Goal: Communication & Community: Answer question/provide support

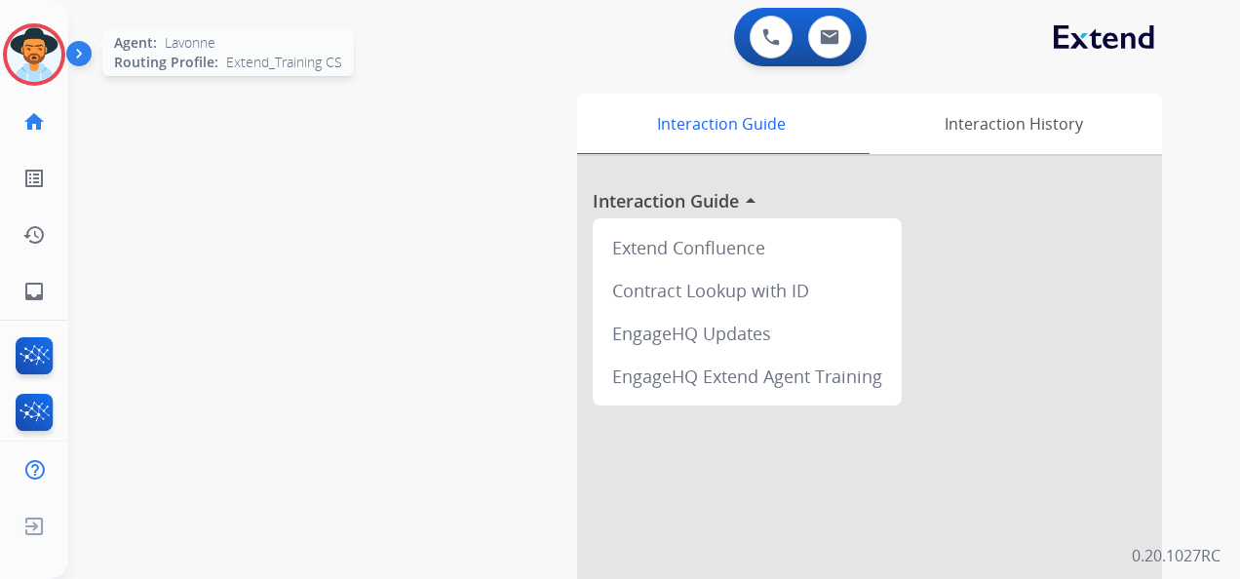
click at [31, 58] on img at bounding box center [34, 54] width 55 height 55
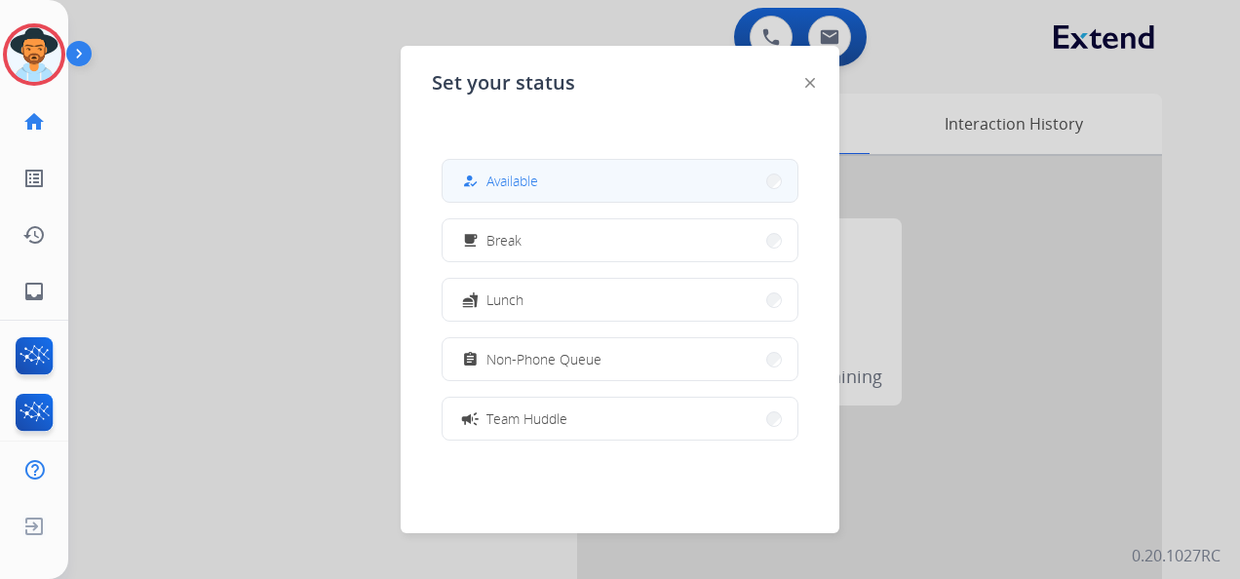
click at [572, 182] on button "how_to_reg Available" at bounding box center [620, 181] width 355 height 42
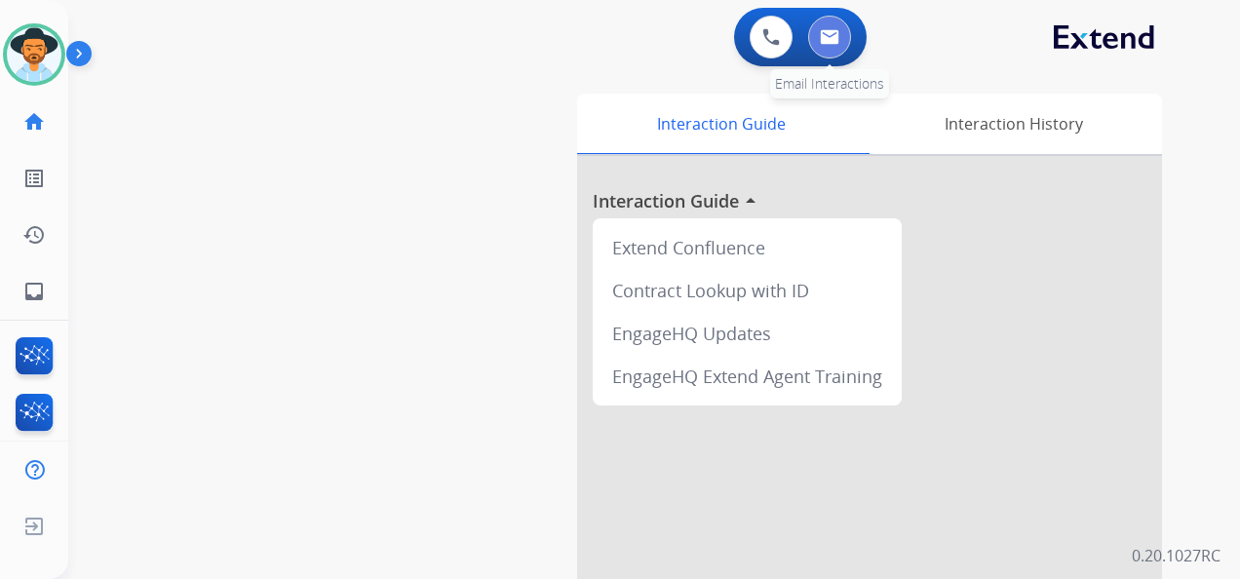
click at [824, 34] on img at bounding box center [829, 37] width 19 height 16
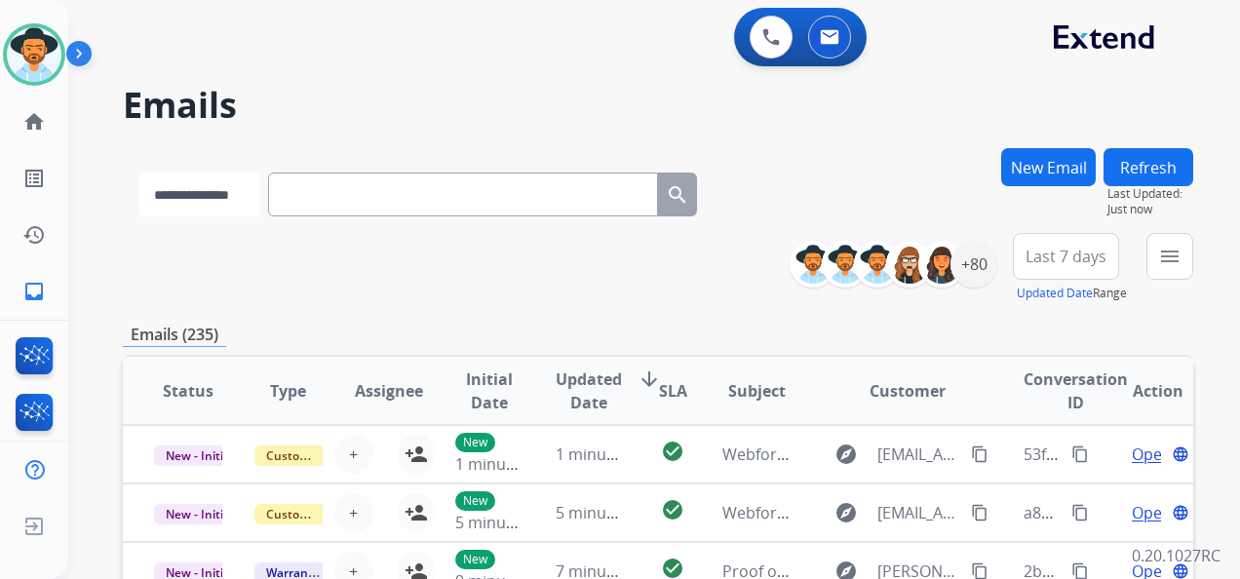
drag, startPoint x: 270, startPoint y: 191, endPoint x: 269, endPoint y: 201, distance: 9.8
click at [260, 191] on select "**********" at bounding box center [199, 195] width 122 height 44
select select "**********"
click at [138, 173] on select "**********" at bounding box center [199, 195] width 122 height 44
click at [329, 204] on input "text" at bounding box center [465, 195] width 390 height 44
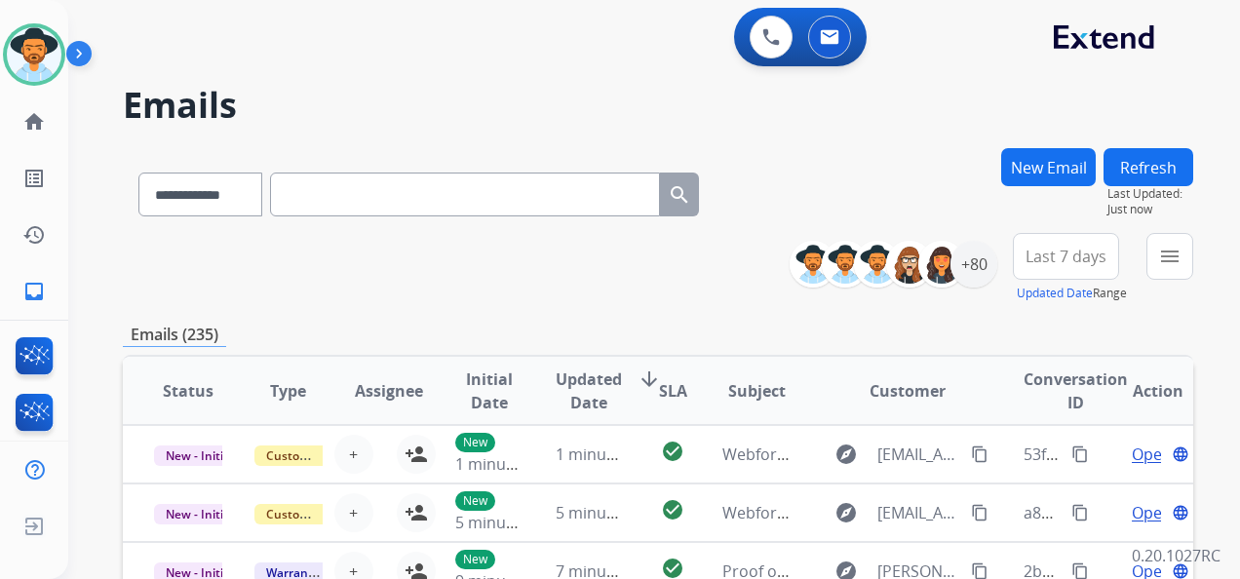
paste input "**********"
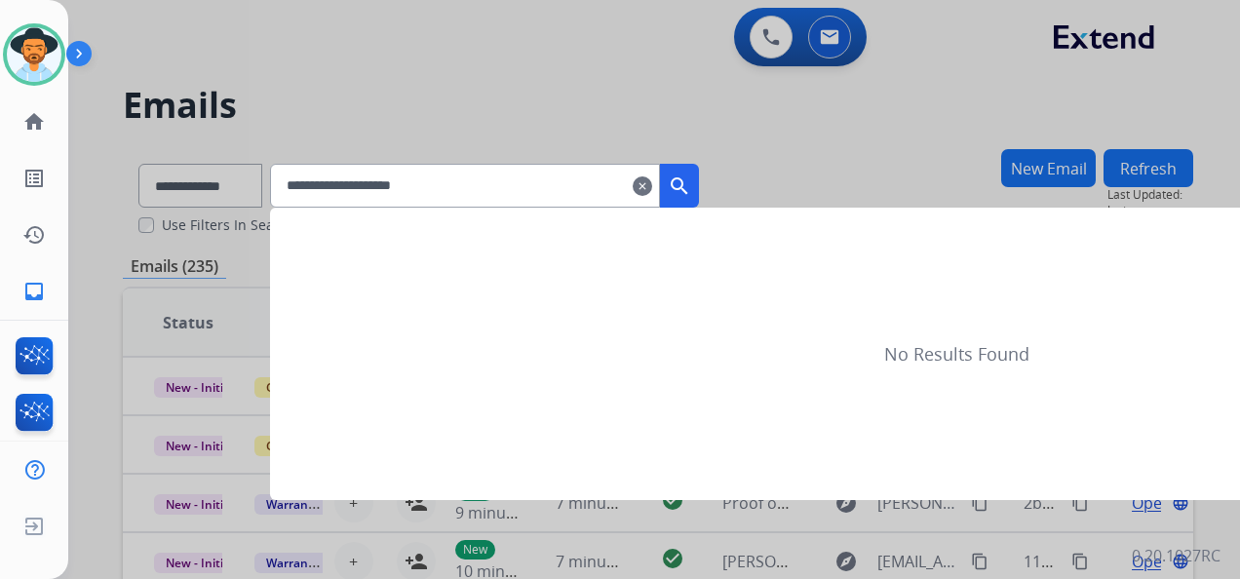
type input "**********"
click at [691, 187] on mat-icon "search" at bounding box center [679, 186] width 23 height 23
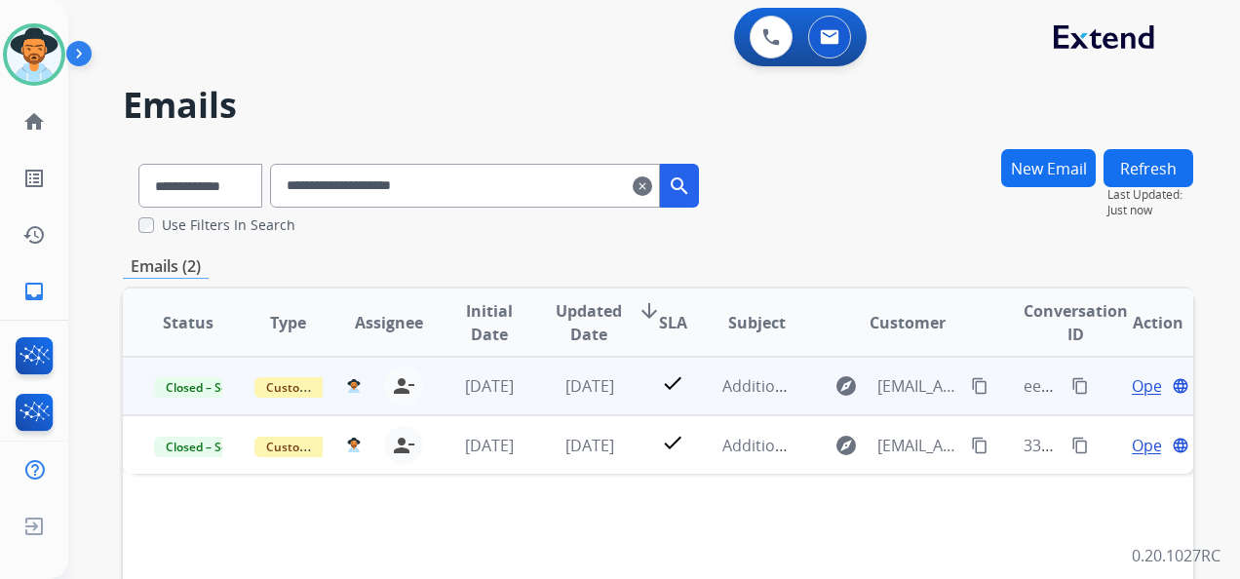
click at [1132, 389] on span "Open" at bounding box center [1152, 385] width 40 height 23
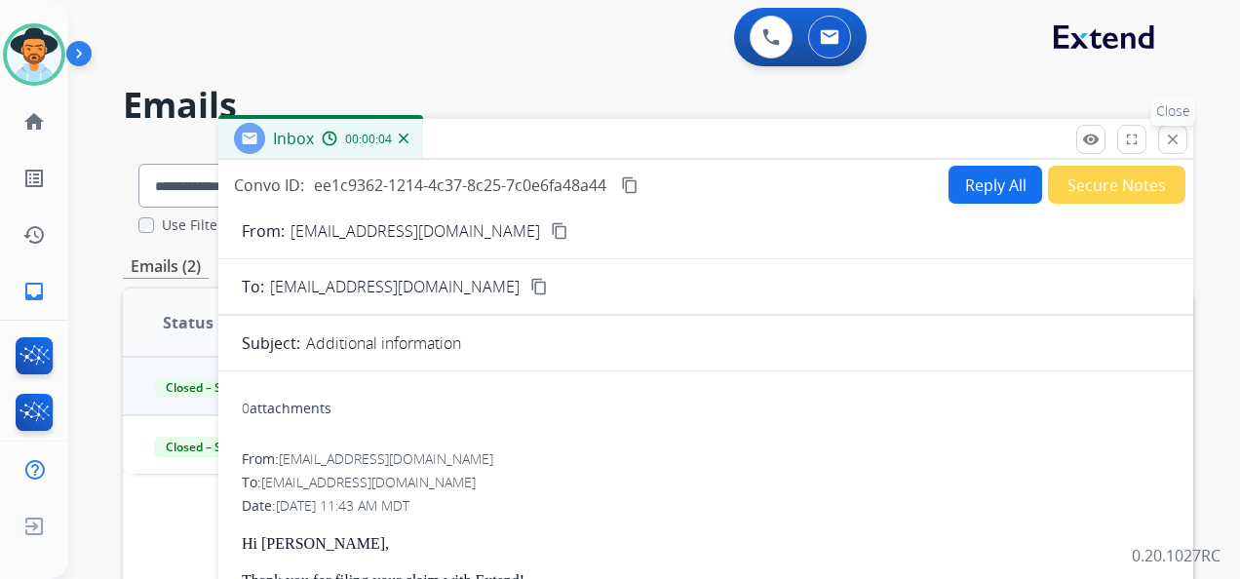
click at [1176, 136] on mat-icon "close" at bounding box center [1173, 140] width 18 height 18
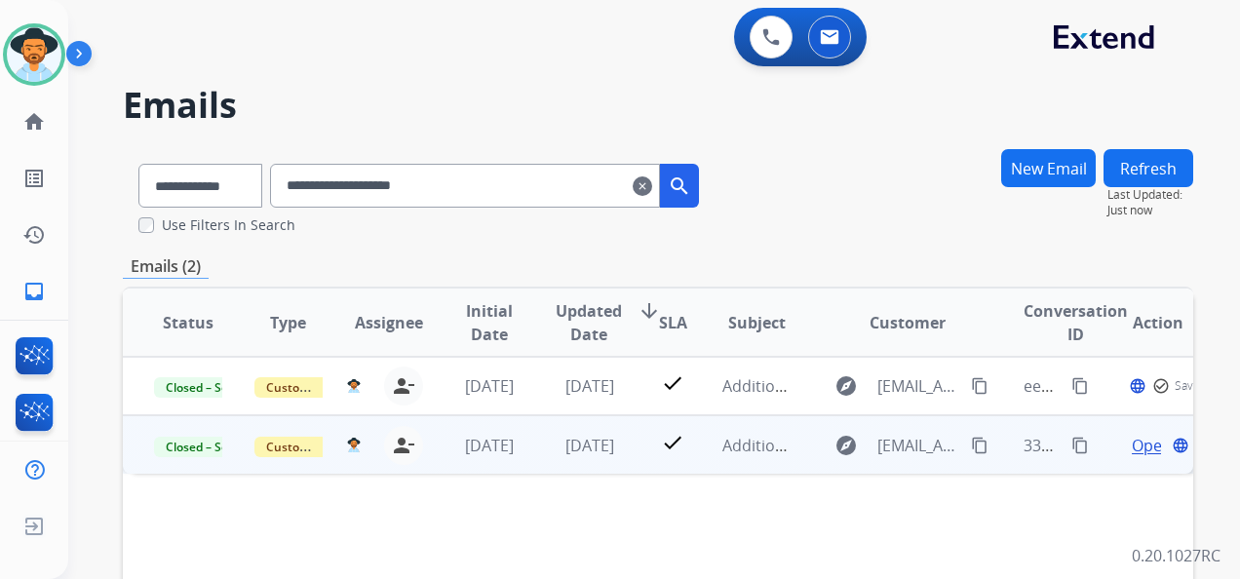
click at [1132, 444] on span "Open" at bounding box center [1152, 445] width 40 height 23
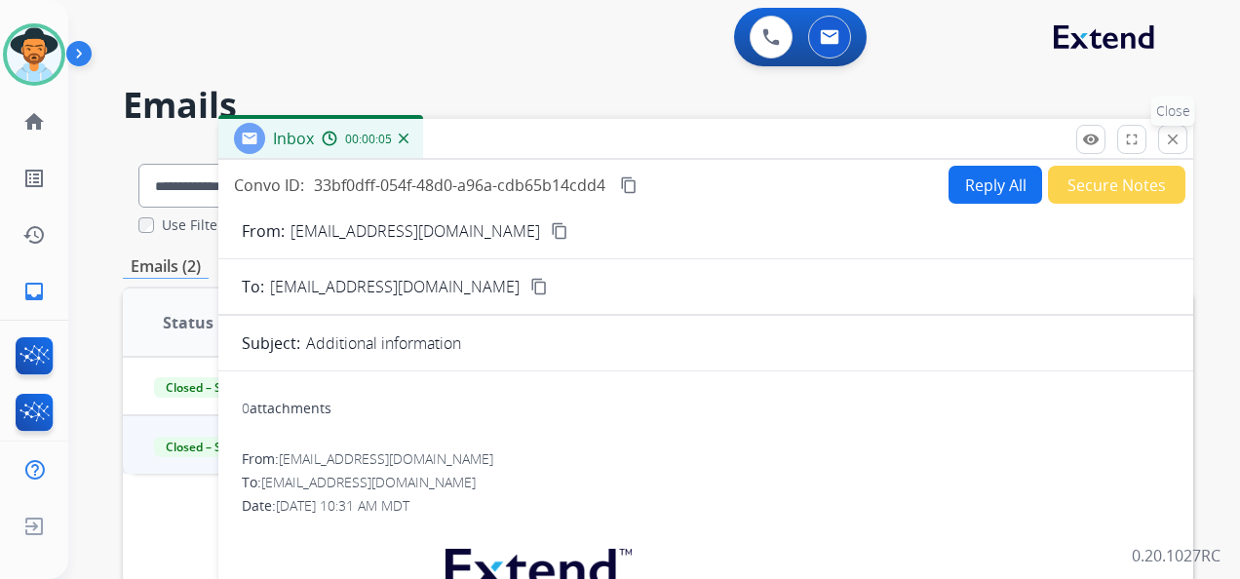
click at [1170, 130] on button "close Close" at bounding box center [1172, 139] width 29 height 29
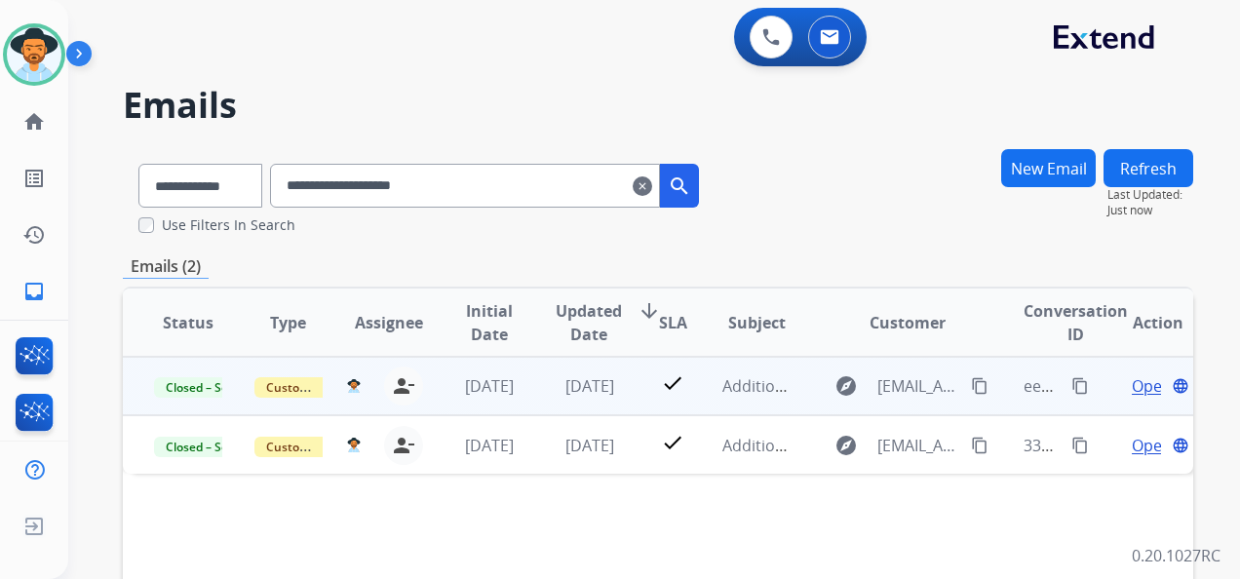
click at [1132, 388] on span "Open" at bounding box center [1152, 385] width 40 height 23
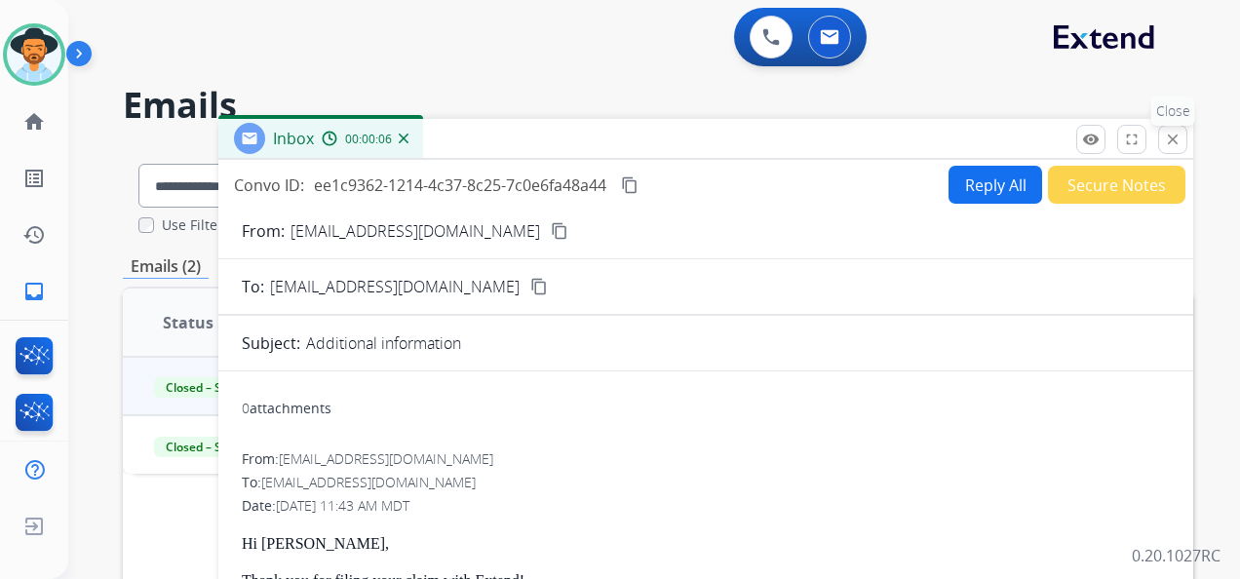
click at [1176, 138] on mat-icon "close" at bounding box center [1173, 140] width 18 height 18
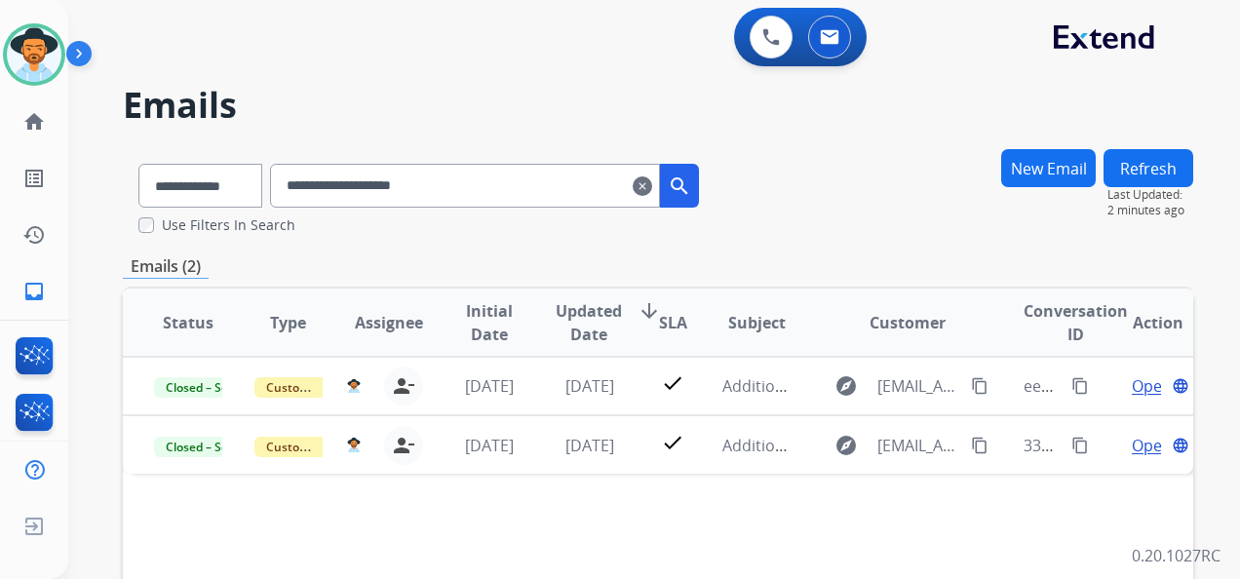
click at [1065, 174] on button "New Email" at bounding box center [1048, 168] width 95 height 38
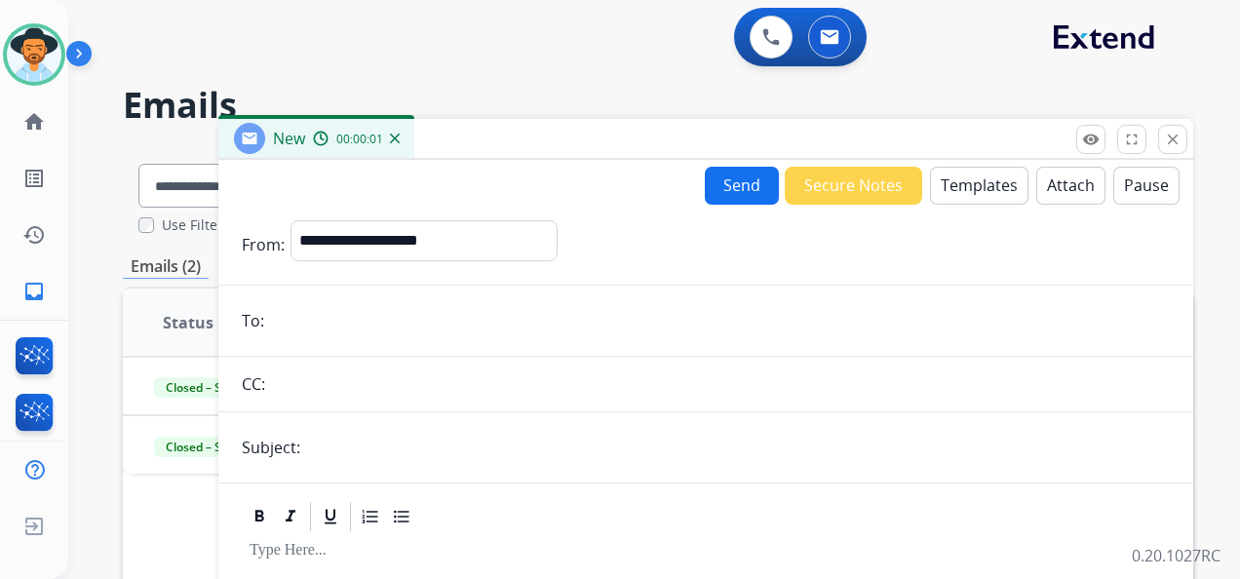
click at [969, 189] on button "Templates" at bounding box center [979, 186] width 98 height 38
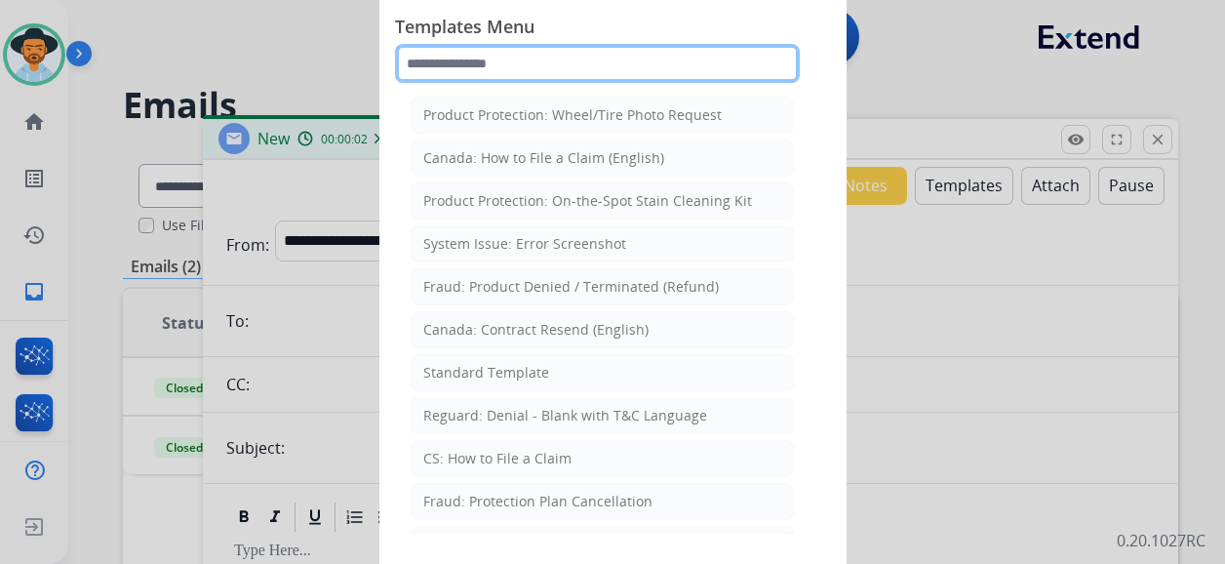
click at [508, 62] on input "text" at bounding box center [597, 63] width 405 height 39
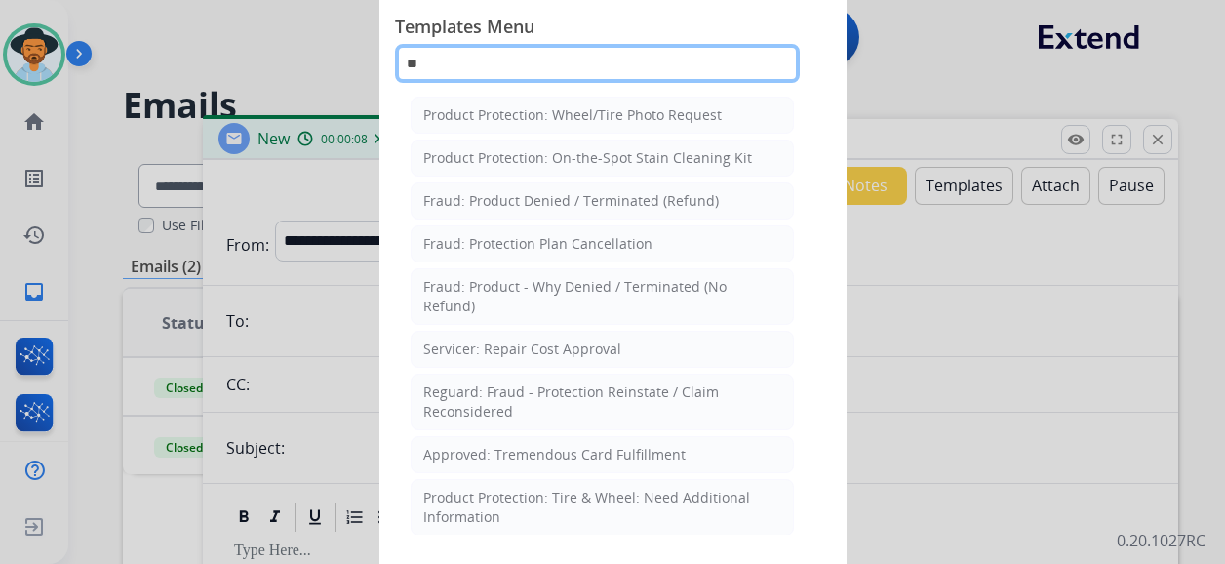
type input "*"
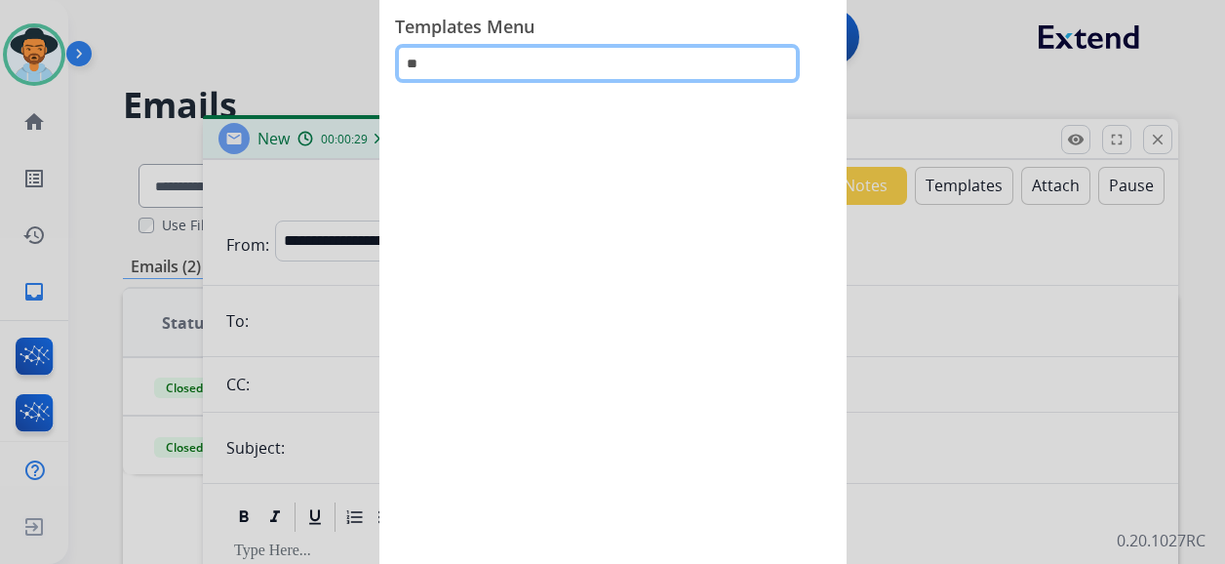
type input "*"
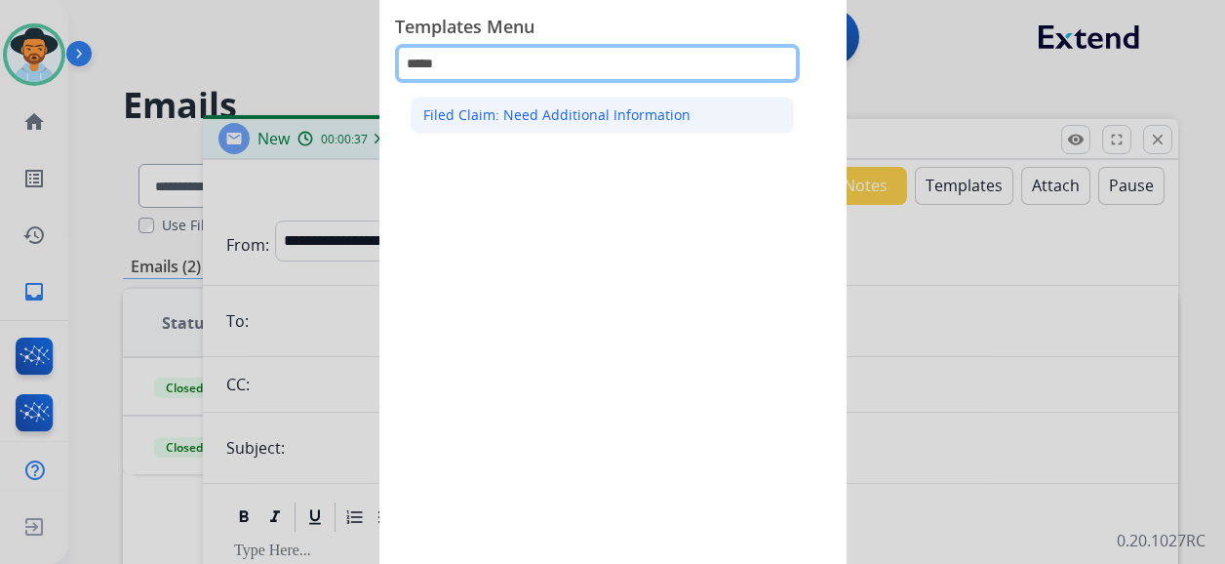
type input "*****"
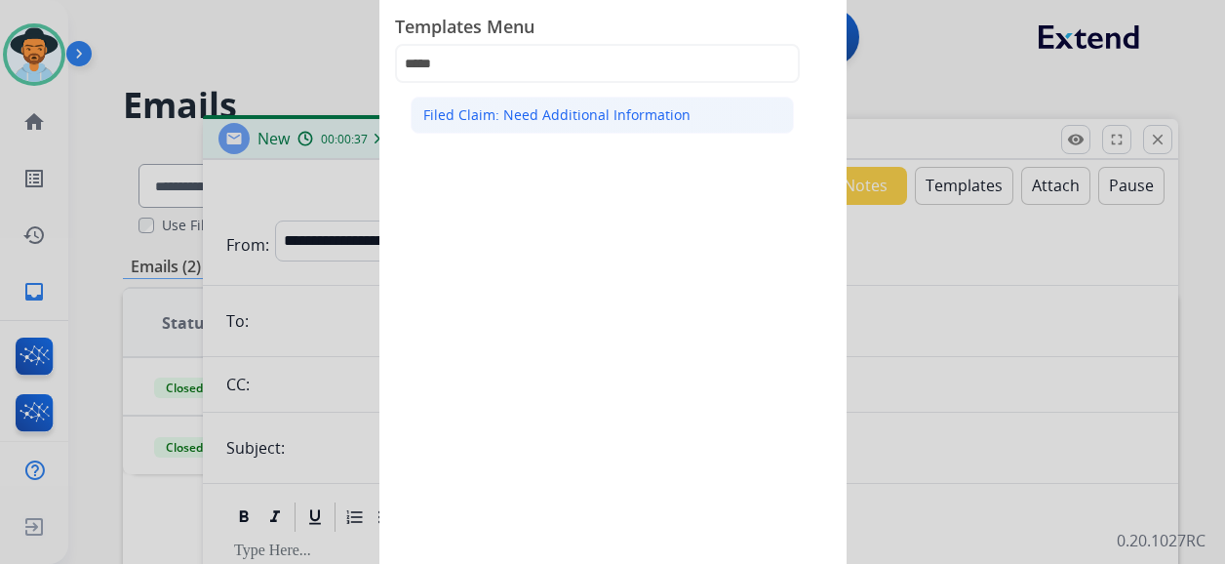
click at [585, 114] on div "Filed Claim: Need Additional Information" at bounding box center [556, 114] width 267 height 19
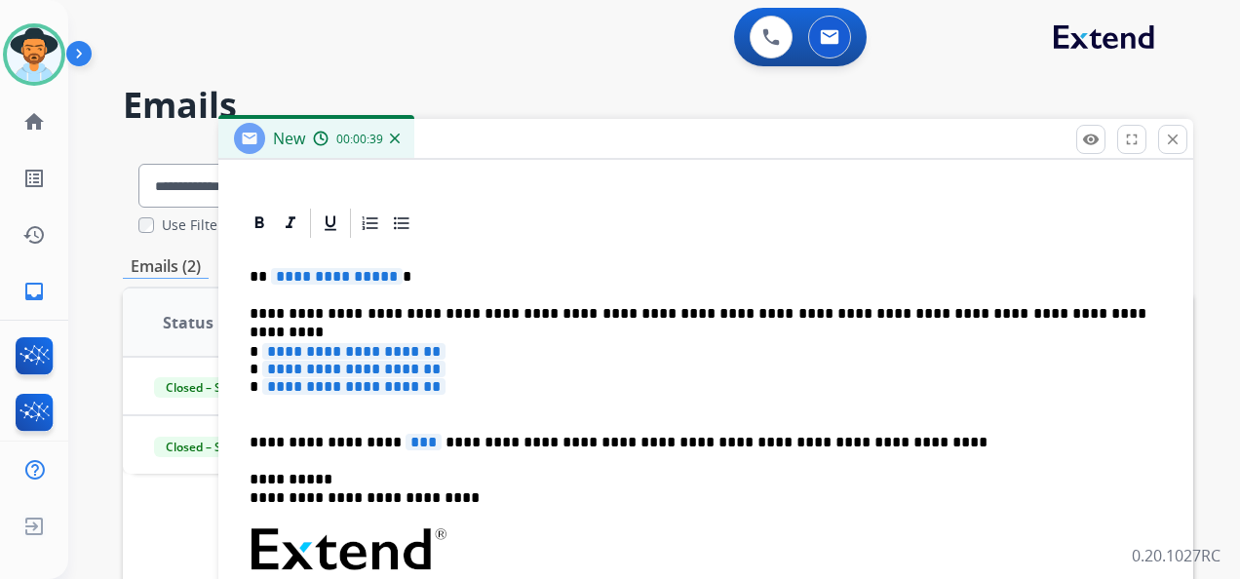
scroll to position [390, 0]
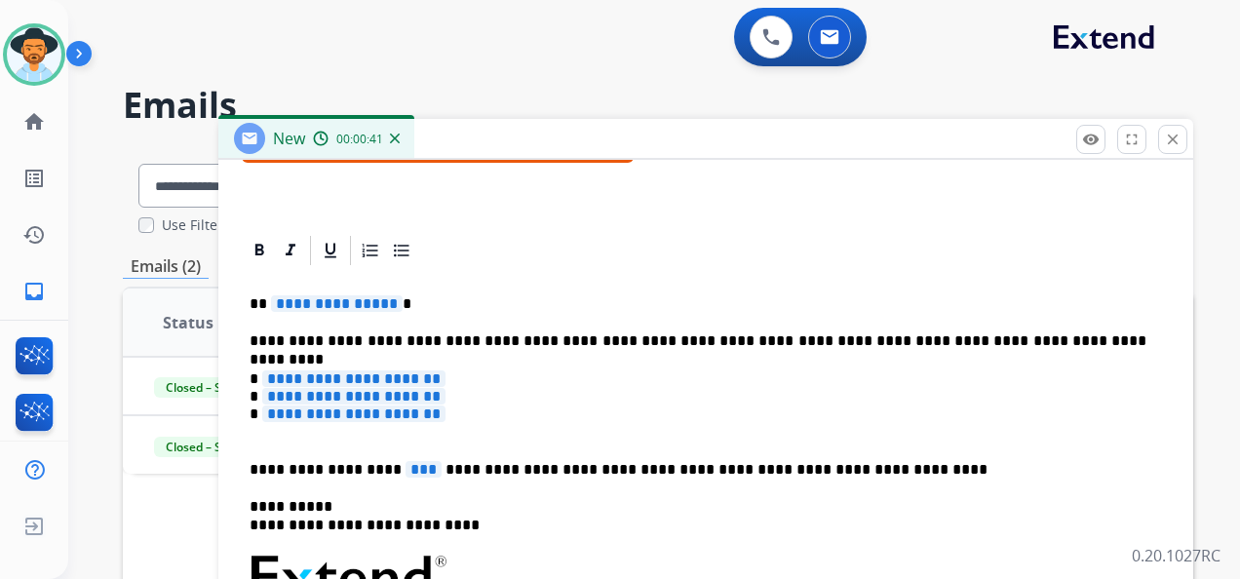
click at [312, 295] on span "**********" at bounding box center [337, 303] width 132 height 17
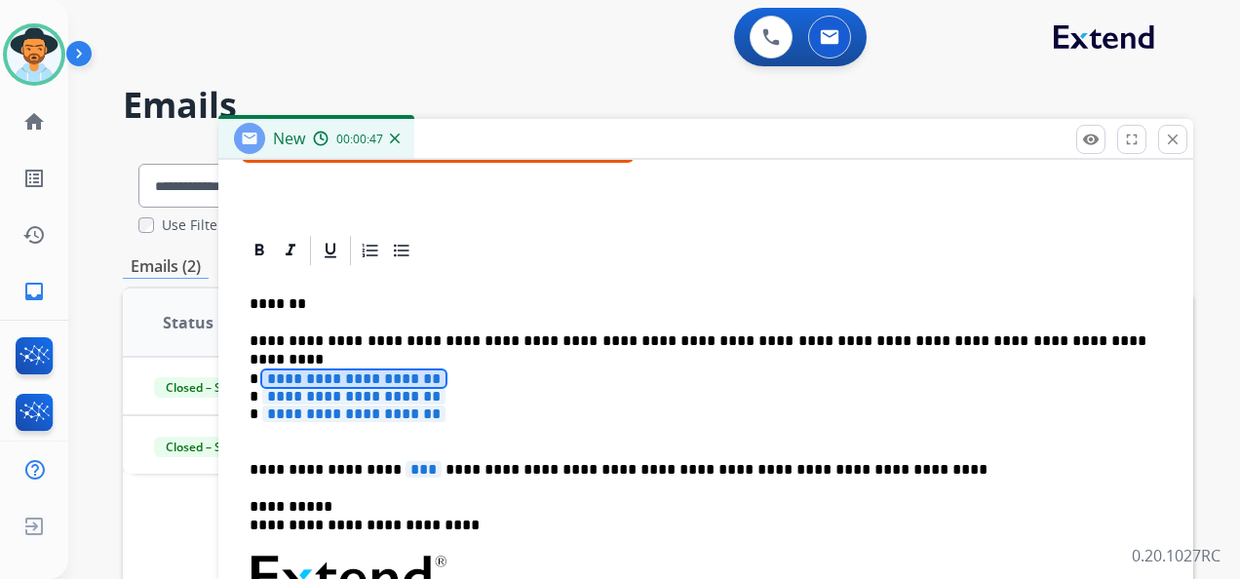
click at [351, 374] on span "**********" at bounding box center [353, 378] width 183 height 17
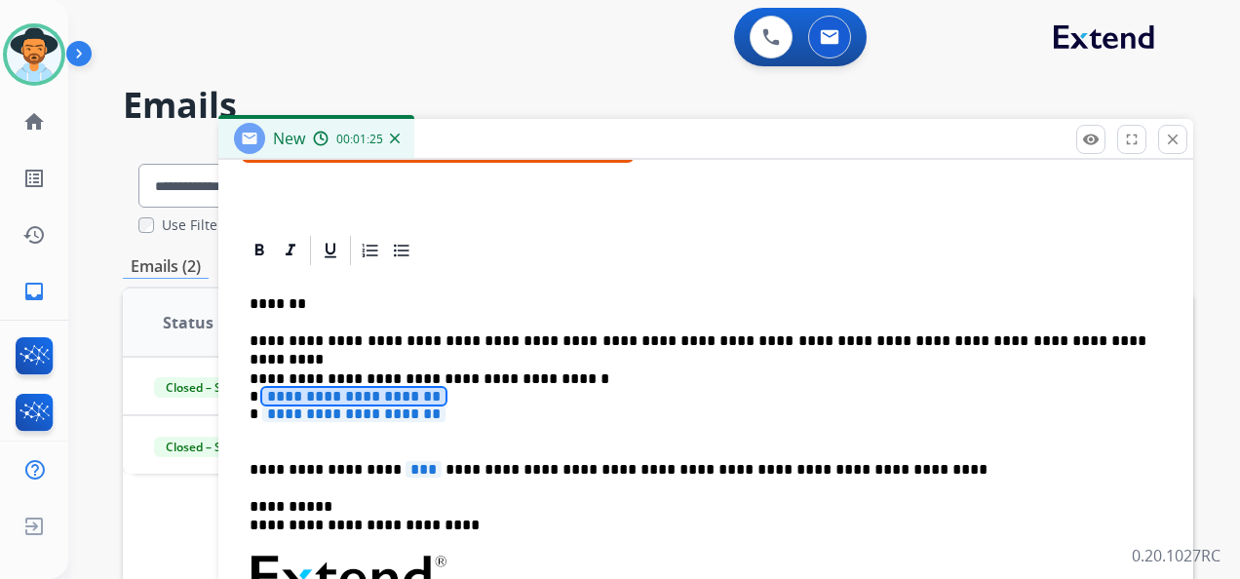
click at [424, 392] on span "**********" at bounding box center [353, 396] width 183 height 17
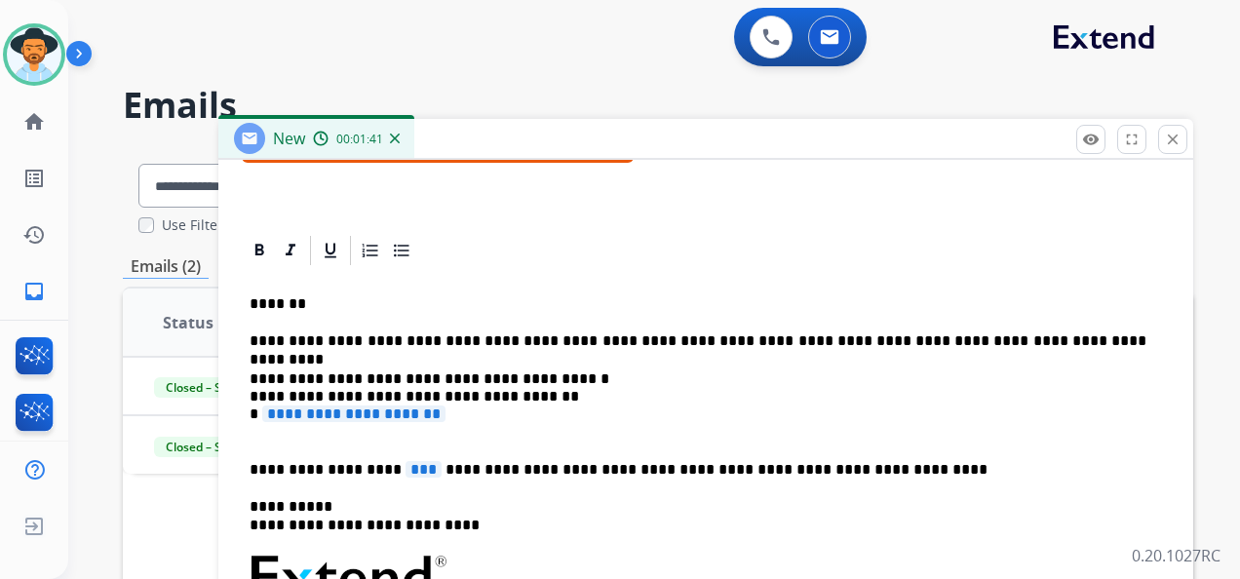
click at [523, 397] on p "**********" at bounding box center [698, 406] width 897 height 72
click at [446, 408] on span "**********" at bounding box center [353, 414] width 183 height 17
click at [379, 413] on p "**********" at bounding box center [698, 406] width 897 height 72
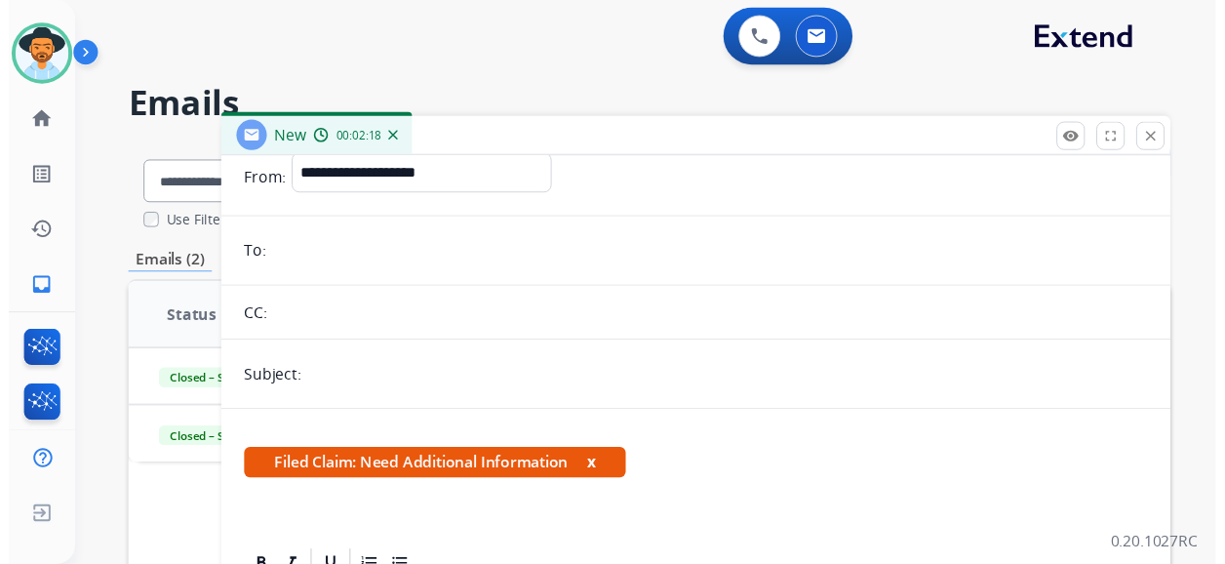
scroll to position [0, 0]
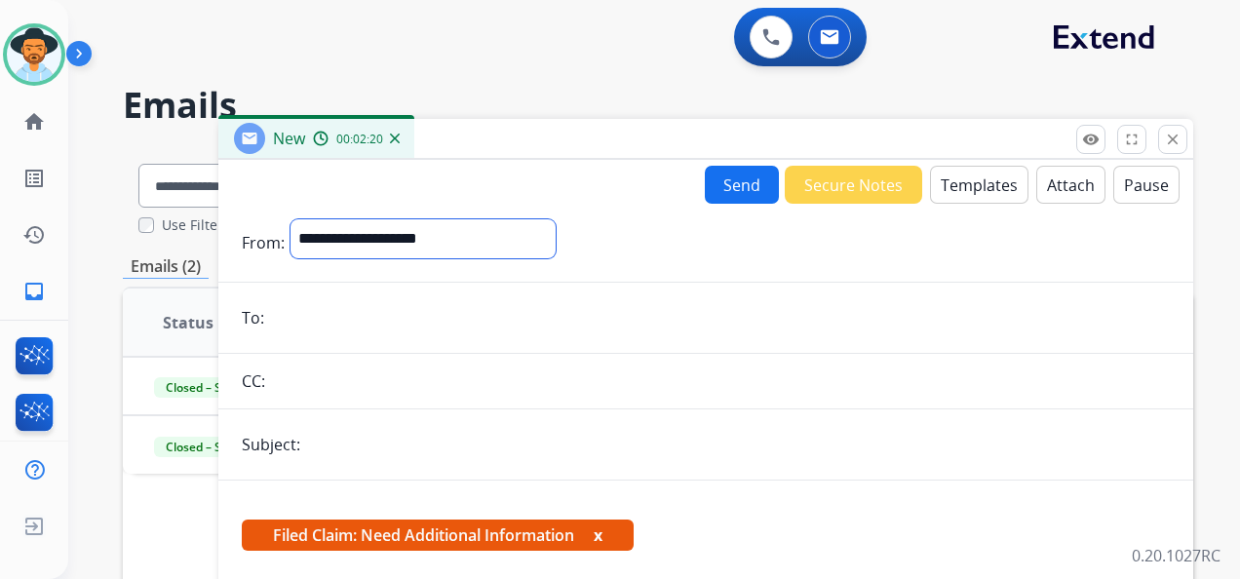
click at [440, 246] on select "**********" at bounding box center [423, 238] width 265 height 39
select select "**********"
click at [291, 219] on select "**********" at bounding box center [423, 238] width 265 height 39
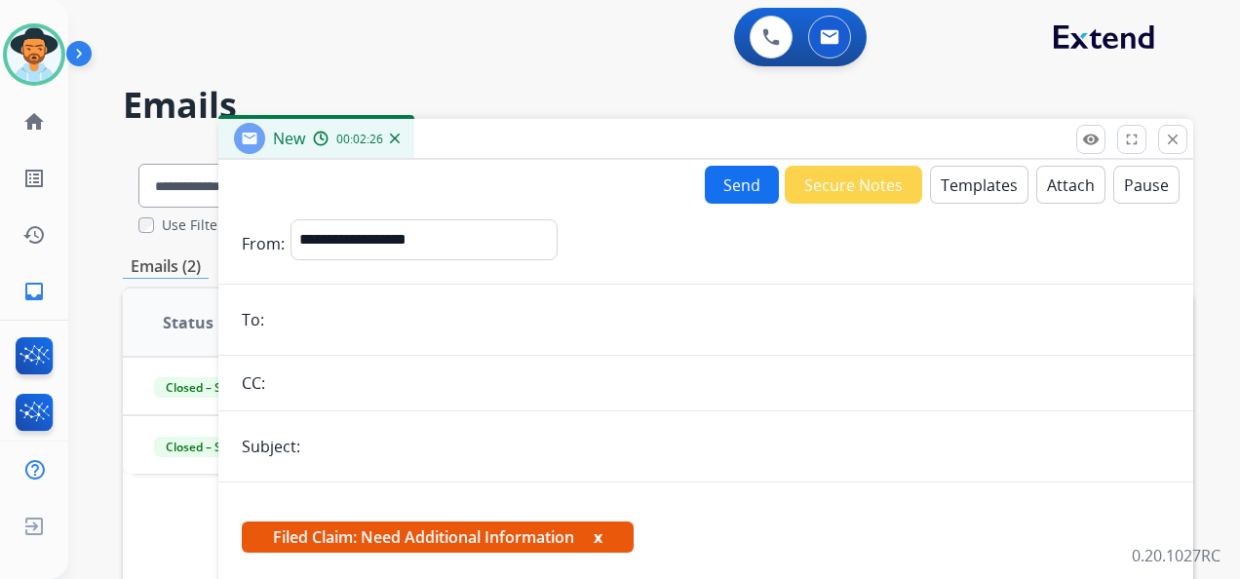
click at [308, 308] on input "email" at bounding box center [720, 319] width 900 height 39
paste input "**********"
type input "**********"
click at [335, 450] on input "text" at bounding box center [738, 446] width 864 height 39
type input "**********"
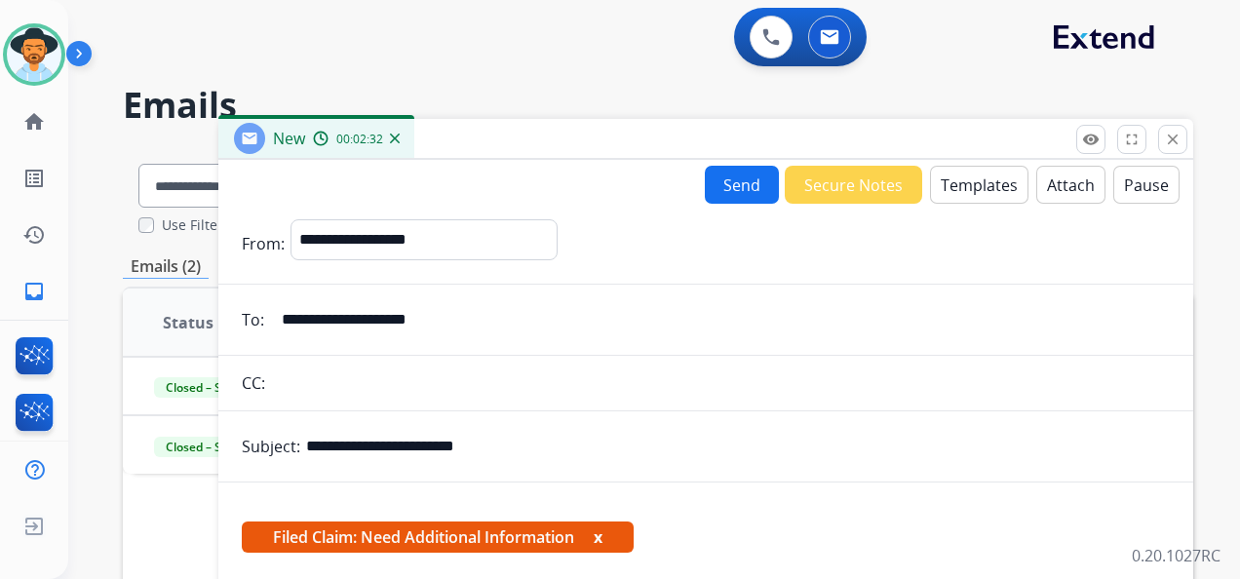
click at [733, 177] on button "Send" at bounding box center [742, 185] width 74 height 38
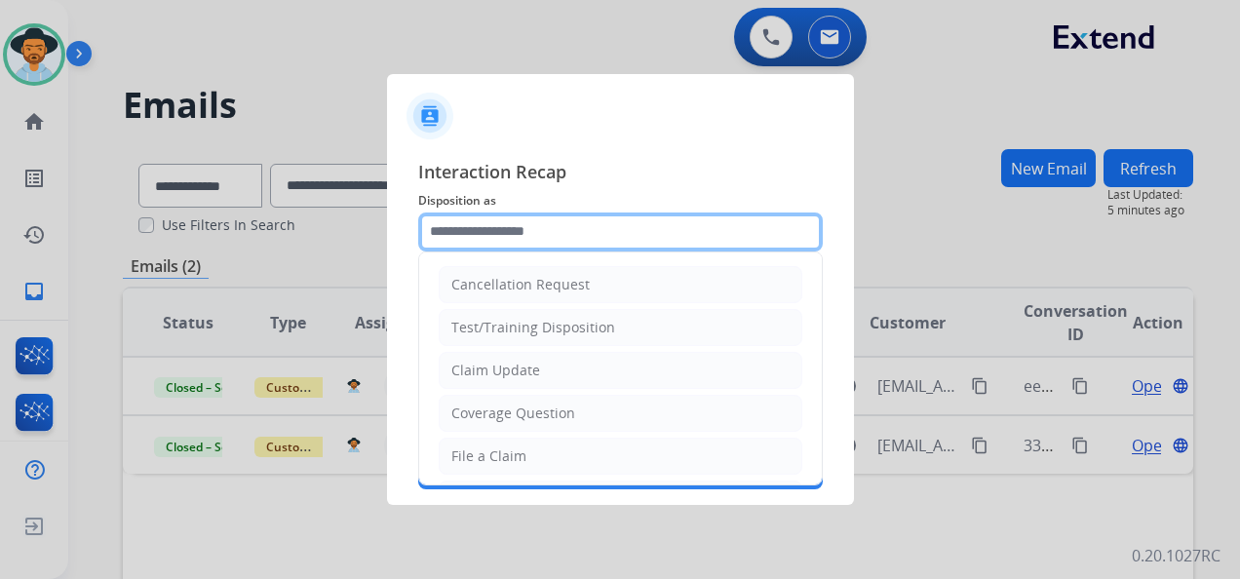
click at [616, 234] on input "text" at bounding box center [620, 232] width 405 height 39
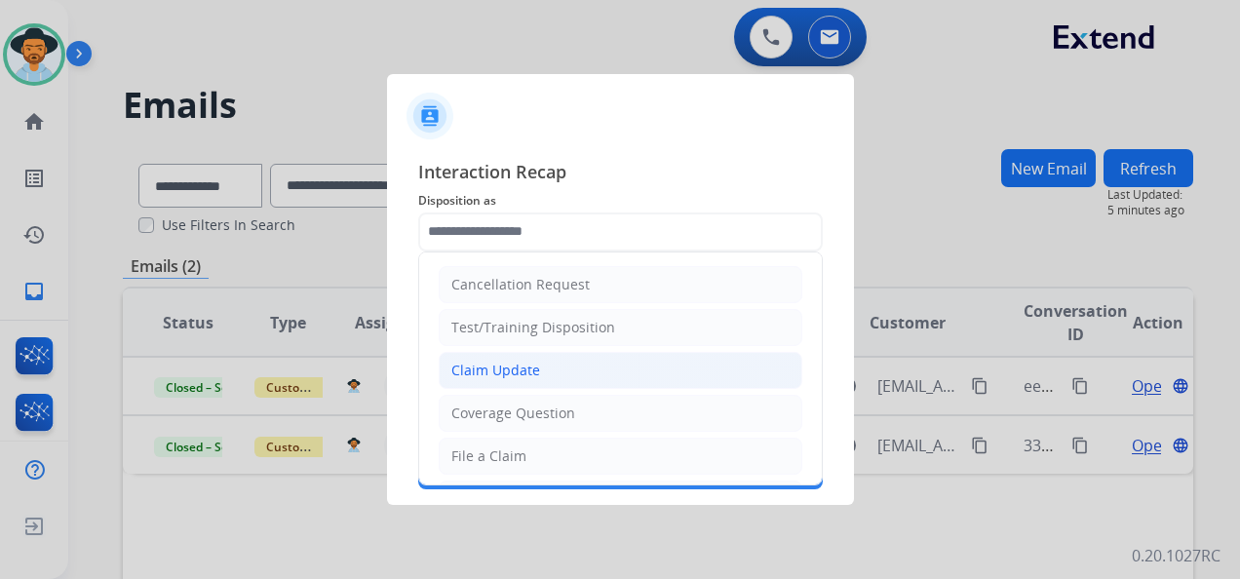
click at [609, 370] on li "Claim Update" at bounding box center [621, 370] width 364 height 37
type input "**********"
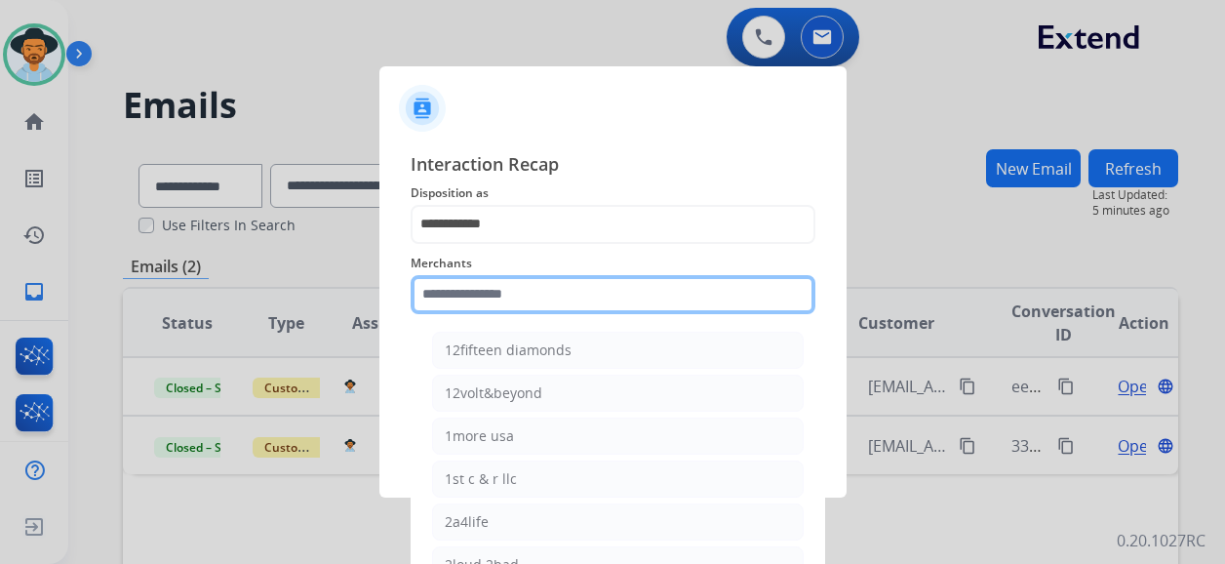
click at [554, 298] on input "text" at bounding box center [612, 294] width 405 height 39
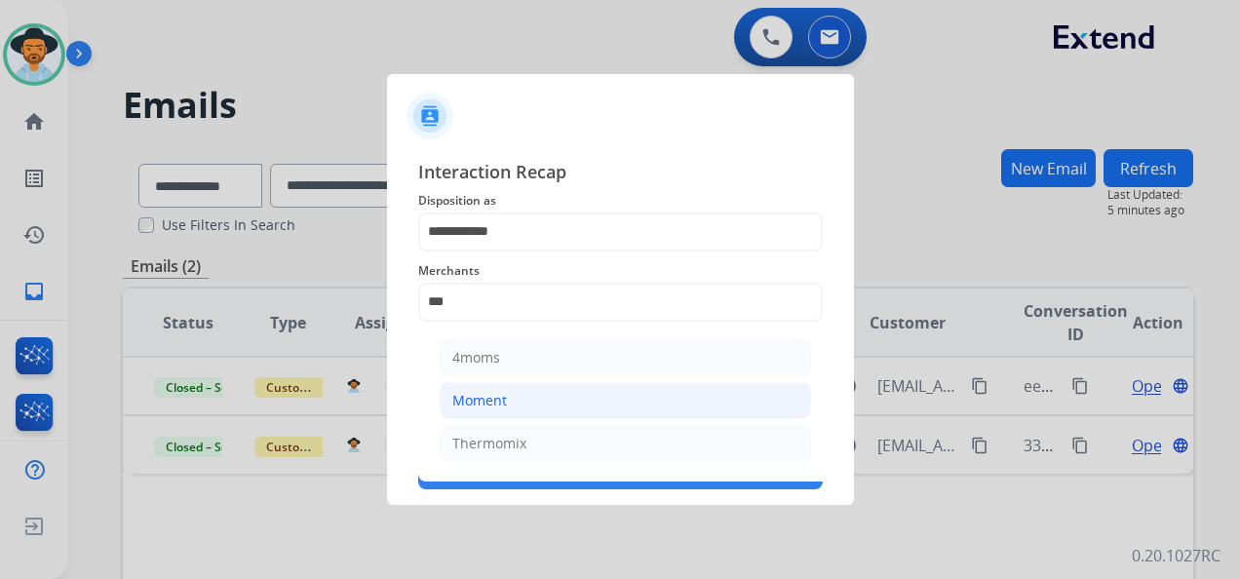
click at [529, 402] on li "Moment" at bounding box center [625, 400] width 371 height 37
type input "******"
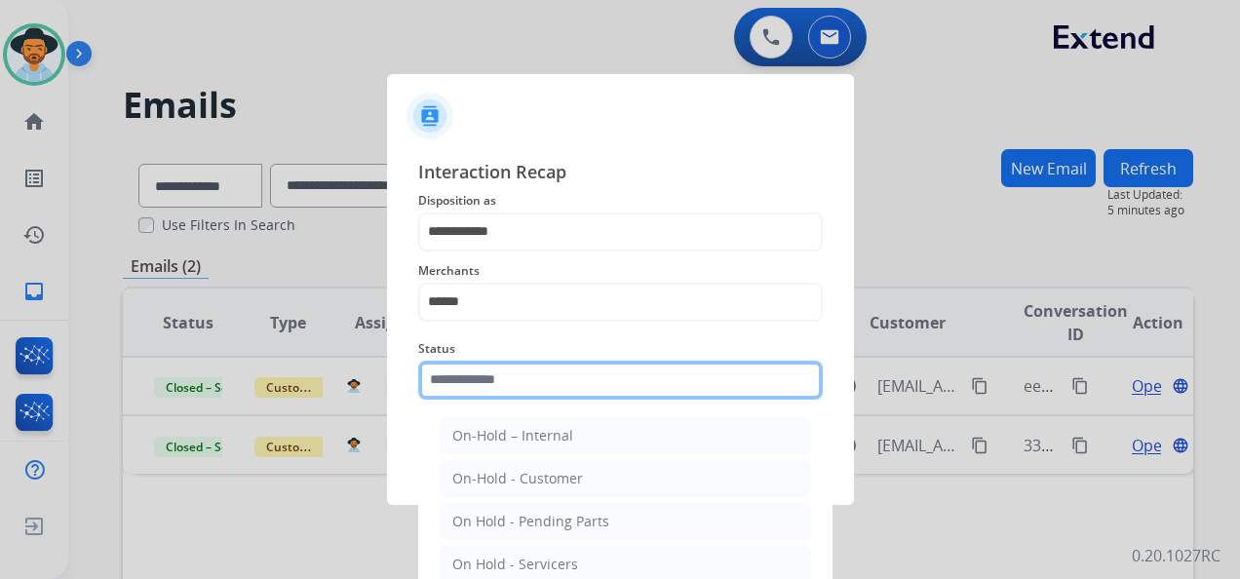
click at [546, 380] on input "text" at bounding box center [620, 380] width 405 height 39
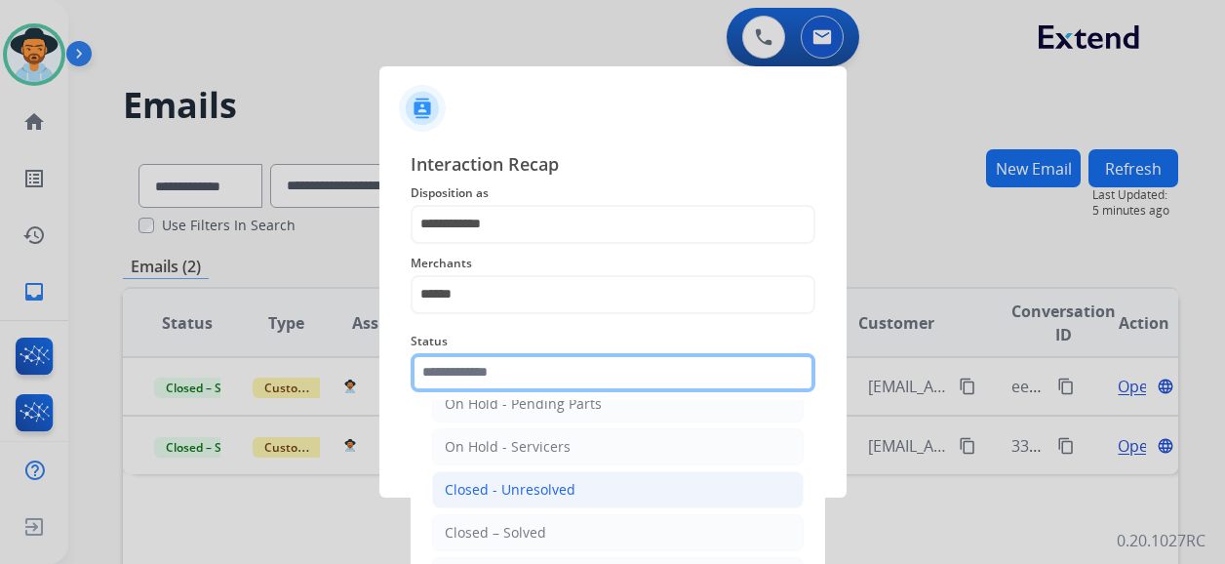
scroll to position [111, 0]
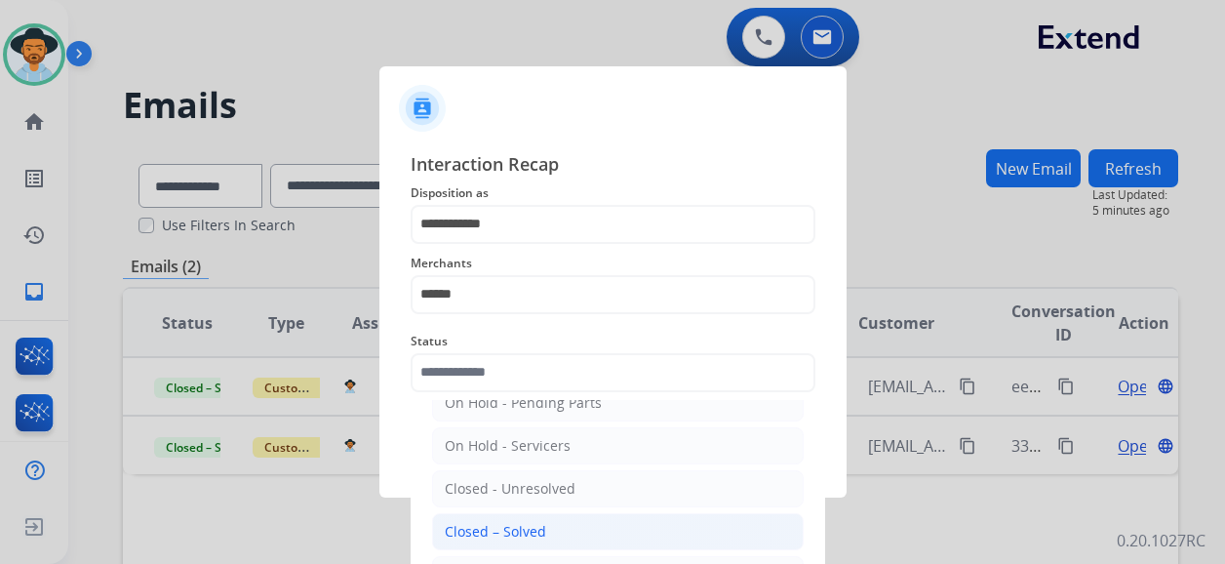
click at [533, 522] on div "Closed – Solved" at bounding box center [495, 531] width 101 height 19
type input "**********"
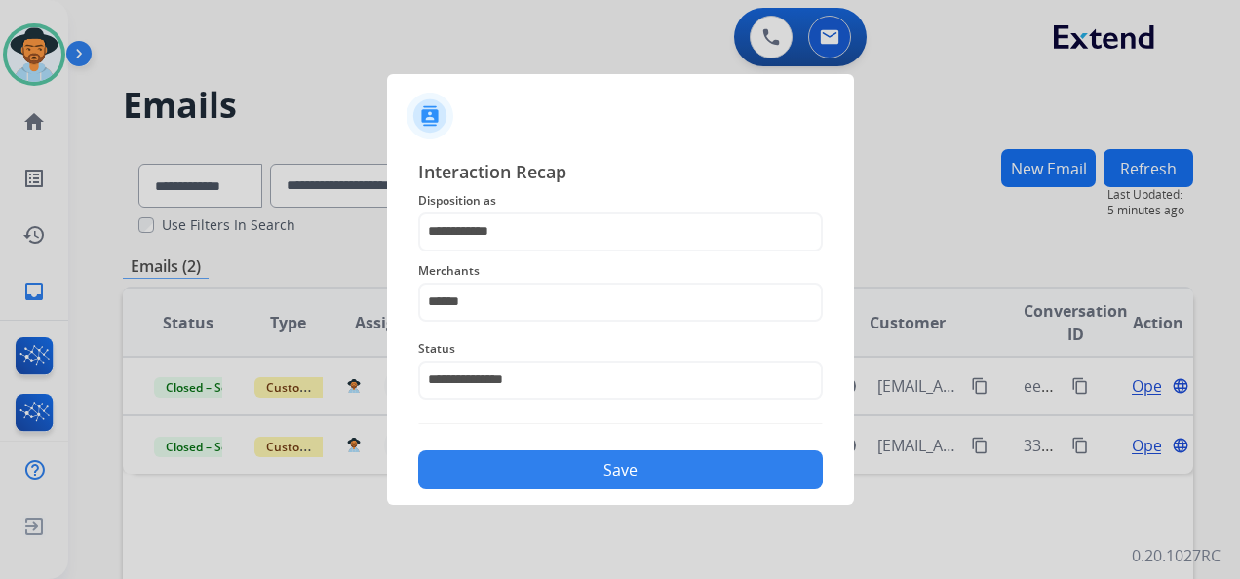
click at [572, 469] on button "Save" at bounding box center [620, 469] width 405 height 39
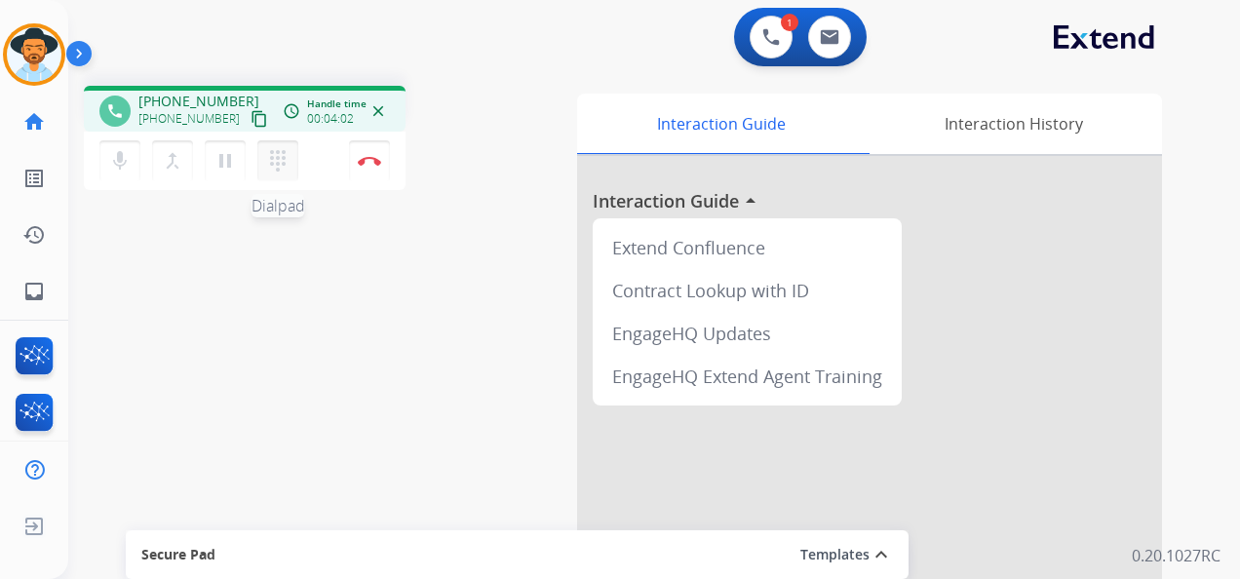
click at [275, 164] on mat-icon "dialpad" at bounding box center [277, 160] width 23 height 23
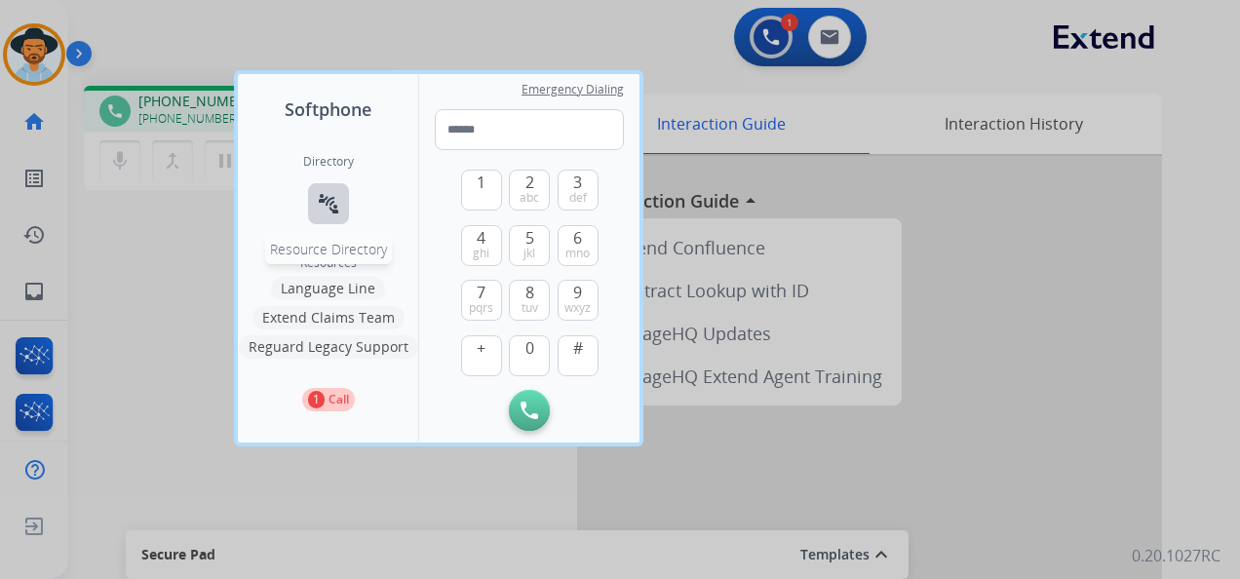
click at [332, 202] on mat-icon "connect_without_contact" at bounding box center [328, 203] width 23 height 23
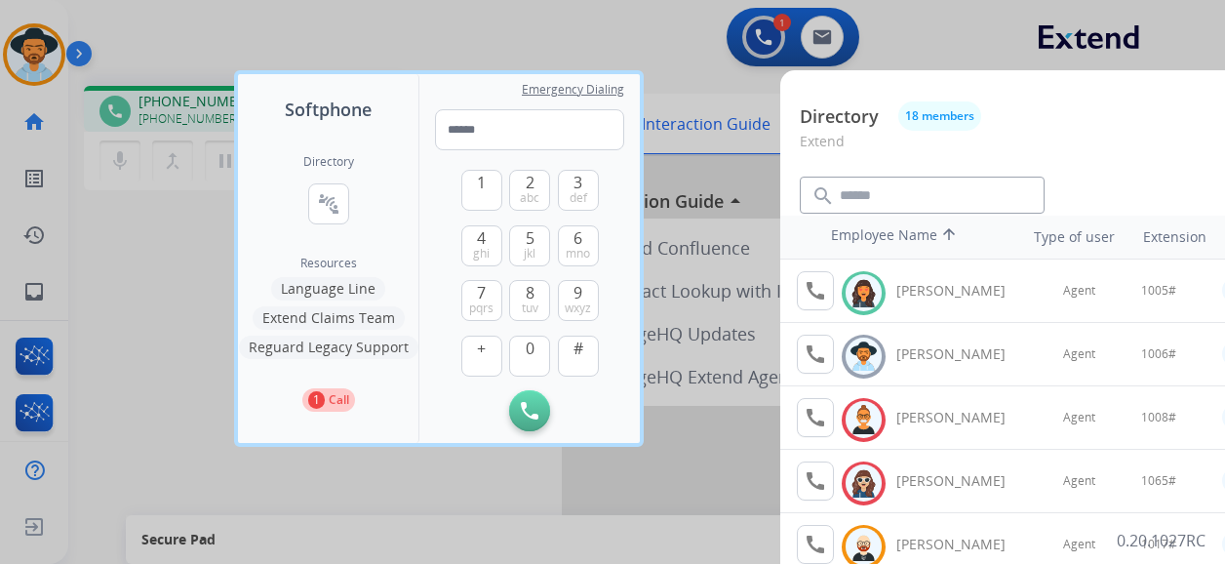
click at [660, 42] on div at bounding box center [612, 282] width 1225 height 564
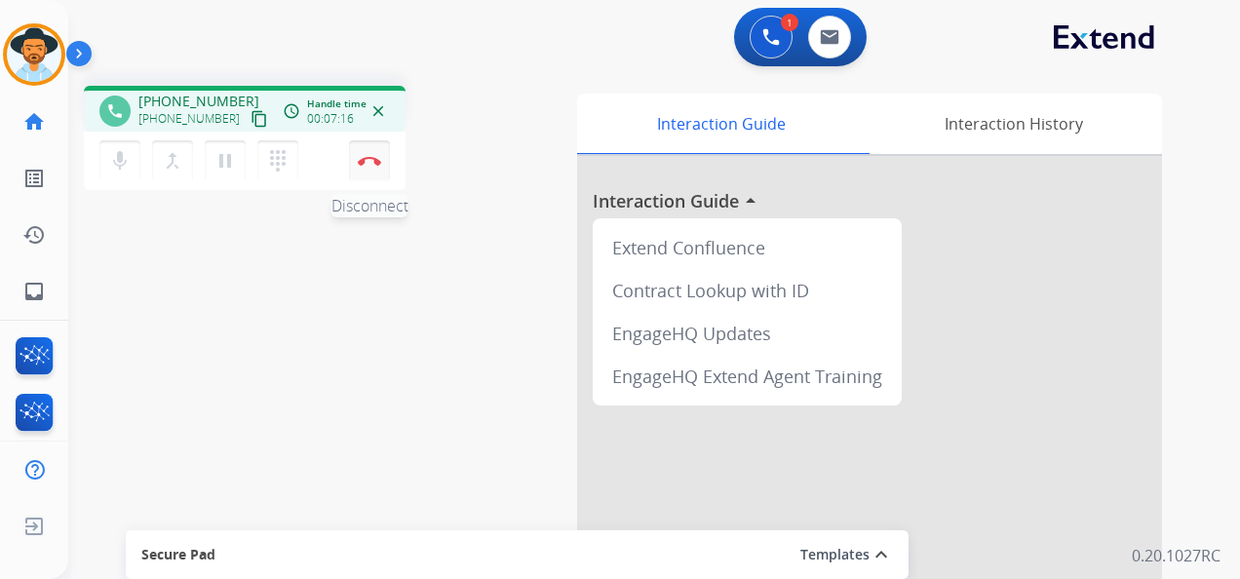
click at [376, 157] on img at bounding box center [369, 161] width 23 height 10
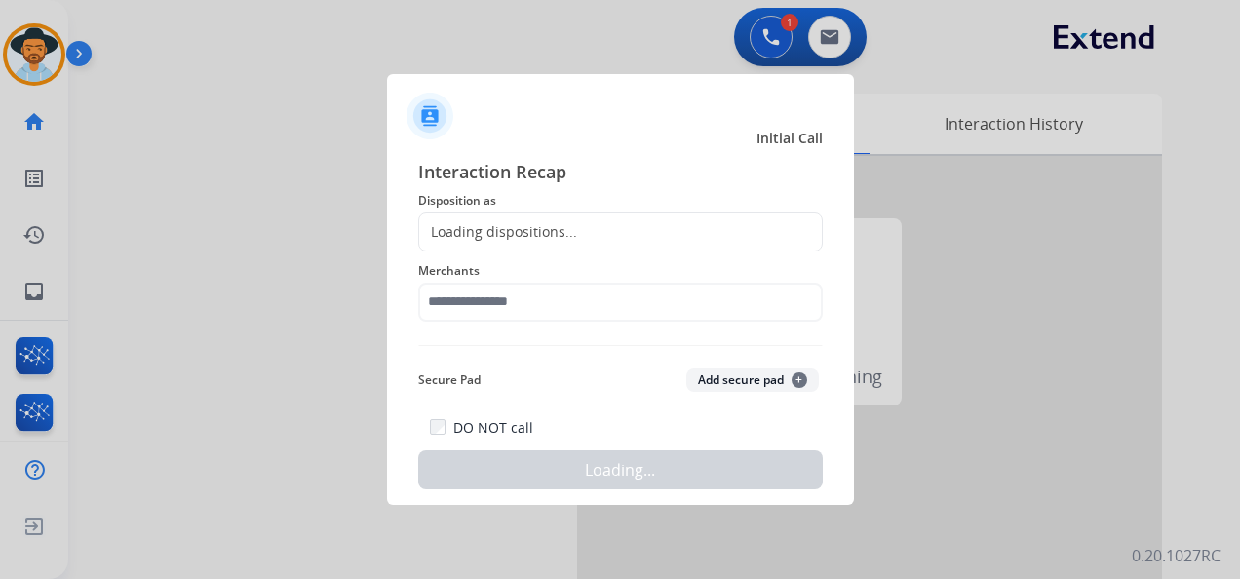
click at [534, 220] on div "Loading dispositions..." at bounding box center [620, 232] width 405 height 39
click at [540, 235] on div "Loading dispositions..." at bounding box center [498, 231] width 158 height 19
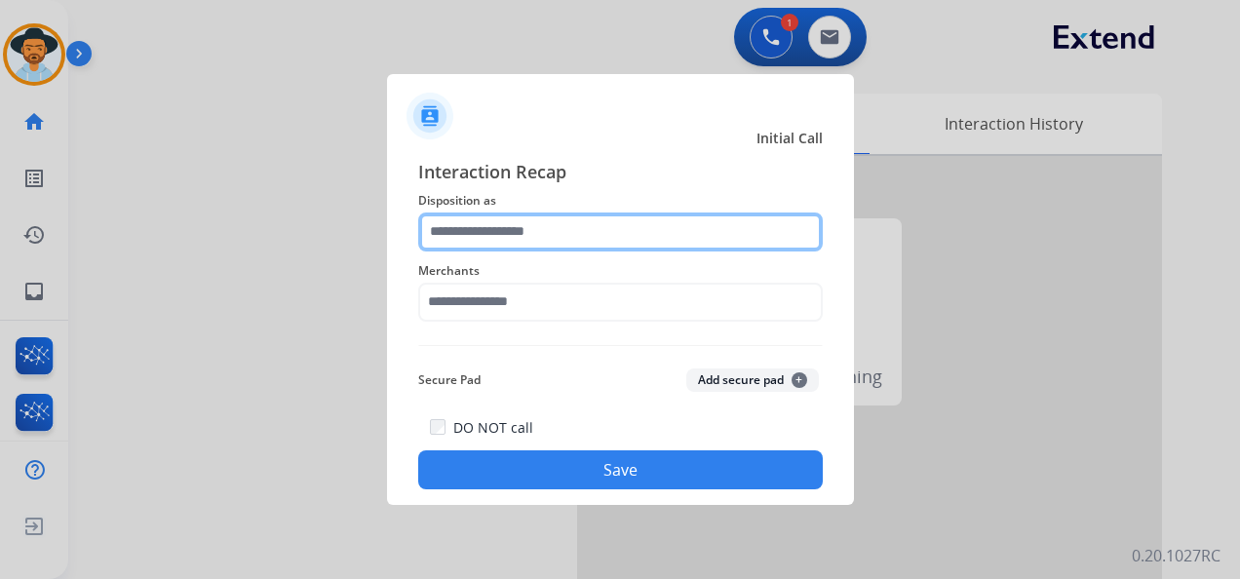
click at [550, 226] on input "text" at bounding box center [620, 232] width 405 height 39
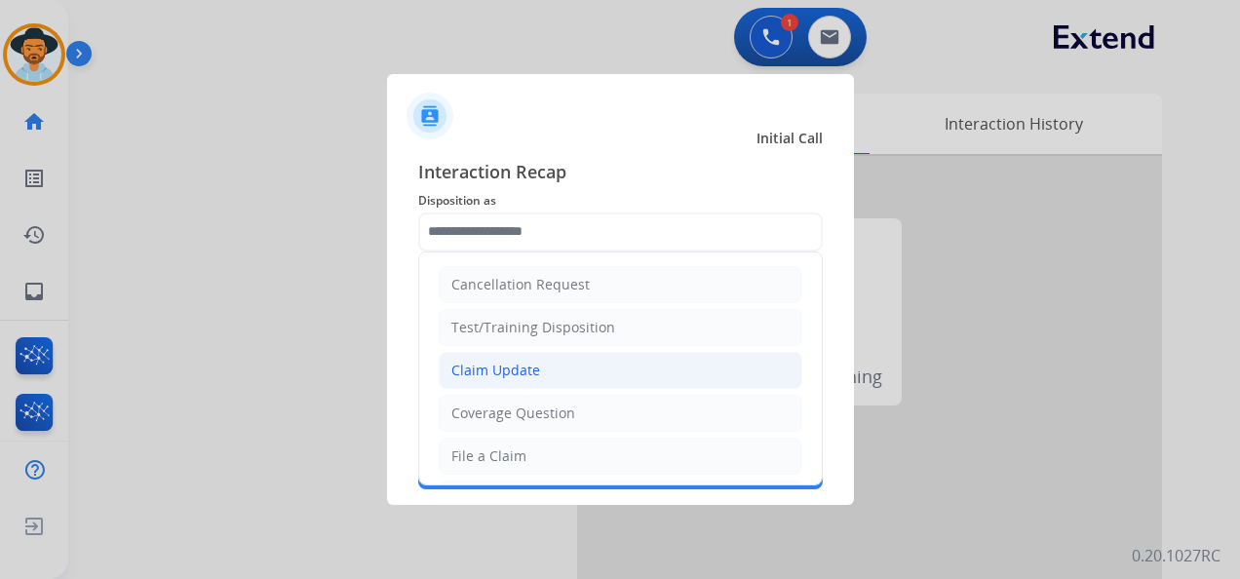
click at [541, 369] on li "Claim Update" at bounding box center [621, 370] width 364 height 37
type input "**********"
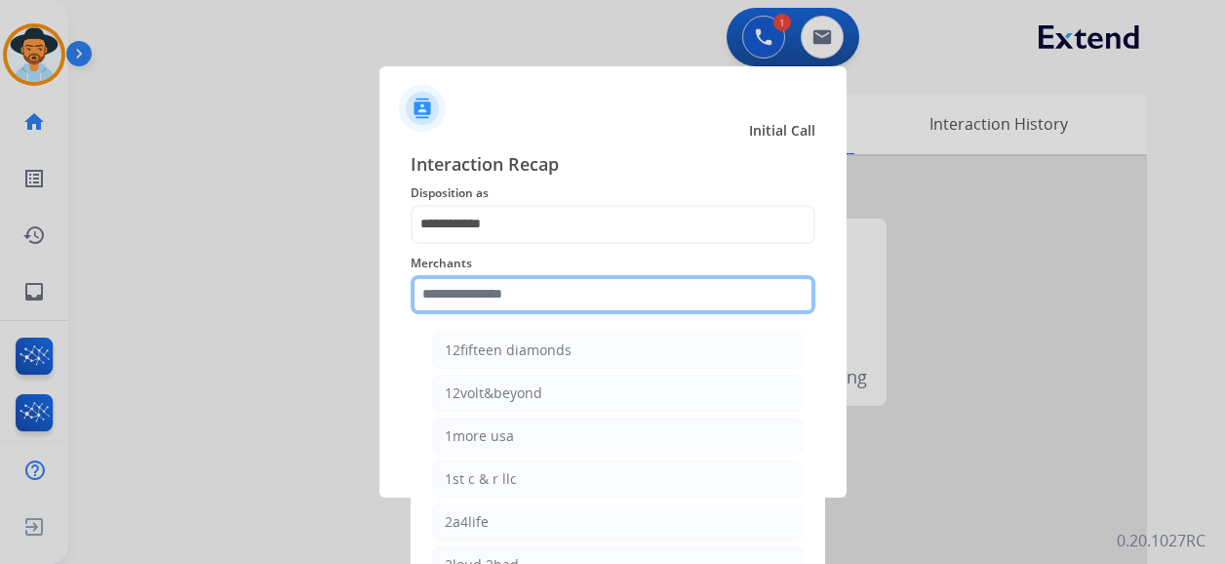
click at [519, 298] on input "text" at bounding box center [612, 294] width 405 height 39
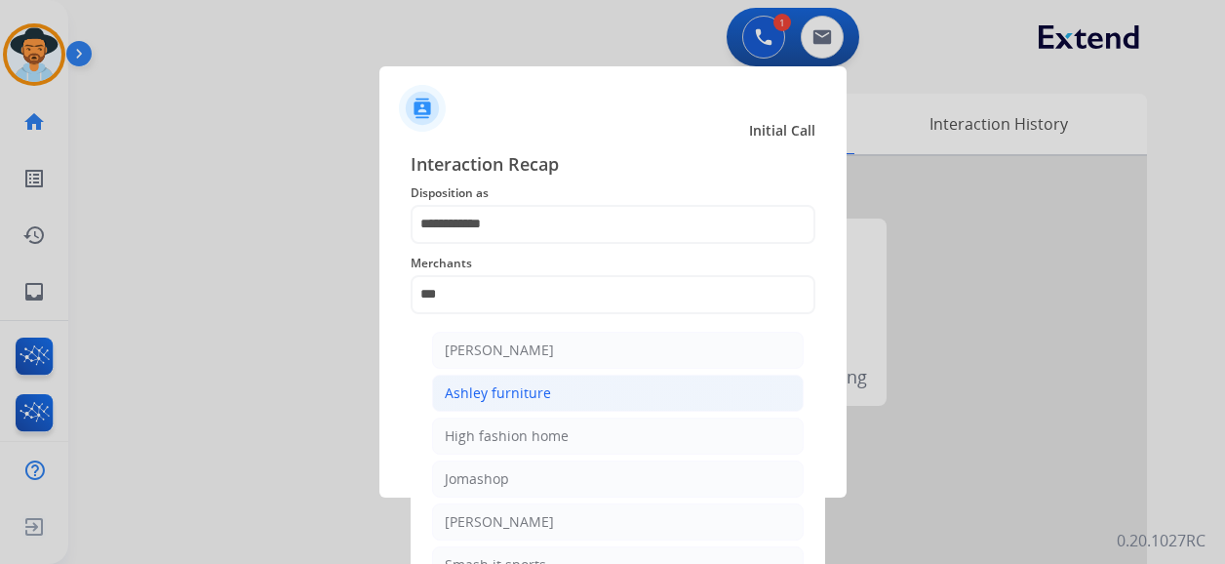
click at [530, 400] on div "Ashley furniture" at bounding box center [498, 392] width 106 height 19
type input "**********"
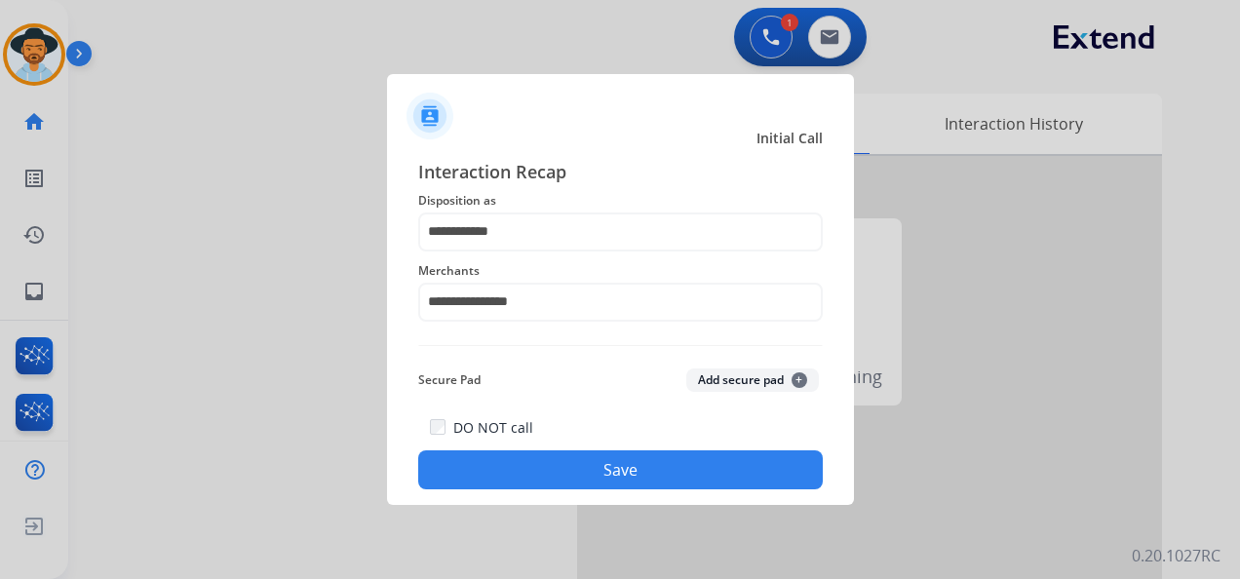
click at [606, 468] on button "Save" at bounding box center [620, 469] width 405 height 39
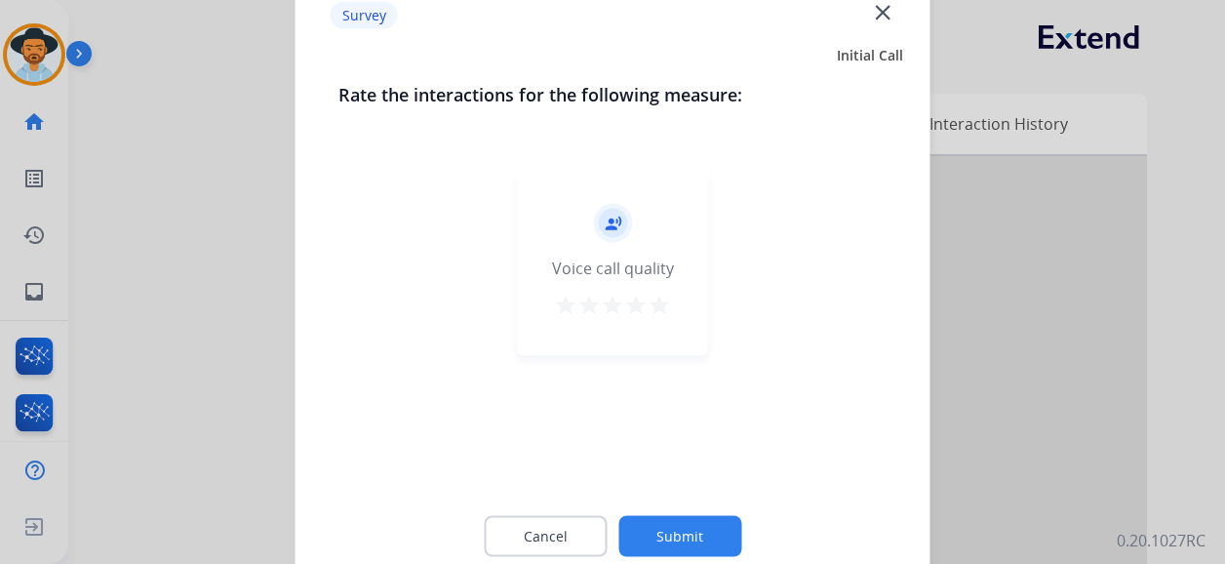
click at [663, 310] on mat-icon "star" at bounding box center [658, 304] width 23 height 23
click at [689, 526] on button "Submit" at bounding box center [679, 536] width 123 height 41
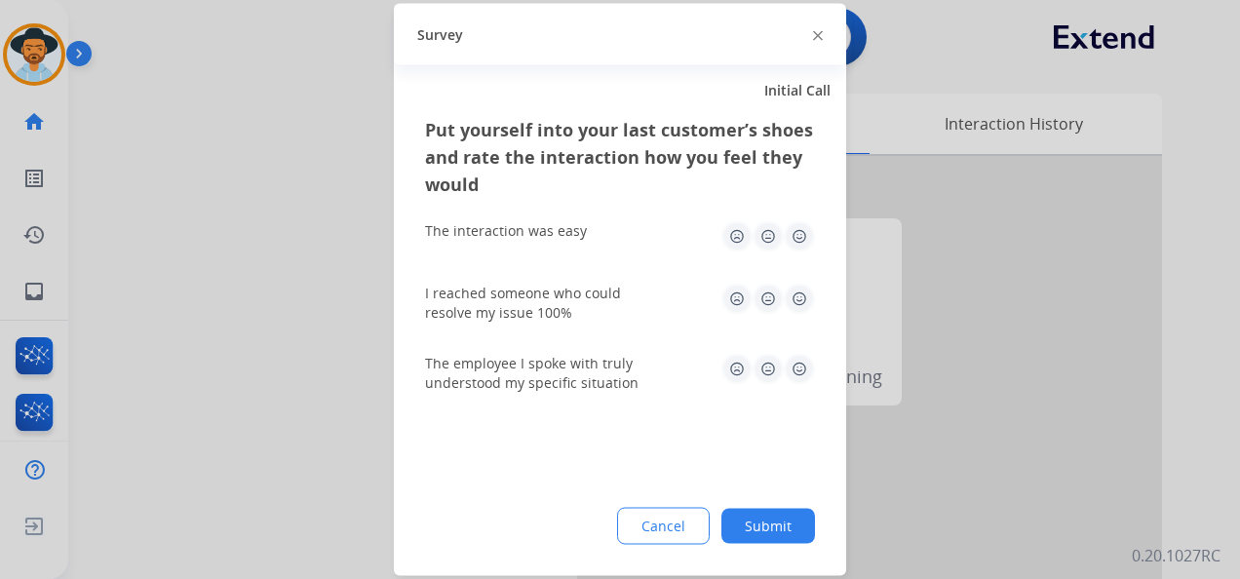
click at [802, 232] on img at bounding box center [799, 236] width 31 height 31
click at [798, 297] on img at bounding box center [799, 299] width 31 height 31
click at [800, 374] on img at bounding box center [799, 369] width 31 height 31
click at [781, 522] on button "Submit" at bounding box center [768, 526] width 94 height 35
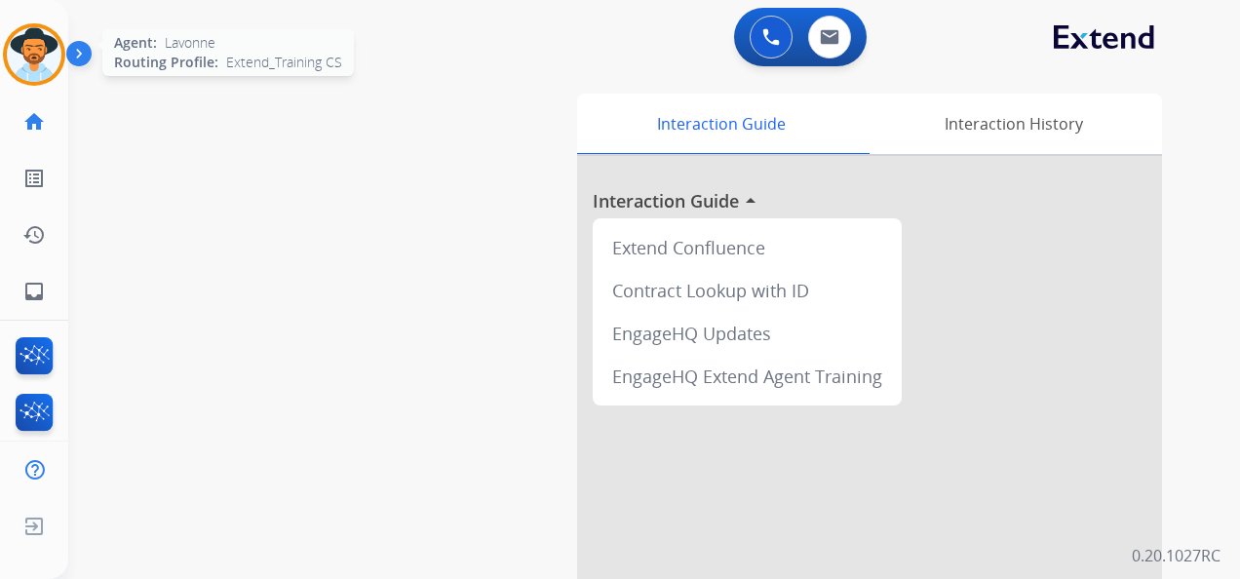
click at [39, 65] on img at bounding box center [34, 54] width 55 height 55
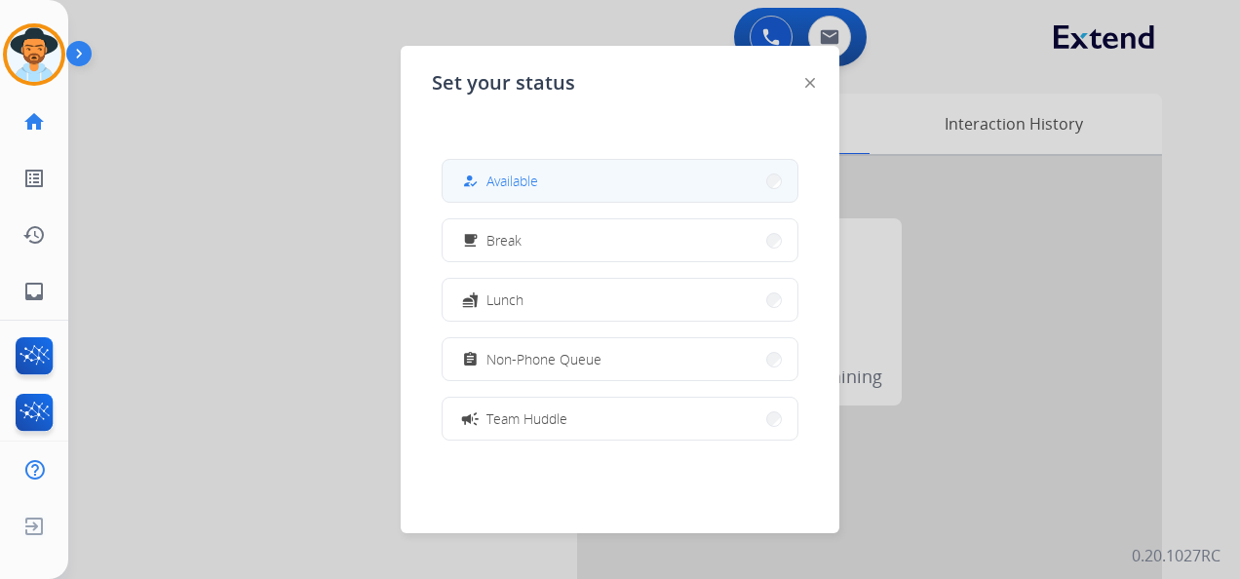
click at [540, 187] on button "how_to_reg Available" at bounding box center [620, 181] width 355 height 42
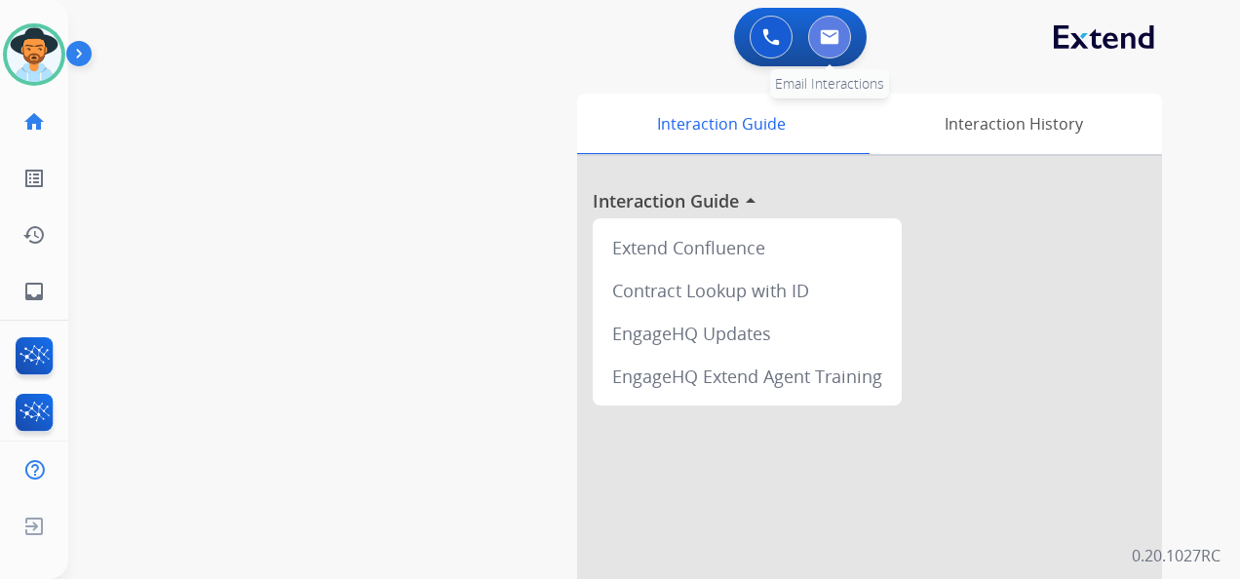
click at [825, 31] on img at bounding box center [829, 37] width 19 height 16
select select "**********"
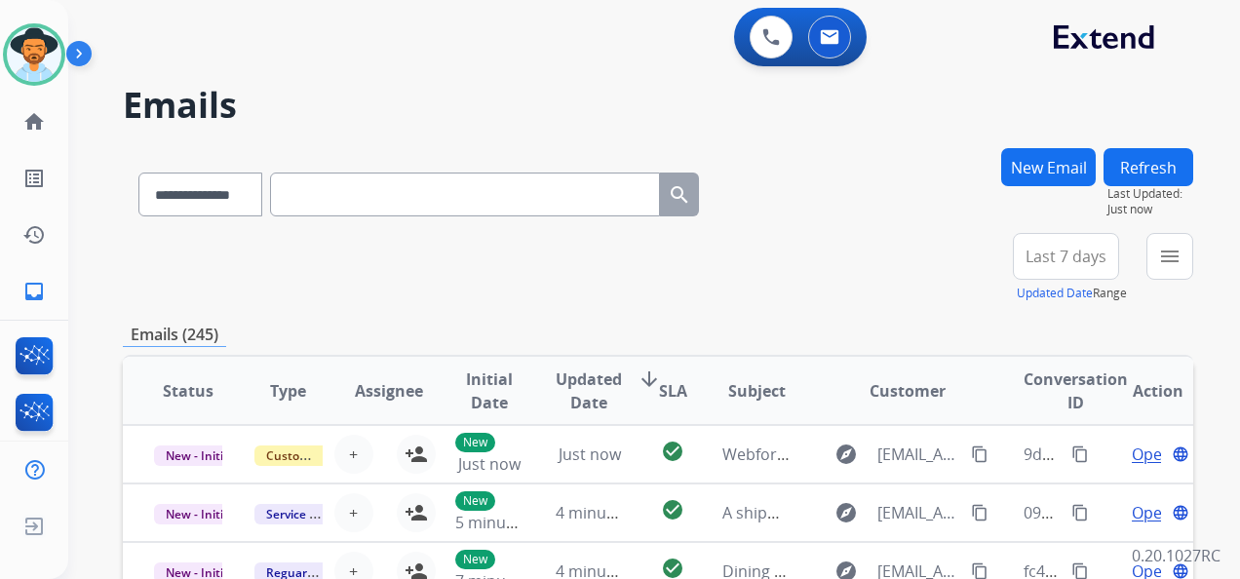
click at [1069, 260] on span "Last 7 days" at bounding box center [1066, 257] width 81 height 8
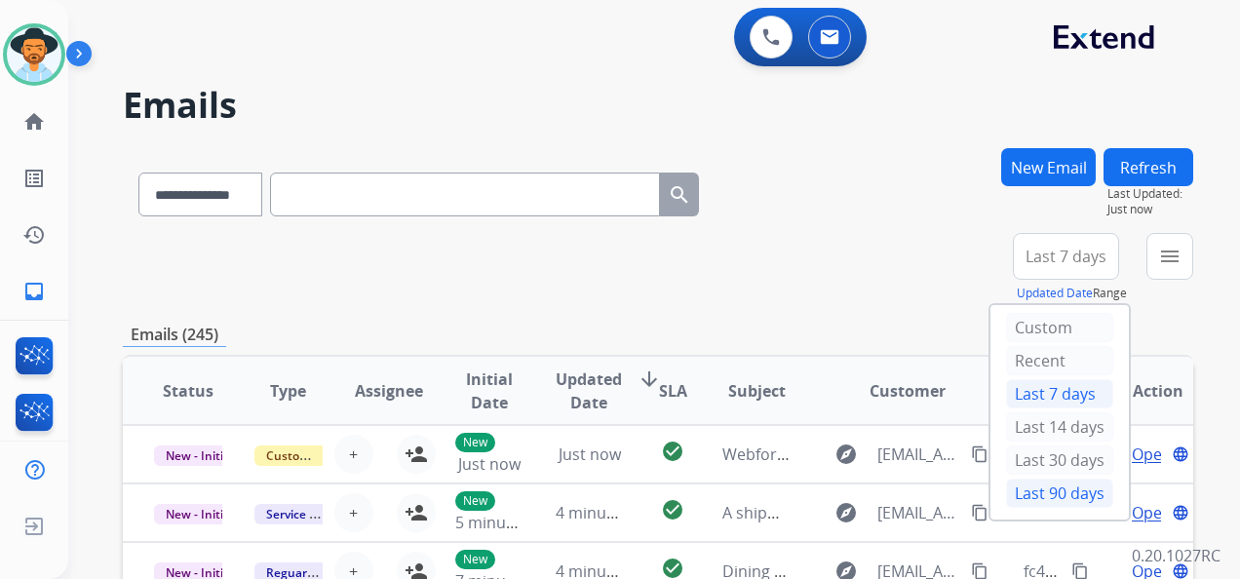
click at [1061, 484] on div "Last 90 days" at bounding box center [1059, 493] width 107 height 29
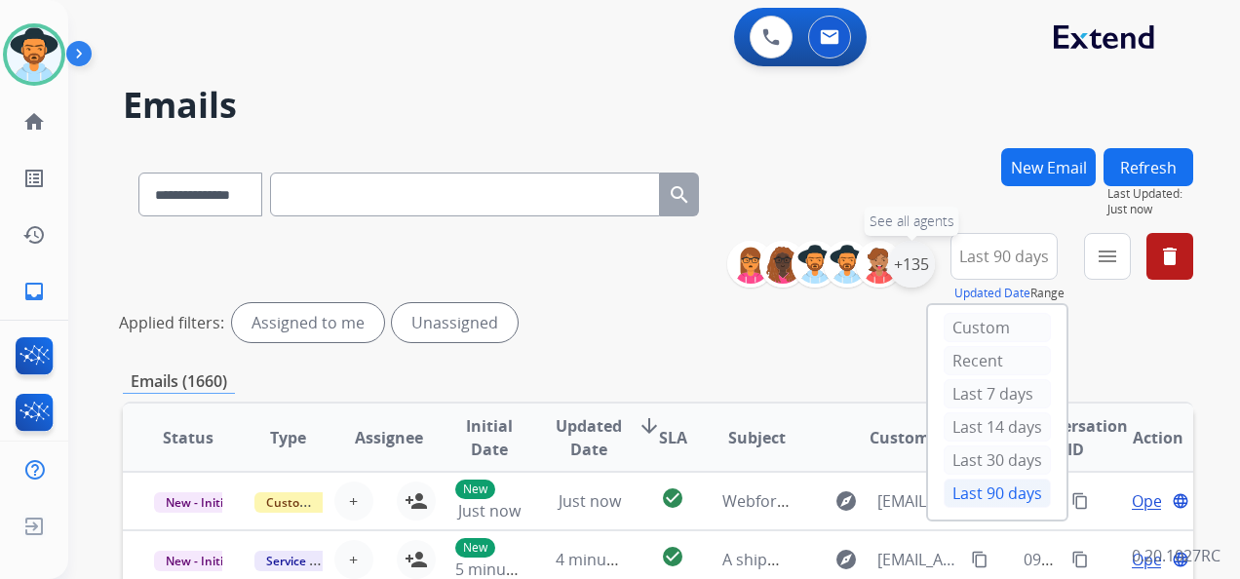
click at [914, 266] on div "+135" at bounding box center [911, 264] width 47 height 47
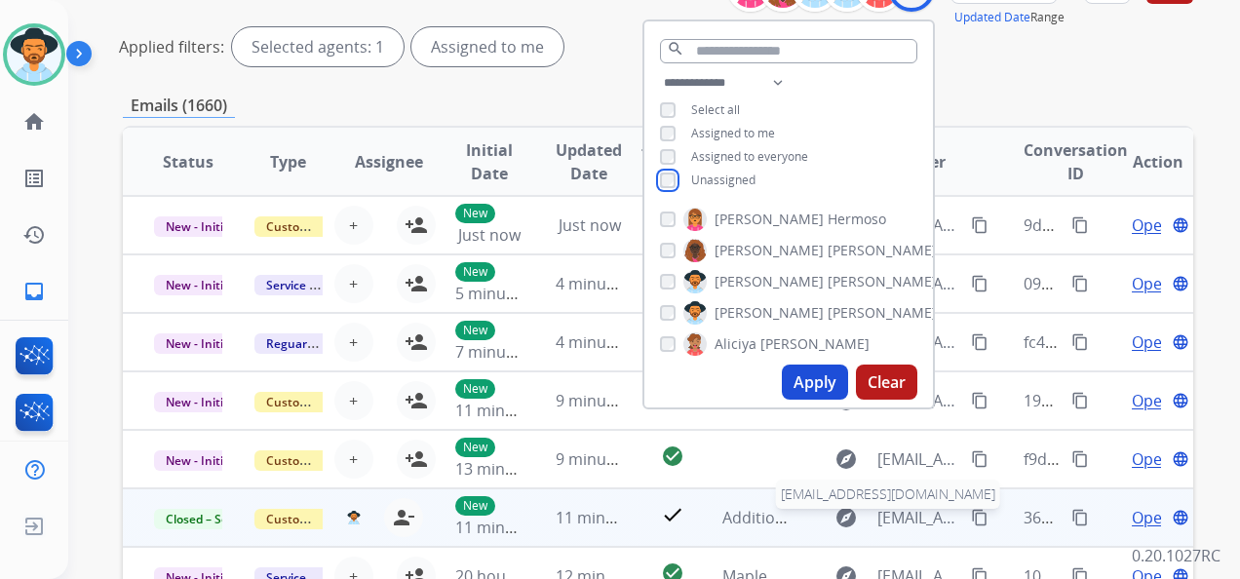
scroll to position [390, 0]
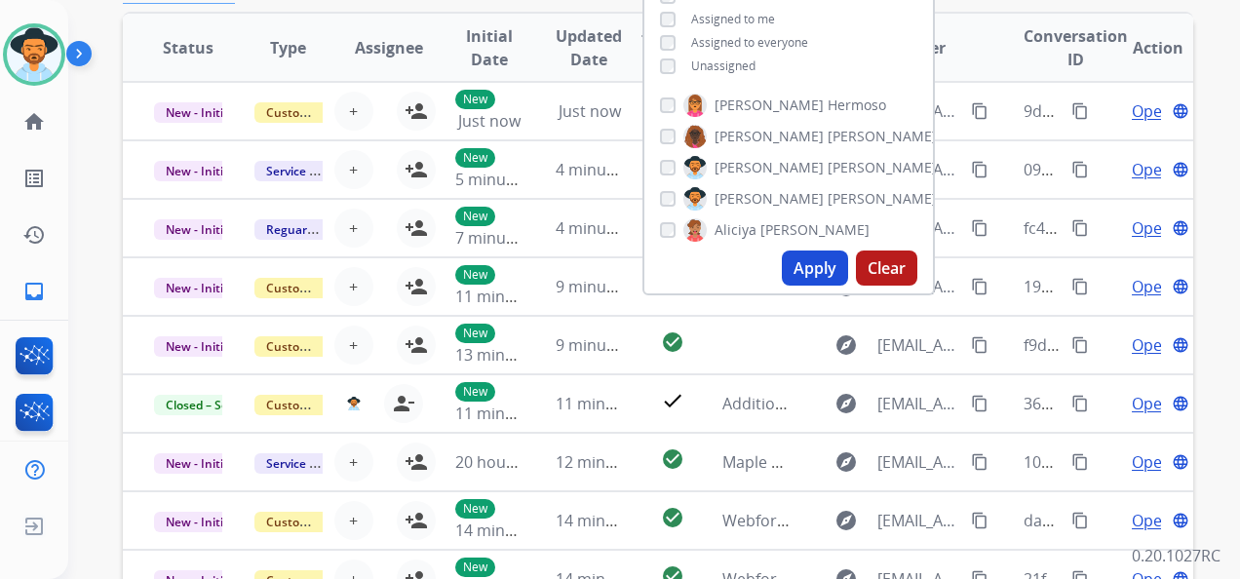
click at [811, 256] on button "Apply" at bounding box center [815, 268] width 66 height 35
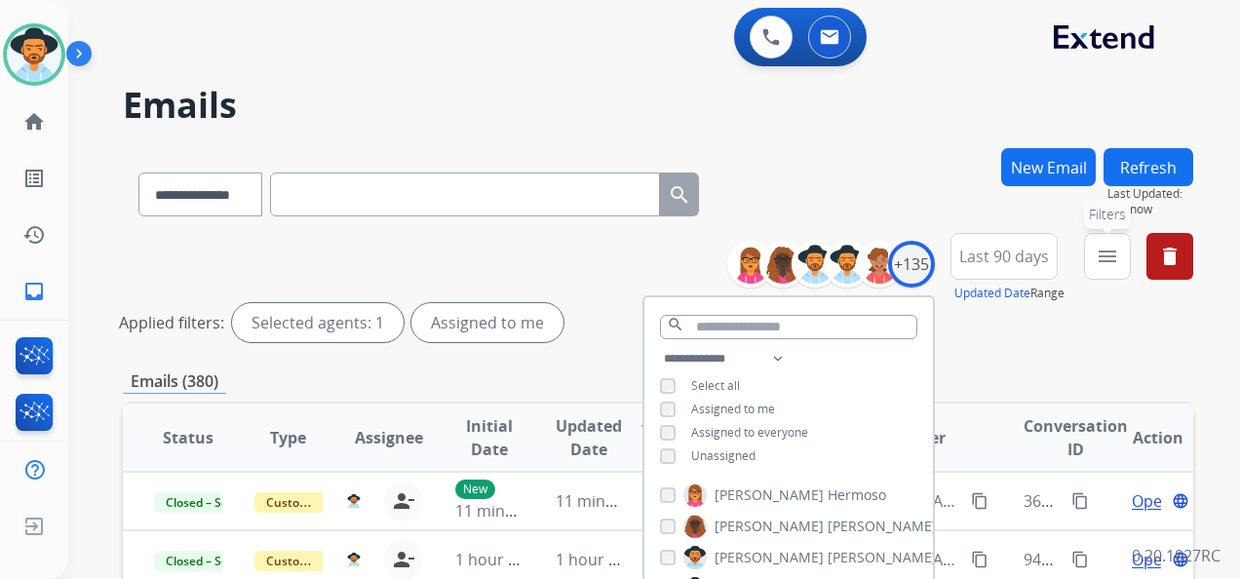
click at [1097, 259] on mat-icon "menu" at bounding box center [1107, 256] width 23 height 23
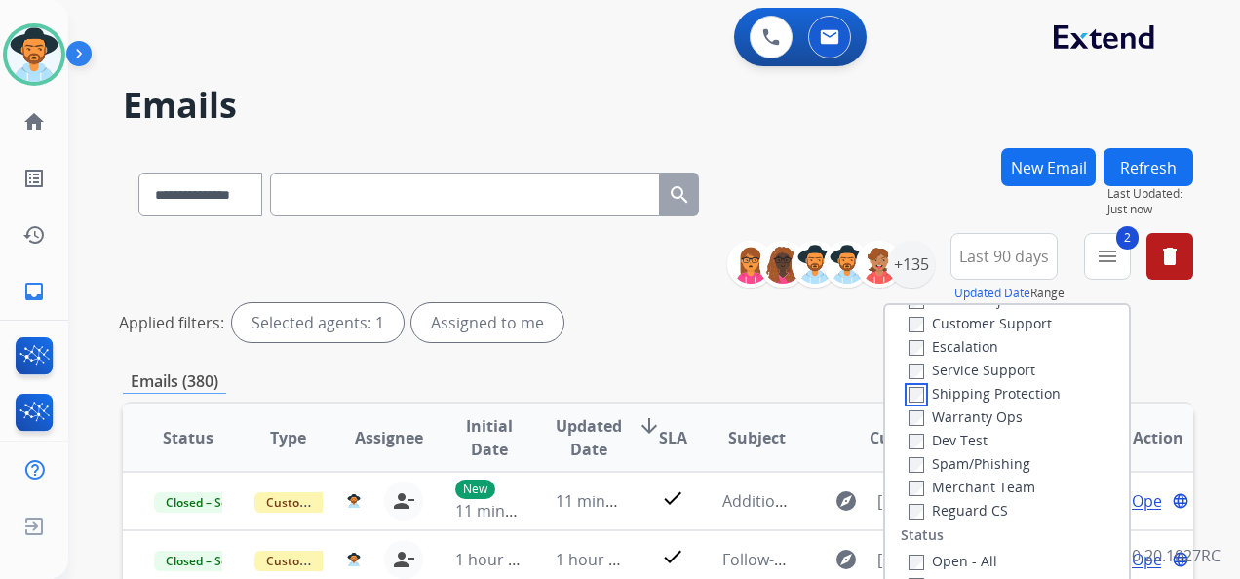
scroll to position [97, 0]
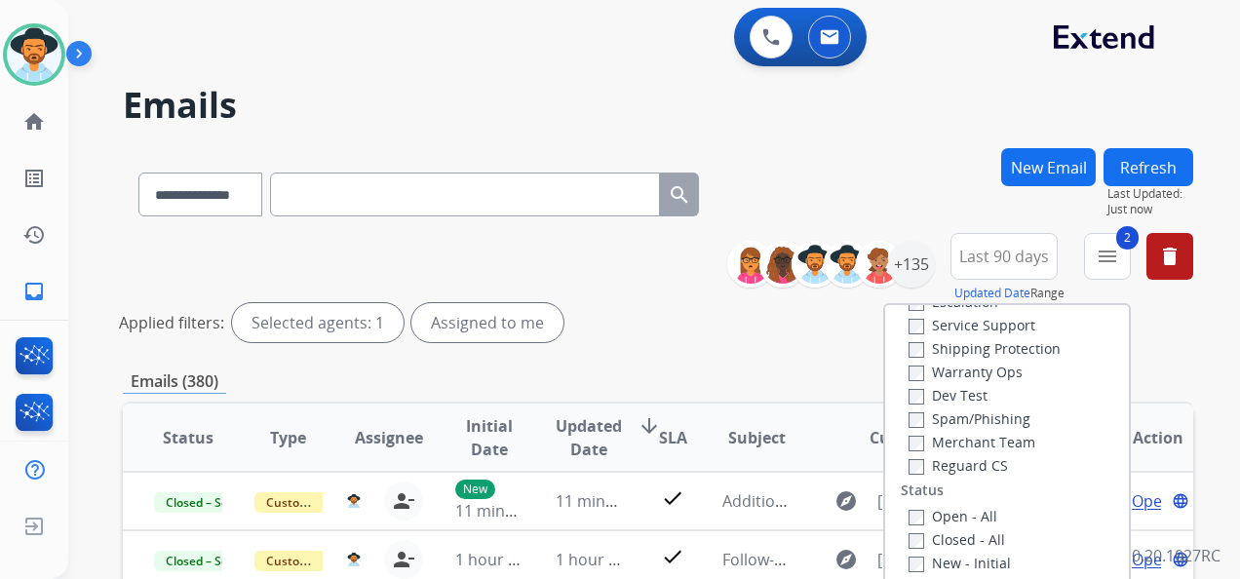
click at [901, 462] on div "Claims Adjudication Customer Support Escalation Service Support Shipping Protec…" at bounding box center [982, 360] width 162 height 234
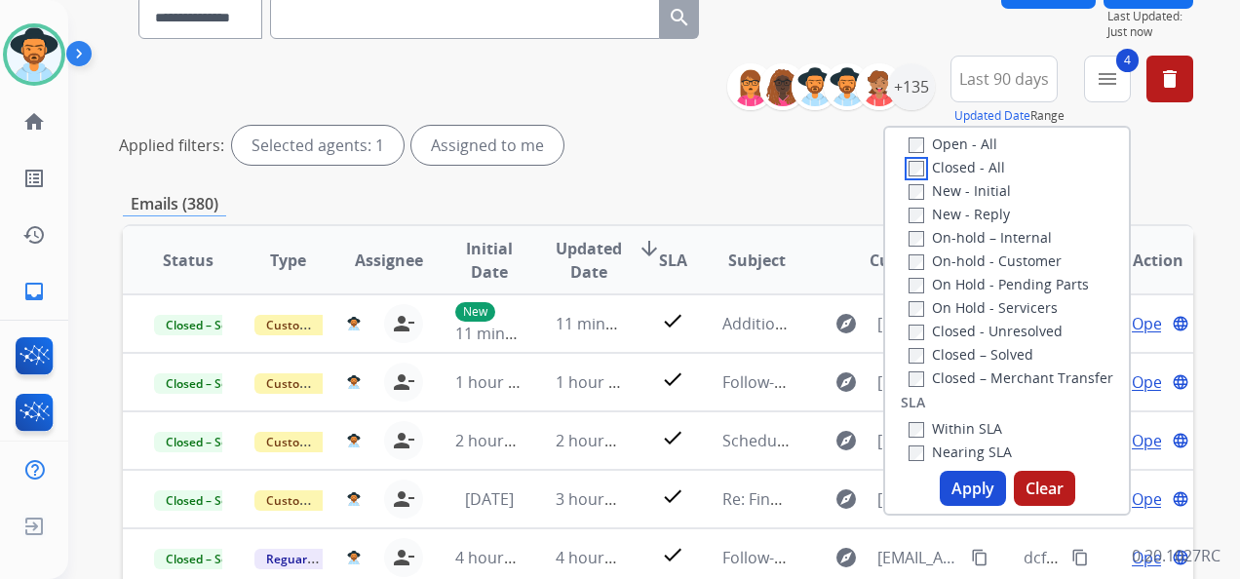
scroll to position [195, 0]
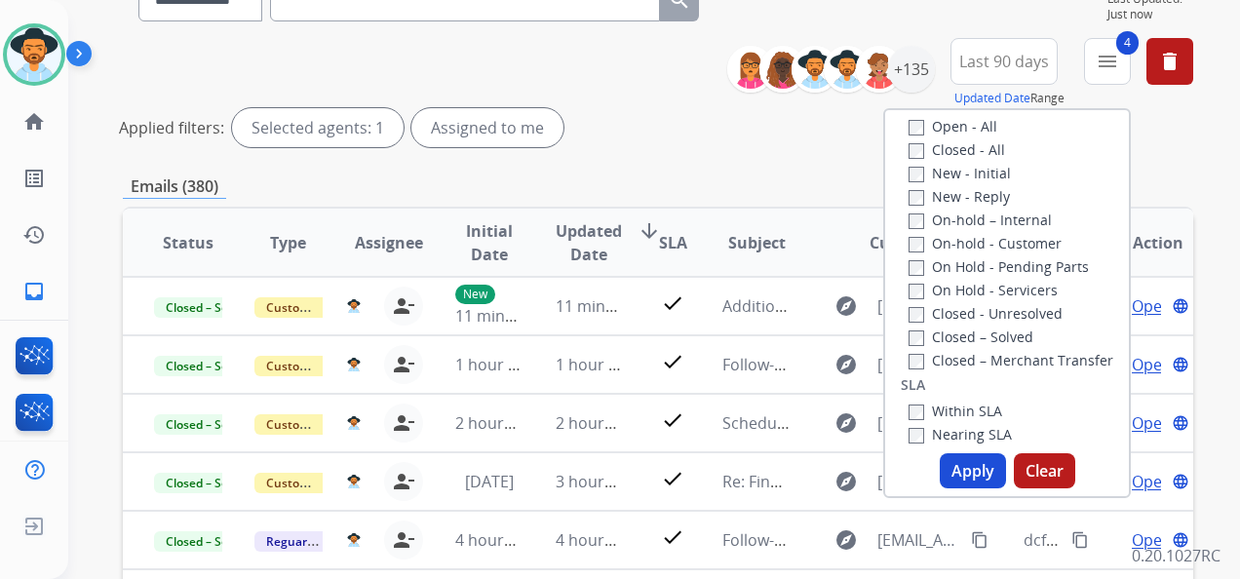
click at [965, 469] on button "Apply" at bounding box center [973, 470] width 66 height 35
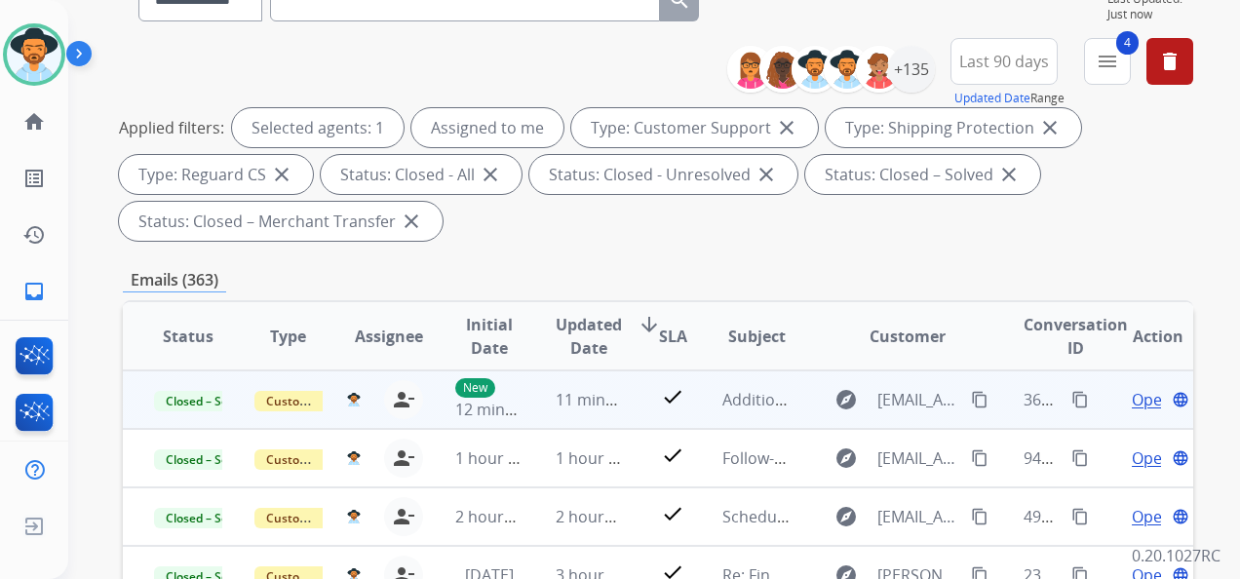
click at [1071, 395] on mat-icon "content_copy" at bounding box center [1080, 400] width 18 height 18
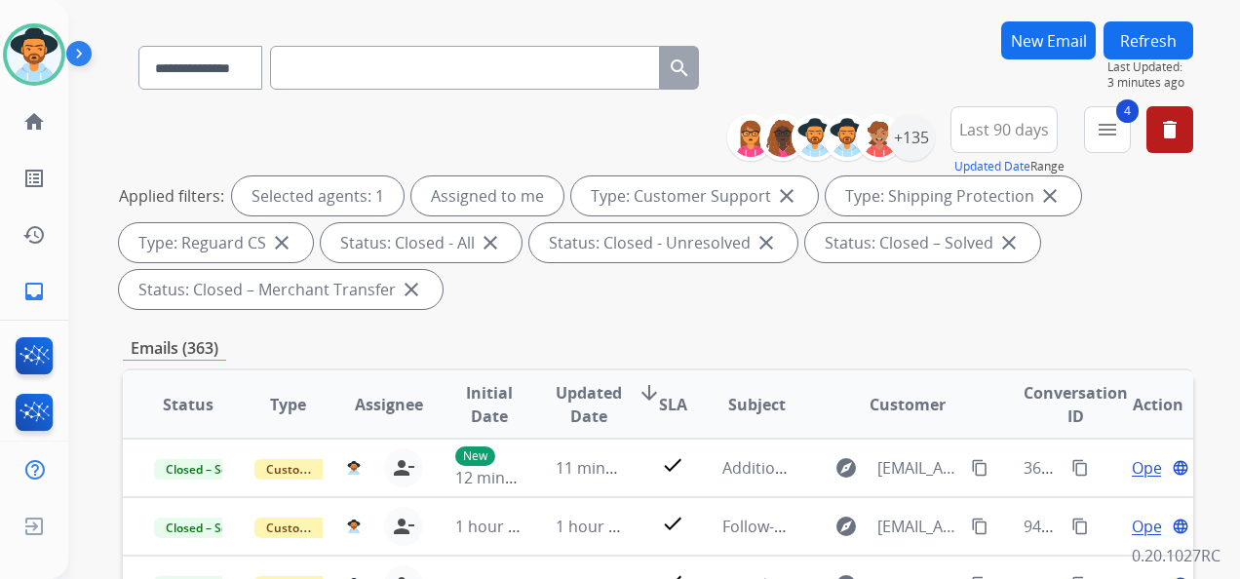
scroll to position [97, 0]
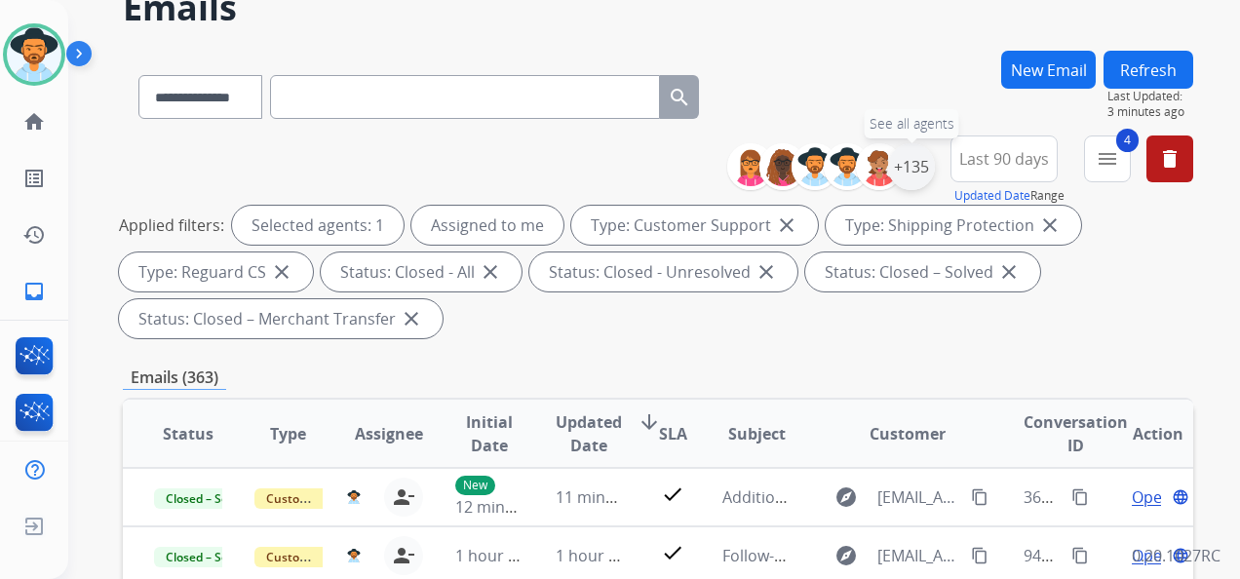
click at [924, 172] on div "+135" at bounding box center [911, 166] width 47 height 47
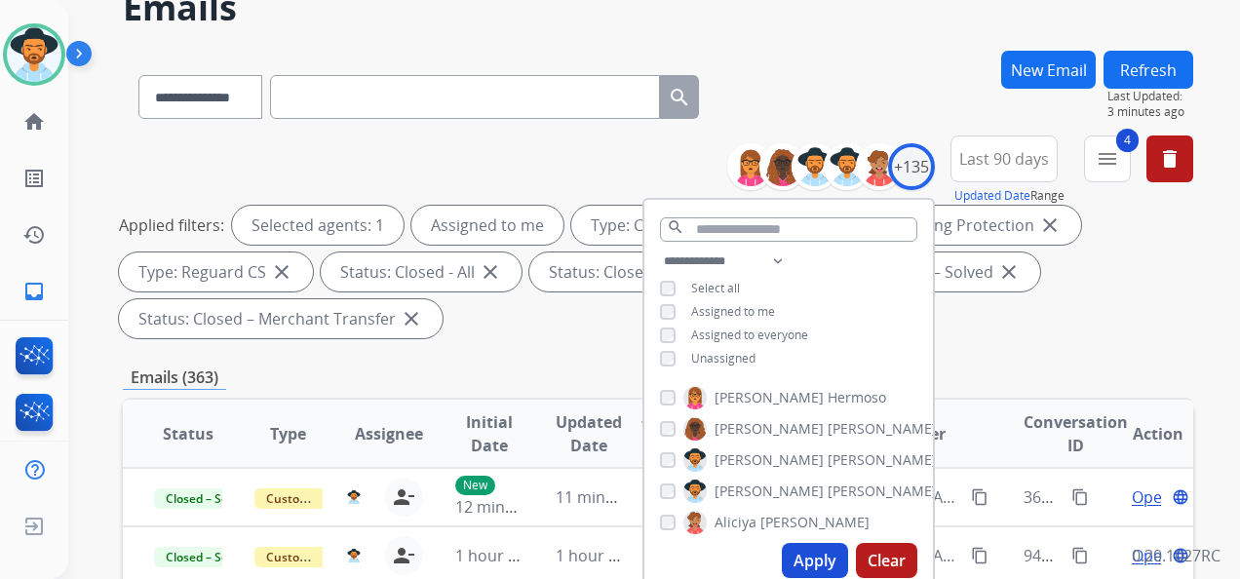
click at [1104, 298] on div "Applied filters: Selected agents: 1 Assigned to me Type: Customer Support close…" at bounding box center [654, 272] width 1070 height 133
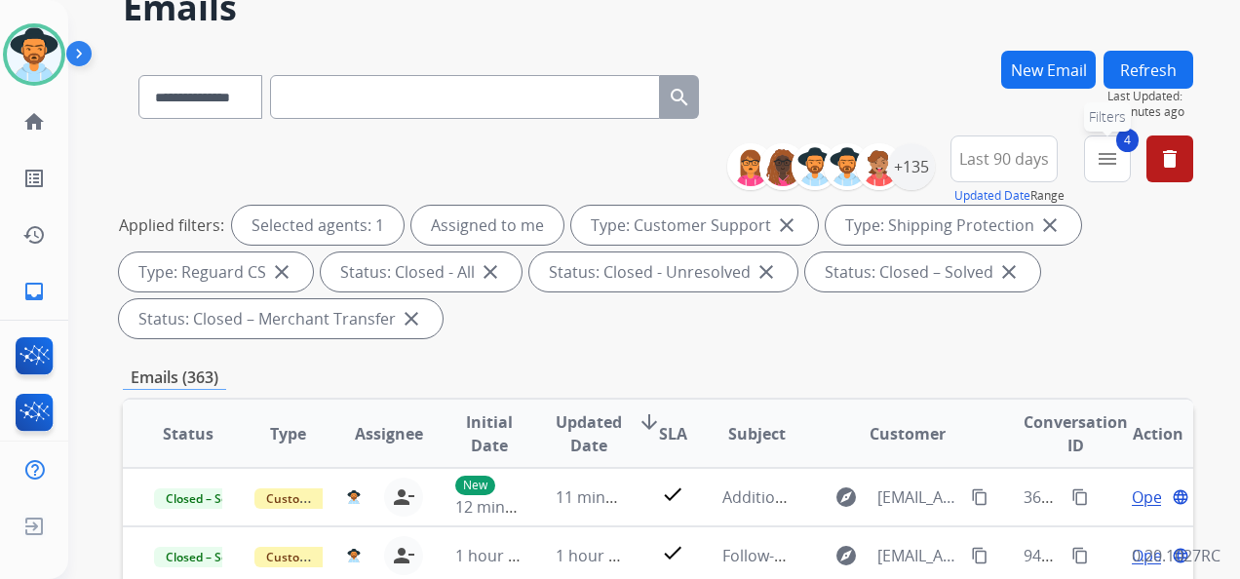
click at [1096, 168] on mat-icon "menu" at bounding box center [1107, 158] width 23 height 23
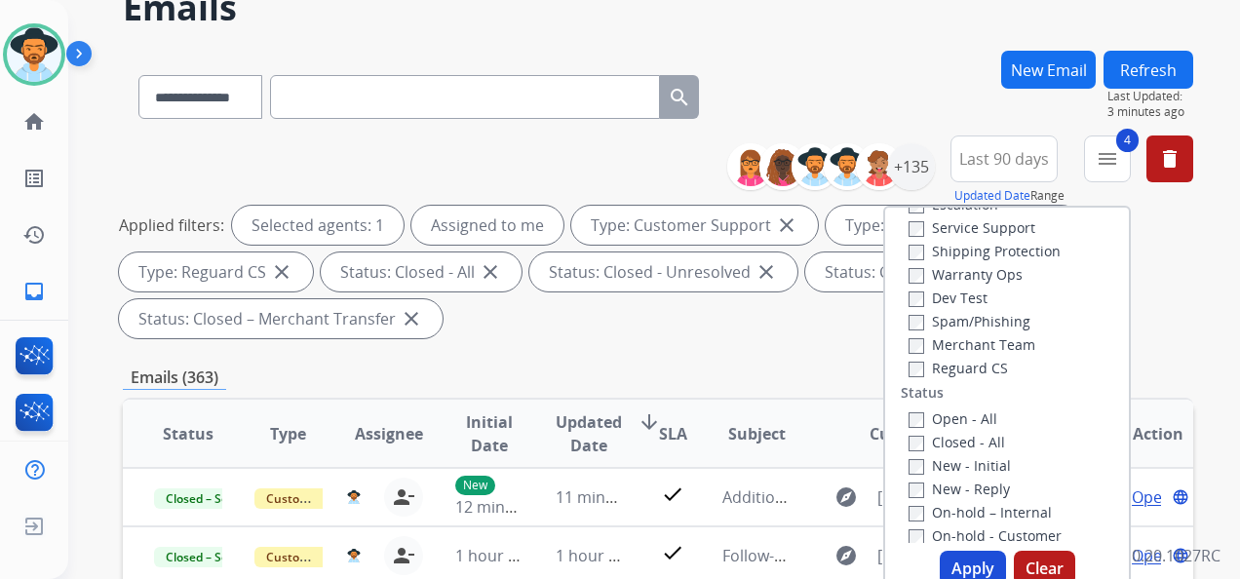
click at [970, 566] on button "Apply" at bounding box center [973, 568] width 66 height 35
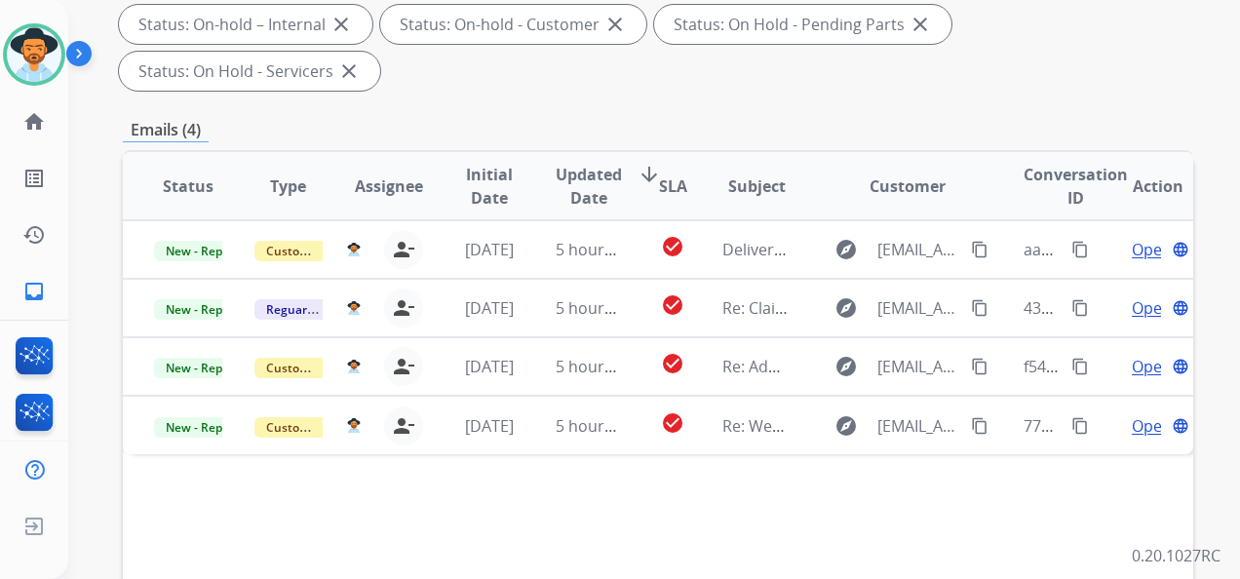
scroll to position [487, 0]
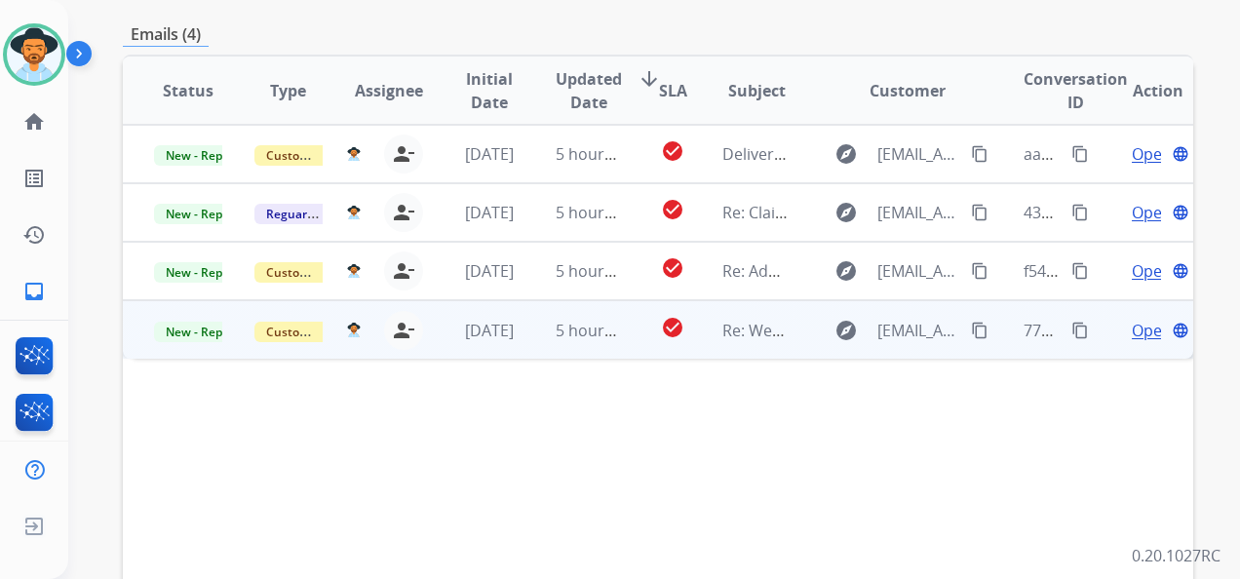
click at [1132, 331] on span "Open" at bounding box center [1152, 330] width 40 height 23
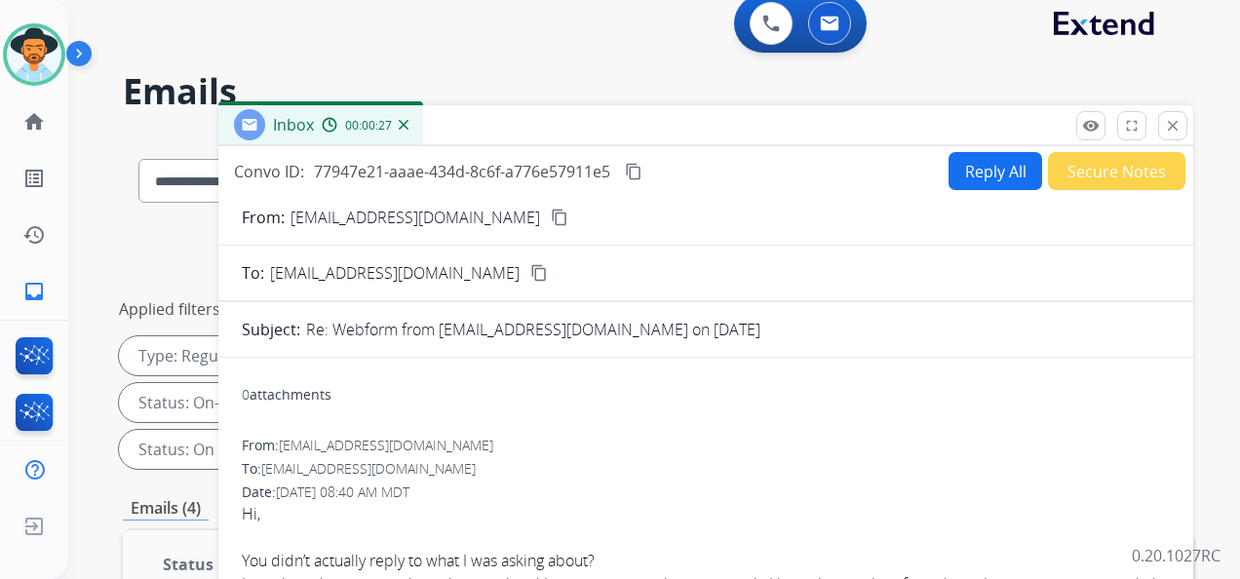
scroll to position [0, 0]
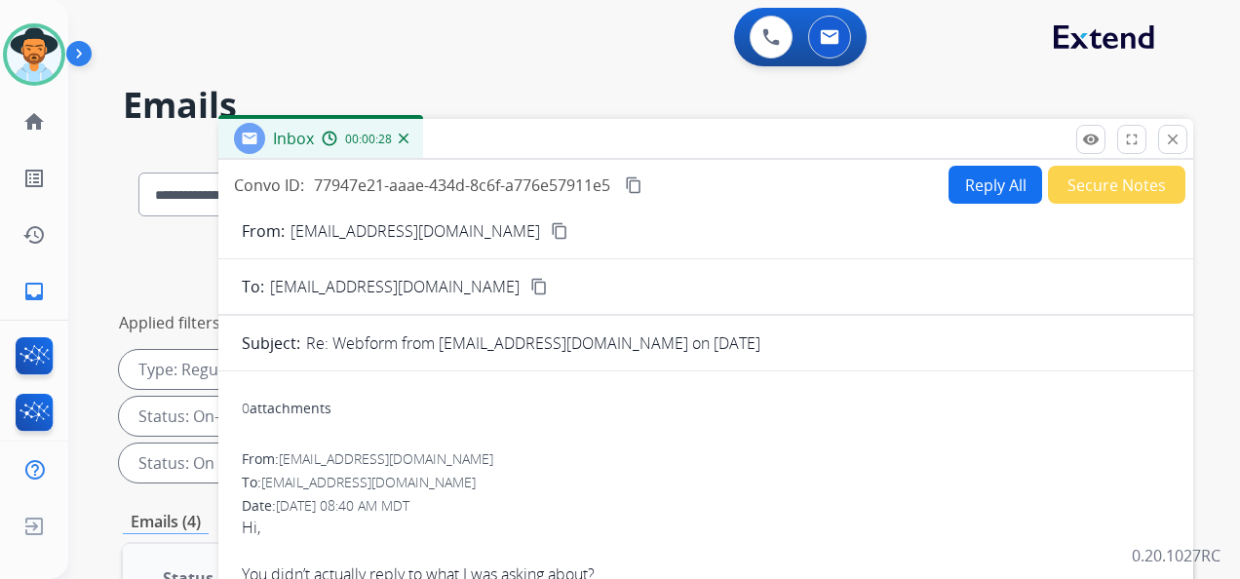
click at [551, 223] on mat-icon "content_copy" at bounding box center [560, 231] width 18 height 18
click at [635, 181] on mat-icon "content_copy" at bounding box center [634, 185] width 18 height 18
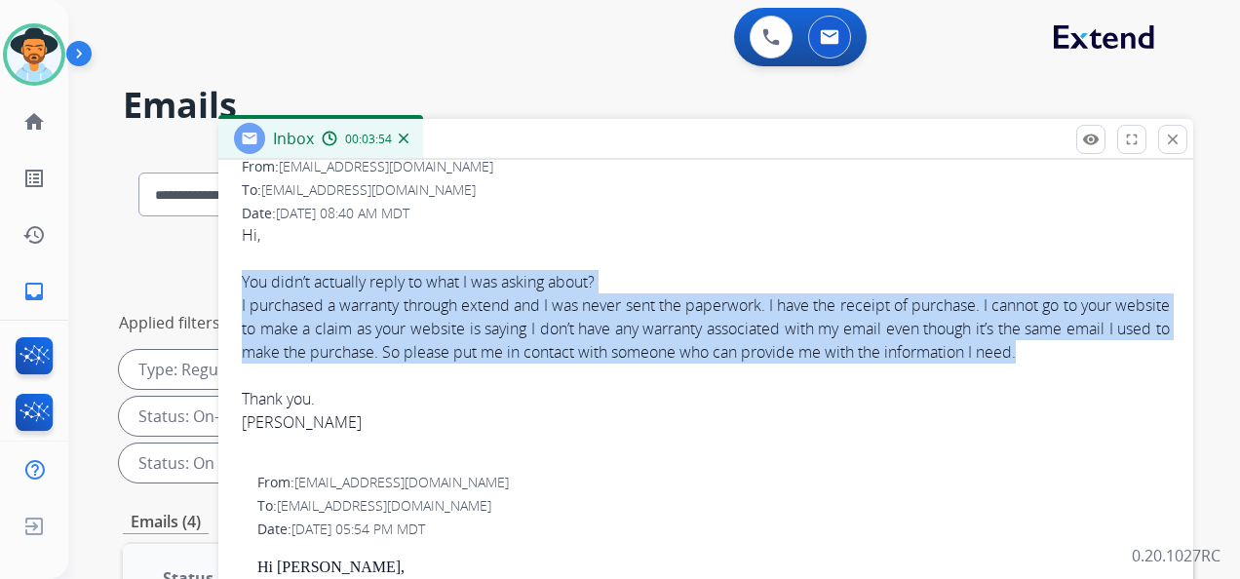
drag, startPoint x: 1140, startPoint y: 351, endPoint x: 242, endPoint y: 278, distance: 900.9
click at [242, 278] on span "Hi, You didn’t actually reply to what I was asking about? I purchased a warrant…" at bounding box center [706, 340] width 928 height 234
copy span "You didn’t actually reply to what I was asking about? I purchased a warranty th…"
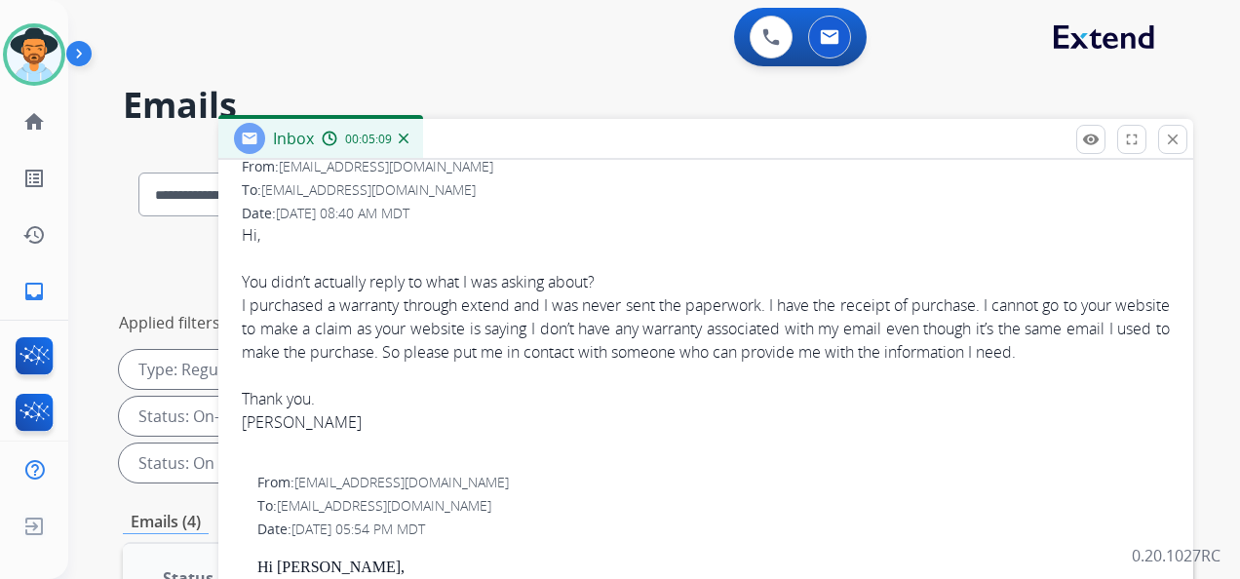
click at [762, 244] on div "Hi," at bounding box center [706, 234] width 928 height 23
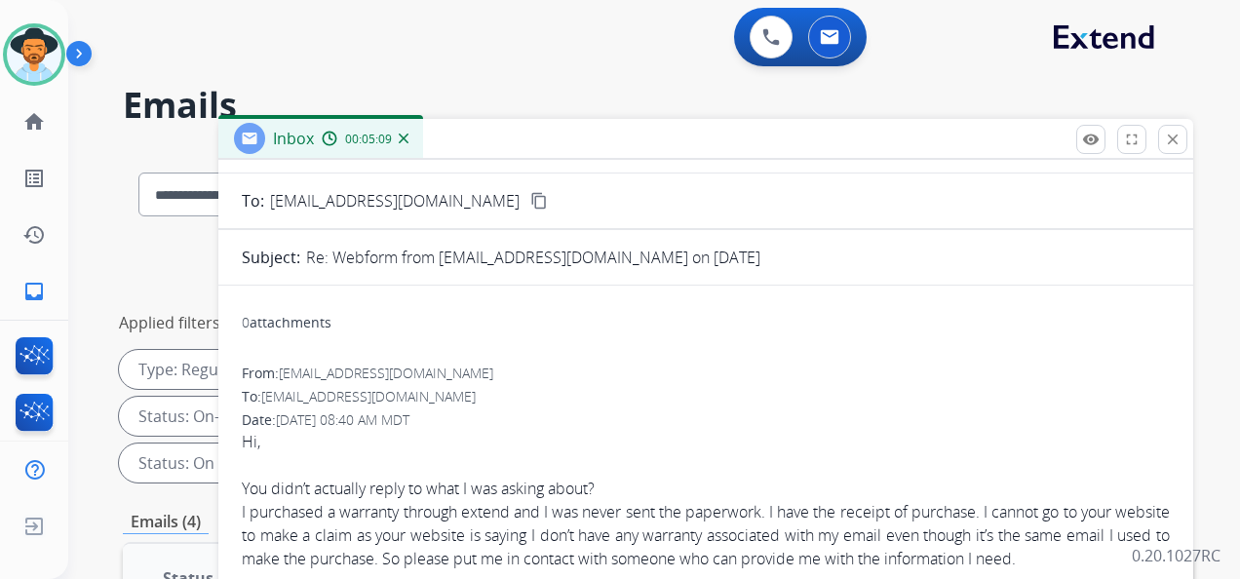
scroll to position [0, 0]
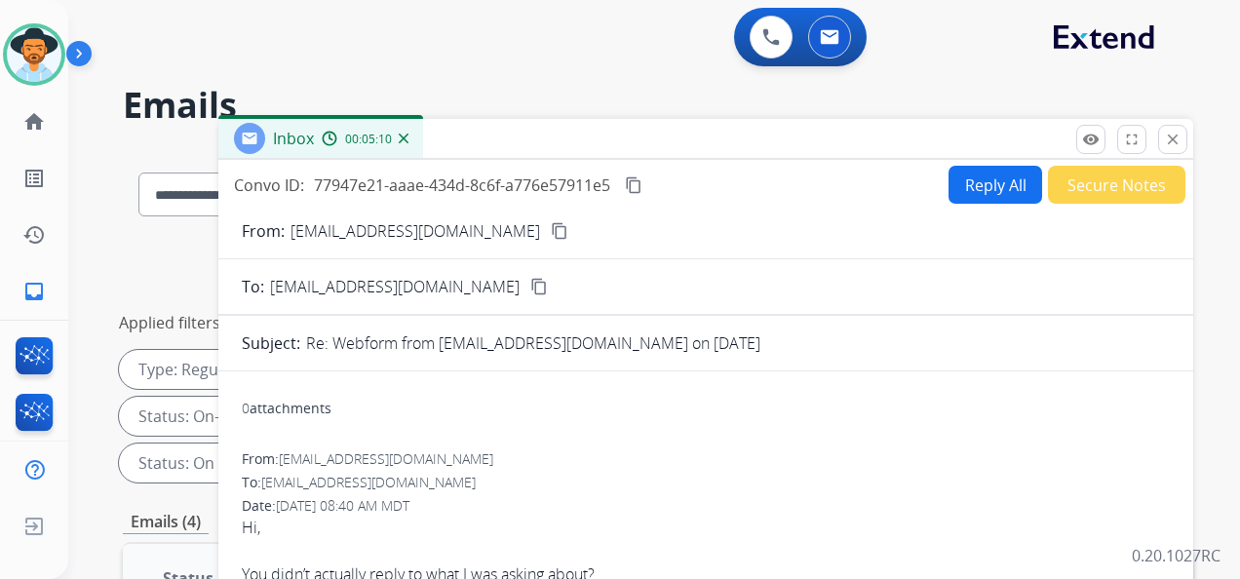
click at [965, 191] on button "Reply All" at bounding box center [996, 185] width 94 height 38
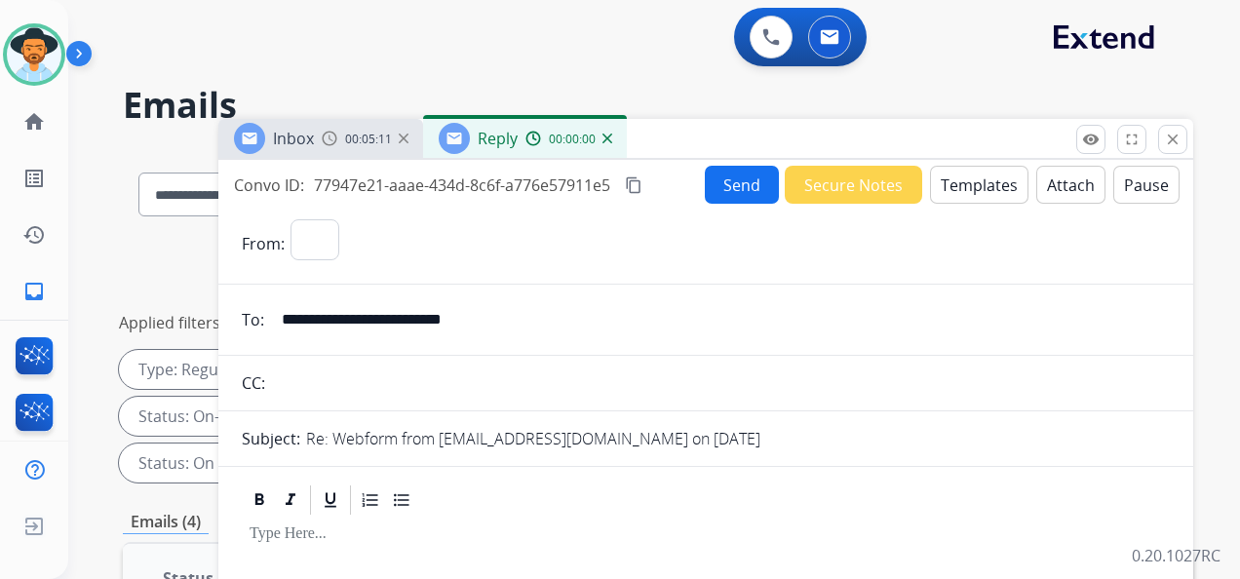
select select "**********"
click at [1042, 185] on button "Attach" at bounding box center [1070, 185] width 69 height 38
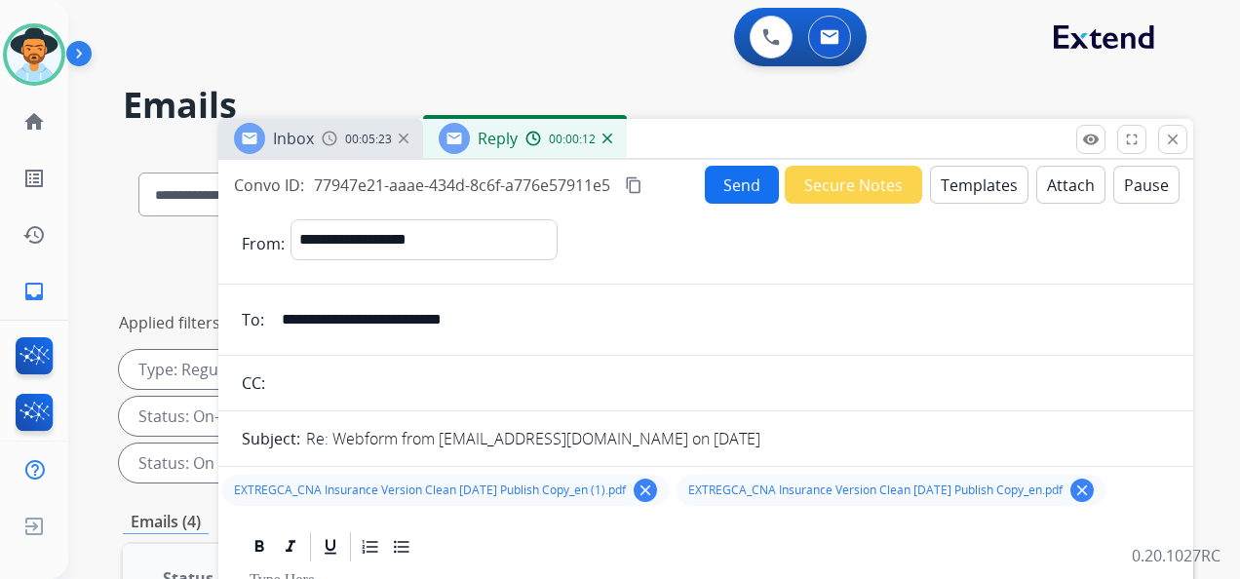
click at [971, 193] on button "Templates" at bounding box center [979, 185] width 98 height 38
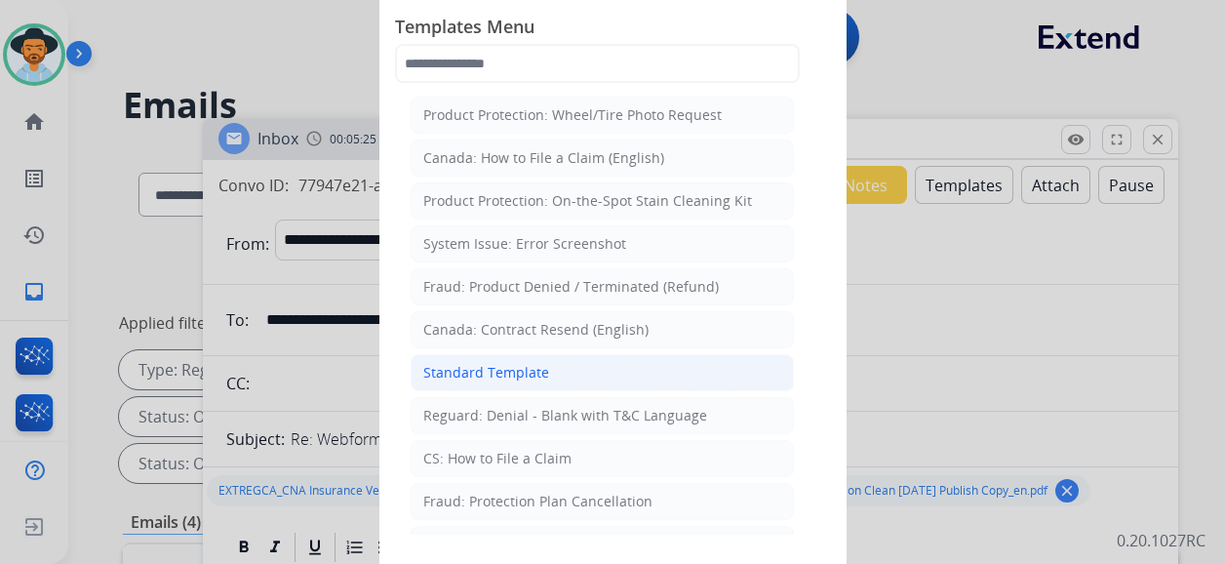
click at [531, 370] on div "Standard Template" at bounding box center [486, 372] width 126 height 19
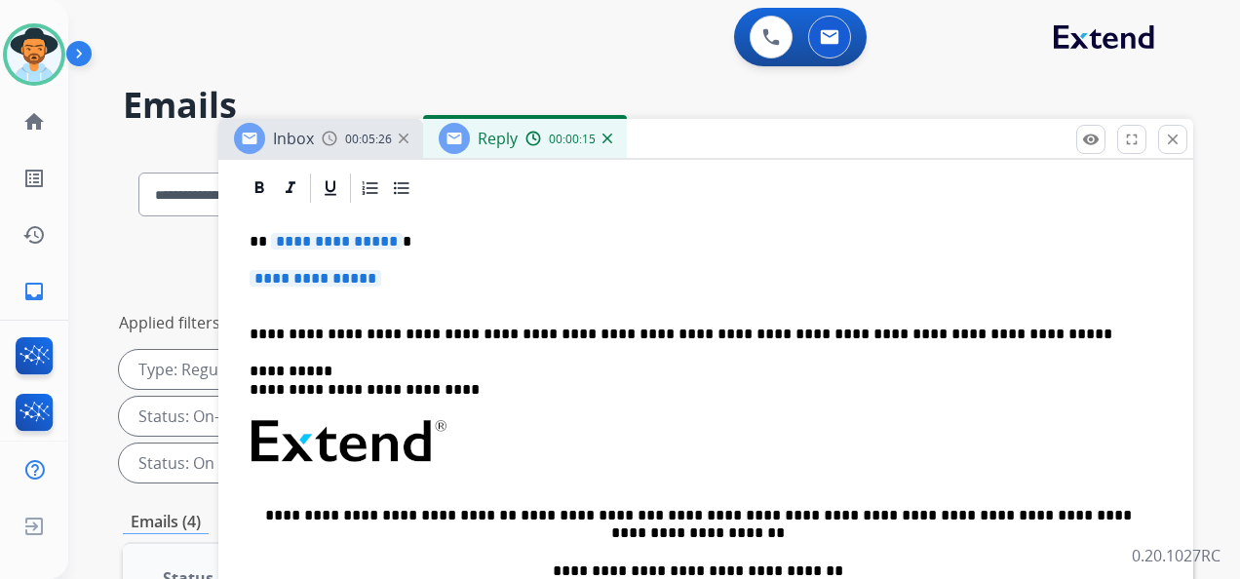
scroll to position [487, 0]
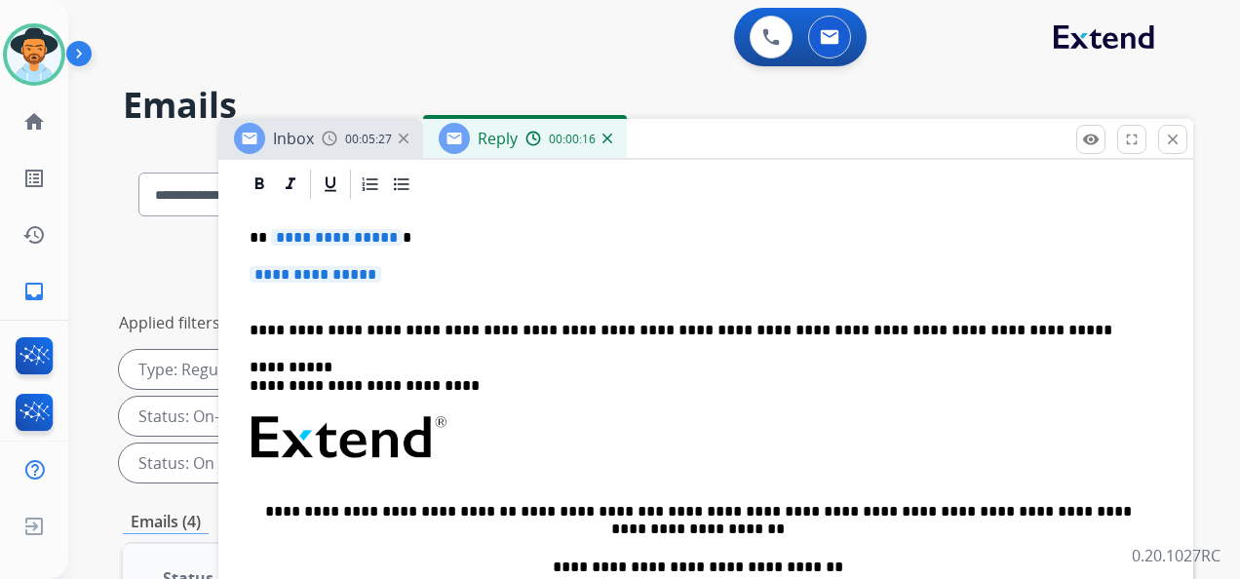
click at [304, 236] on span "**********" at bounding box center [337, 237] width 132 height 17
click at [304, 281] on span "**********" at bounding box center [316, 274] width 132 height 17
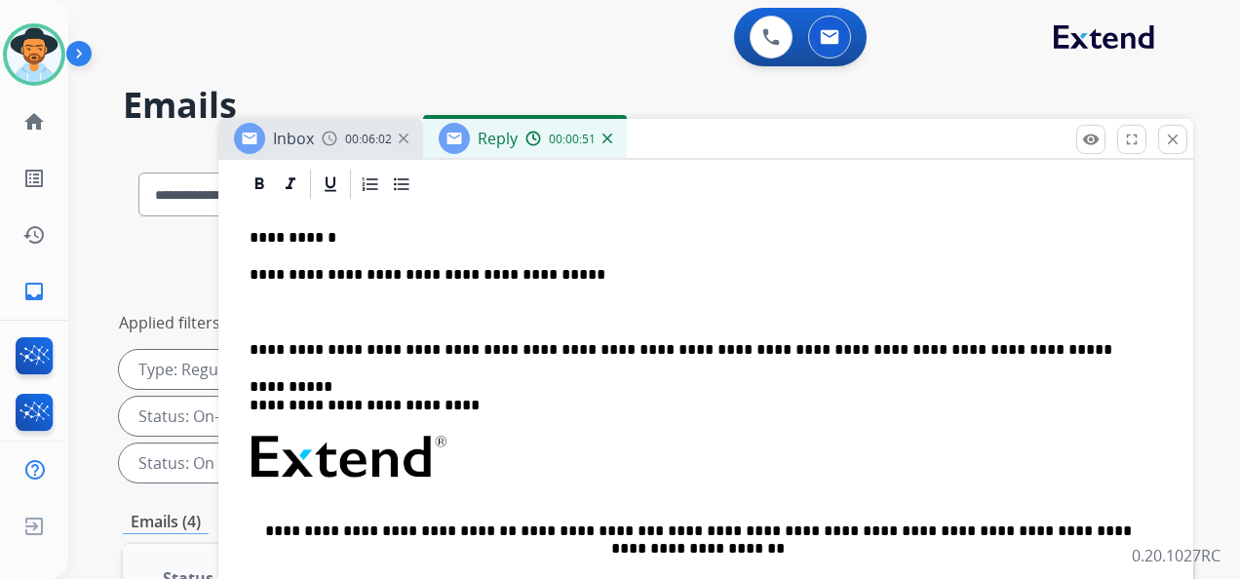
click at [562, 275] on p "**********" at bounding box center [698, 275] width 897 height 18
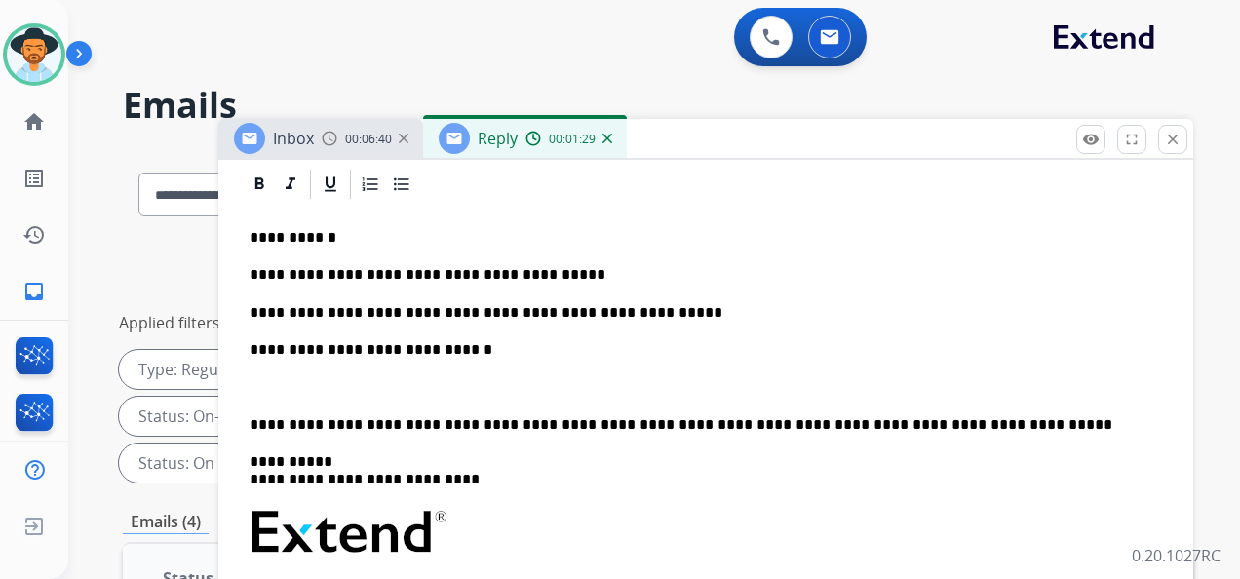
click at [284, 385] on p at bounding box center [706, 387] width 913 height 18
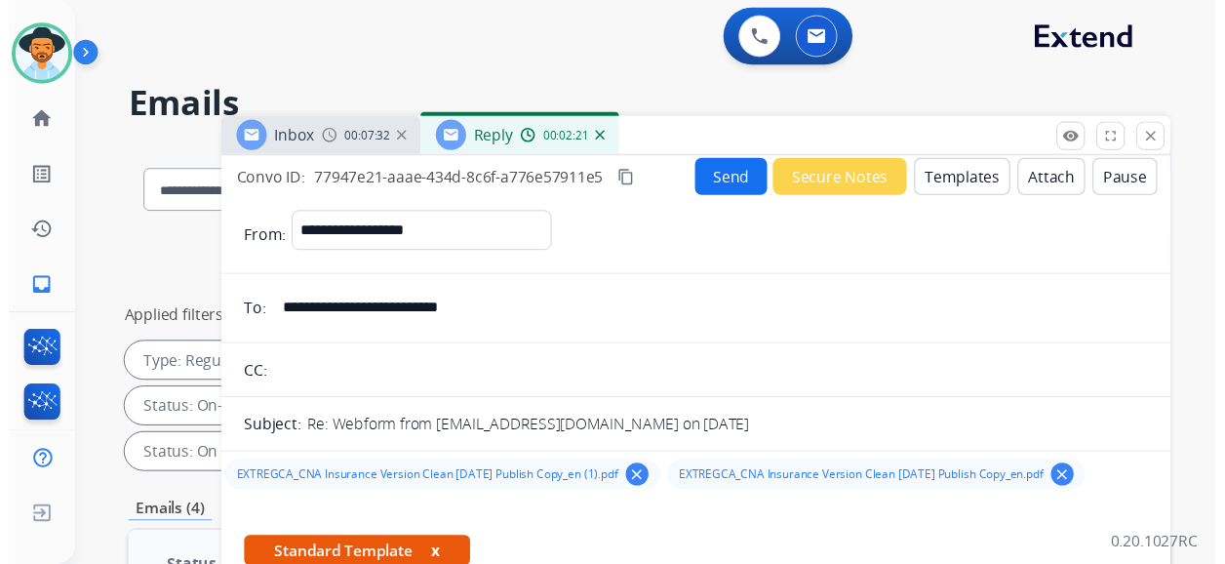
scroll to position [0, 0]
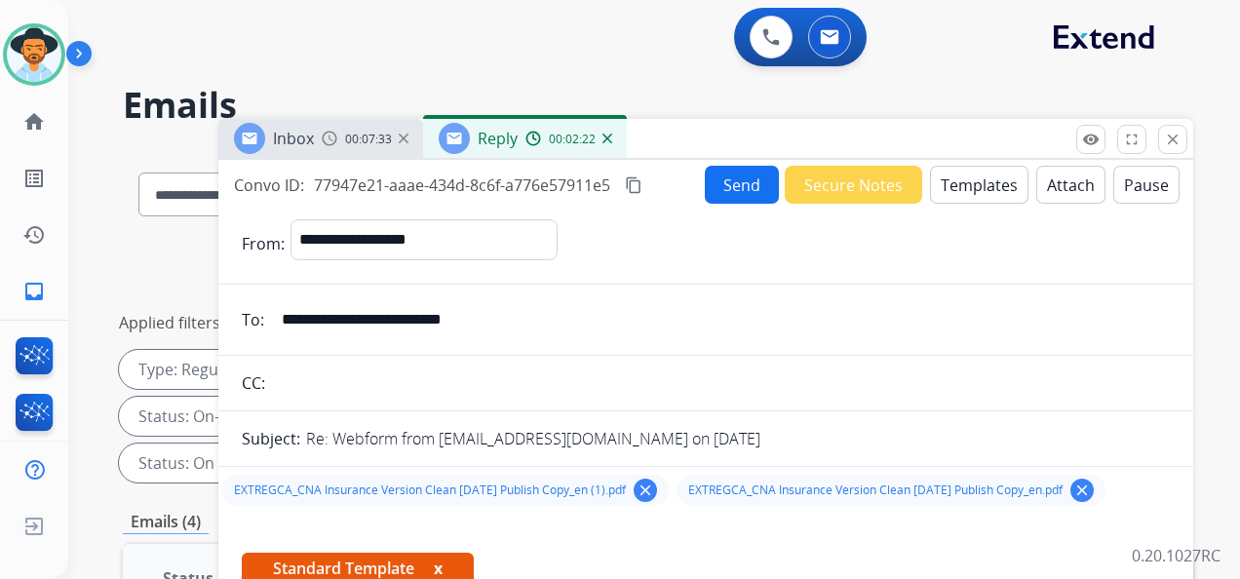
click at [728, 178] on button "Send" at bounding box center [742, 185] width 74 height 38
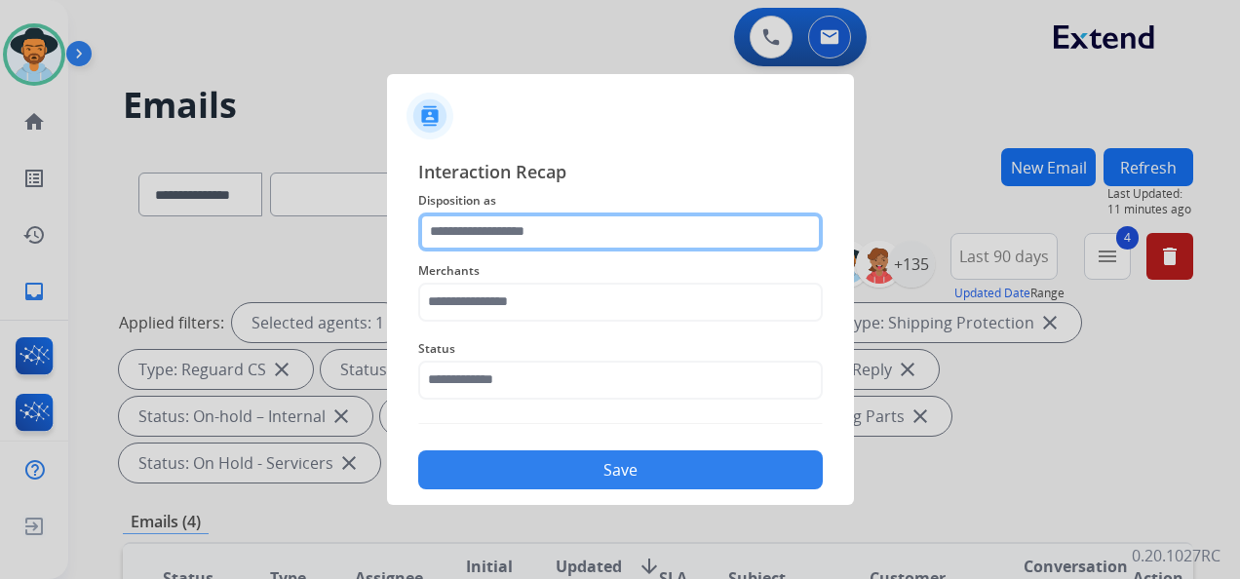
click at [686, 221] on input "text" at bounding box center [620, 232] width 405 height 39
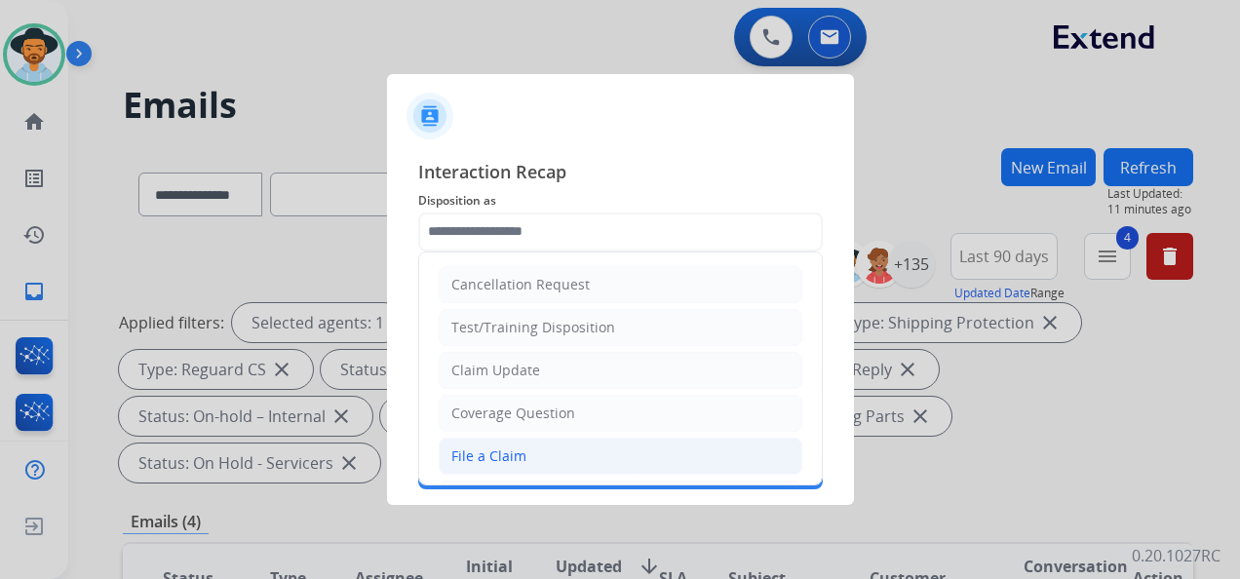
click at [599, 439] on li "File a Claim" at bounding box center [621, 456] width 364 height 37
type input "**********"
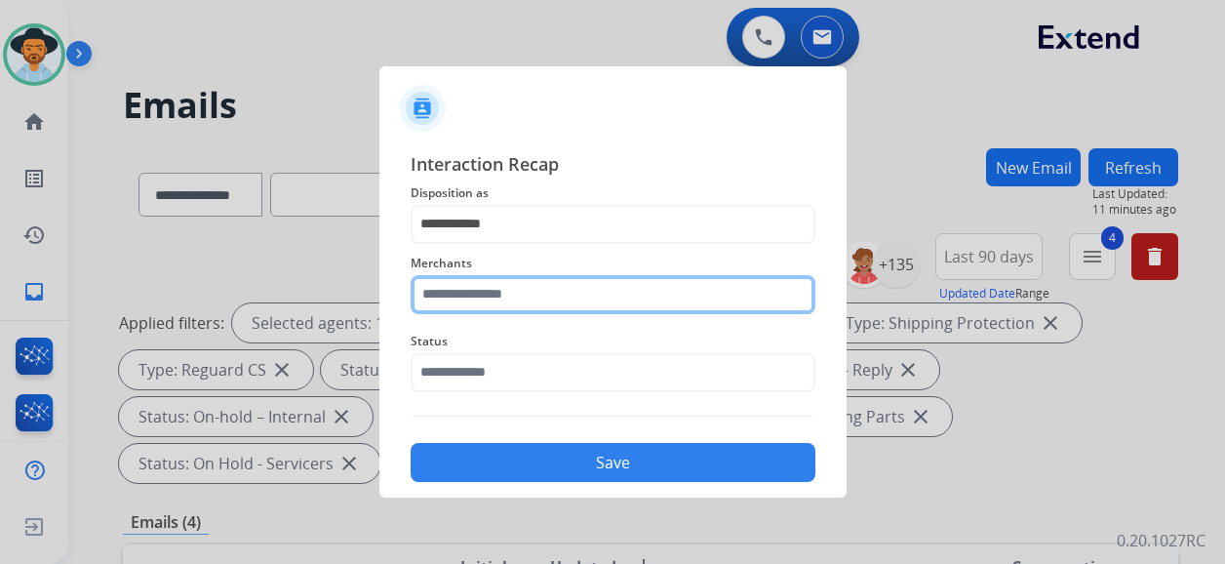
click at [555, 300] on input "text" at bounding box center [612, 294] width 405 height 39
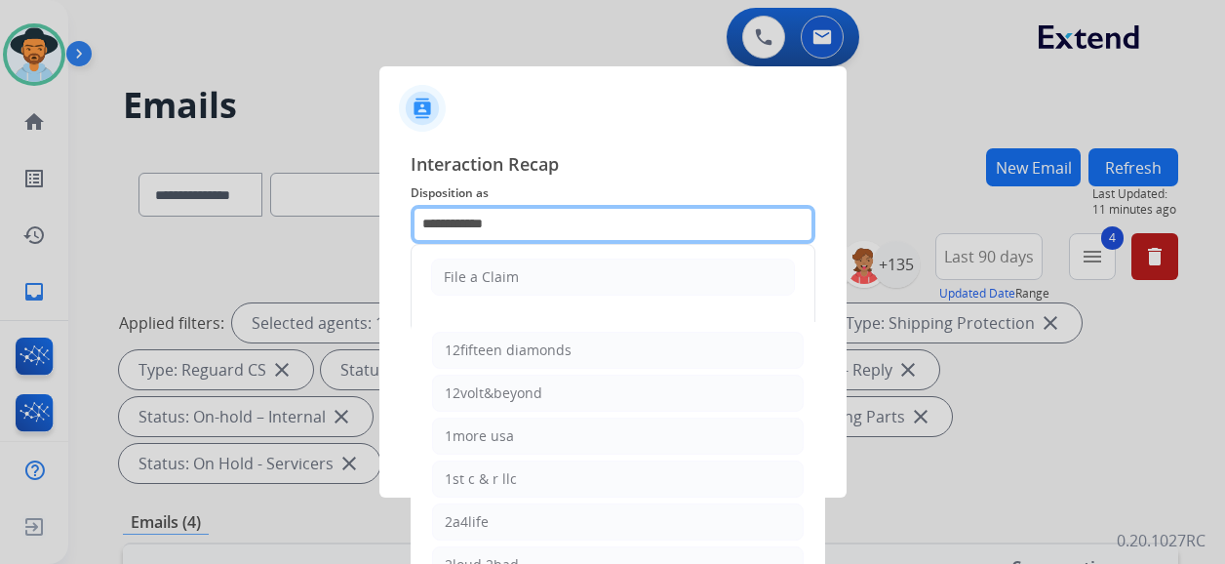
drag, startPoint x: 499, startPoint y: 216, endPoint x: 384, endPoint y: 211, distance: 115.2
click at [384, 211] on div "**********" at bounding box center [612, 317] width 467 height 364
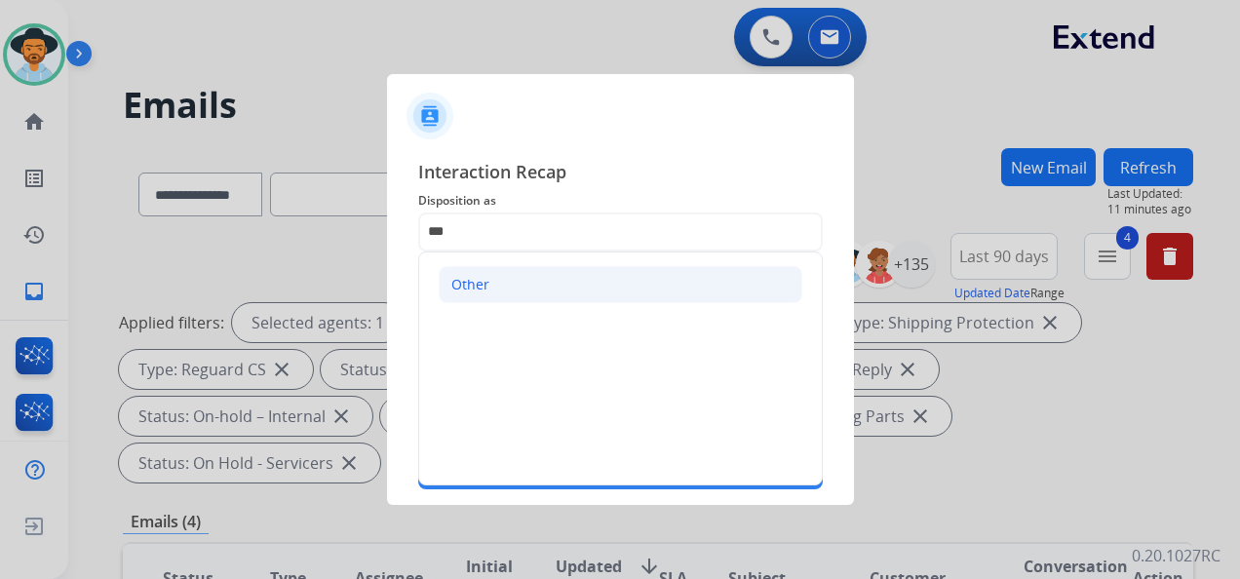
click at [488, 279] on li "Other" at bounding box center [621, 284] width 364 height 37
type input "*****"
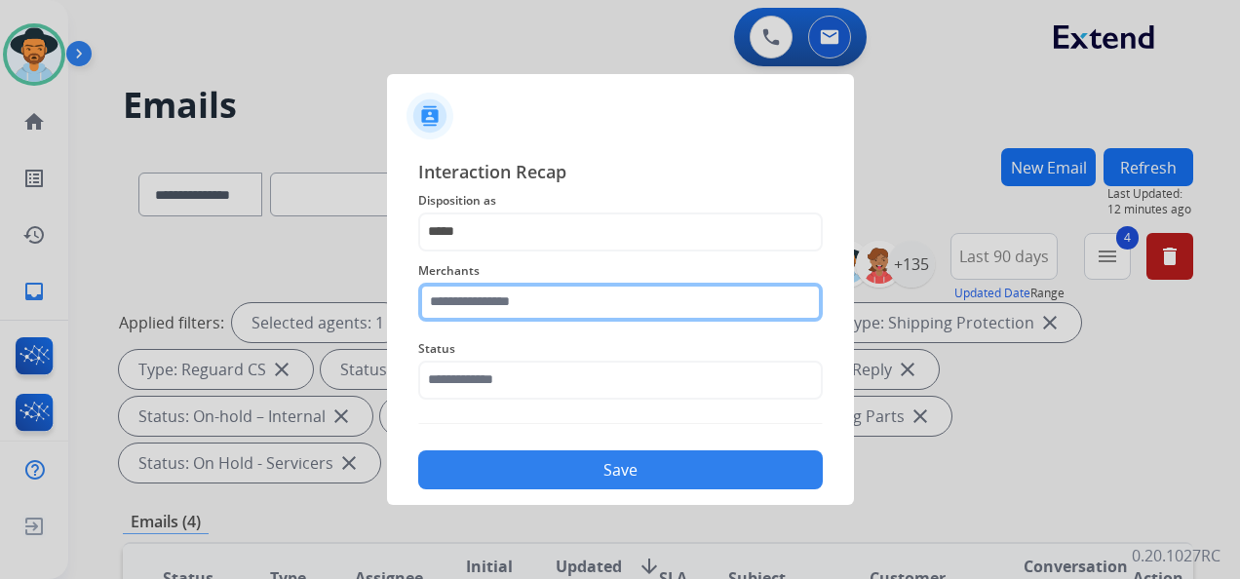
click at [543, 298] on input "text" at bounding box center [620, 302] width 405 height 39
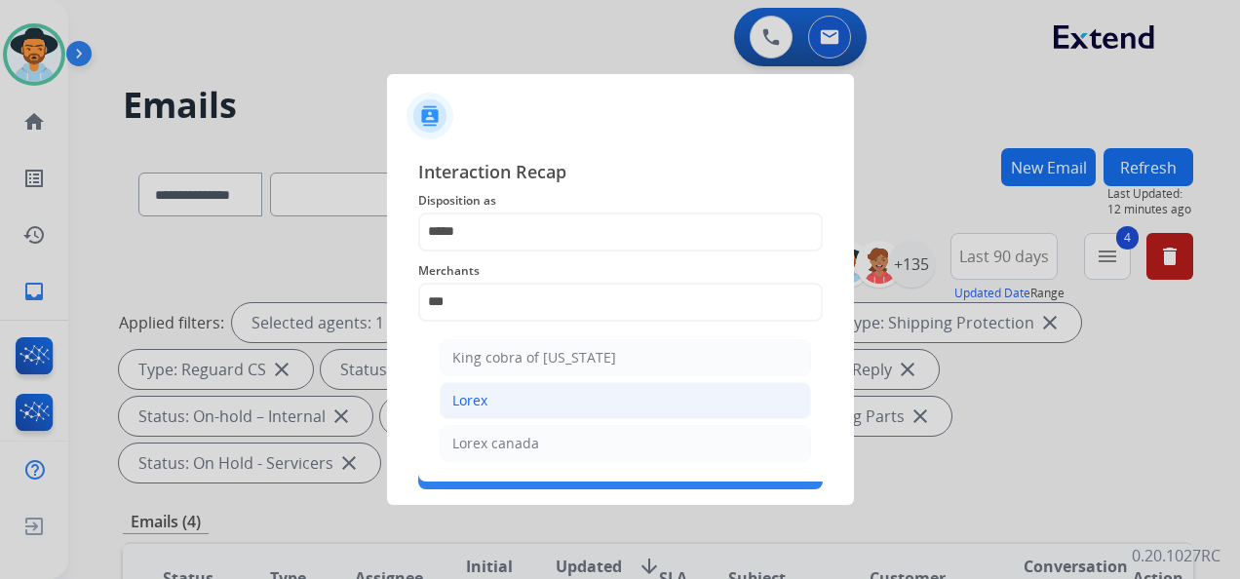
click at [562, 400] on li "Lorex" at bounding box center [625, 400] width 371 height 37
type input "*****"
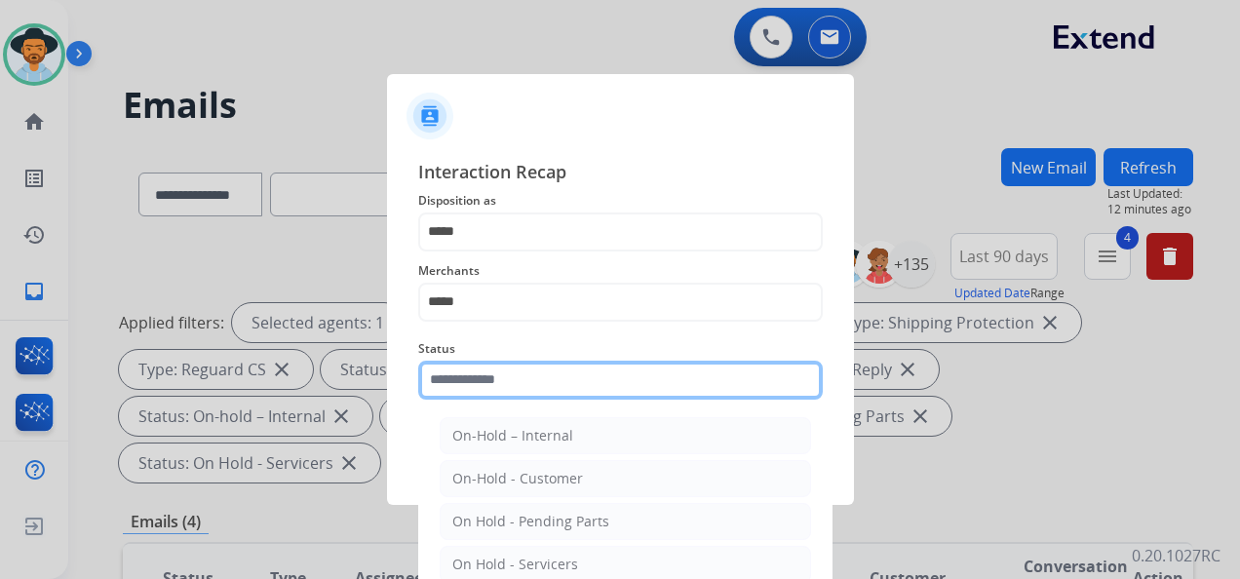
click at [579, 374] on input "text" at bounding box center [620, 380] width 405 height 39
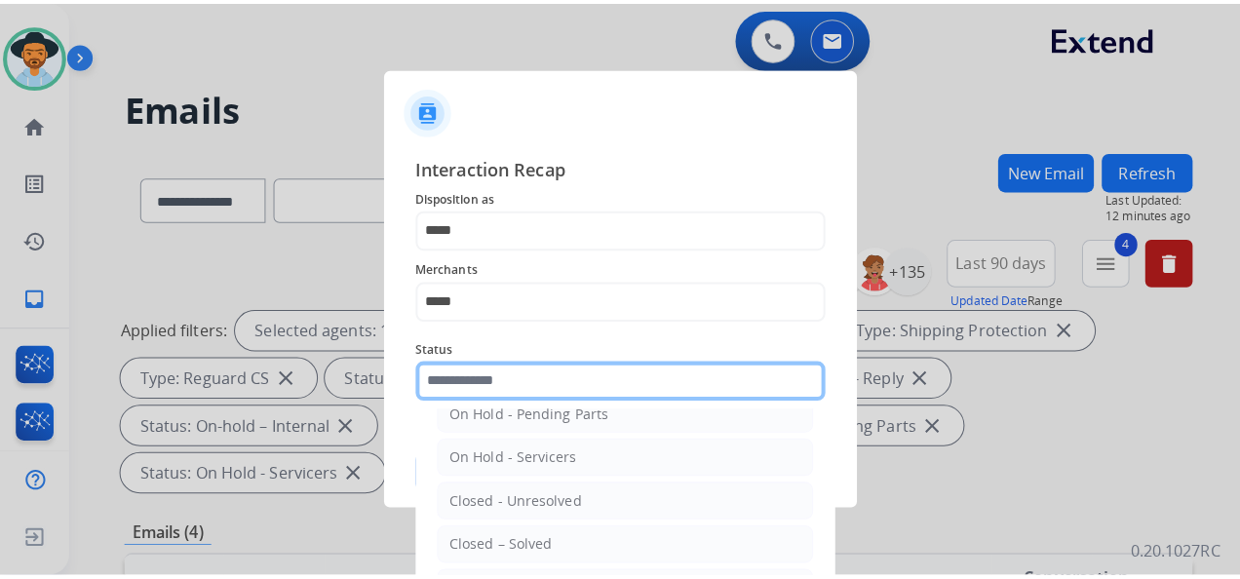
scroll to position [111, 0]
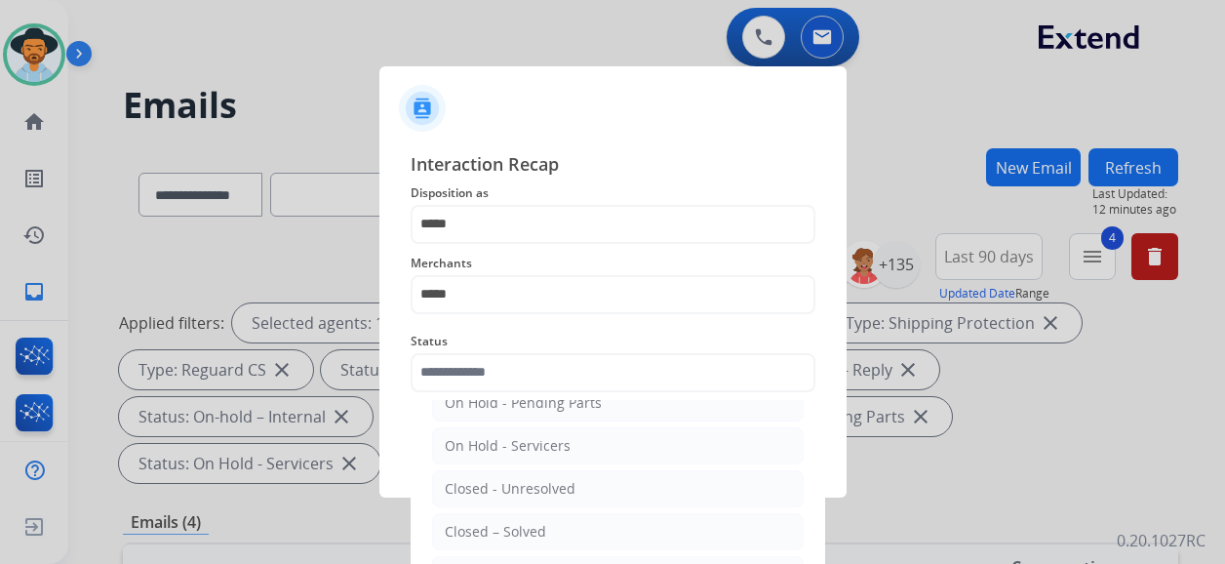
drag, startPoint x: 564, startPoint y: 529, endPoint x: 551, endPoint y: 500, distance: 31.9
click at [564, 528] on li "Closed – Solved" at bounding box center [617, 531] width 371 height 37
type input "**********"
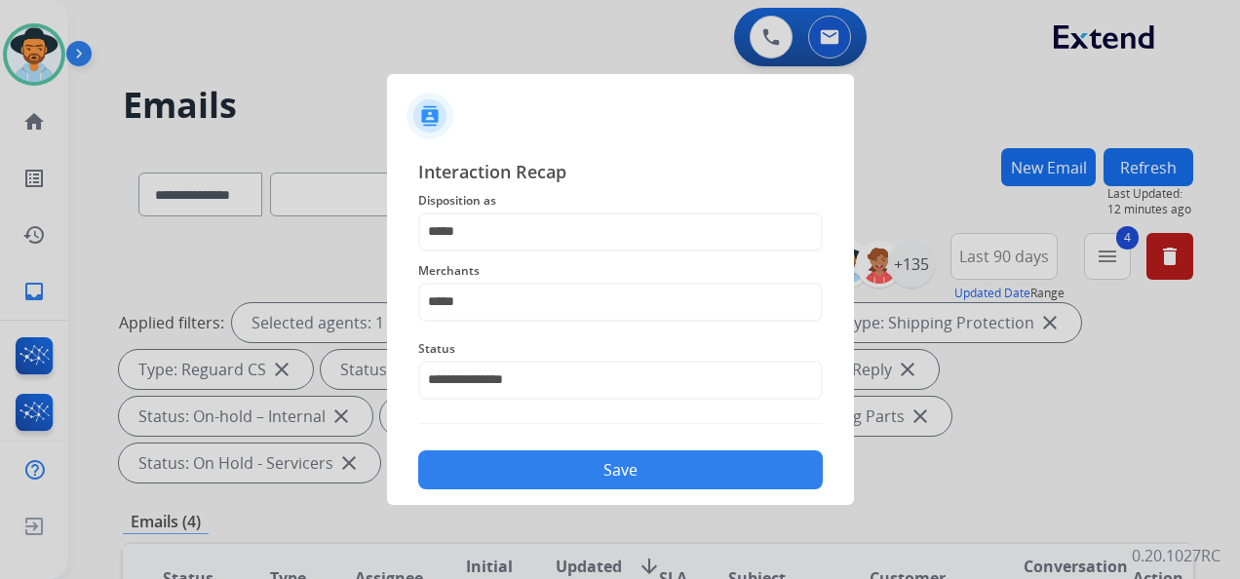
click at [582, 450] on div "Save" at bounding box center [620, 464] width 405 height 51
click at [599, 457] on button "Save" at bounding box center [620, 469] width 405 height 39
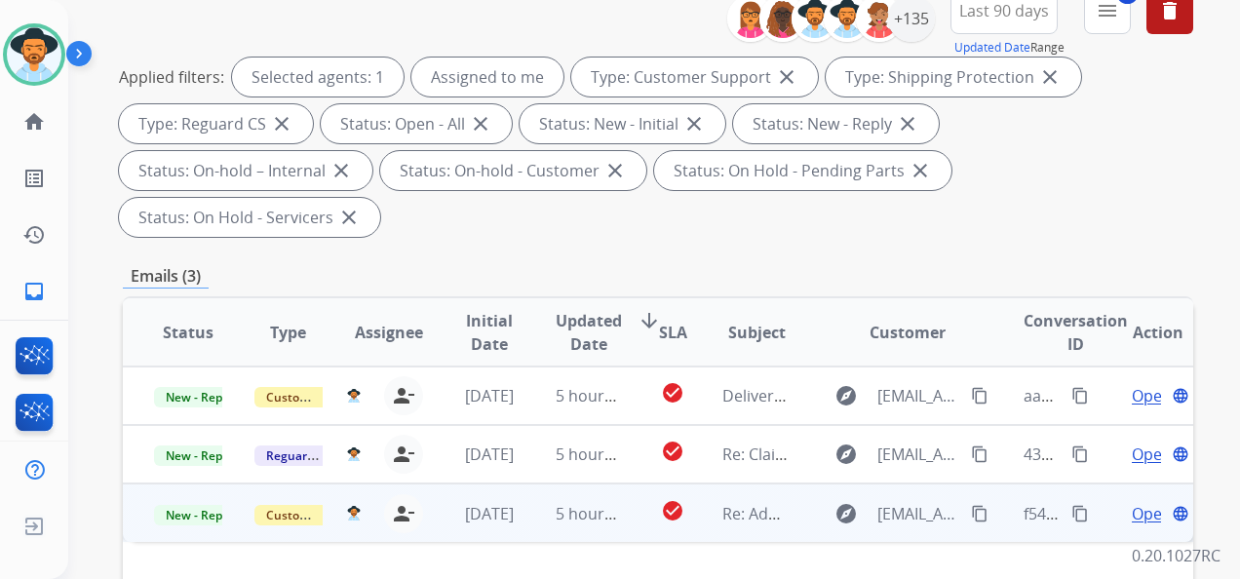
scroll to position [292, 0]
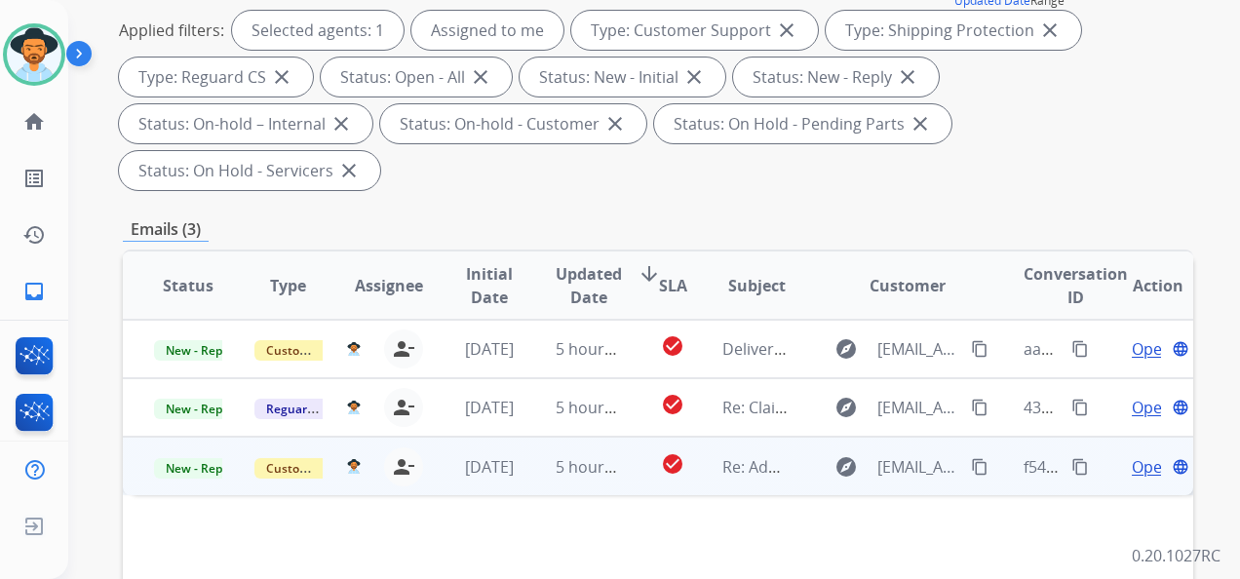
click at [1133, 464] on span "Open" at bounding box center [1152, 466] width 40 height 23
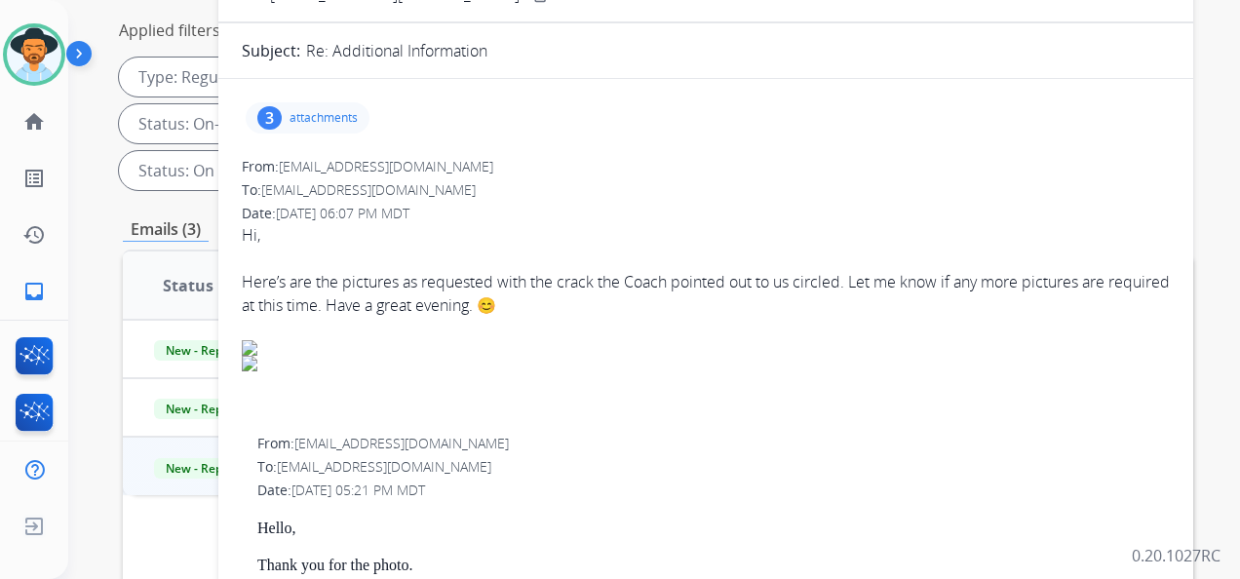
click at [330, 116] on p "attachments" at bounding box center [324, 118] width 68 height 16
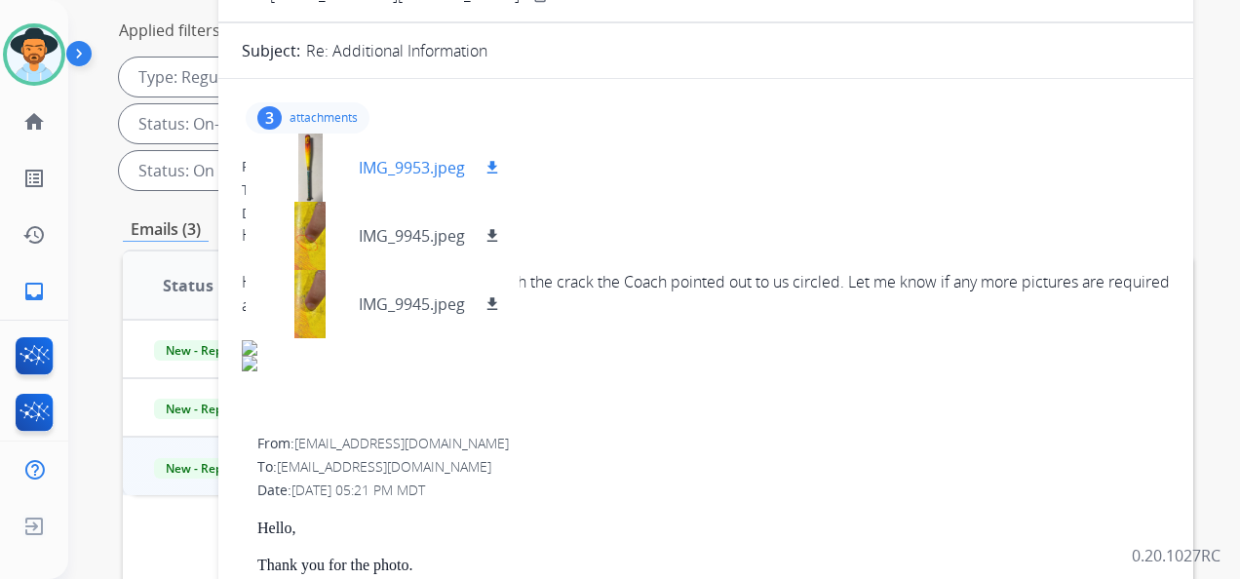
click at [312, 166] on div at bounding box center [309, 168] width 97 height 68
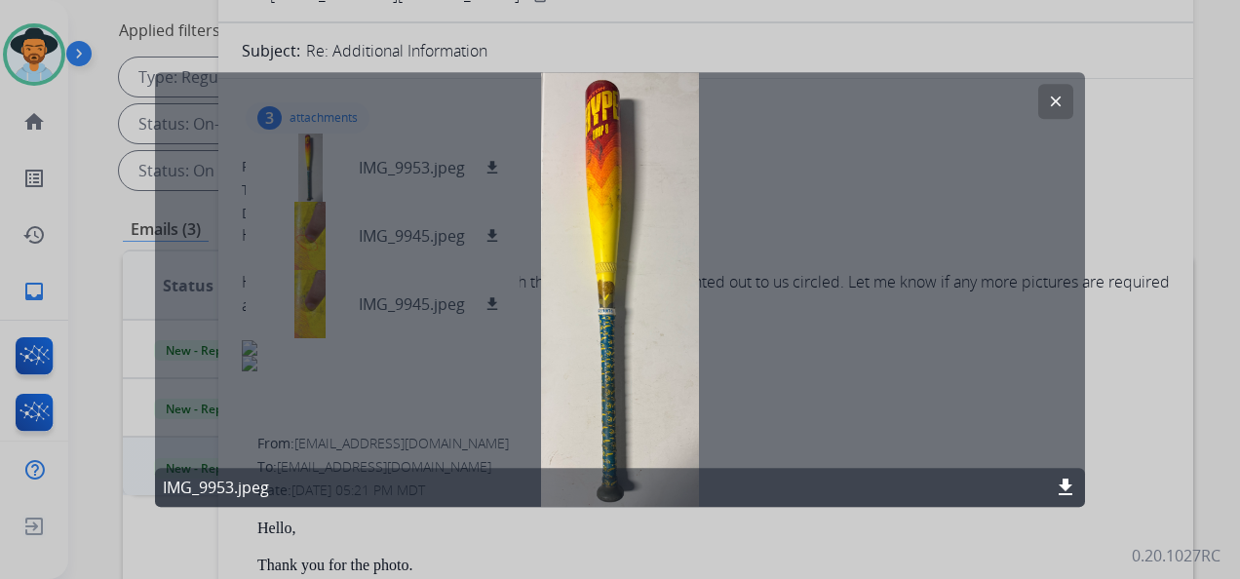
click at [1061, 107] on mat-icon "clear" at bounding box center [1056, 102] width 18 height 18
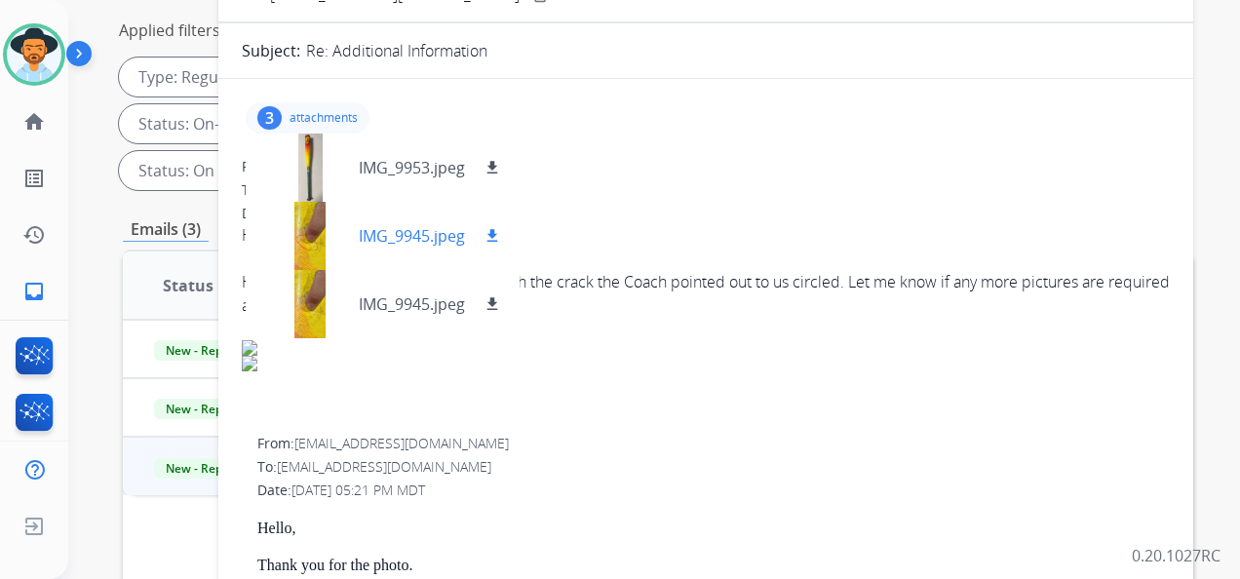
click at [317, 229] on div at bounding box center [309, 236] width 97 height 68
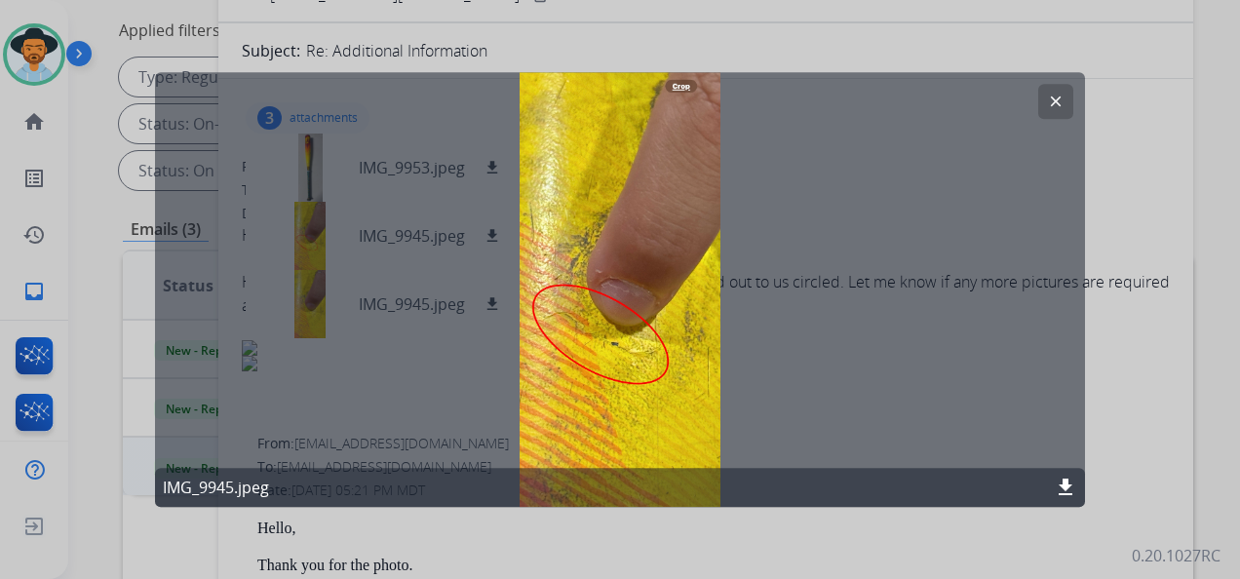
click at [1050, 102] on mat-icon "clear" at bounding box center [1056, 102] width 18 height 18
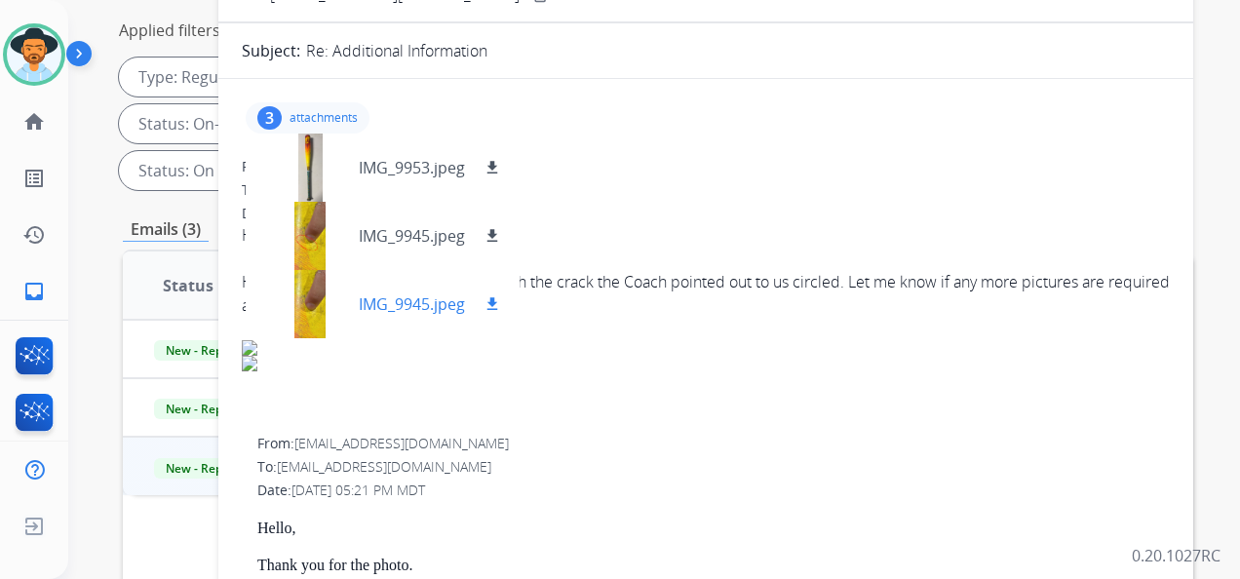
click at [307, 297] on div at bounding box center [309, 304] width 97 height 68
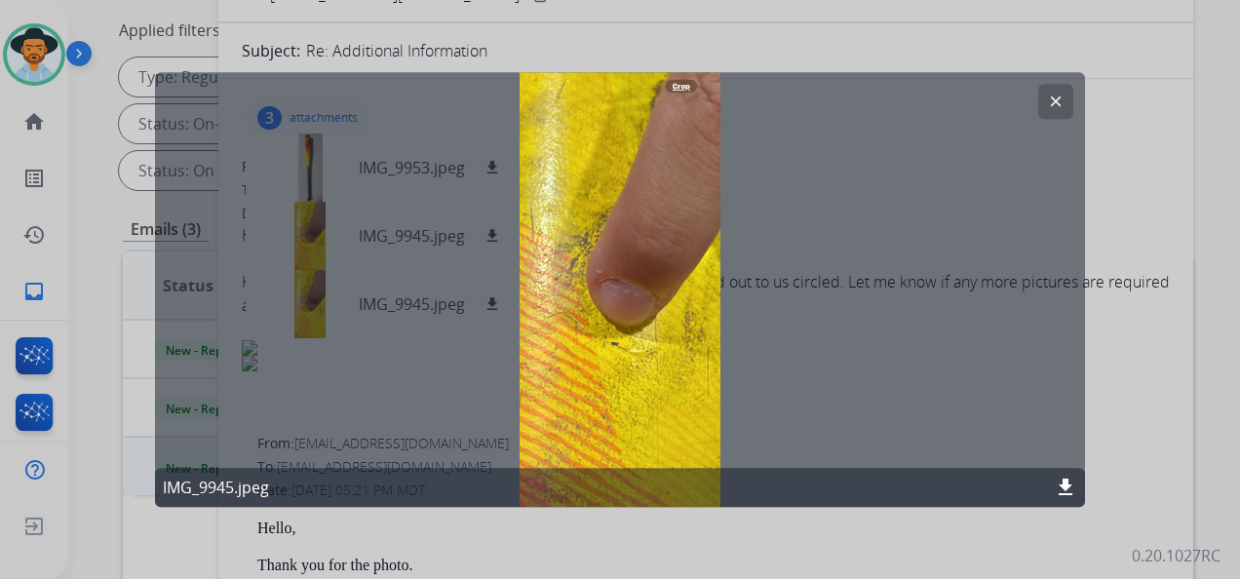
click at [1055, 103] on mat-icon "clear" at bounding box center [1056, 102] width 18 height 18
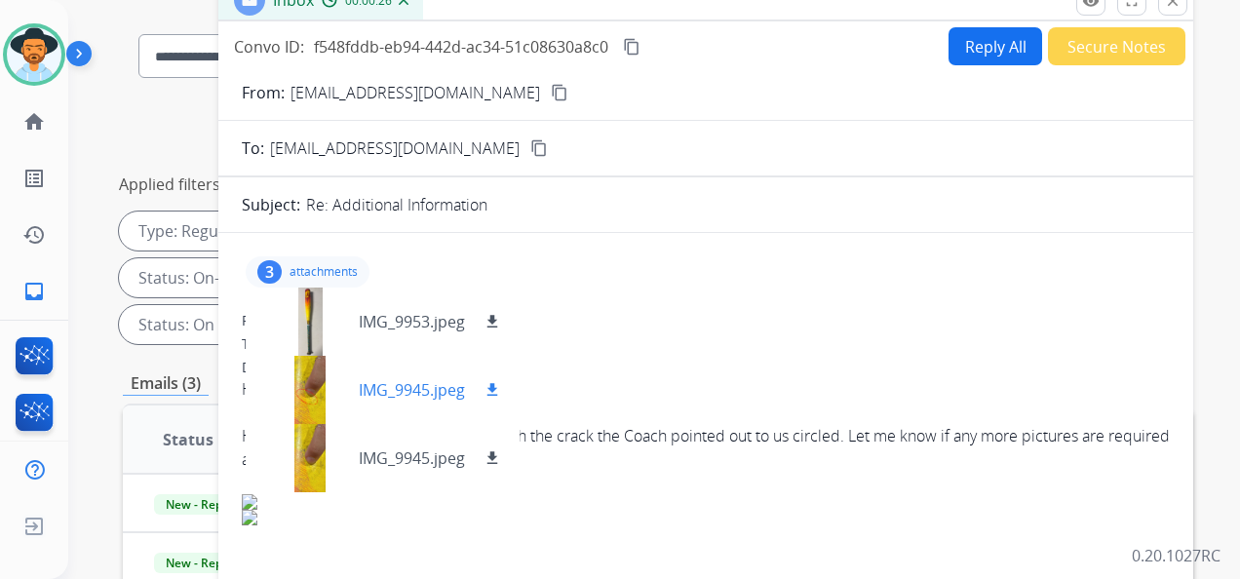
scroll to position [0, 0]
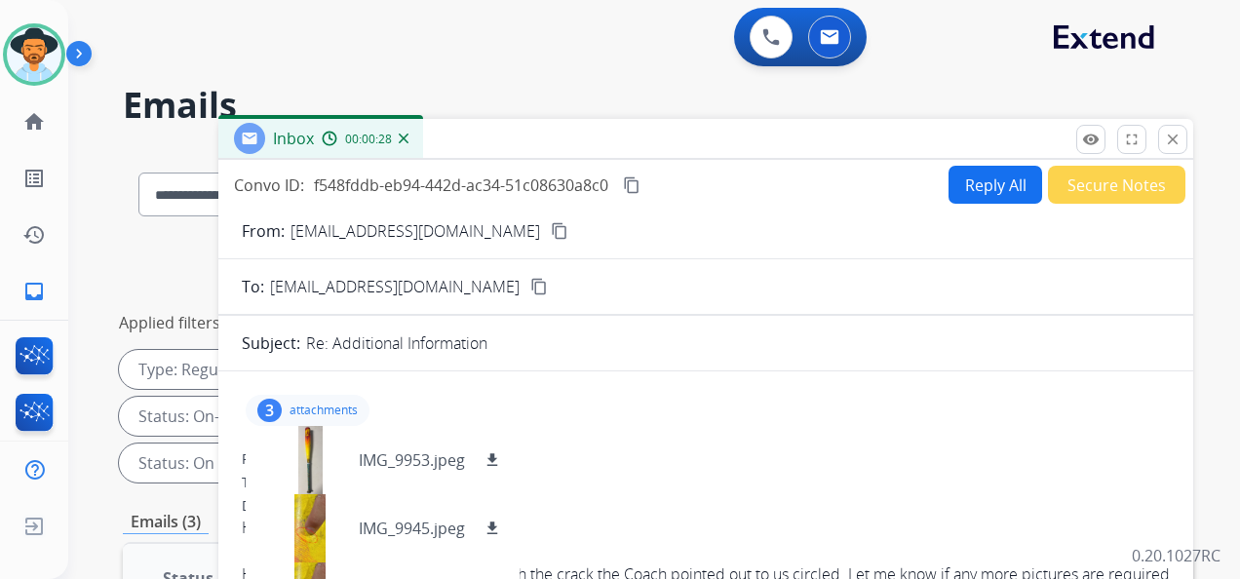
click at [551, 232] on mat-icon "content_copy" at bounding box center [560, 231] width 18 height 18
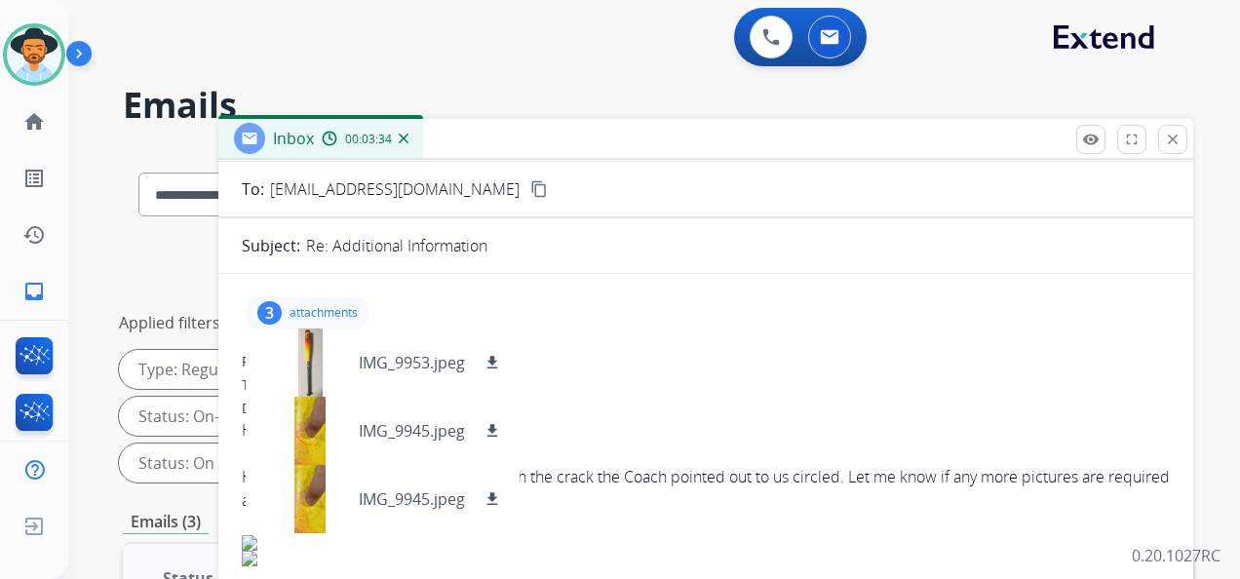
scroll to position [97, 0]
click at [495, 431] on mat-icon "download" at bounding box center [493, 431] width 18 height 18
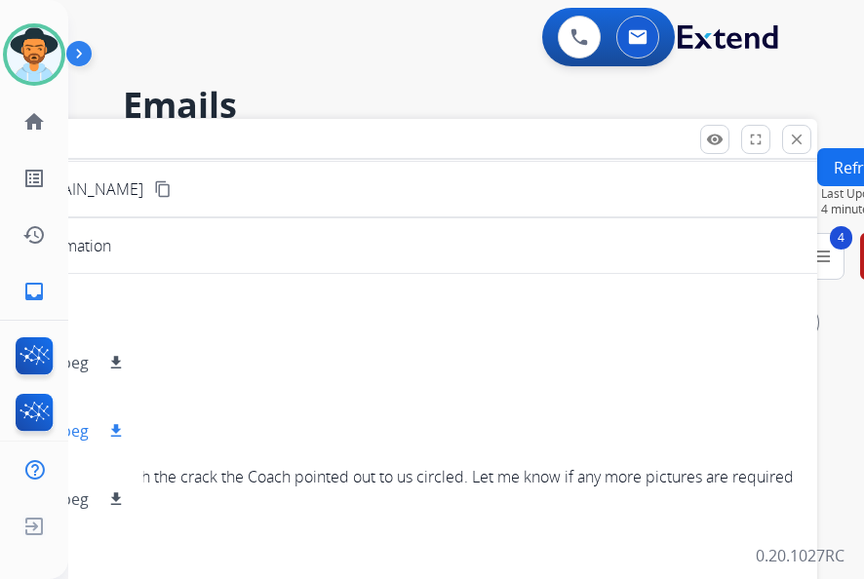
click at [117, 427] on mat-icon "download" at bounding box center [116, 431] width 18 height 18
click at [116, 496] on mat-icon "download" at bounding box center [116, 499] width 18 height 18
click at [126, 359] on button "download" at bounding box center [115, 362] width 23 height 23
click at [110, 358] on mat-icon "download" at bounding box center [116, 363] width 18 height 18
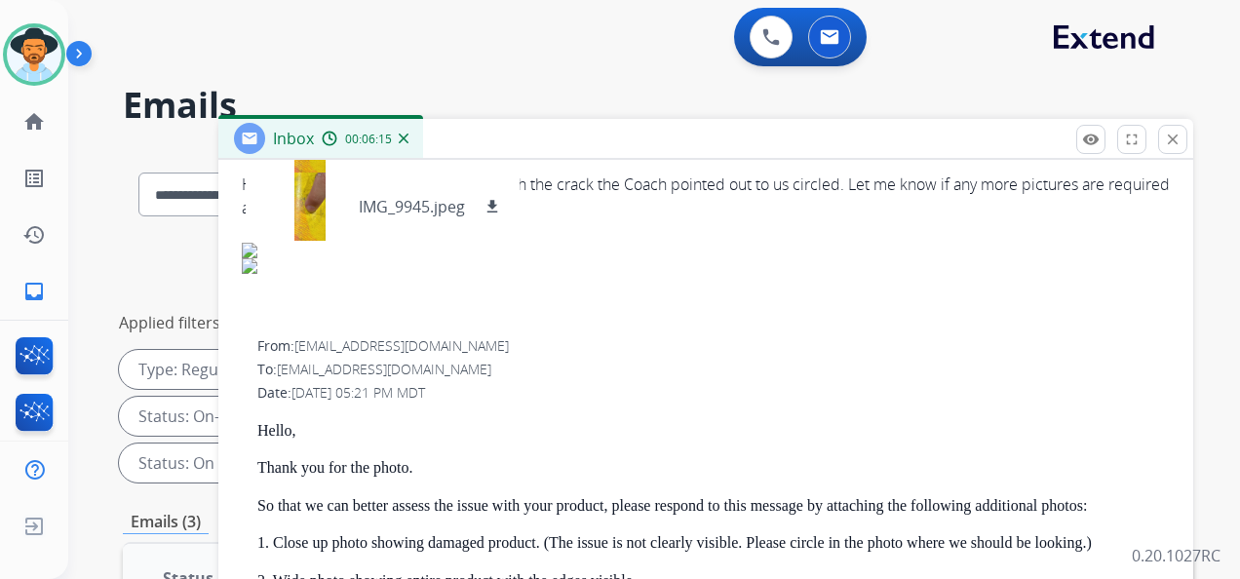
scroll to position [0, 0]
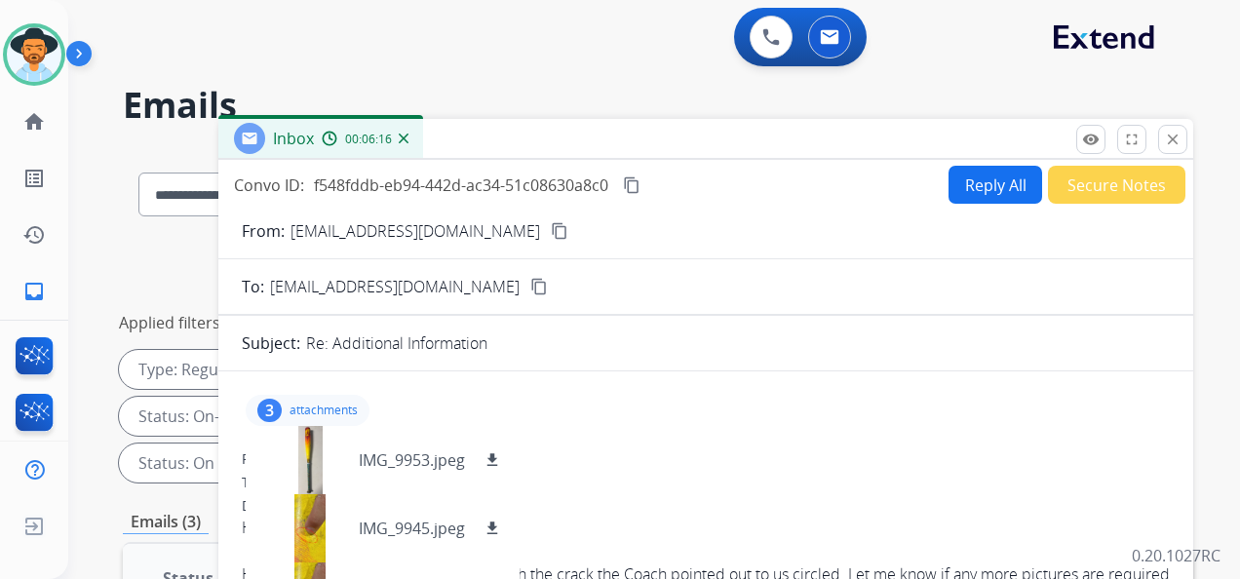
click at [634, 181] on mat-icon "content_copy" at bounding box center [632, 185] width 18 height 18
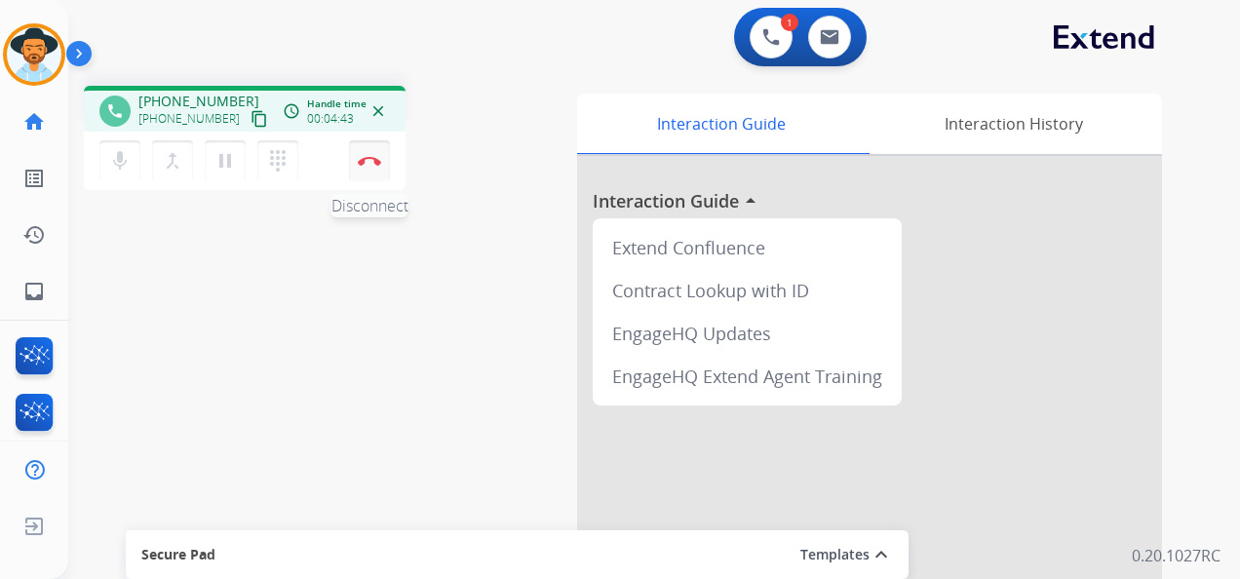
click at [374, 150] on button "Disconnect" at bounding box center [369, 160] width 41 height 41
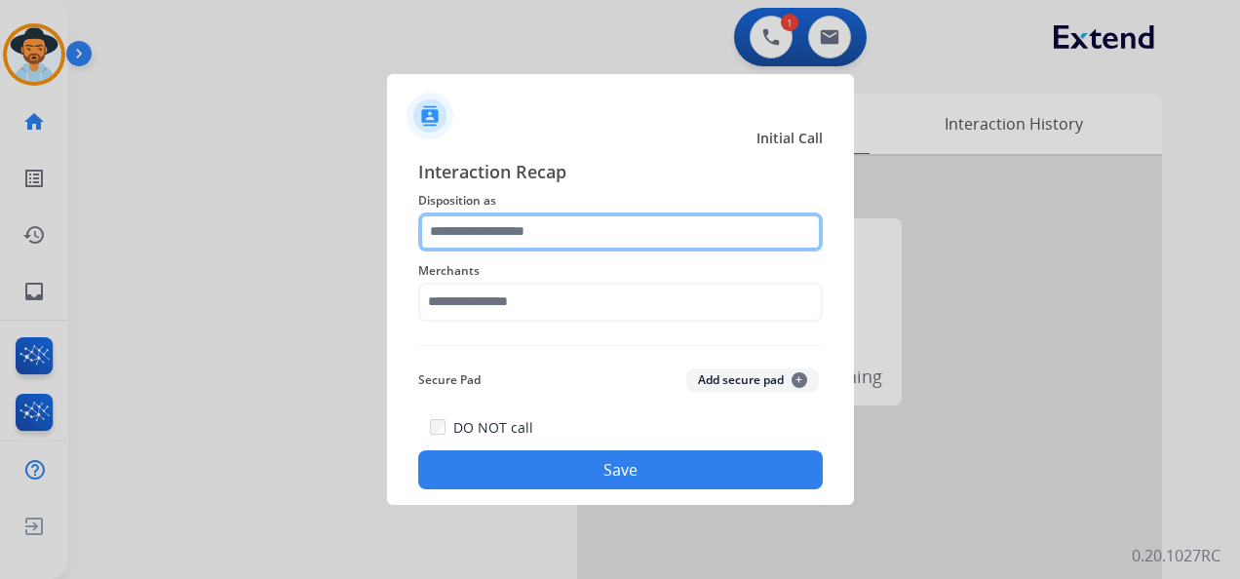
click at [616, 229] on input "text" at bounding box center [620, 232] width 405 height 39
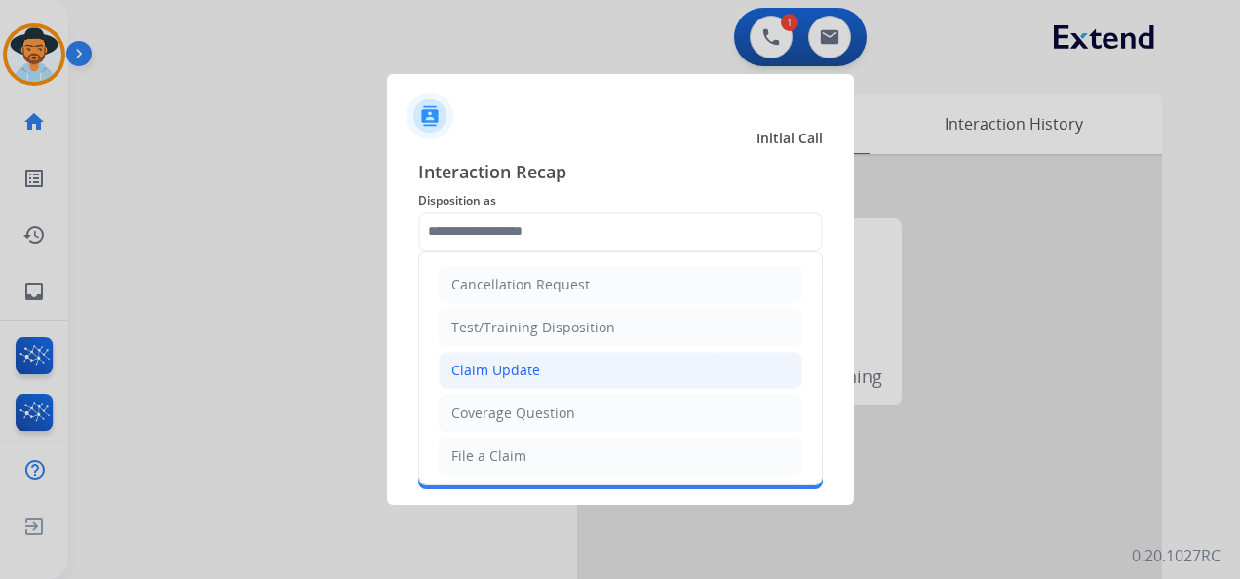
click at [588, 365] on li "Claim Update" at bounding box center [621, 370] width 364 height 37
type input "**********"
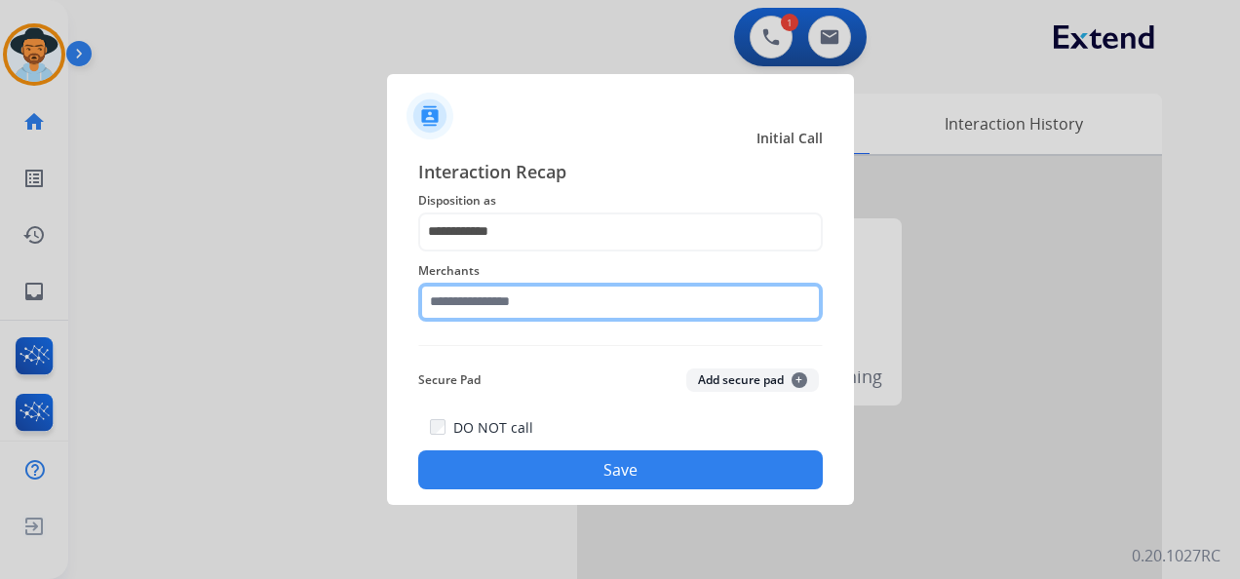
click at [567, 302] on input "text" at bounding box center [620, 302] width 405 height 39
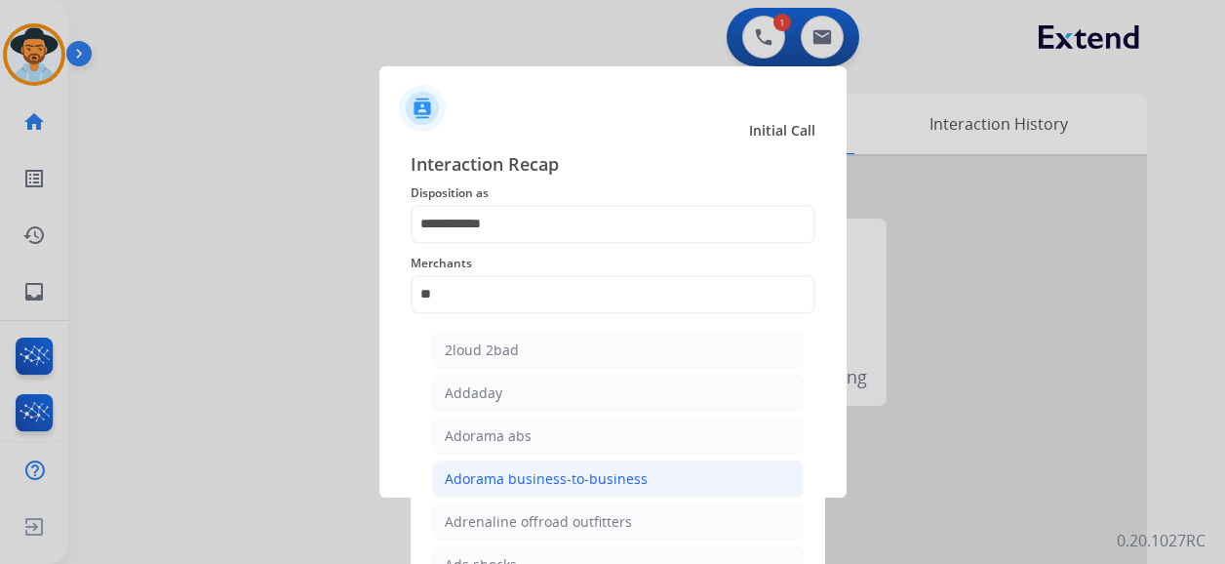
click at [590, 480] on div "Adorama business-to-business" at bounding box center [546, 478] width 203 height 19
type input "**********"
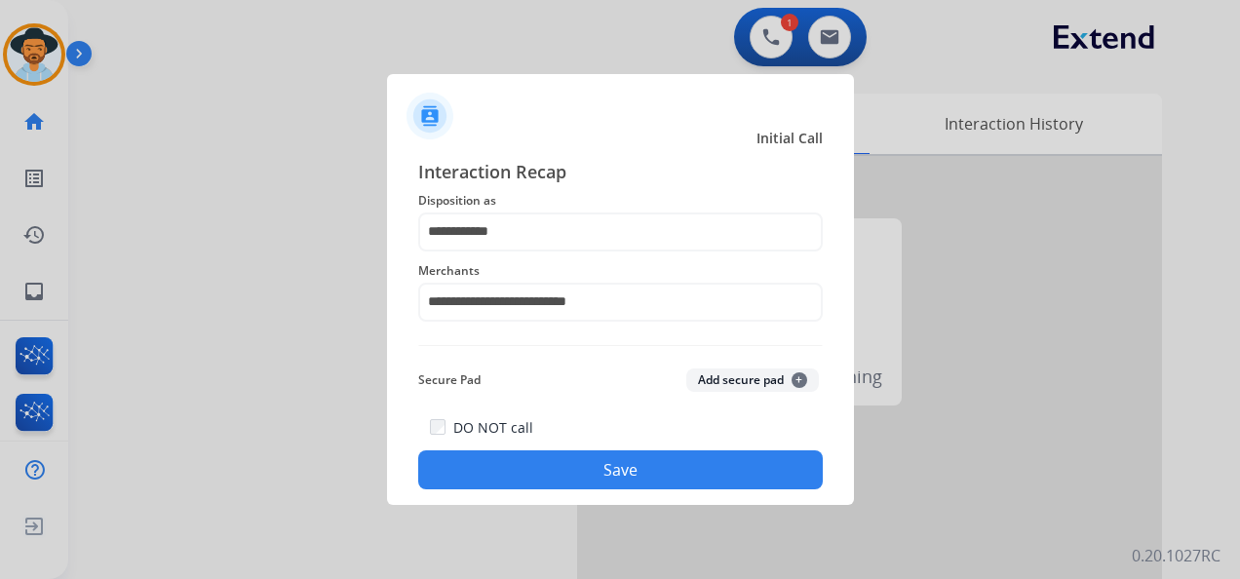
click at [581, 463] on button "Save" at bounding box center [620, 469] width 405 height 39
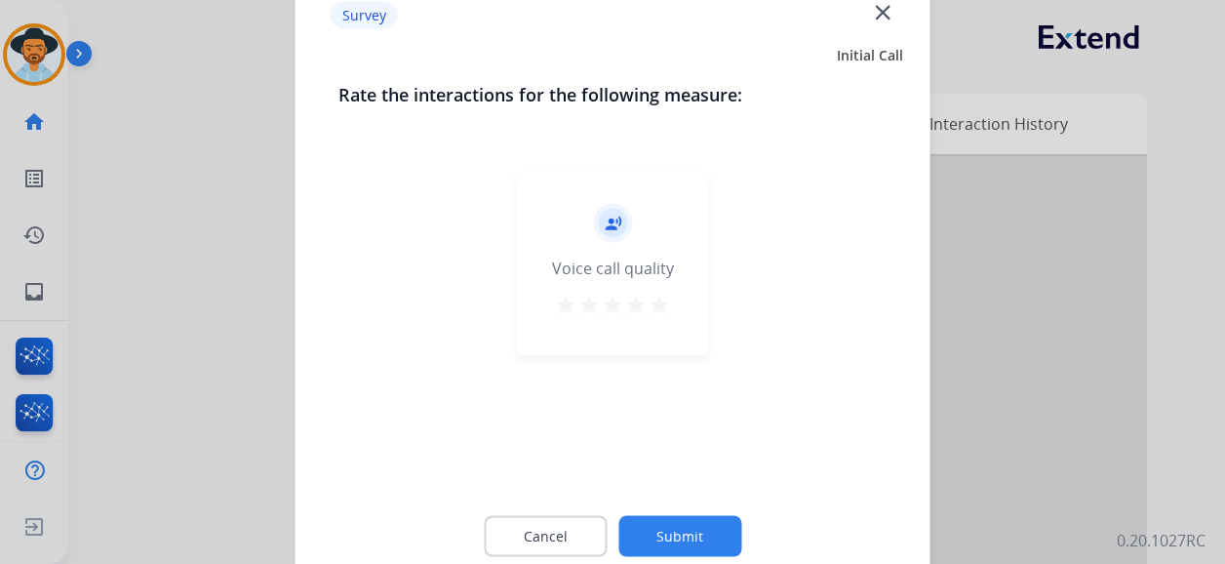
click at [662, 302] on mat-icon "star" at bounding box center [658, 304] width 23 height 23
click at [696, 523] on button "Submit" at bounding box center [679, 536] width 123 height 41
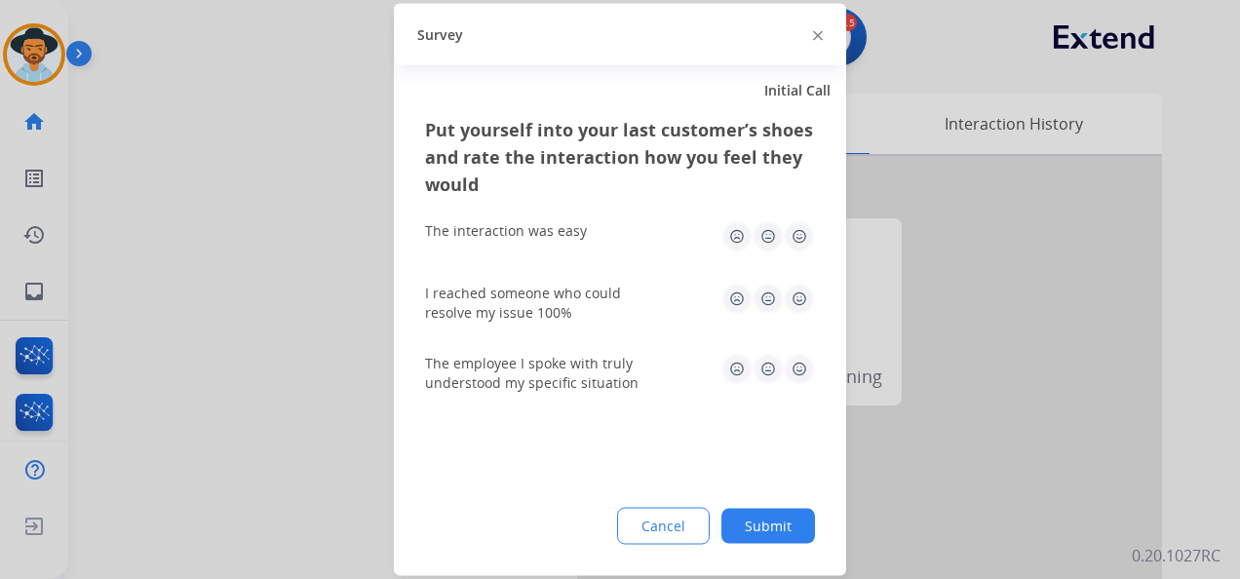
click at [798, 239] on img at bounding box center [799, 236] width 31 height 31
click at [796, 291] on img at bounding box center [799, 299] width 31 height 31
click at [796, 359] on img at bounding box center [799, 369] width 31 height 31
click at [778, 523] on button "Submit" at bounding box center [768, 526] width 94 height 35
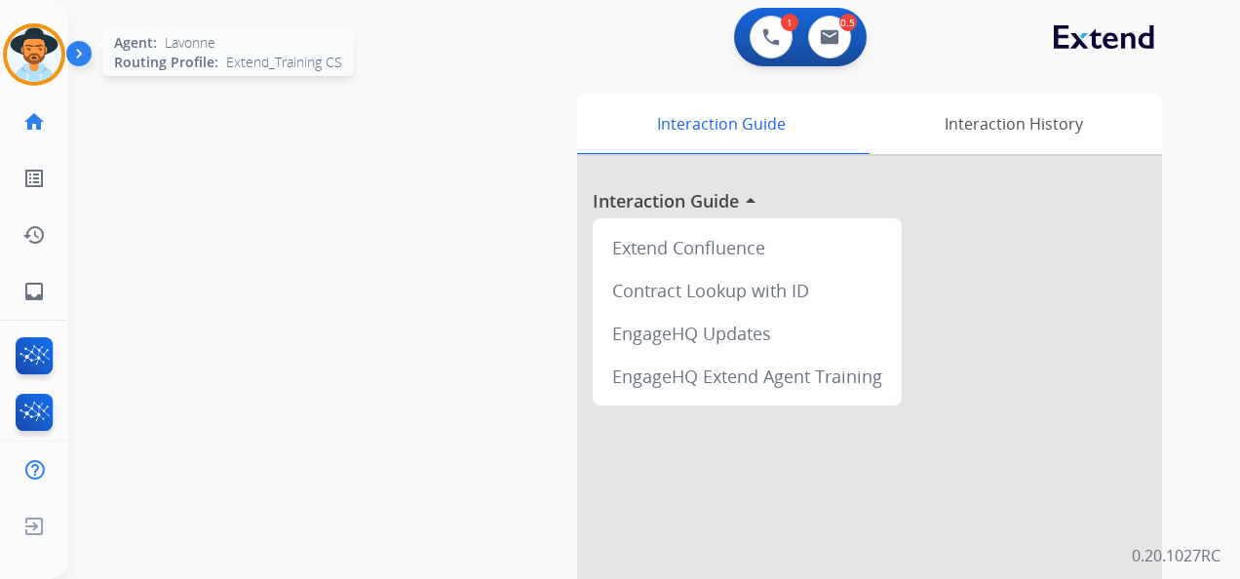
click at [48, 43] on img at bounding box center [34, 54] width 55 height 55
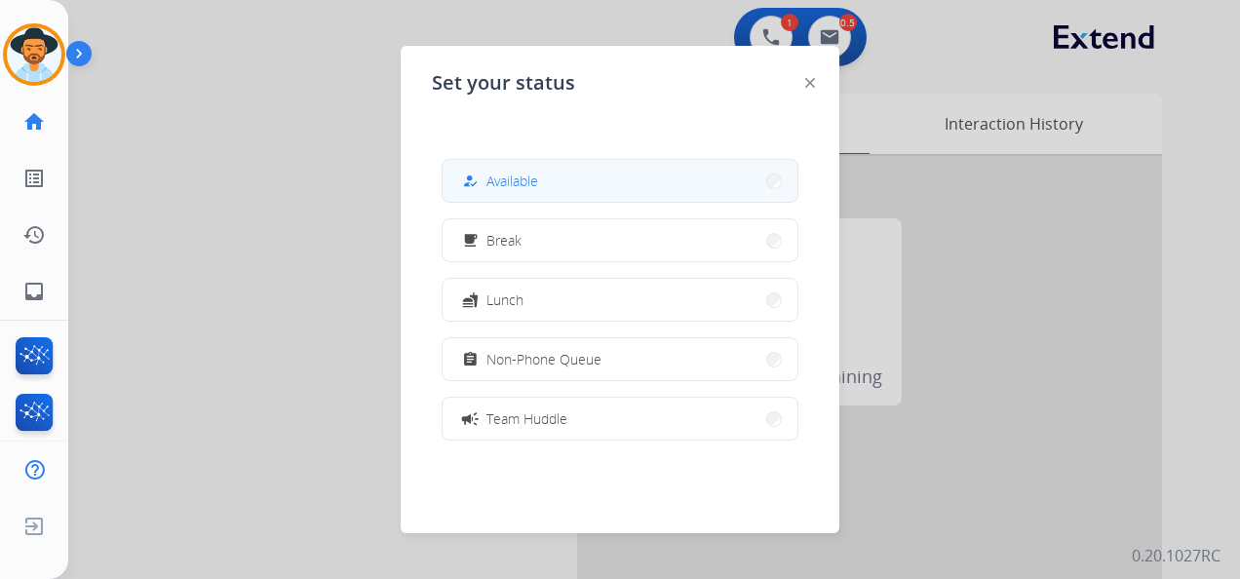
click at [575, 168] on button "how_to_reg Available" at bounding box center [620, 181] width 355 height 42
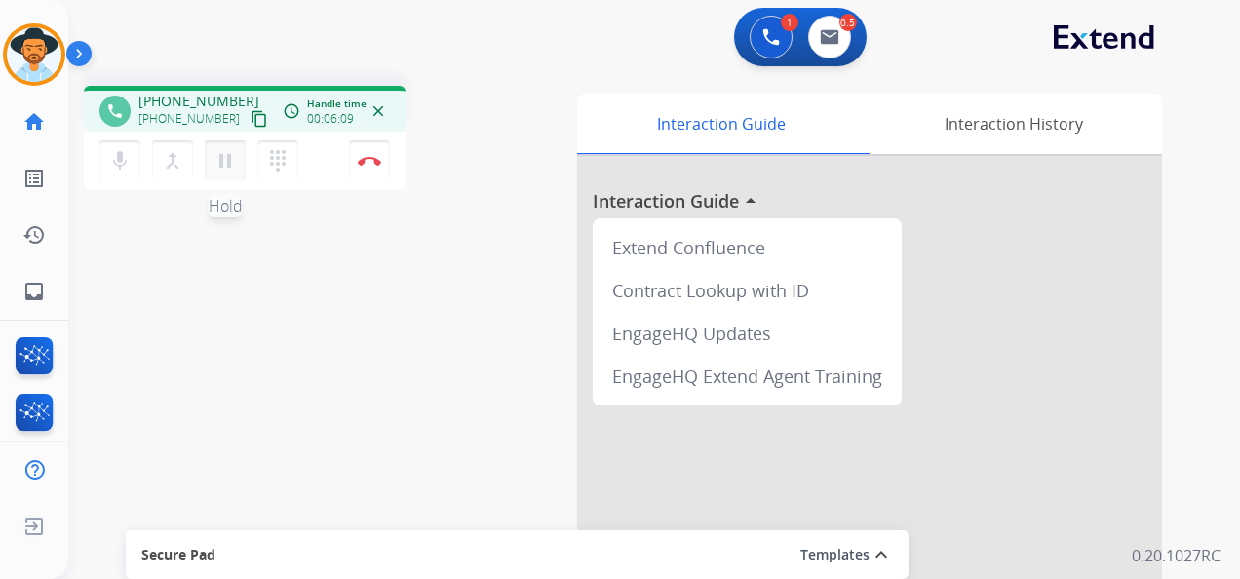
click at [228, 162] on mat-icon "pause" at bounding box center [225, 160] width 23 height 23
click at [124, 158] on mat-icon "mic" at bounding box center [119, 160] width 23 height 23
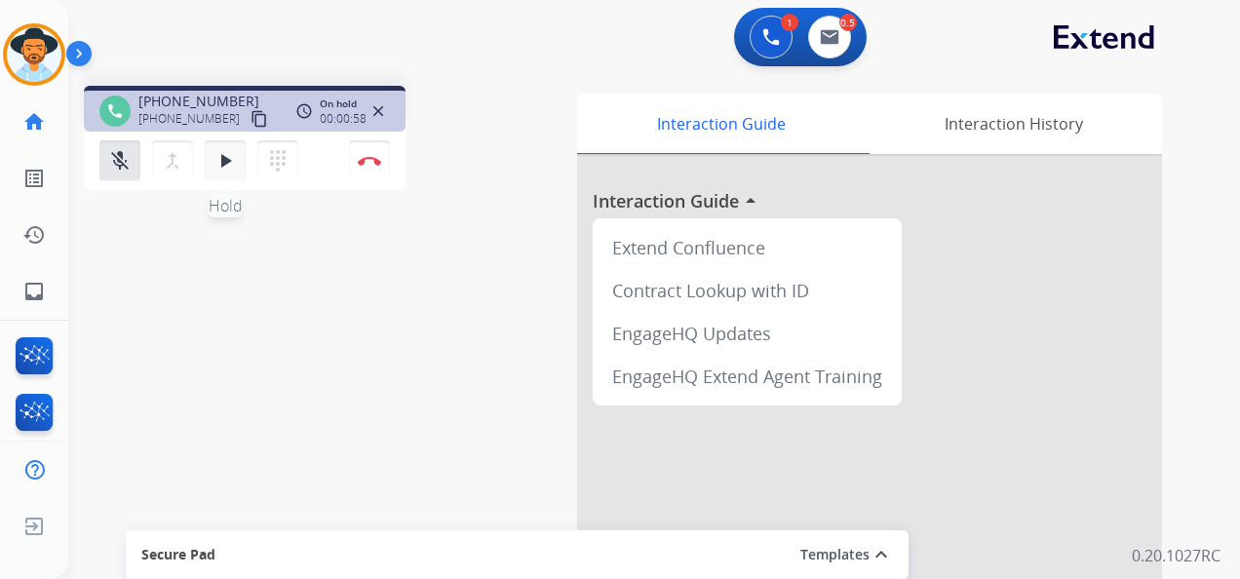
click at [221, 162] on mat-icon "play_arrow" at bounding box center [225, 160] width 23 height 23
click at [124, 163] on mat-icon "mic_off" at bounding box center [119, 160] width 23 height 23
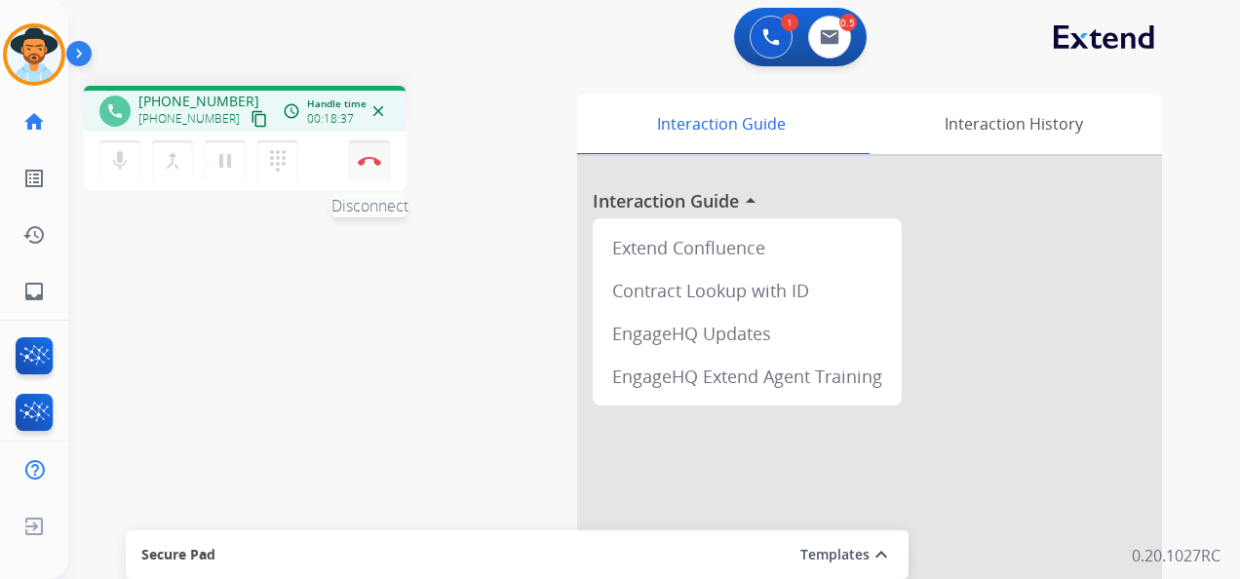
click at [380, 156] on img at bounding box center [369, 161] width 23 height 10
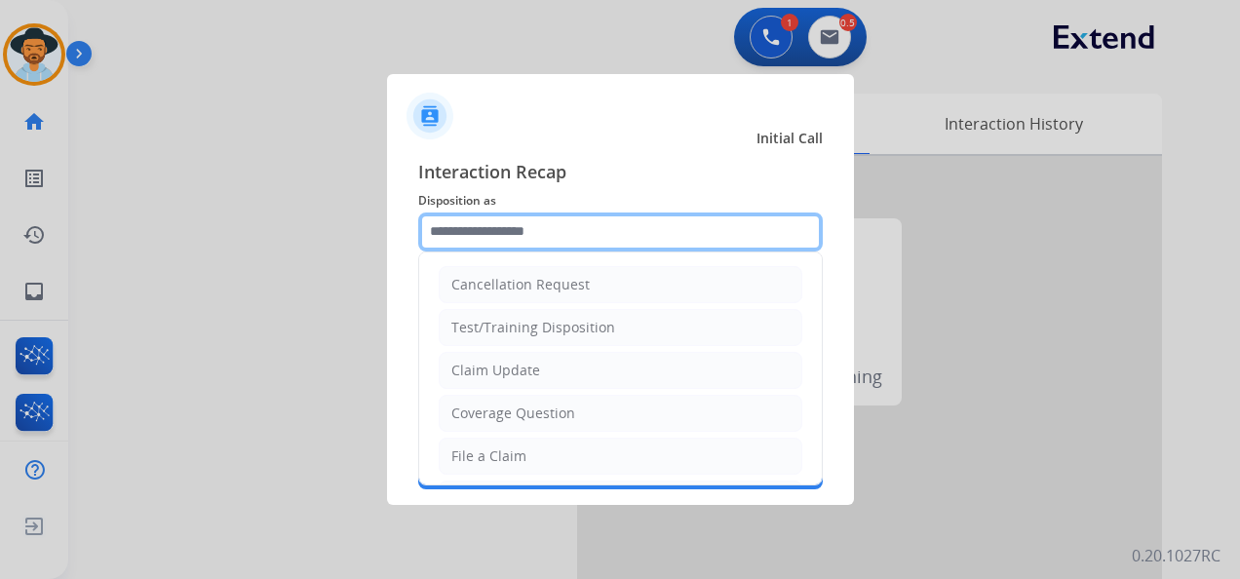
drag, startPoint x: 605, startPoint y: 245, endPoint x: 595, endPoint y: 245, distance: 10.7
click at [606, 245] on input "text" at bounding box center [620, 232] width 405 height 39
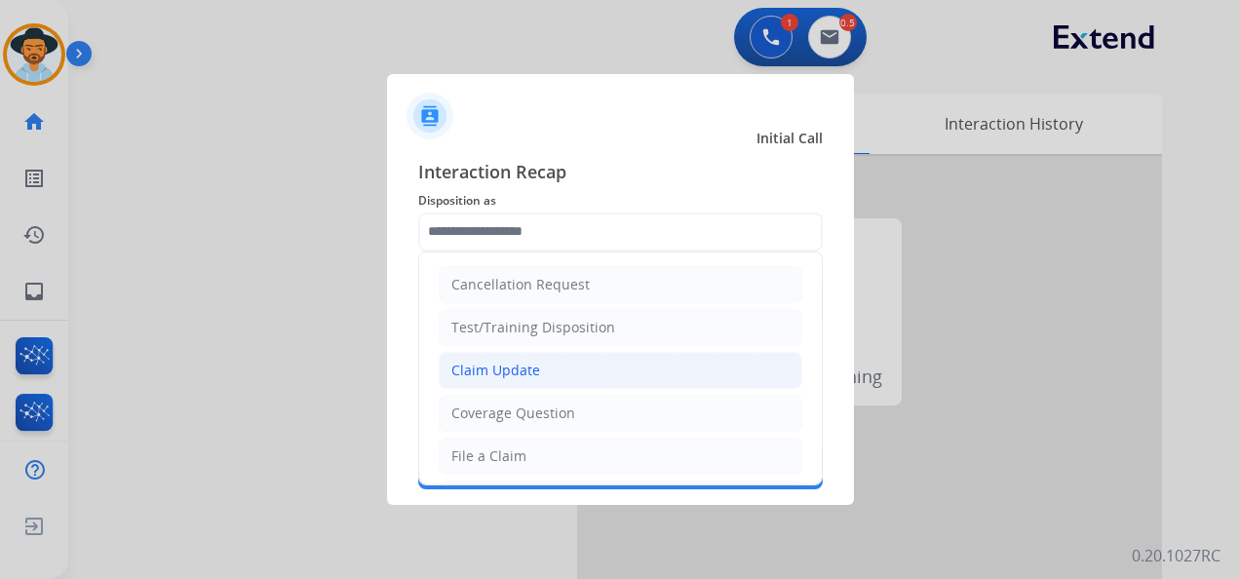
click at [564, 371] on li "Claim Update" at bounding box center [621, 370] width 364 height 37
type input "**********"
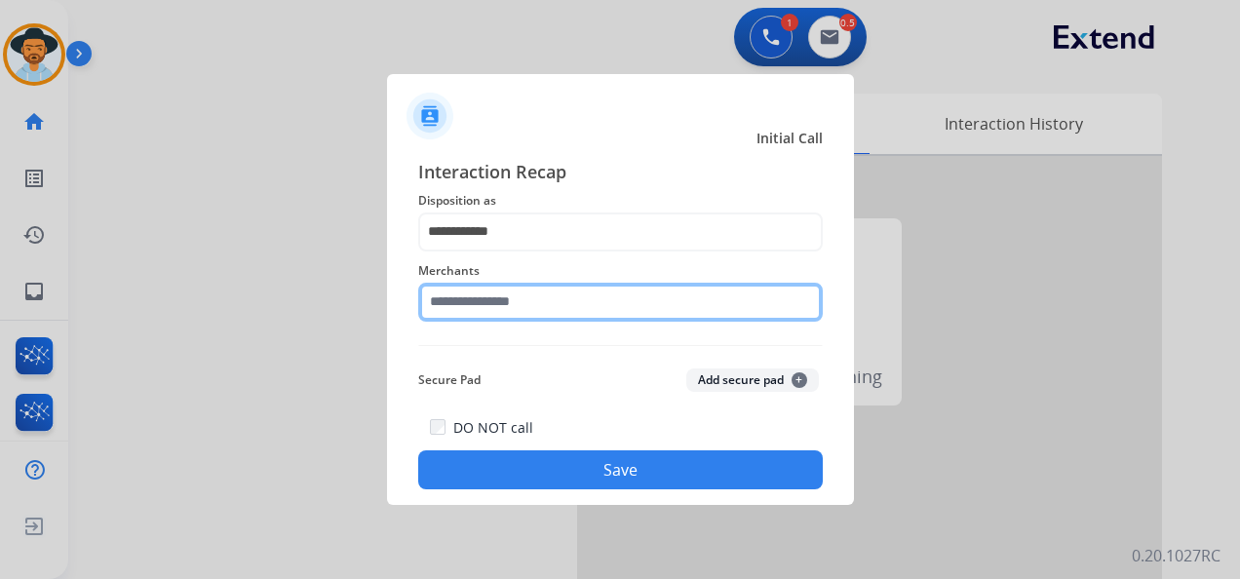
click at [552, 303] on input "text" at bounding box center [620, 302] width 405 height 39
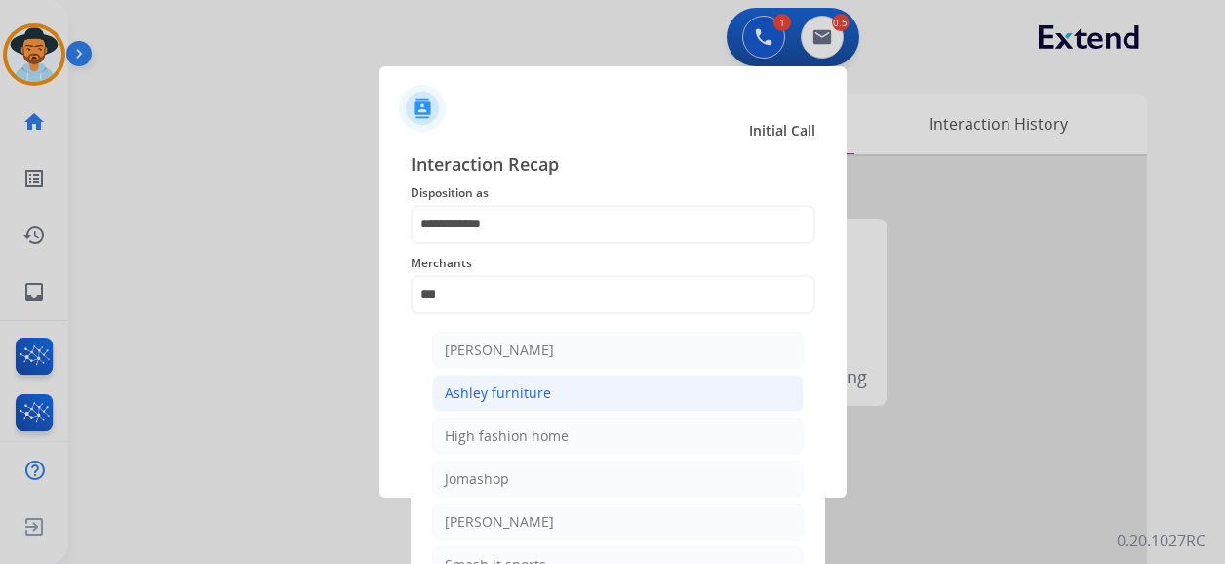
click at [574, 383] on li "Ashley furniture" at bounding box center [617, 392] width 371 height 37
type input "**********"
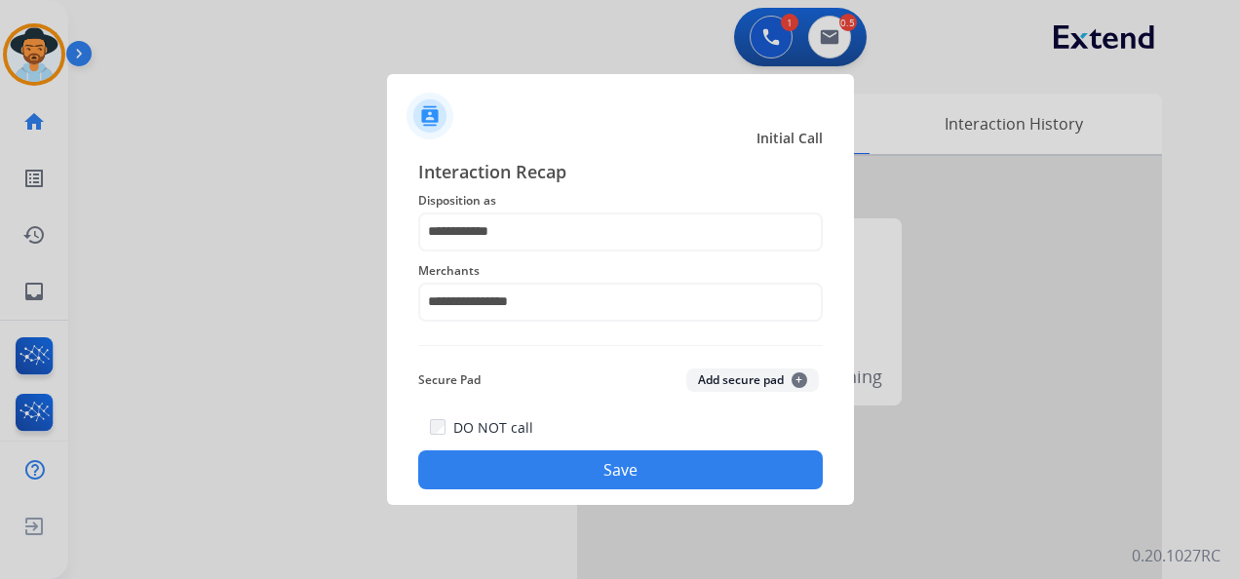
click at [642, 468] on button "Save" at bounding box center [620, 469] width 405 height 39
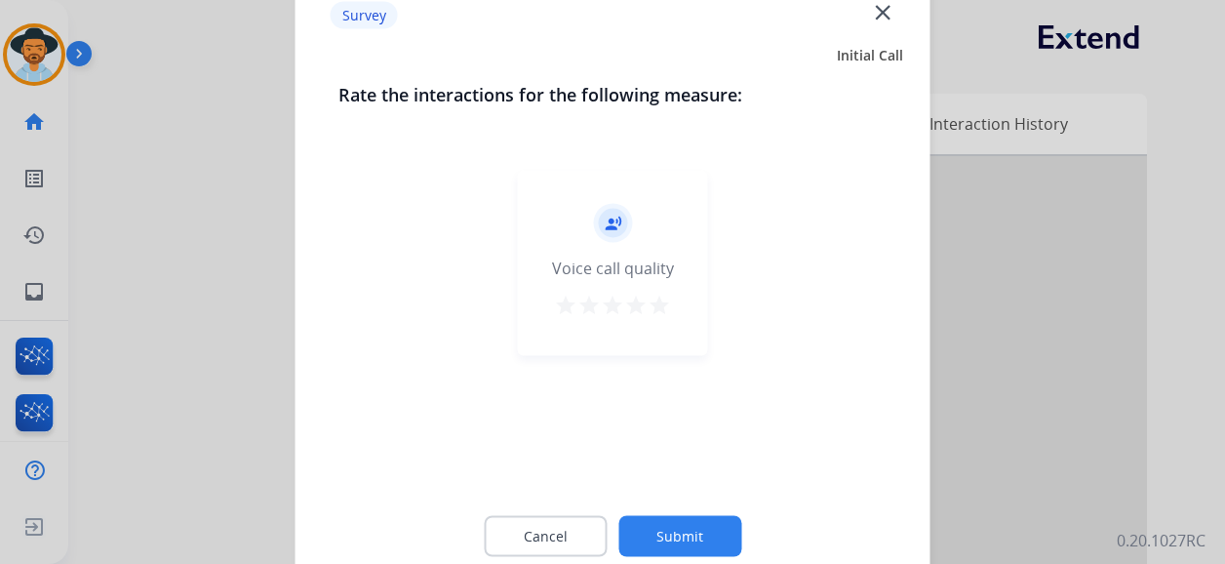
drag, startPoint x: 667, startPoint y: 281, endPoint x: 667, endPoint y: 294, distance: 13.6
click at [667, 294] on div "record_voice_over Voice call quality star star star star star" at bounding box center [613, 263] width 190 height 185
click at [667, 300] on mat-icon "star" at bounding box center [658, 304] width 23 height 23
click at [686, 538] on button "Submit" at bounding box center [679, 536] width 123 height 41
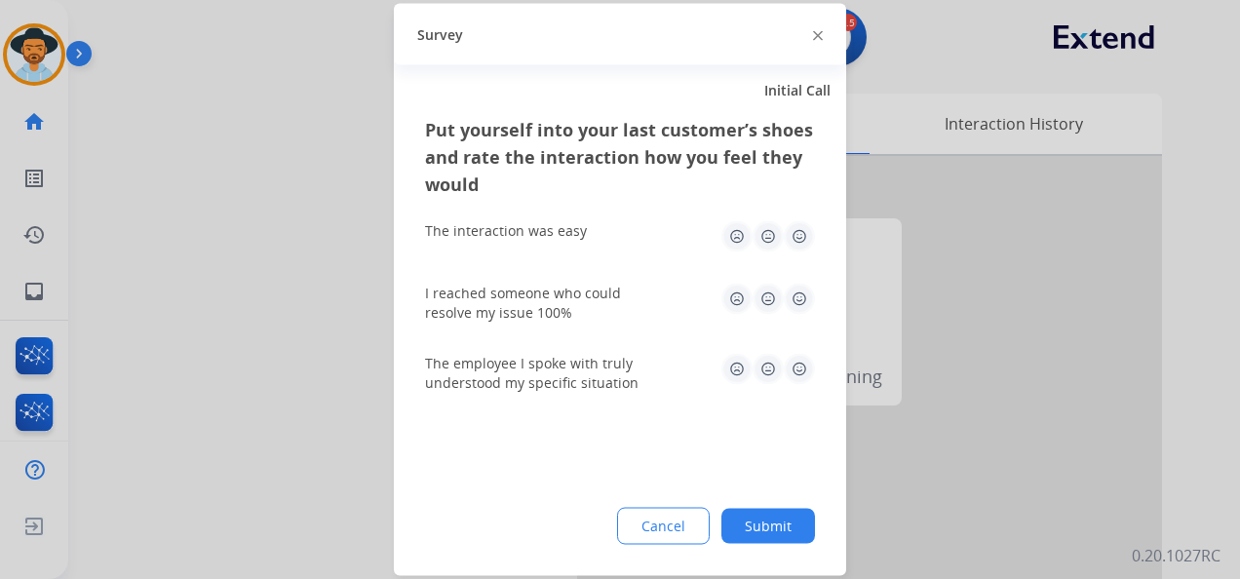
drag, startPoint x: 798, startPoint y: 233, endPoint x: 809, endPoint y: 261, distance: 30.6
click at [798, 234] on img at bounding box center [799, 236] width 31 height 31
click at [797, 288] on img at bounding box center [799, 299] width 31 height 31
click at [798, 370] on img at bounding box center [799, 369] width 31 height 31
click at [762, 509] on button "Submit" at bounding box center [768, 526] width 94 height 35
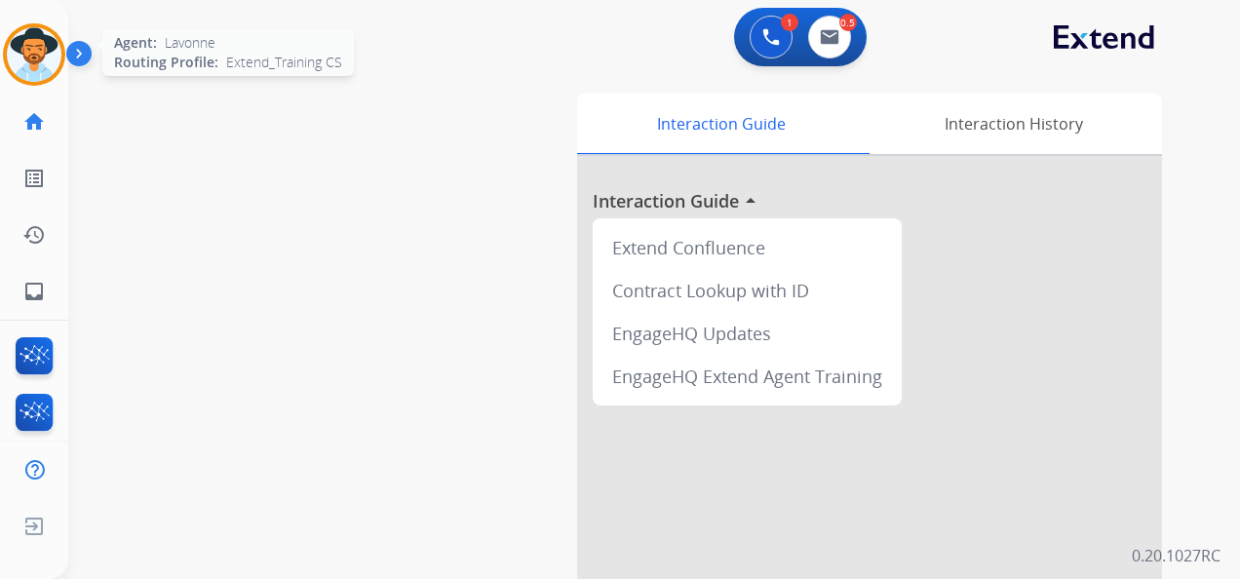
click at [29, 47] on img at bounding box center [34, 54] width 55 height 55
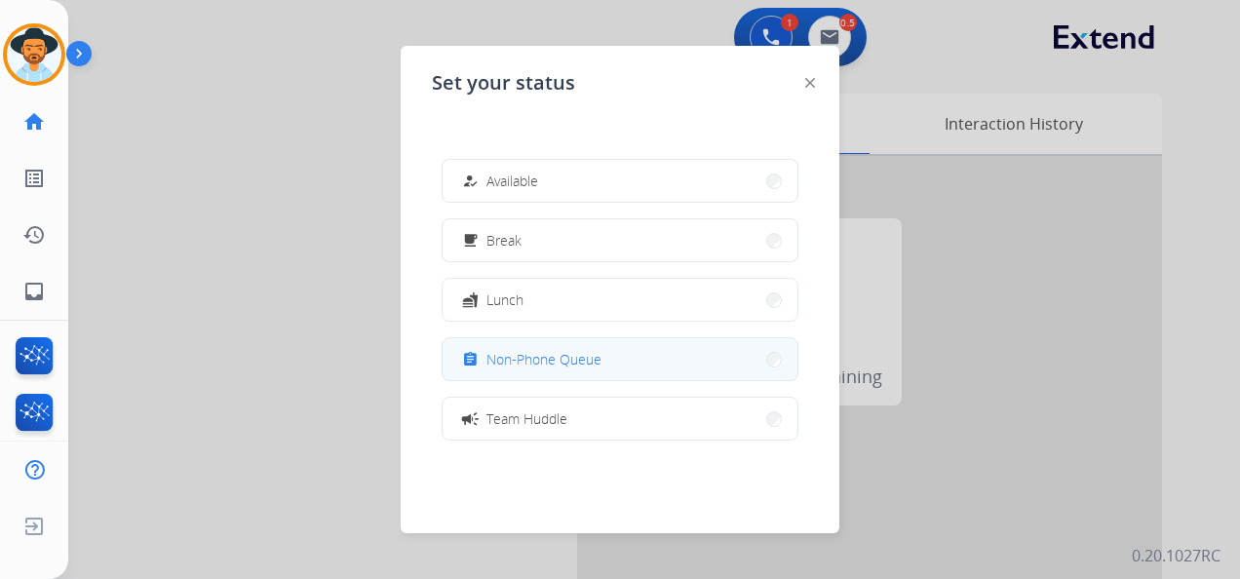
click at [587, 354] on span "Non-Phone Queue" at bounding box center [543, 359] width 115 height 20
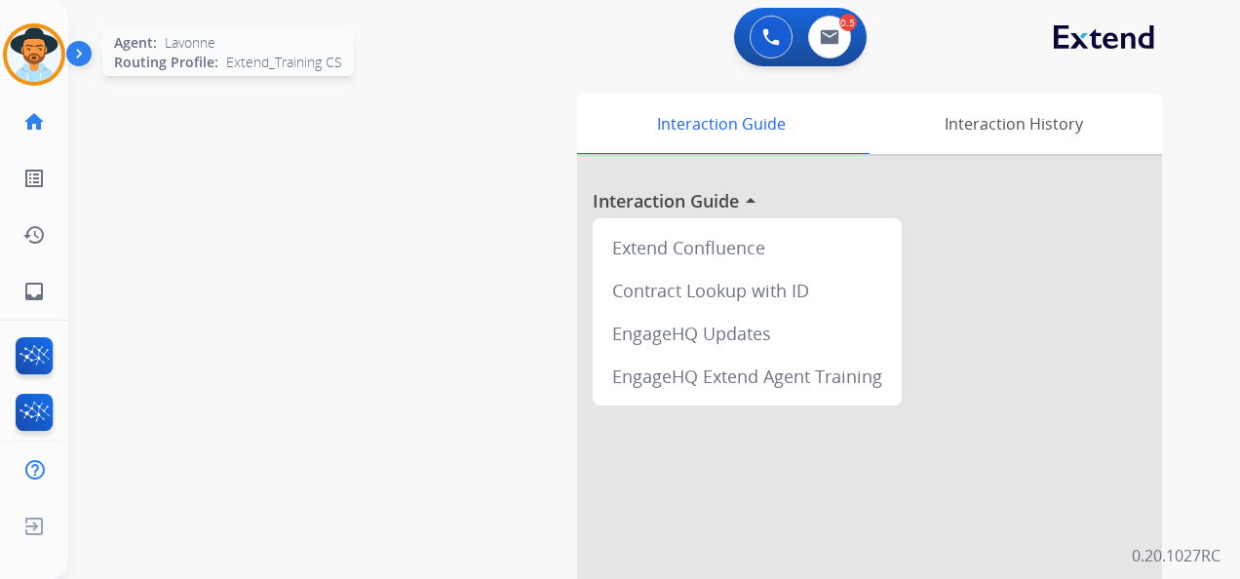
click at [41, 45] on img at bounding box center [34, 54] width 55 height 55
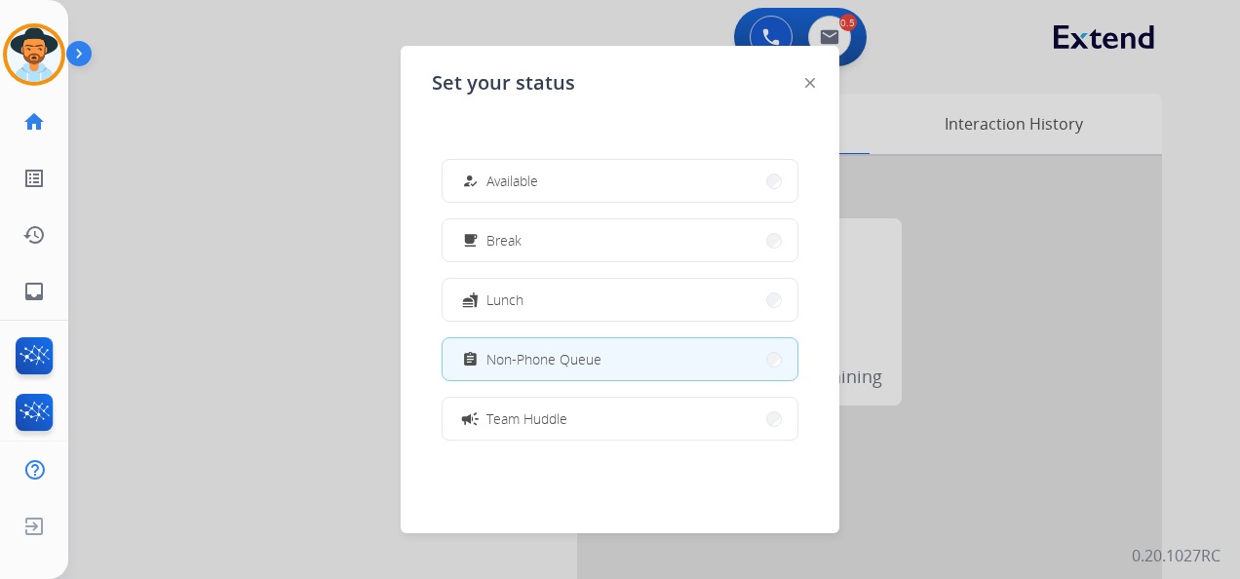
scroll to position [97, 0]
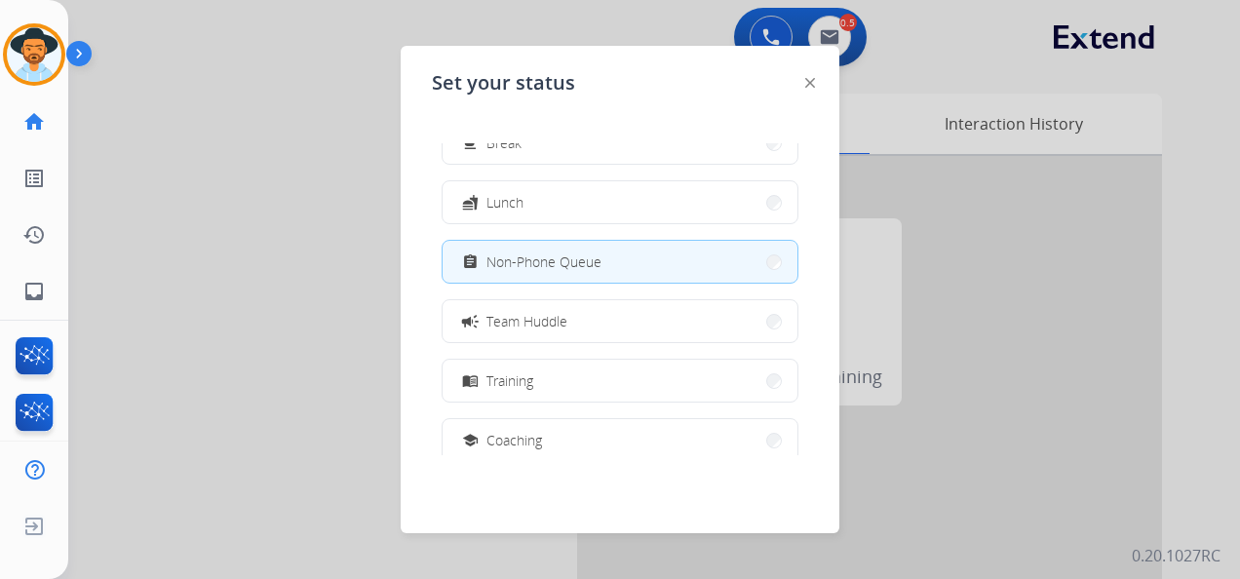
click at [550, 333] on button "campaign Team Huddle" at bounding box center [620, 321] width 355 height 42
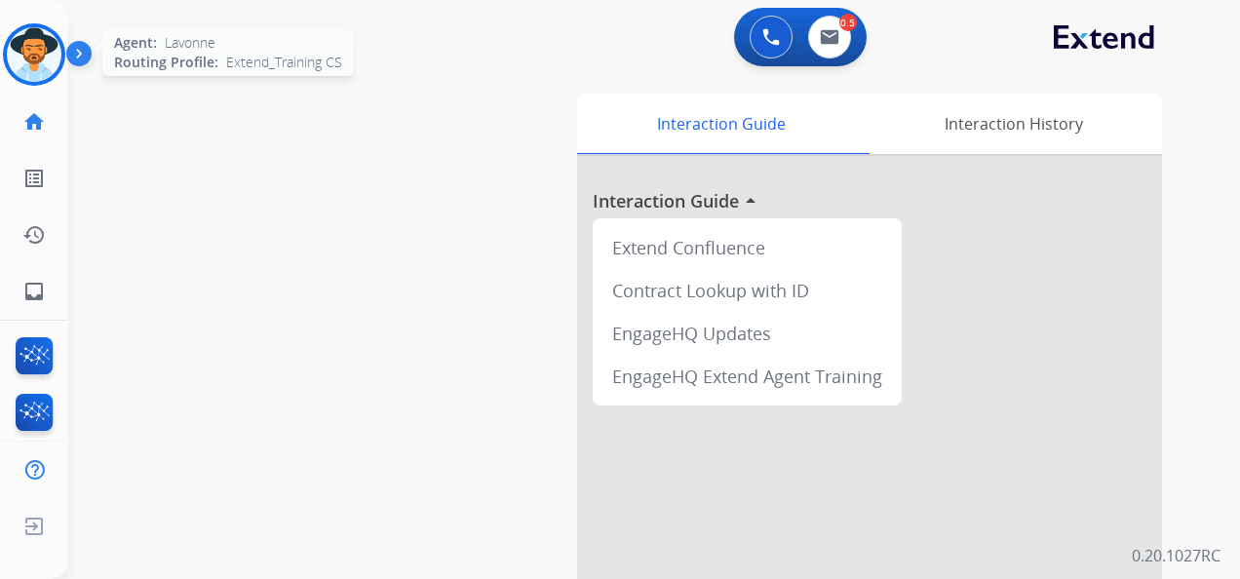
click at [45, 43] on img at bounding box center [34, 54] width 55 height 55
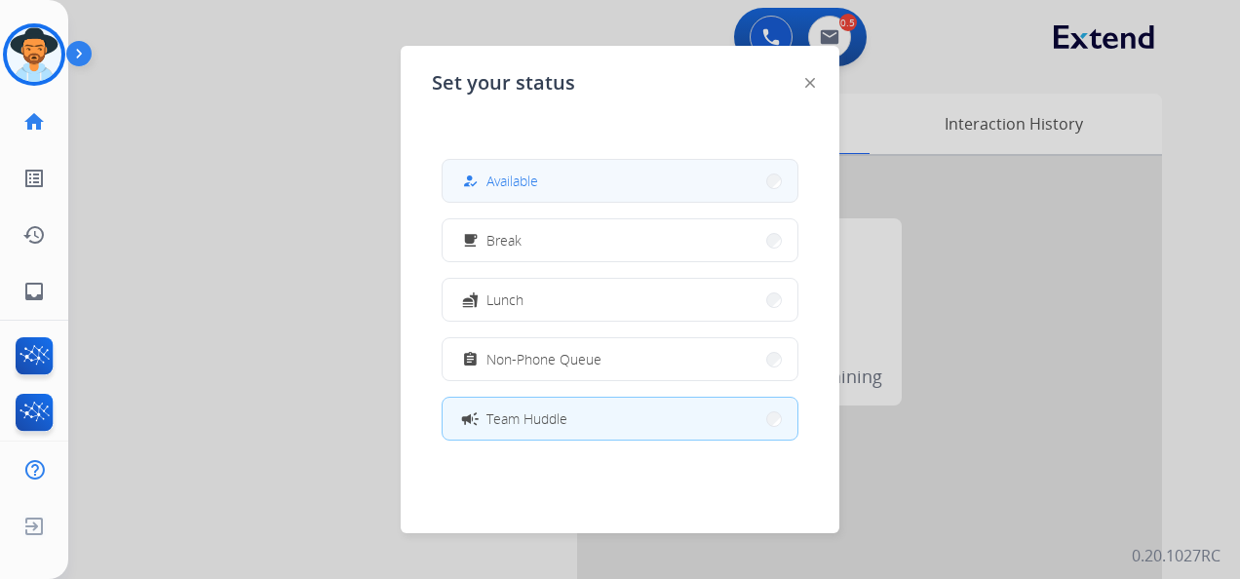
click at [567, 179] on button "how_to_reg Available" at bounding box center [620, 181] width 355 height 42
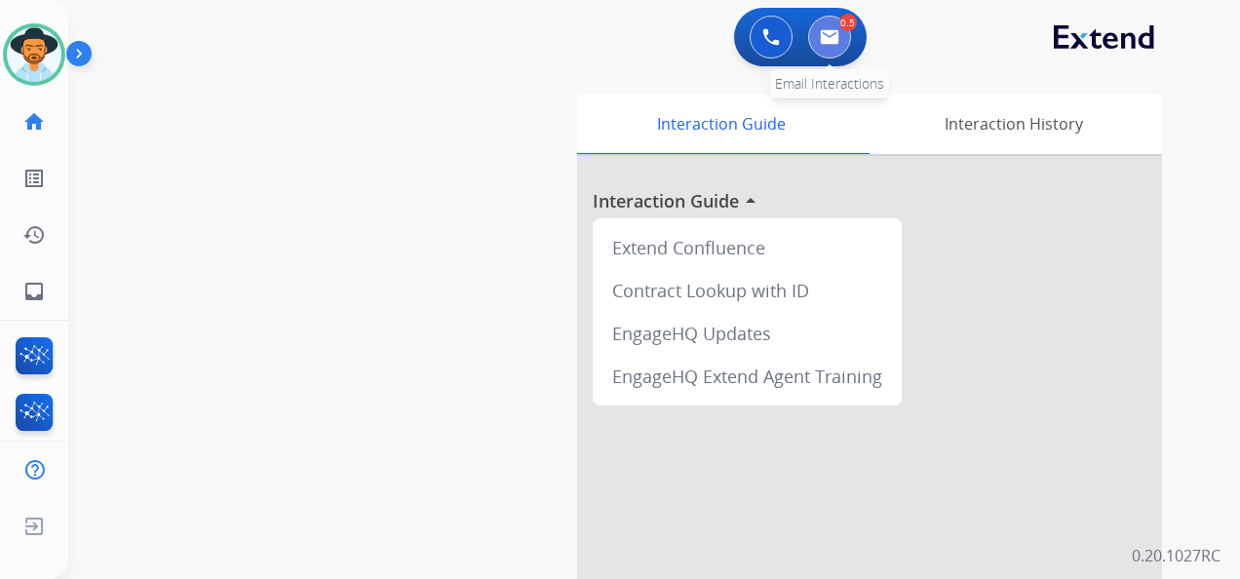
click at [836, 31] on img at bounding box center [829, 37] width 19 height 16
select select "**********"
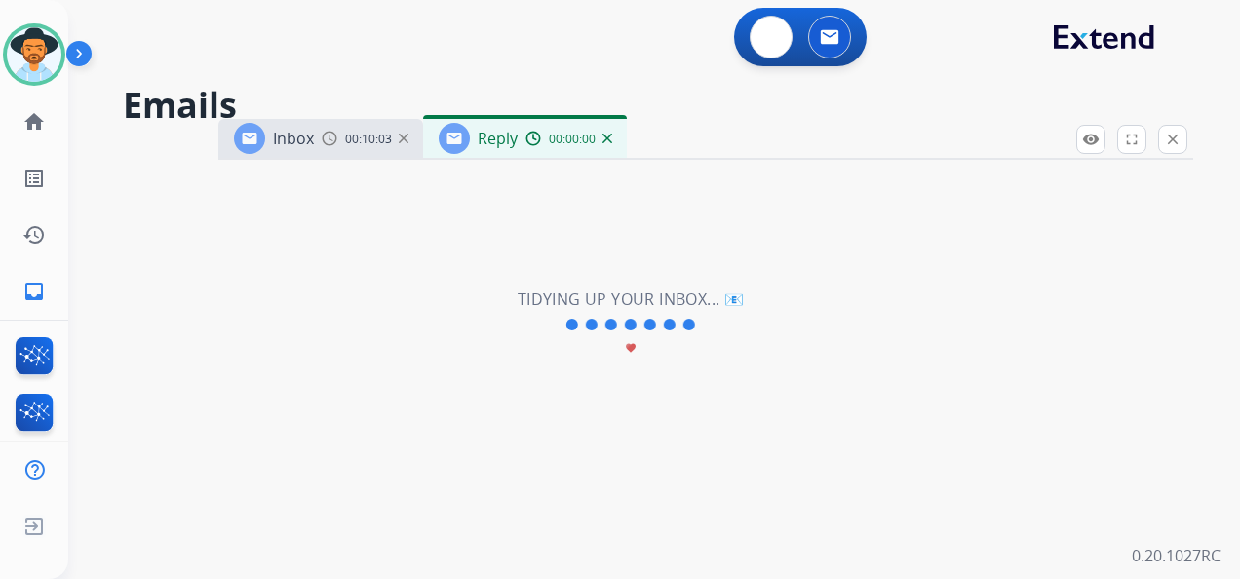
select select "**********"
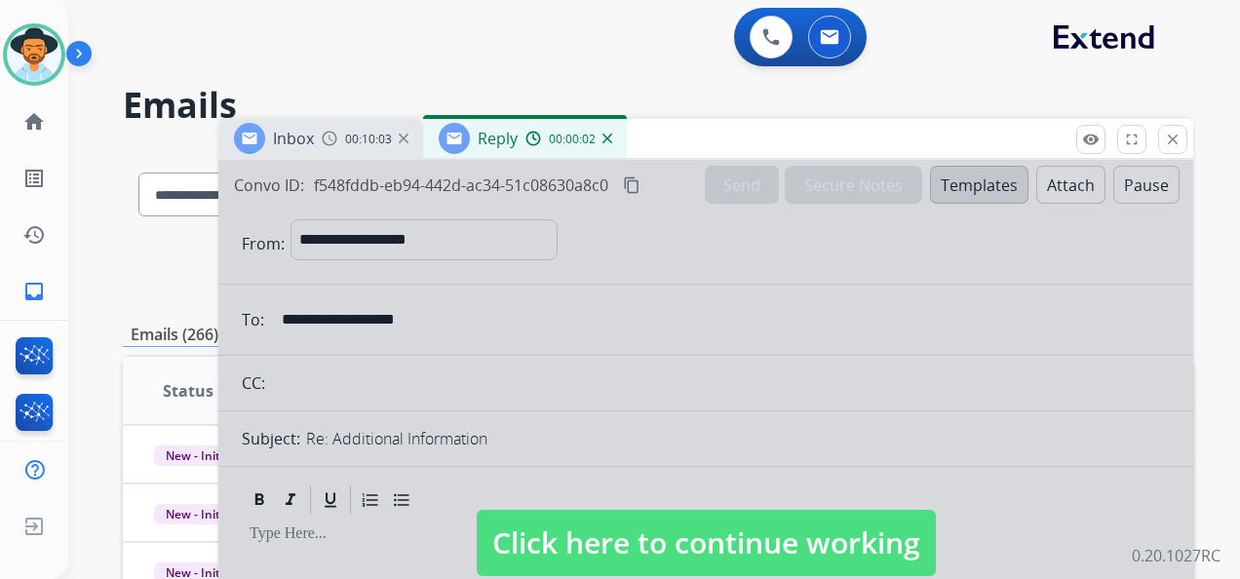
click at [799, 539] on span "Click here to continue working" at bounding box center [706, 543] width 459 height 66
select select
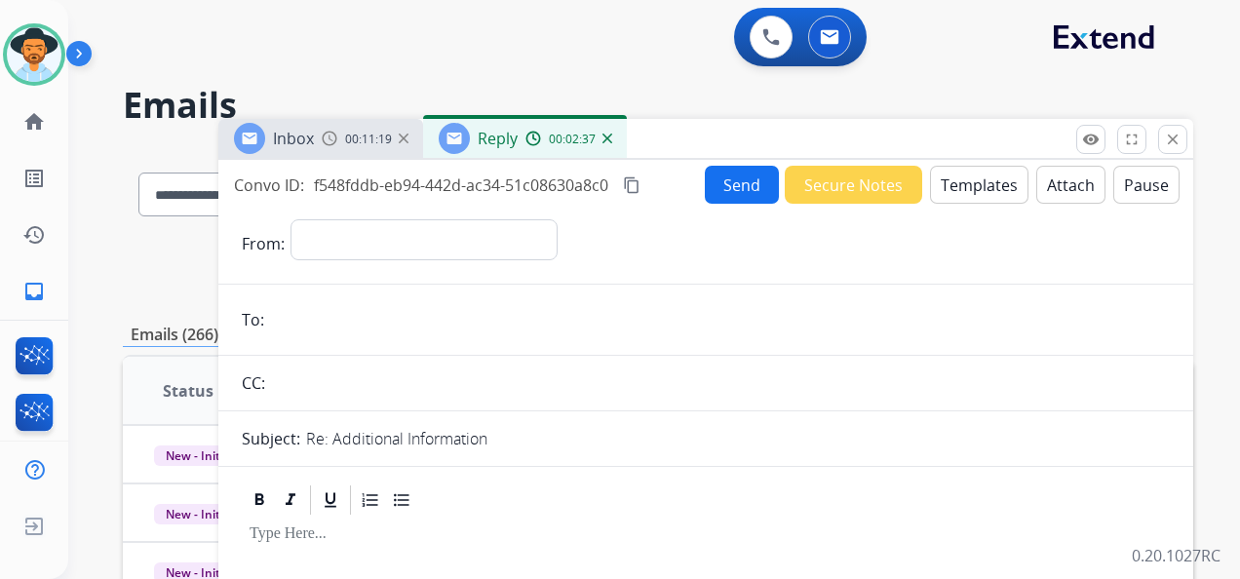
click at [606, 134] on img at bounding box center [608, 139] width 10 height 10
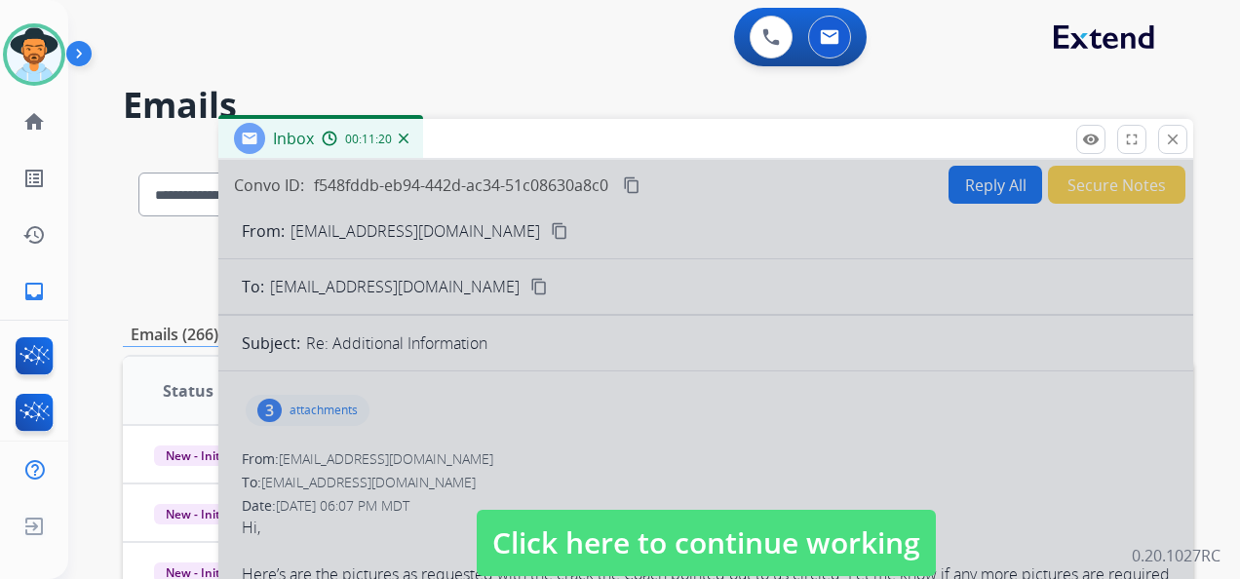
click at [753, 546] on span "Click here to continue working" at bounding box center [706, 543] width 459 height 66
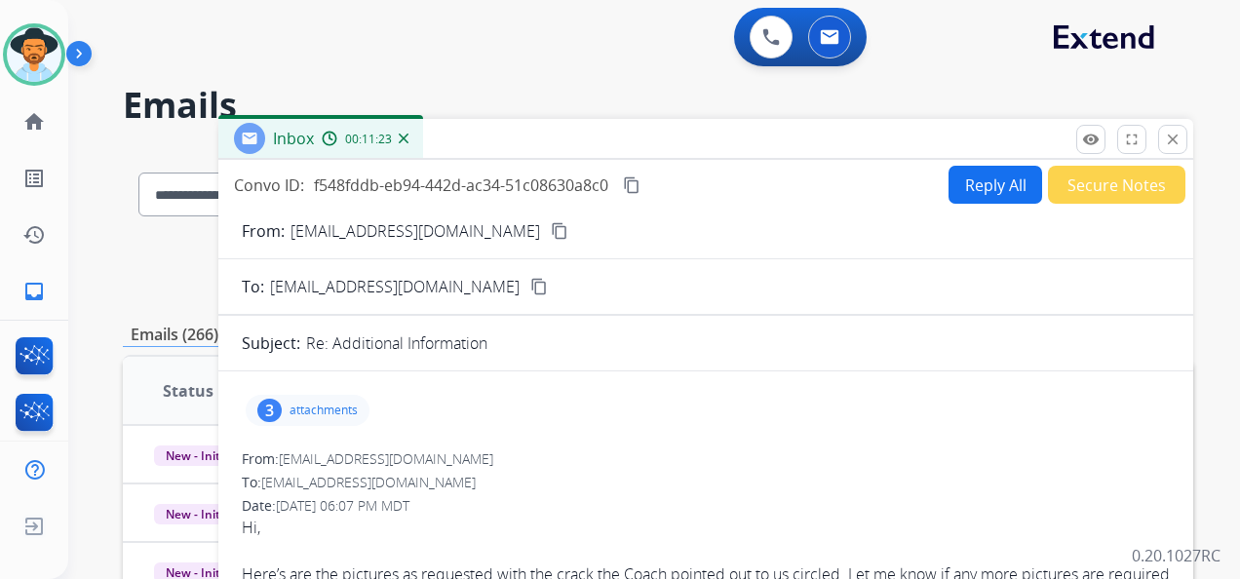
click at [969, 183] on button "Reply All" at bounding box center [996, 185] width 94 height 38
select select "**********"
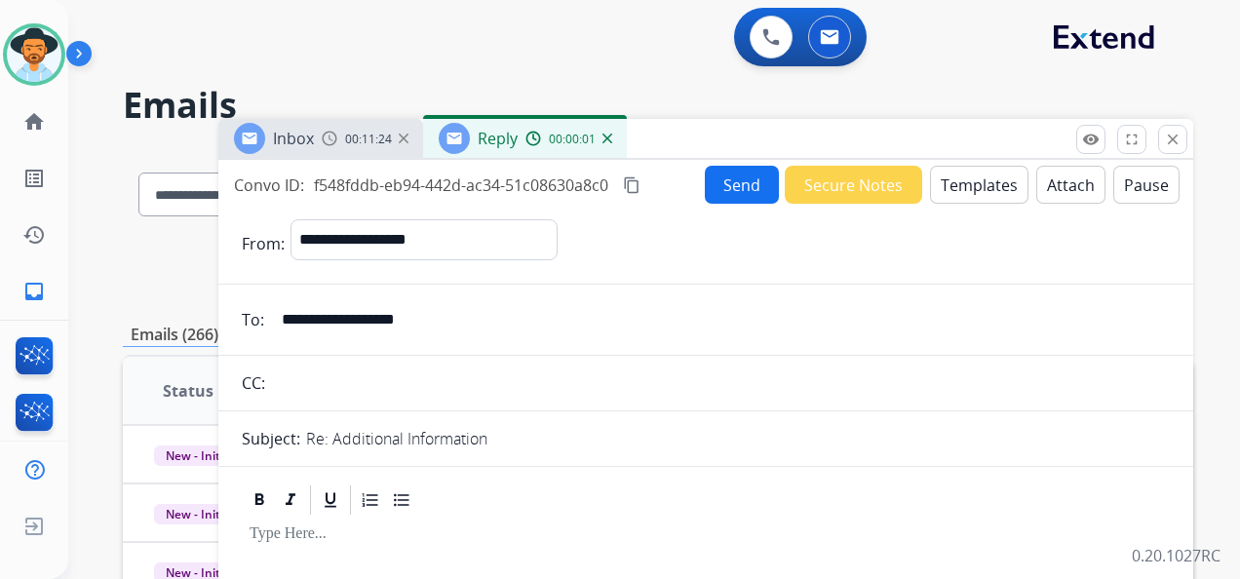
click at [965, 186] on button "Templates" at bounding box center [979, 185] width 98 height 38
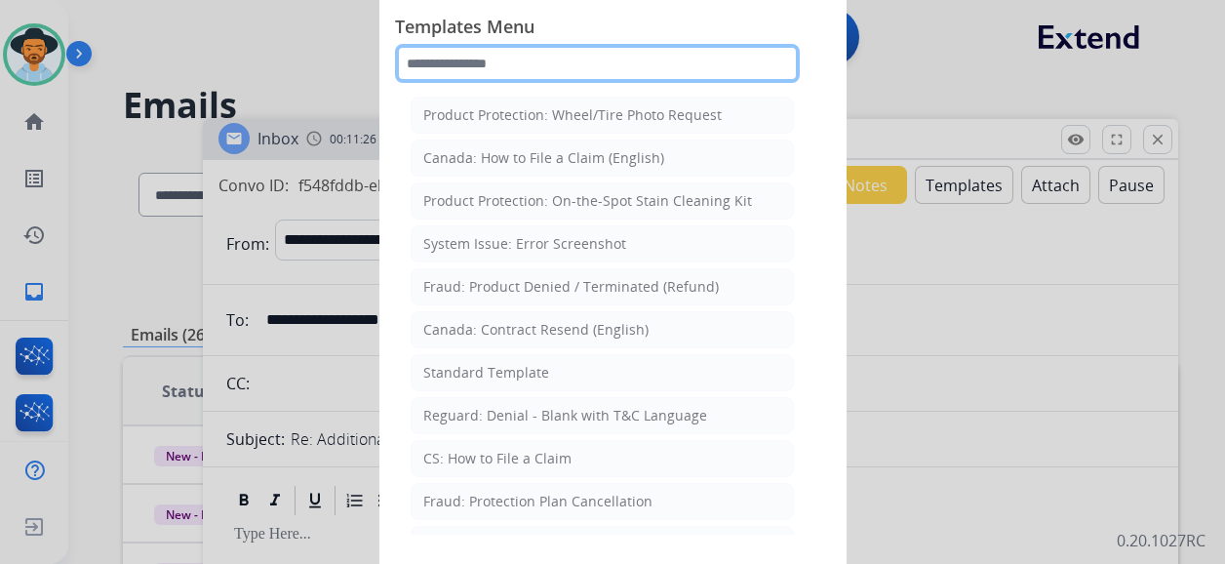
click at [536, 58] on input "text" at bounding box center [597, 63] width 405 height 39
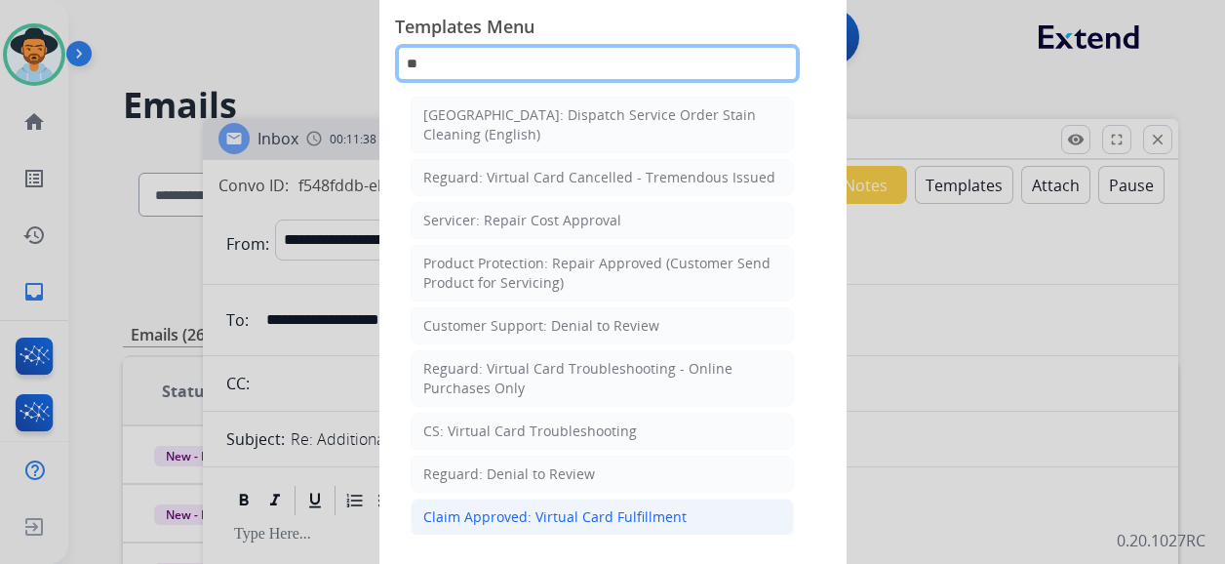
type input "**"
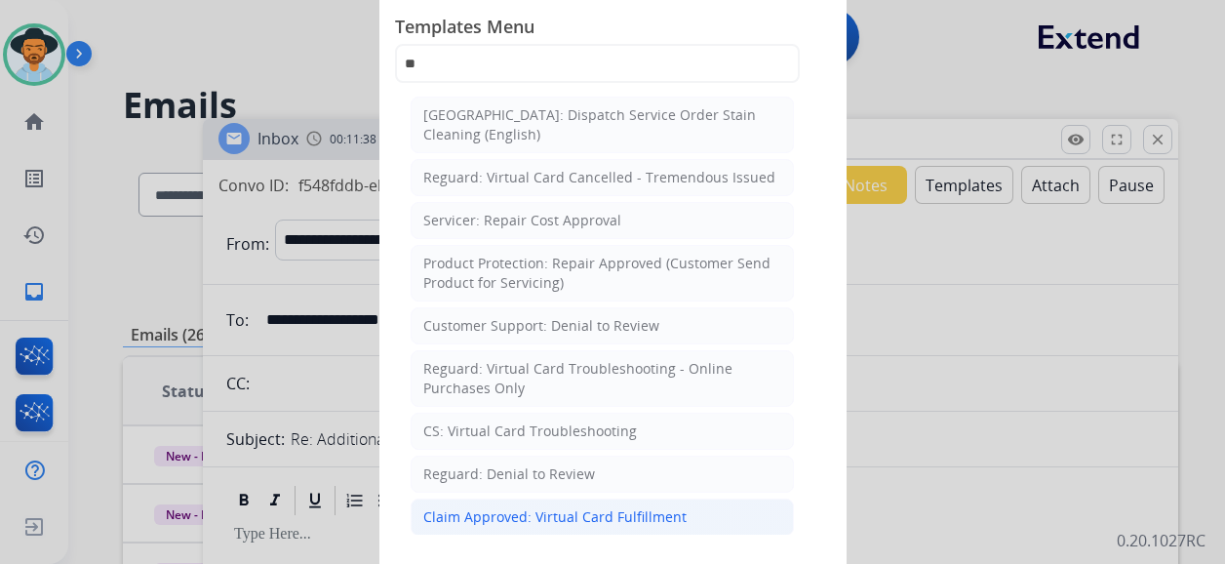
click at [620, 507] on div "Claim Approved: Virtual Card Fulfillment" at bounding box center [554, 516] width 263 height 19
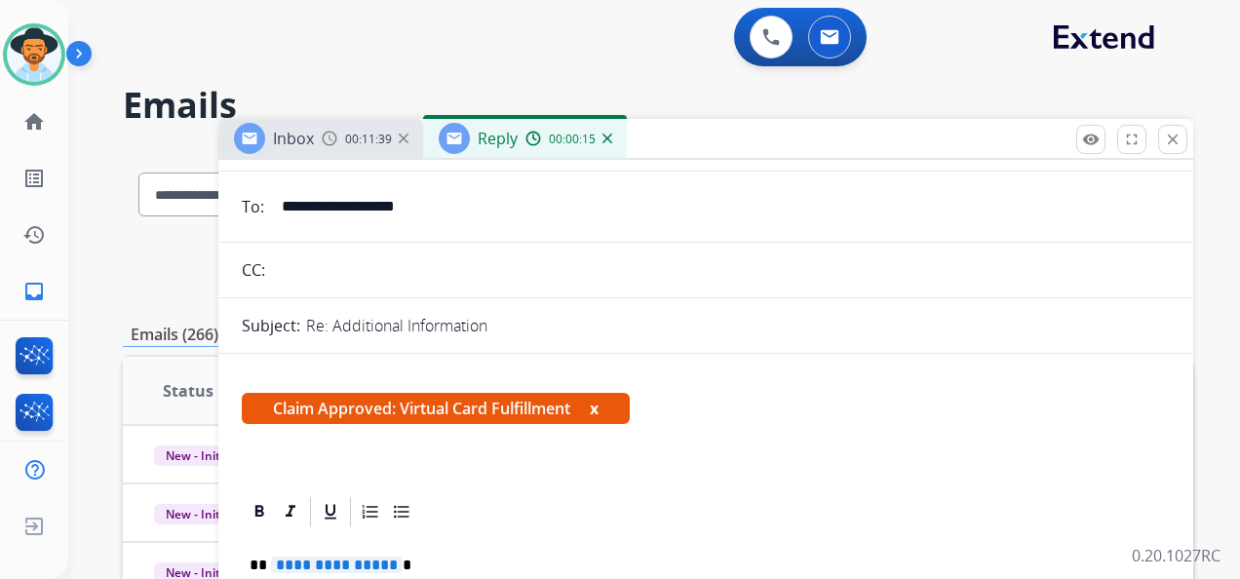
scroll to position [390, 0]
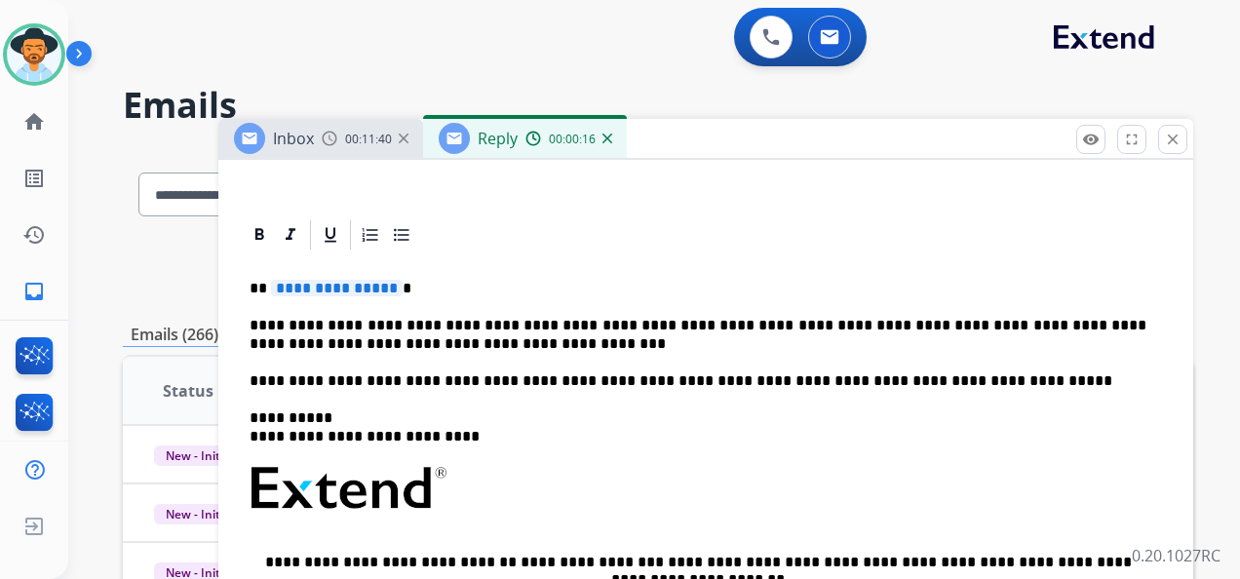
click at [356, 285] on span "**********" at bounding box center [337, 288] width 132 height 17
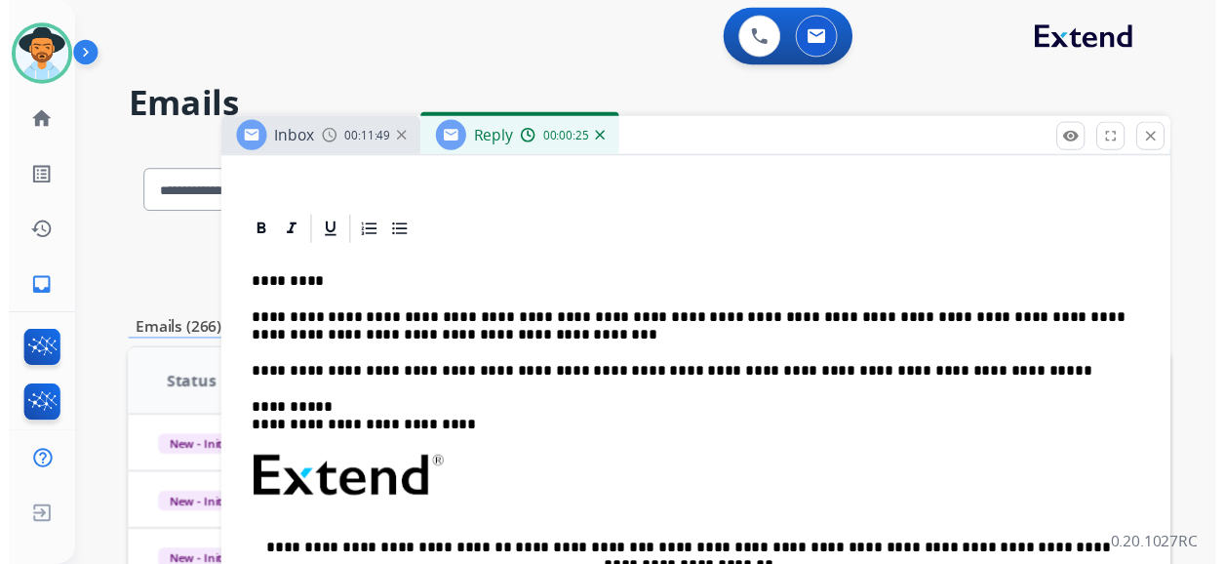
scroll to position [0, 0]
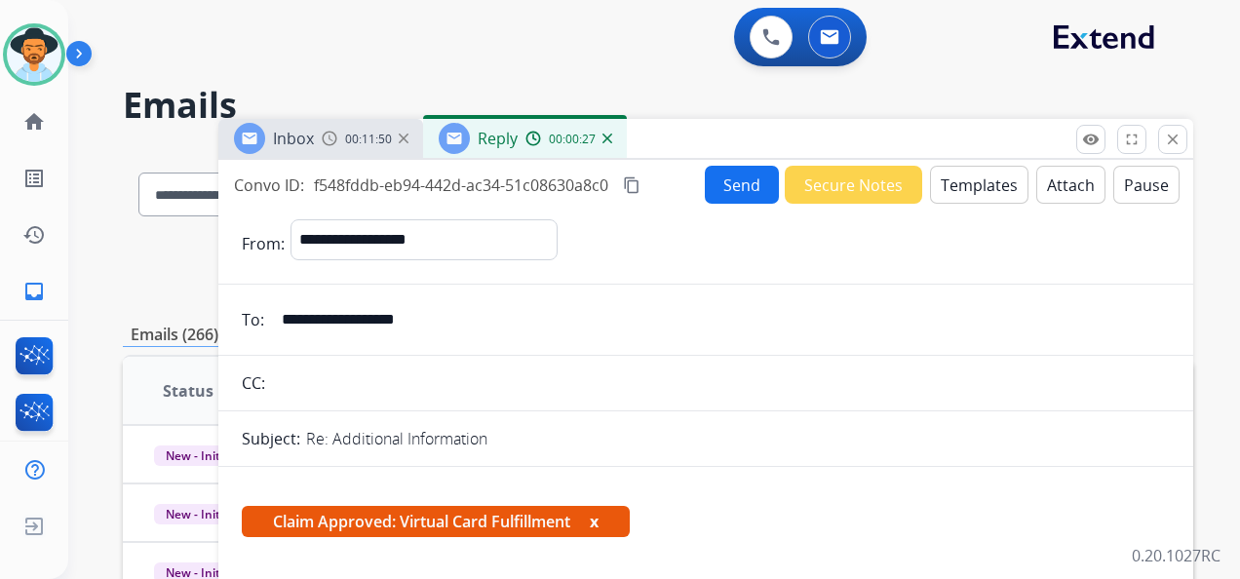
click at [735, 180] on button "Send" at bounding box center [742, 185] width 74 height 38
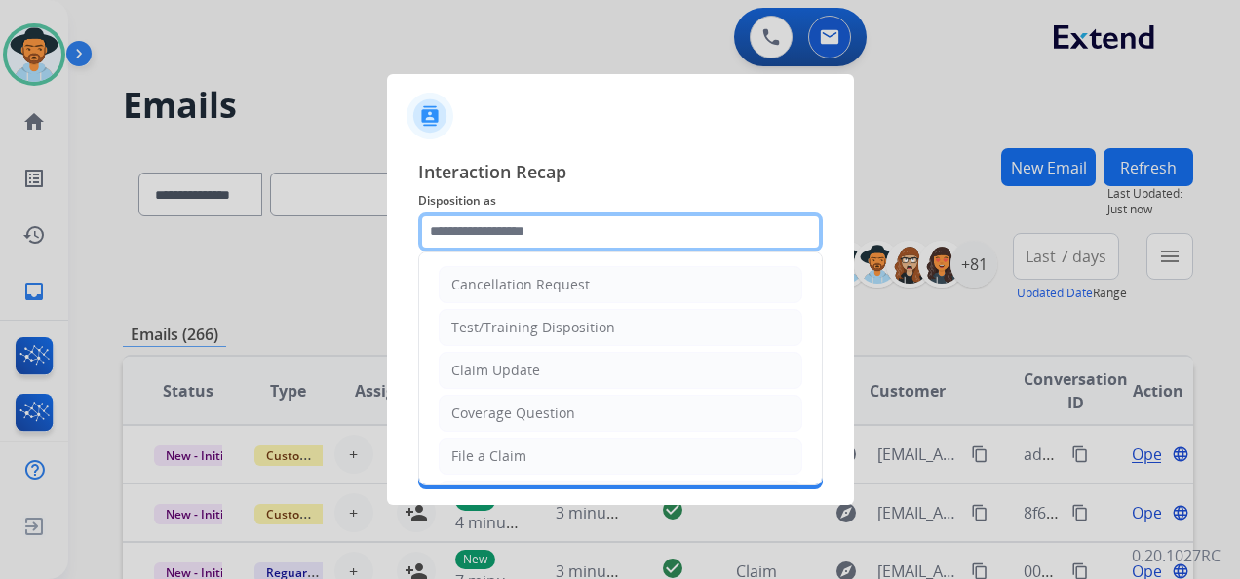
click at [537, 233] on input "text" at bounding box center [620, 232] width 405 height 39
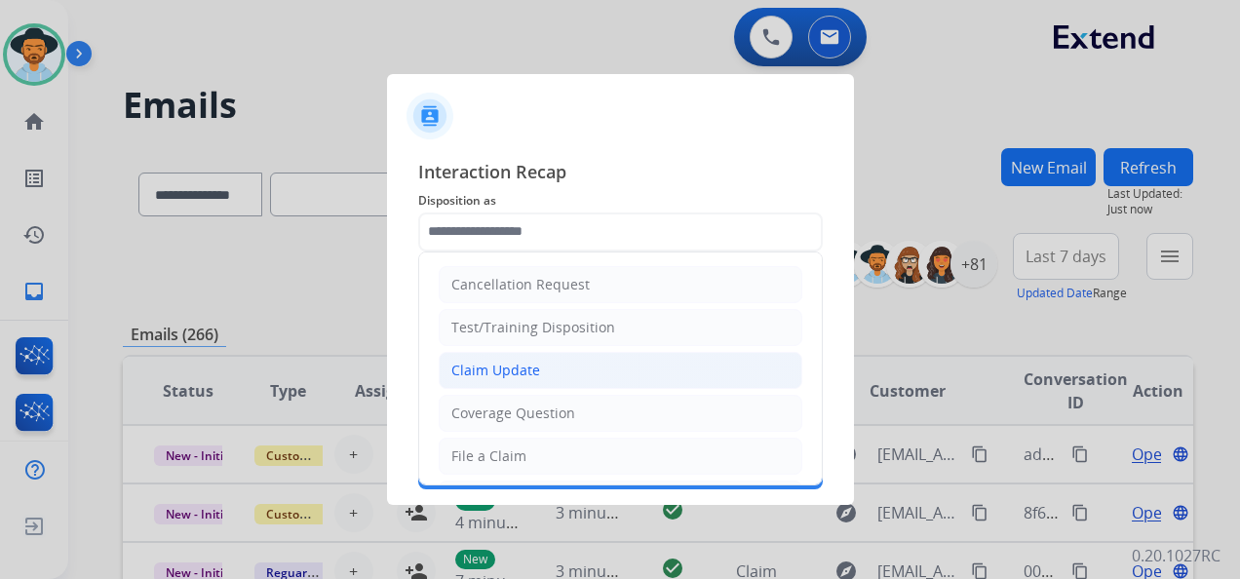
click at [577, 370] on li "Claim Update" at bounding box center [621, 370] width 364 height 37
type input "**********"
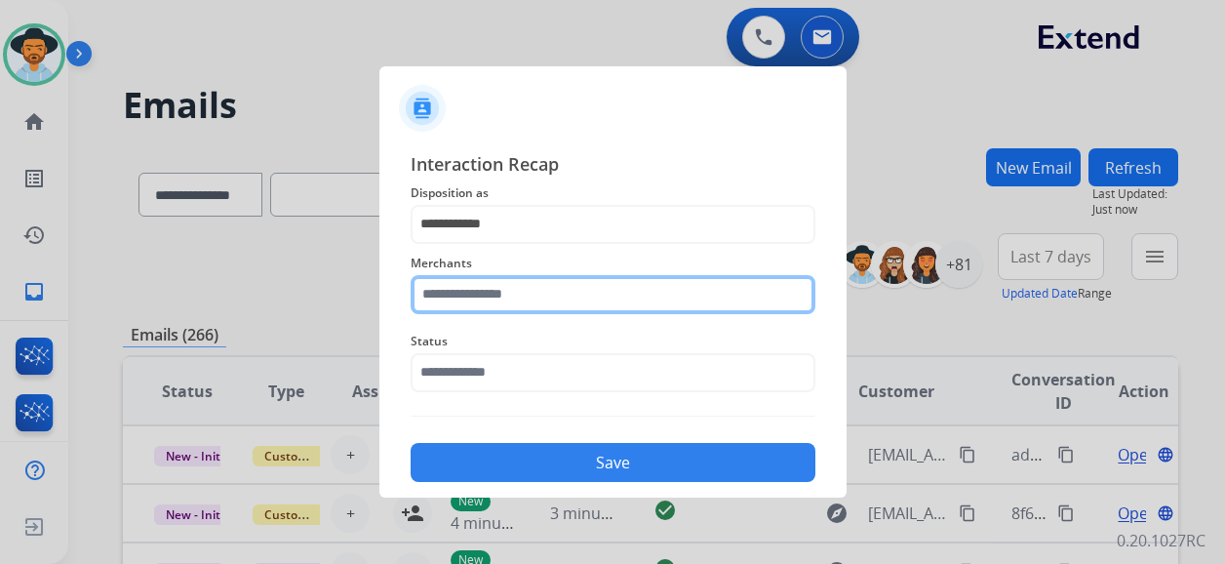
click at [583, 301] on input "text" at bounding box center [612, 294] width 405 height 39
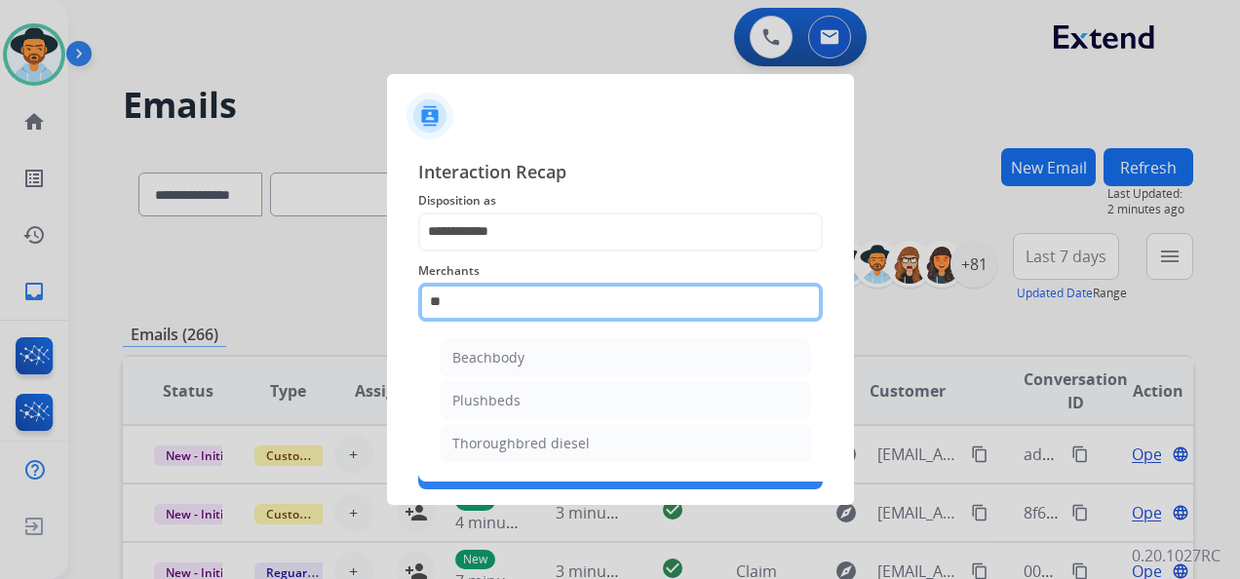
type input "*"
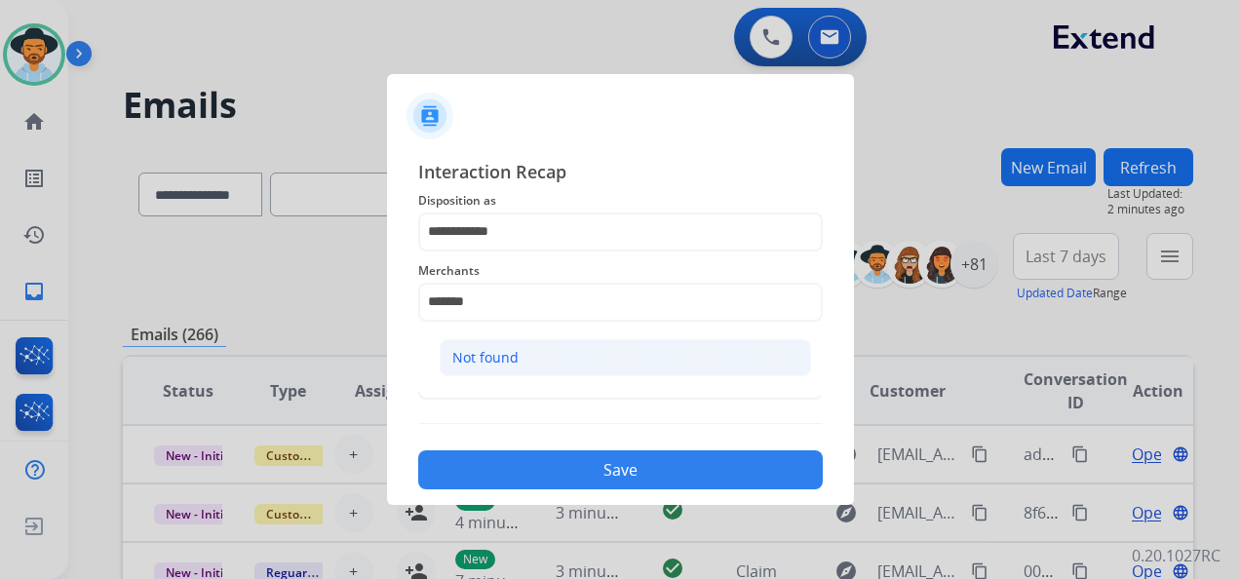
click at [631, 353] on li "Not found" at bounding box center [625, 357] width 371 height 37
type input "*********"
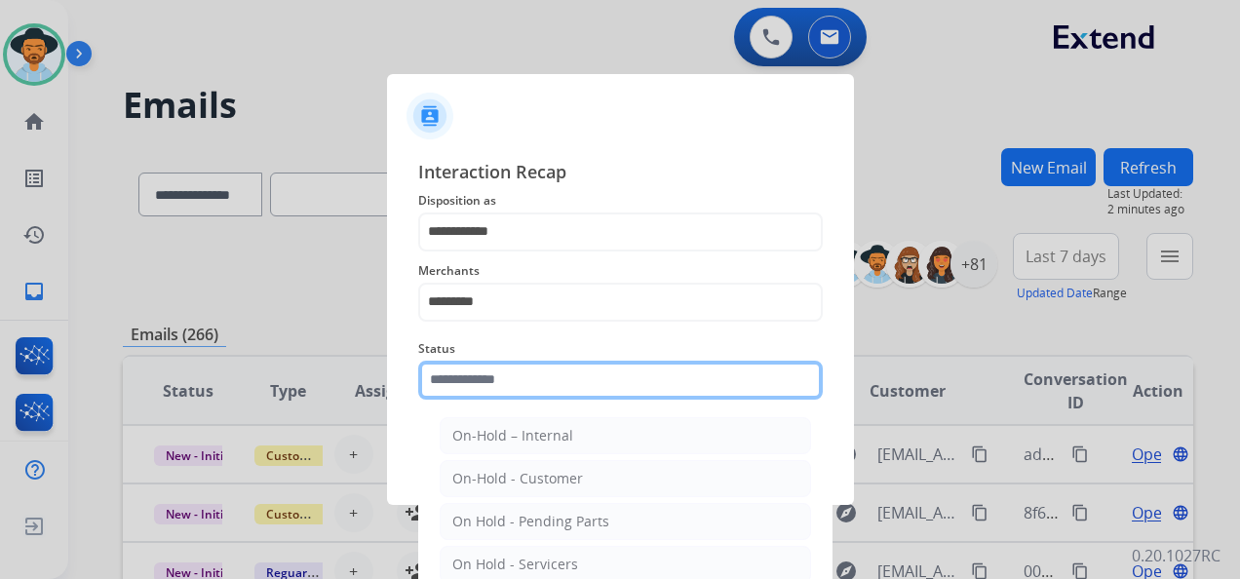
click at [573, 377] on input "text" at bounding box center [620, 380] width 405 height 39
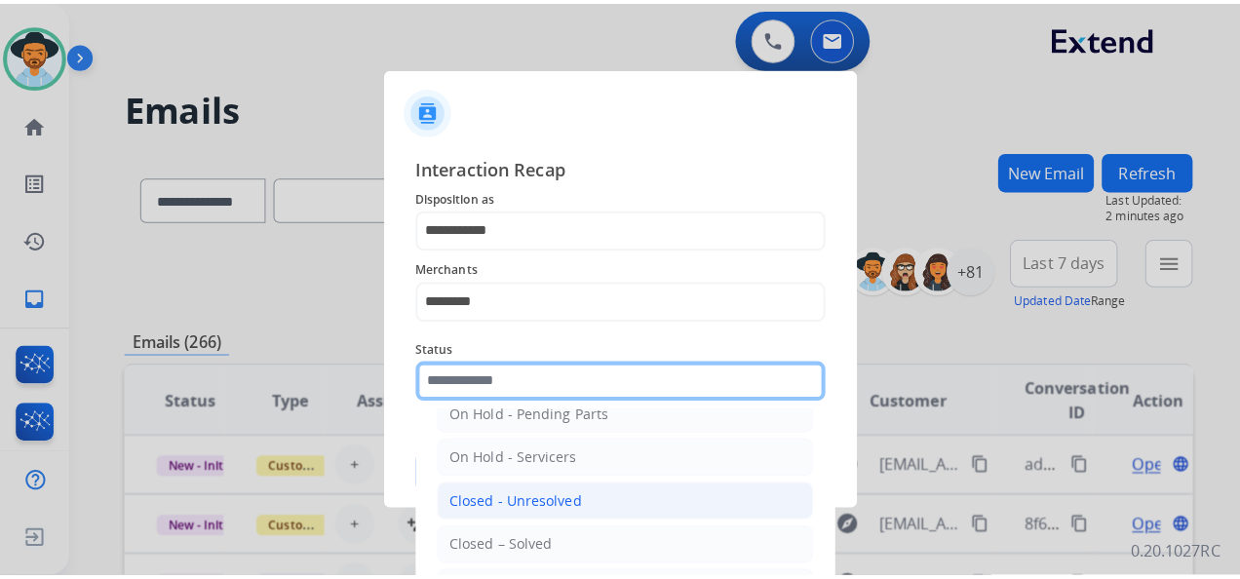
scroll to position [111, 0]
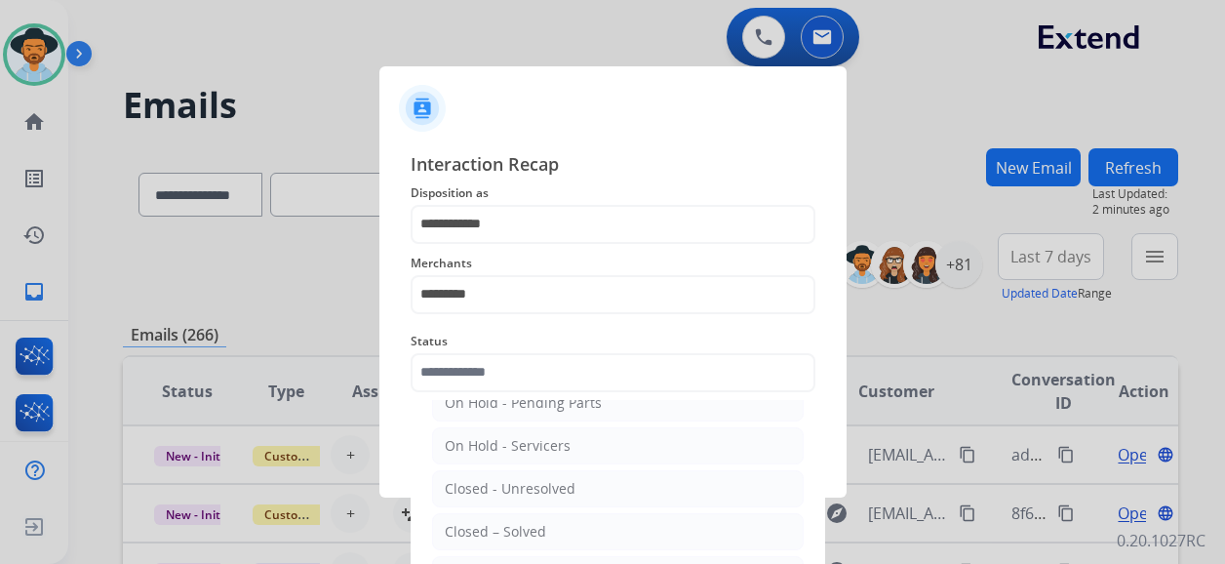
drag, startPoint x: 556, startPoint y: 523, endPoint x: 552, endPoint y: 505, distance: 18.0
click at [556, 523] on li "Closed – Solved" at bounding box center [617, 531] width 371 height 37
type input "**********"
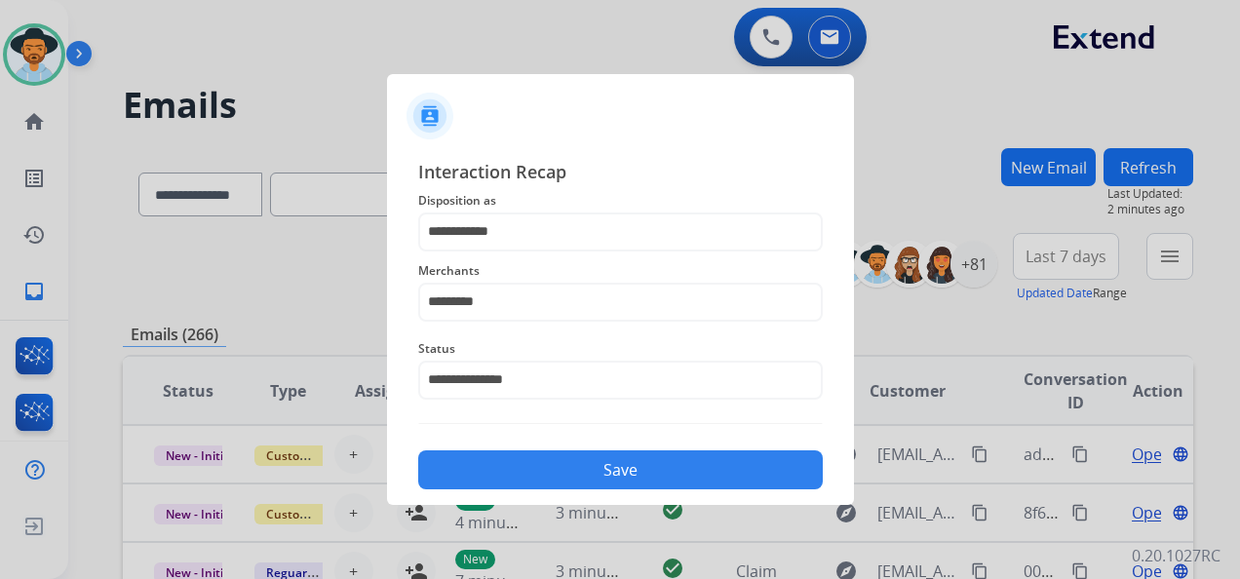
click at [624, 472] on button "Save" at bounding box center [620, 469] width 405 height 39
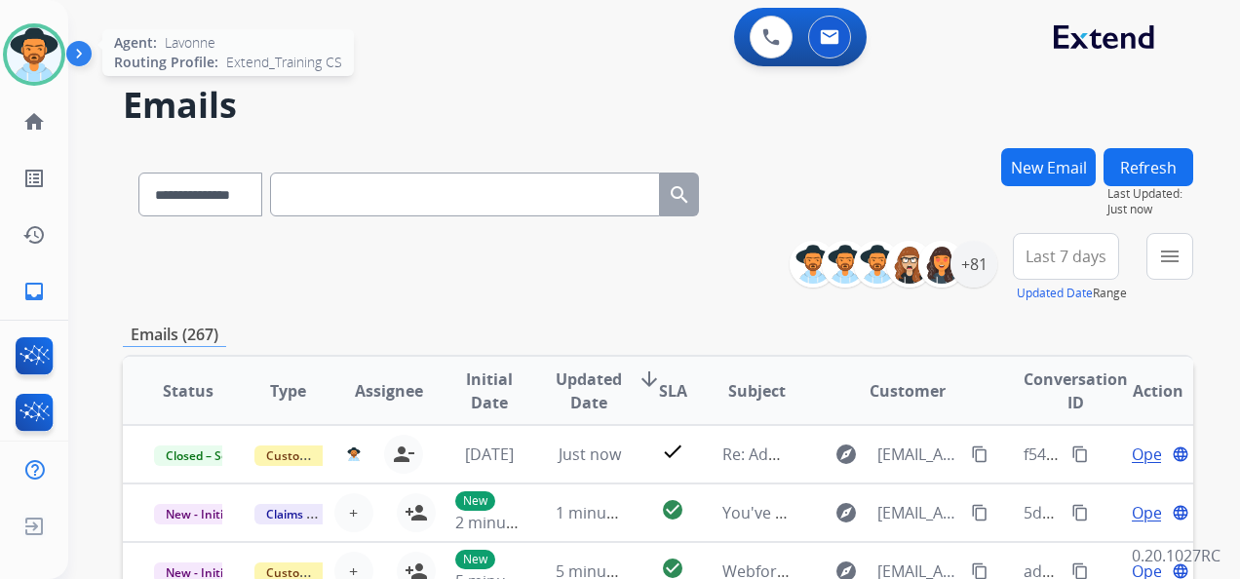
click at [45, 45] on img at bounding box center [34, 54] width 55 height 55
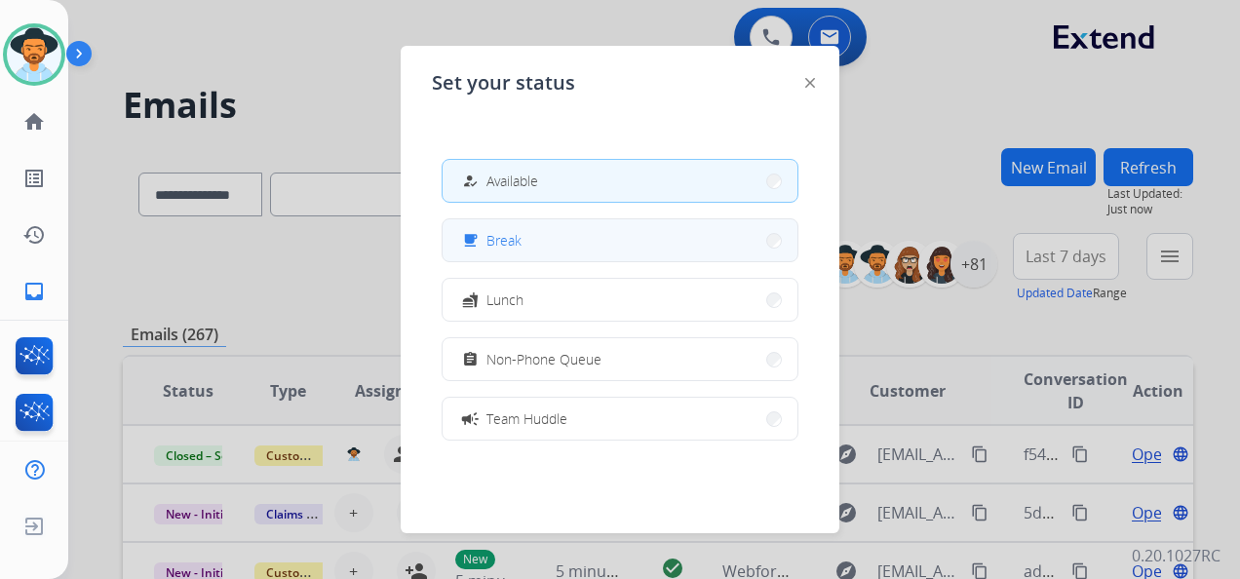
click at [560, 246] on button "free_breakfast Break" at bounding box center [620, 240] width 355 height 42
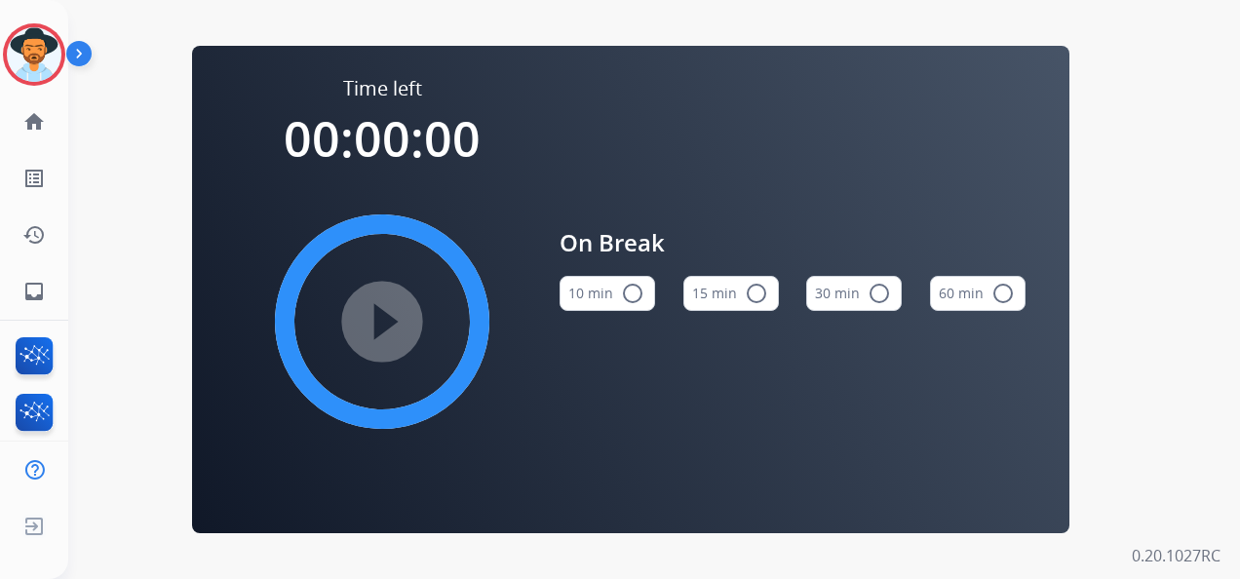
click at [712, 294] on button "15 min radio_button_unchecked" at bounding box center [731, 293] width 96 height 35
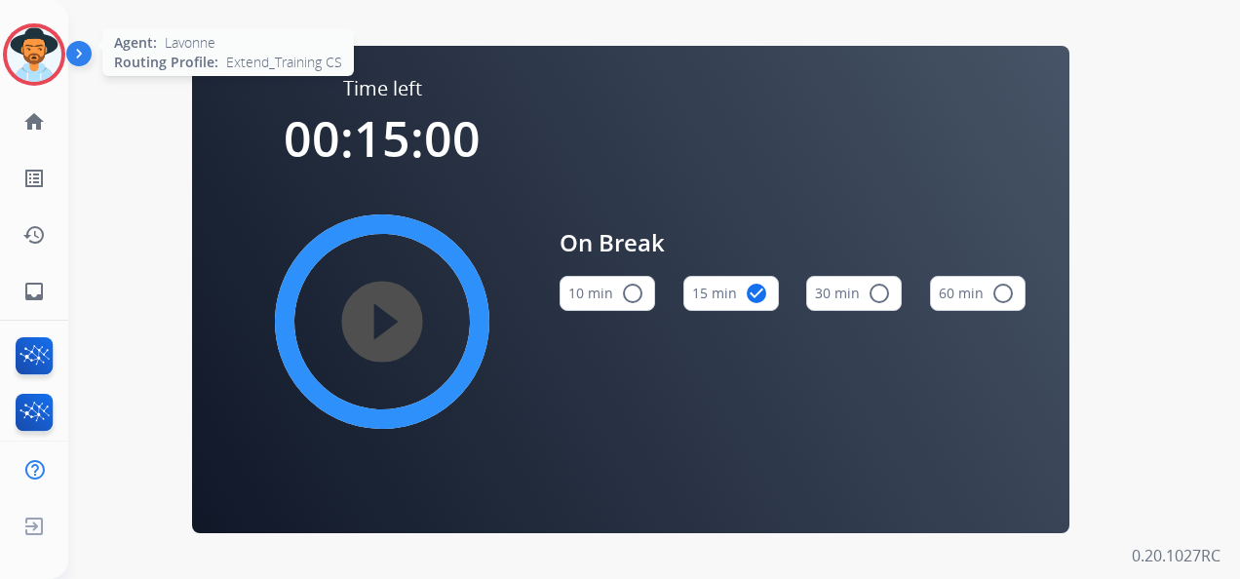
click at [26, 55] on img at bounding box center [34, 54] width 55 height 55
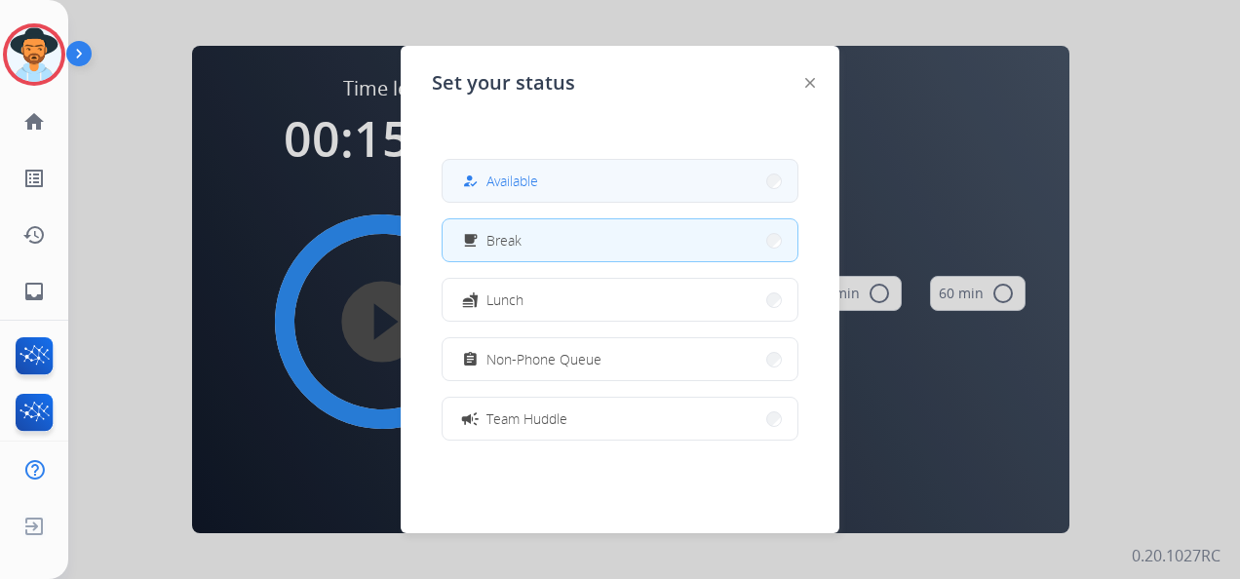
click at [612, 183] on button "how_to_reg Available" at bounding box center [620, 181] width 355 height 42
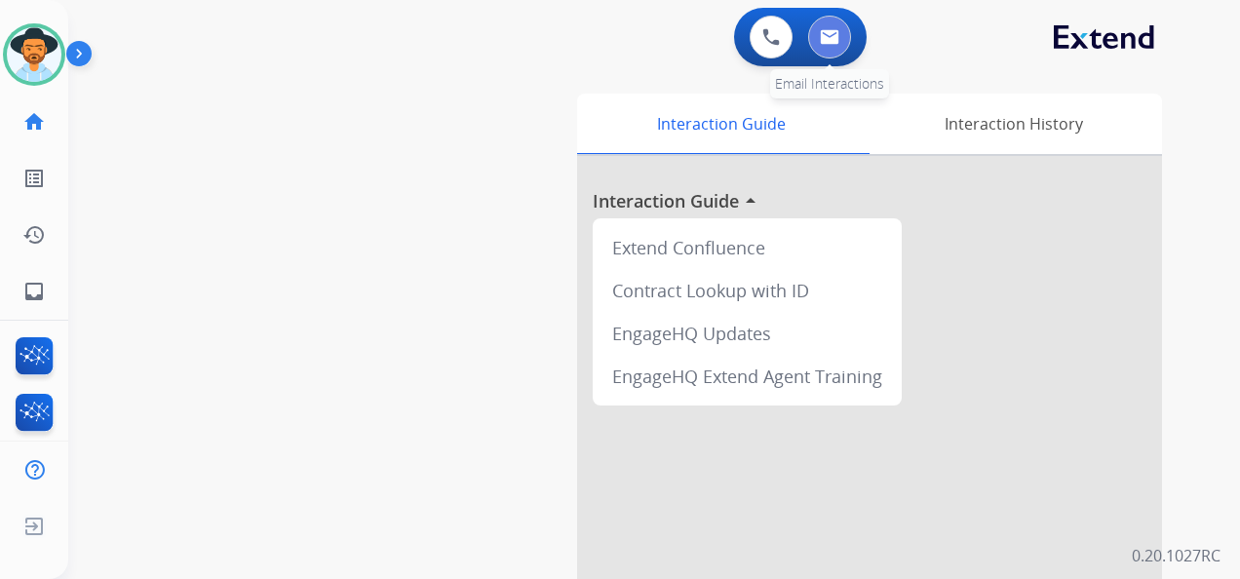
click at [828, 38] on img at bounding box center [829, 37] width 19 height 16
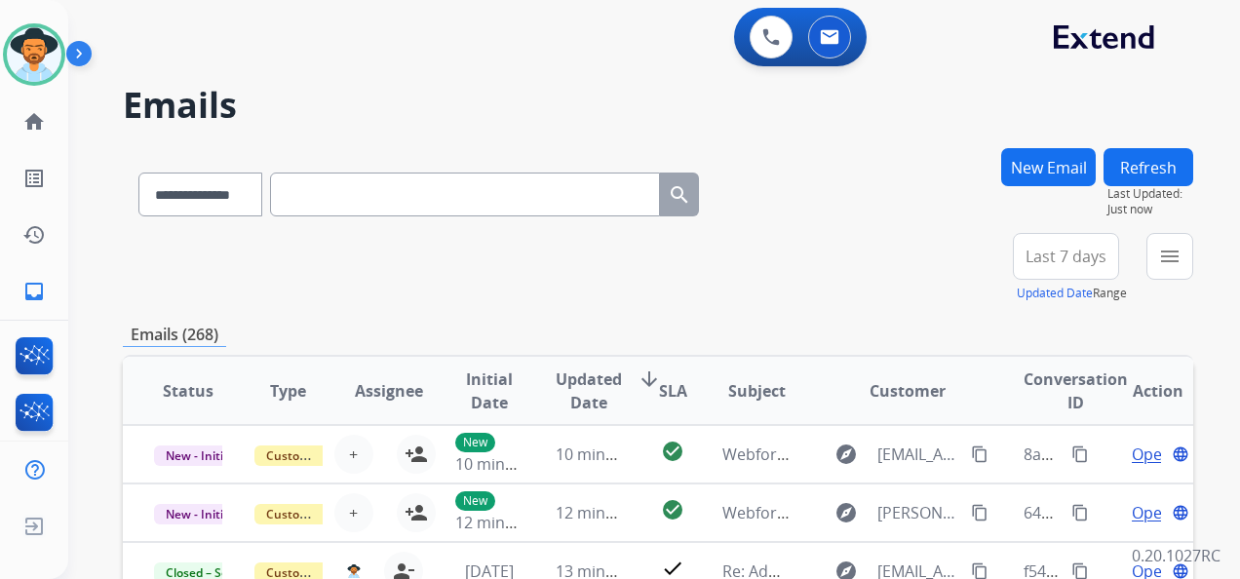
click at [1079, 253] on span "Last 7 days" at bounding box center [1066, 257] width 81 height 8
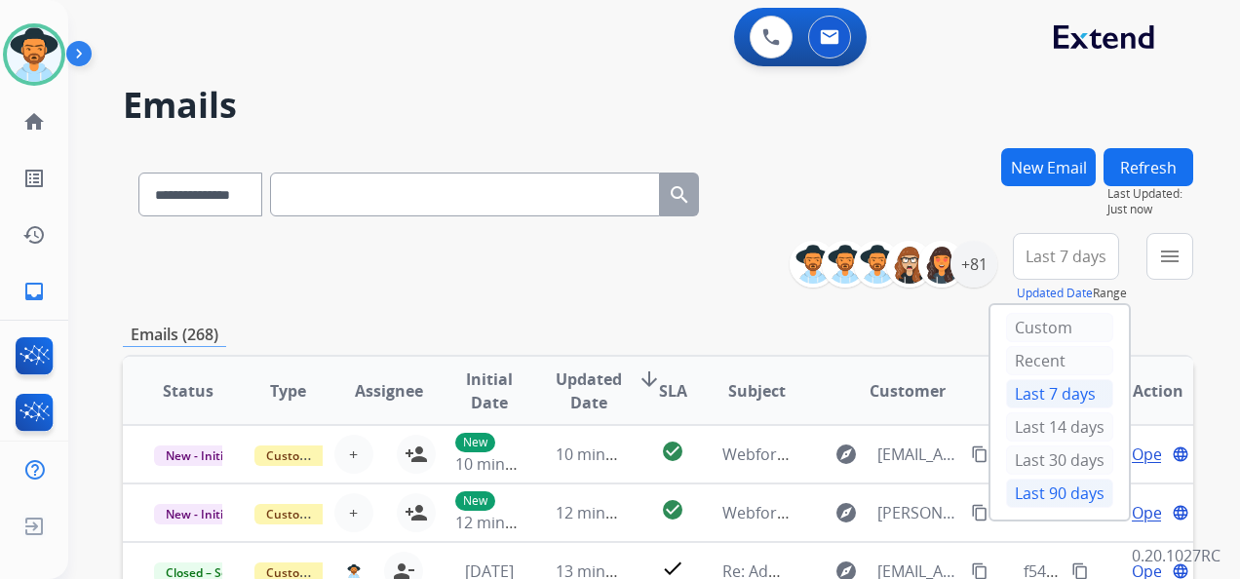
click at [1067, 487] on div "Last 90 days" at bounding box center [1059, 493] width 107 height 29
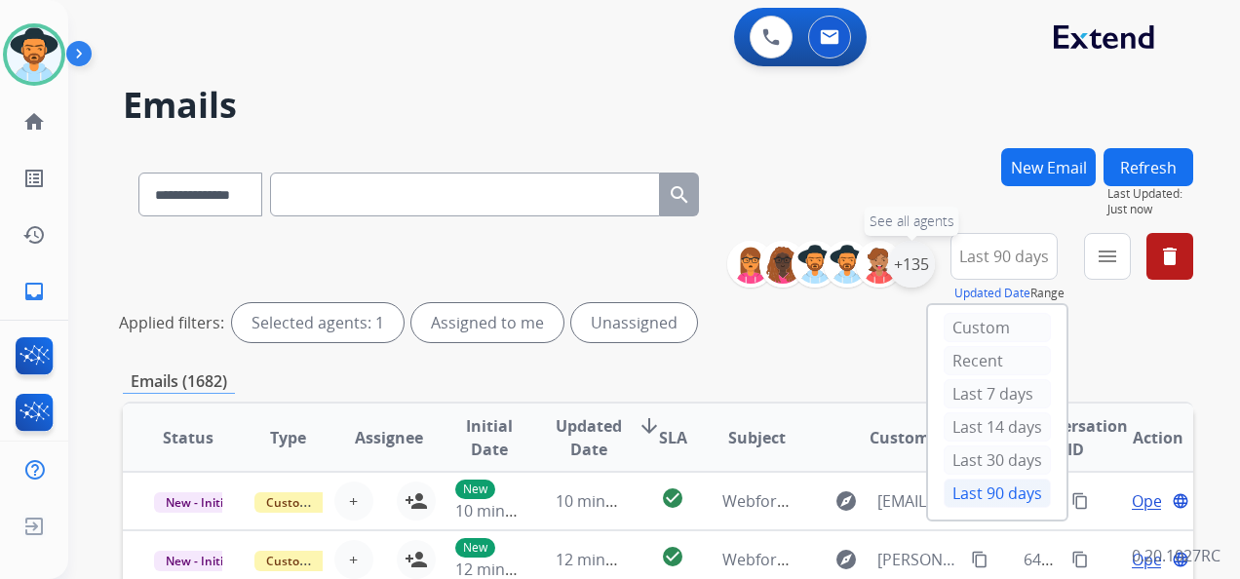
click at [911, 265] on div "+135" at bounding box center [911, 264] width 47 height 47
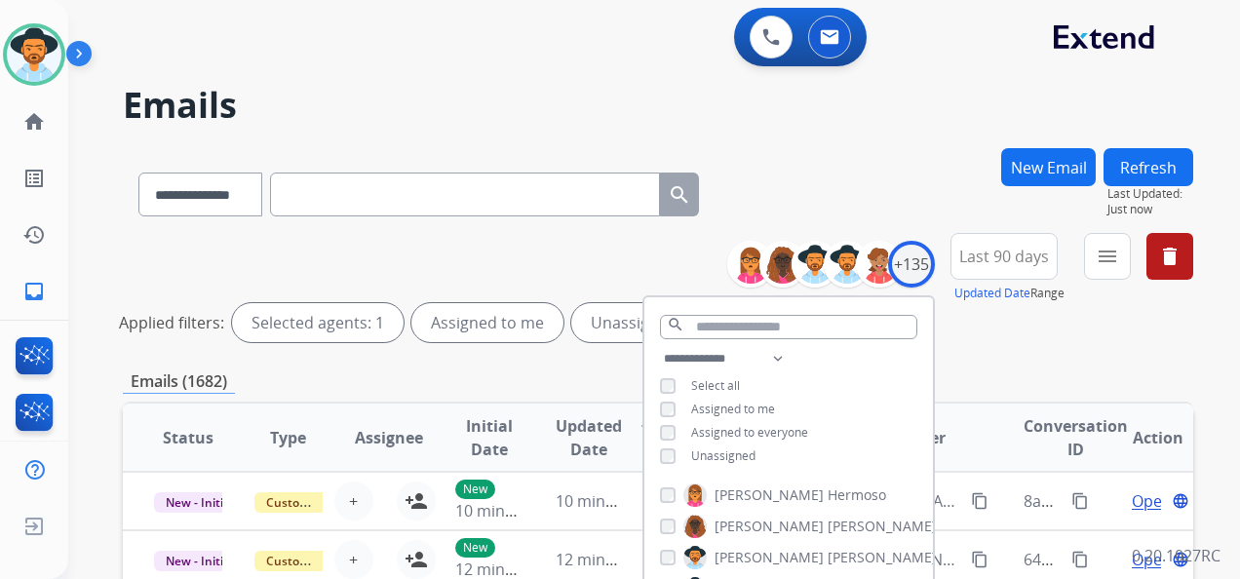
click at [675, 450] on div "Unassigned" at bounding box center [708, 456] width 96 height 16
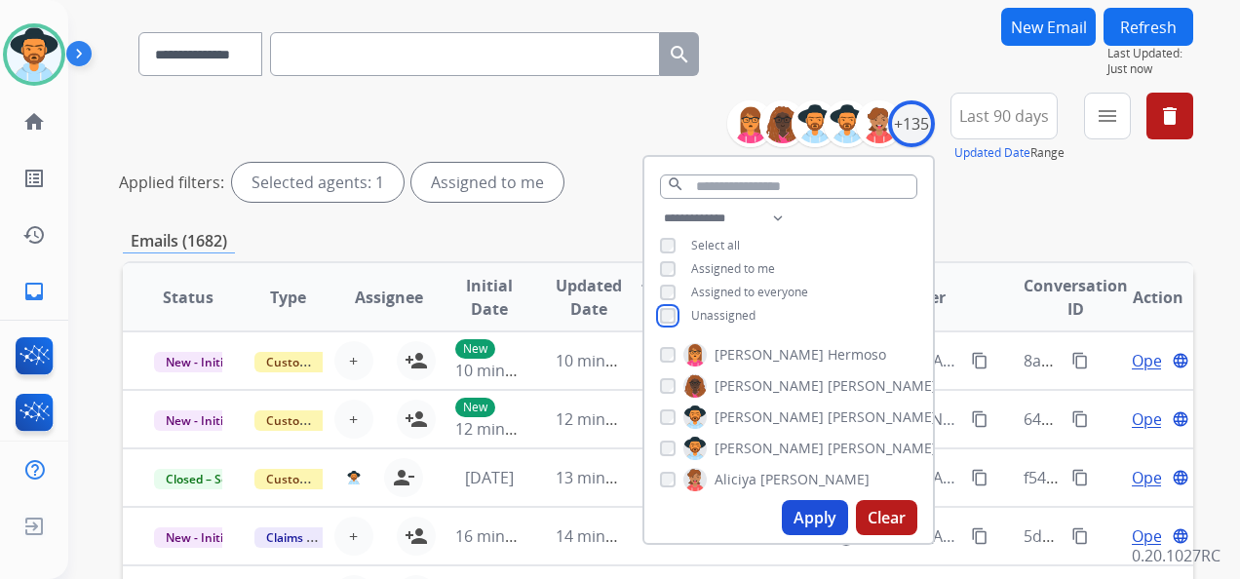
scroll to position [195, 0]
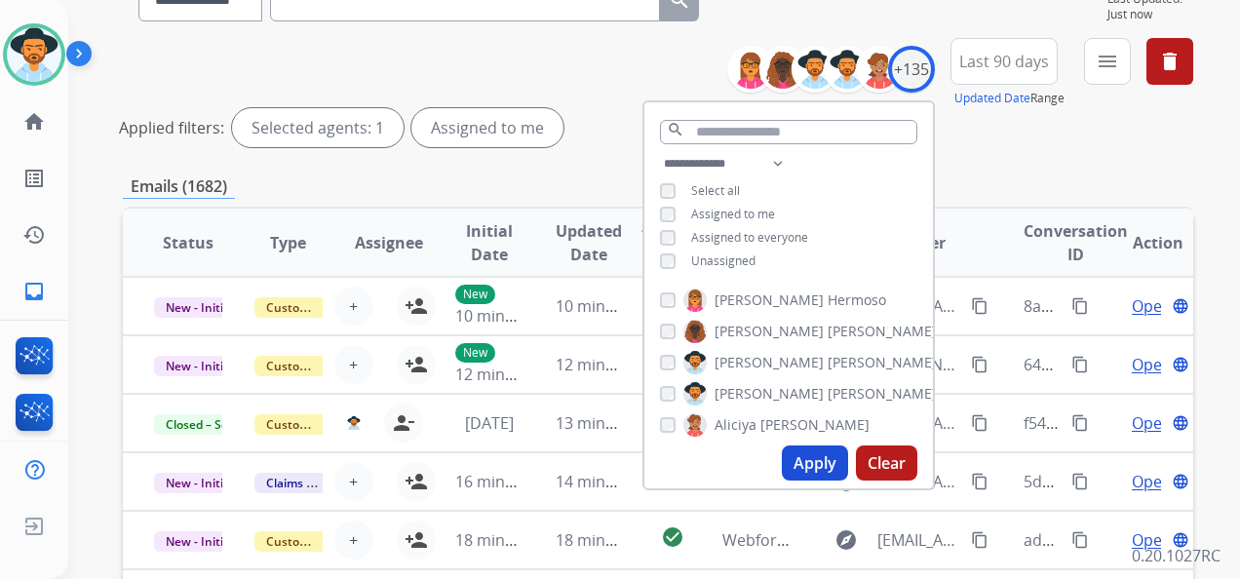
click at [801, 454] on button "Apply" at bounding box center [815, 463] width 66 height 35
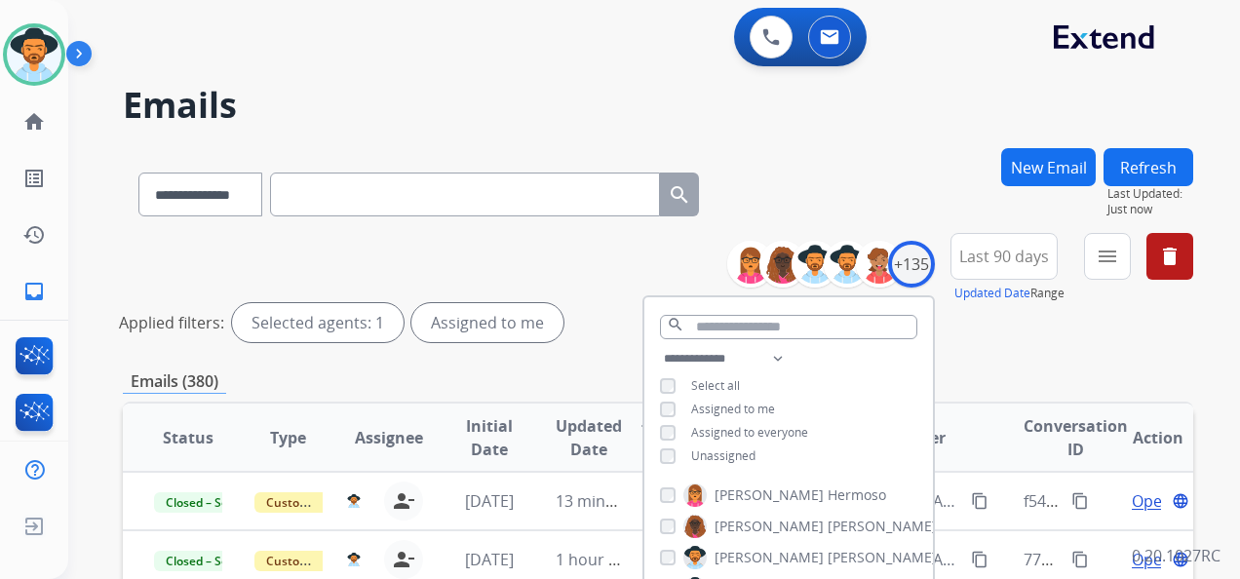
click at [1071, 342] on div "**********" at bounding box center [658, 291] width 1070 height 117
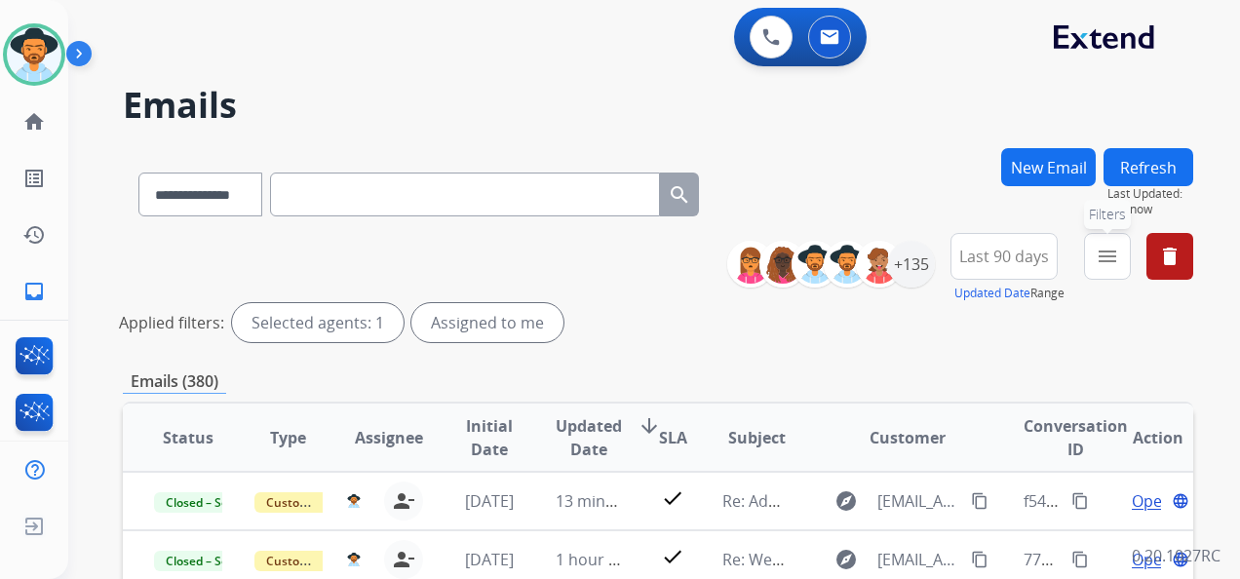
click at [1095, 259] on button "menu Filters" at bounding box center [1107, 256] width 47 height 47
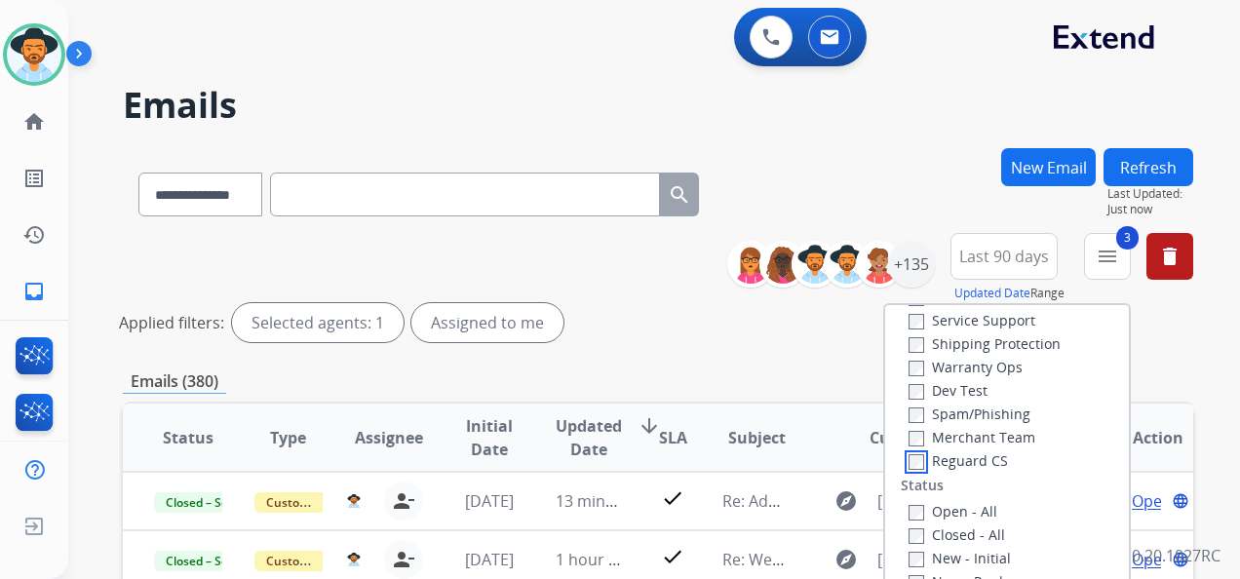
scroll to position [195, 0]
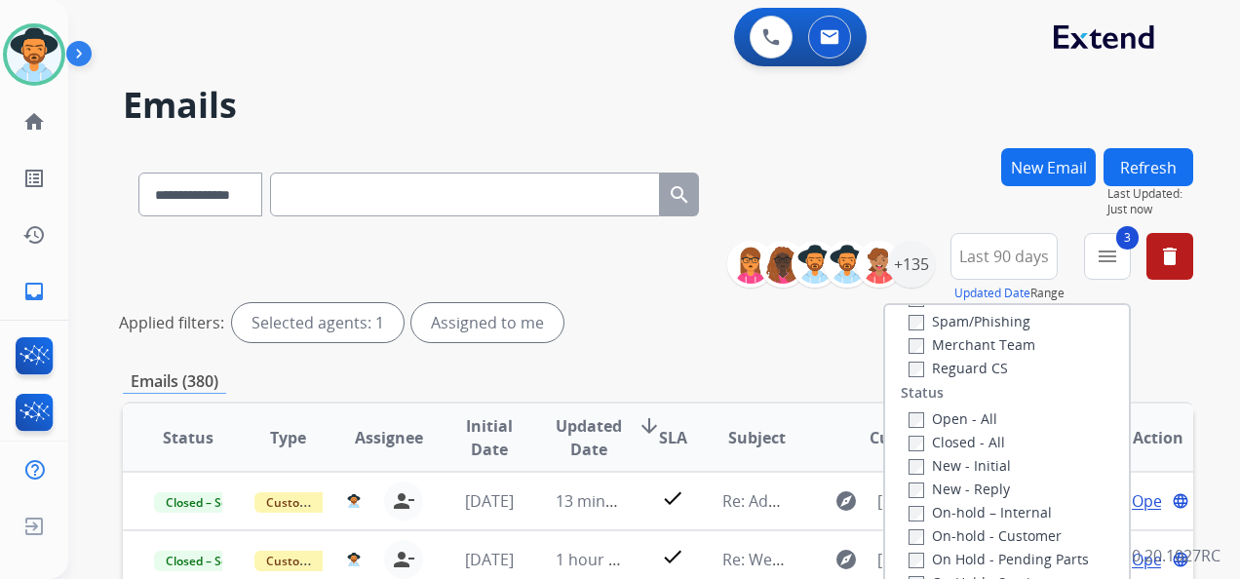
click at [901, 420] on div "Open - All Closed - All New - Initial New - Reply On-hold – Internal On-hold - …" at bounding box center [1007, 535] width 213 height 257
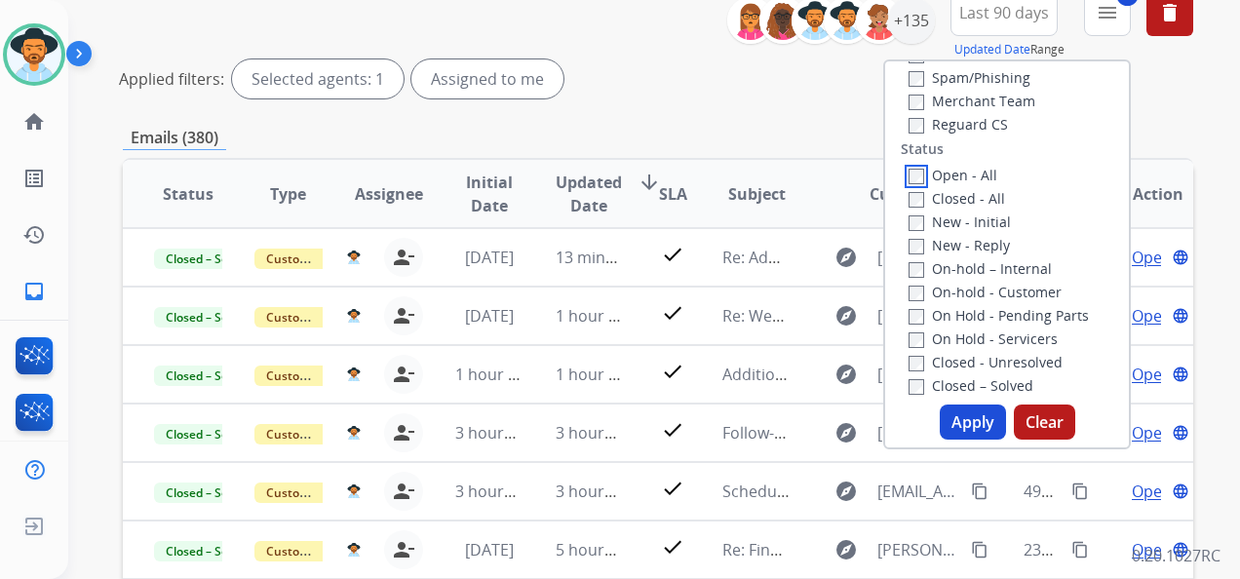
scroll to position [292, 0]
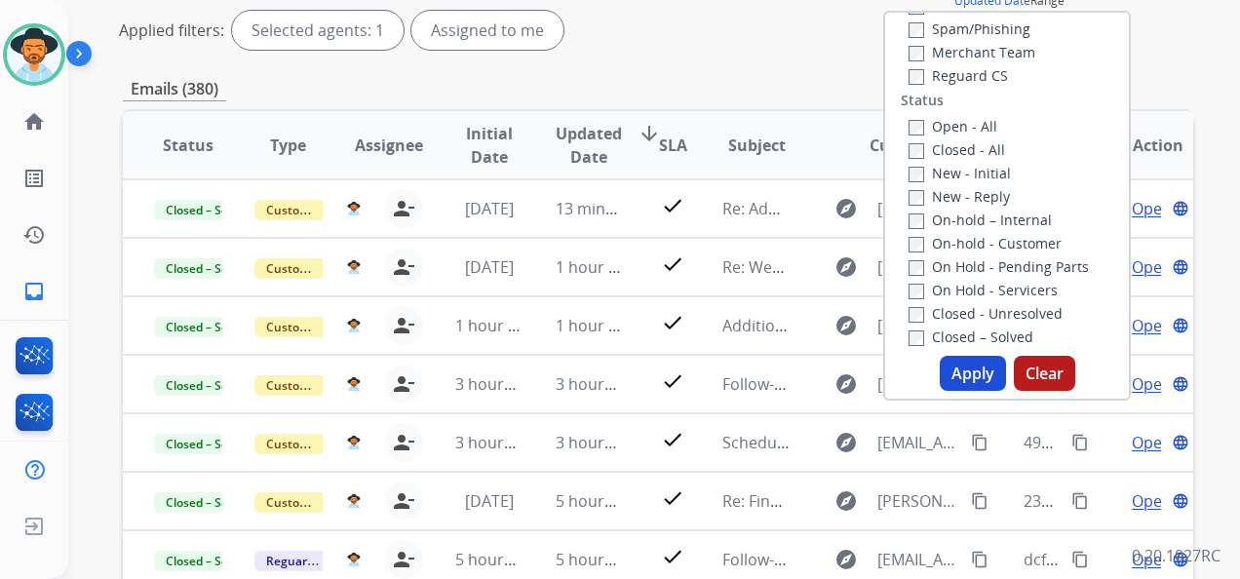
click at [972, 367] on button "Apply" at bounding box center [973, 373] width 66 height 35
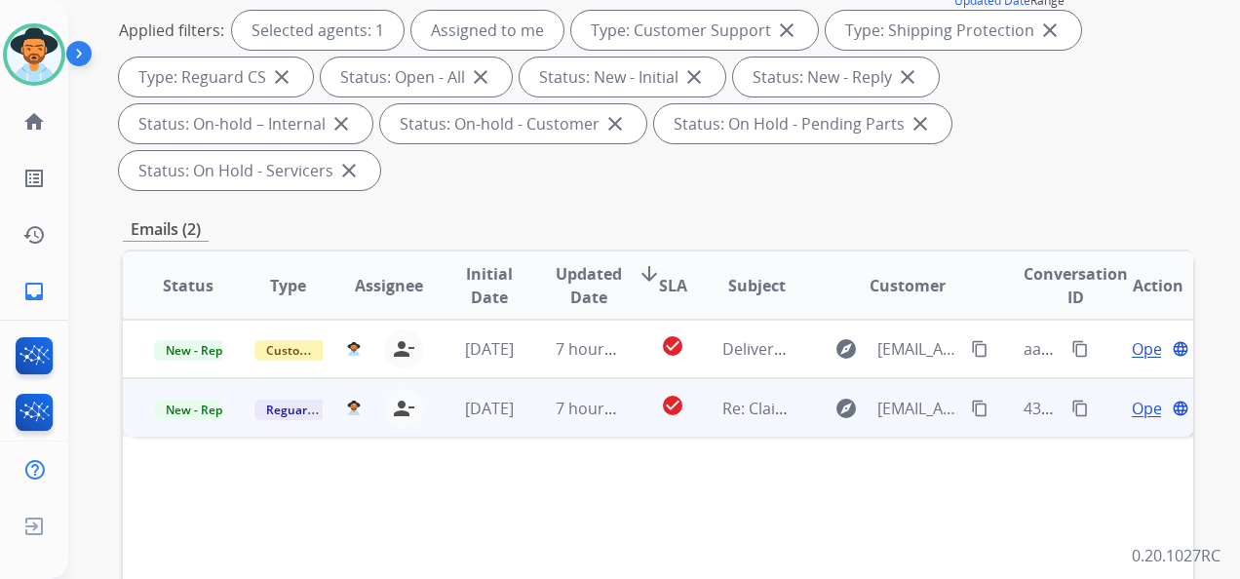
click at [1136, 409] on span "Open" at bounding box center [1152, 408] width 40 height 23
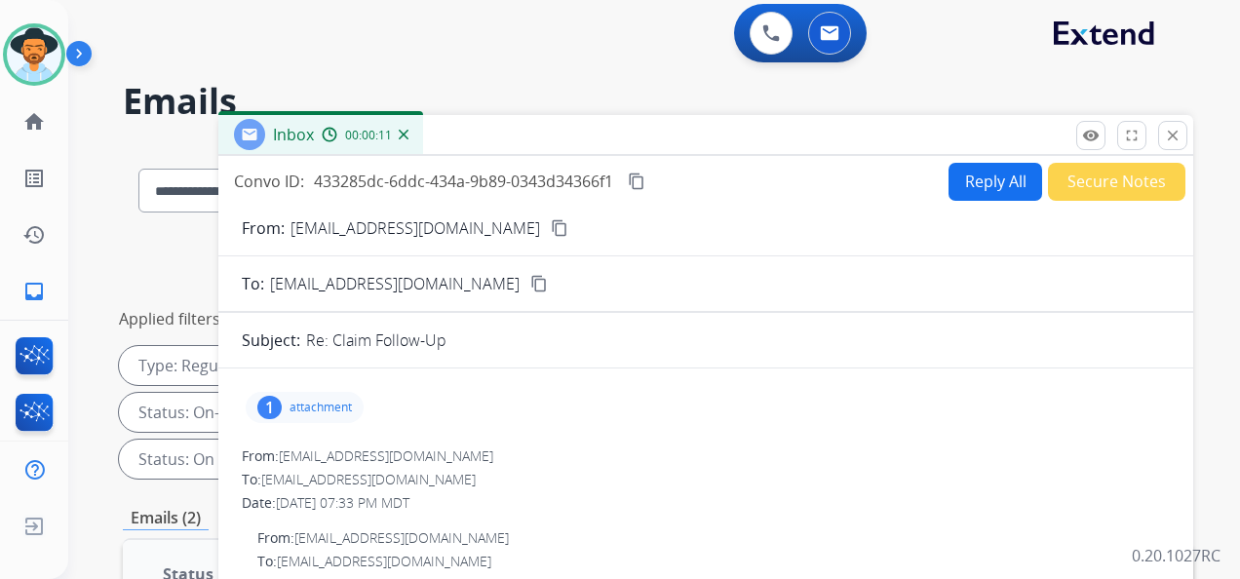
scroll to position [0, 0]
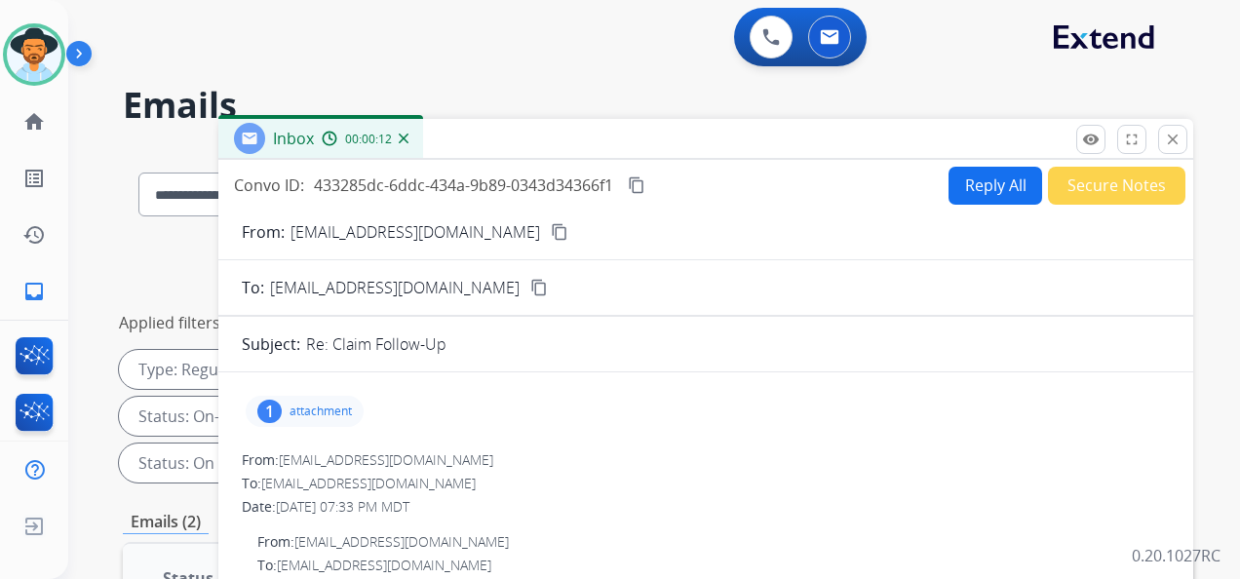
click at [551, 234] on mat-icon "content_copy" at bounding box center [560, 232] width 18 height 18
click at [551, 232] on mat-icon "content_copy" at bounding box center [560, 232] width 18 height 18
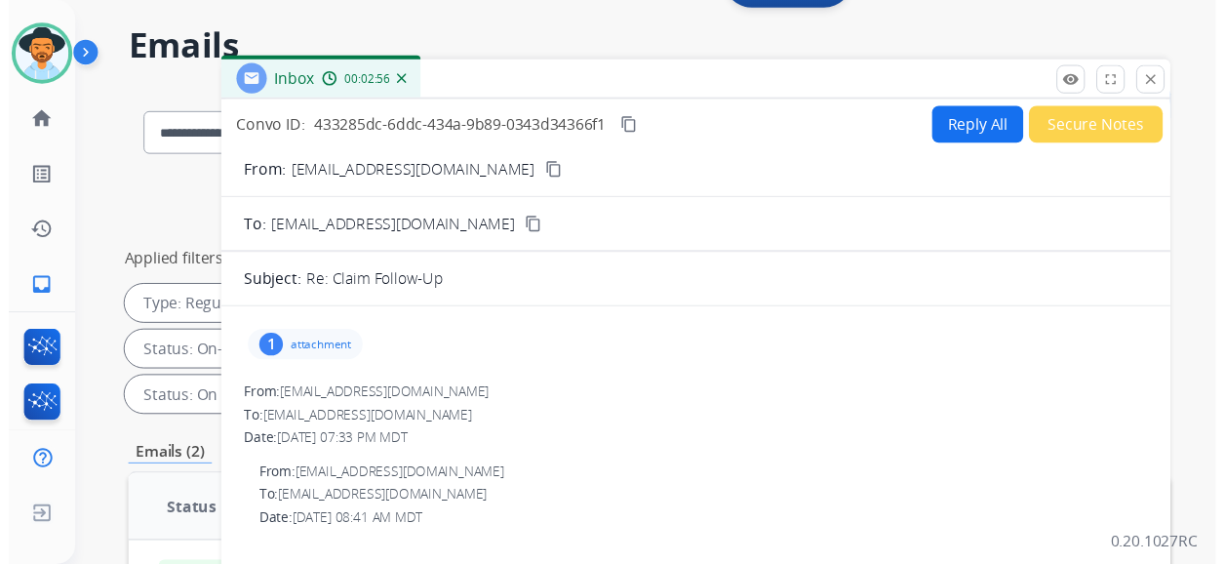
scroll to position [97, 0]
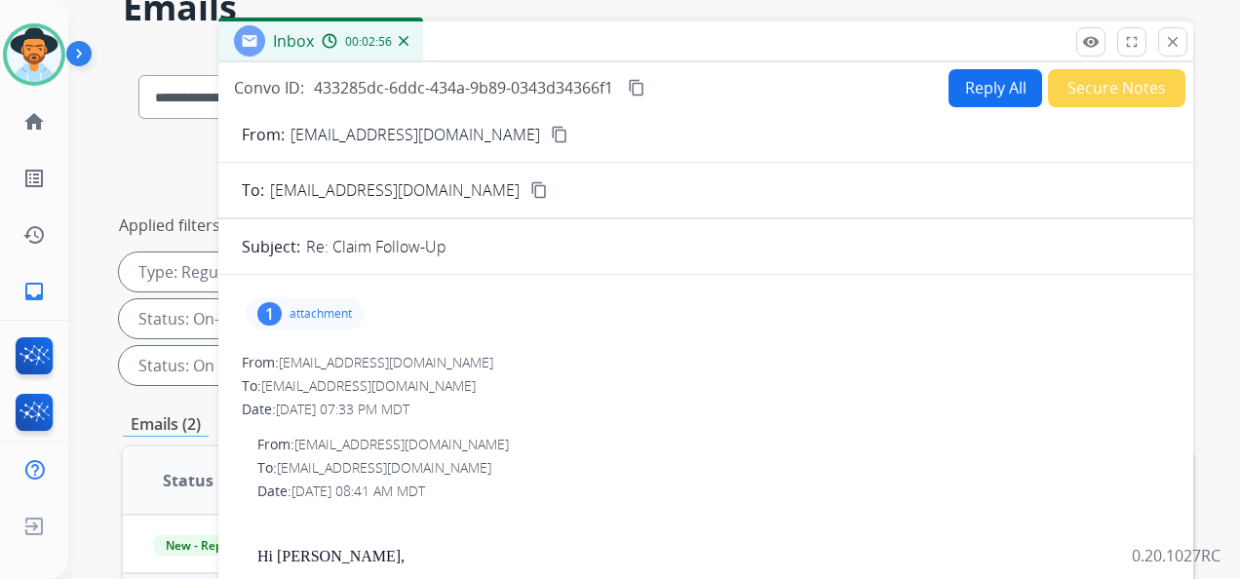
click at [318, 311] on p "attachment" at bounding box center [321, 314] width 62 height 16
click at [459, 356] on mat-icon "download" at bounding box center [464, 364] width 18 height 18
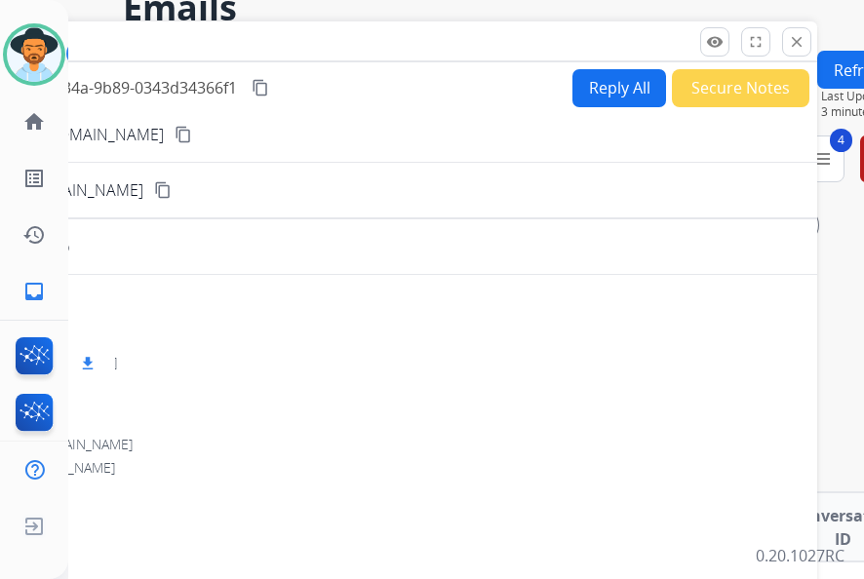
click at [463, 361] on div "From: [EMAIL_ADDRESS][DOMAIN_NAME]" at bounding box center [329, 362] width 928 height 19
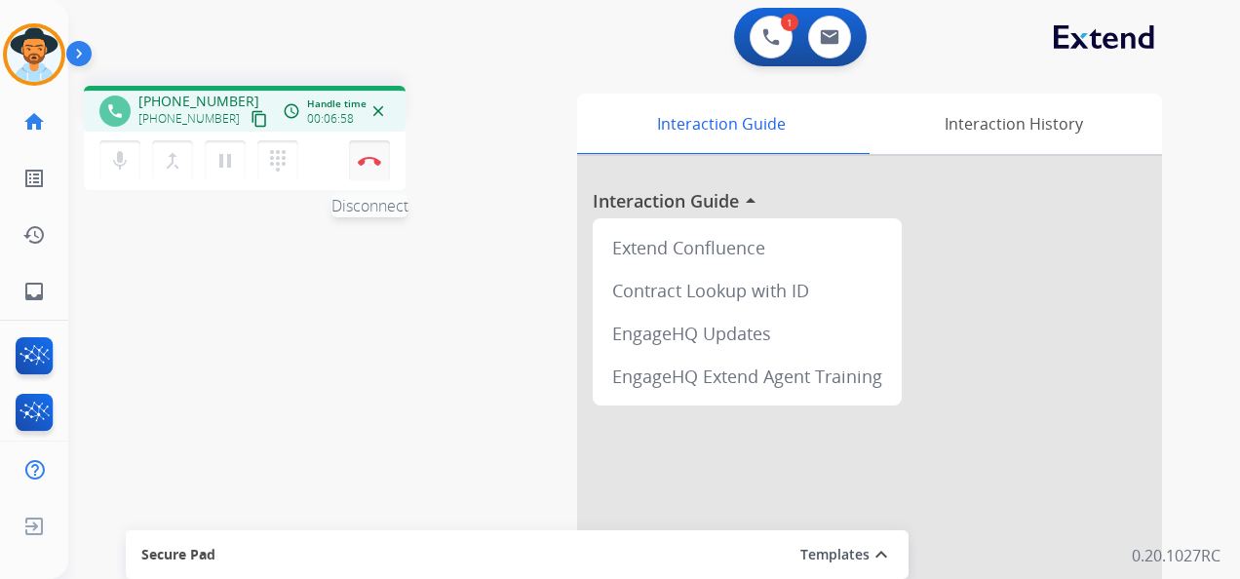
click at [370, 162] on img at bounding box center [369, 161] width 23 height 10
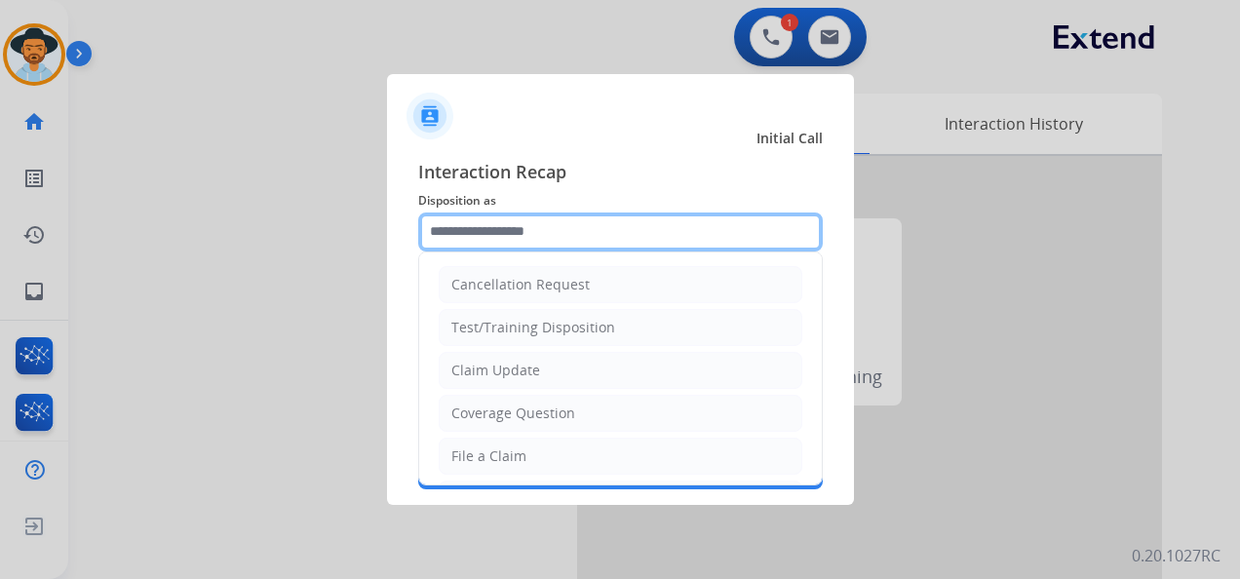
click at [556, 238] on input "text" at bounding box center [620, 232] width 405 height 39
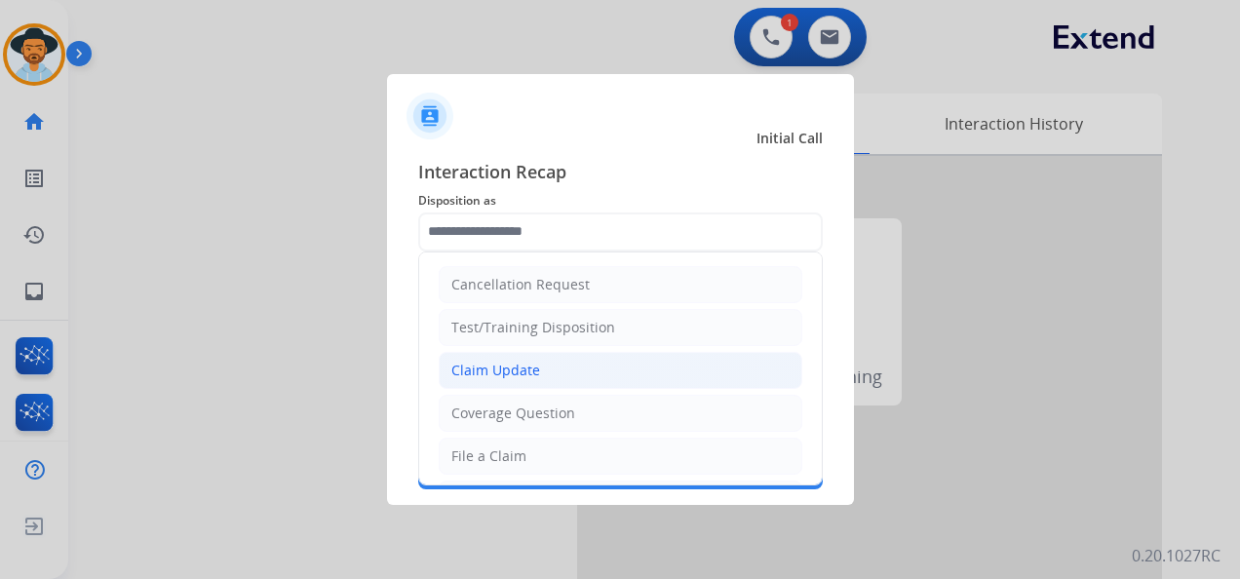
click at [537, 370] on li "Claim Update" at bounding box center [621, 370] width 364 height 37
type input "**********"
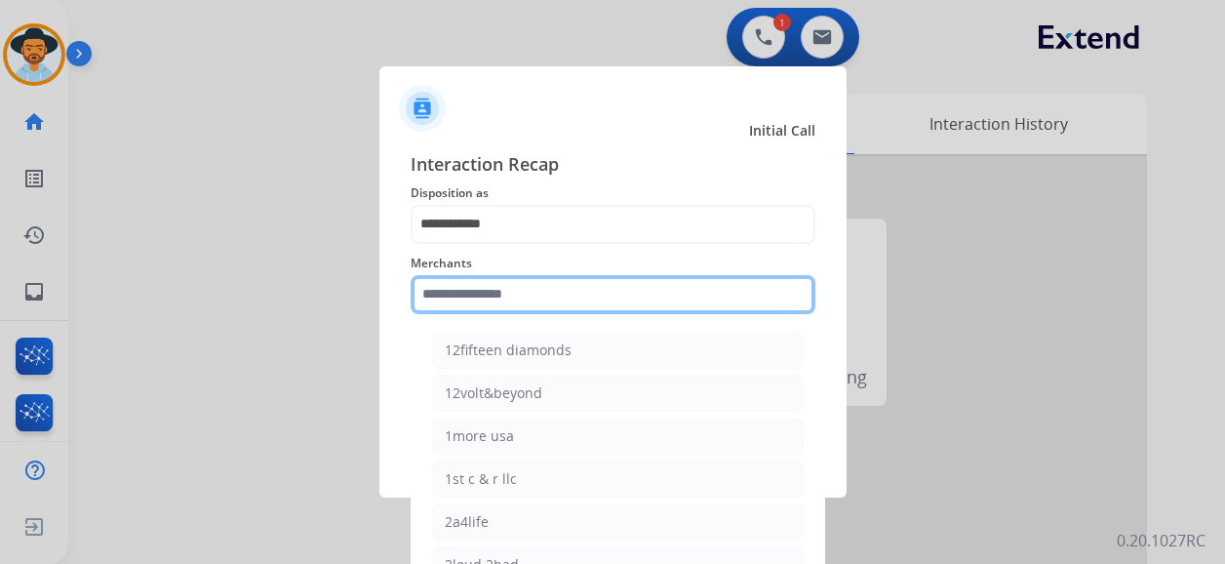
click at [524, 305] on input "text" at bounding box center [612, 294] width 405 height 39
type input "*"
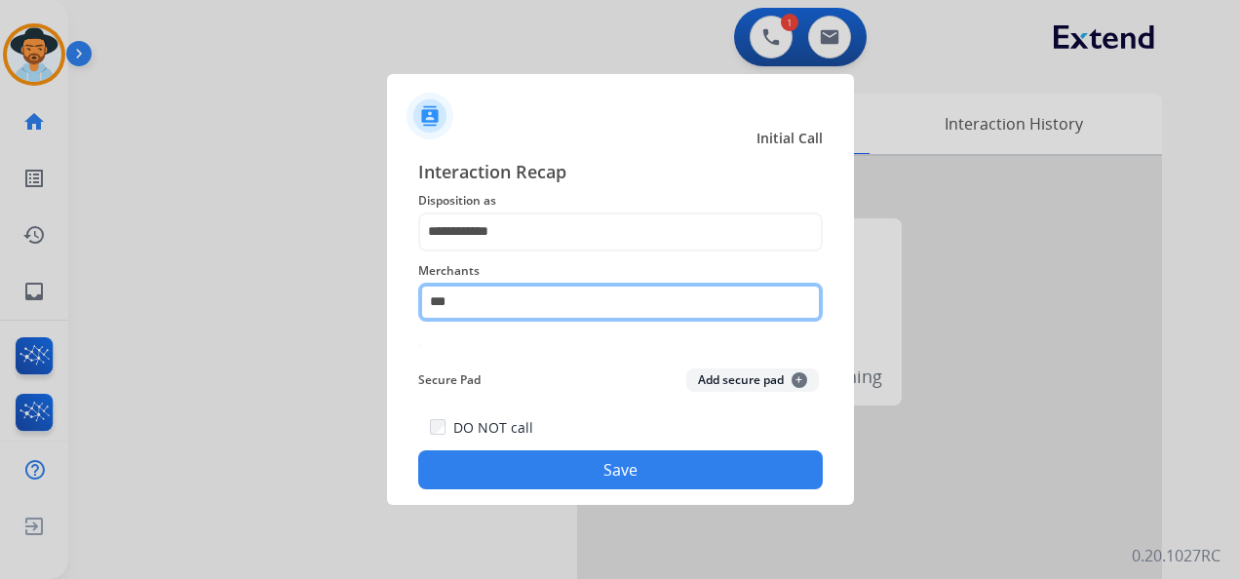
type input "***"
drag, startPoint x: 489, startPoint y: 305, endPoint x: 423, endPoint y: 298, distance: 66.6
click at [423, 298] on input "***" at bounding box center [620, 302] width 405 height 39
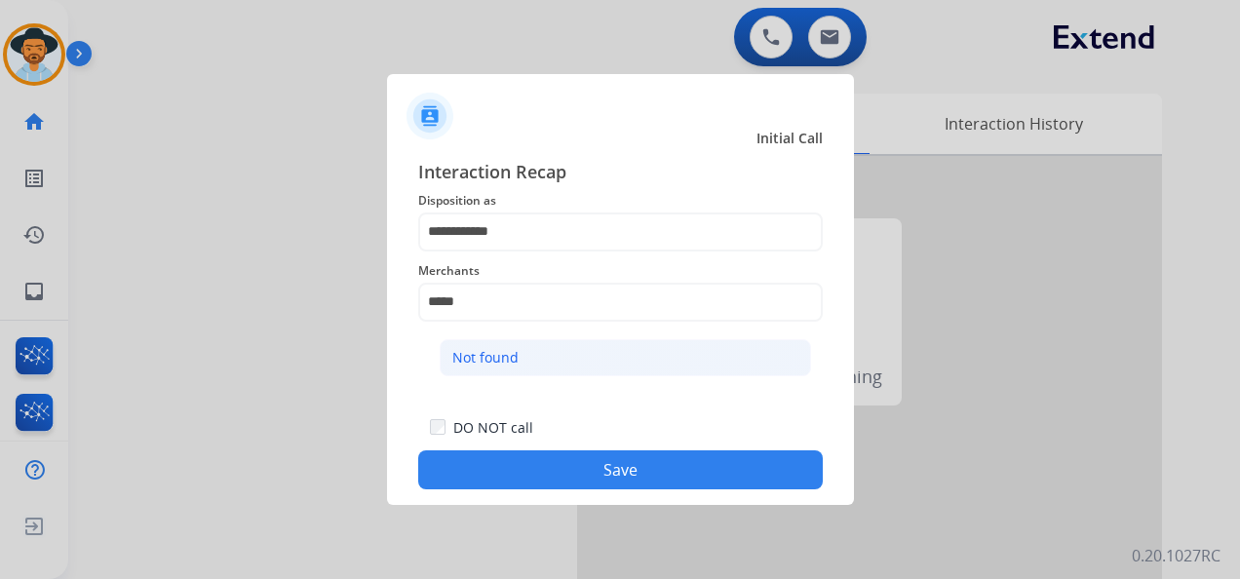
click at [513, 356] on div "Not found" at bounding box center [485, 357] width 66 height 19
type input "*********"
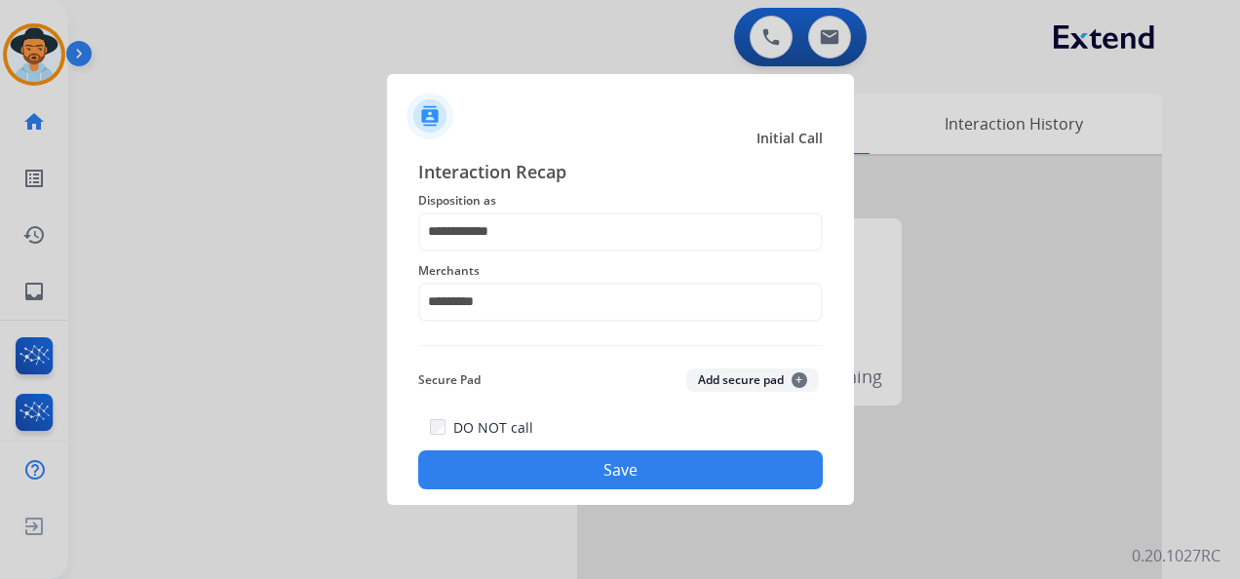
click at [621, 473] on button "Save" at bounding box center [620, 469] width 405 height 39
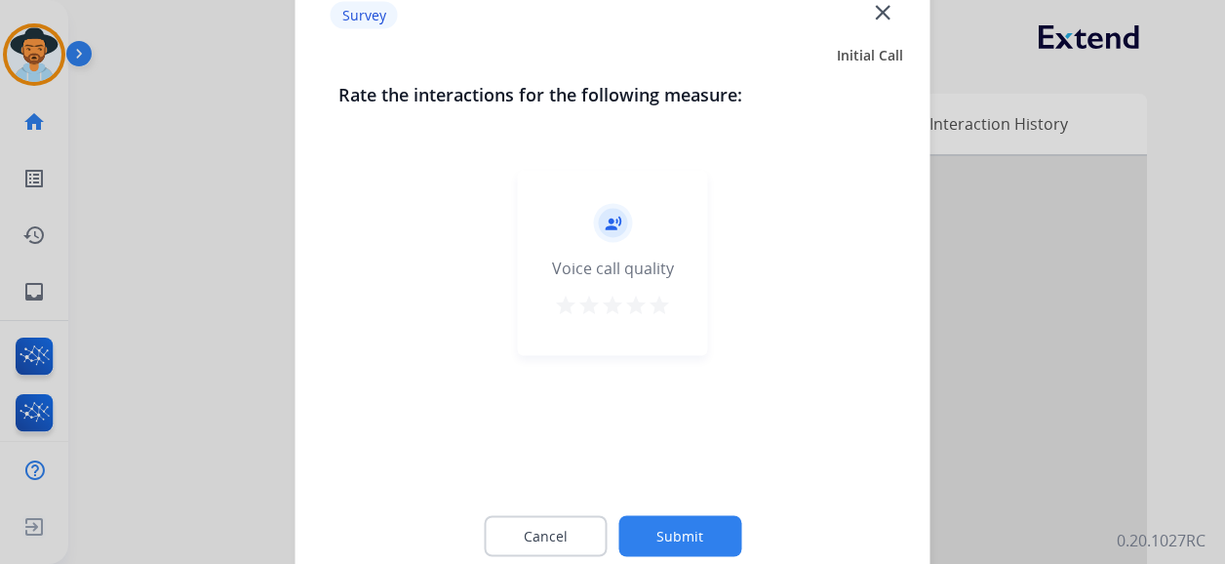
click at [656, 302] on mat-icon "star" at bounding box center [658, 304] width 23 height 23
click at [686, 538] on button "Submit" at bounding box center [679, 536] width 123 height 41
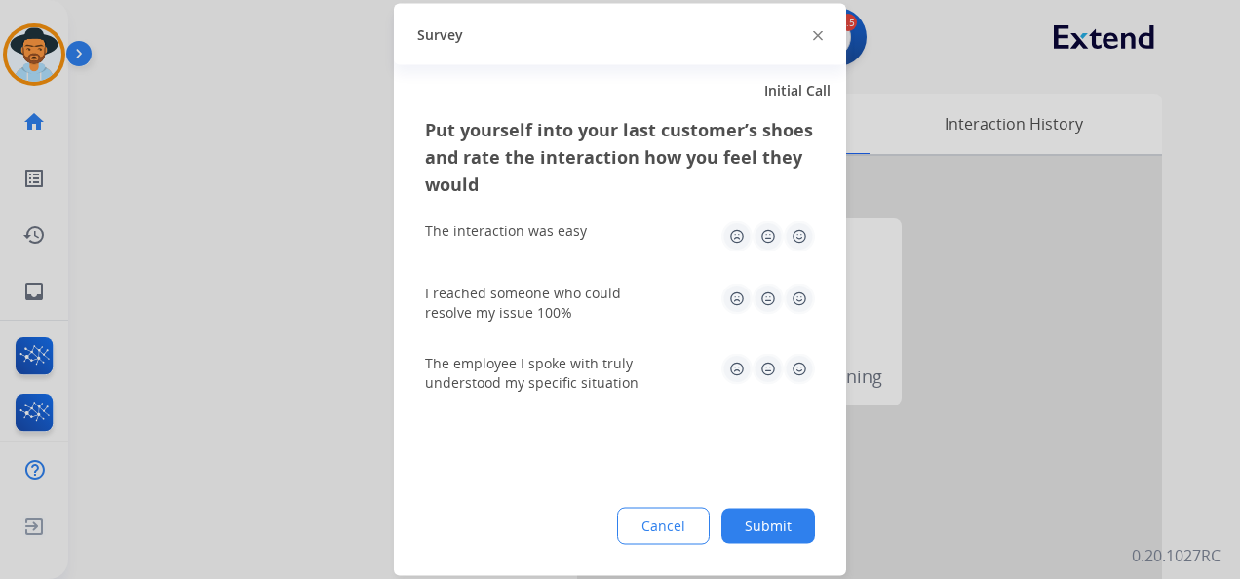
click at [794, 236] on img at bounding box center [799, 236] width 31 height 31
click at [791, 298] on img at bounding box center [799, 299] width 31 height 31
click at [805, 371] on img at bounding box center [799, 369] width 31 height 31
click at [773, 525] on button "Submit" at bounding box center [768, 526] width 94 height 35
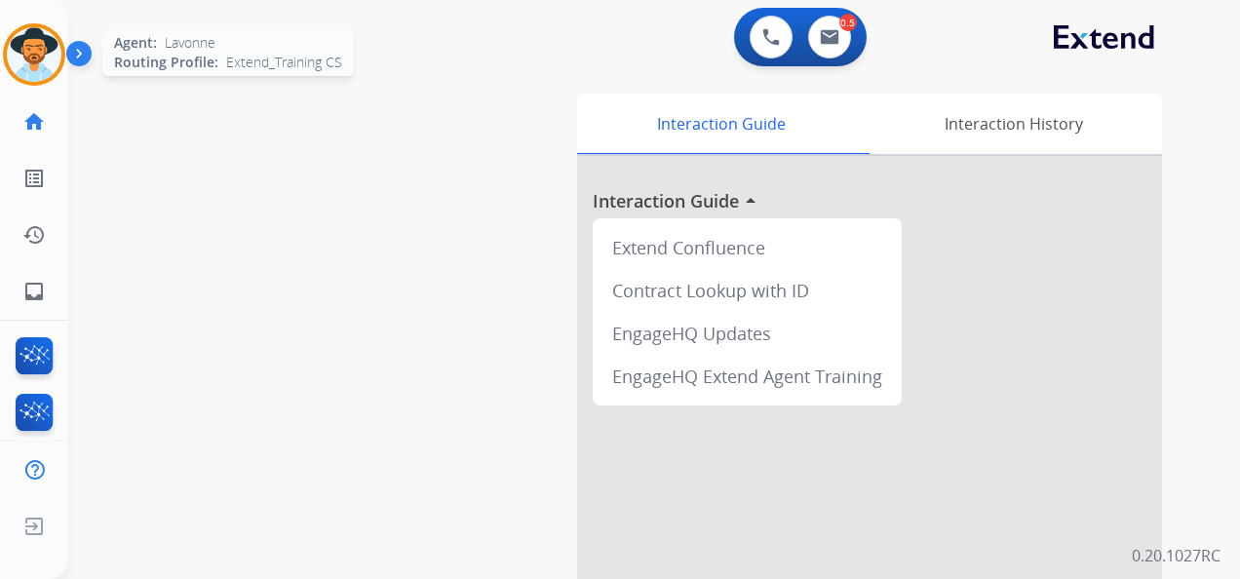
click at [29, 60] on img at bounding box center [34, 54] width 55 height 55
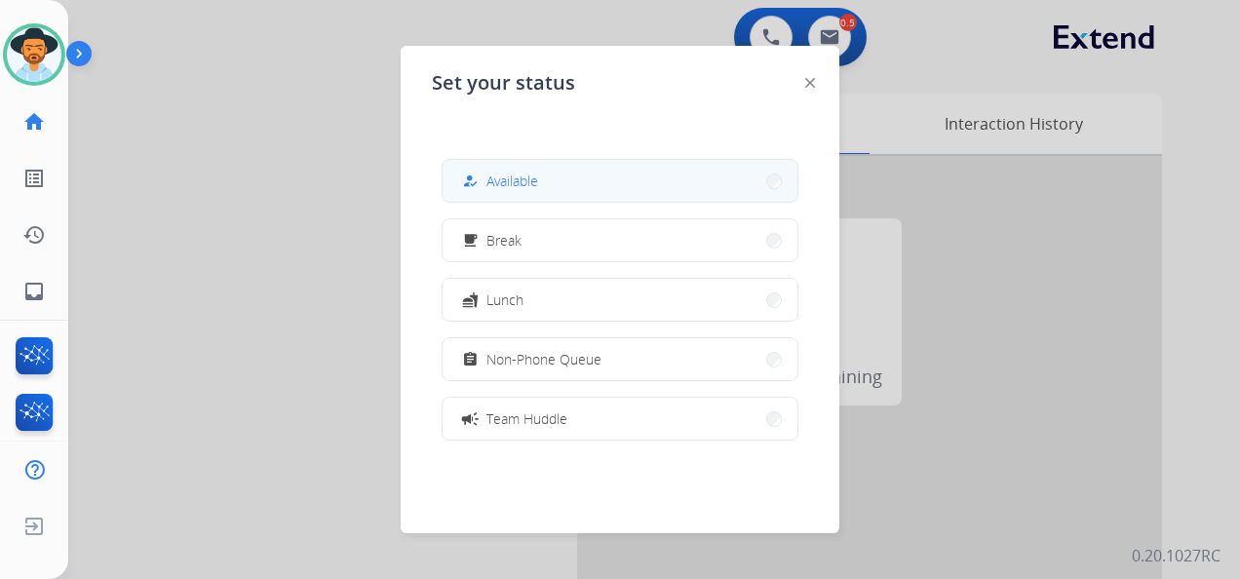
click at [505, 185] on span "Available" at bounding box center [512, 181] width 52 height 20
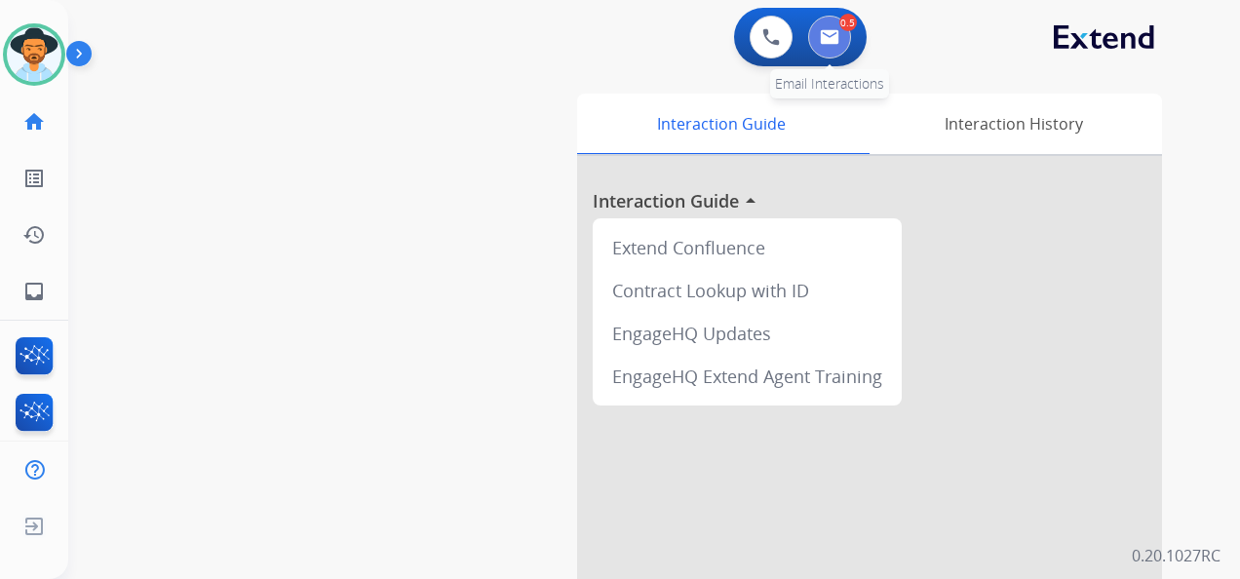
click at [832, 28] on button at bounding box center [829, 37] width 43 height 43
select select "**********"
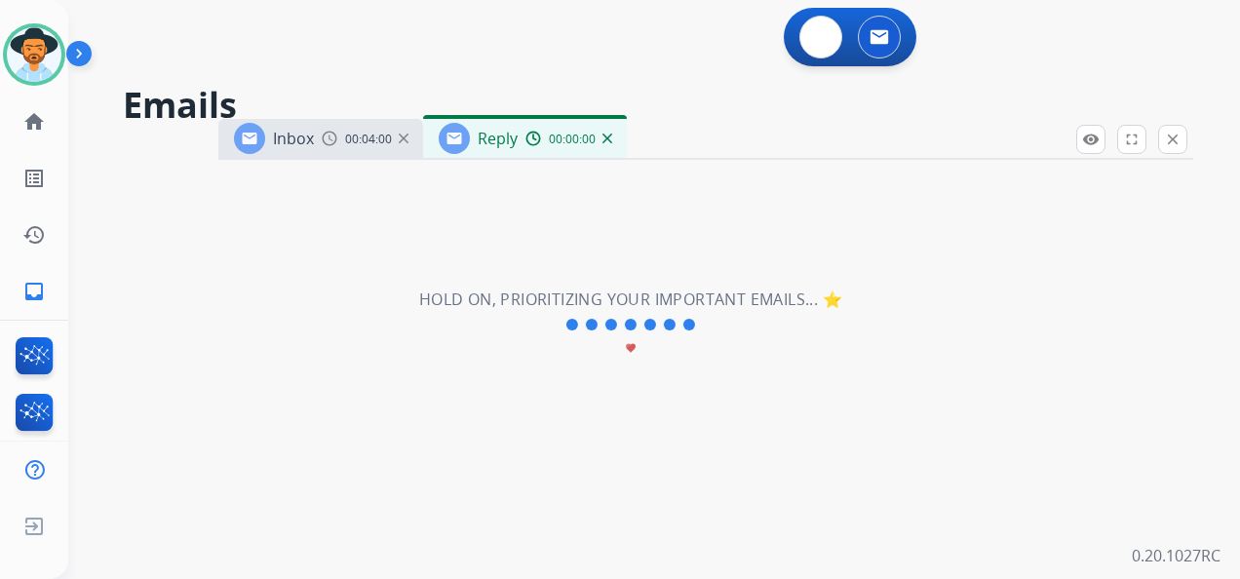
select select "**********"
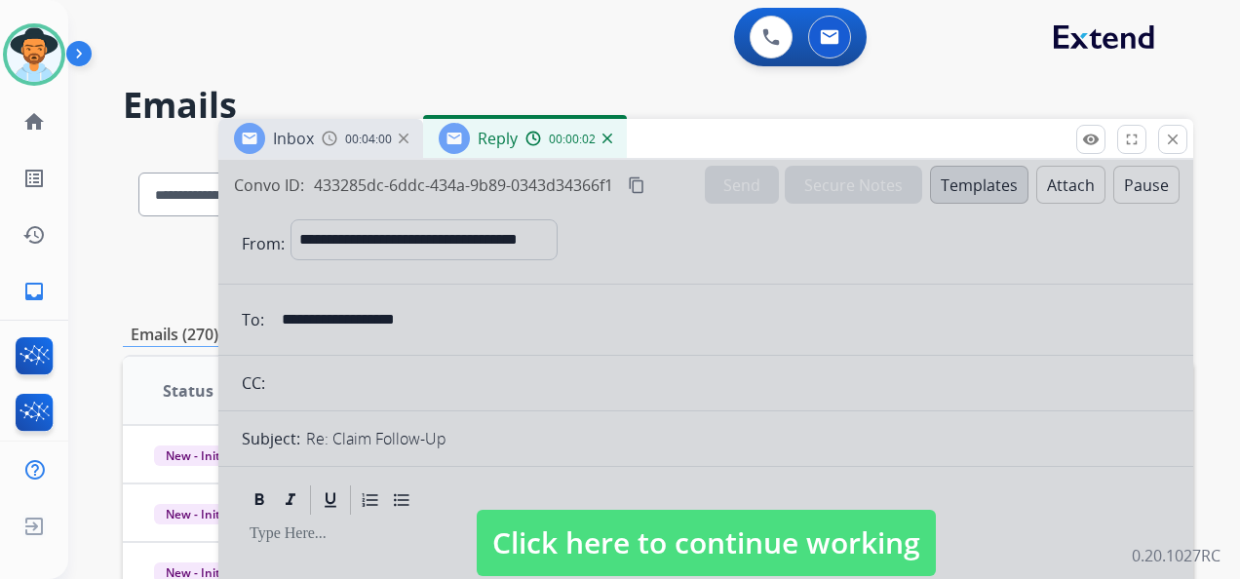
click at [749, 533] on span "Click here to continue working" at bounding box center [706, 543] width 459 height 66
select select
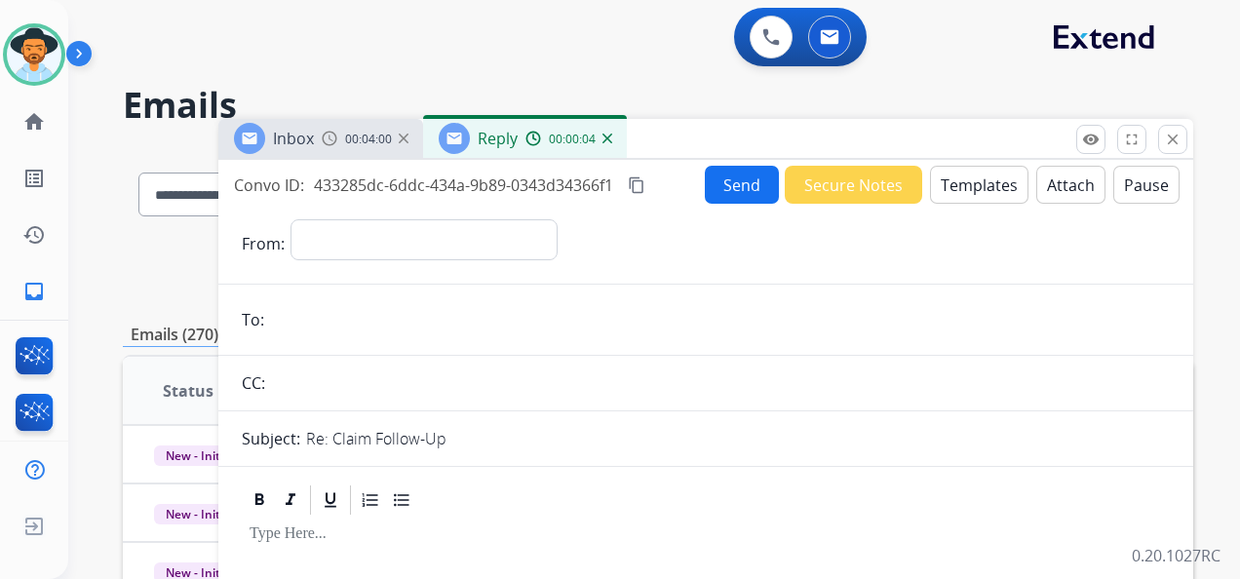
click at [605, 136] on img at bounding box center [608, 139] width 10 height 10
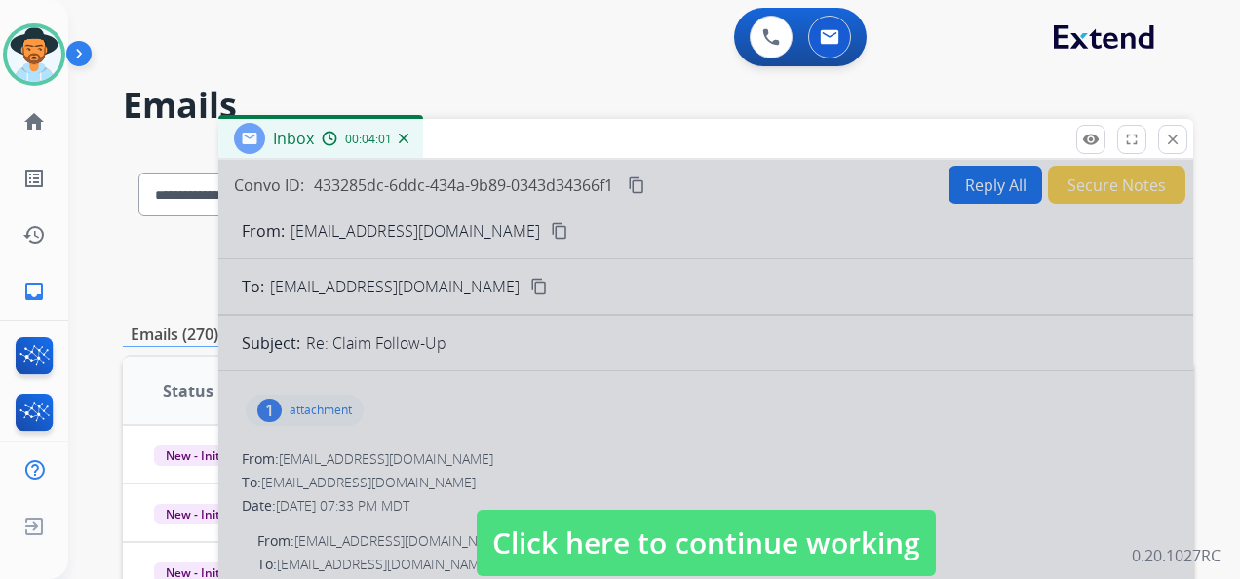
click at [650, 541] on span "Click here to continue working" at bounding box center [706, 543] width 459 height 66
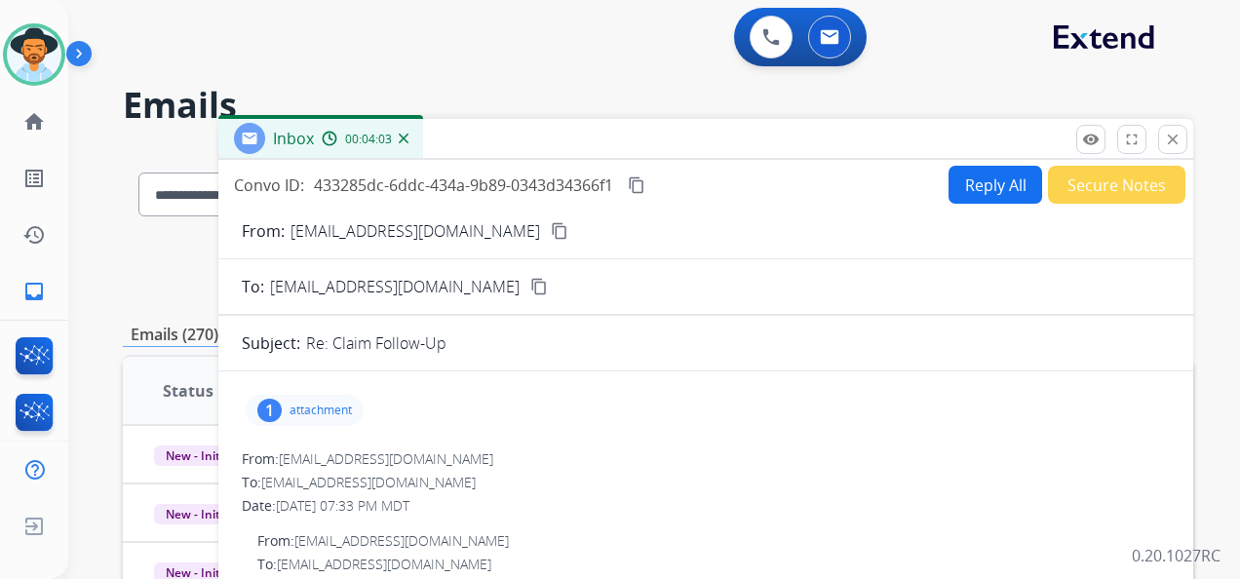
click at [637, 183] on mat-icon "content_copy" at bounding box center [637, 185] width 18 height 18
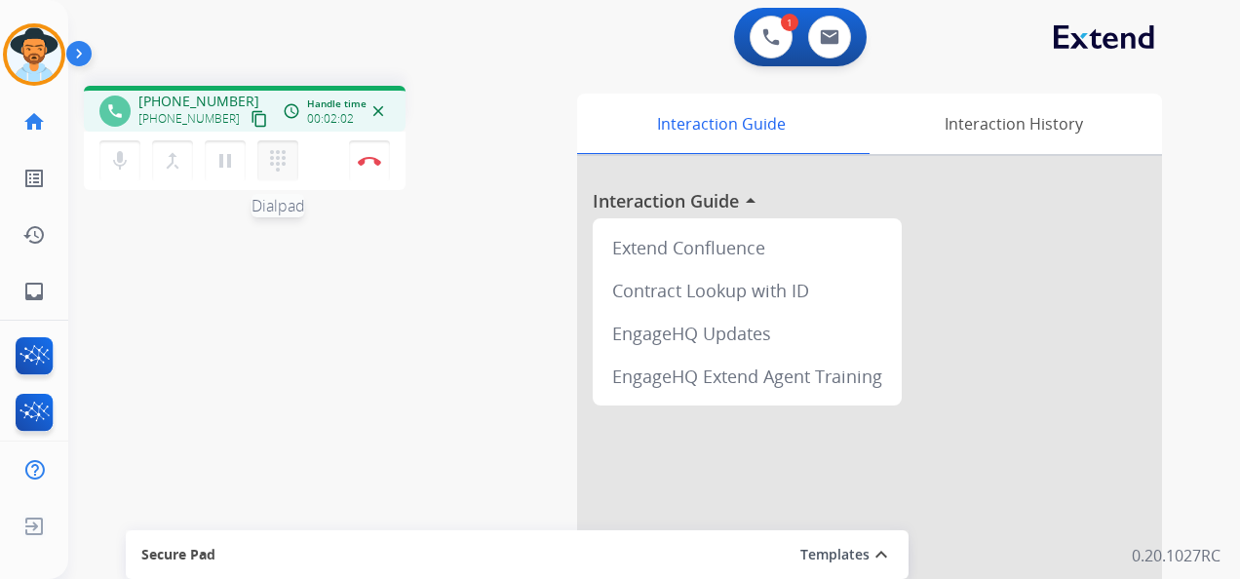
click at [272, 159] on mat-icon "dialpad" at bounding box center [277, 160] width 23 height 23
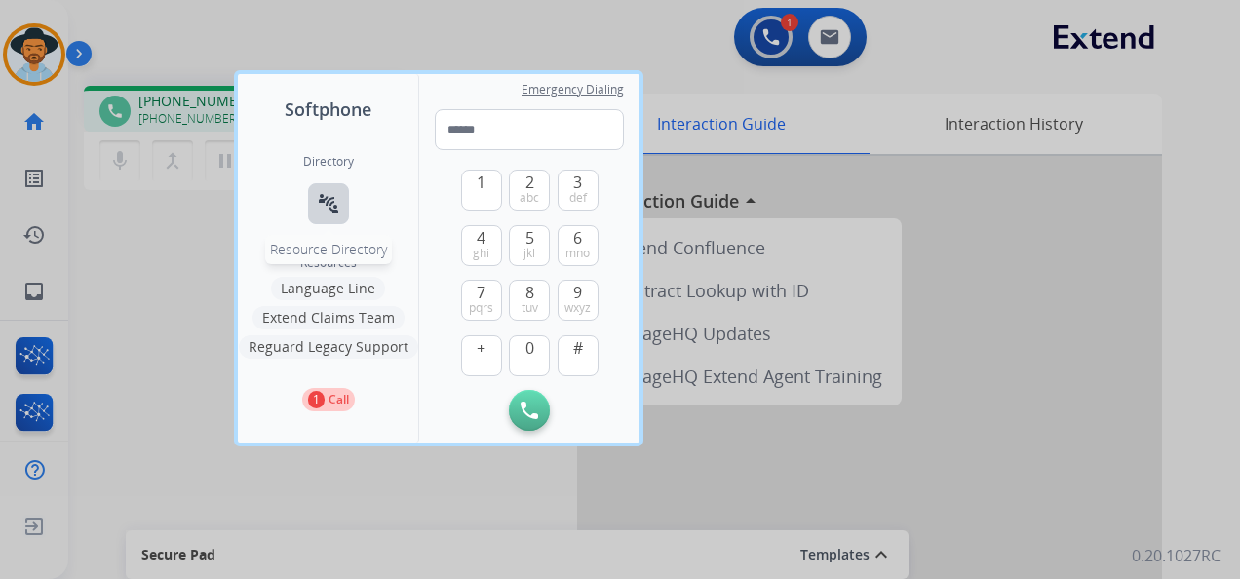
click at [324, 203] on mat-icon "connect_without_contact" at bounding box center [328, 203] width 23 height 23
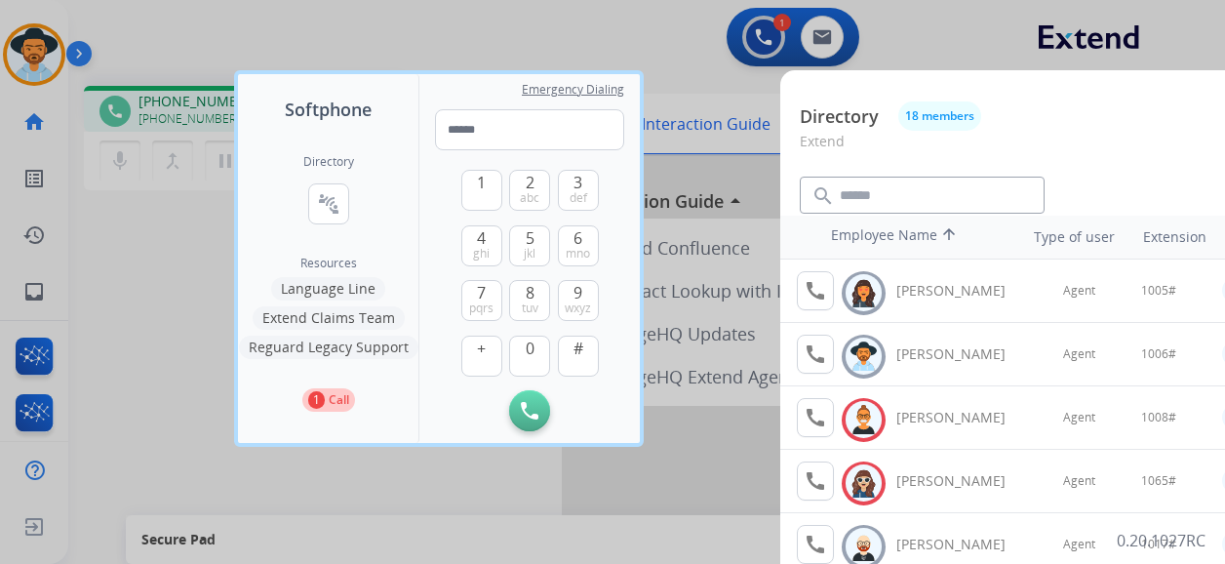
click at [653, 37] on div at bounding box center [612, 282] width 1225 height 564
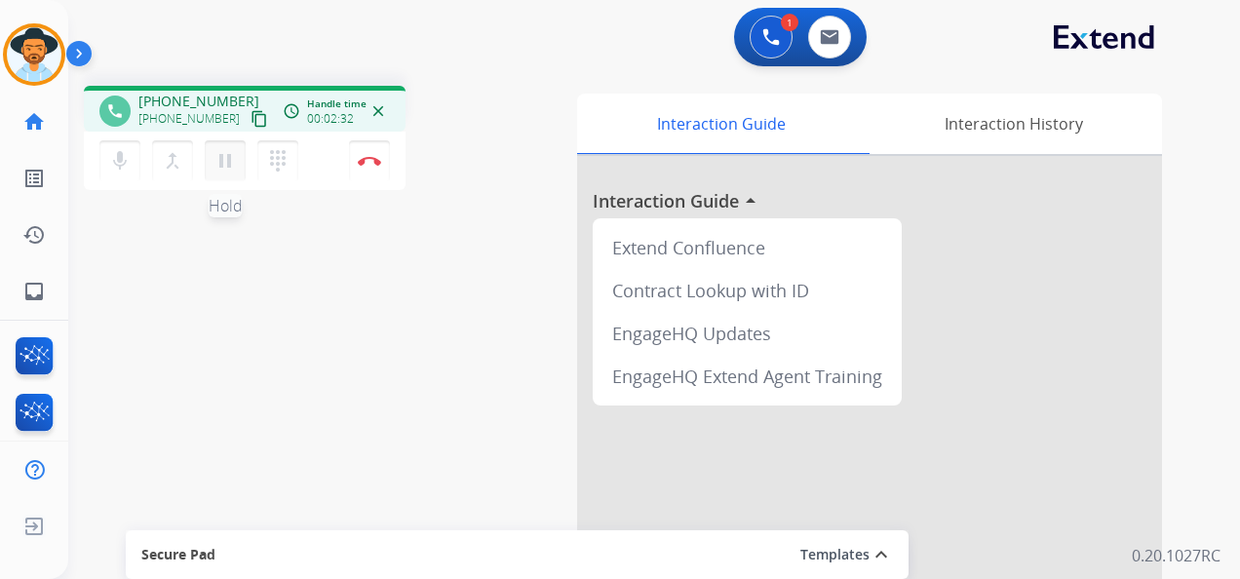
click at [220, 160] on mat-icon "pause" at bounding box center [225, 160] width 23 height 23
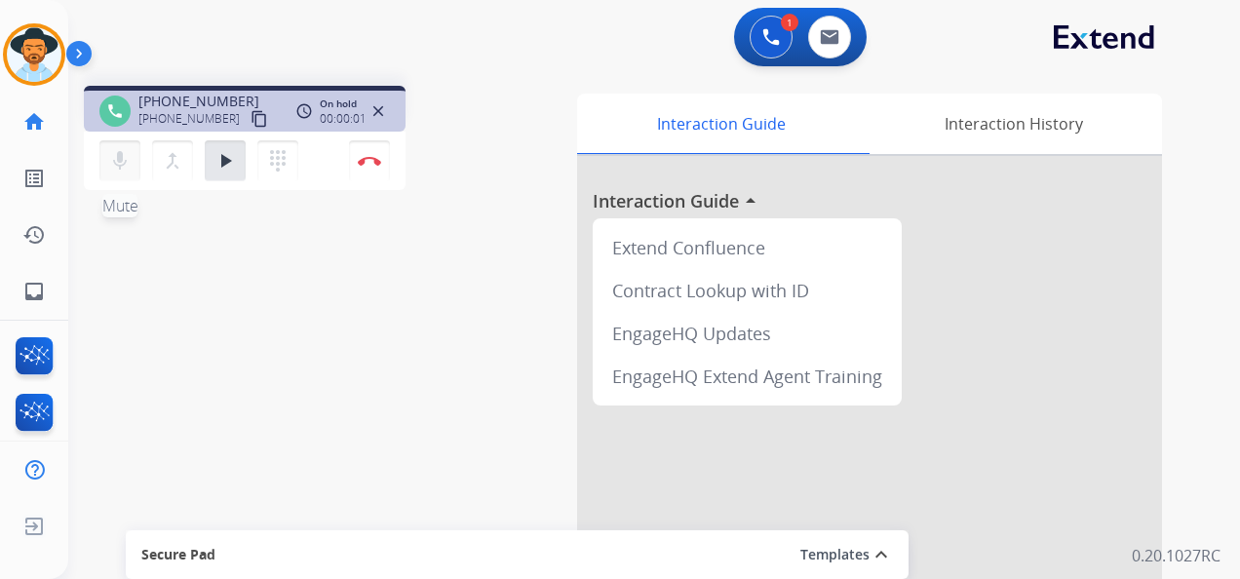
click at [118, 157] on mat-icon "mic" at bounding box center [119, 160] width 23 height 23
click at [117, 156] on mat-icon "mic_off" at bounding box center [119, 160] width 23 height 23
click at [219, 162] on mat-icon "play_arrow" at bounding box center [225, 160] width 23 height 23
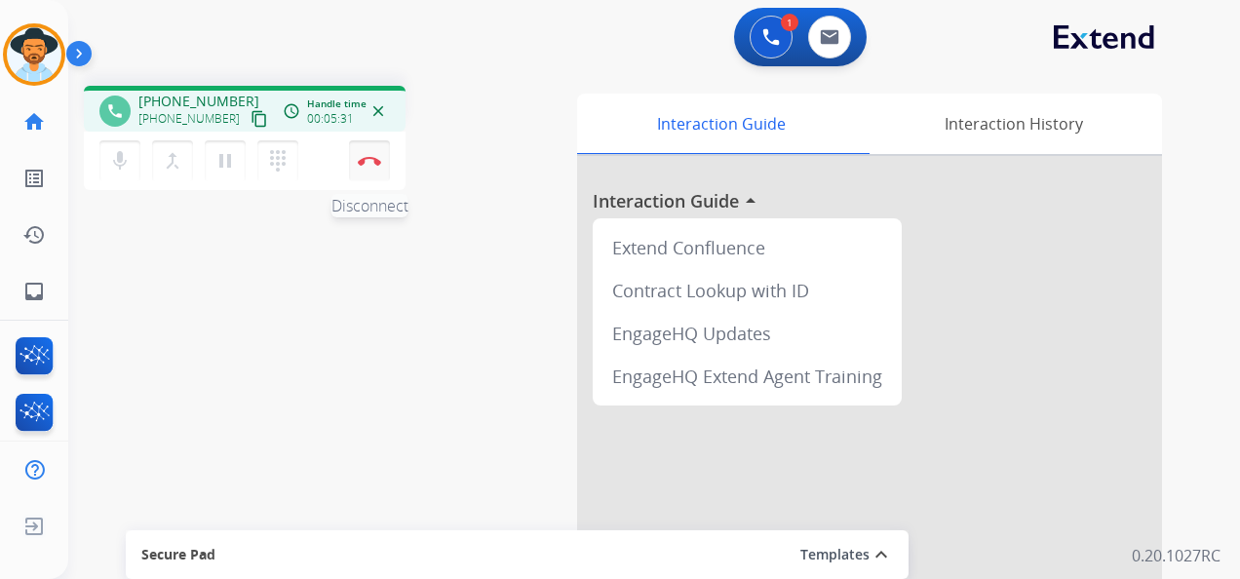
click at [370, 154] on button "Disconnect" at bounding box center [369, 160] width 41 height 41
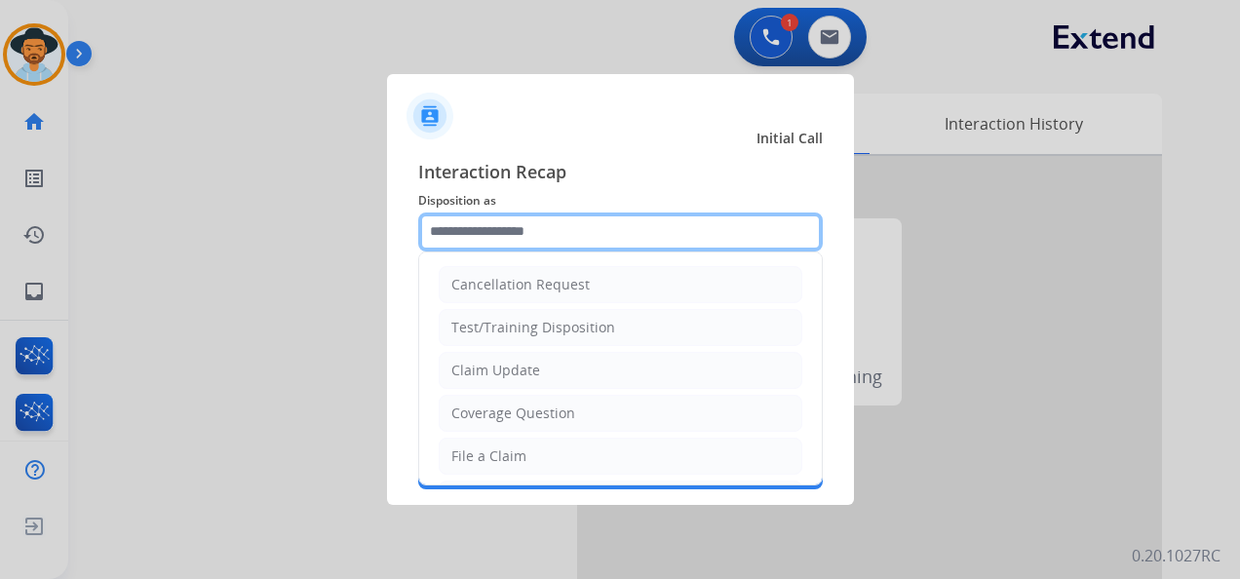
click at [581, 231] on input "text" at bounding box center [620, 232] width 405 height 39
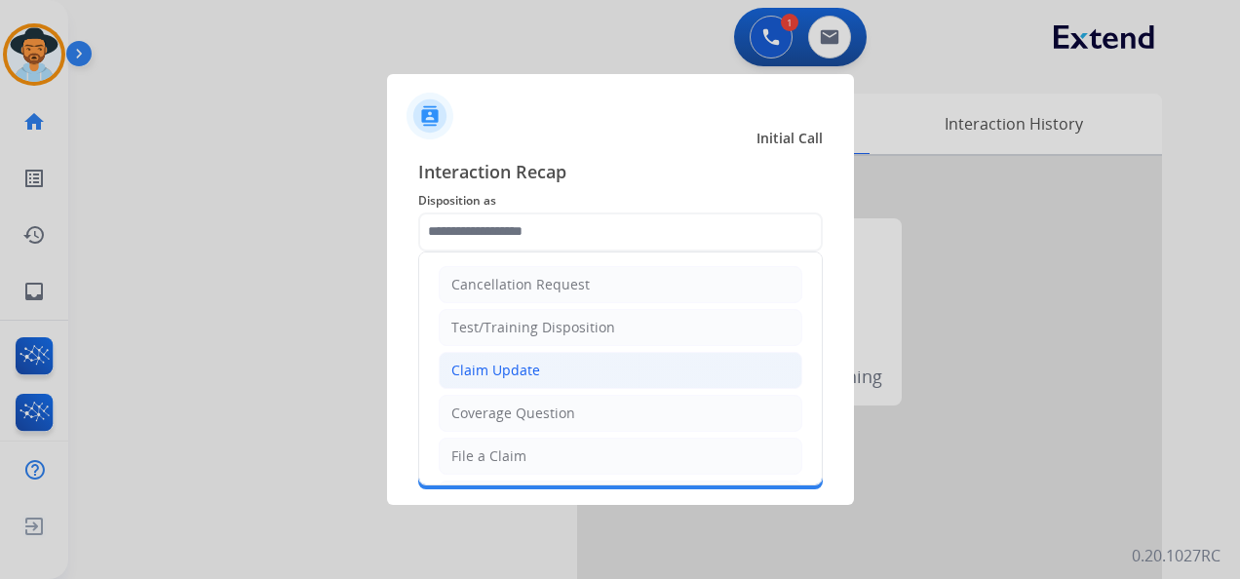
click at [530, 361] on div "Claim Update" at bounding box center [495, 370] width 89 height 19
type input "**********"
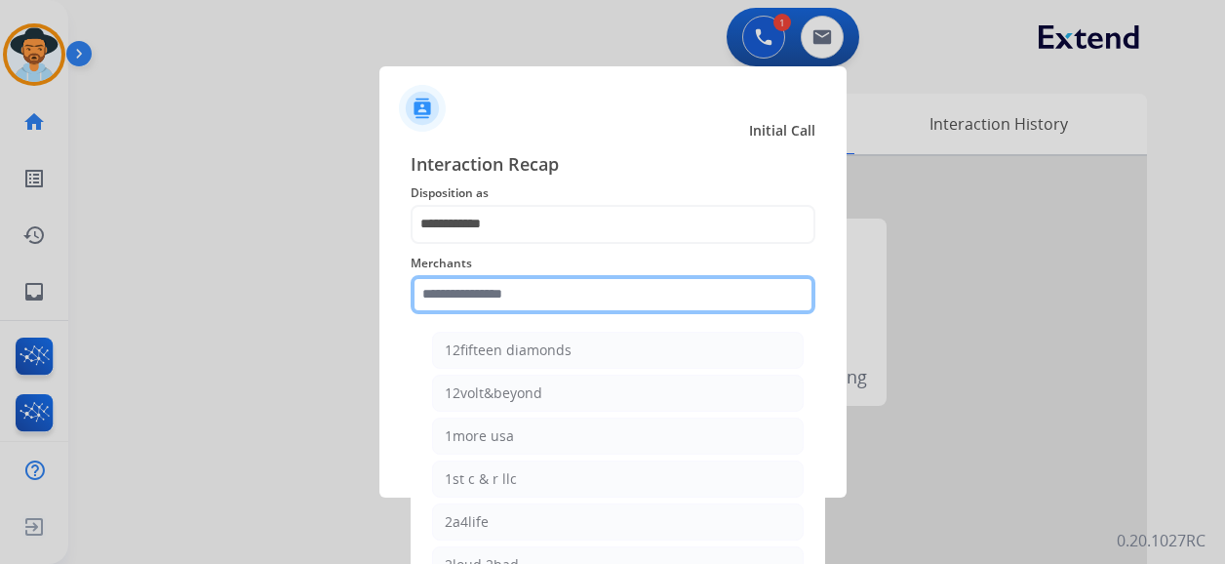
click at [529, 295] on input "text" at bounding box center [612, 294] width 405 height 39
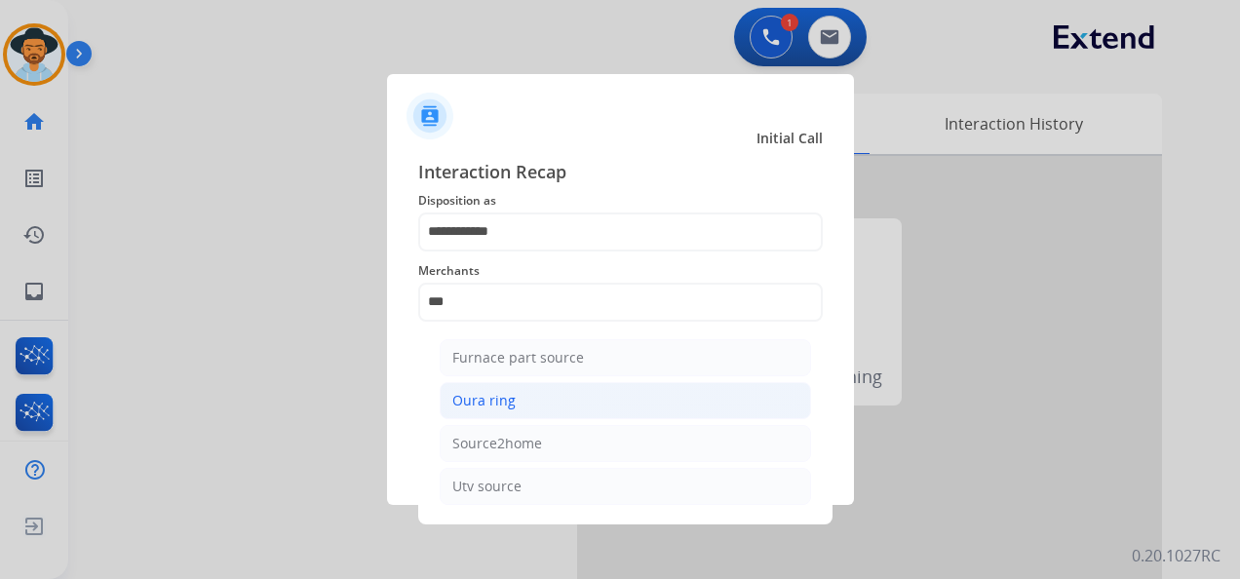
click at [556, 403] on li "Oura ring" at bounding box center [625, 400] width 371 height 37
type input "*********"
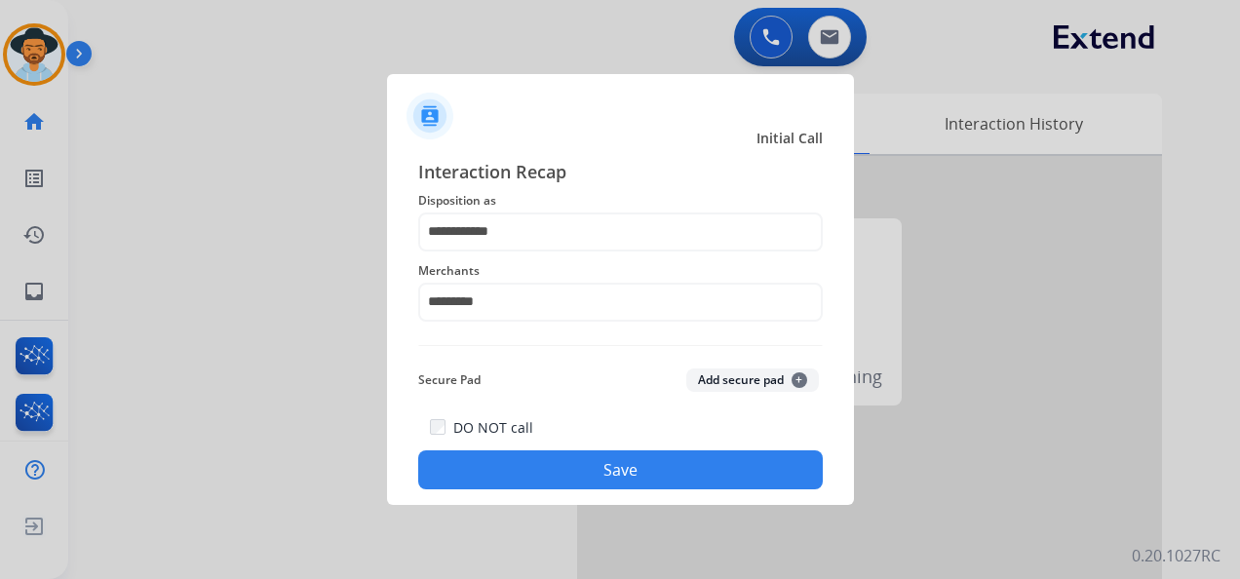
click at [582, 469] on button "Save" at bounding box center [620, 469] width 405 height 39
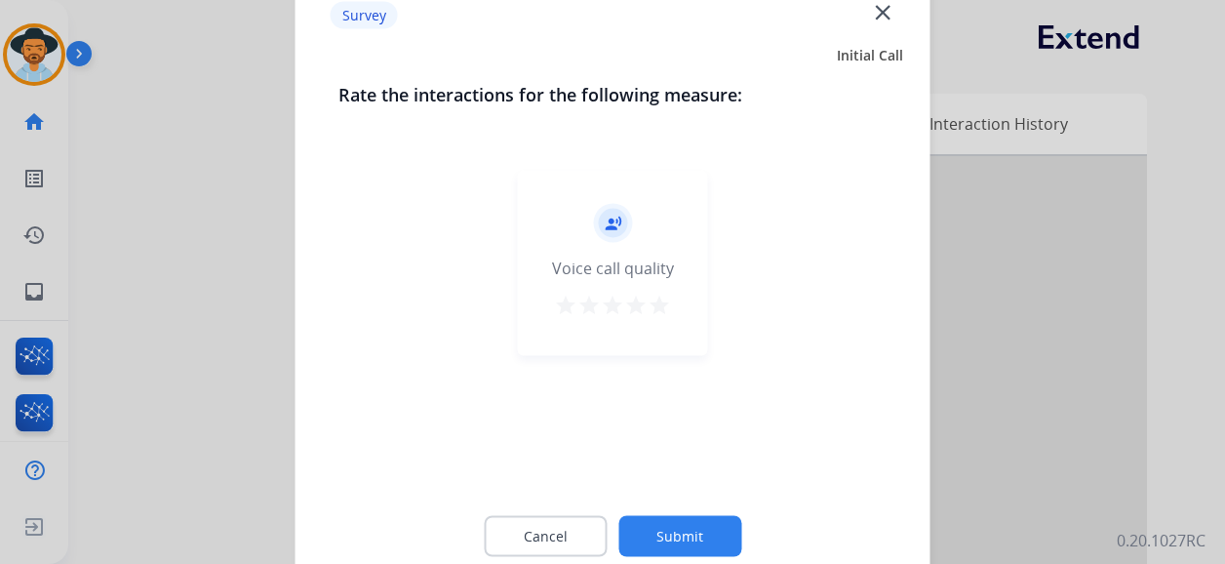
click at [662, 313] on mat-icon "star" at bounding box center [658, 304] width 23 height 23
click at [702, 533] on button "Submit" at bounding box center [679, 536] width 123 height 41
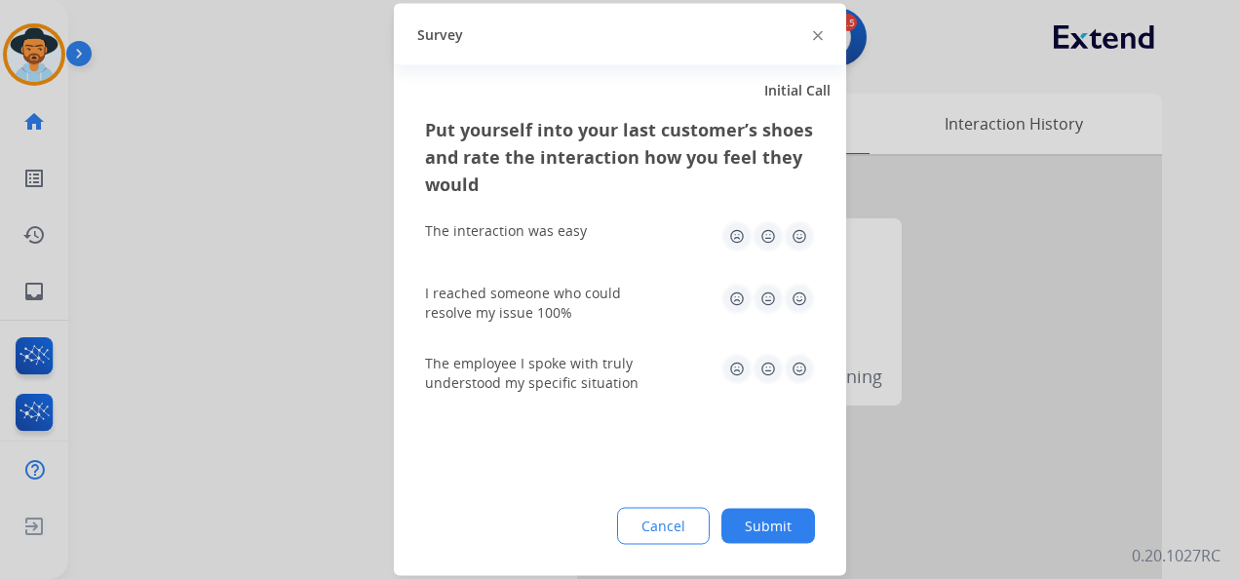
click at [798, 233] on img at bounding box center [799, 236] width 31 height 31
click at [792, 296] on img at bounding box center [799, 299] width 31 height 31
click at [797, 365] on img at bounding box center [799, 369] width 31 height 31
click at [776, 520] on button "Submit" at bounding box center [768, 526] width 94 height 35
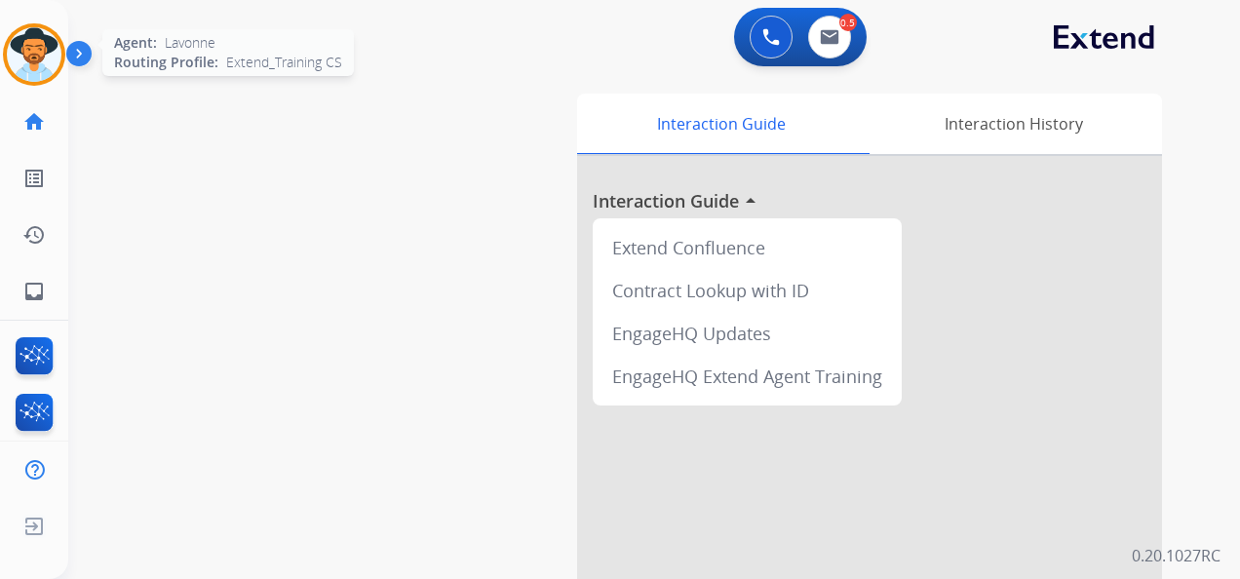
click at [28, 51] on img at bounding box center [34, 54] width 55 height 55
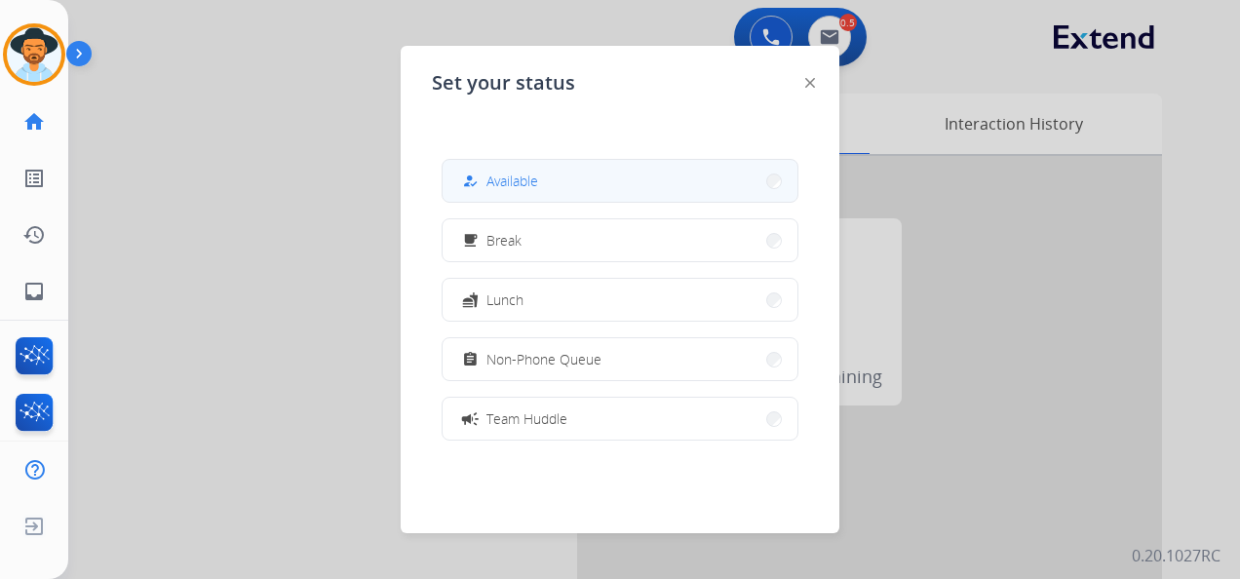
click at [534, 172] on span "Available" at bounding box center [512, 181] width 52 height 20
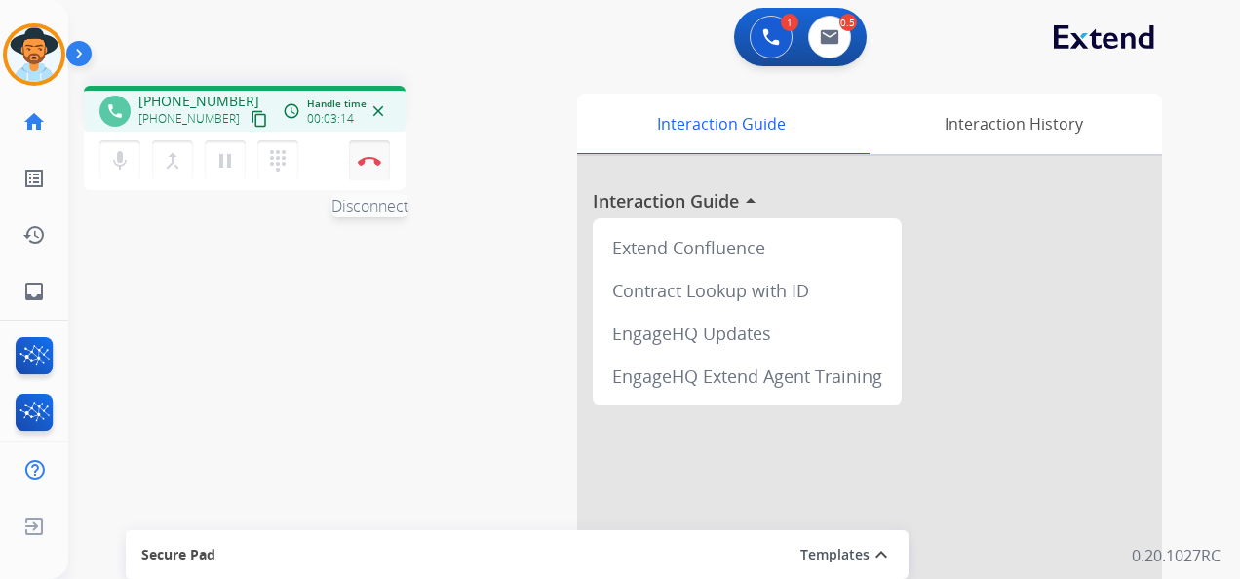
drag, startPoint x: 368, startPoint y: 152, endPoint x: 350, endPoint y: 171, distance: 25.5
click at [367, 152] on button "Disconnect" at bounding box center [369, 160] width 41 height 41
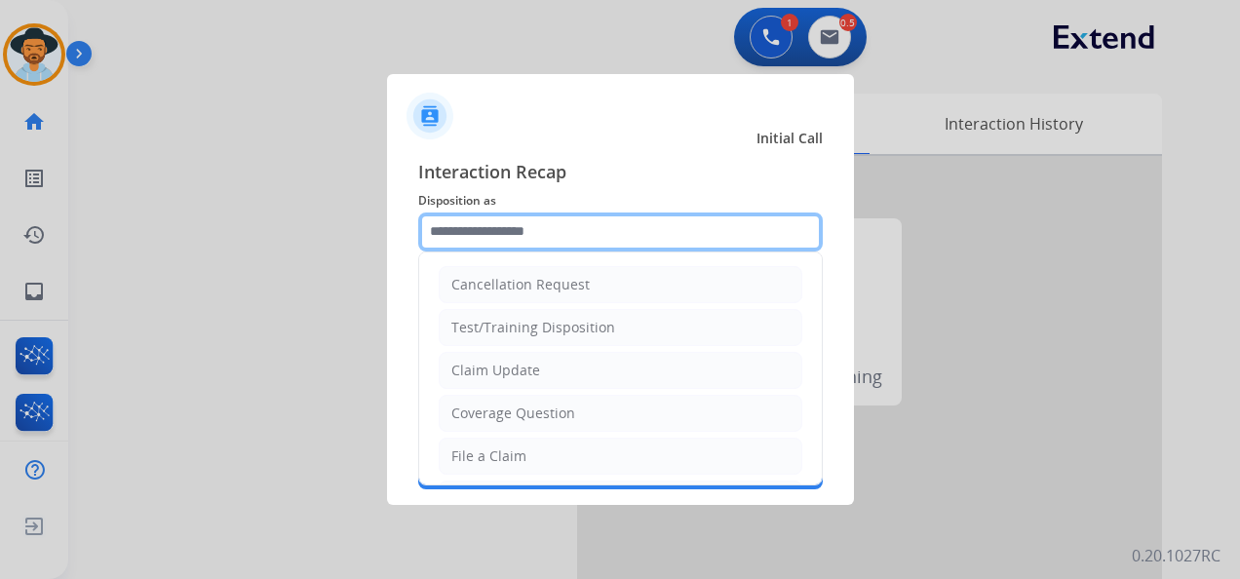
click at [562, 225] on input "text" at bounding box center [620, 232] width 405 height 39
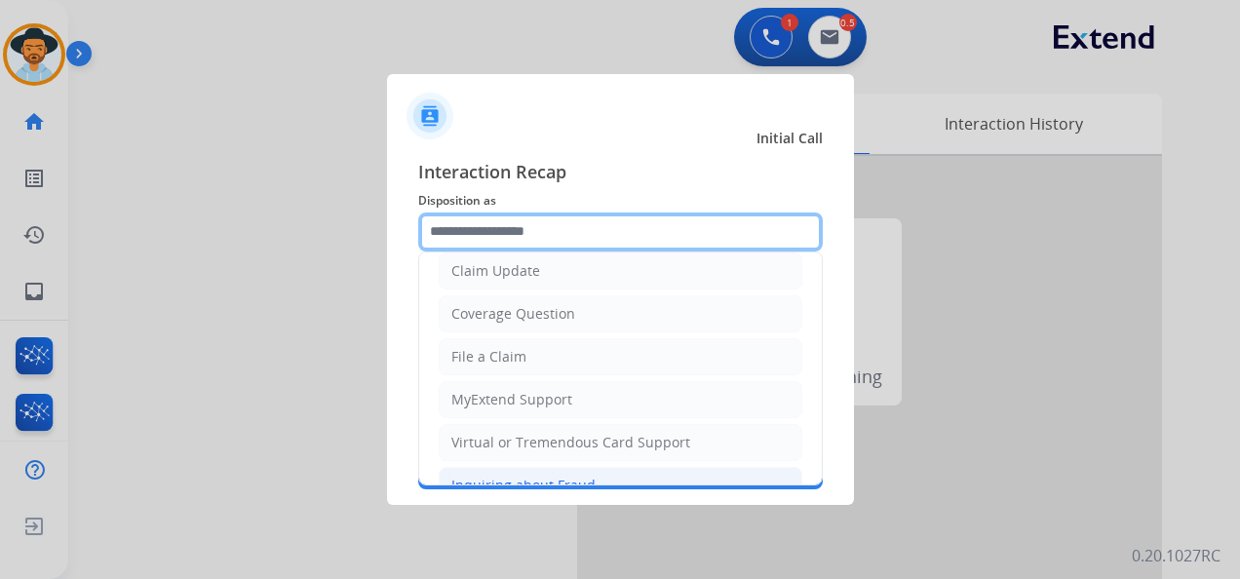
scroll to position [195, 0]
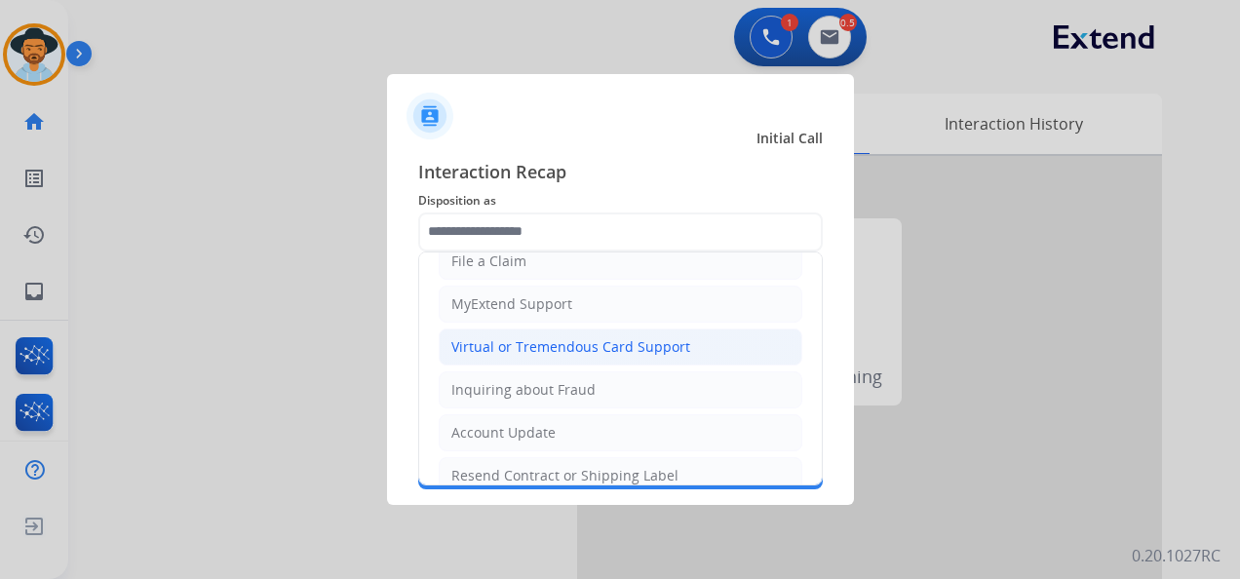
click at [609, 337] on div "Virtual or Tremendous Card Support" at bounding box center [570, 346] width 239 height 19
type input "**********"
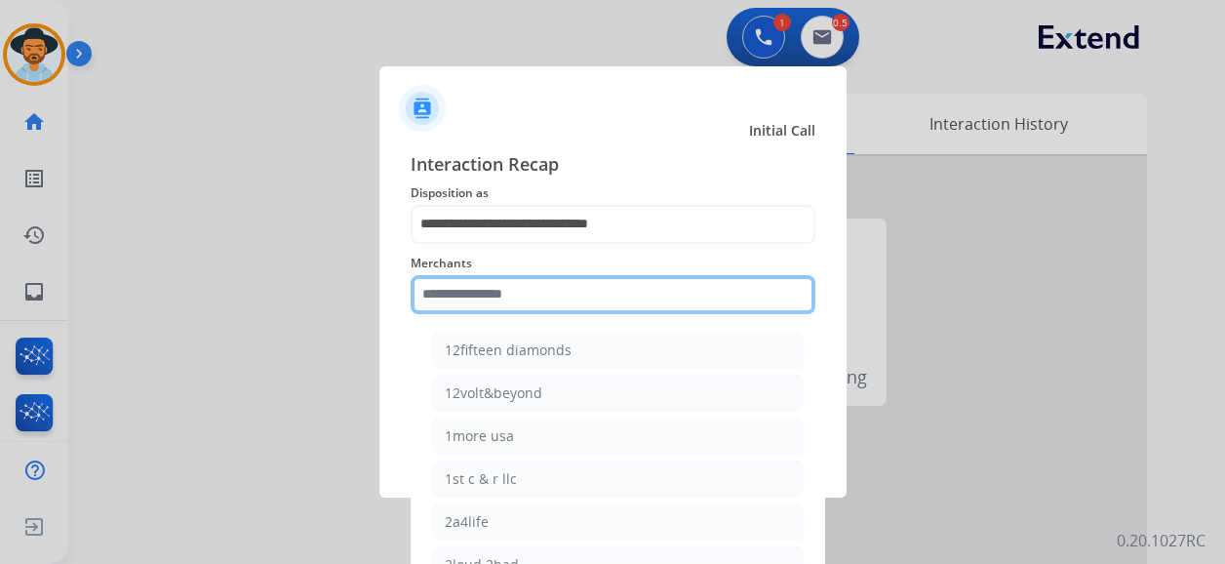
click at [542, 297] on input "text" at bounding box center [612, 294] width 405 height 39
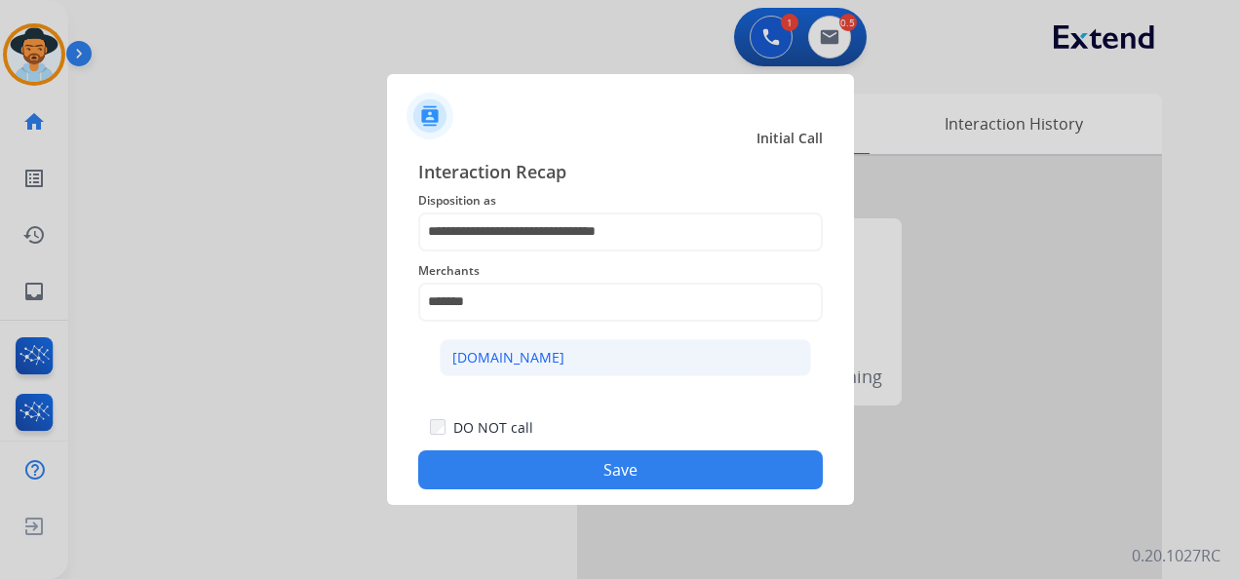
click at [601, 360] on li "[DOMAIN_NAME]" at bounding box center [625, 357] width 371 height 37
type input "**********"
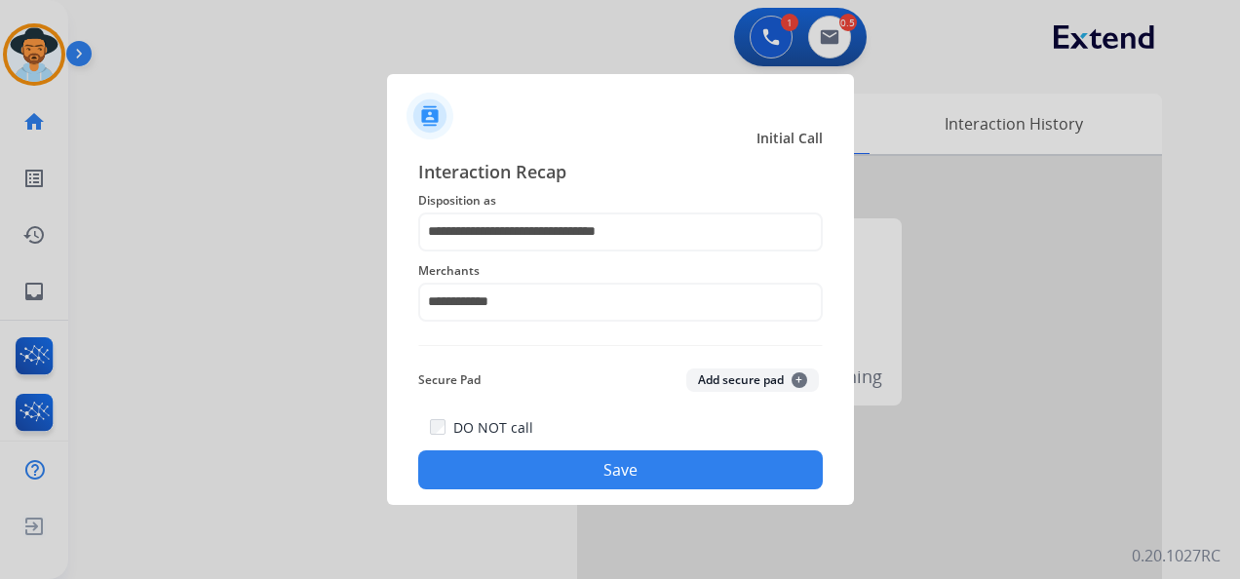
click at [639, 478] on button "Save" at bounding box center [620, 469] width 405 height 39
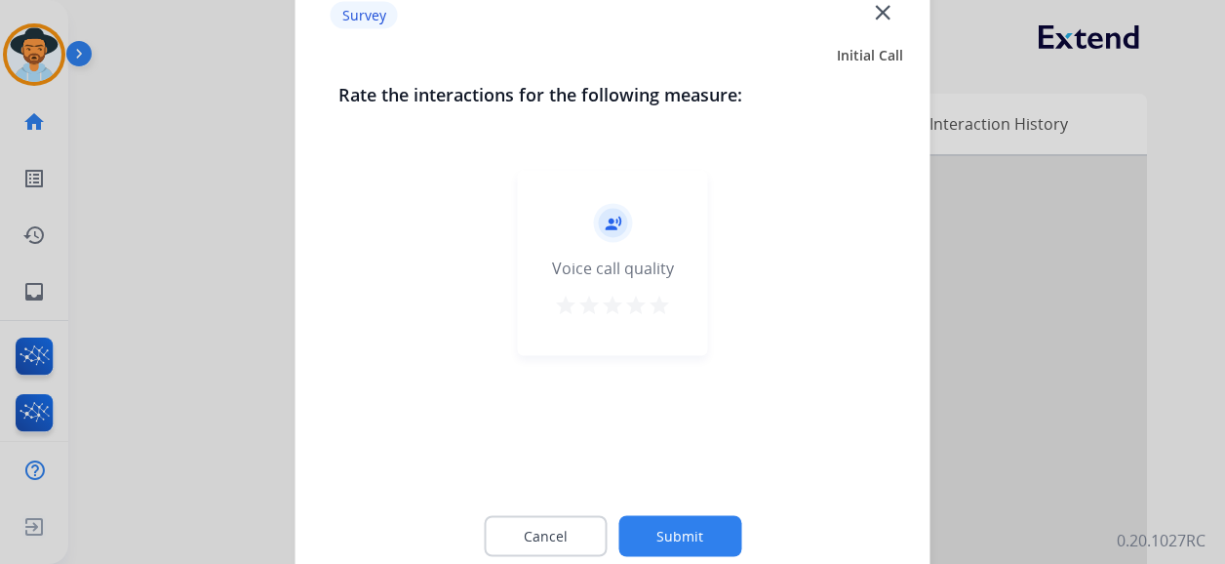
click at [654, 298] on mat-icon "star" at bounding box center [658, 304] width 23 height 23
click at [696, 523] on button "Submit" at bounding box center [679, 536] width 123 height 41
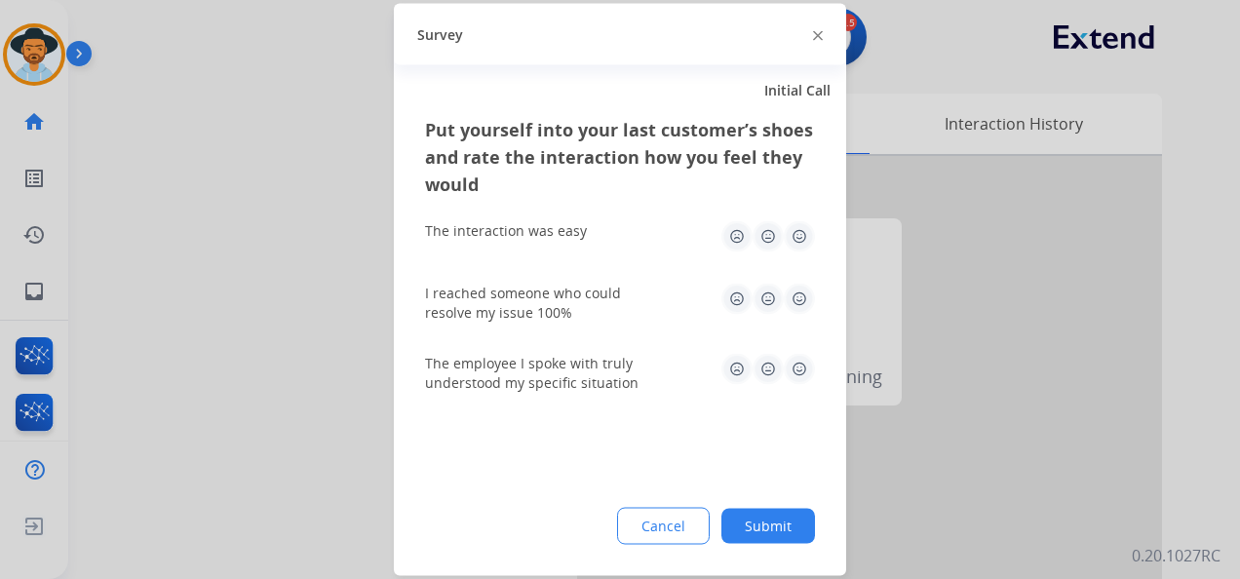
drag, startPoint x: 800, startPoint y: 233, endPoint x: 794, endPoint y: 246, distance: 14.4
click at [800, 232] on img at bounding box center [799, 236] width 31 height 31
click at [802, 292] on img at bounding box center [799, 299] width 31 height 31
click at [797, 369] on img at bounding box center [799, 369] width 31 height 31
click at [780, 525] on button "Submit" at bounding box center [768, 526] width 94 height 35
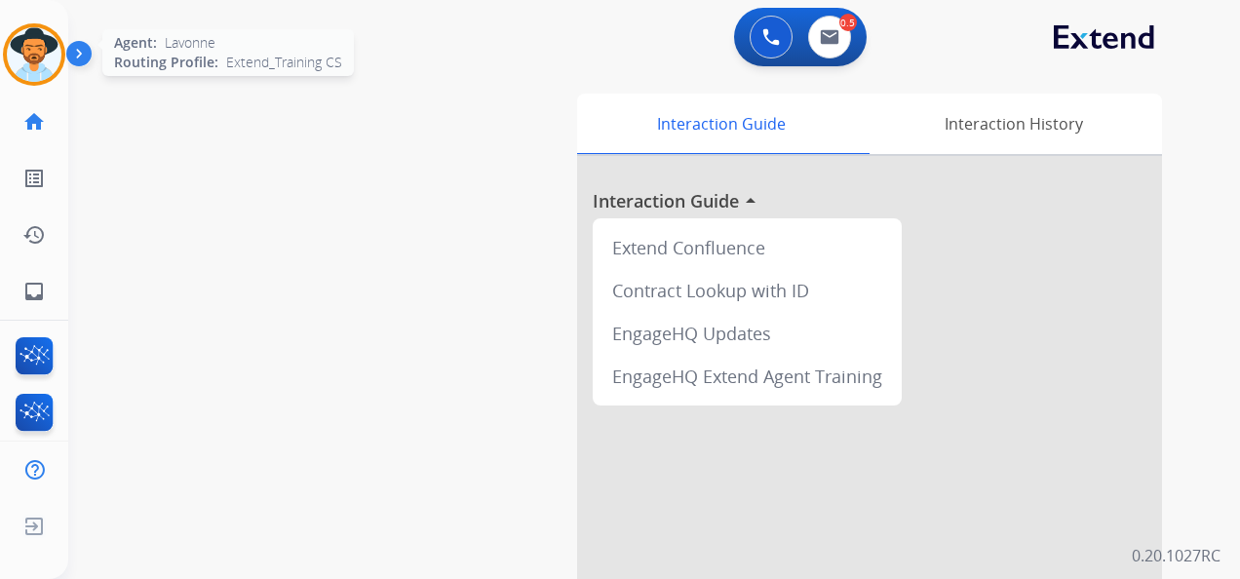
click at [29, 58] on img at bounding box center [34, 54] width 55 height 55
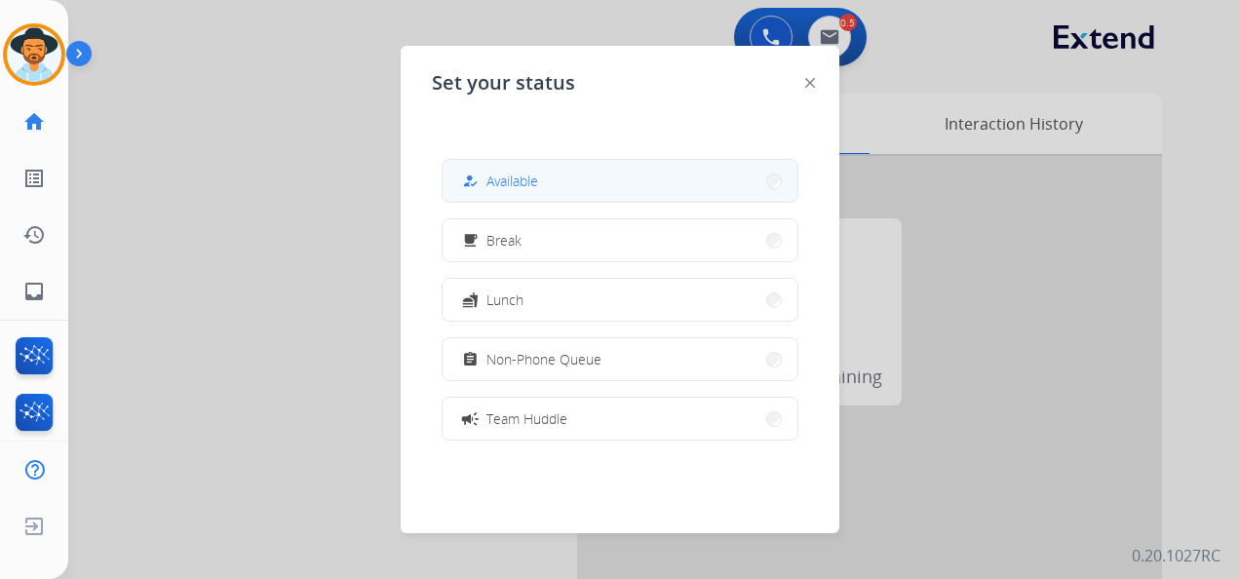
click at [593, 180] on button "how_to_reg Available" at bounding box center [620, 181] width 355 height 42
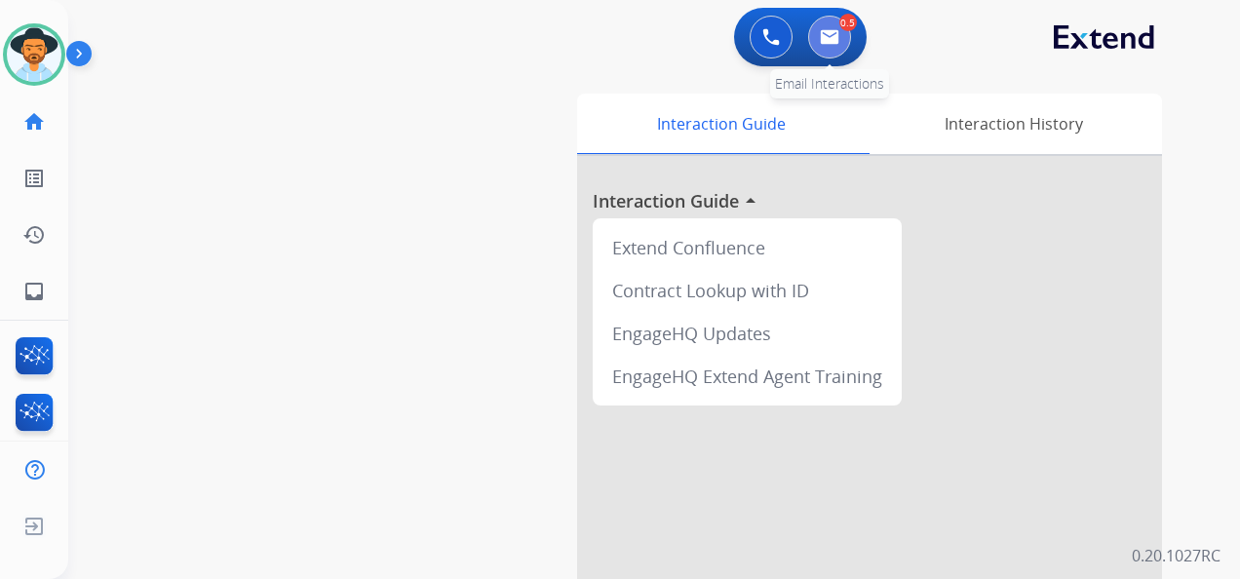
click at [823, 37] on img at bounding box center [829, 37] width 19 height 16
select select "**********"
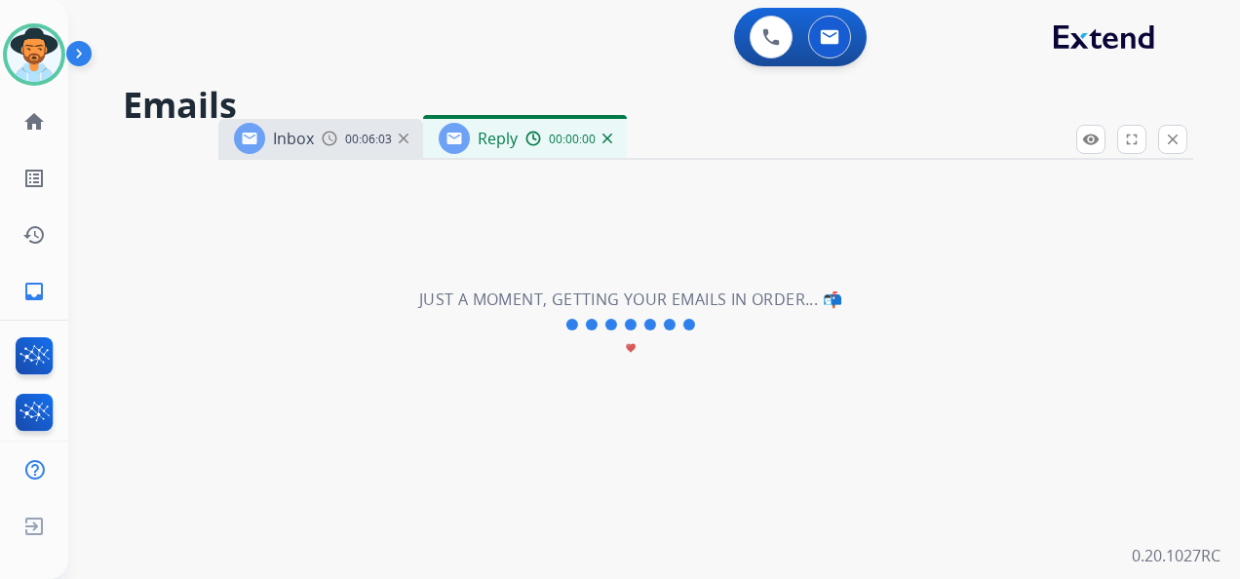
select select "**********"
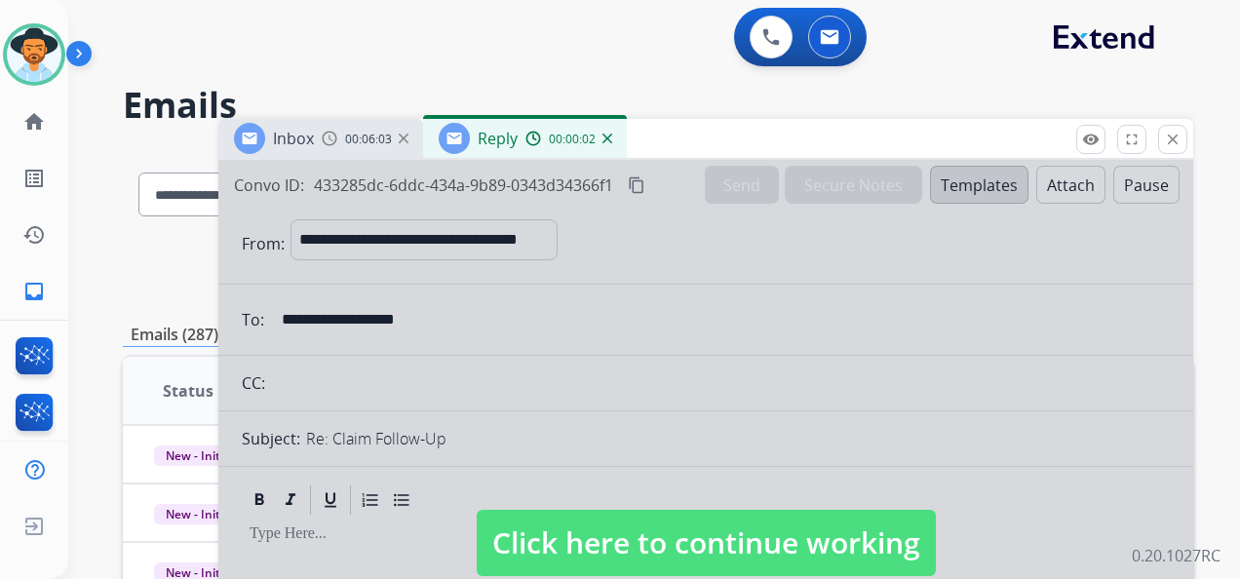
click at [764, 548] on span "Click here to continue working" at bounding box center [706, 543] width 459 height 66
select select
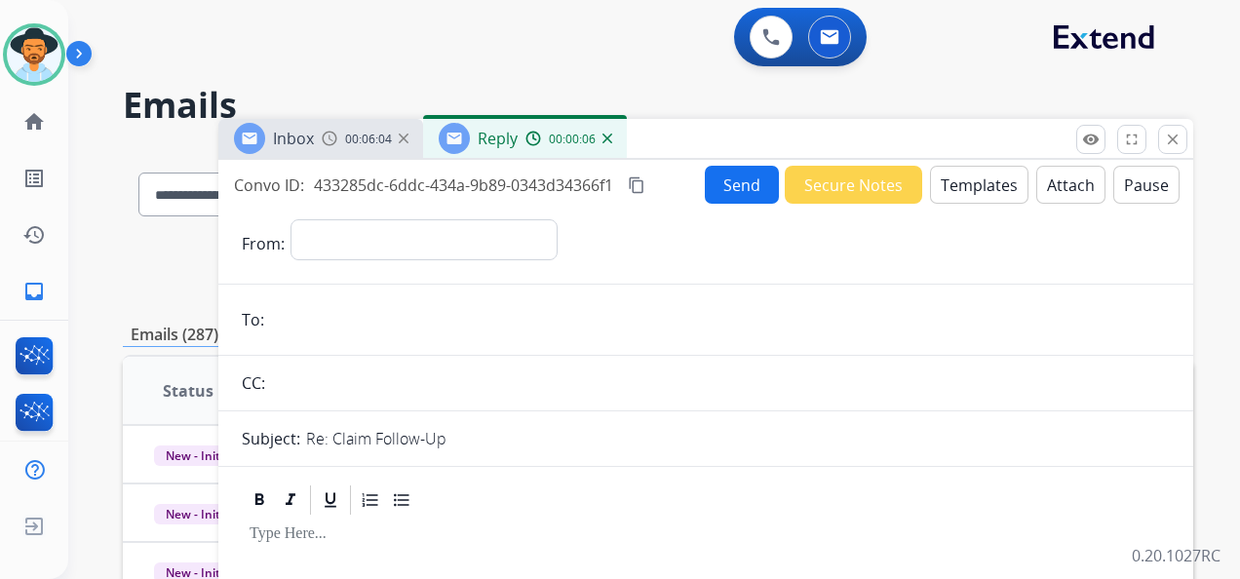
click at [608, 136] on img at bounding box center [608, 139] width 10 height 10
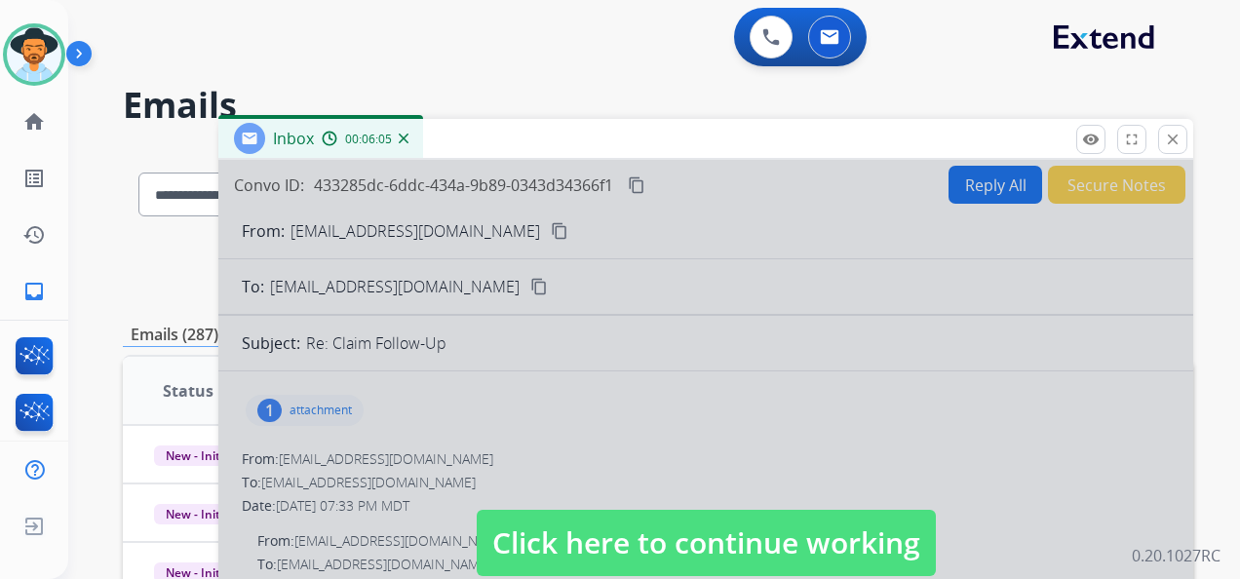
click at [705, 560] on span "Click here to continue working" at bounding box center [706, 543] width 459 height 66
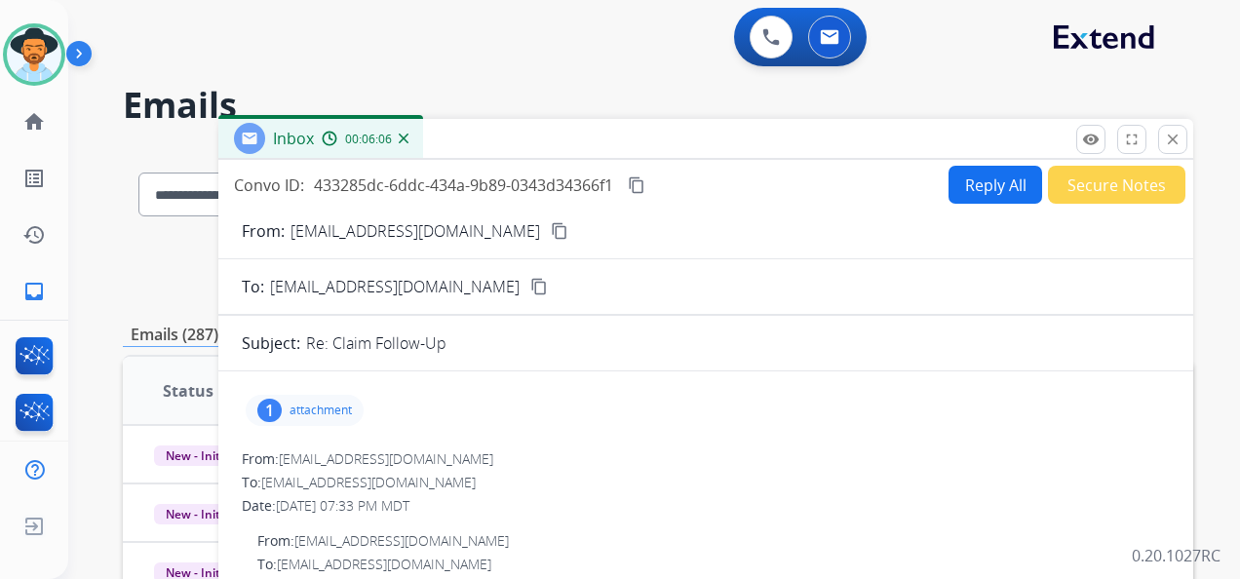
click at [972, 179] on button "Reply All" at bounding box center [996, 185] width 94 height 38
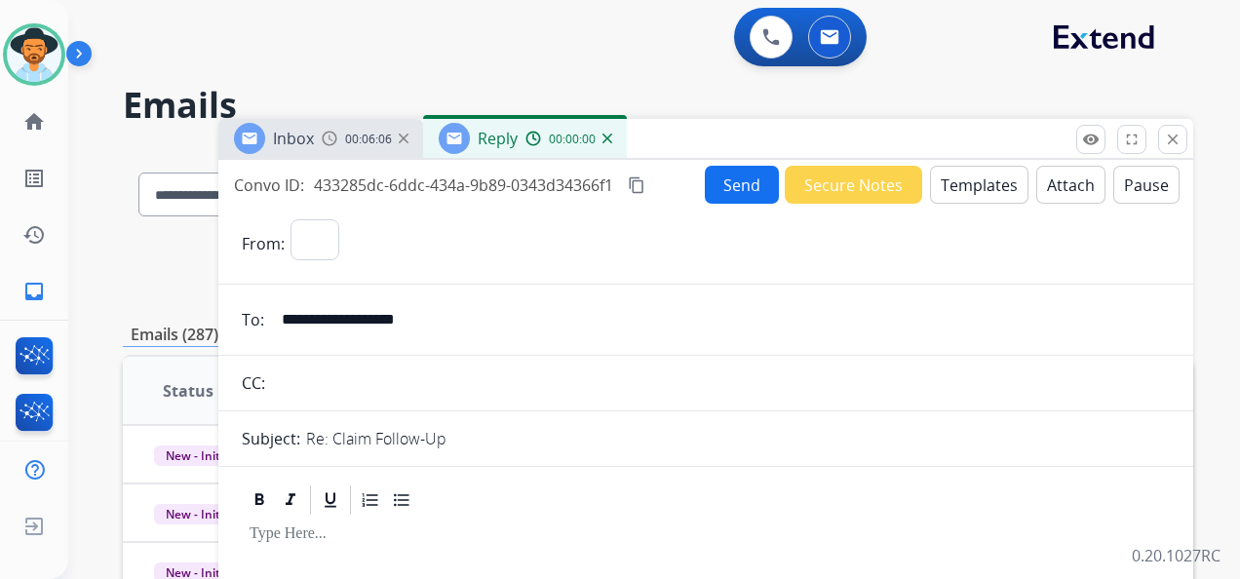
select select "**********"
click at [959, 189] on button "Templates" at bounding box center [979, 185] width 98 height 38
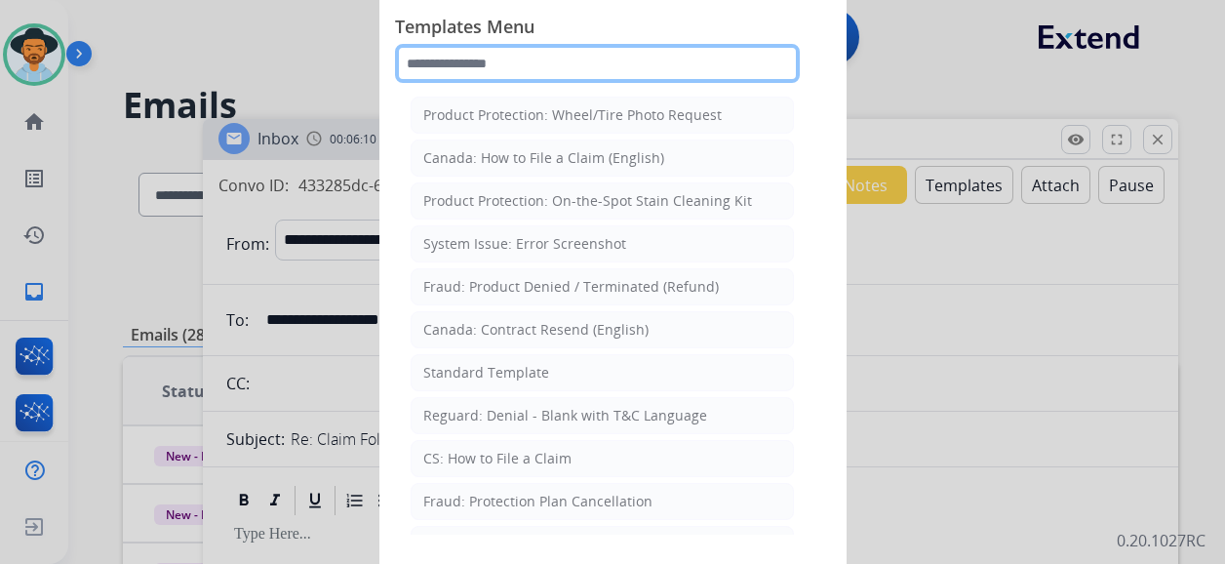
click at [556, 60] on input "text" at bounding box center [597, 63] width 405 height 39
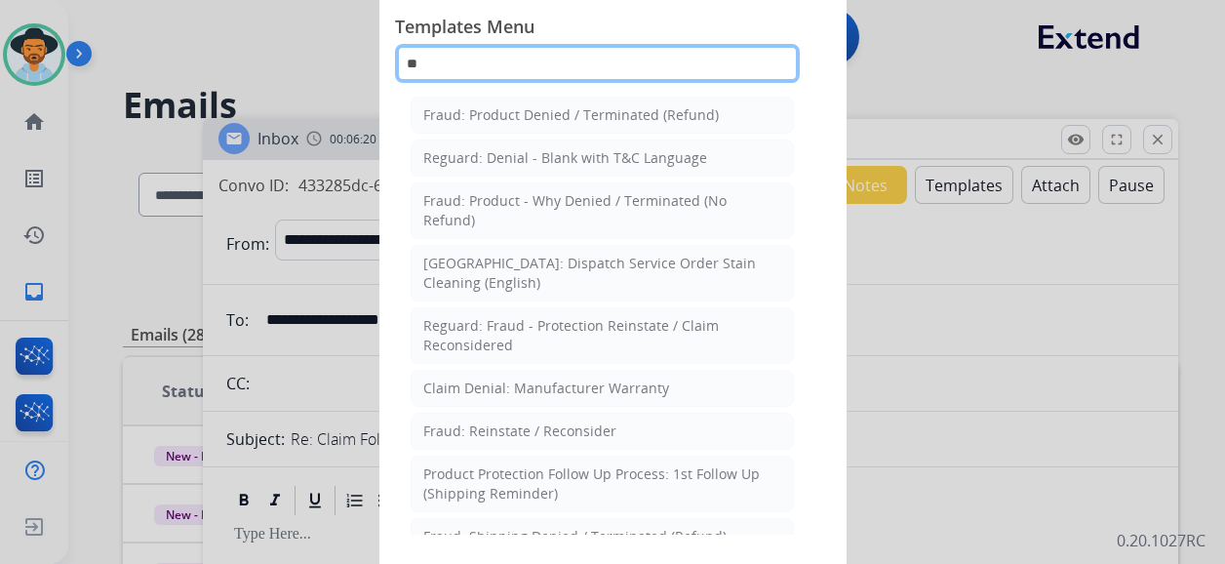
type input "*"
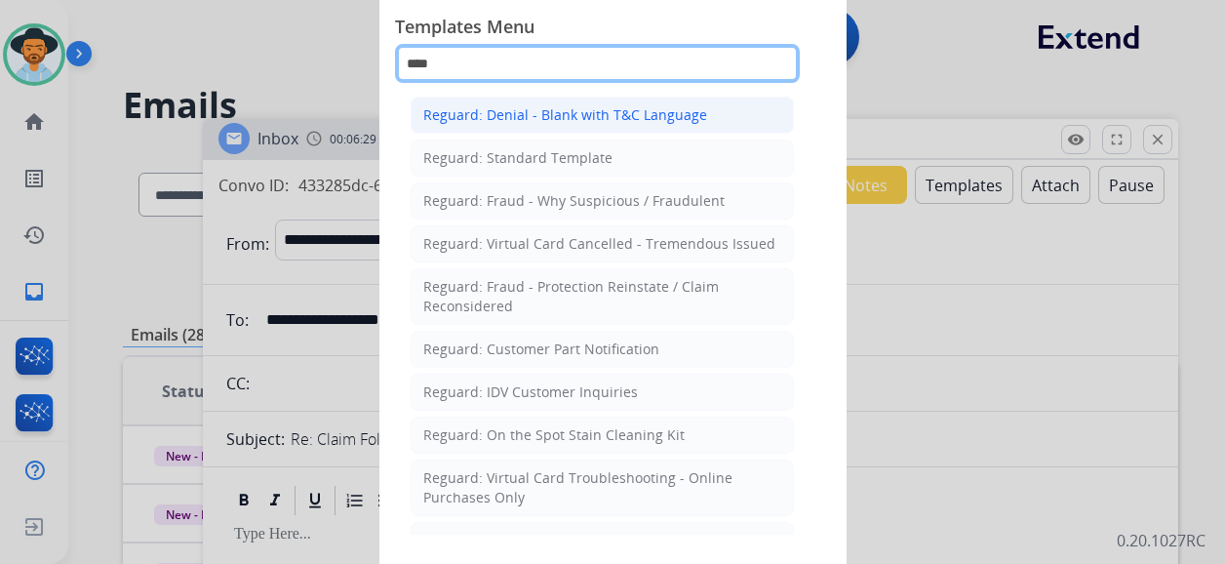
type input "****"
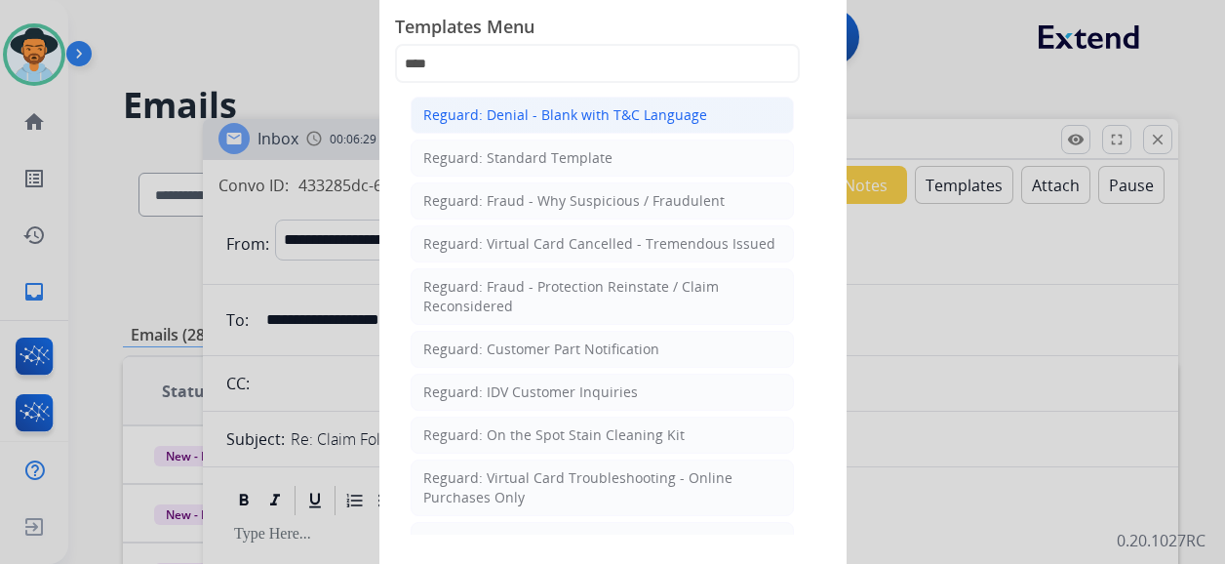
click at [562, 105] on div "Reguard: Denial - Blank with T&C Language" at bounding box center [565, 114] width 284 height 19
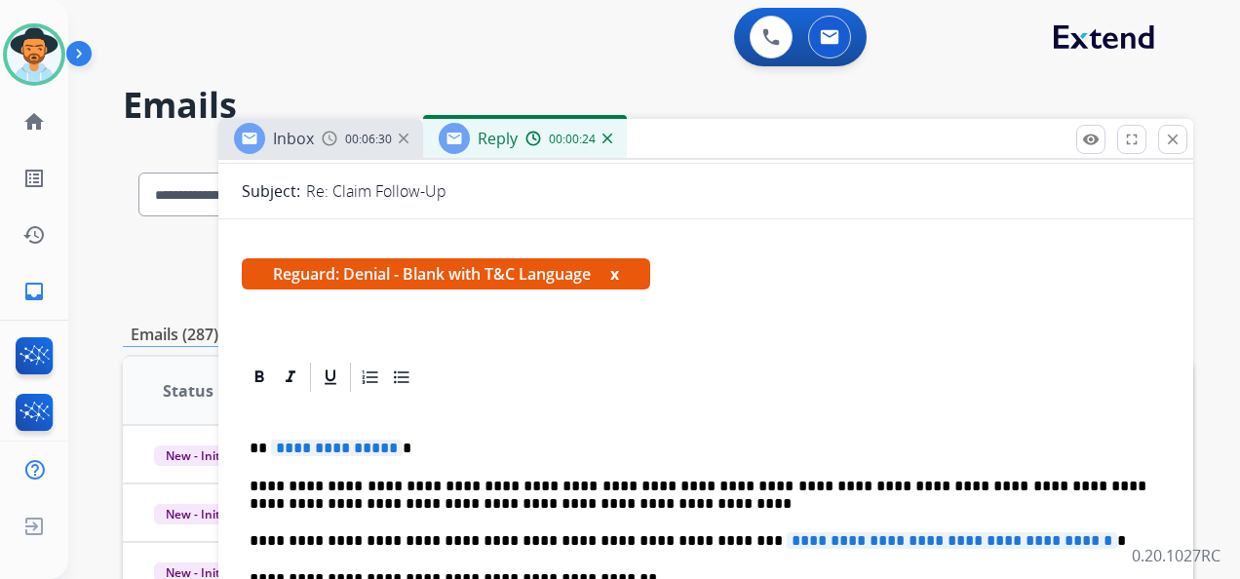
scroll to position [292, 0]
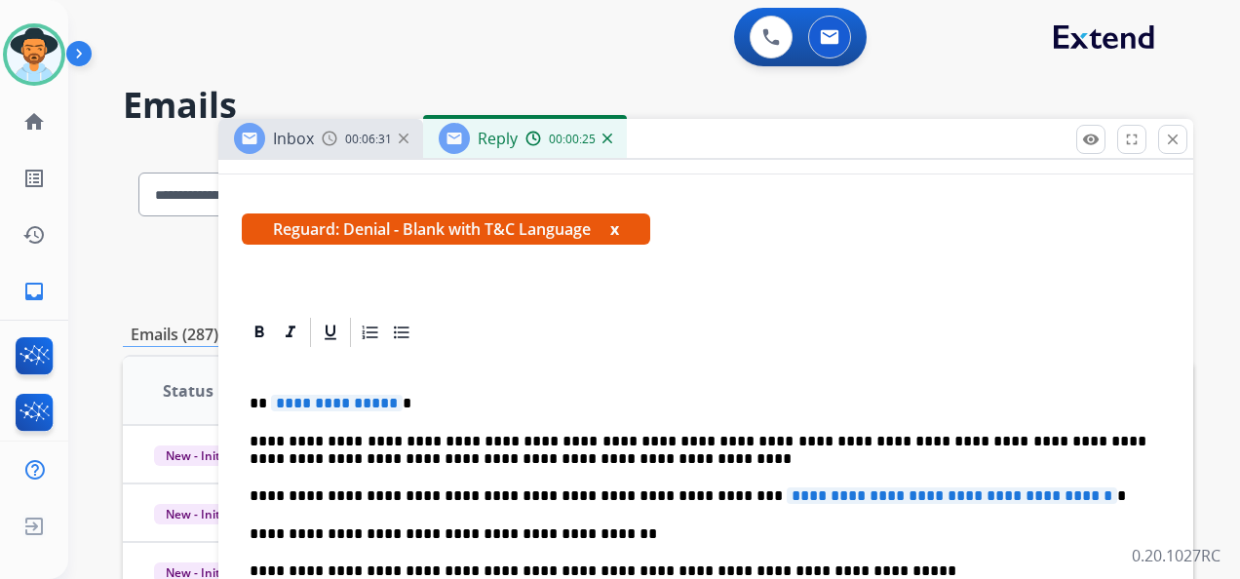
click at [330, 404] on span "**********" at bounding box center [337, 403] width 132 height 17
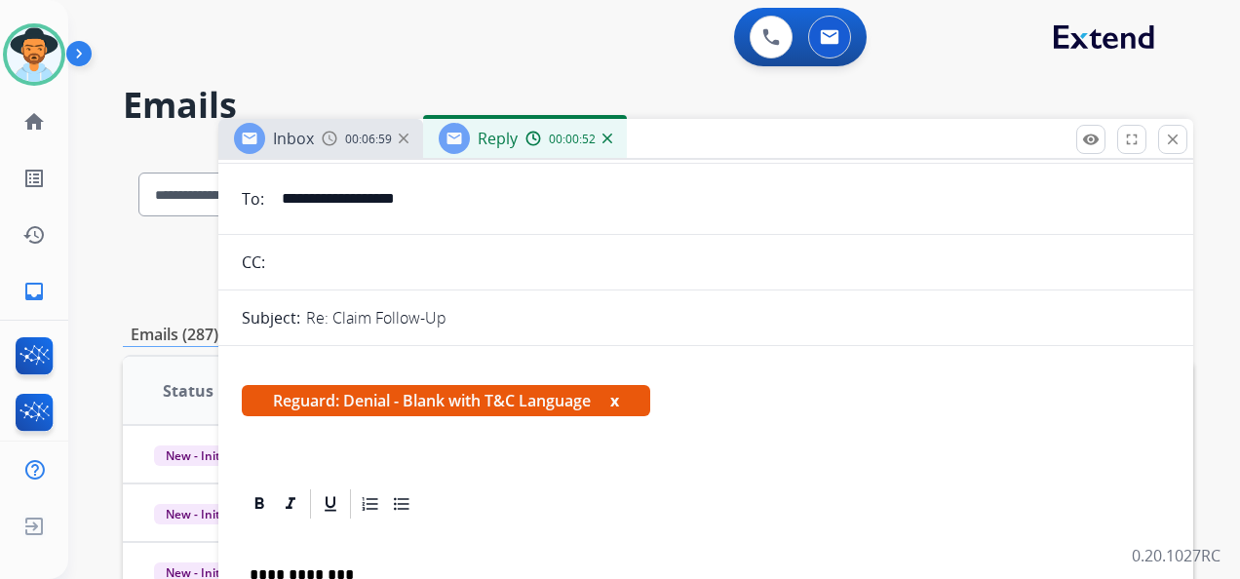
scroll to position [0, 0]
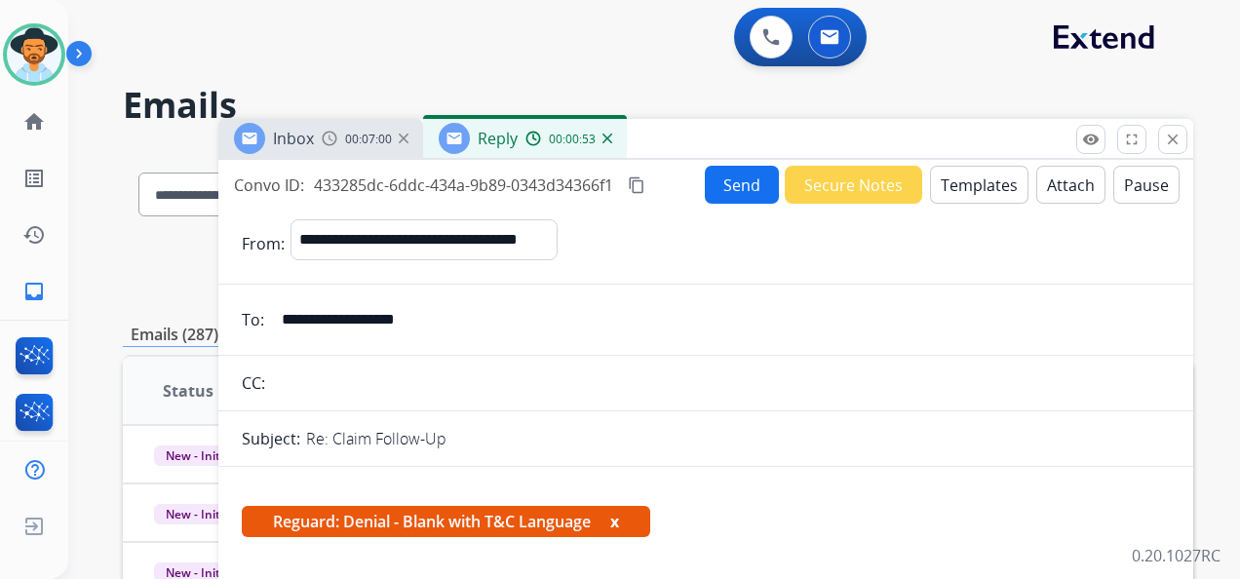
click at [1053, 187] on button "Attach" at bounding box center [1070, 185] width 69 height 38
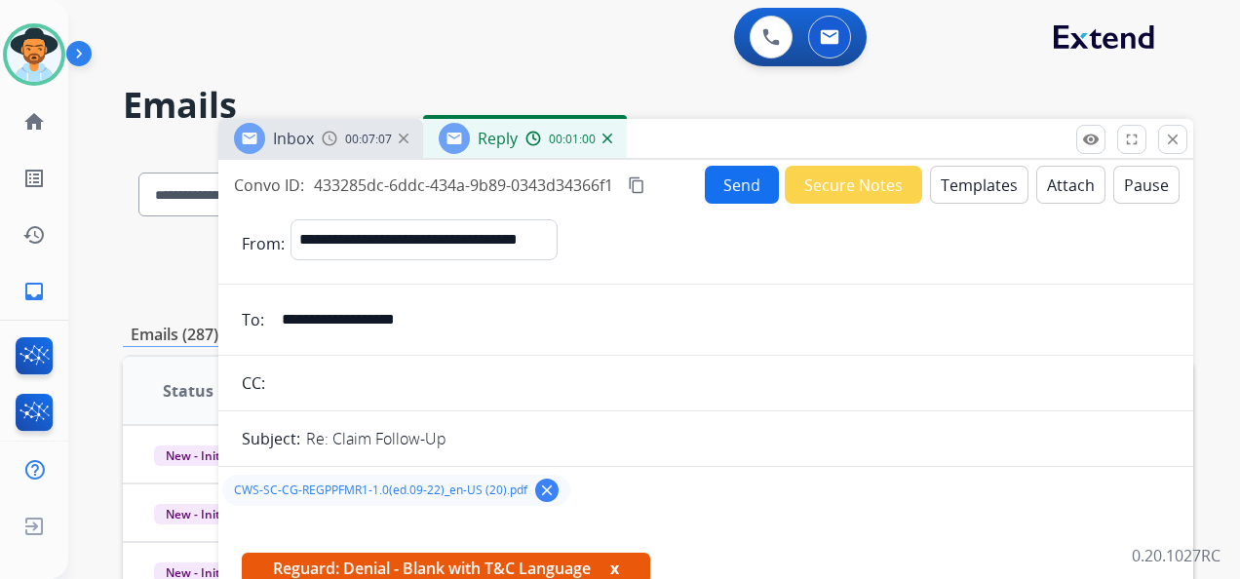
scroll to position [487, 0]
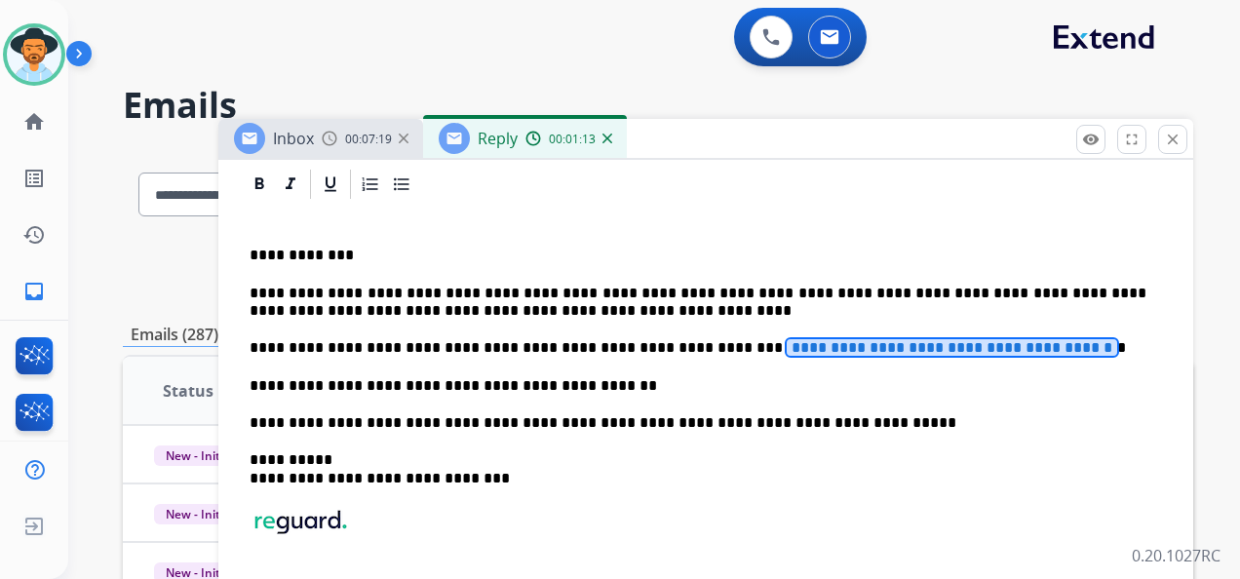
click at [787, 339] on span "**********" at bounding box center [952, 347] width 331 height 17
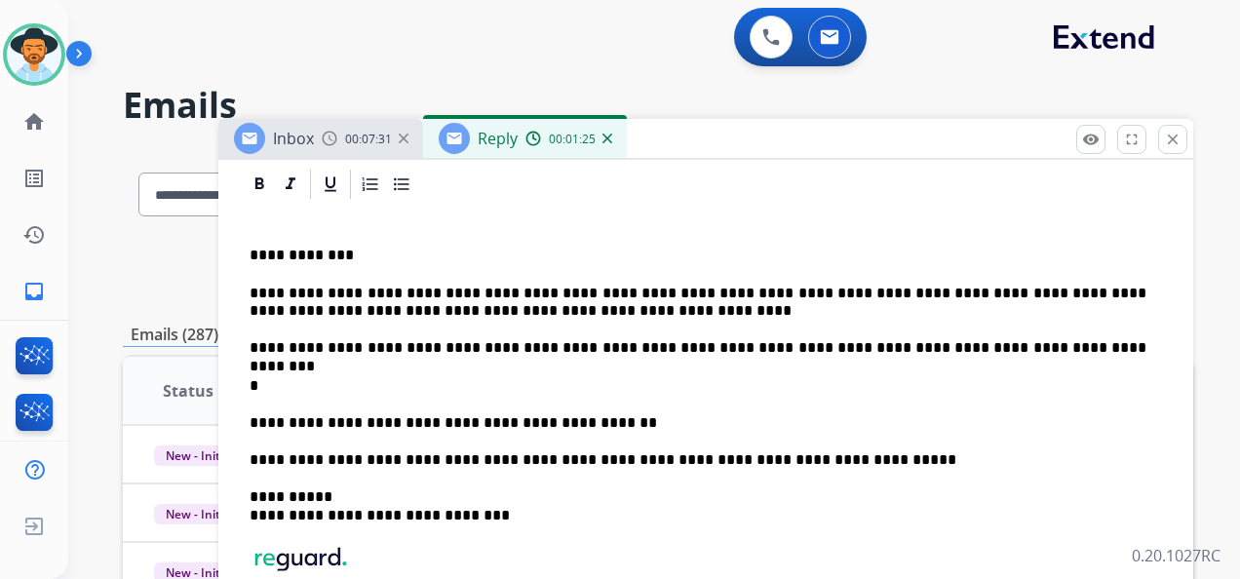
click at [387, 380] on p "*" at bounding box center [698, 386] width 897 height 18
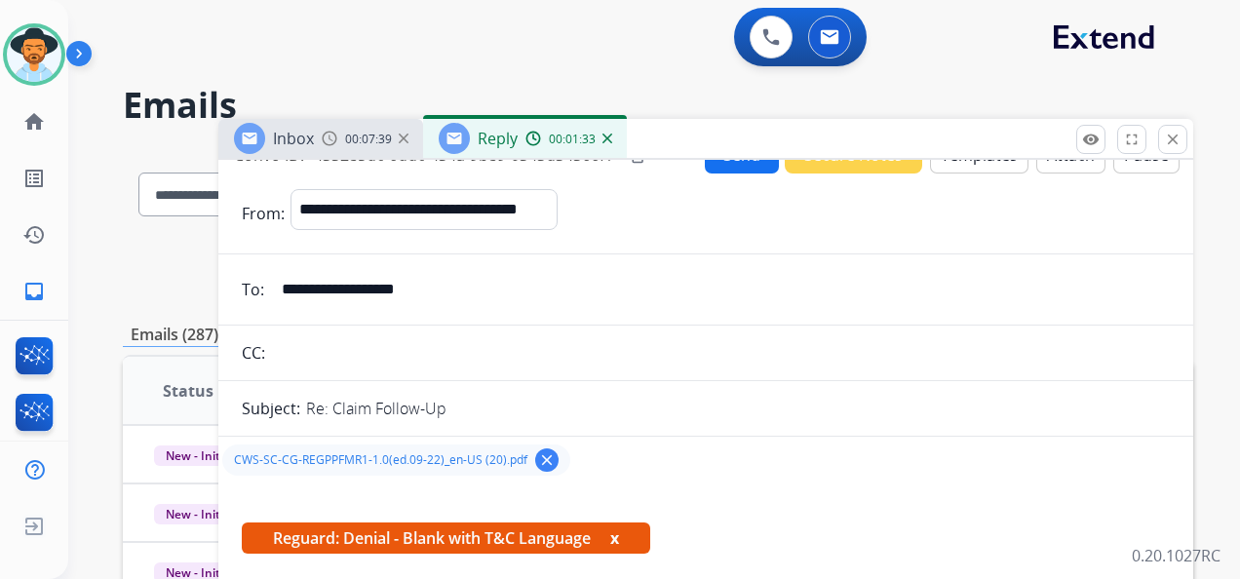
scroll to position [0, 0]
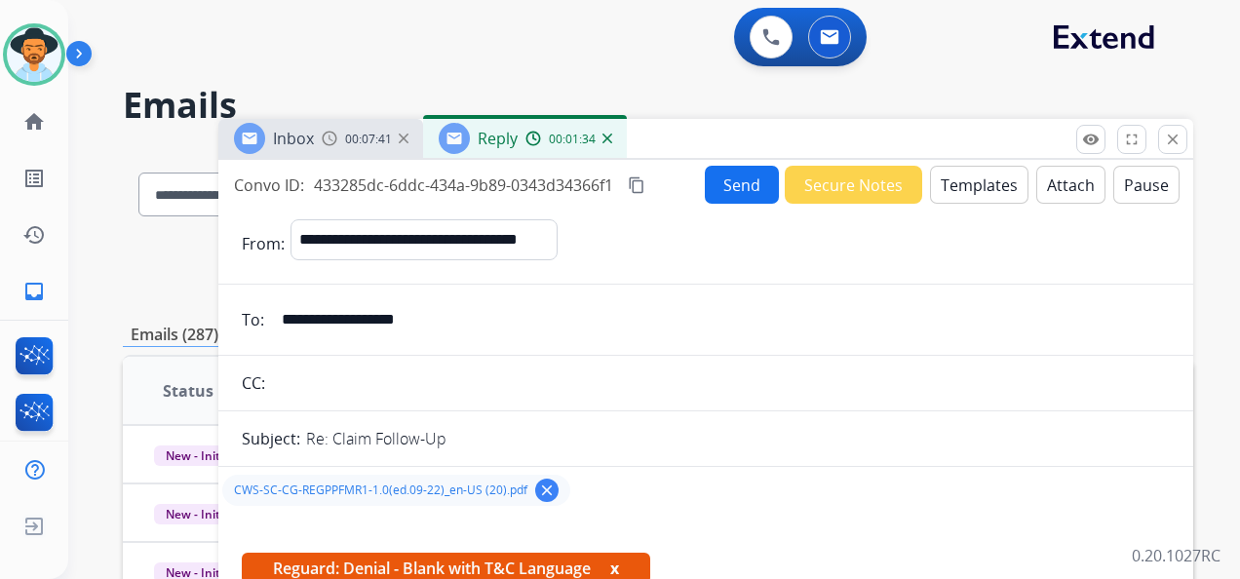
click at [733, 178] on button "Send" at bounding box center [742, 185] width 74 height 38
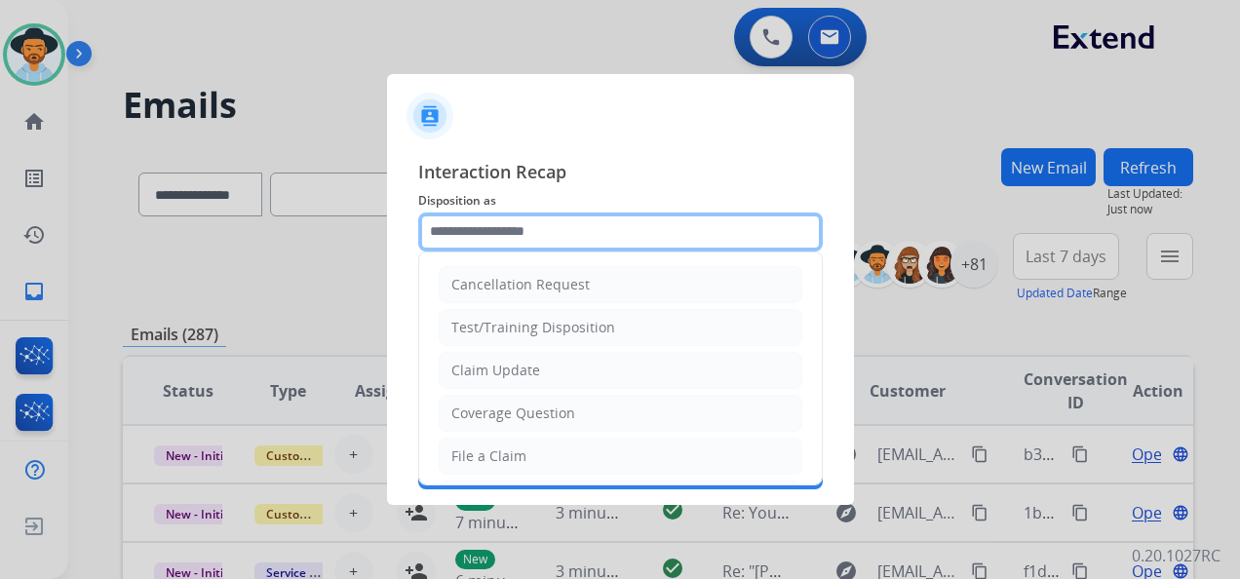
click at [634, 233] on input "text" at bounding box center [620, 232] width 405 height 39
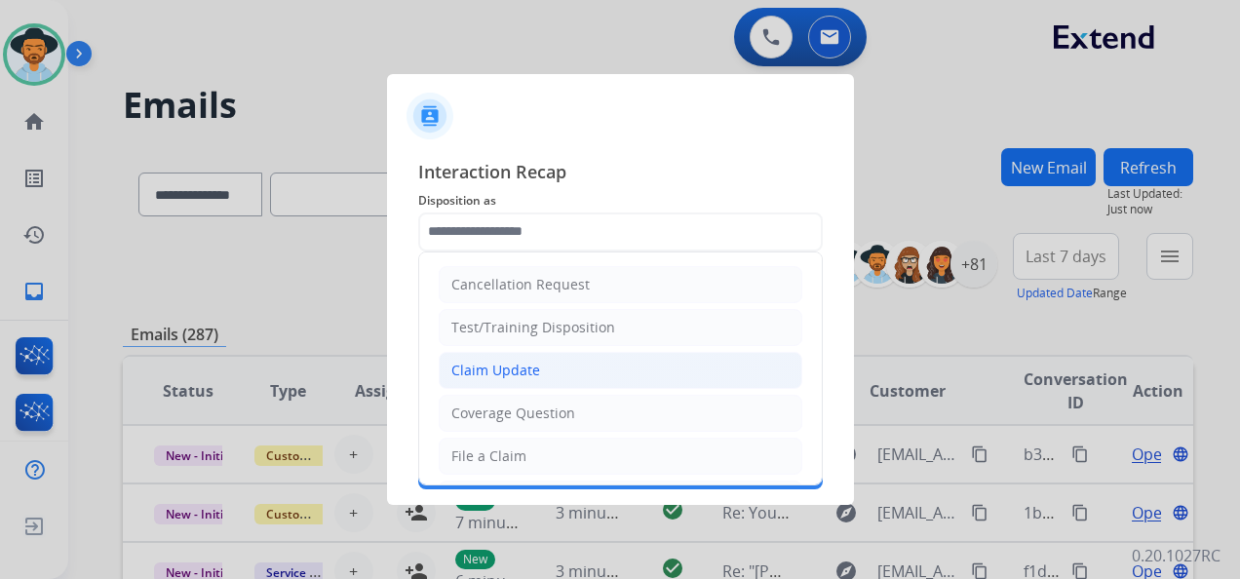
click at [567, 370] on li "Claim Update" at bounding box center [621, 370] width 364 height 37
type input "**********"
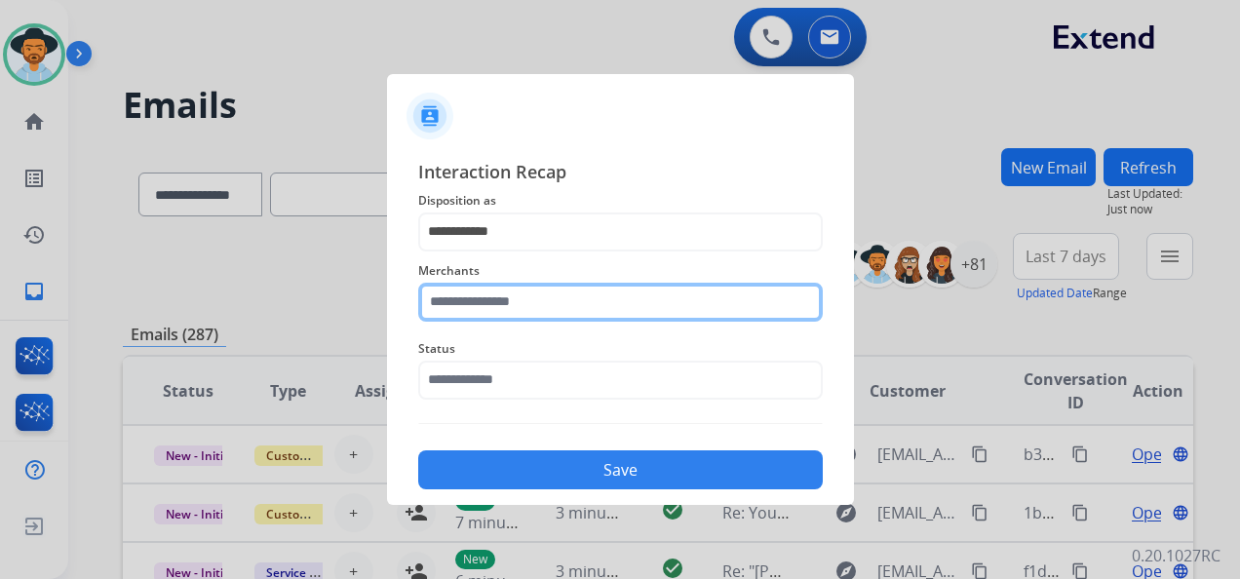
click at [564, 295] on input "text" at bounding box center [620, 302] width 405 height 39
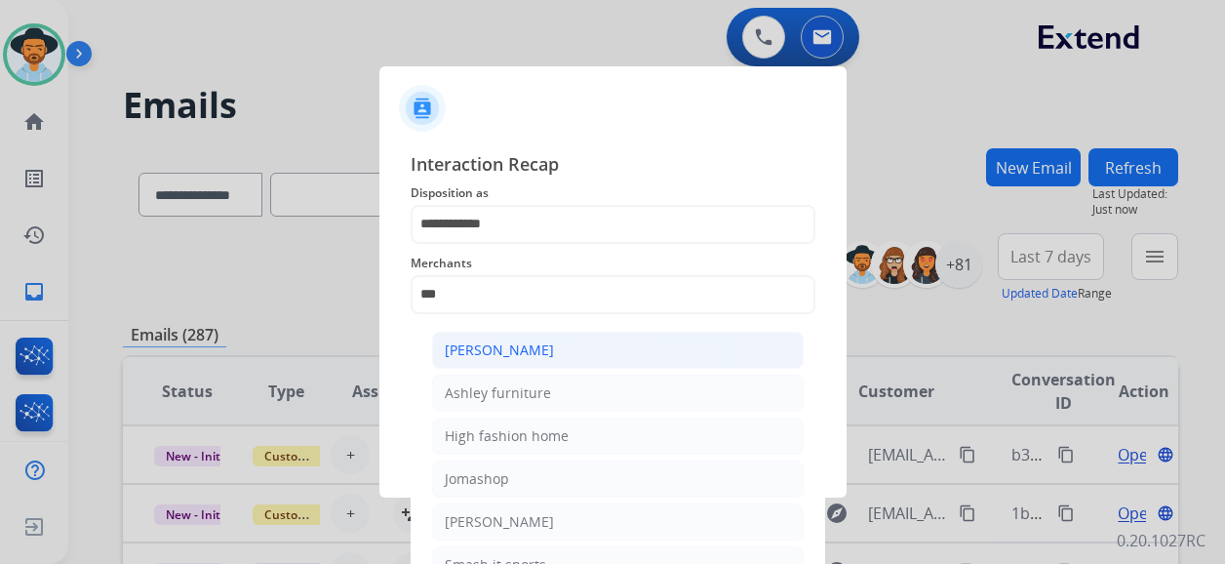
click at [601, 355] on li "[PERSON_NAME]" at bounding box center [617, 349] width 371 height 37
type input "**********"
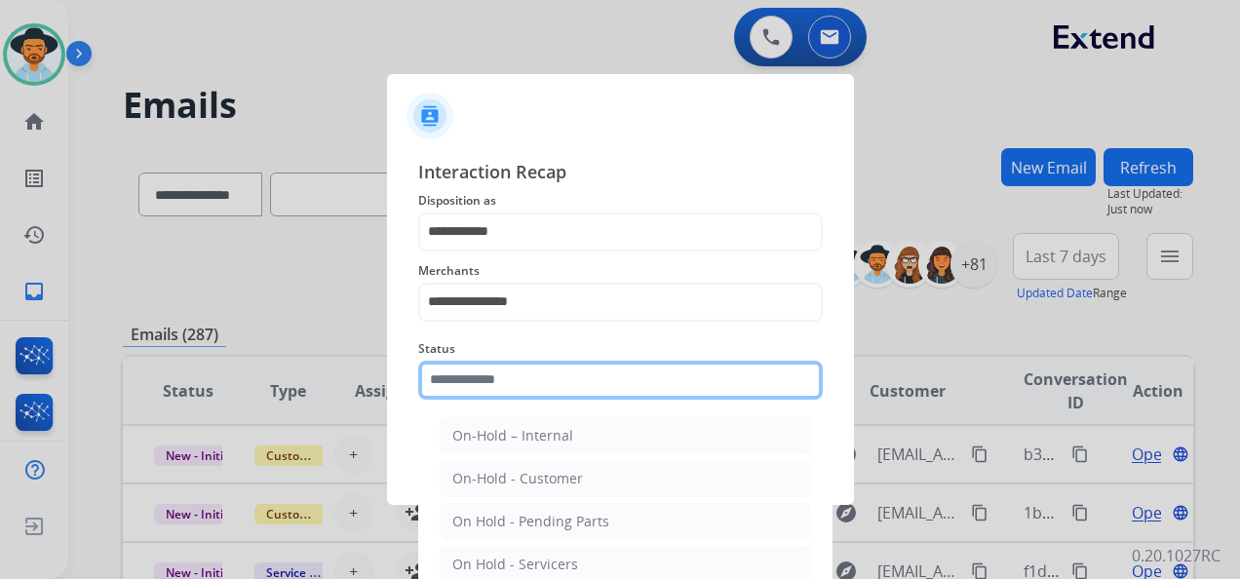
click at [581, 394] on div "Status On-Hold – Internal On-Hold - Customer On Hold - Pending Parts On Hold - …" at bounding box center [620, 369] width 405 height 78
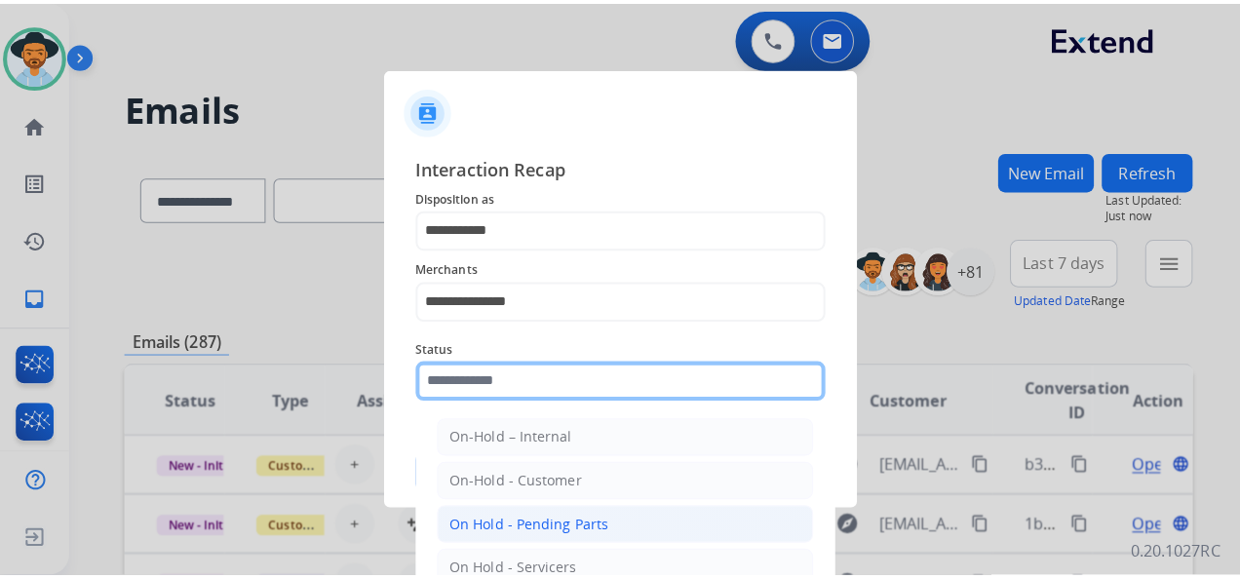
scroll to position [111, 0]
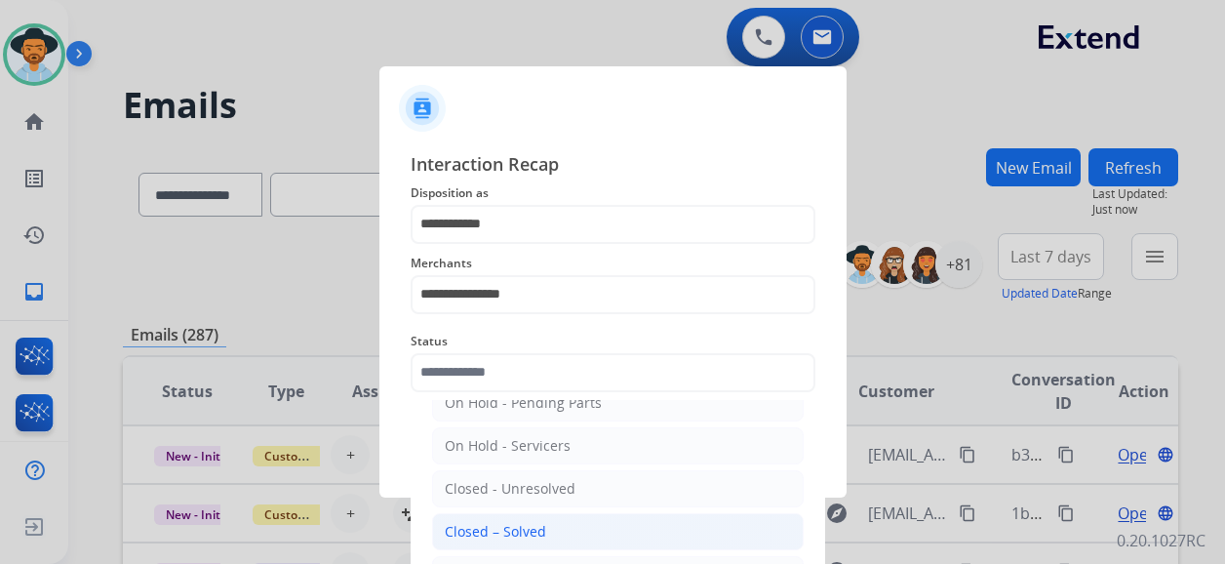
click at [561, 525] on li "Closed – Solved" at bounding box center [617, 531] width 371 height 37
type input "**********"
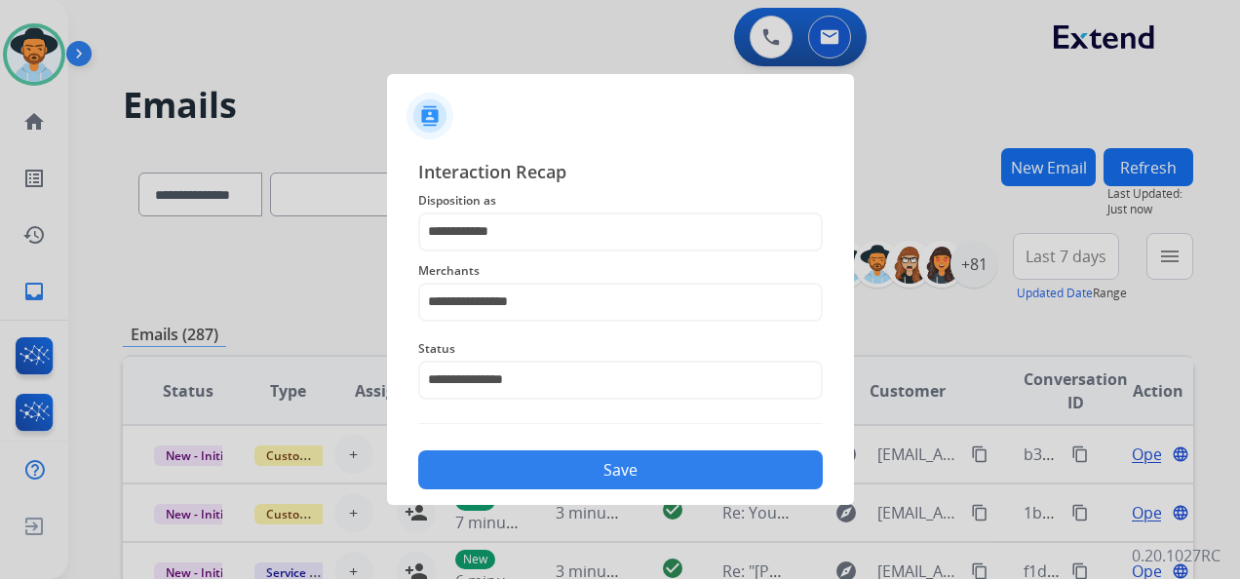
click at [613, 485] on button "Save" at bounding box center [620, 469] width 405 height 39
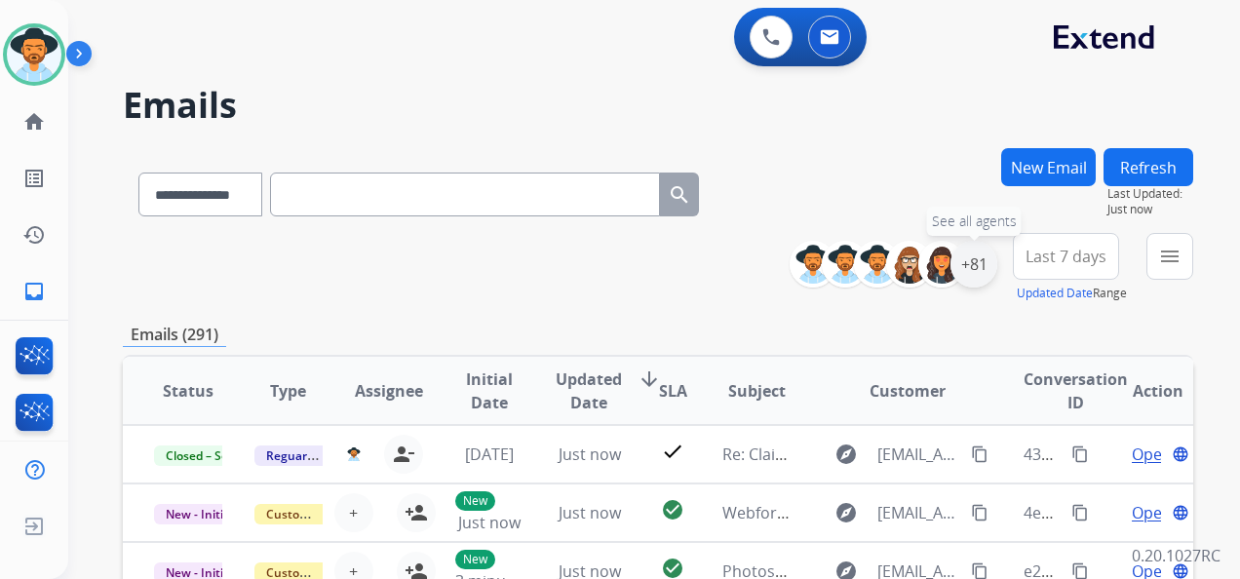
click at [975, 258] on div "+81" at bounding box center [974, 264] width 47 height 47
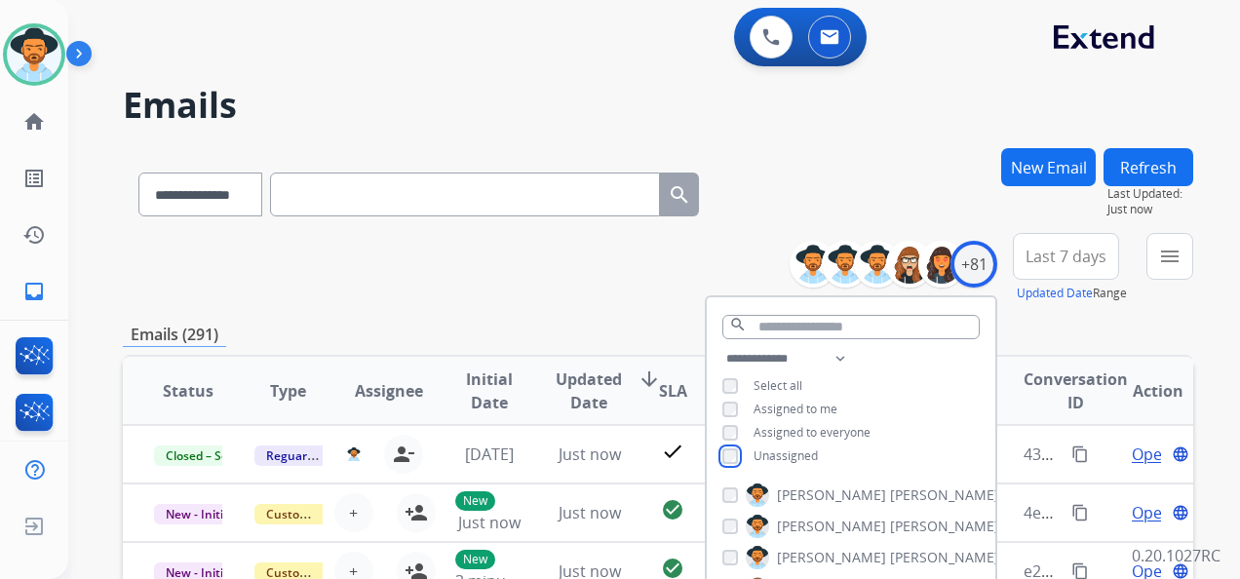
scroll to position [195, 0]
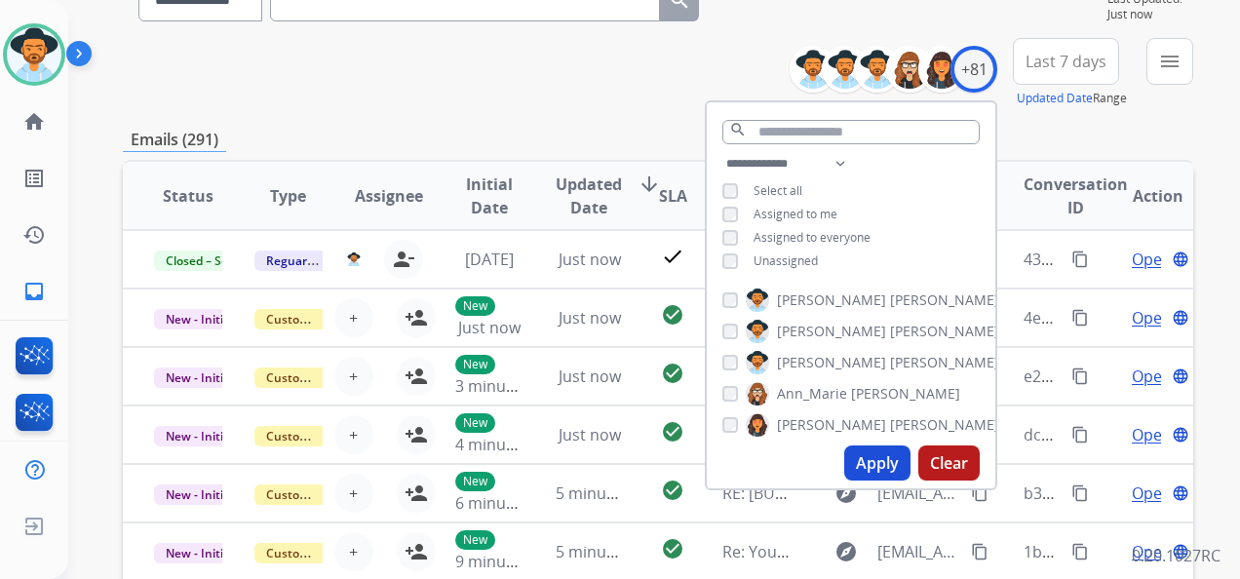
click at [881, 462] on button "Apply" at bounding box center [877, 463] width 66 height 35
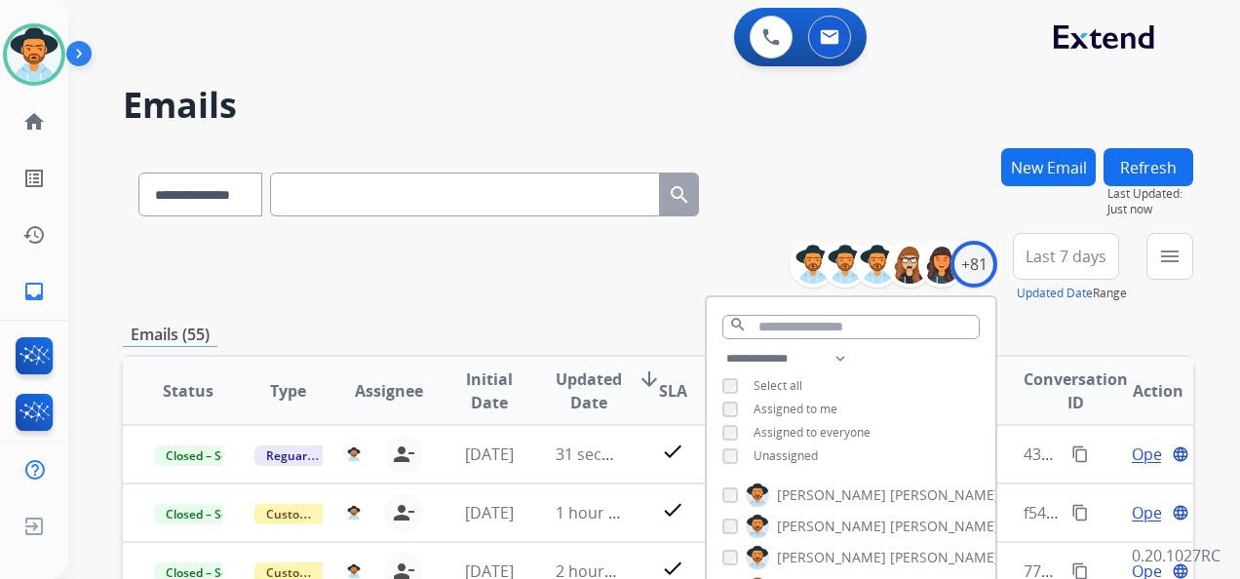
click at [1067, 256] on span "Last 7 days" at bounding box center [1066, 257] width 81 height 8
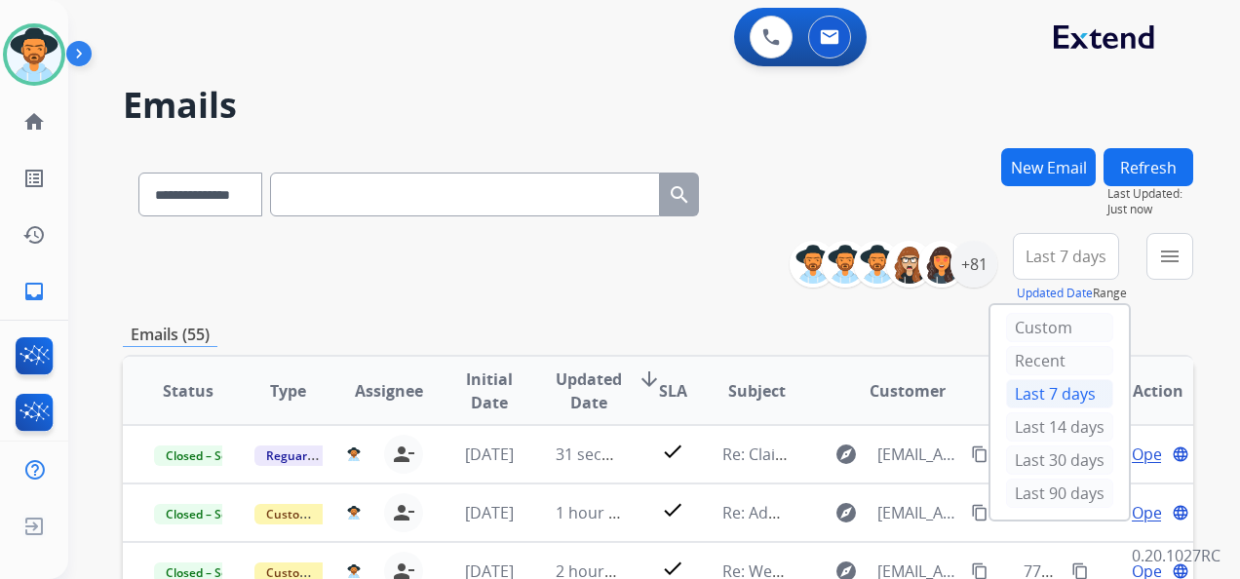
drag, startPoint x: 1071, startPoint y: 484, endPoint x: 1065, endPoint y: 476, distance: 10.4
click at [1068, 484] on div "Last 90 days" at bounding box center [1059, 493] width 107 height 29
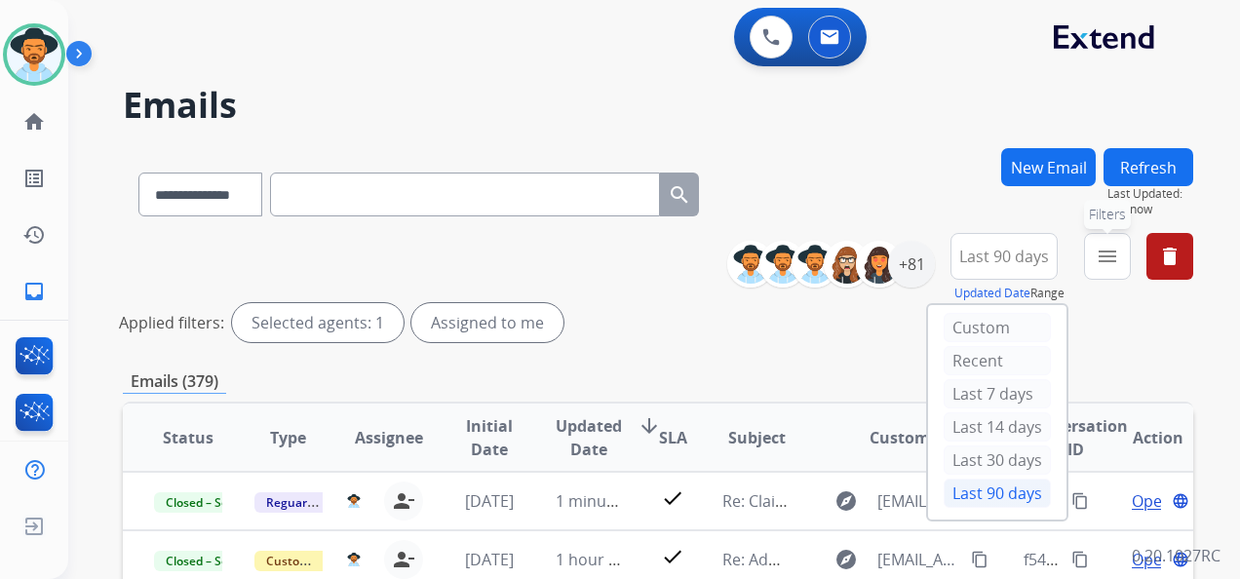
click at [1100, 263] on mat-icon "menu" at bounding box center [1107, 256] width 23 height 23
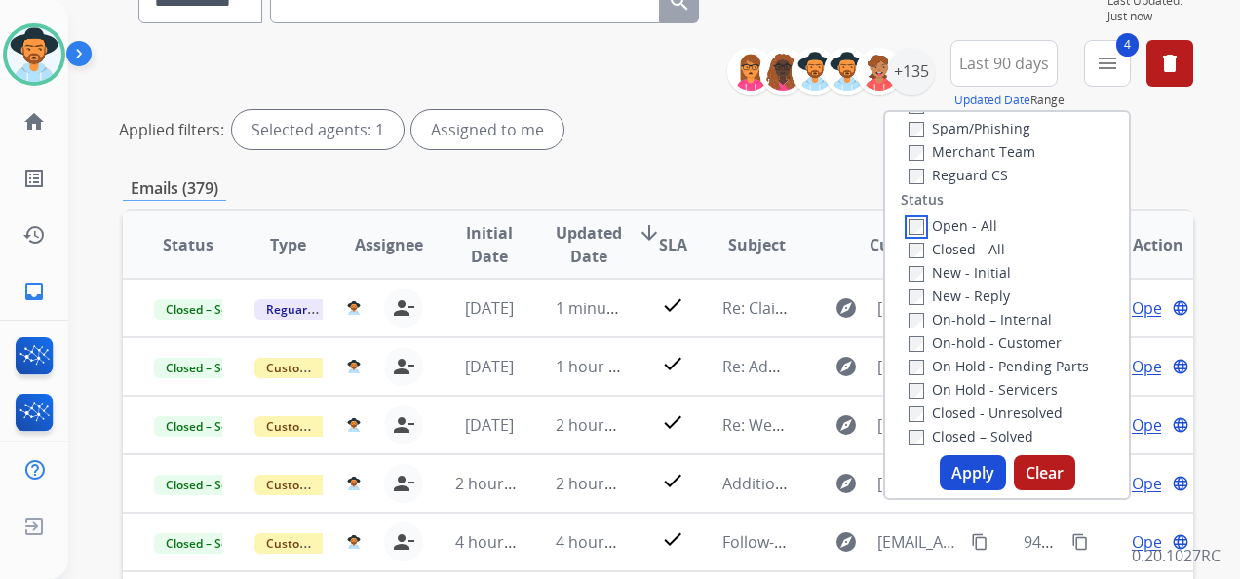
scroll to position [195, 0]
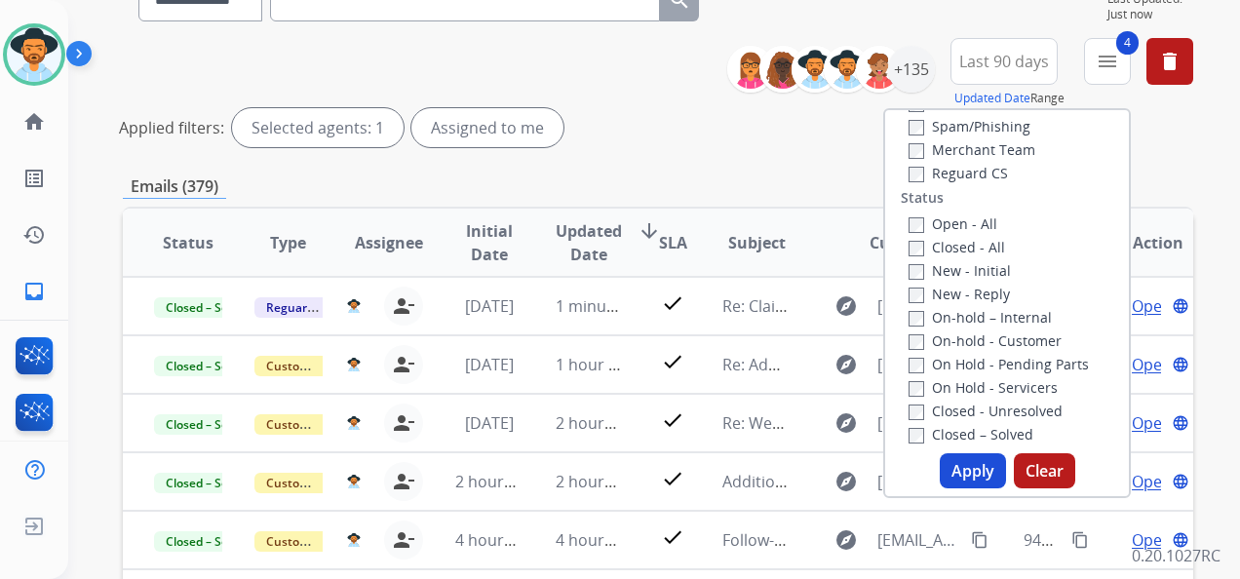
drag, startPoint x: 967, startPoint y: 470, endPoint x: 934, endPoint y: 443, distance: 42.9
click at [965, 470] on button "Apply" at bounding box center [973, 470] width 66 height 35
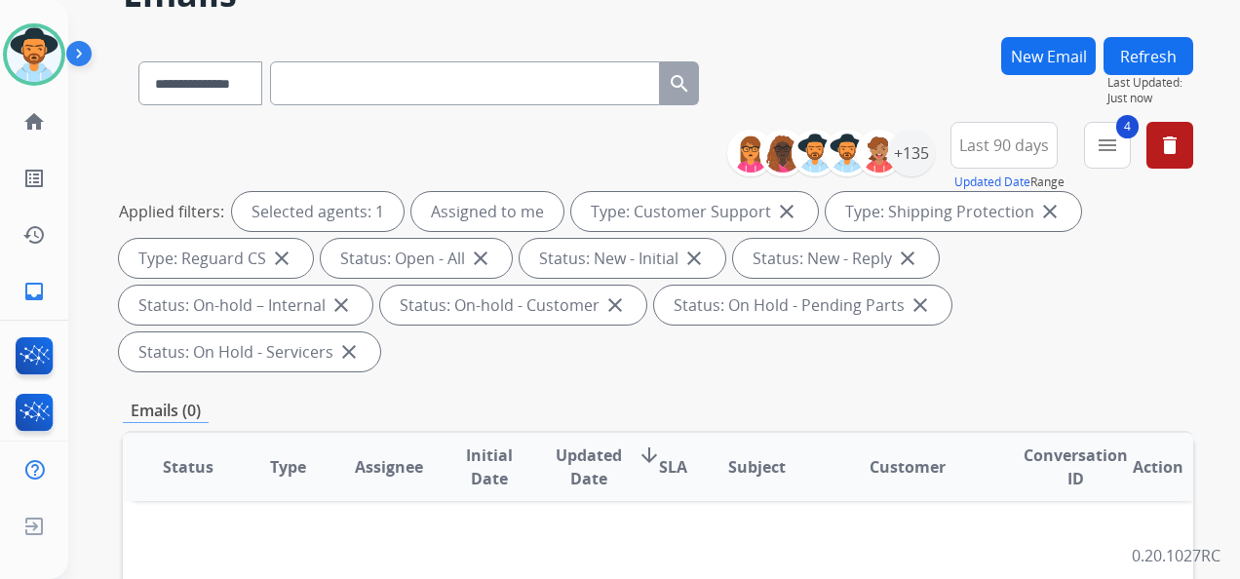
scroll to position [0, 0]
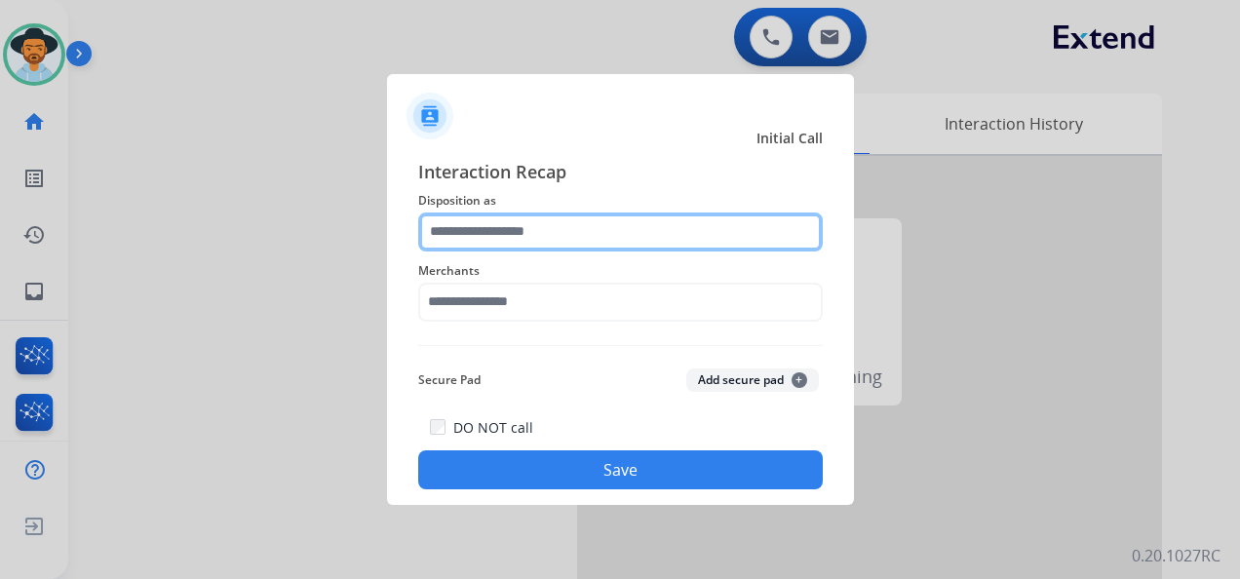
click at [569, 233] on input "text" at bounding box center [620, 232] width 405 height 39
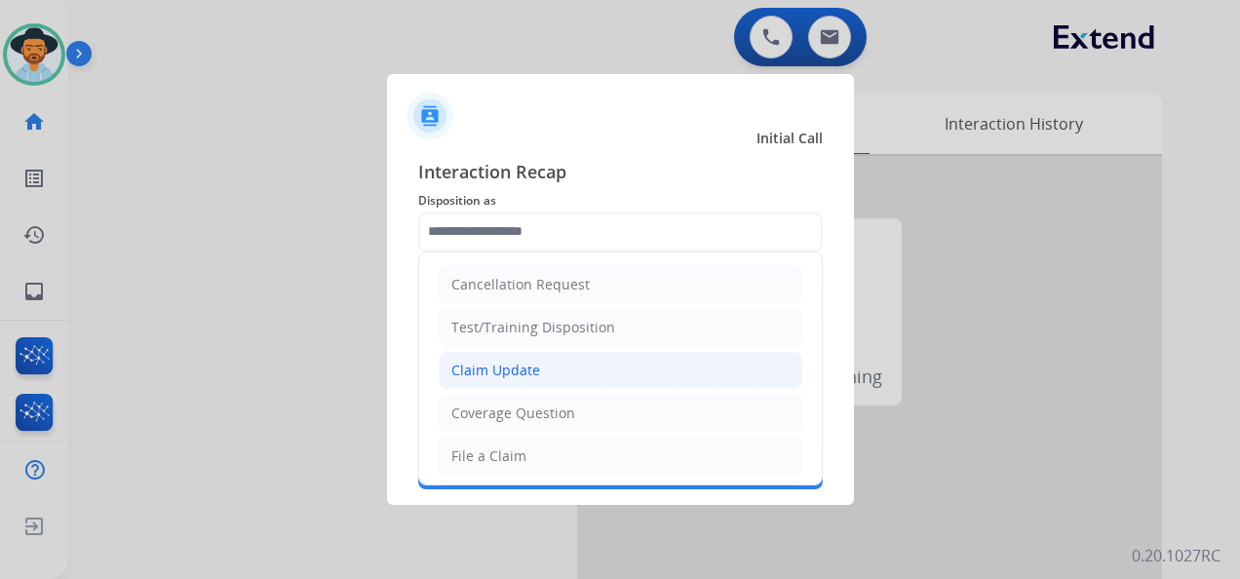
click at [575, 365] on li "Claim Update" at bounding box center [621, 370] width 364 height 37
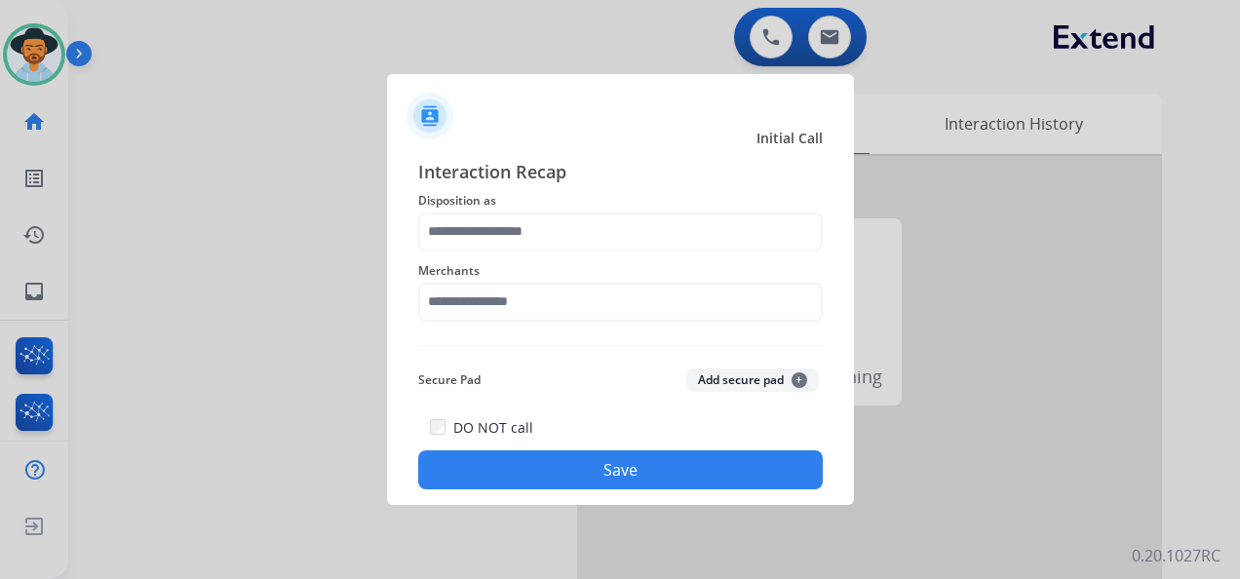
type input "**********"
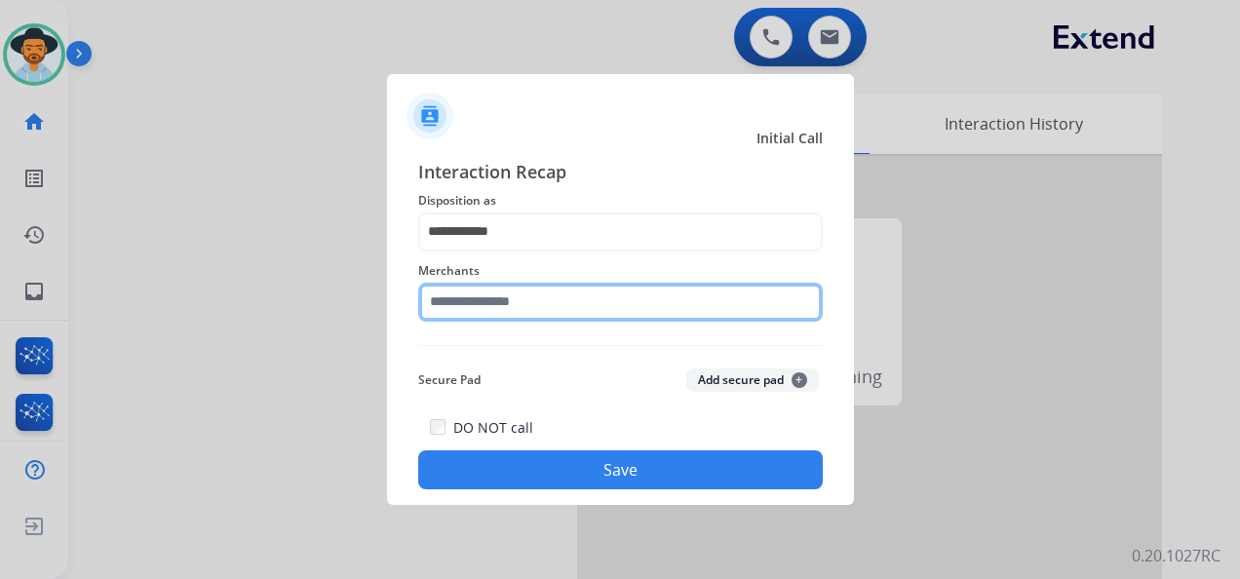
click at [560, 312] on input "text" at bounding box center [620, 302] width 405 height 39
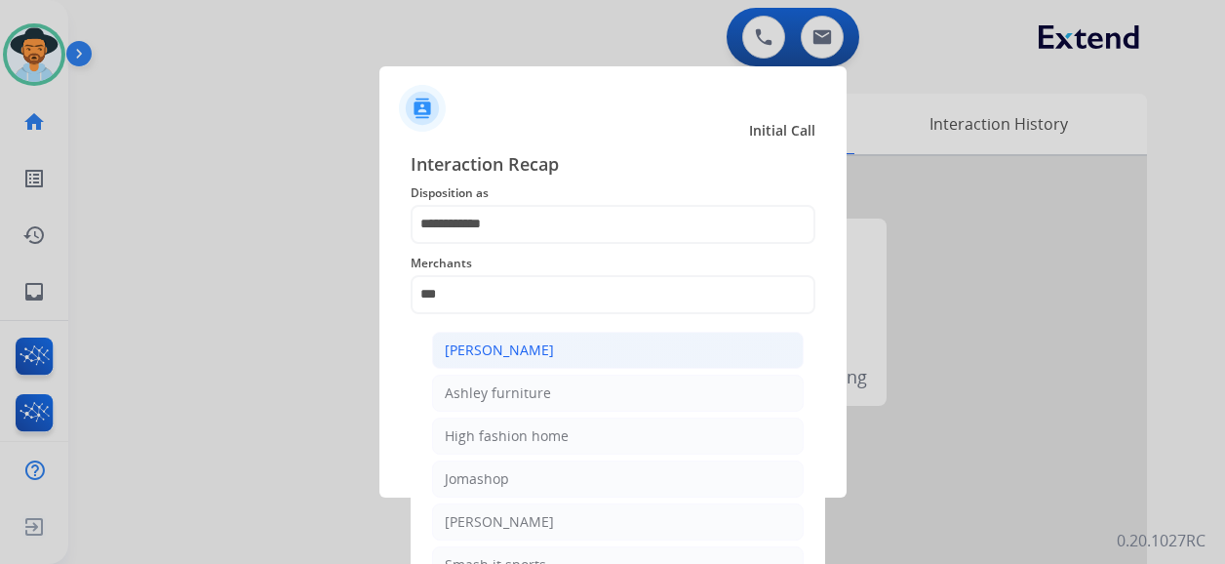
click at [549, 355] on div "[PERSON_NAME]" at bounding box center [499, 349] width 109 height 19
type input "**********"
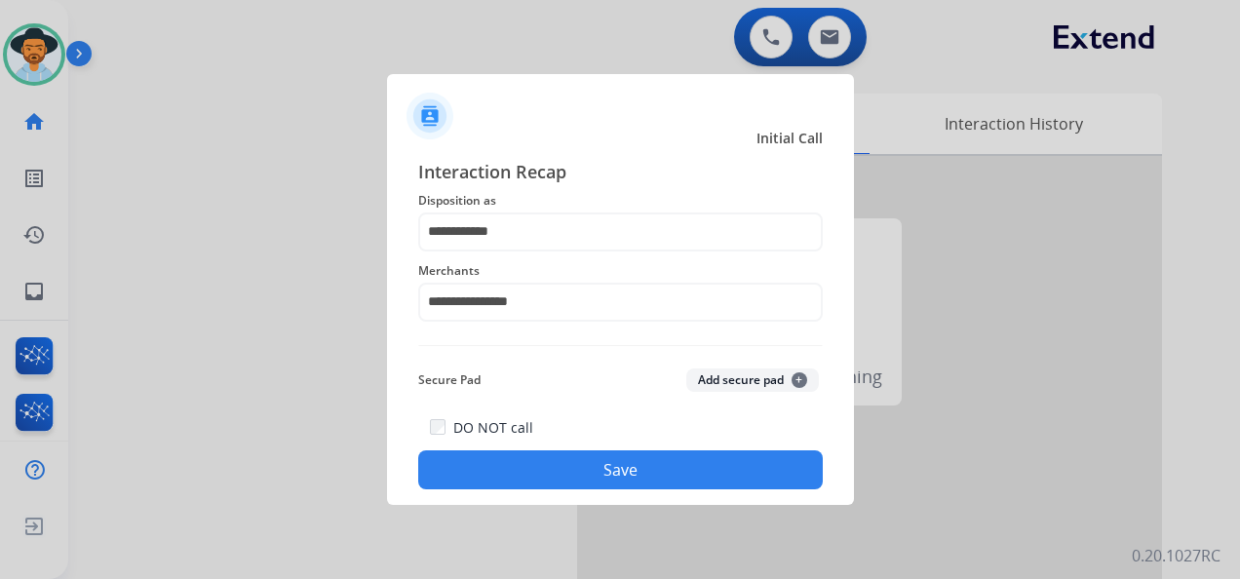
click at [623, 458] on button "Save" at bounding box center [620, 469] width 405 height 39
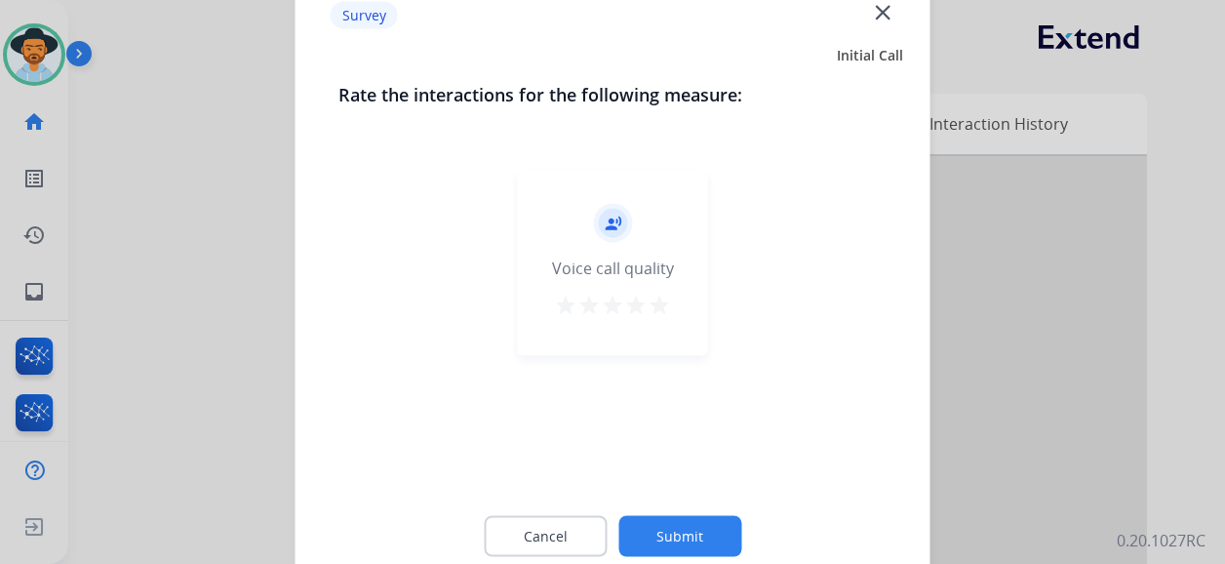
click at [649, 302] on mat-icon "star" at bounding box center [658, 304] width 23 height 23
click at [681, 528] on button "Submit" at bounding box center [679, 536] width 123 height 41
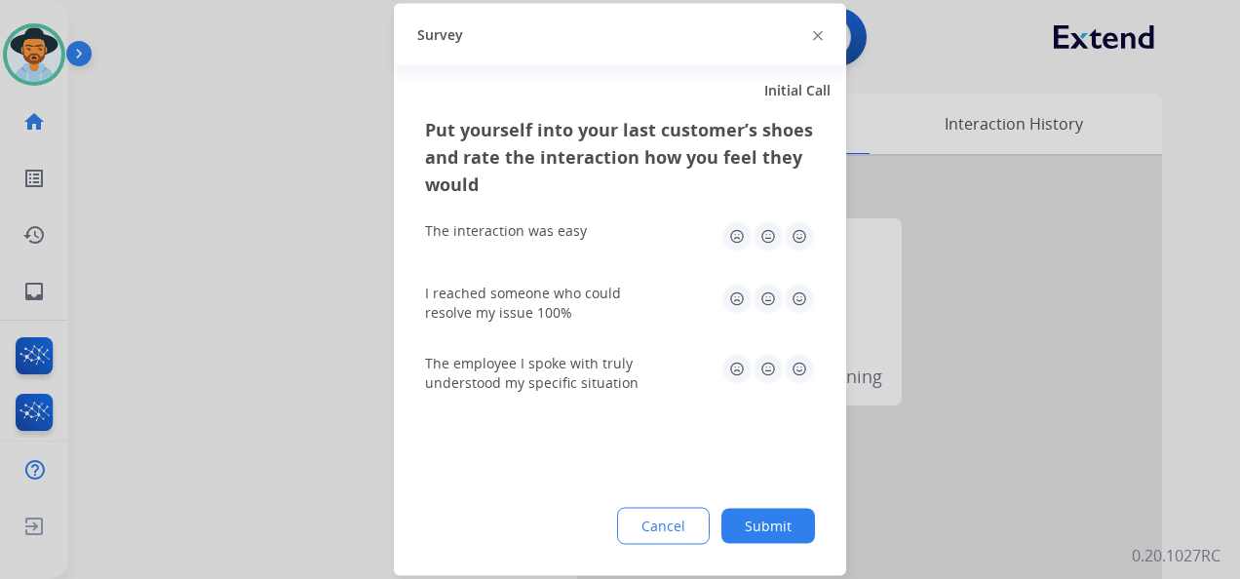
click at [796, 234] on img at bounding box center [799, 236] width 31 height 31
click at [798, 304] on img at bounding box center [799, 299] width 31 height 31
click at [798, 361] on img at bounding box center [799, 369] width 31 height 31
click at [774, 525] on button "Submit" at bounding box center [768, 526] width 94 height 35
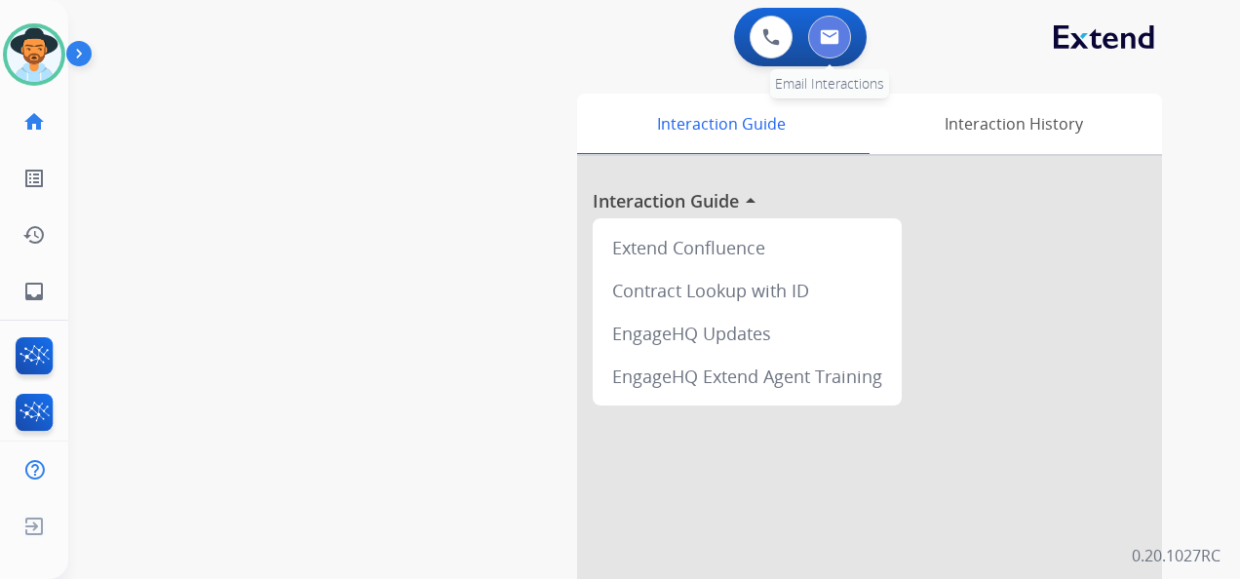
click at [833, 30] on img at bounding box center [829, 37] width 19 height 16
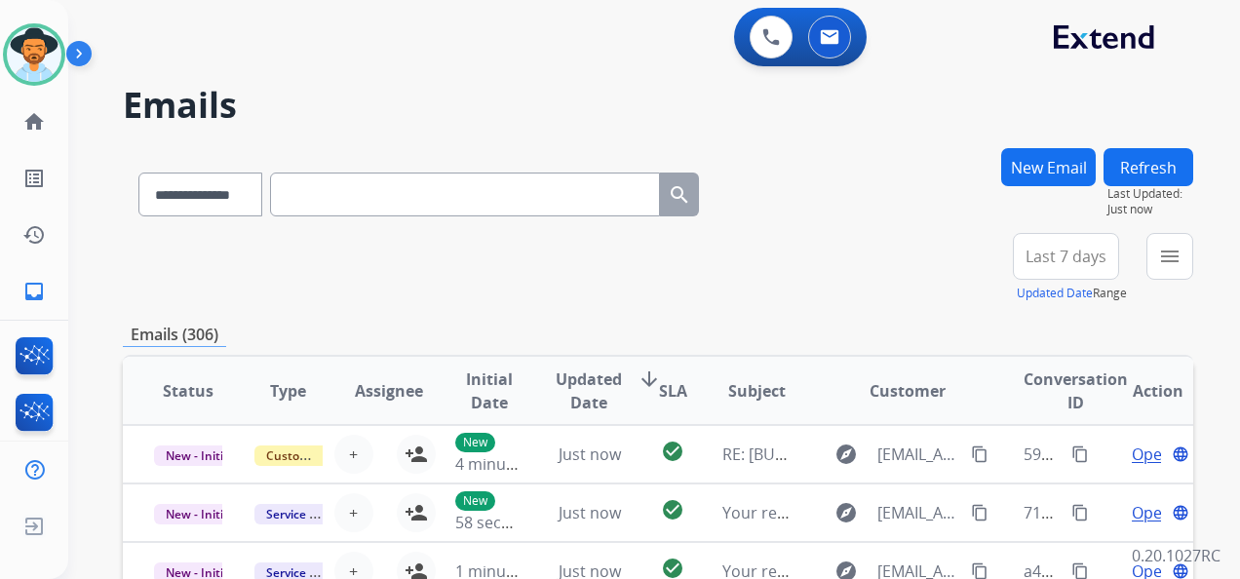
click at [1078, 253] on span "Last 7 days" at bounding box center [1066, 257] width 81 height 8
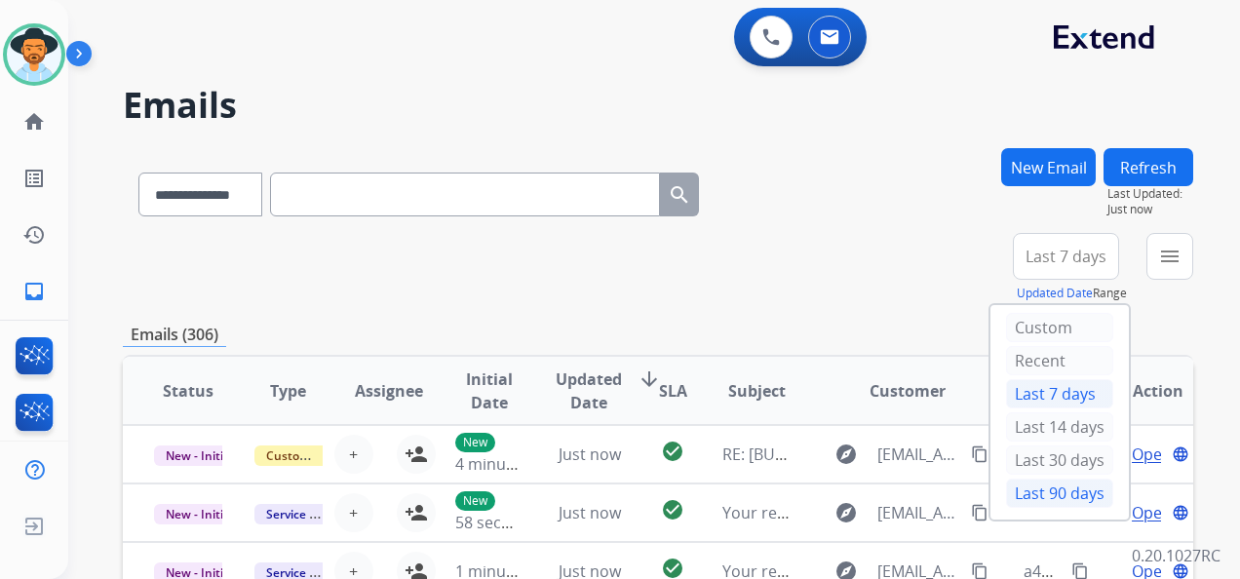
click at [1045, 483] on div "Last 90 days" at bounding box center [1059, 493] width 107 height 29
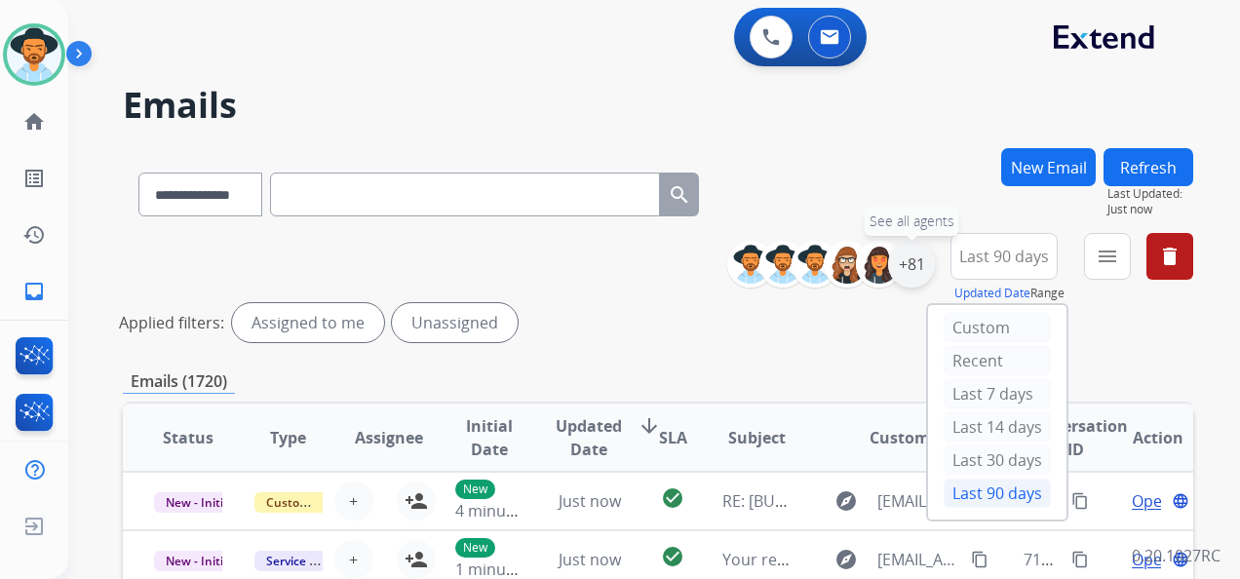
click at [926, 269] on div "+81" at bounding box center [911, 264] width 47 height 47
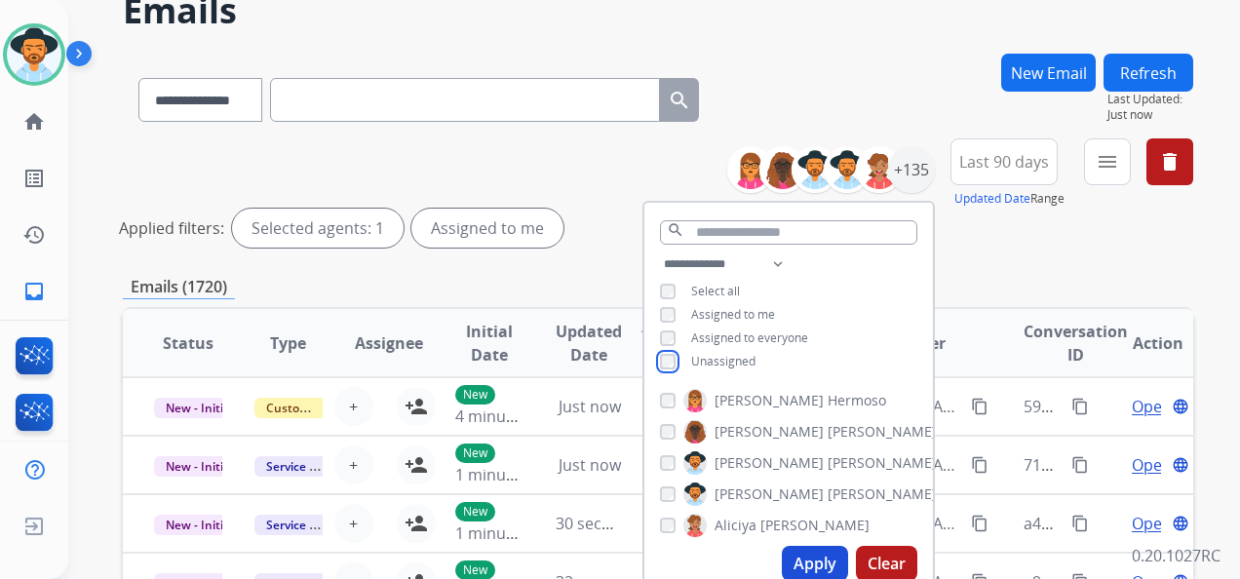
scroll to position [97, 0]
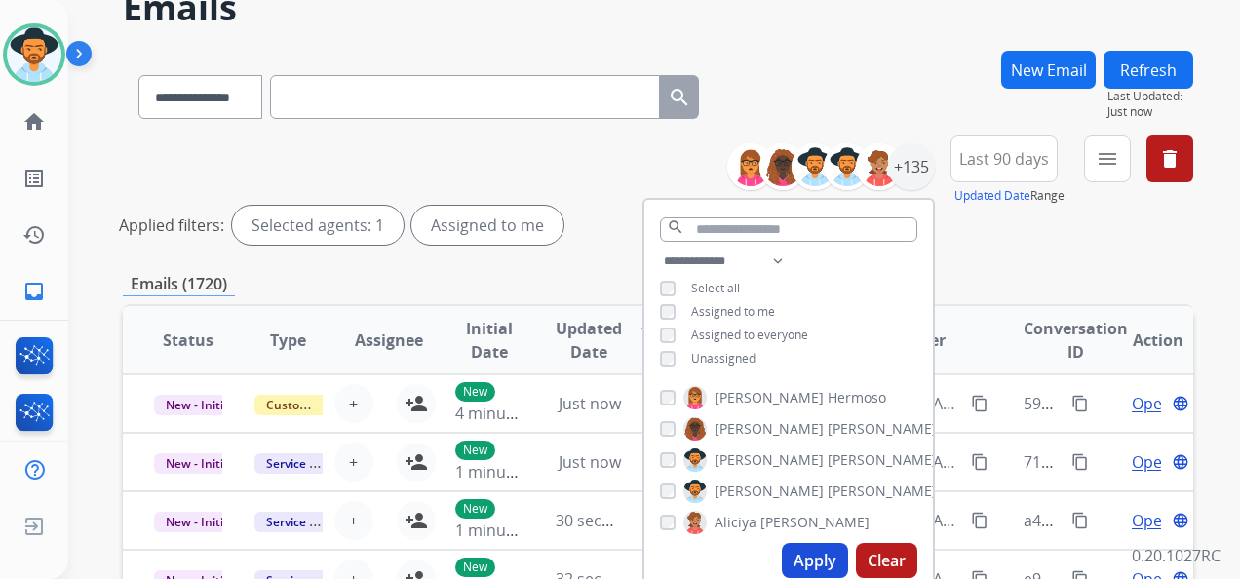
click at [812, 557] on button "Apply" at bounding box center [815, 560] width 66 height 35
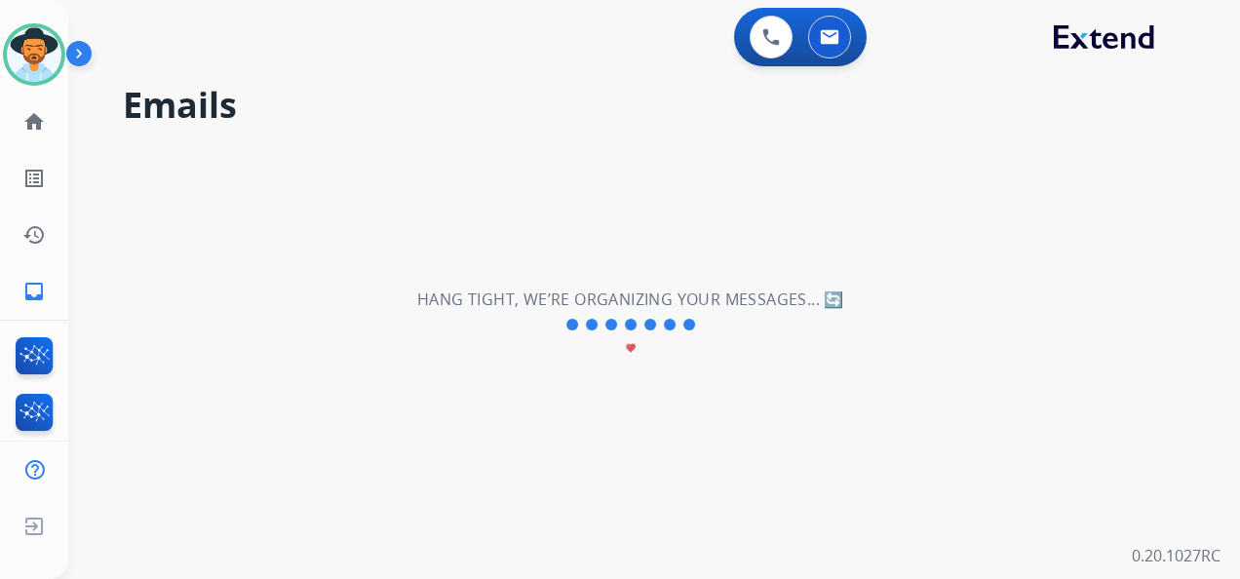
scroll to position [0, 0]
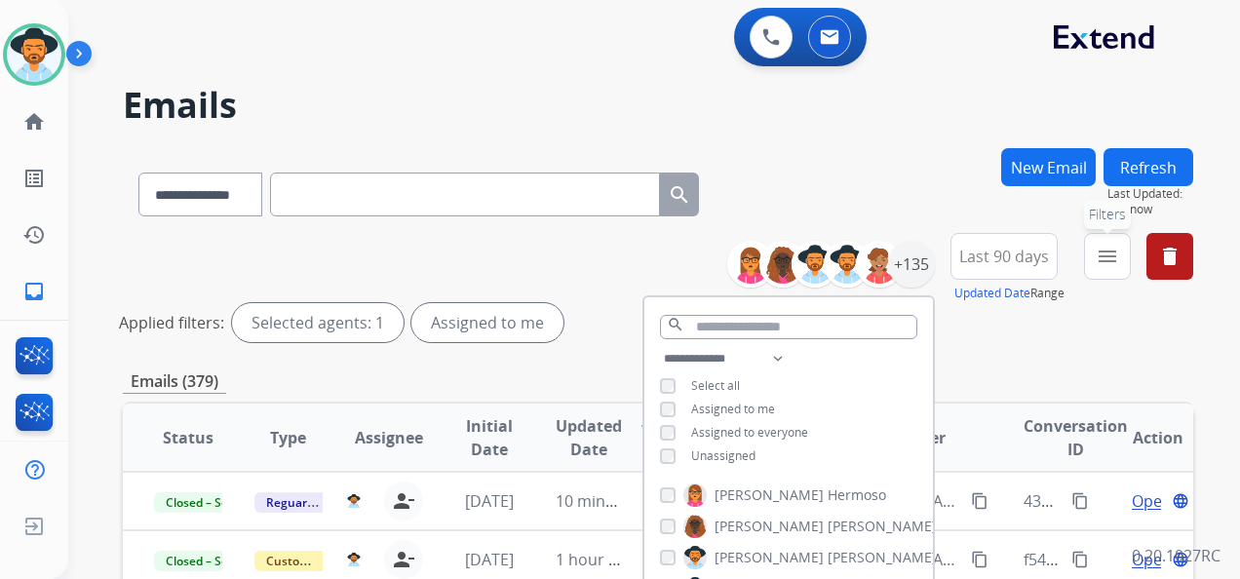
click at [1106, 252] on mat-icon "menu" at bounding box center [1107, 256] width 23 height 23
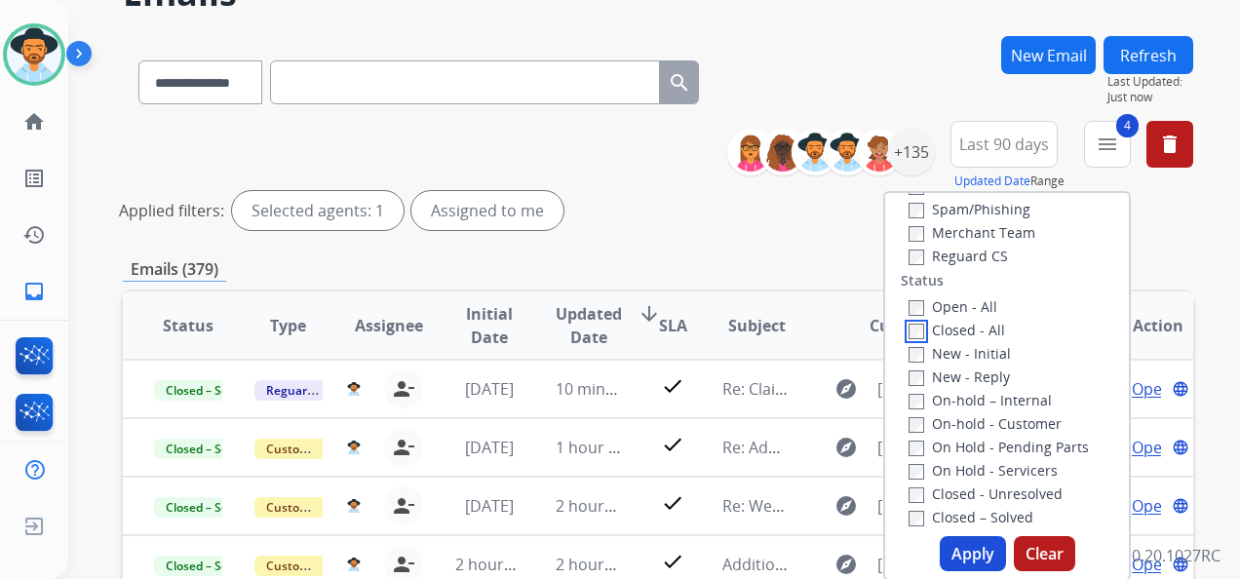
scroll to position [292, 0]
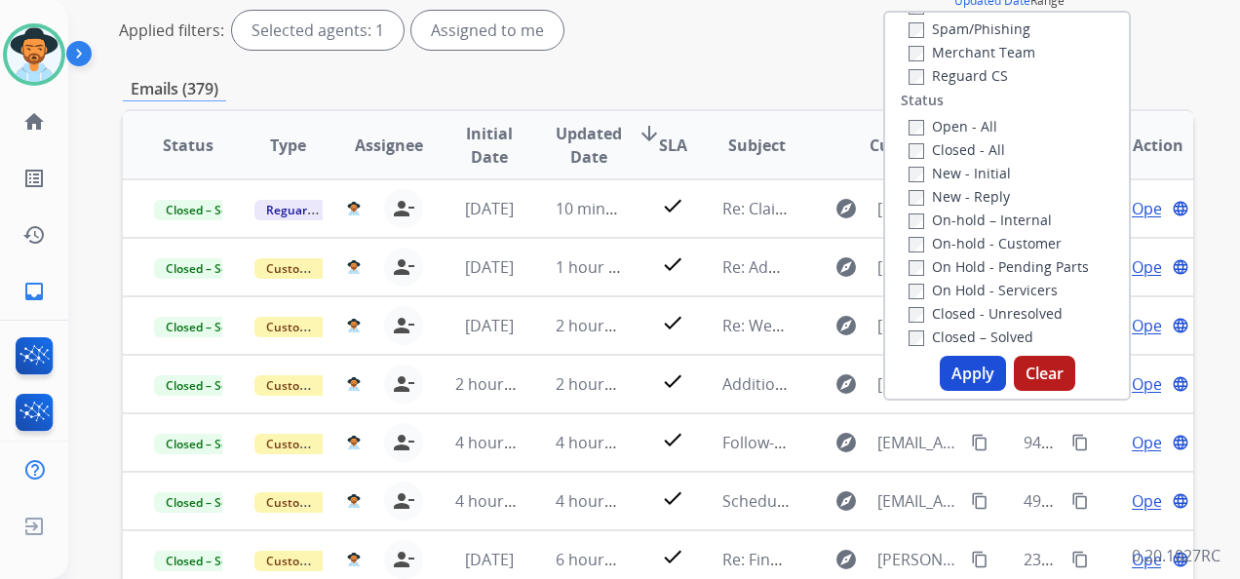
click at [966, 374] on button "Apply" at bounding box center [973, 373] width 66 height 35
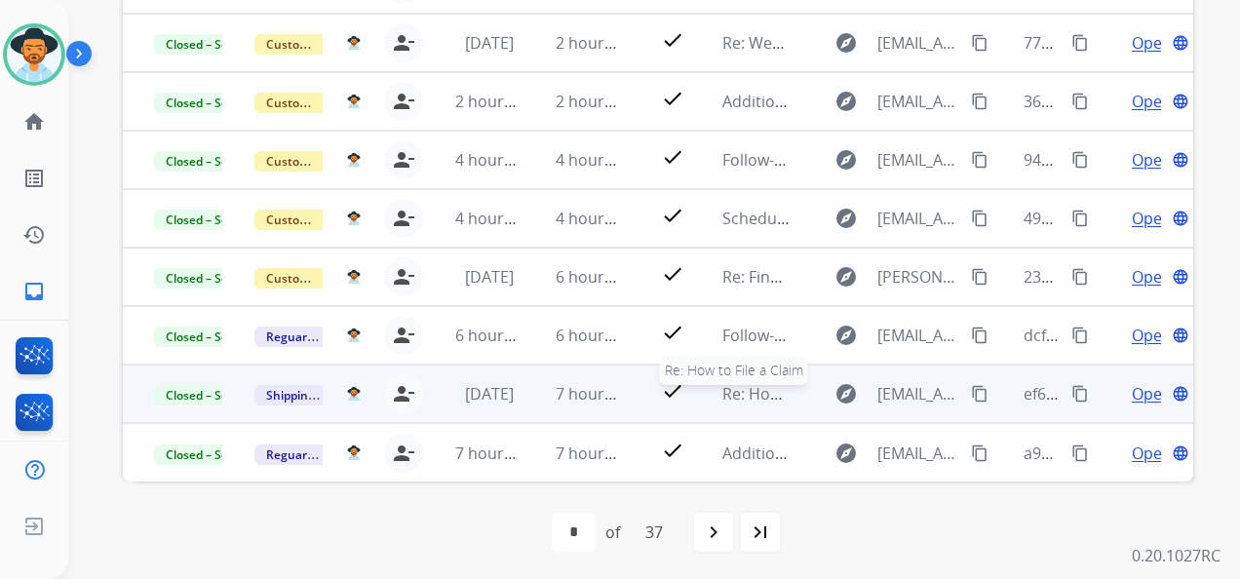
scroll to position [671, 0]
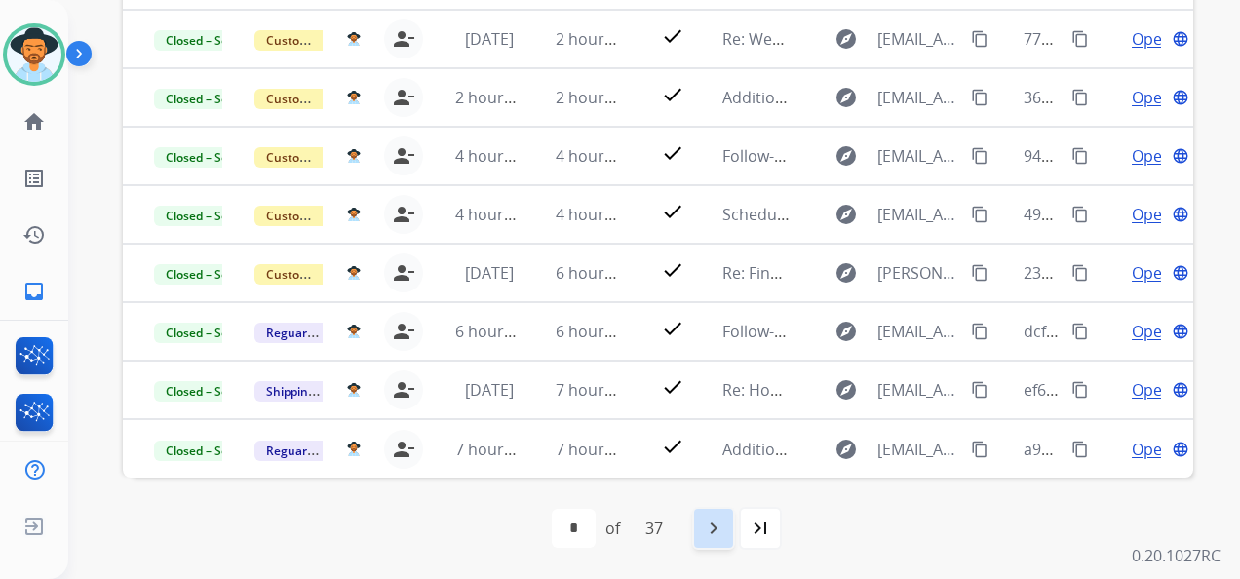
click at [716, 526] on mat-icon "navigate_next" at bounding box center [713, 528] width 23 height 23
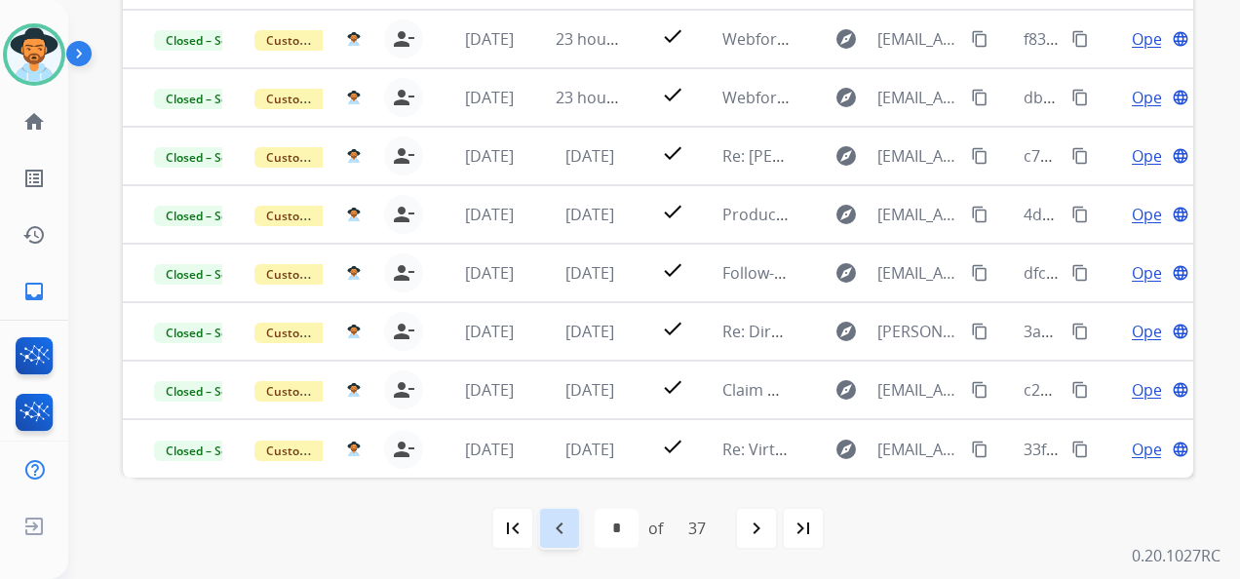
click at [549, 530] on mat-icon "navigate_before" at bounding box center [559, 528] width 23 height 23
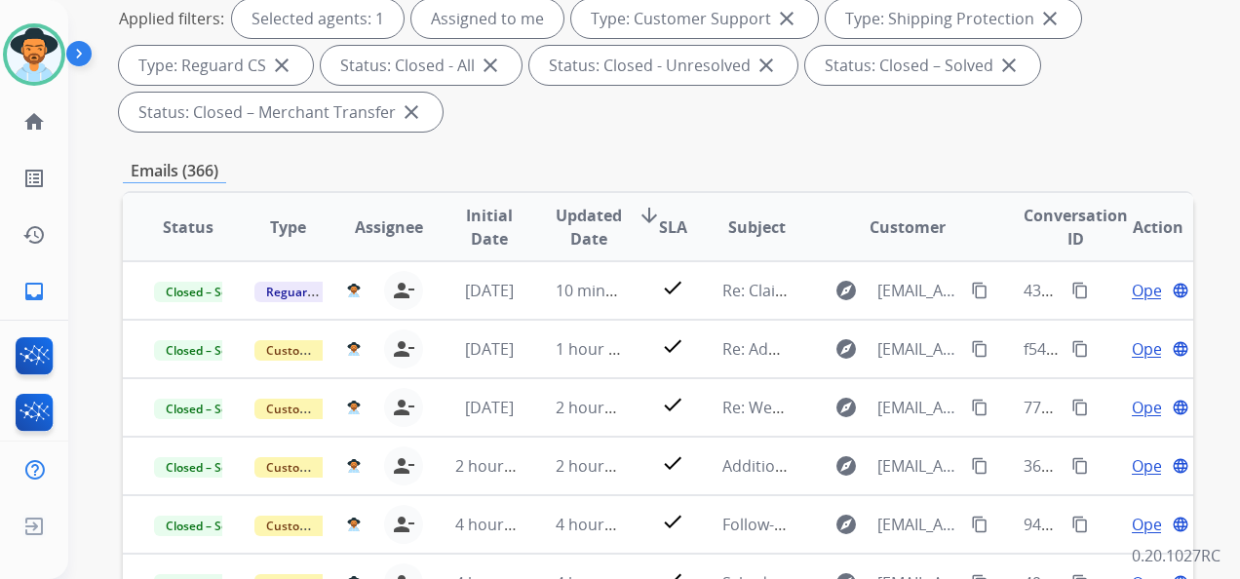
scroll to position [183, 0]
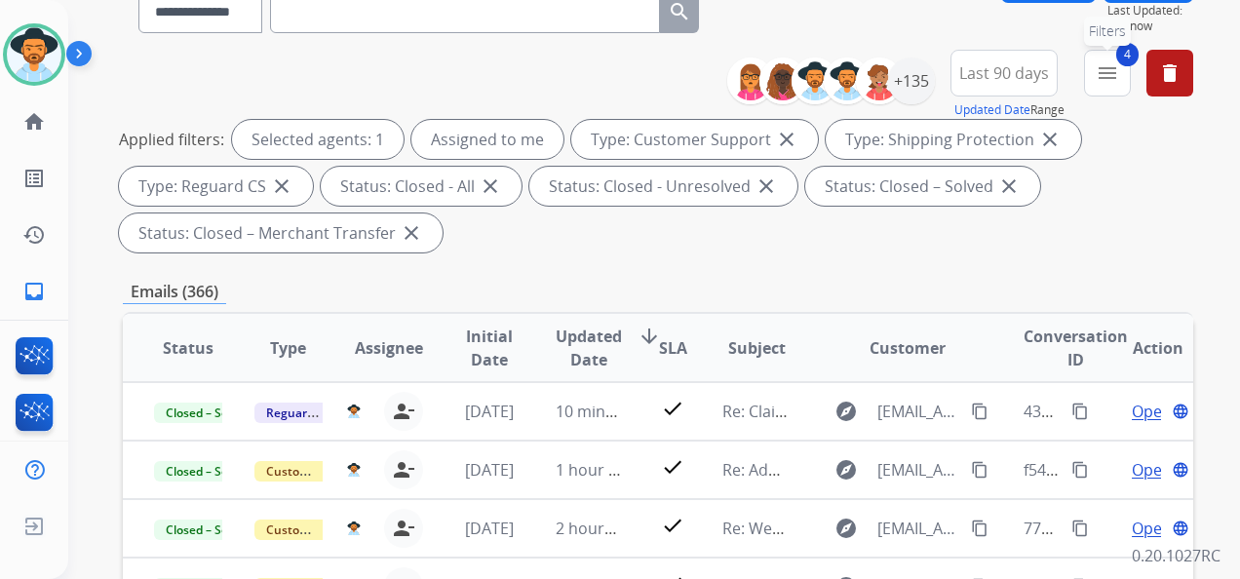
click at [1097, 66] on mat-icon "menu" at bounding box center [1107, 72] width 23 height 23
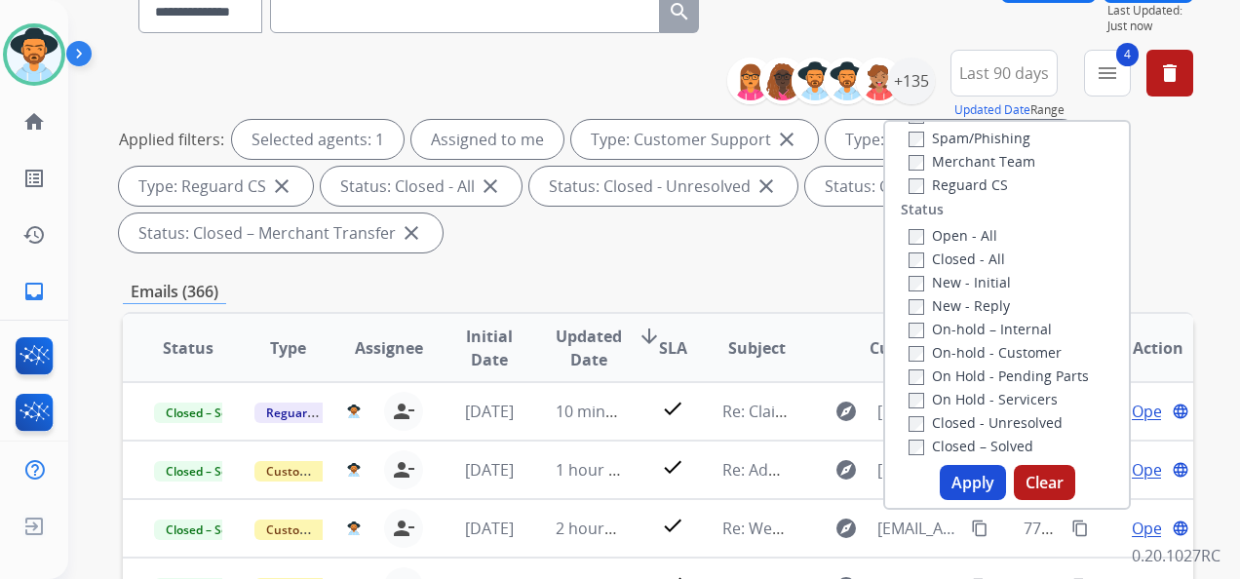
click at [901, 232] on div "Open - All Closed - All New - Initial New - Reply On-hold – Internal On-hold - …" at bounding box center [1007, 351] width 213 height 257
click at [967, 478] on button "Apply" at bounding box center [973, 482] width 66 height 35
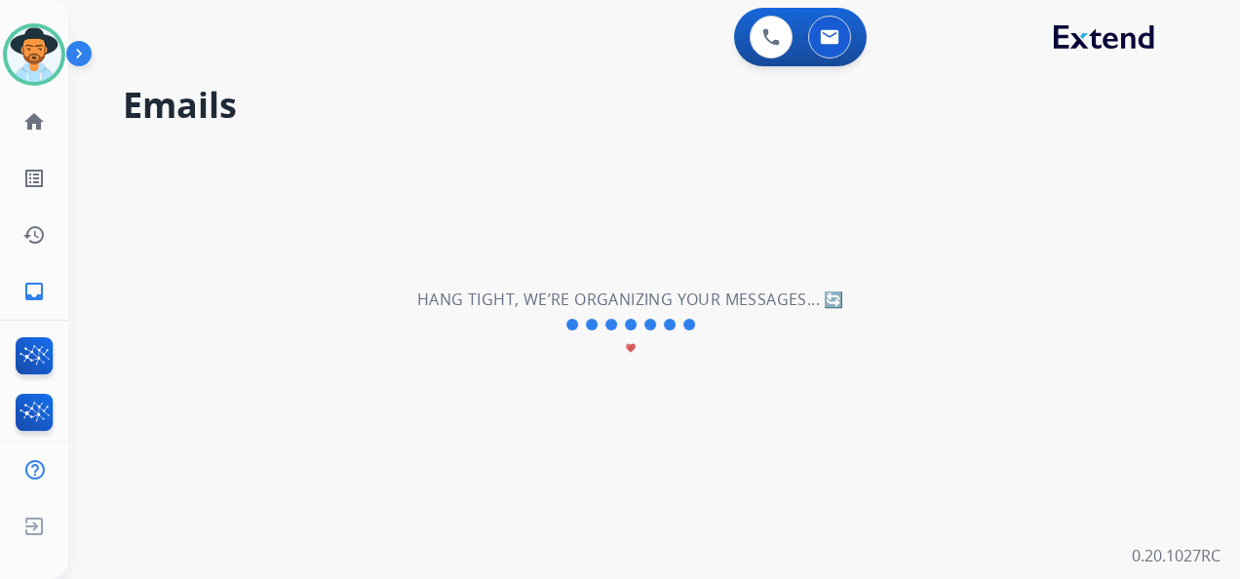
scroll to position [0, 0]
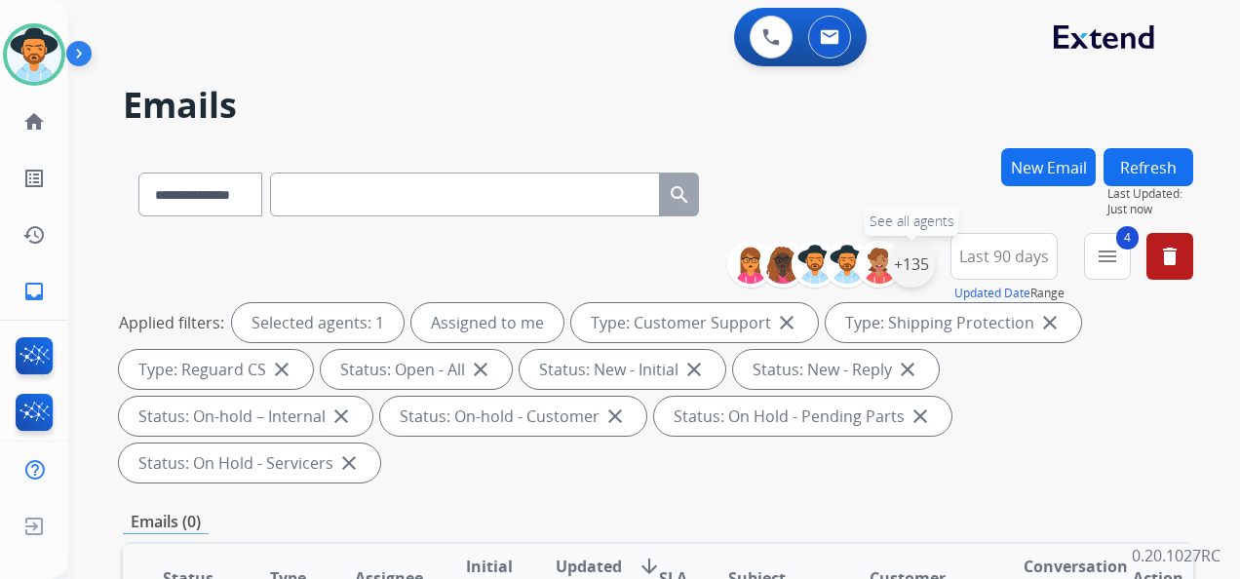
click at [911, 272] on div "+135" at bounding box center [911, 264] width 47 height 47
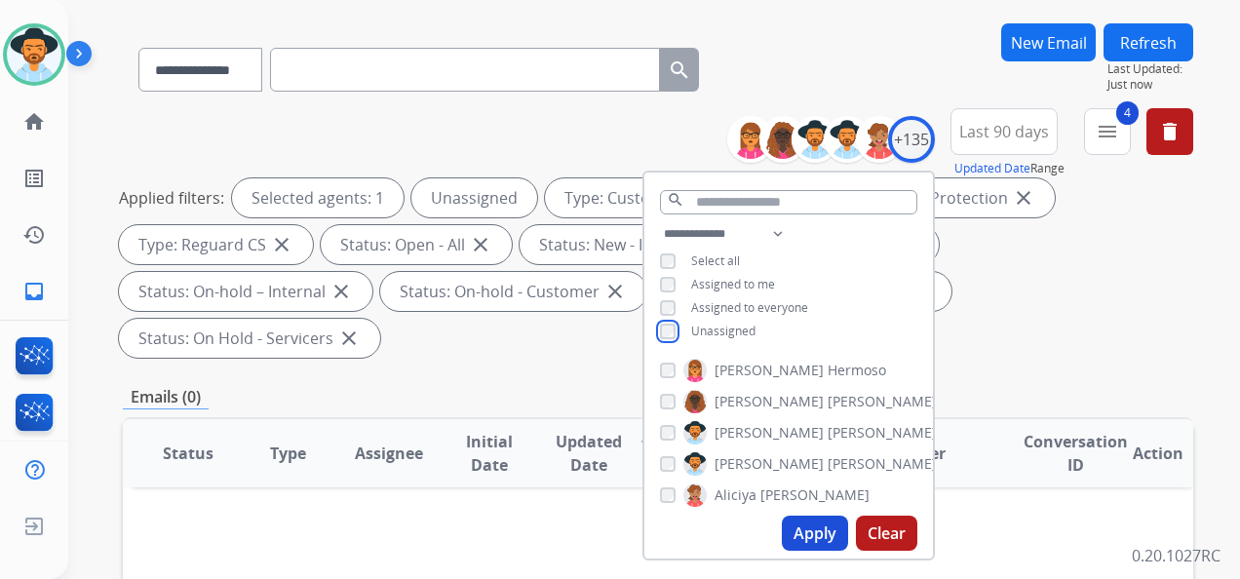
scroll to position [195, 0]
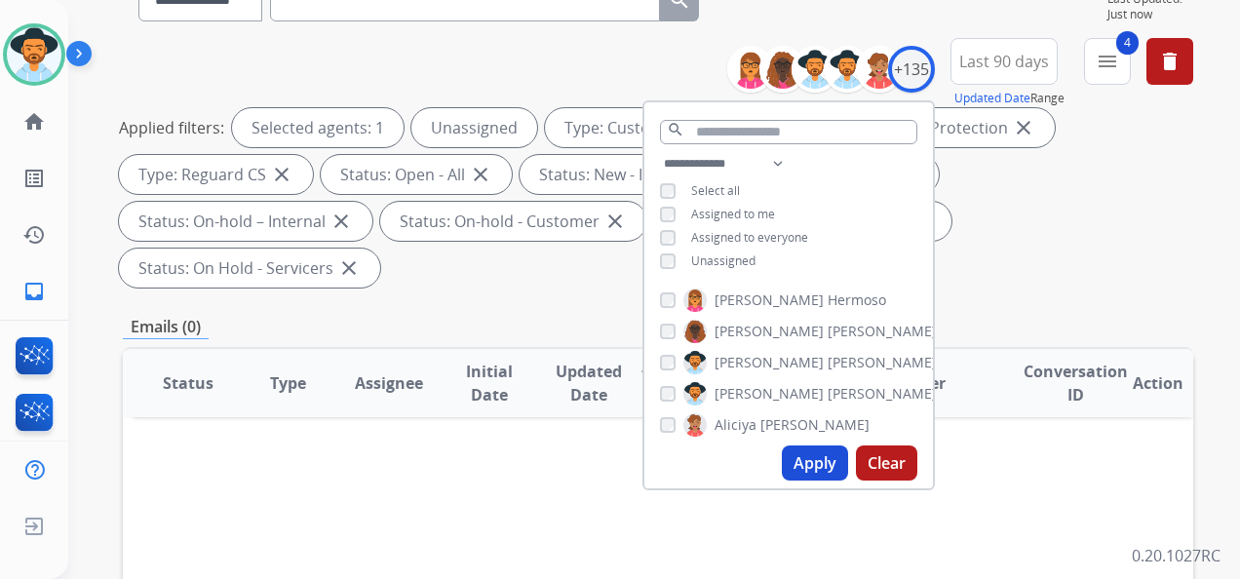
click at [821, 460] on button "Apply" at bounding box center [815, 463] width 66 height 35
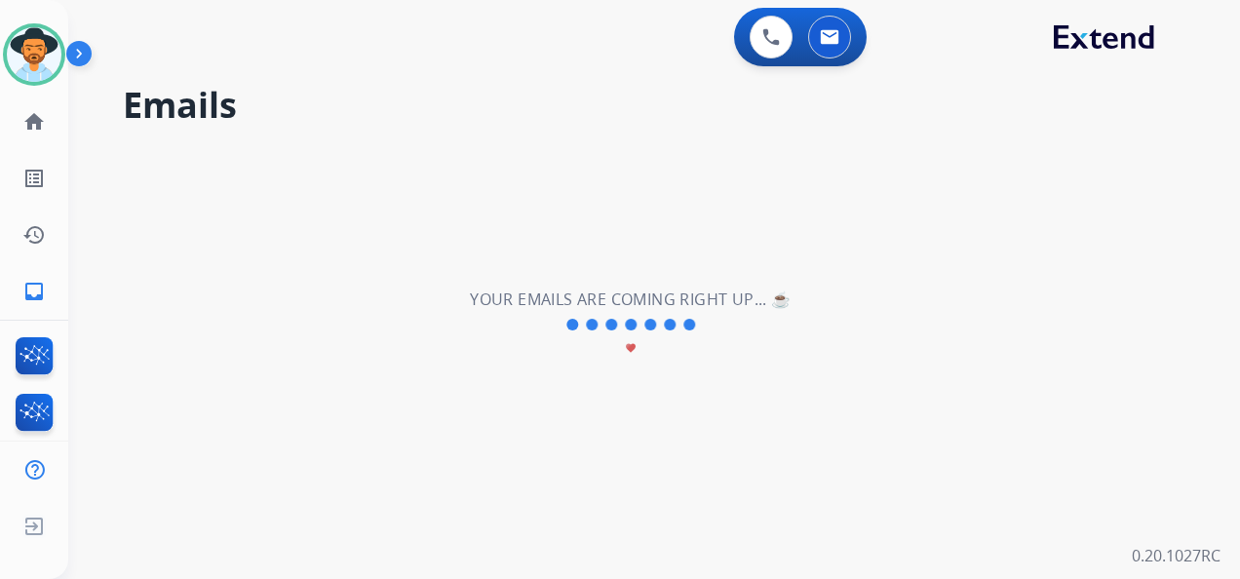
scroll to position [0, 0]
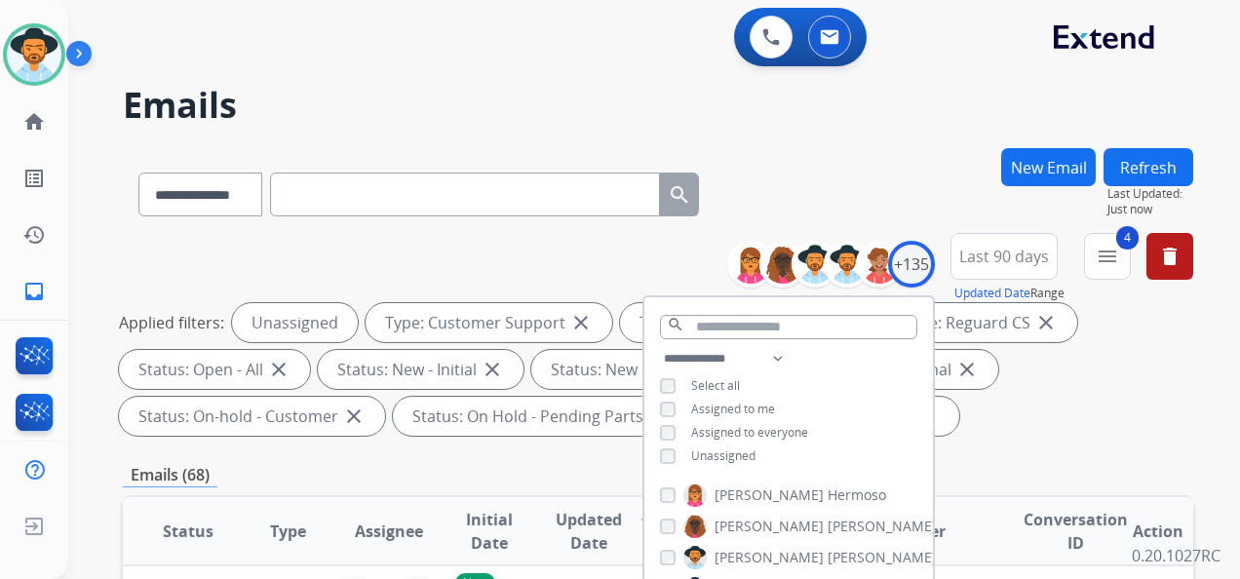
click at [695, 234] on div "**********" at bounding box center [658, 338] width 1070 height 211
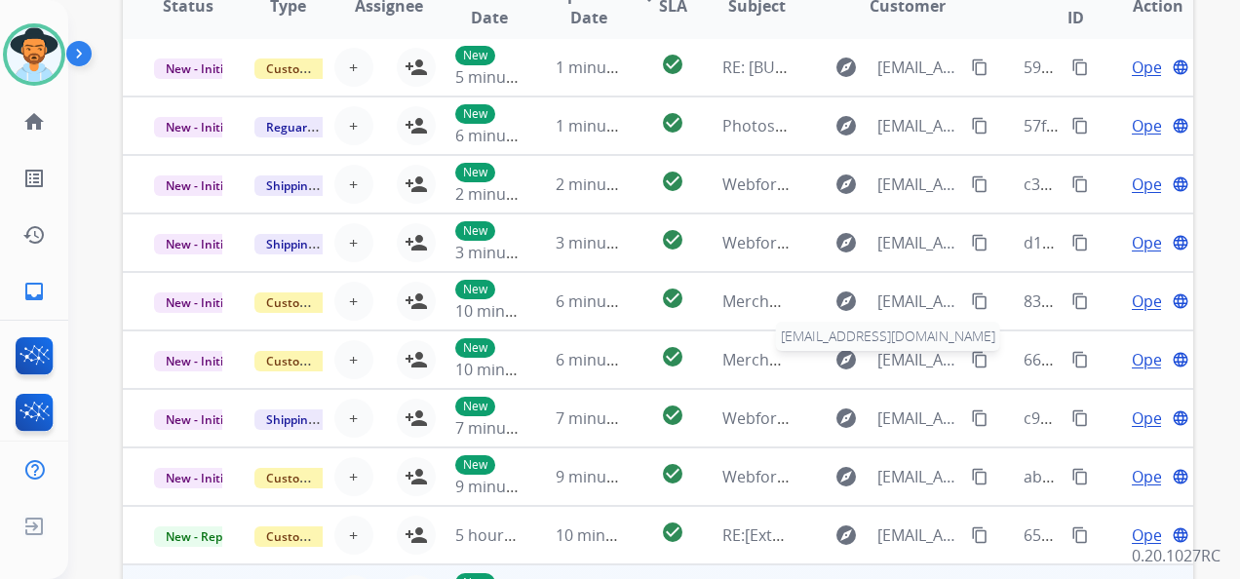
scroll to position [671, 0]
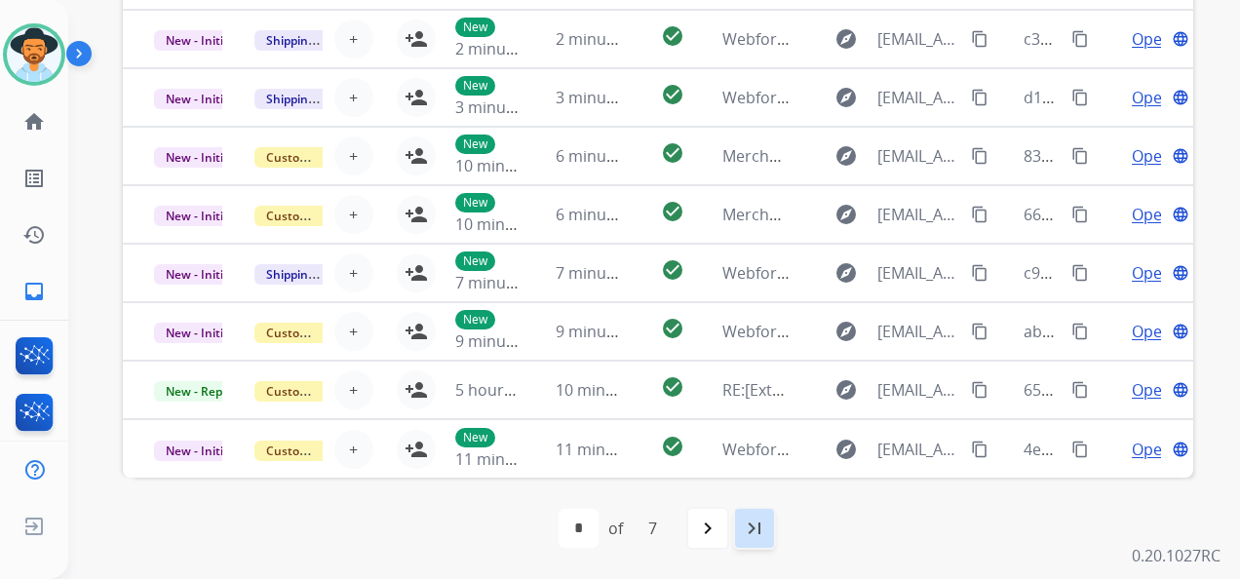
click at [755, 536] on mat-icon "last_page" at bounding box center [754, 528] width 23 height 23
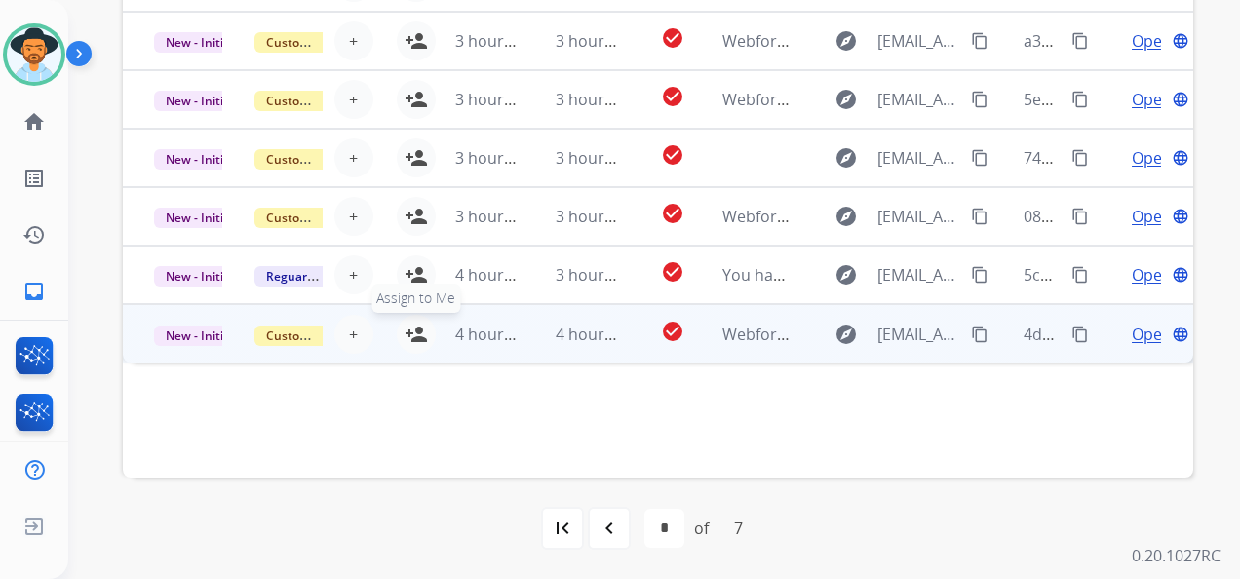
click at [413, 334] on mat-icon "person_add" at bounding box center [416, 334] width 23 height 23
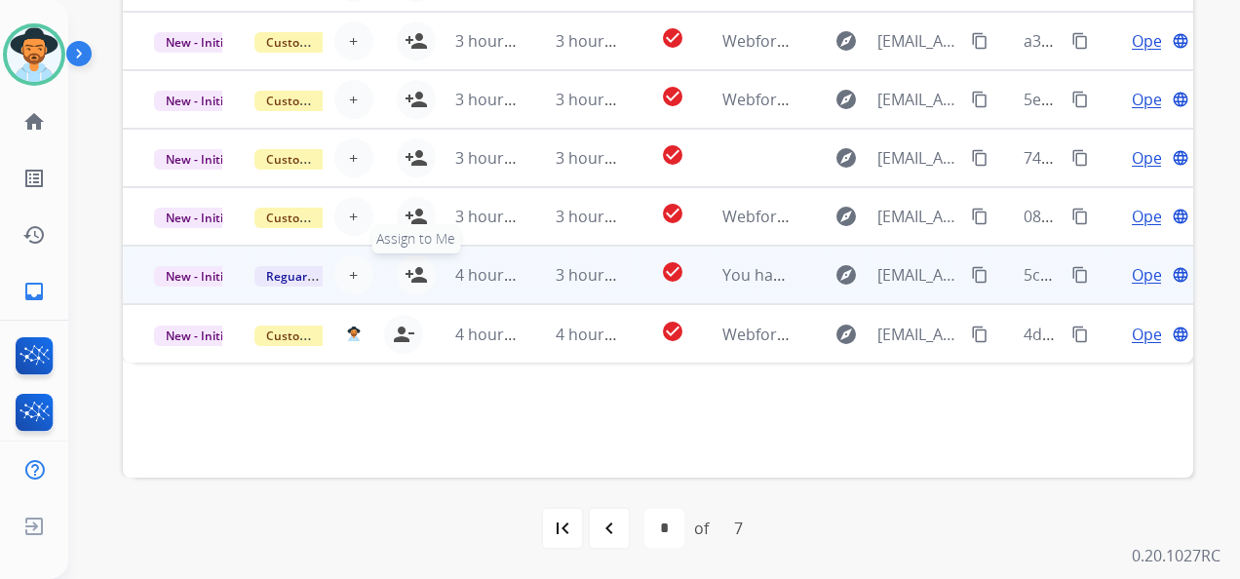
click at [415, 272] on mat-icon "person_add" at bounding box center [416, 274] width 23 height 23
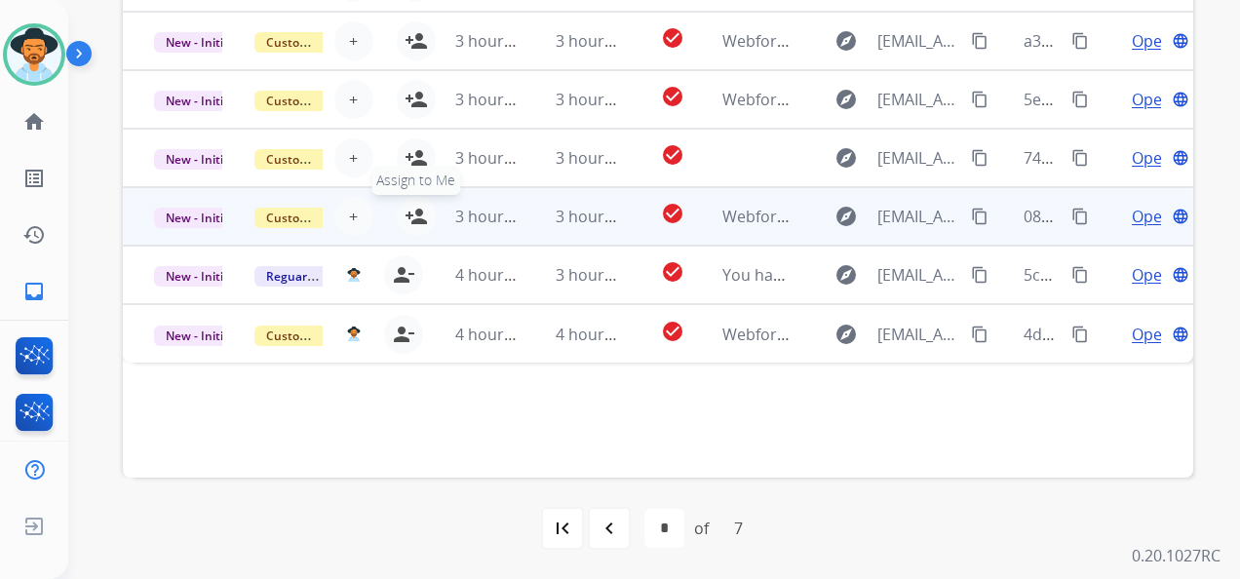
click at [415, 214] on mat-icon "person_add" at bounding box center [416, 216] width 23 height 23
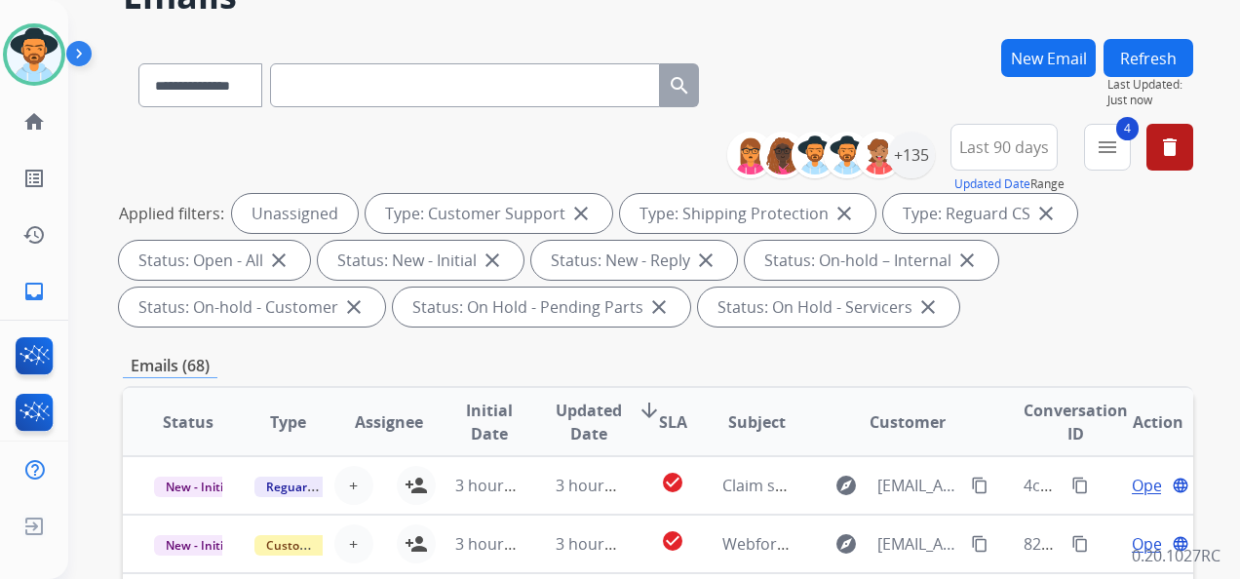
scroll to position [86, 0]
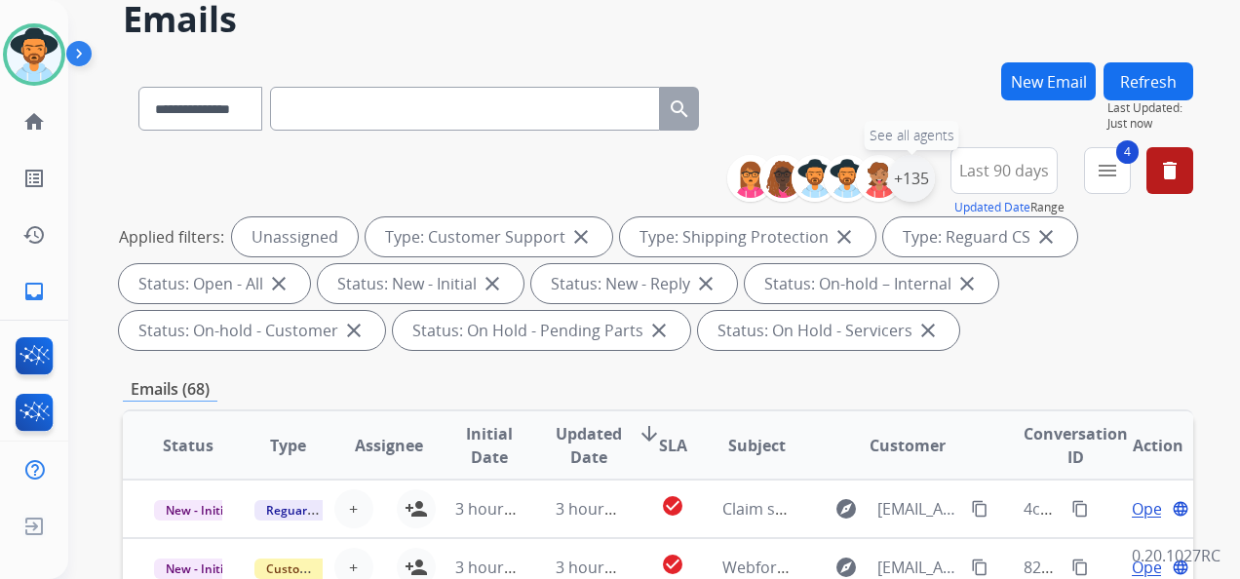
click at [902, 170] on div "+135" at bounding box center [911, 178] width 47 height 47
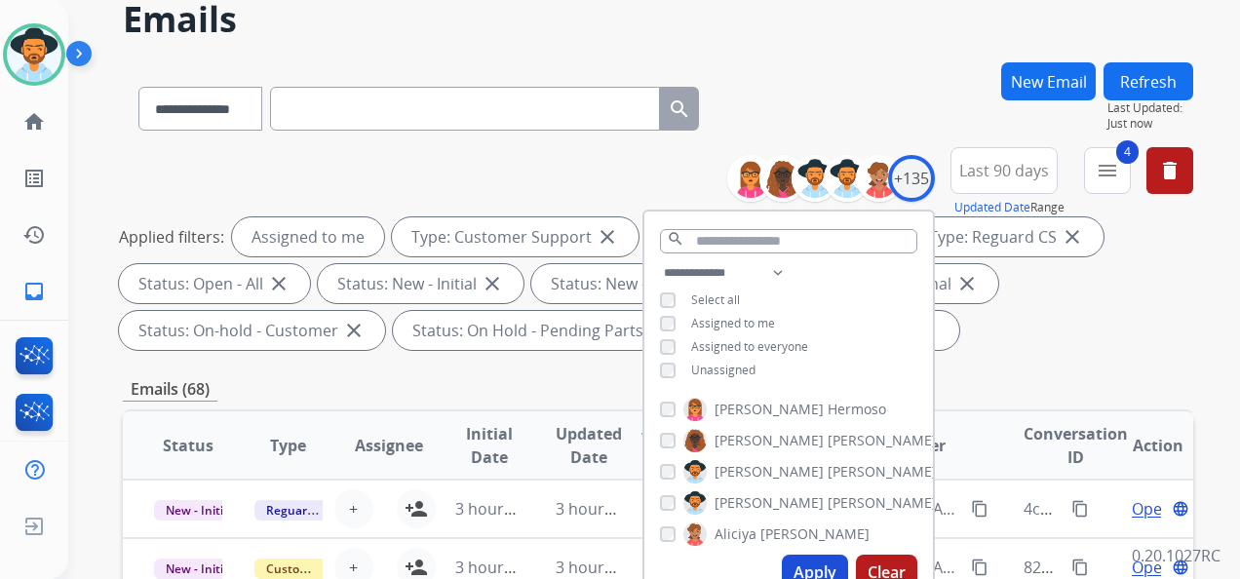
drag, startPoint x: 823, startPoint y: 566, endPoint x: 820, endPoint y: 540, distance: 26.5
click at [823, 565] on button "Apply" at bounding box center [815, 572] width 66 height 35
select select "*"
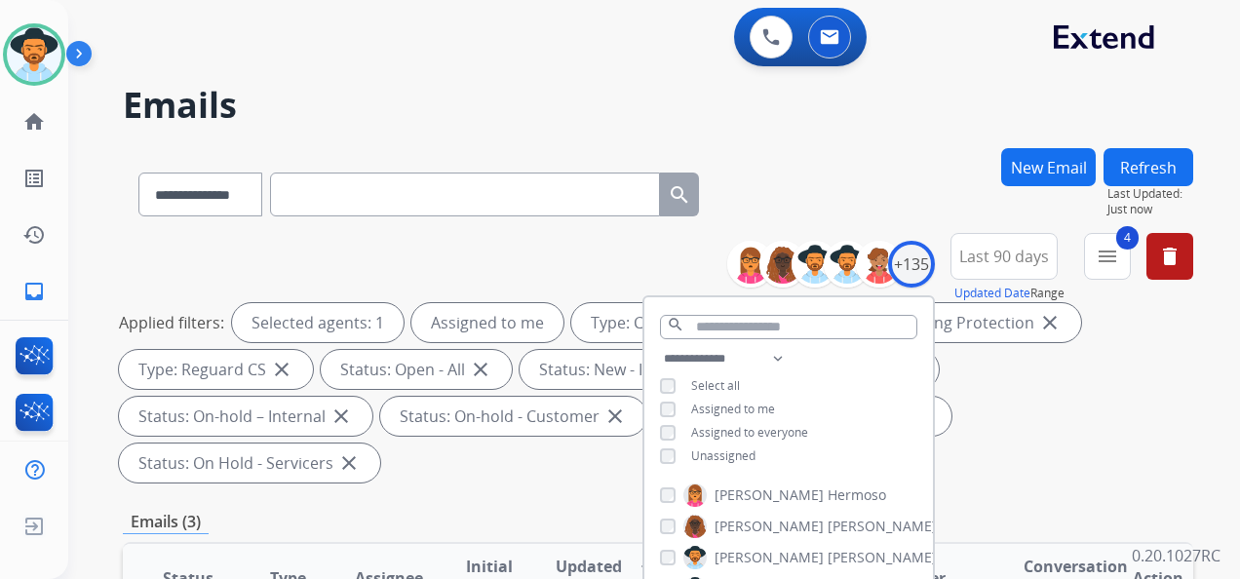
click at [1045, 448] on div "Applied filters: Selected agents: 1 Assigned to me Type: Customer Support close…" at bounding box center [654, 392] width 1070 height 179
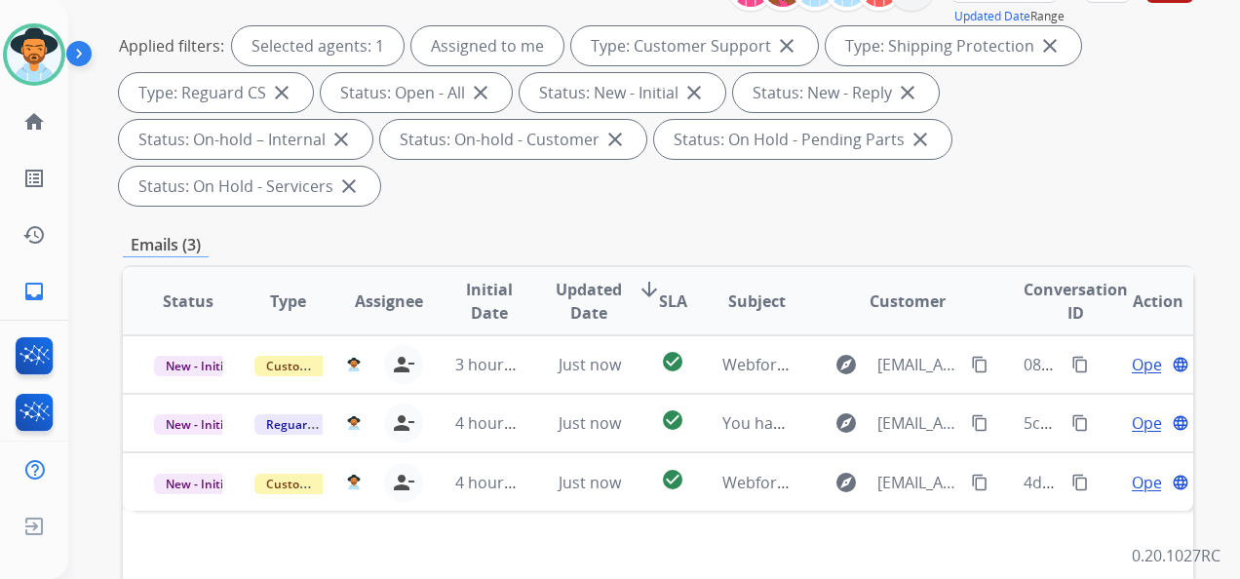
scroll to position [390, 0]
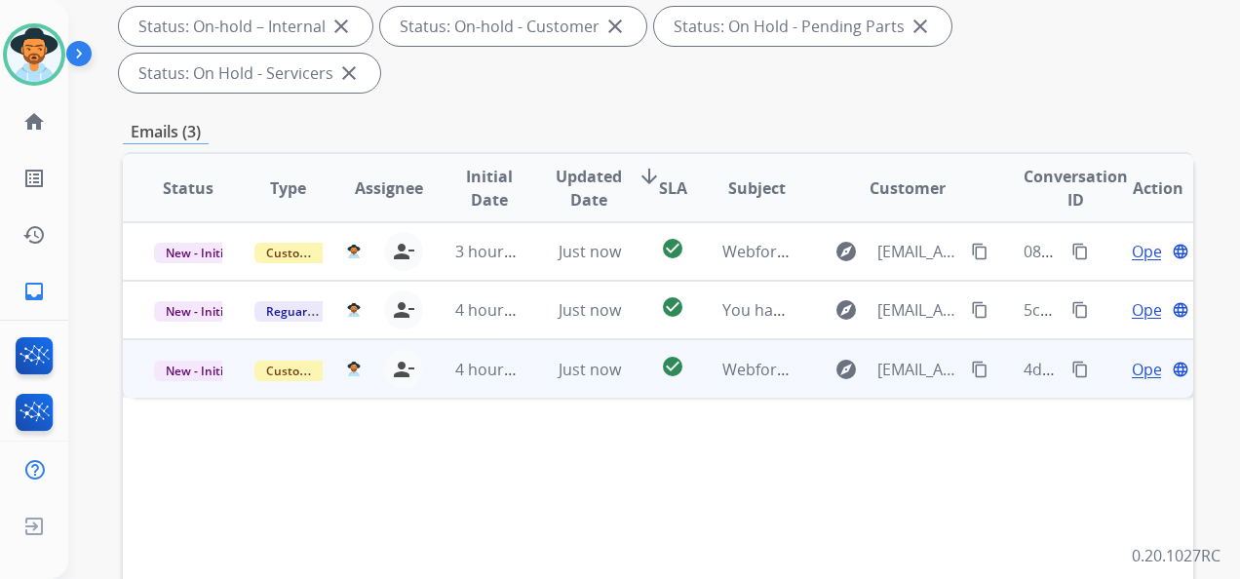
click at [1132, 361] on span "Open" at bounding box center [1152, 369] width 40 height 23
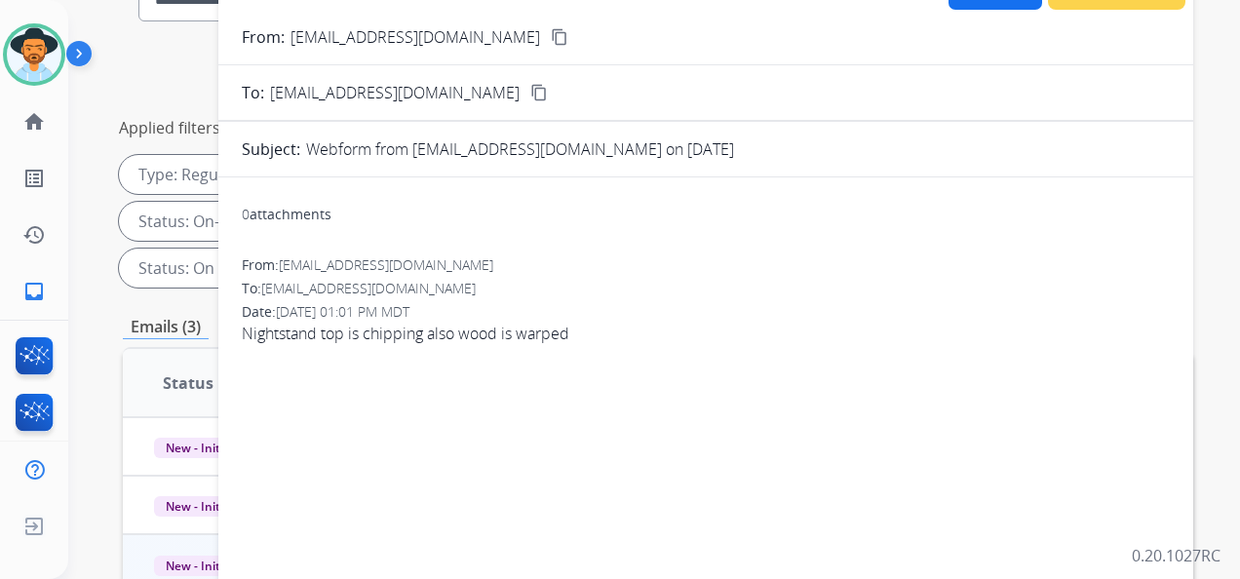
scroll to position [195, 0]
click at [551, 35] on mat-icon "content_copy" at bounding box center [560, 37] width 18 height 18
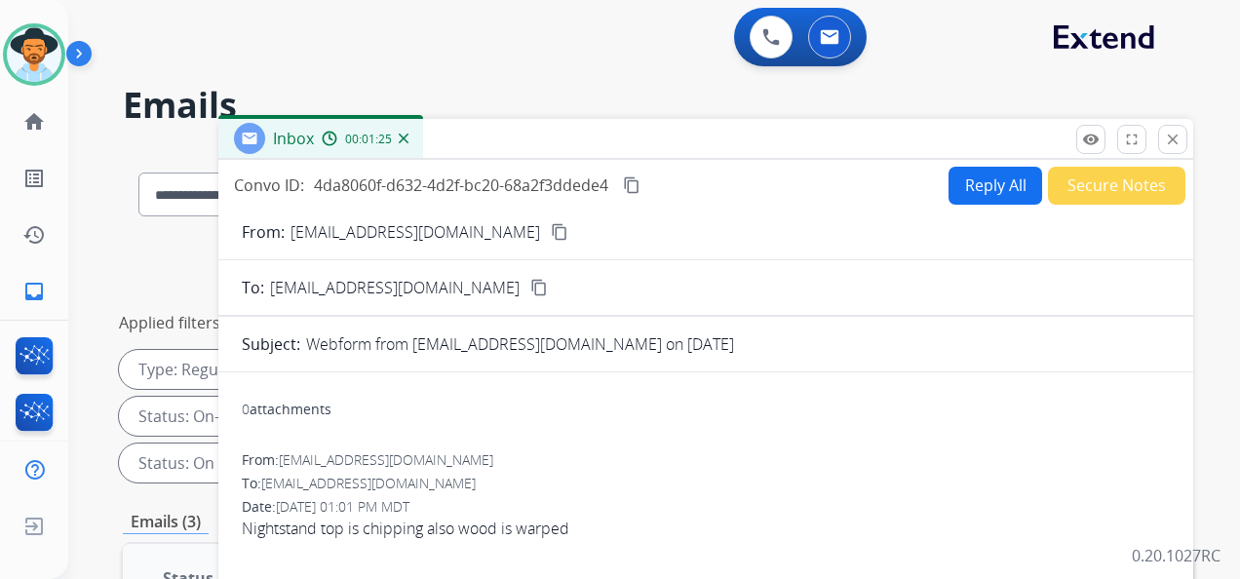
click at [653, 187] on div "Convo ID: 4da8060f-d632-4d2f-bc20-68a2f3ddede4 content_copy Reply All Secure No…" at bounding box center [705, 185] width 975 height 39
click at [640, 187] on mat-icon "content_copy" at bounding box center [632, 185] width 18 height 18
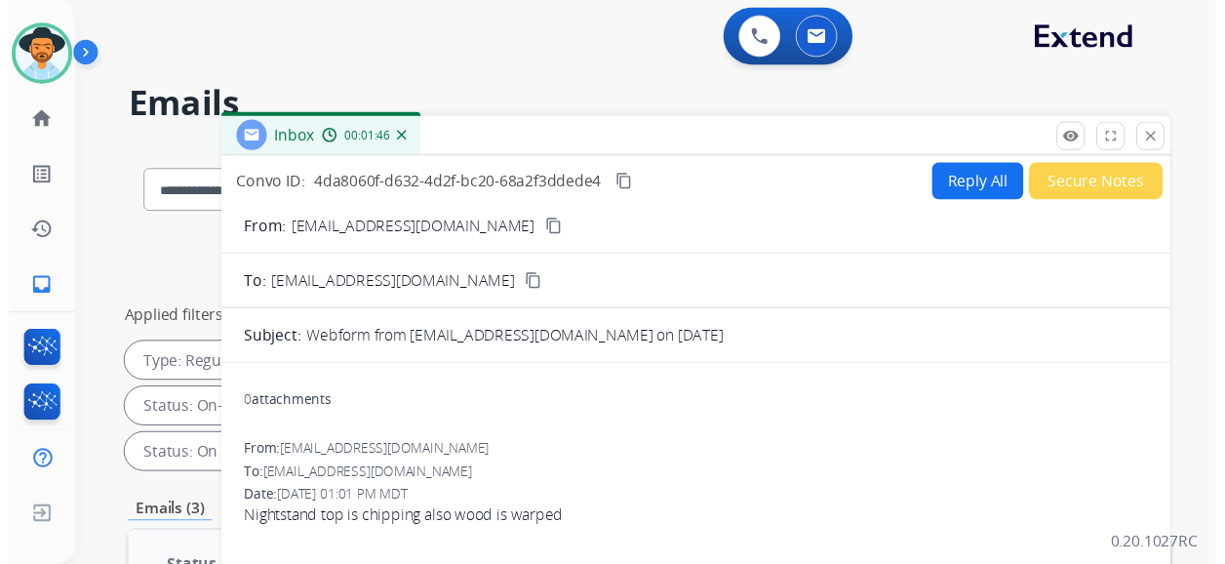
scroll to position [97, 0]
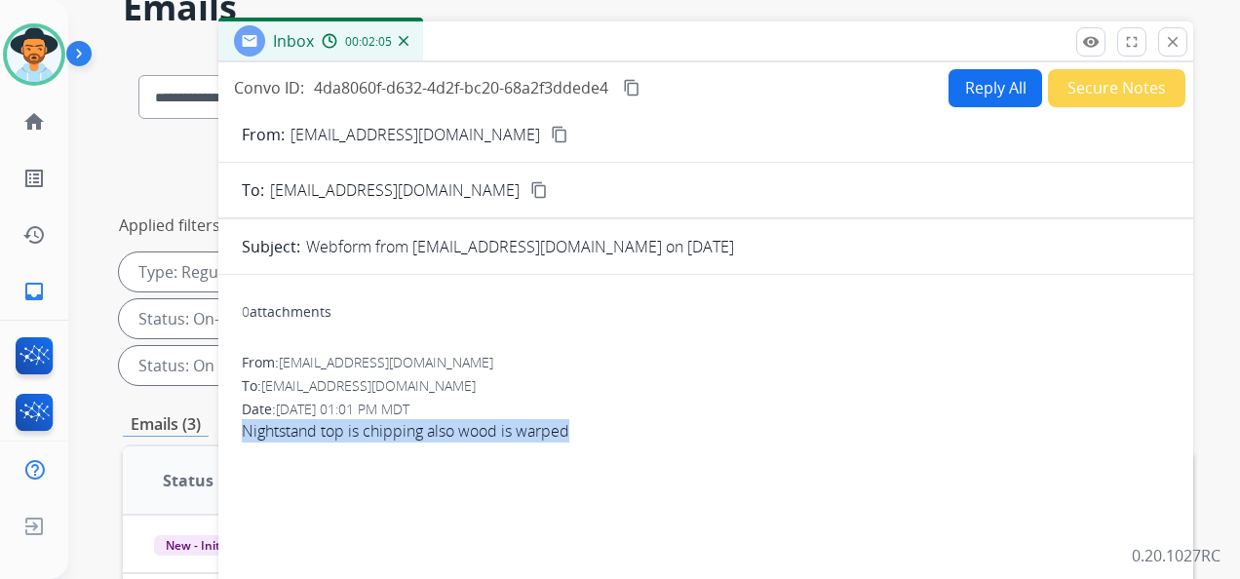
drag, startPoint x: 239, startPoint y: 430, endPoint x: 573, endPoint y: 441, distance: 334.6
copy span "Nightstand top is chipping also wood is warped"
click at [983, 90] on button "Reply All" at bounding box center [996, 88] width 94 height 38
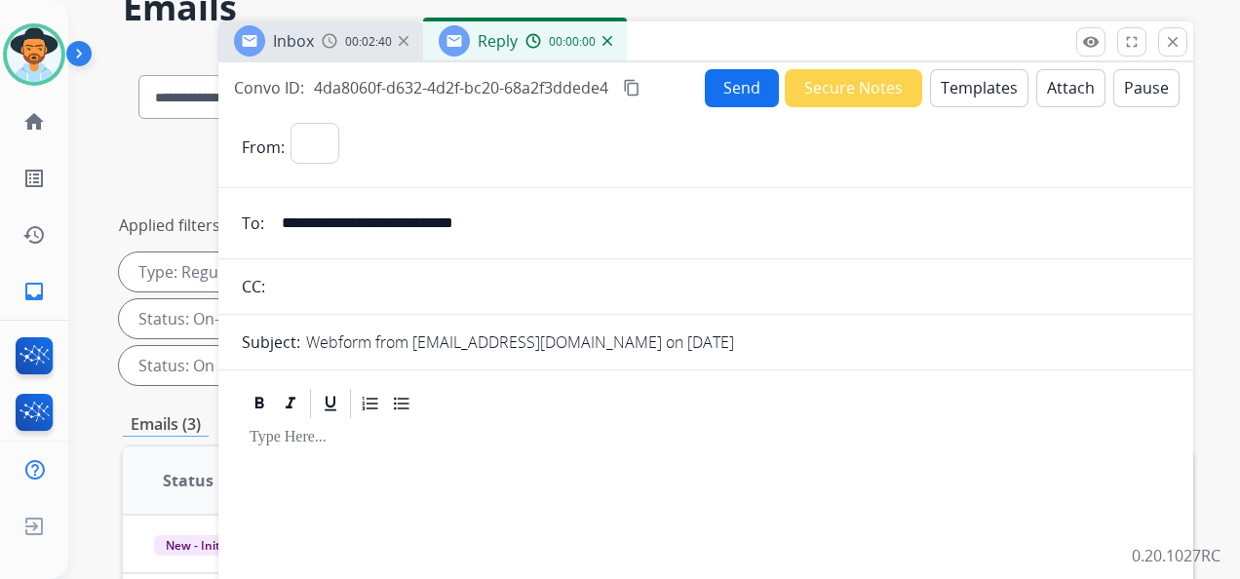
select select "**********"
click at [954, 85] on button "Templates" at bounding box center [979, 88] width 98 height 38
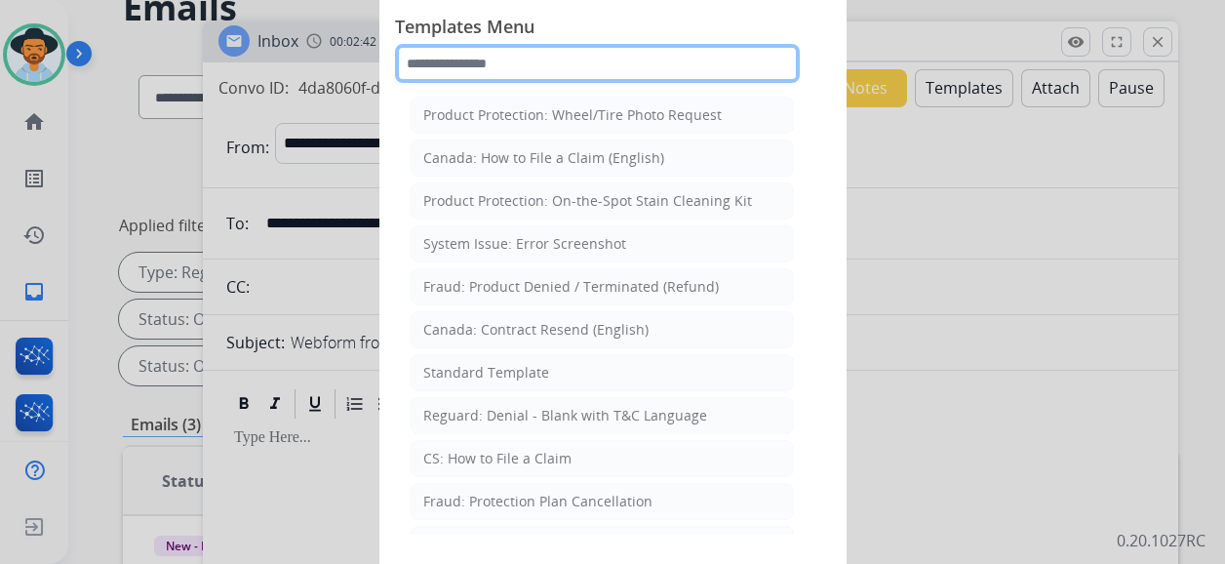
click at [560, 72] on input "text" at bounding box center [597, 63] width 405 height 39
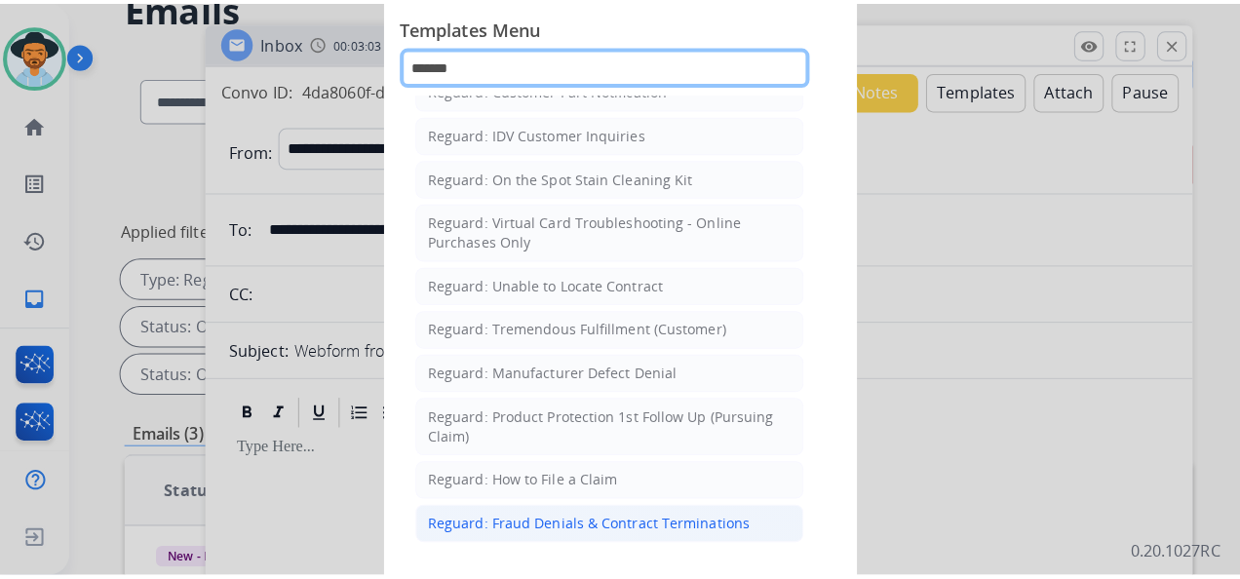
scroll to position [292, 0]
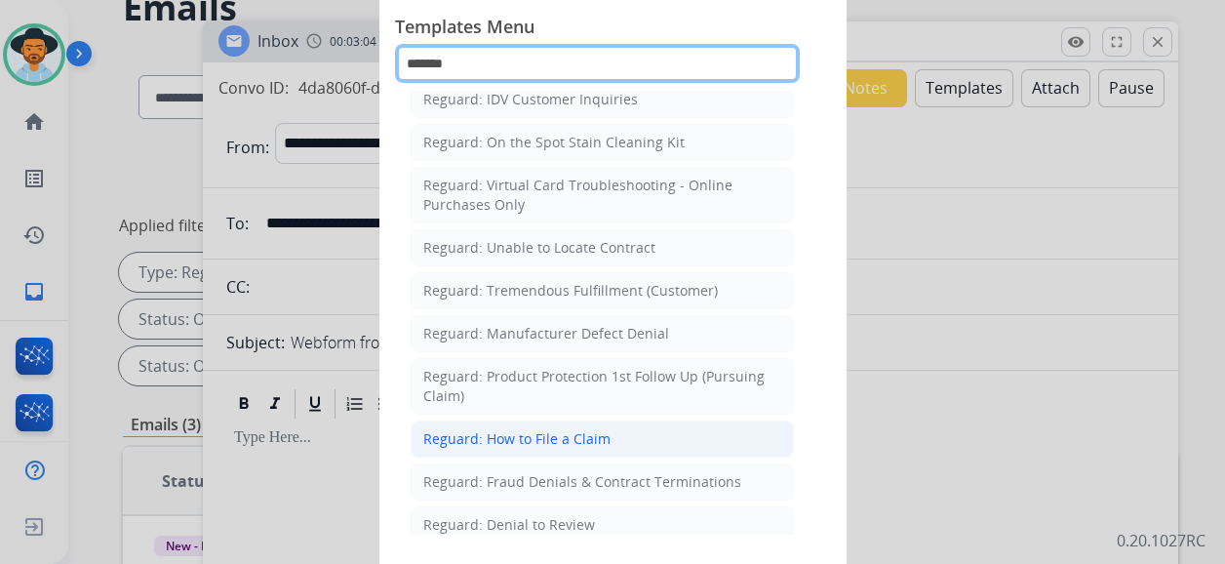
type input "*******"
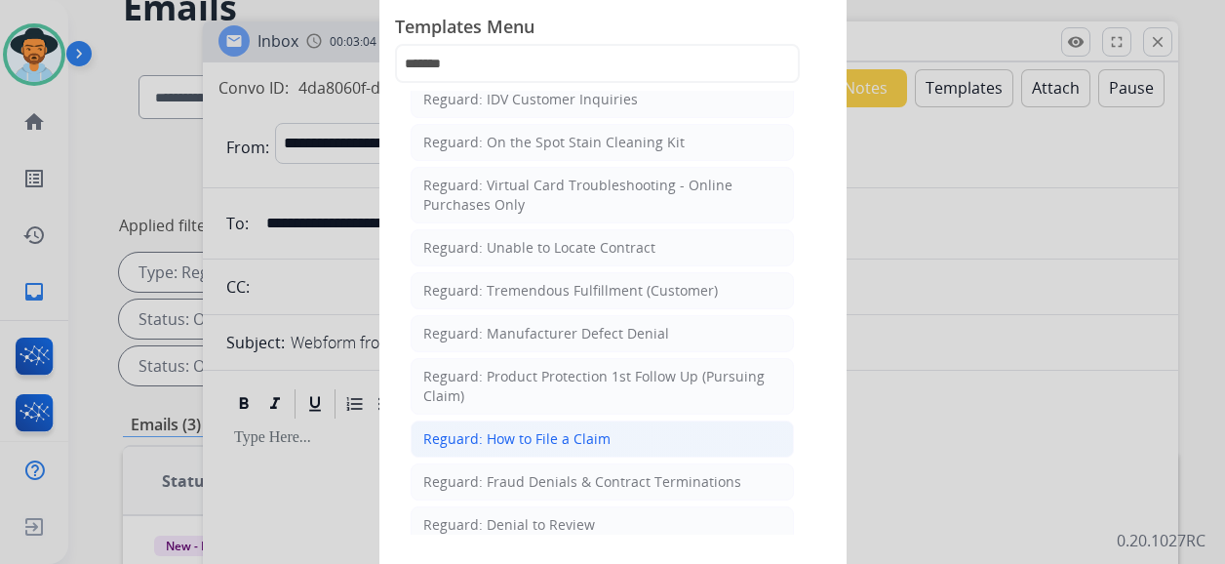
click at [542, 433] on div "Reguard: How to File a Claim" at bounding box center [516, 438] width 187 height 19
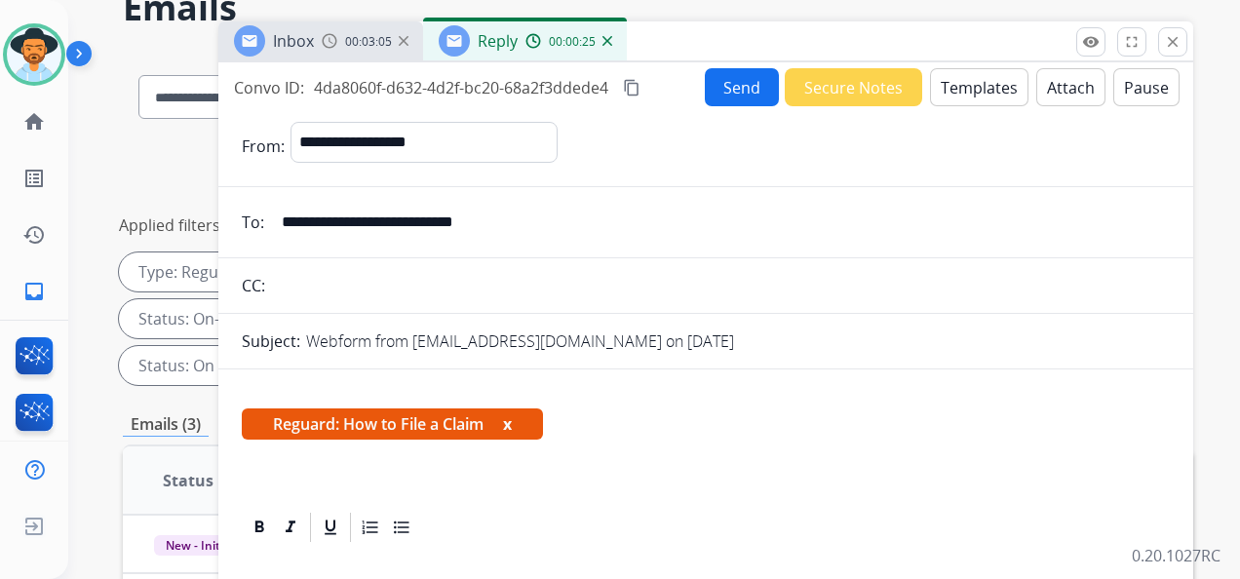
scroll to position [160, 0]
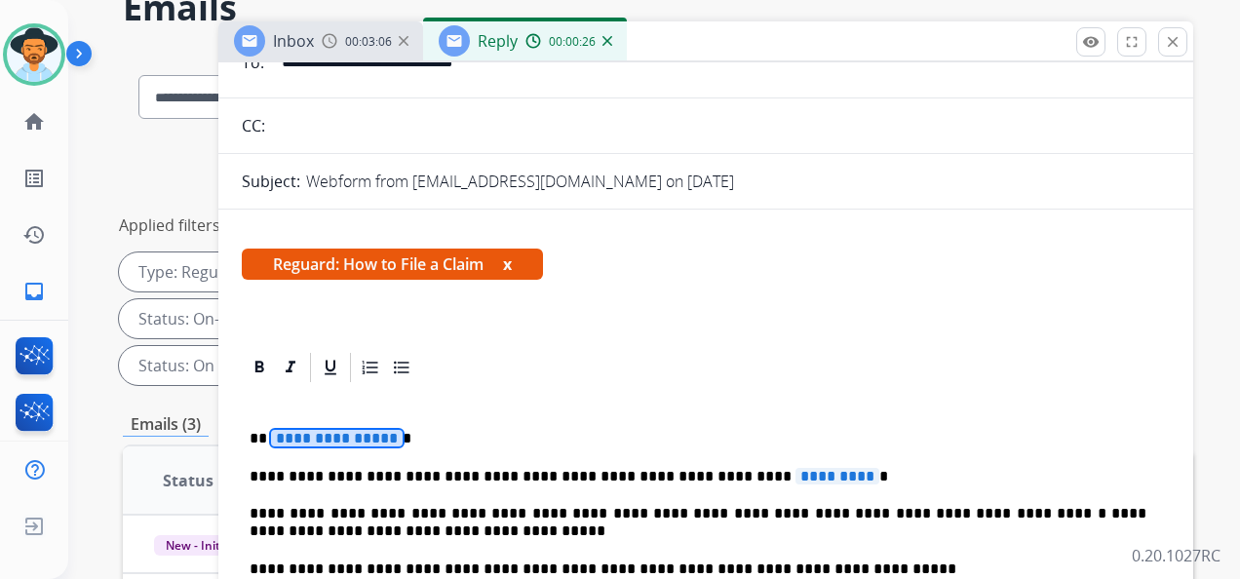
click at [325, 438] on span "**********" at bounding box center [337, 438] width 132 height 17
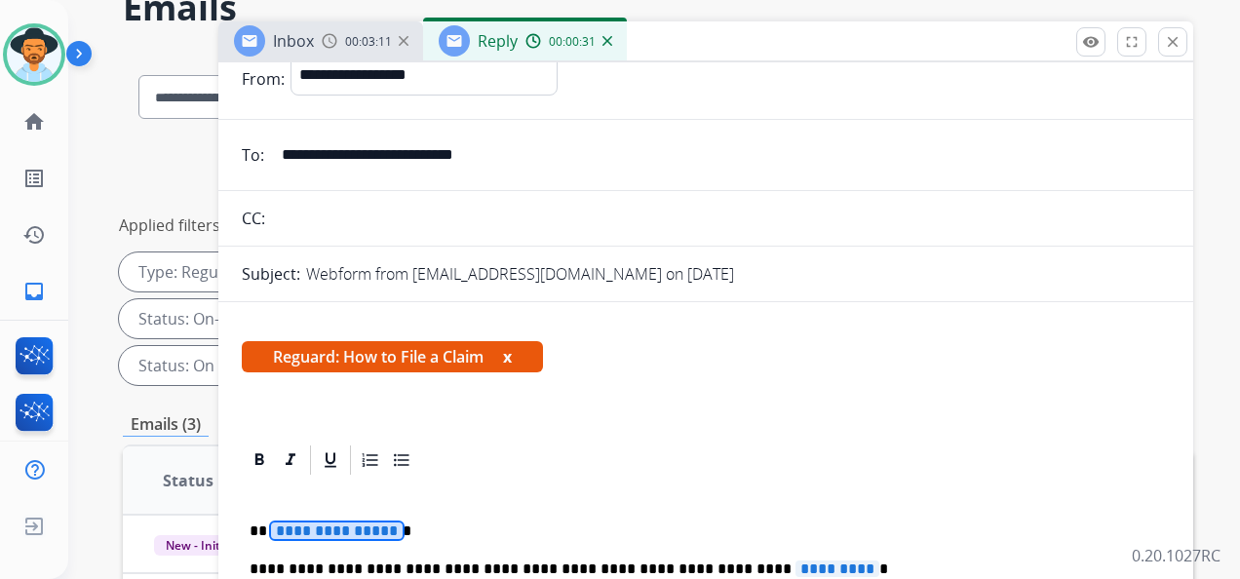
scroll to position [0, 0]
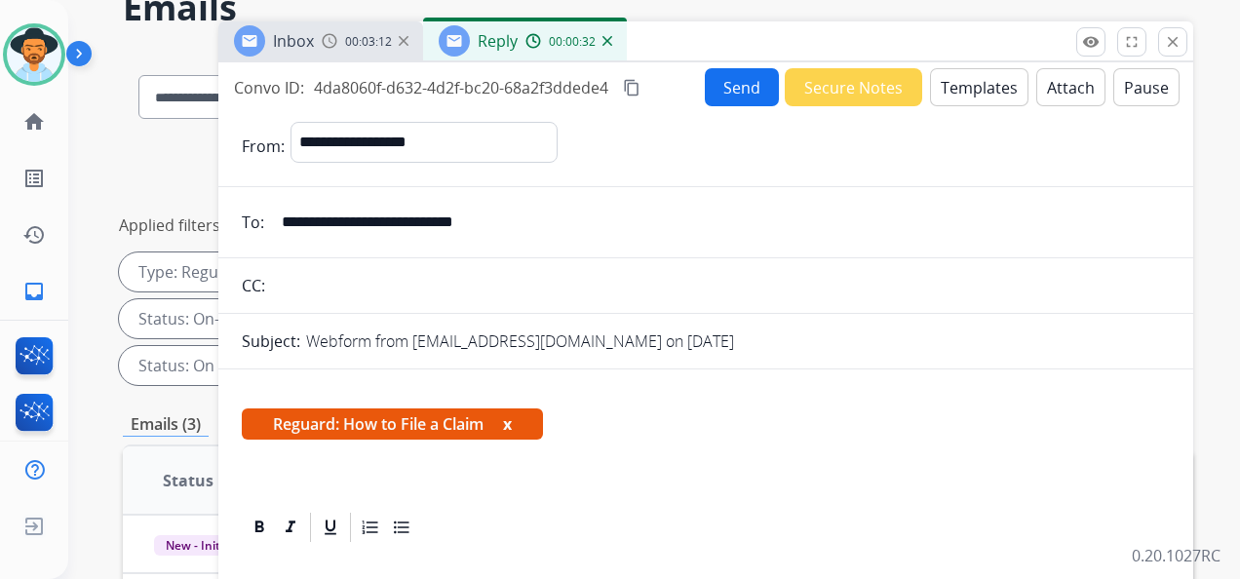
click at [980, 83] on button "Templates" at bounding box center [979, 87] width 98 height 38
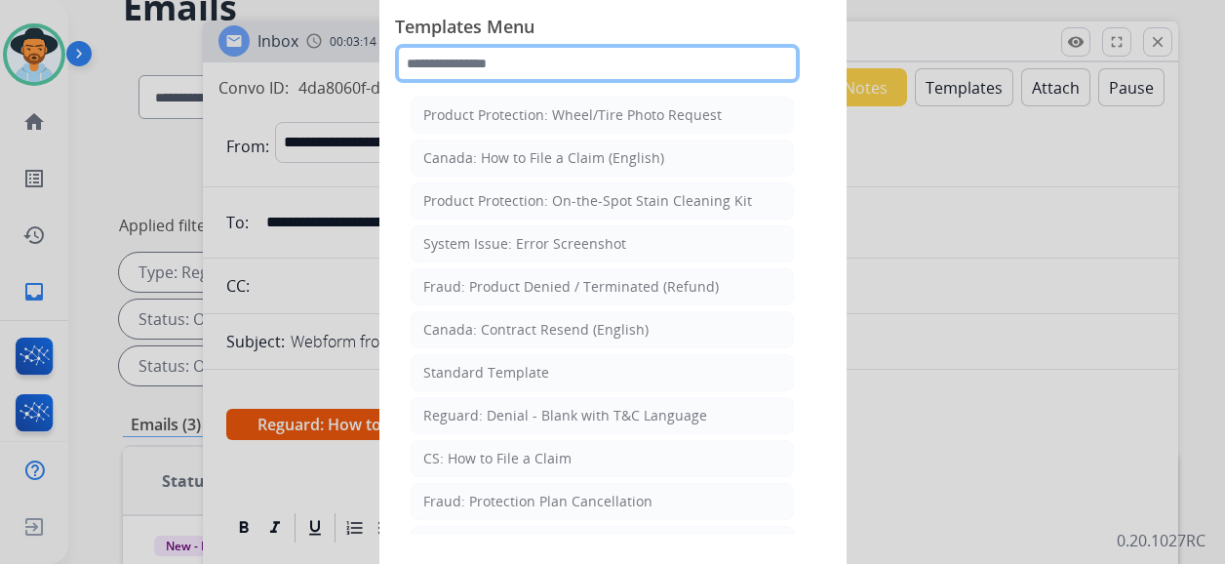
drag, startPoint x: 524, startPoint y: 64, endPoint x: 456, endPoint y: 66, distance: 67.3
click at [456, 66] on input "text" at bounding box center [597, 63] width 405 height 39
click at [466, 66] on input "text" at bounding box center [597, 63] width 405 height 39
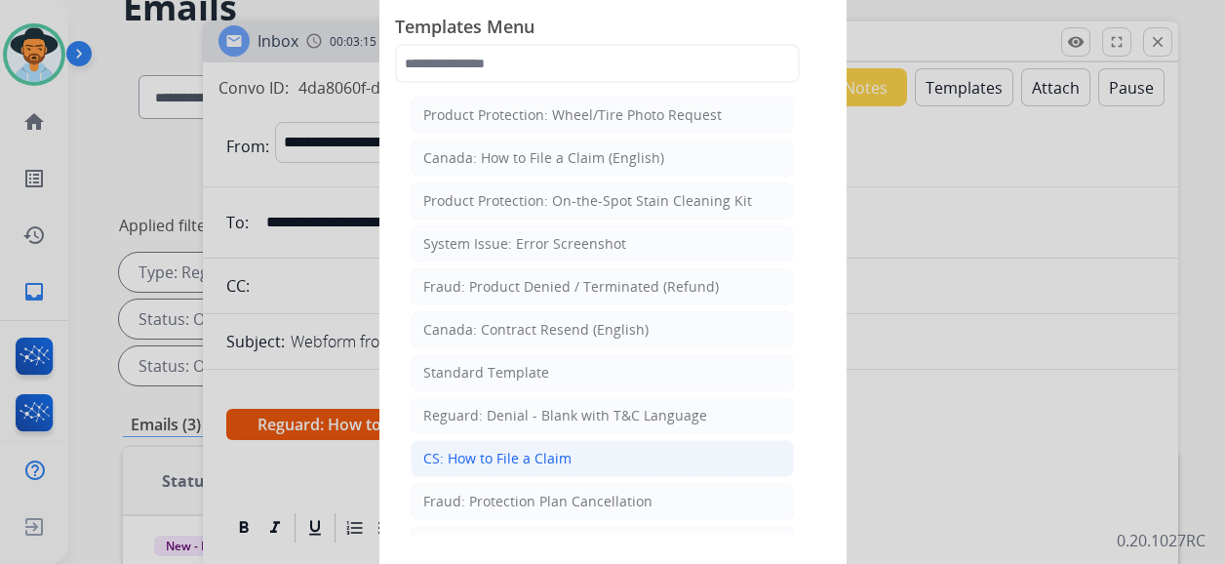
click at [567, 443] on li "CS: How to File a Claim" at bounding box center [601, 458] width 383 height 37
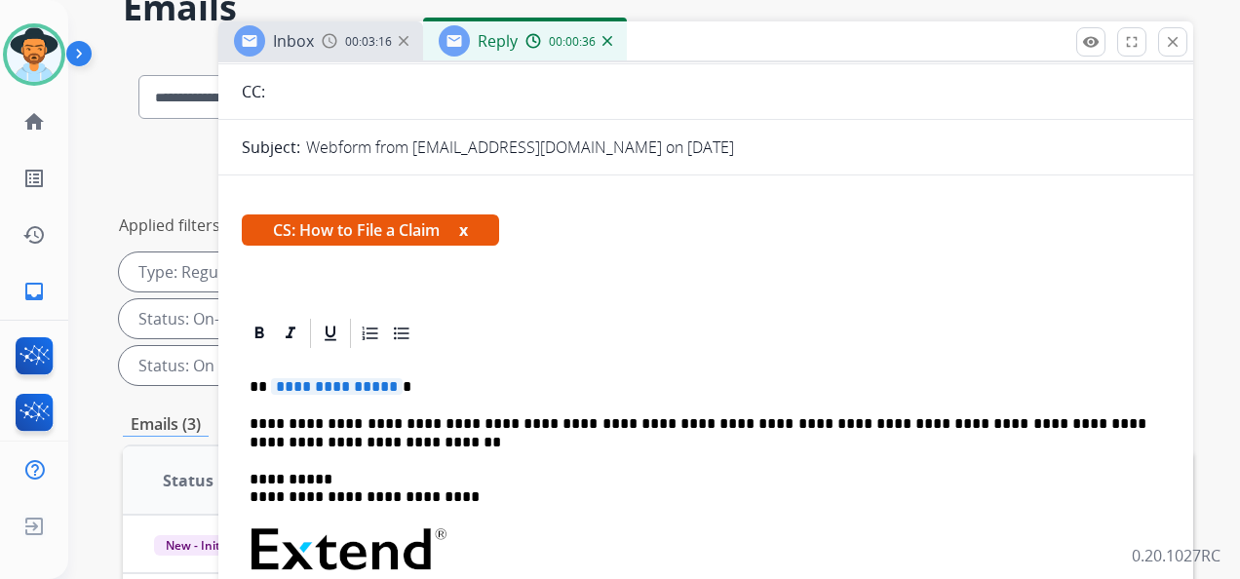
scroll to position [195, 0]
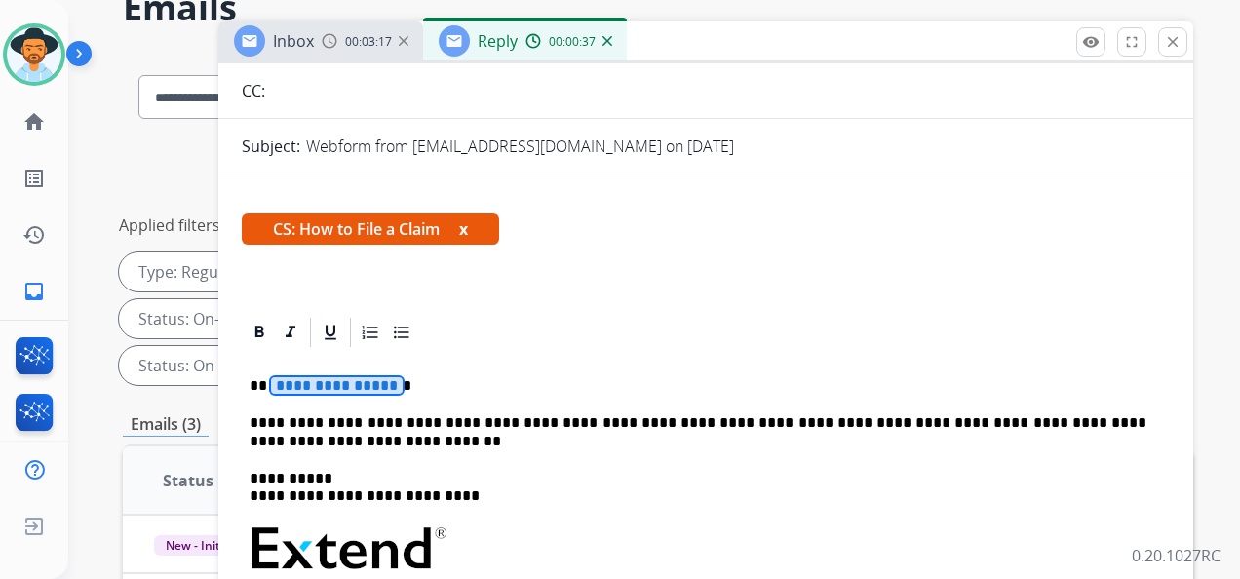
click at [342, 379] on span "**********" at bounding box center [337, 385] width 132 height 17
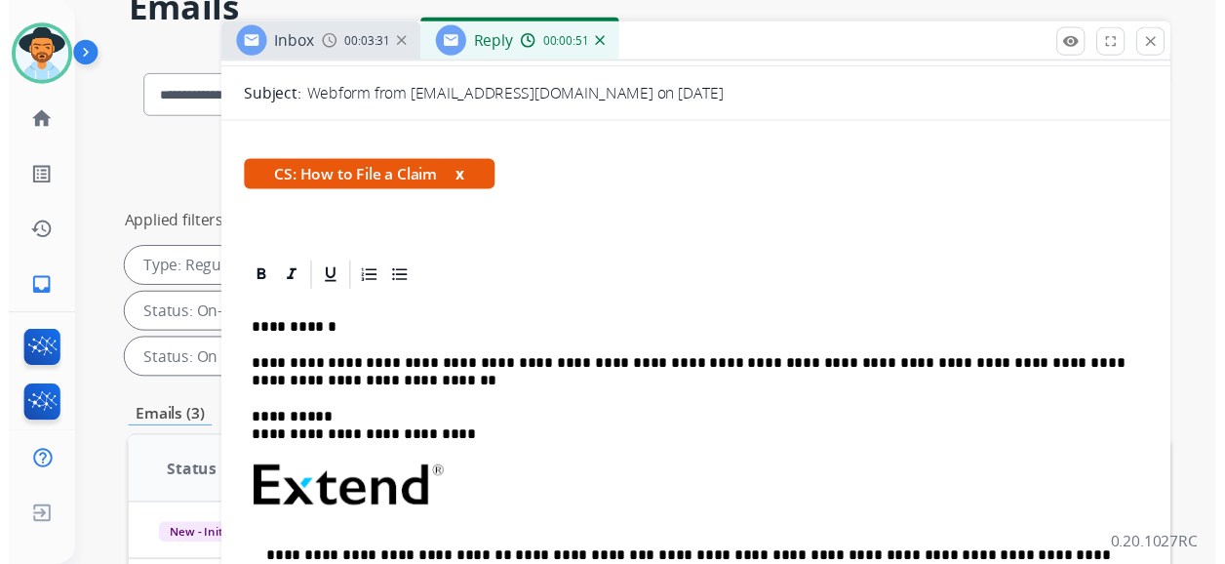
scroll to position [0, 0]
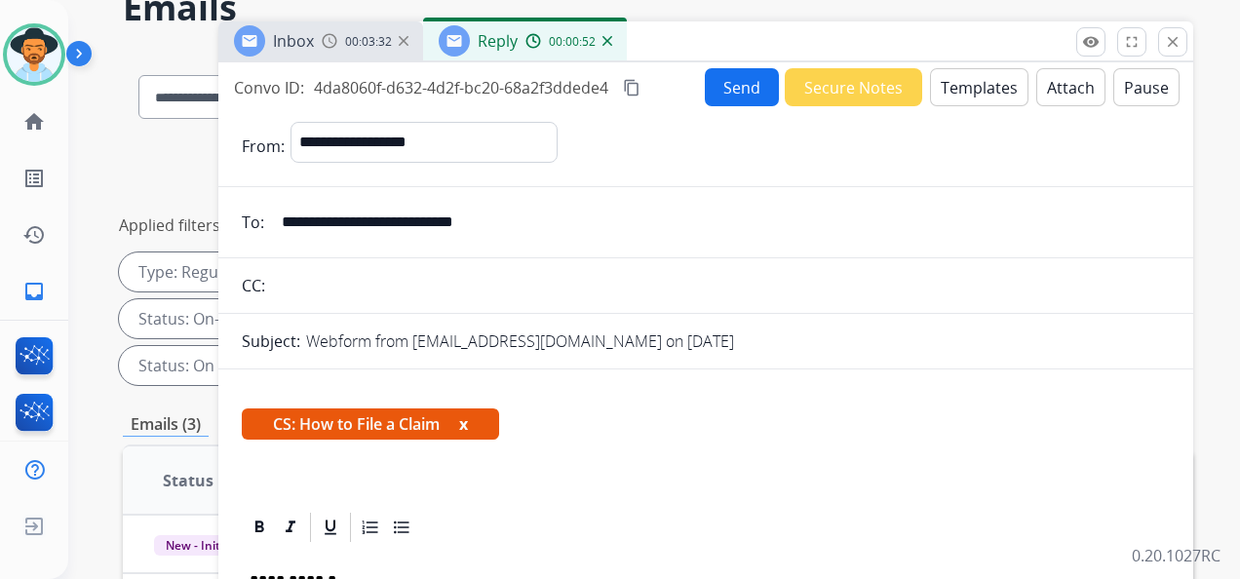
click at [732, 86] on button "Send" at bounding box center [742, 87] width 74 height 38
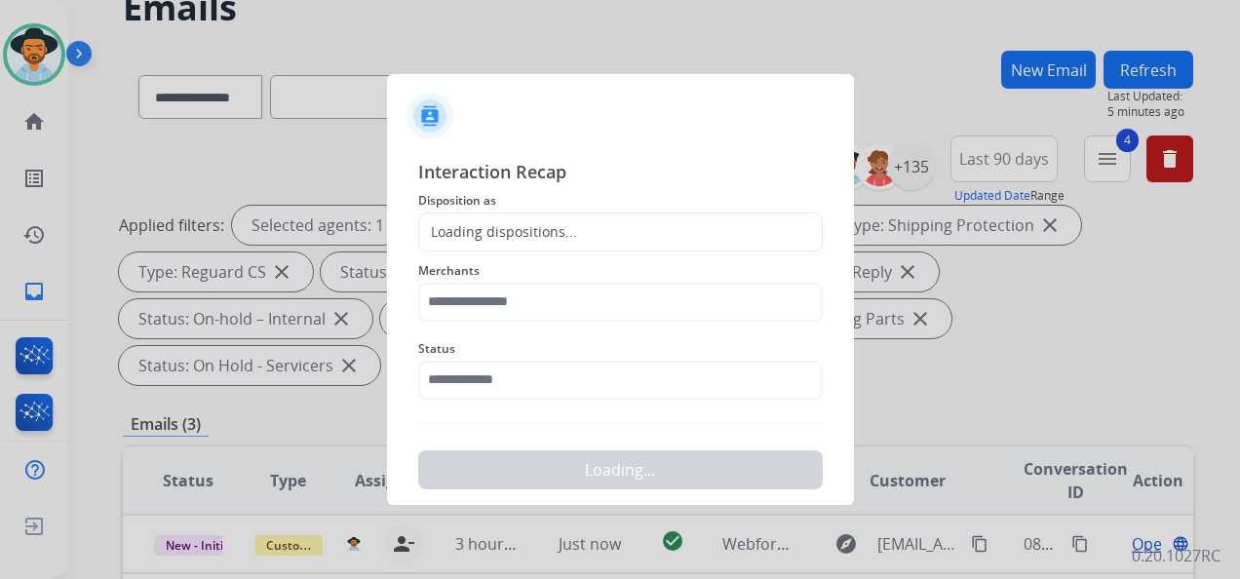
click at [506, 225] on div "Loading dispositions..." at bounding box center [498, 231] width 158 height 19
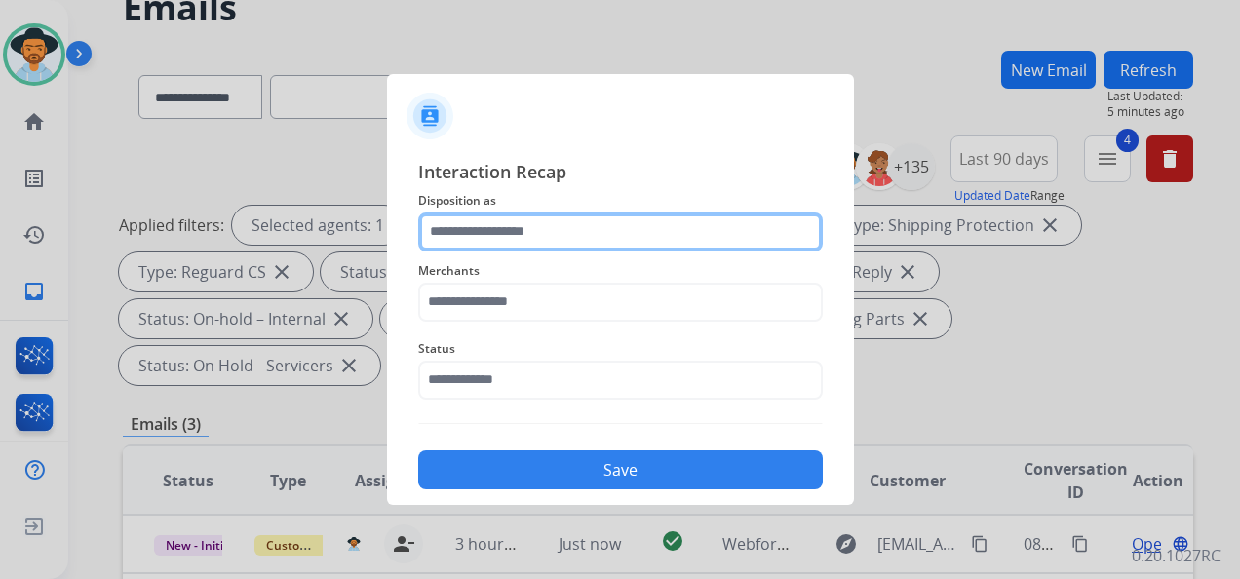
click at [532, 235] on input "text" at bounding box center [620, 232] width 405 height 39
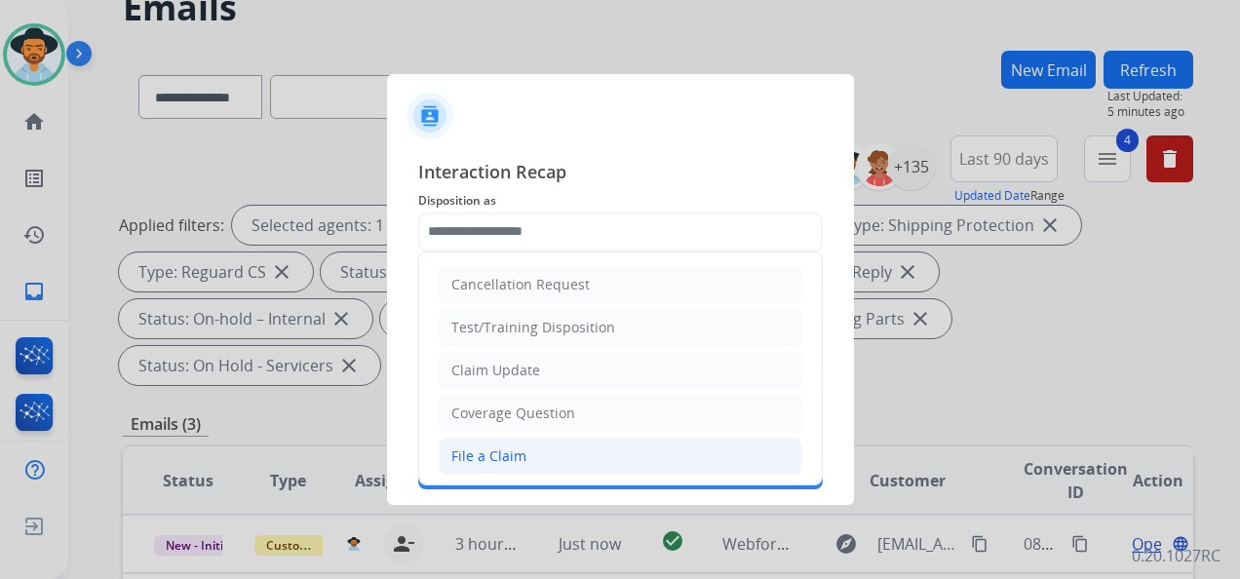
click at [558, 445] on li "File a Claim" at bounding box center [621, 456] width 364 height 37
type input "**********"
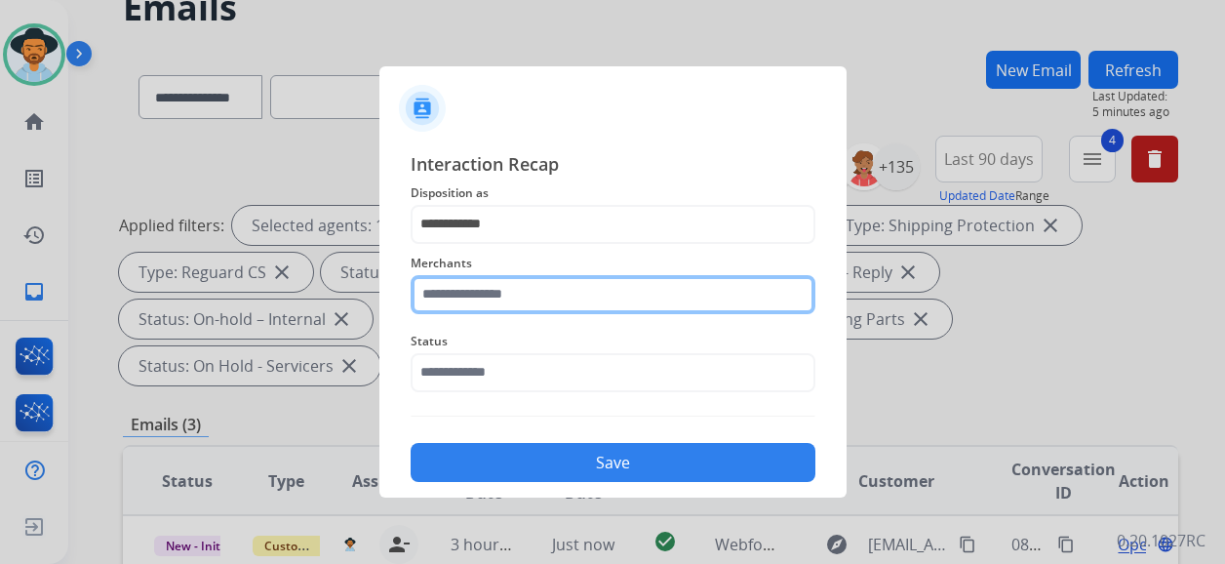
click at [552, 298] on input "text" at bounding box center [612, 294] width 405 height 39
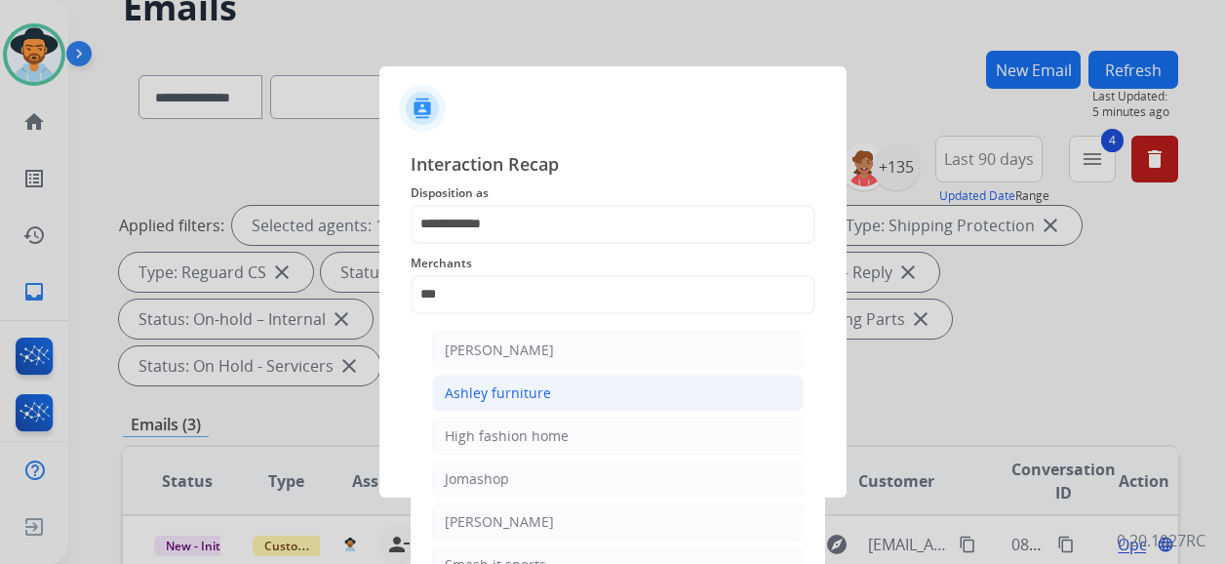
click at [558, 395] on li "Ashley furniture" at bounding box center [617, 392] width 371 height 37
type input "**********"
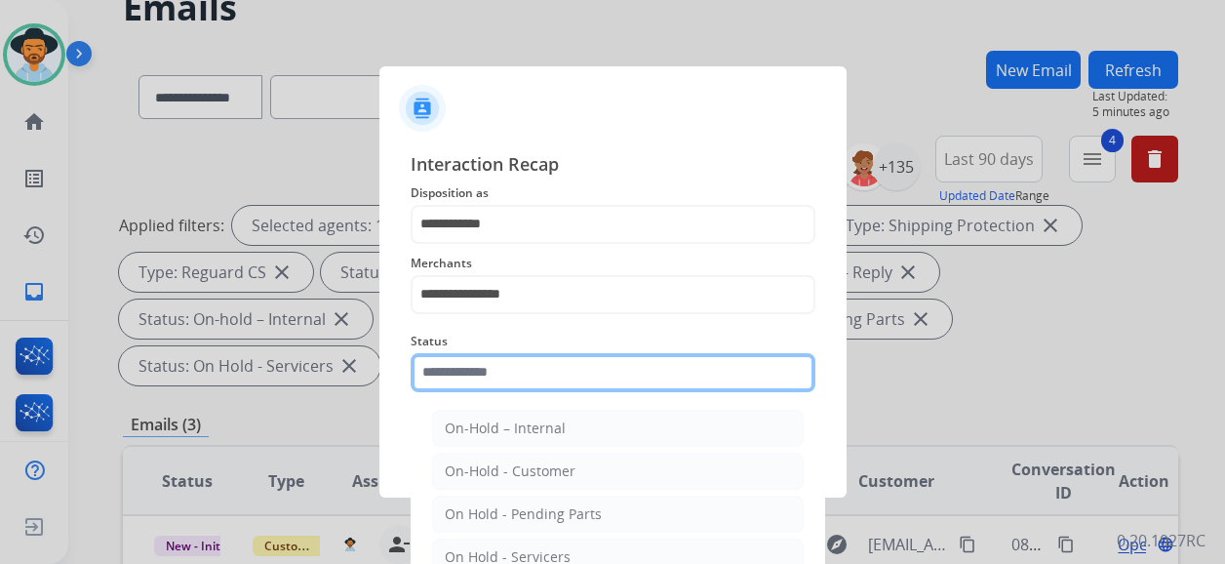
click at [554, 379] on input "text" at bounding box center [612, 372] width 405 height 39
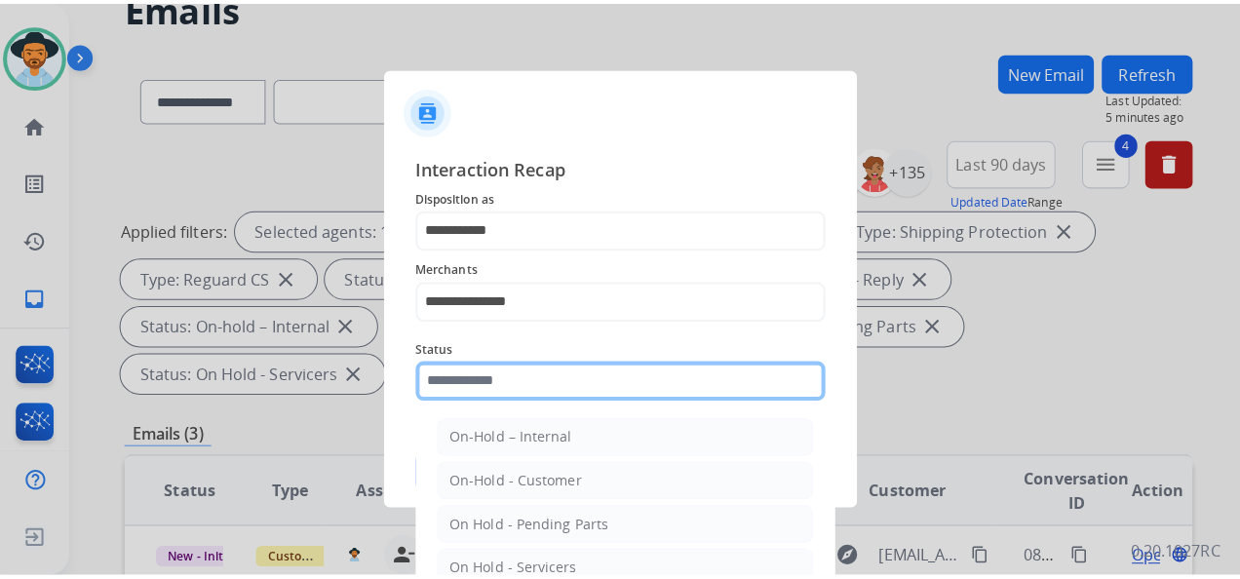
scroll to position [97, 0]
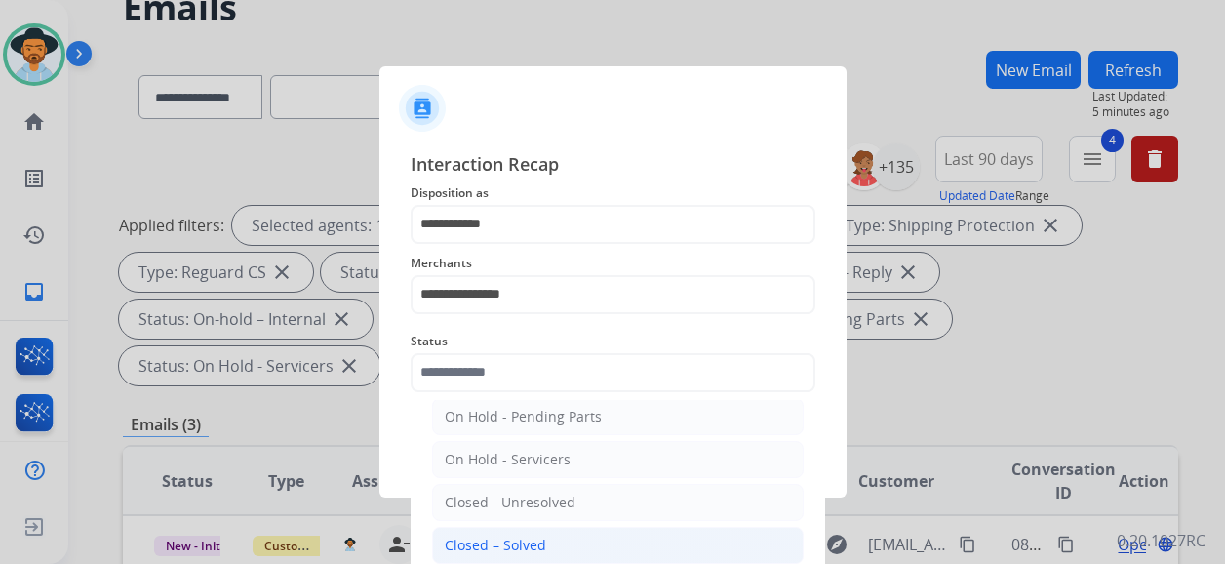
click at [542, 533] on li "Closed – Solved" at bounding box center [617, 544] width 371 height 37
type input "**********"
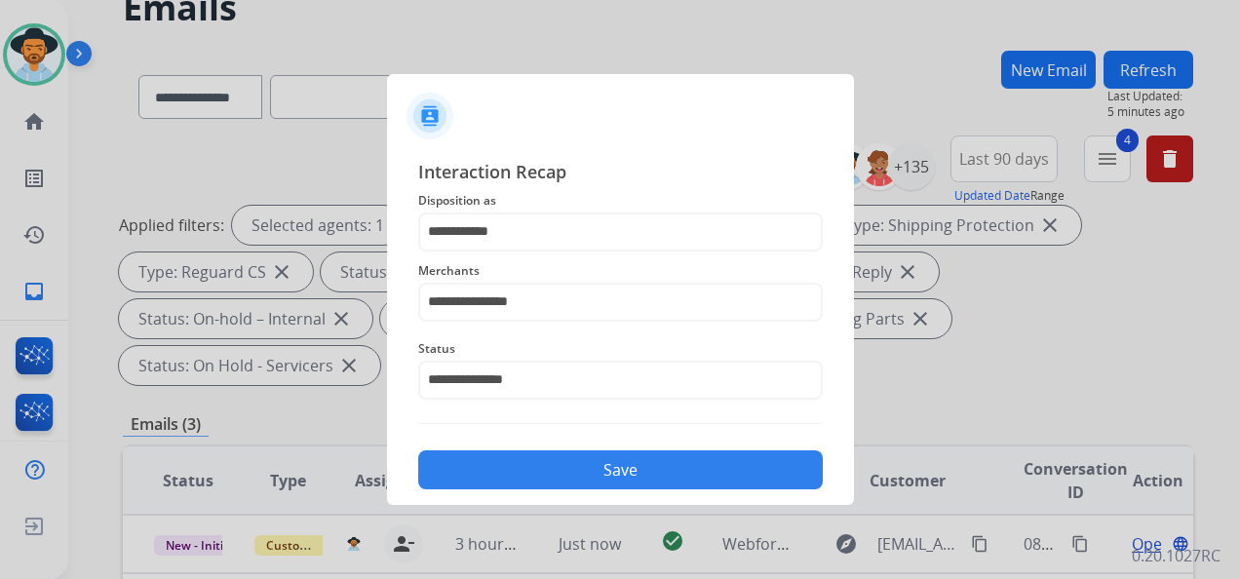
click at [593, 471] on button "Save" at bounding box center [620, 469] width 405 height 39
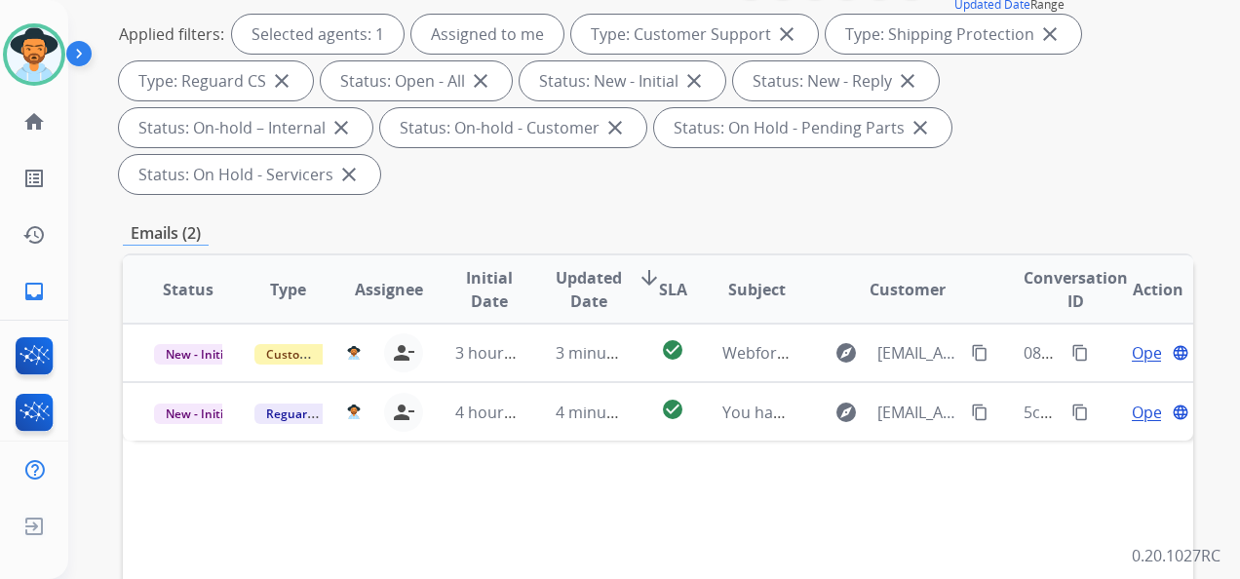
scroll to position [292, 0]
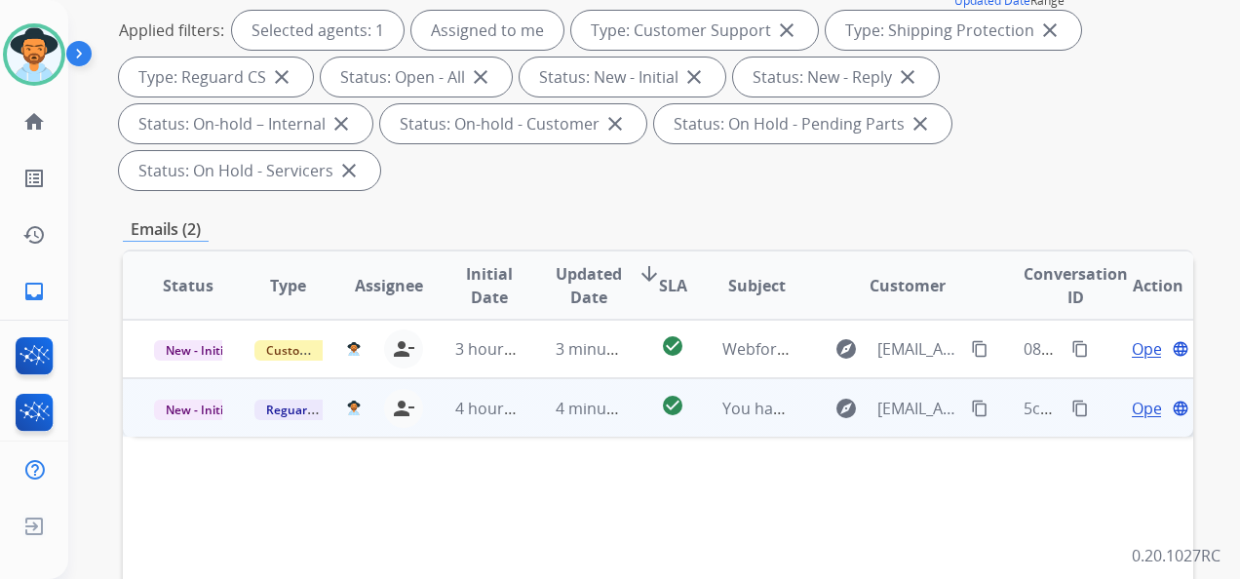
click at [1132, 410] on span "Open" at bounding box center [1152, 408] width 40 height 23
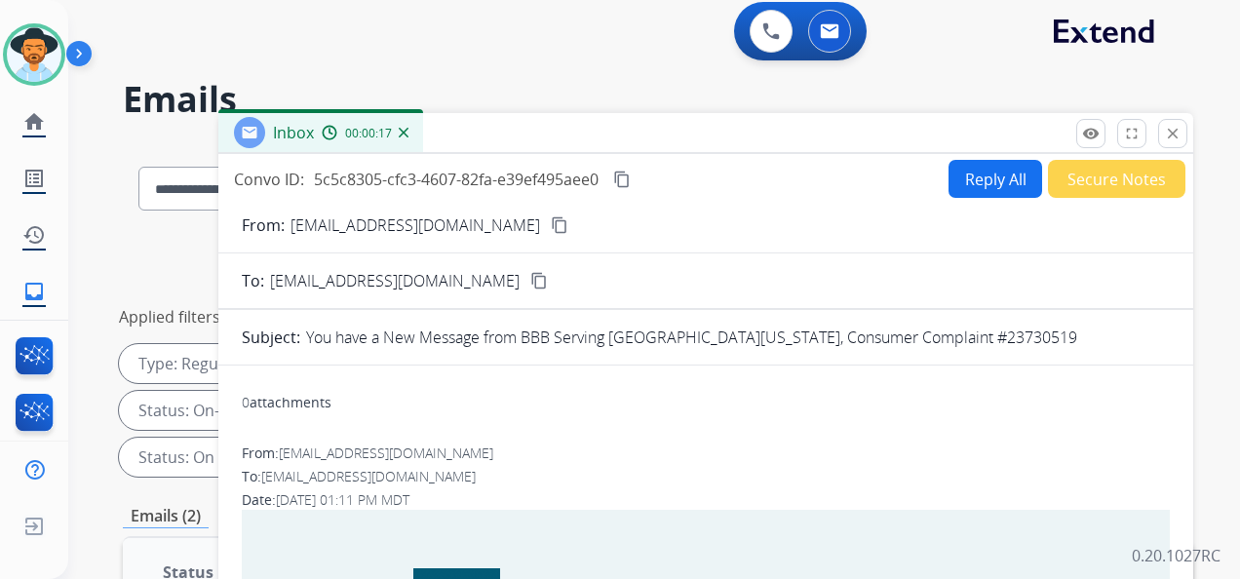
scroll to position [0, 0]
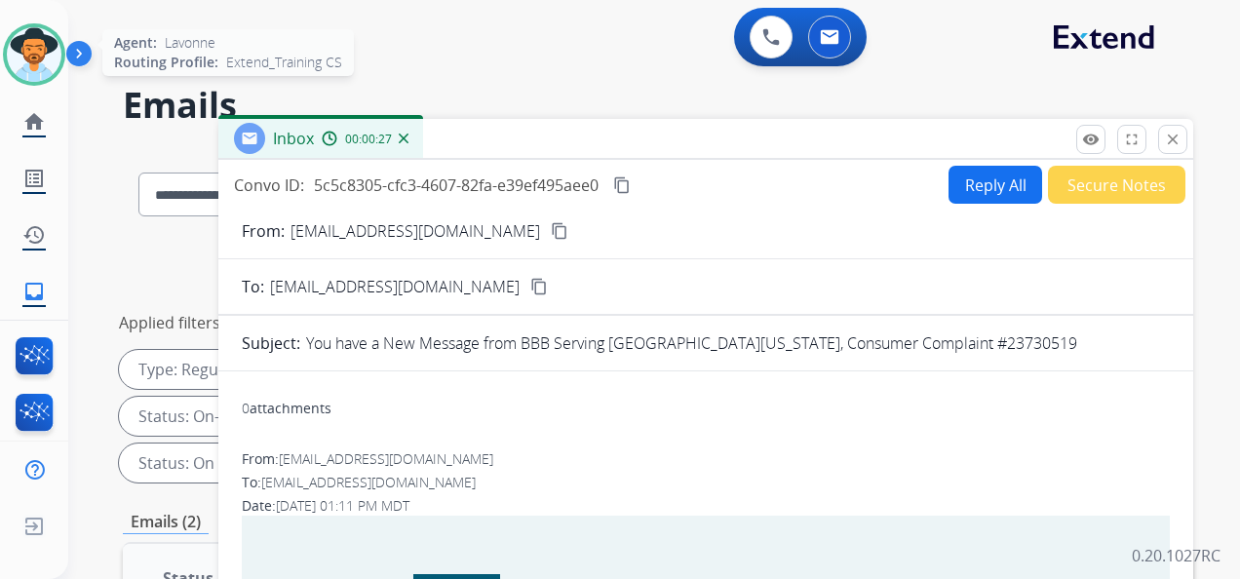
click at [43, 51] on img at bounding box center [34, 54] width 55 height 55
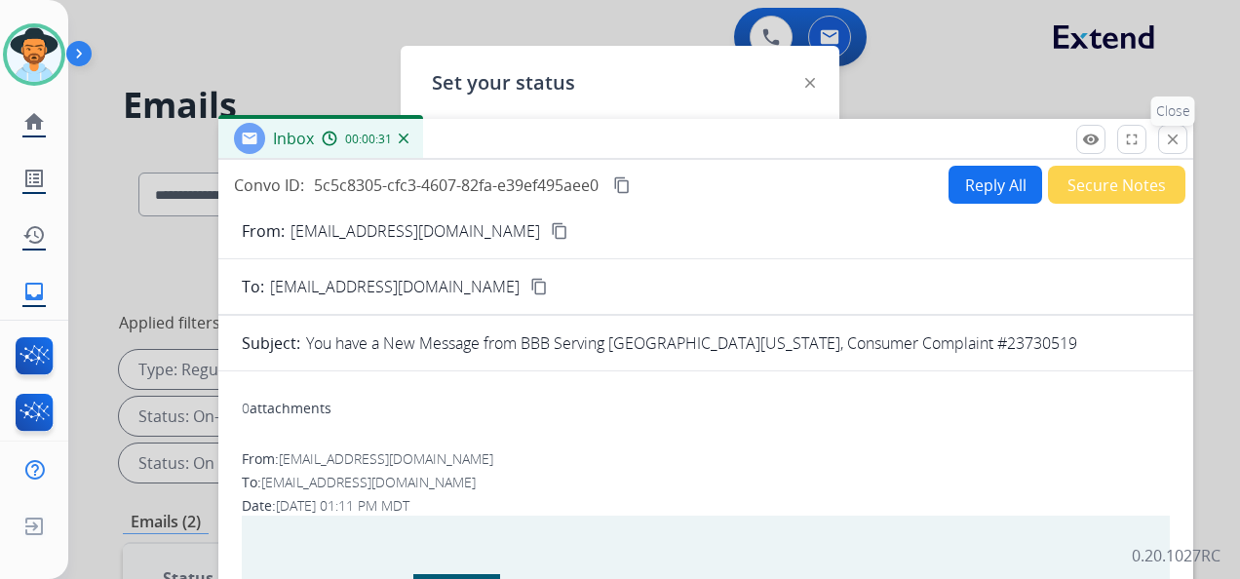
click at [1170, 132] on mat-icon "close" at bounding box center [1173, 140] width 18 height 18
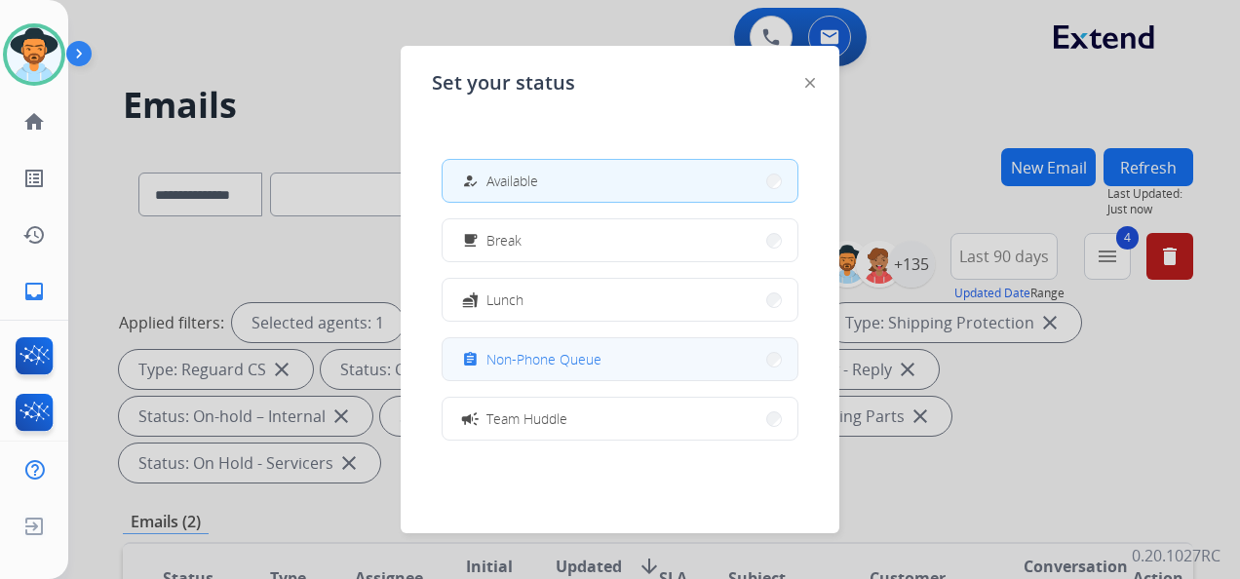
click at [603, 356] on button "assignment Non-Phone Queue" at bounding box center [620, 359] width 355 height 42
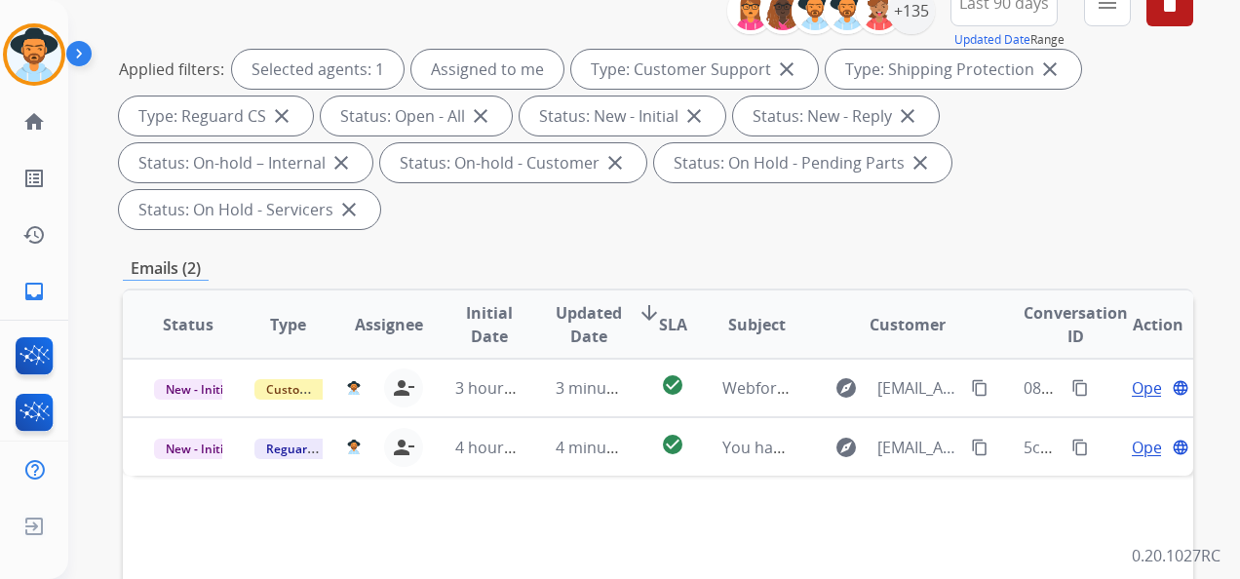
scroll to position [390, 0]
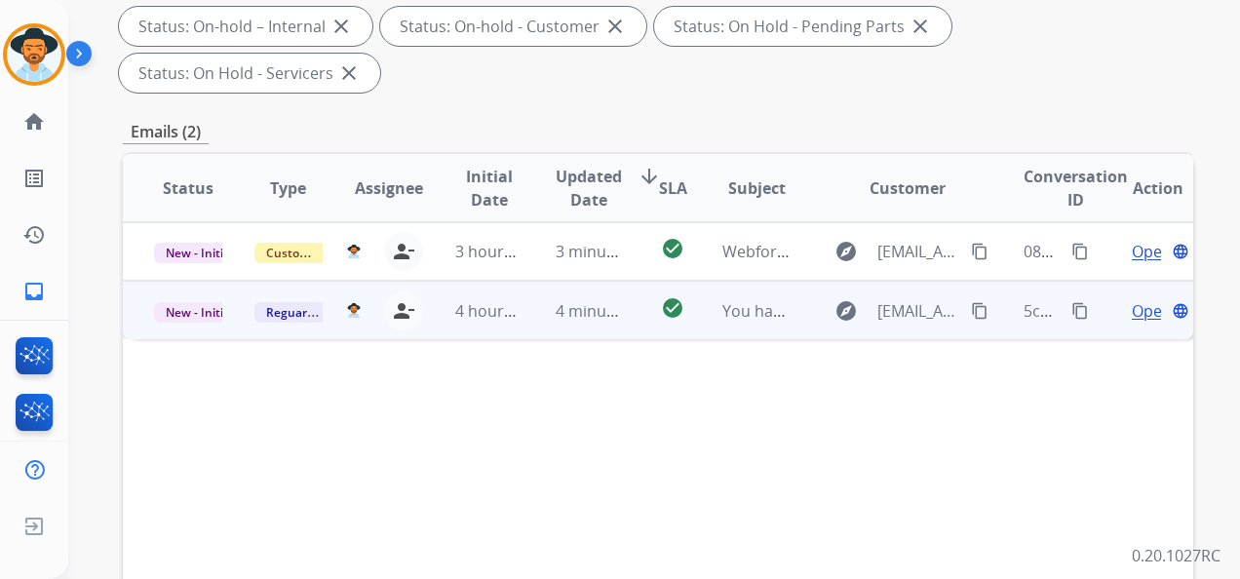
click at [1071, 314] on mat-icon "content_copy" at bounding box center [1080, 311] width 18 height 18
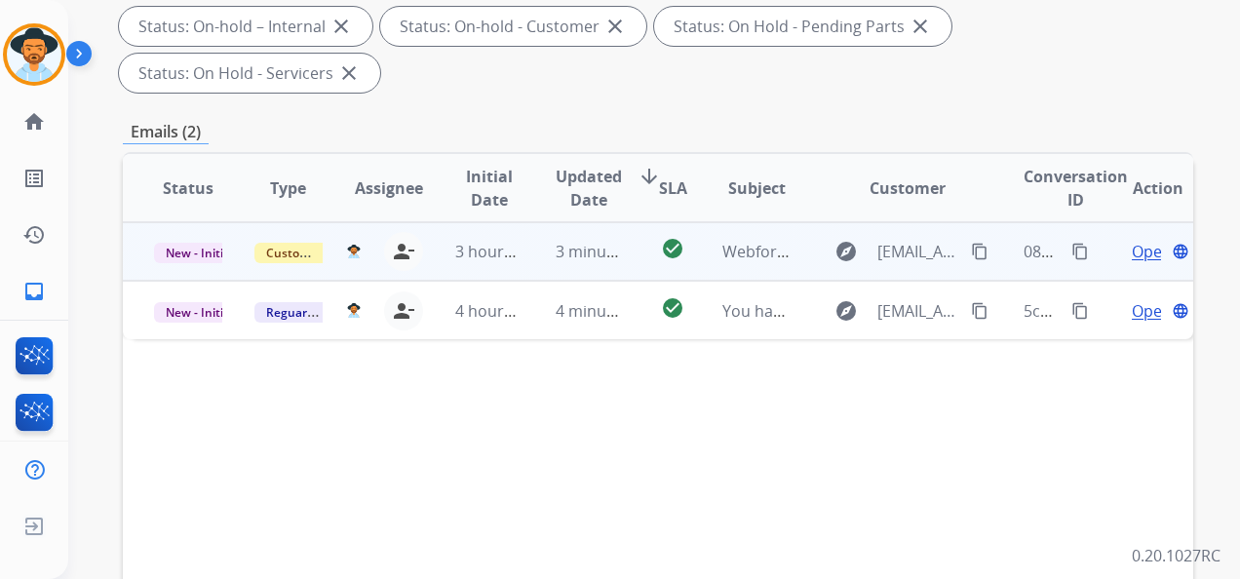
click at [1132, 253] on span "Open" at bounding box center [1152, 251] width 40 height 23
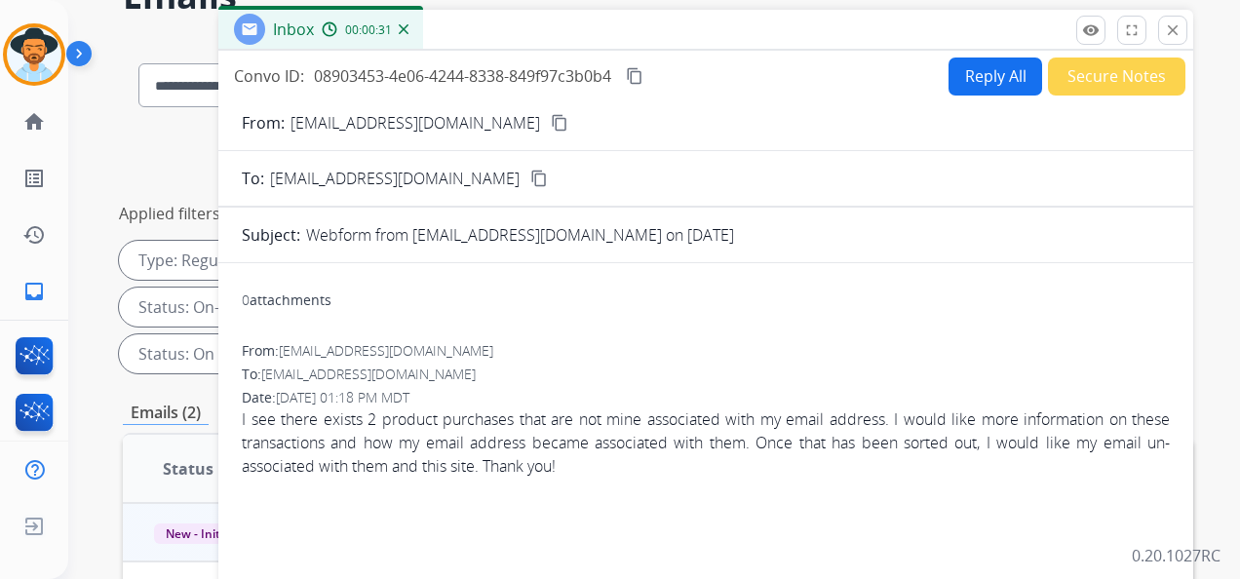
scroll to position [97, 0]
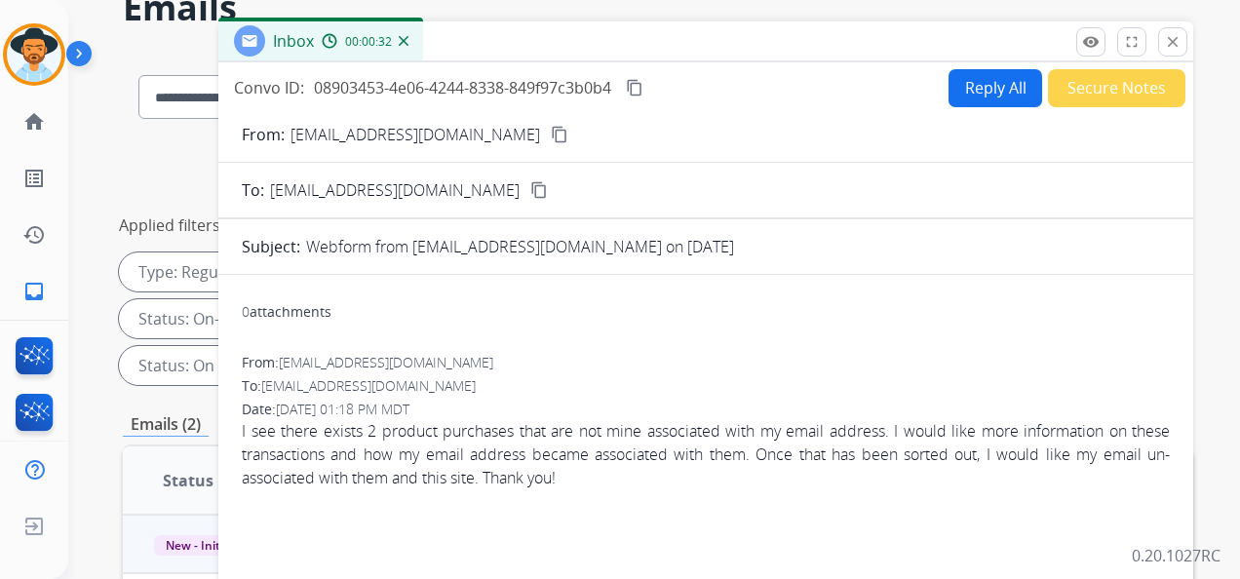
click at [551, 132] on mat-icon "content_copy" at bounding box center [560, 135] width 18 height 18
click at [1175, 41] on mat-icon "close" at bounding box center [1173, 42] width 18 height 18
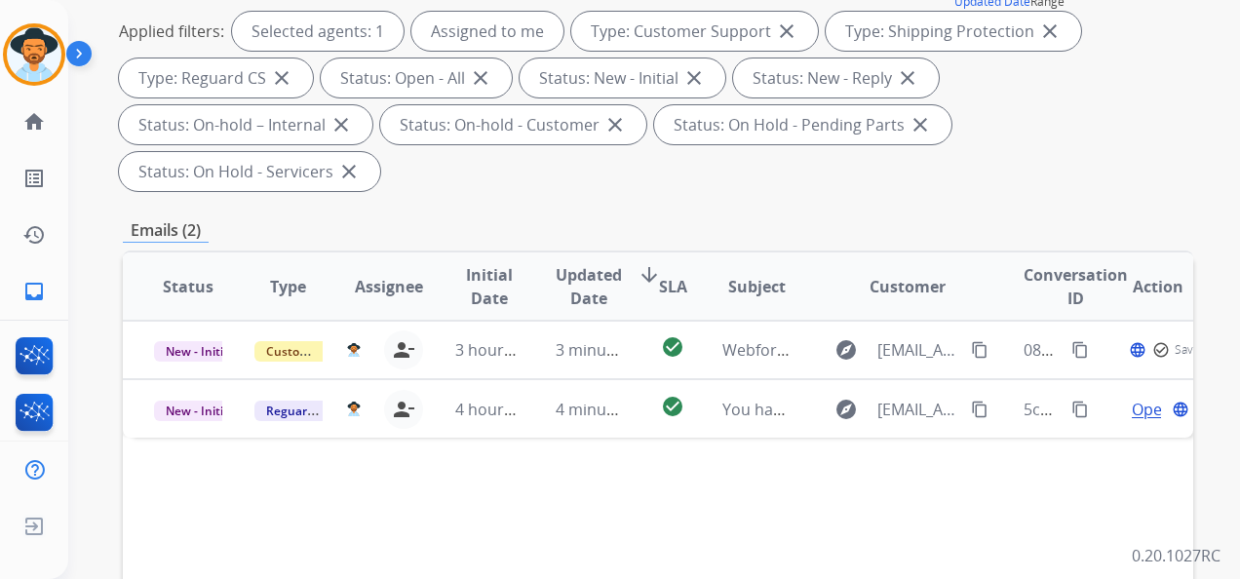
scroll to position [292, 0]
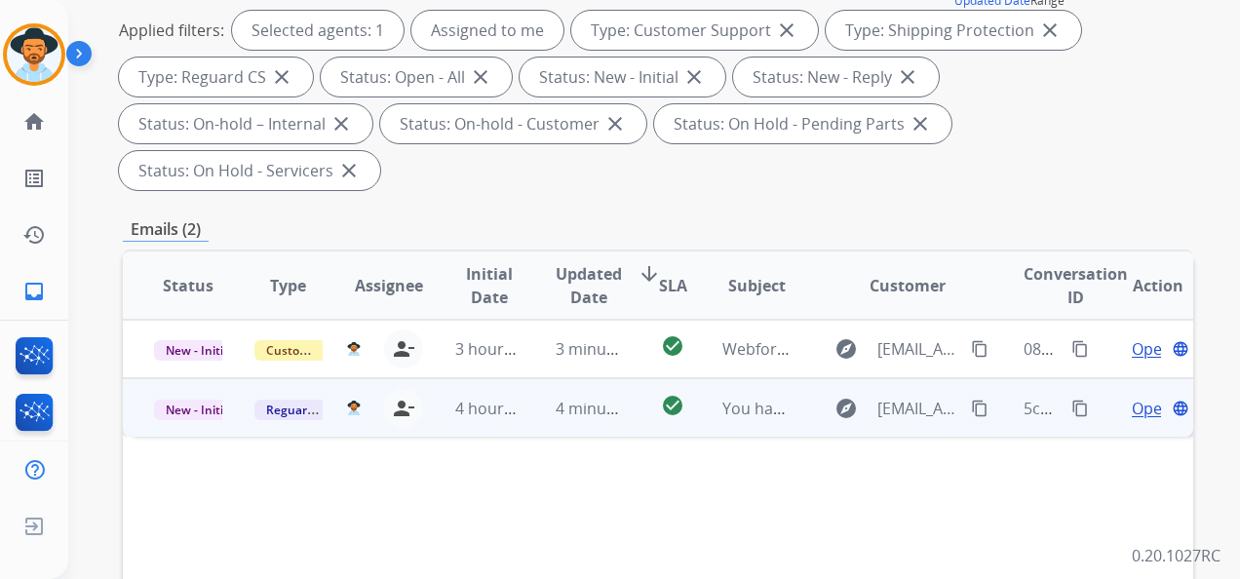
click at [1132, 409] on span "Open" at bounding box center [1152, 408] width 40 height 23
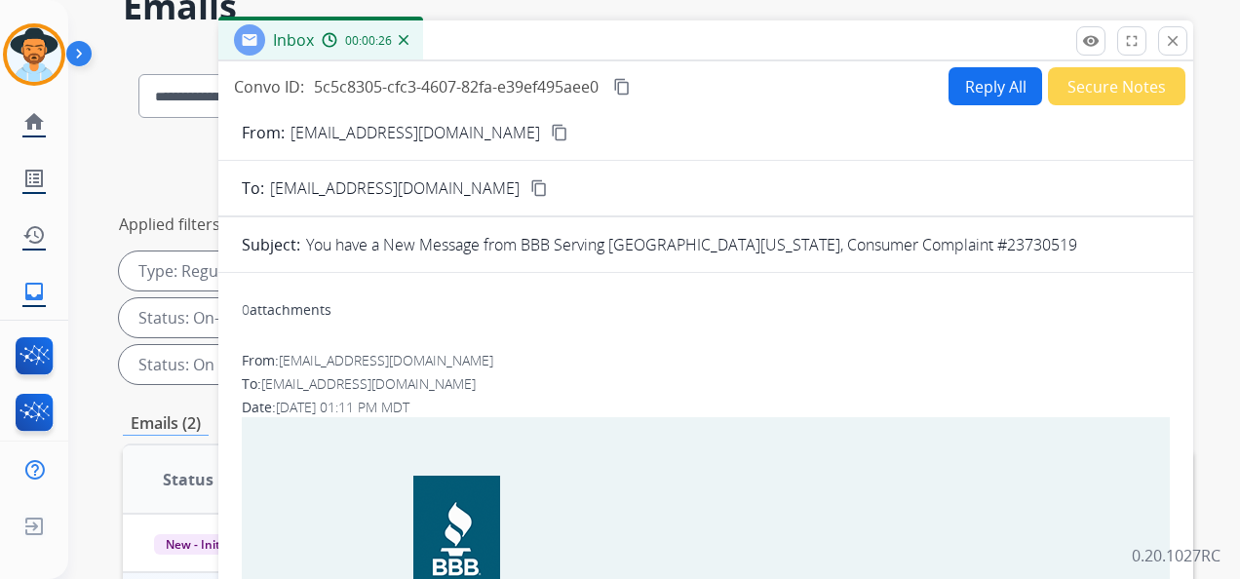
scroll to position [97, 0]
click at [1182, 45] on button "close Close" at bounding box center [1172, 41] width 29 height 29
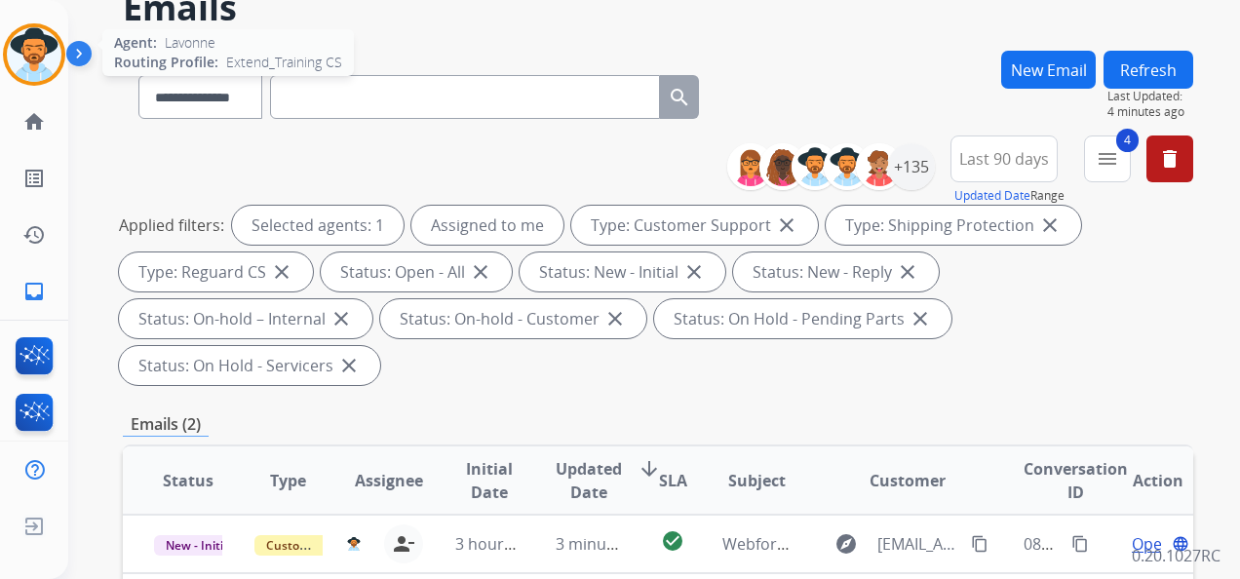
click at [40, 58] on img at bounding box center [34, 54] width 55 height 55
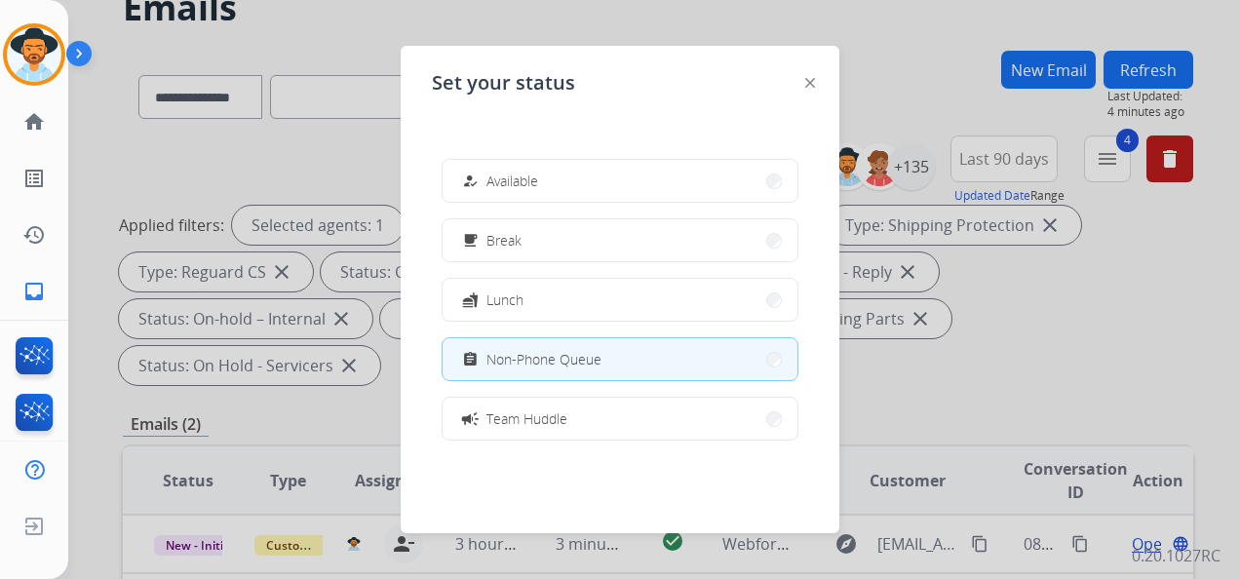
click at [148, 45] on div at bounding box center [620, 289] width 1240 height 579
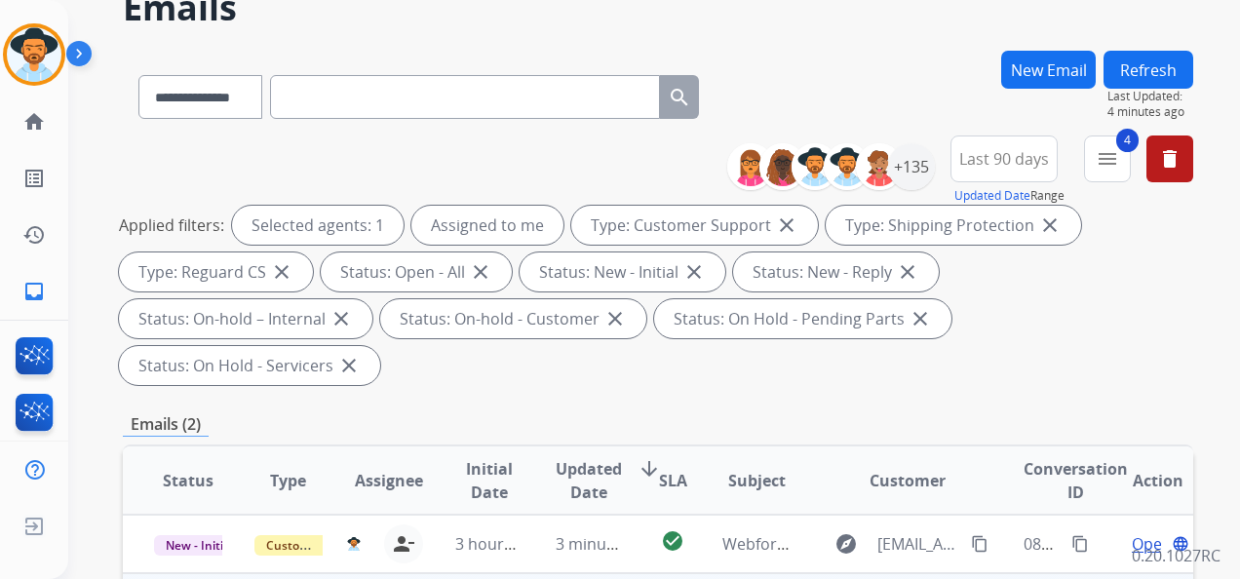
scroll to position [390, 0]
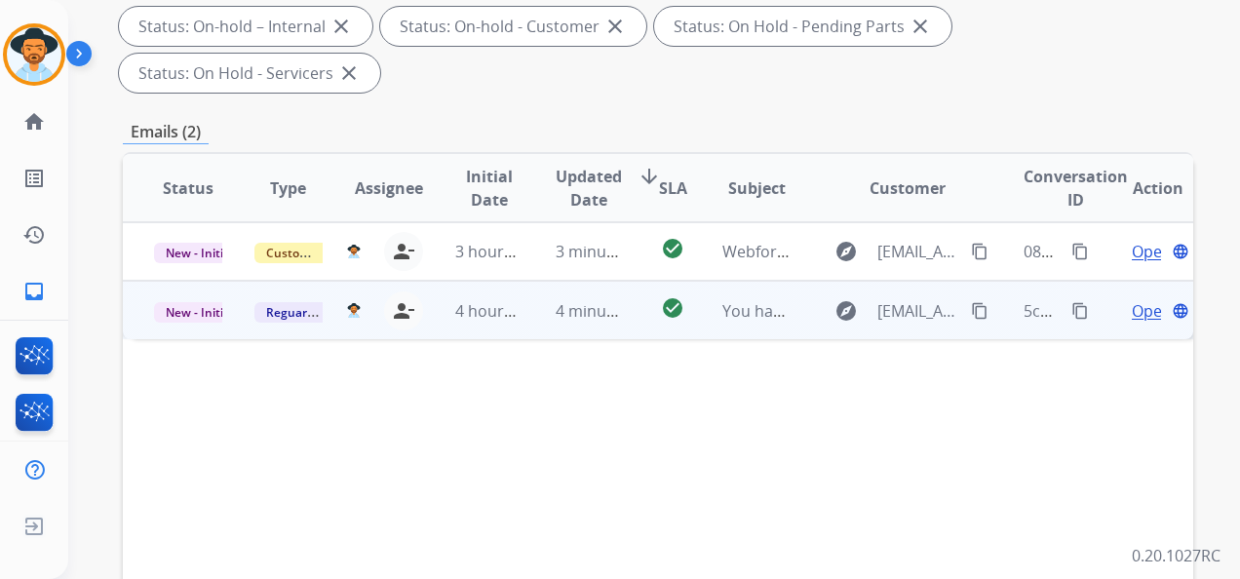
click at [1132, 306] on span "Open" at bounding box center [1152, 310] width 40 height 23
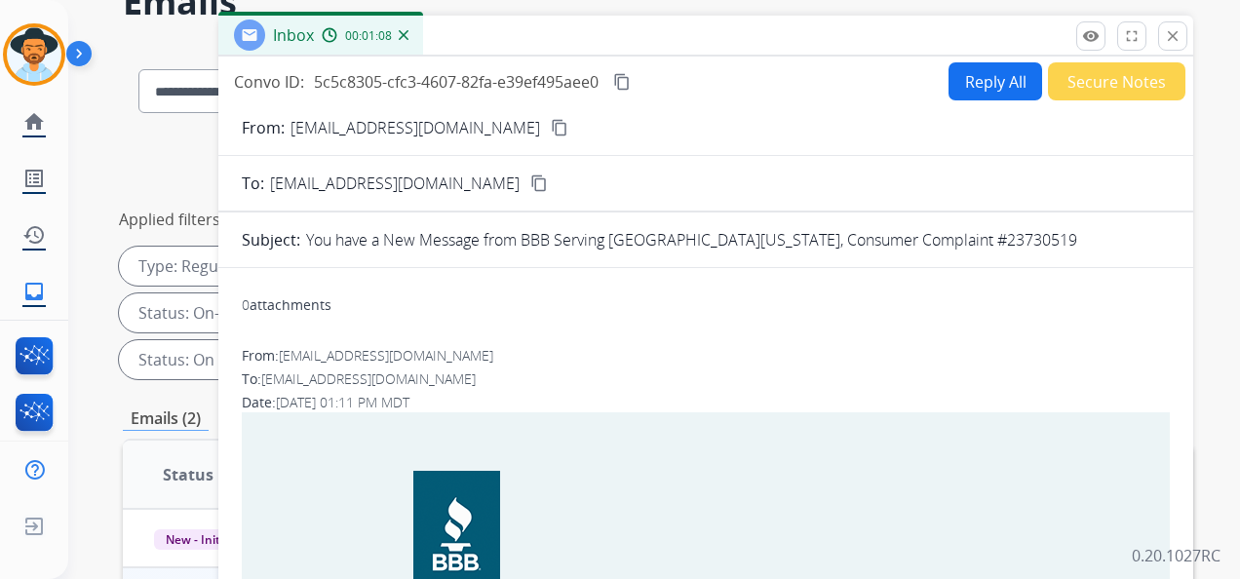
scroll to position [97, 0]
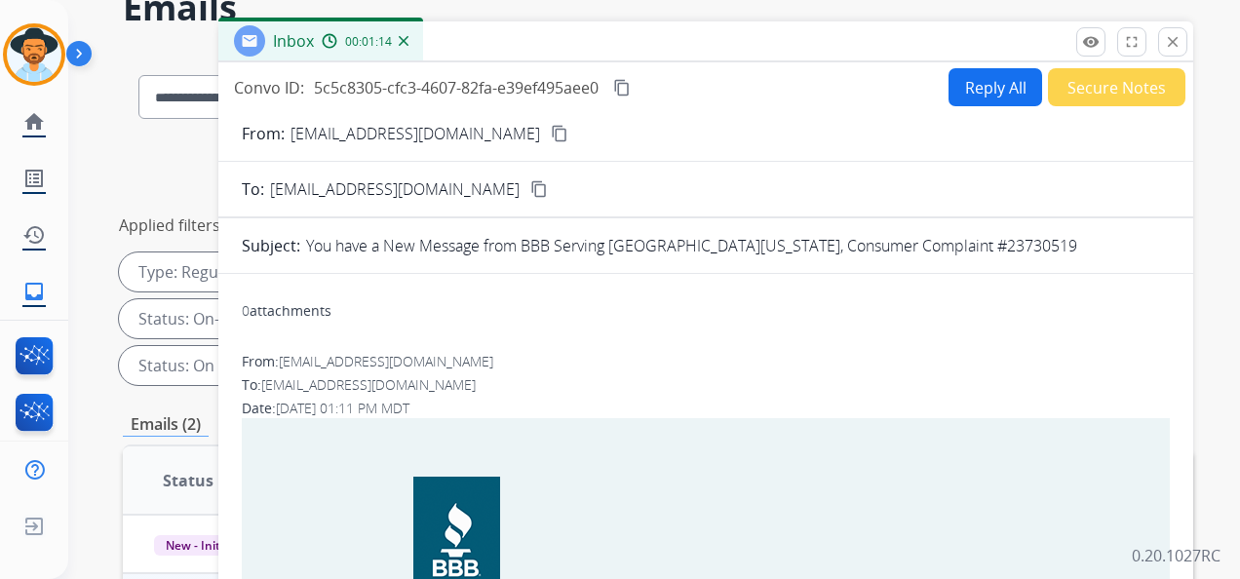
click at [551, 134] on mat-icon "content_copy" at bounding box center [560, 134] width 18 height 18
click at [1119, 77] on button "Secure Notes" at bounding box center [1116, 87] width 137 height 38
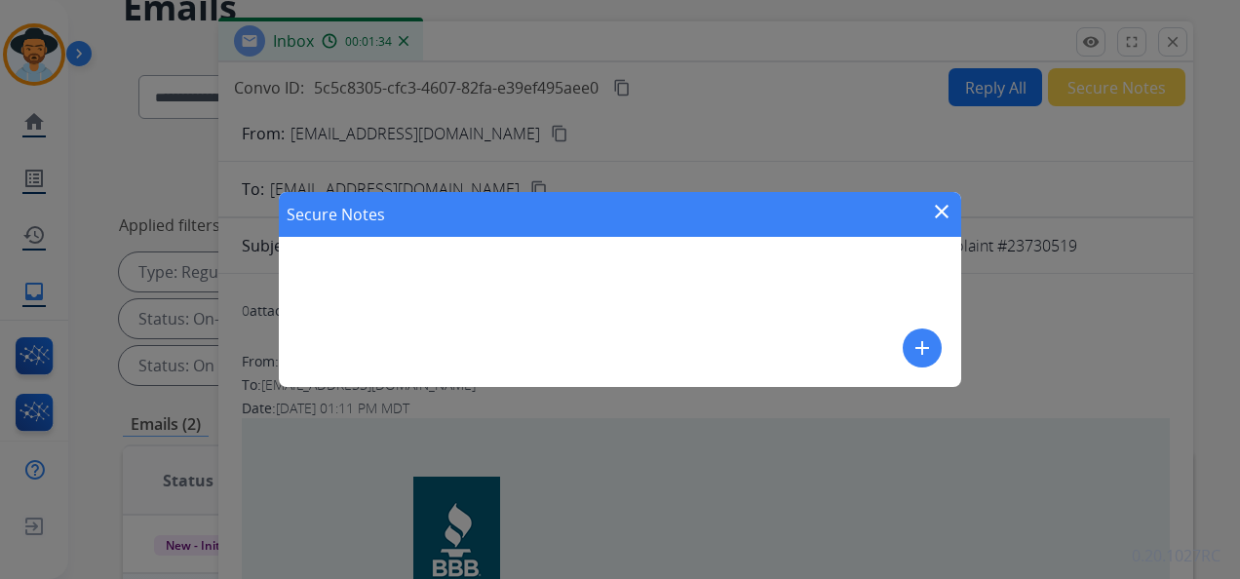
click at [924, 347] on mat-icon "add" at bounding box center [922, 347] width 23 height 23
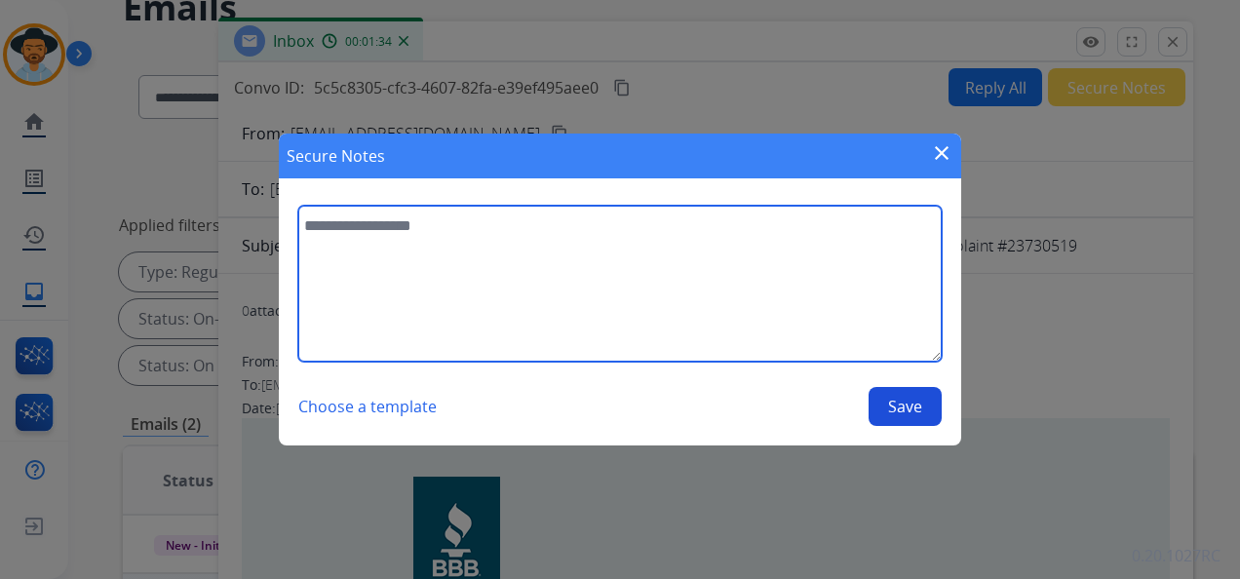
click at [368, 219] on textarea at bounding box center [619, 284] width 643 height 156
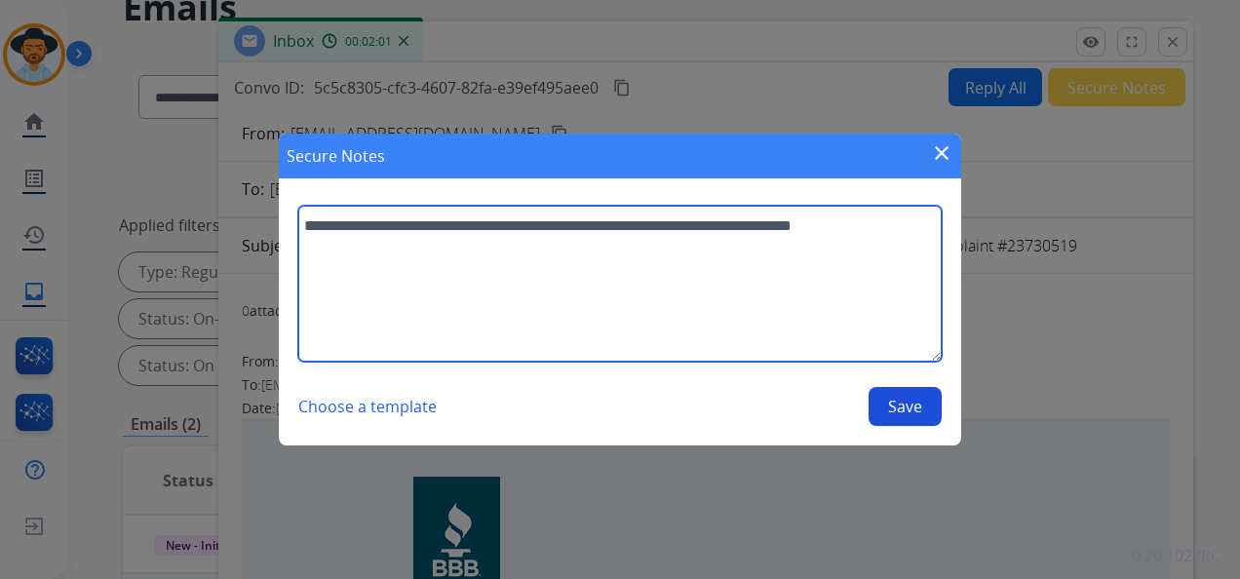
type textarea "**********"
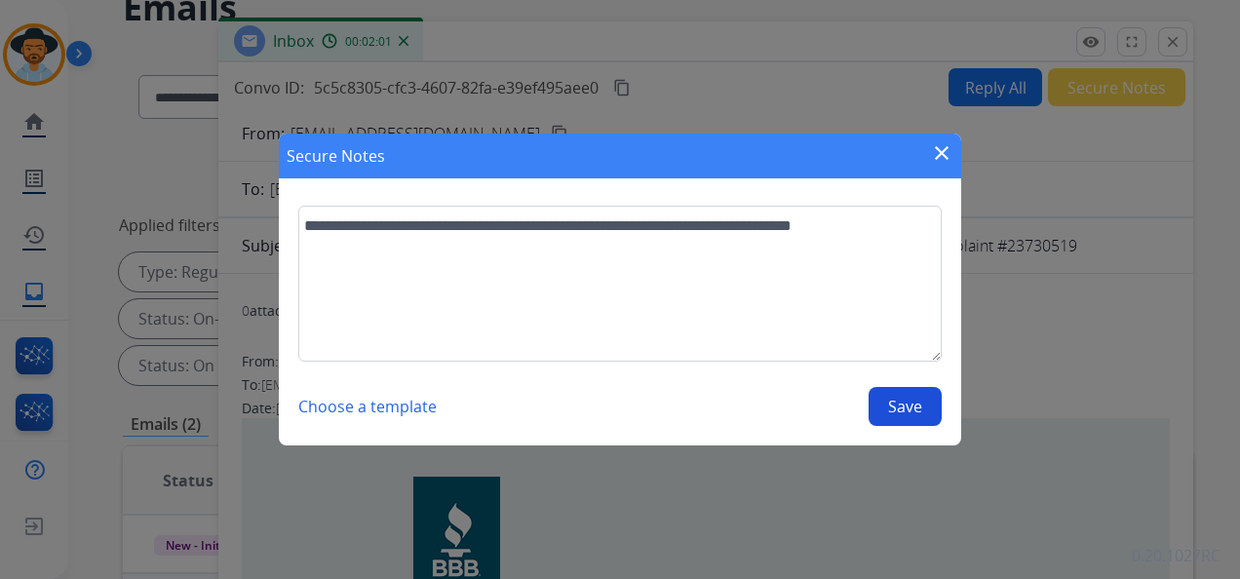
click at [899, 418] on button "Save" at bounding box center [905, 406] width 73 height 39
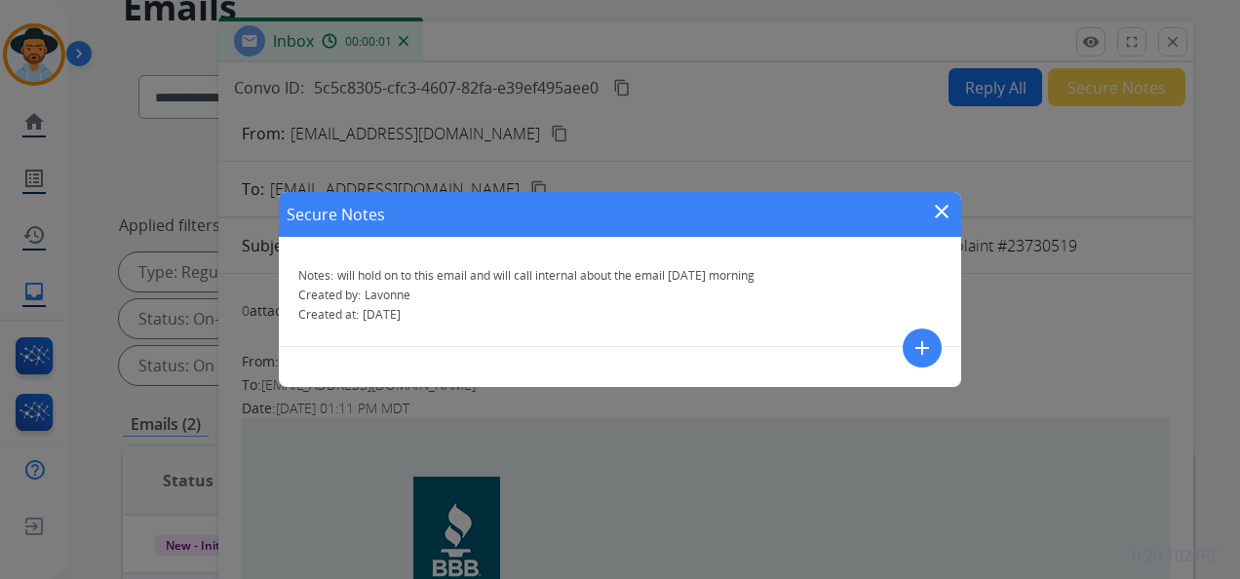
click at [942, 211] on mat-icon "close" at bounding box center [941, 211] width 23 height 23
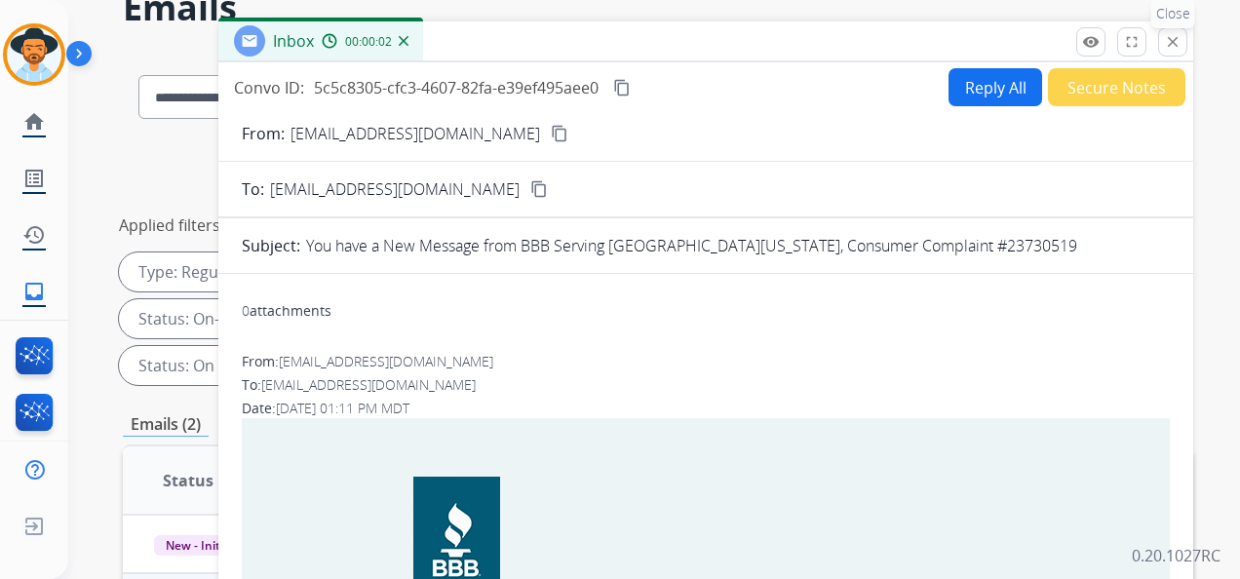
click at [1172, 50] on button "close Close" at bounding box center [1172, 41] width 29 height 29
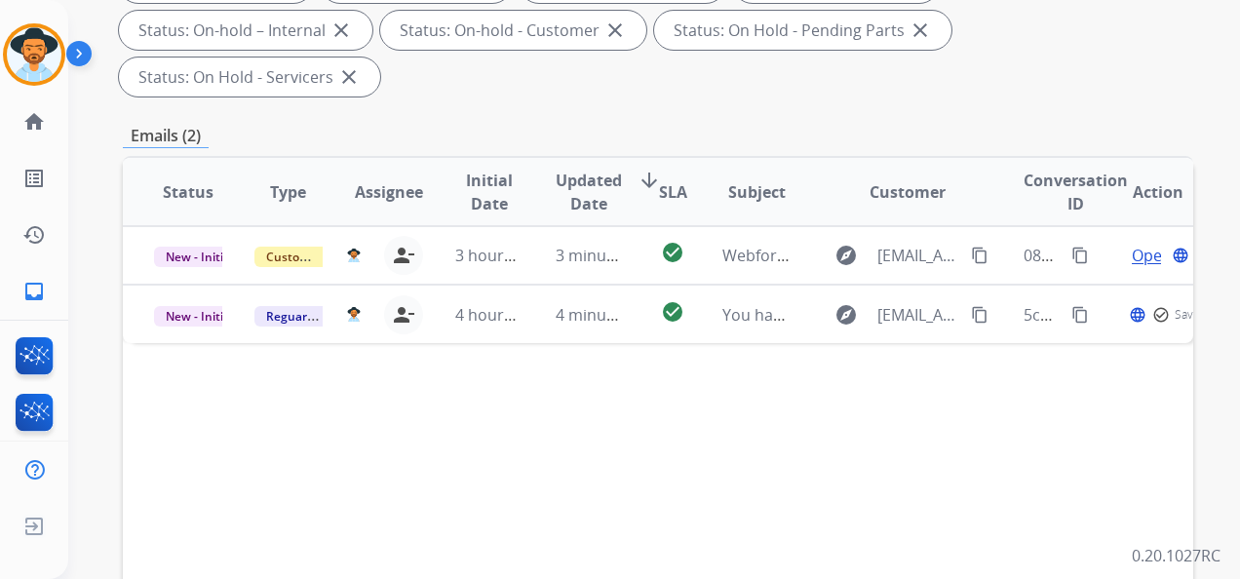
scroll to position [390, 0]
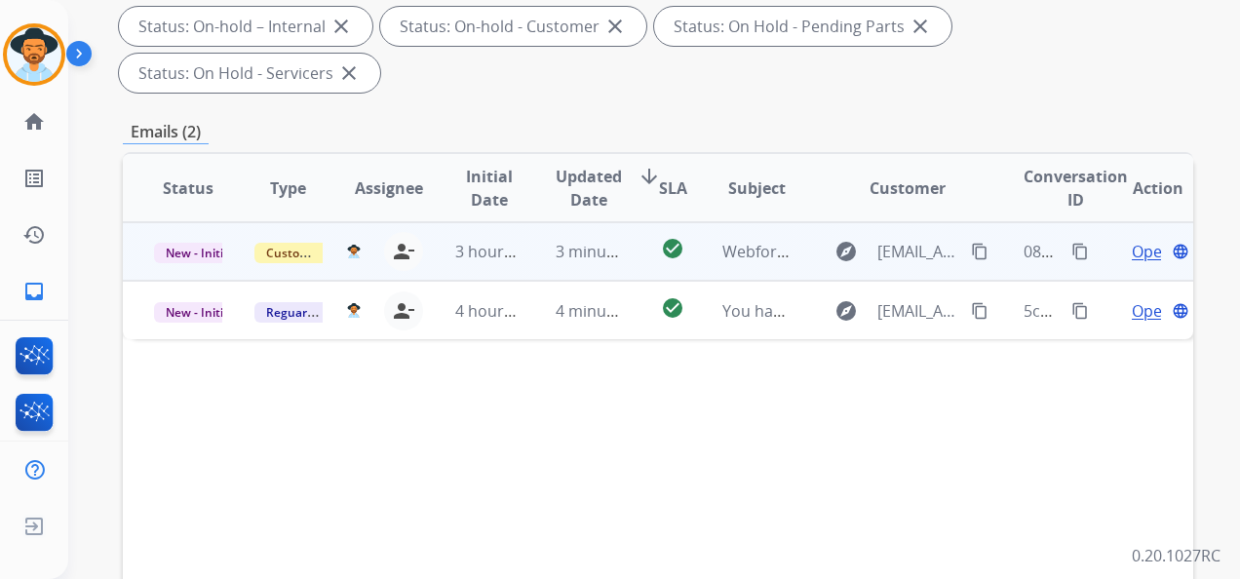
click at [1134, 255] on span "Open" at bounding box center [1152, 251] width 40 height 23
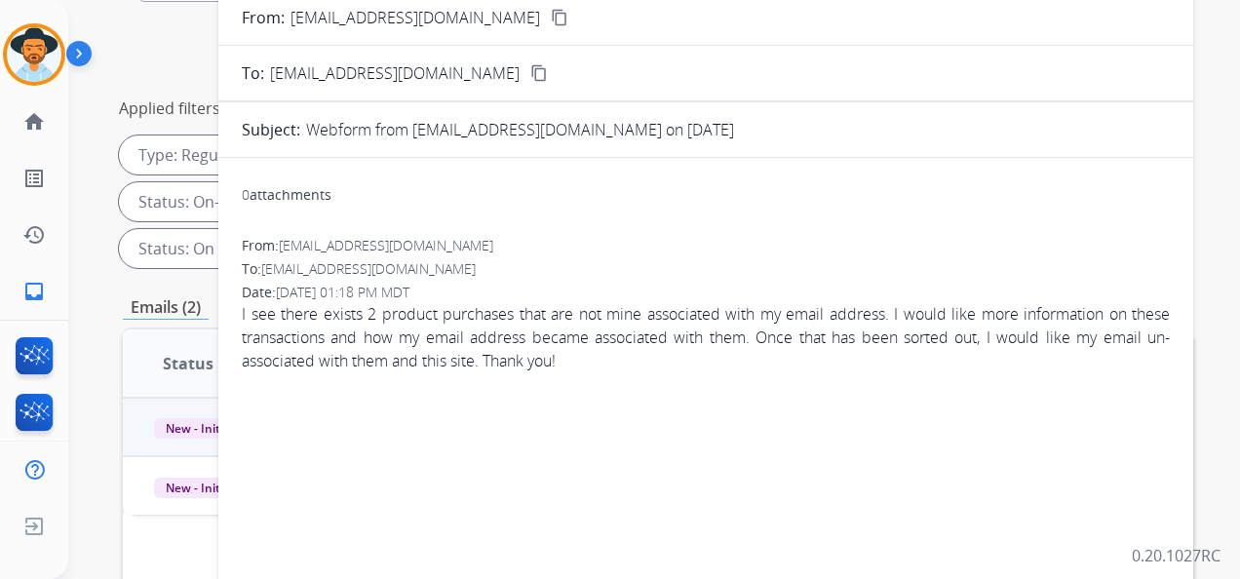
scroll to position [0, 0]
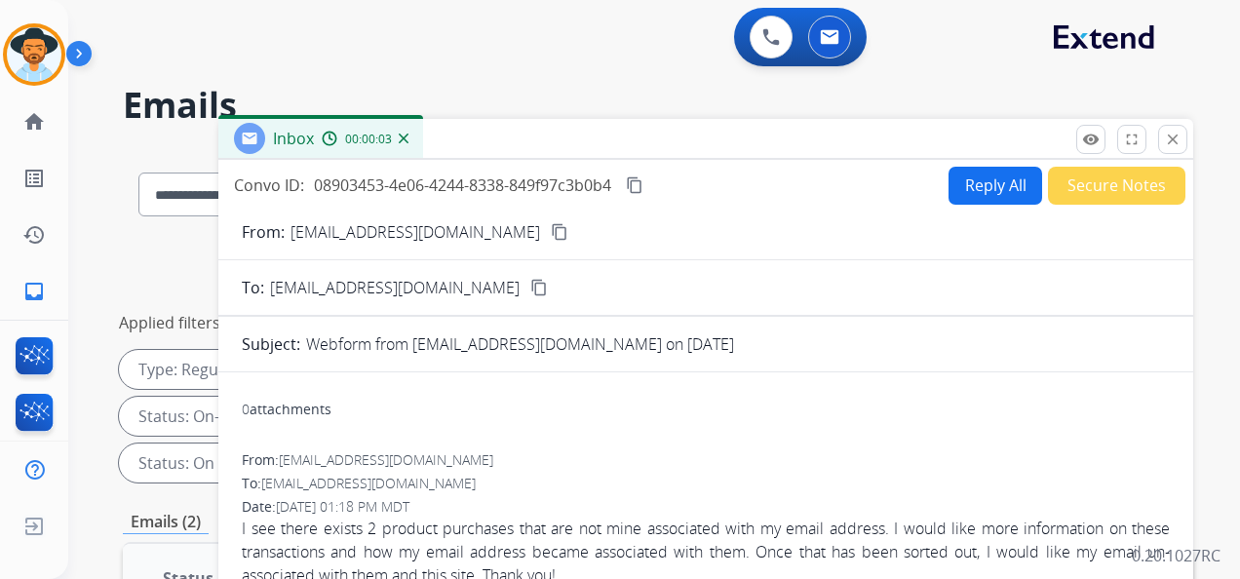
drag, startPoint x: 1183, startPoint y: 136, endPoint x: 1168, endPoint y: 136, distance: 14.6
click at [1181, 136] on button "close Close" at bounding box center [1172, 139] width 29 height 29
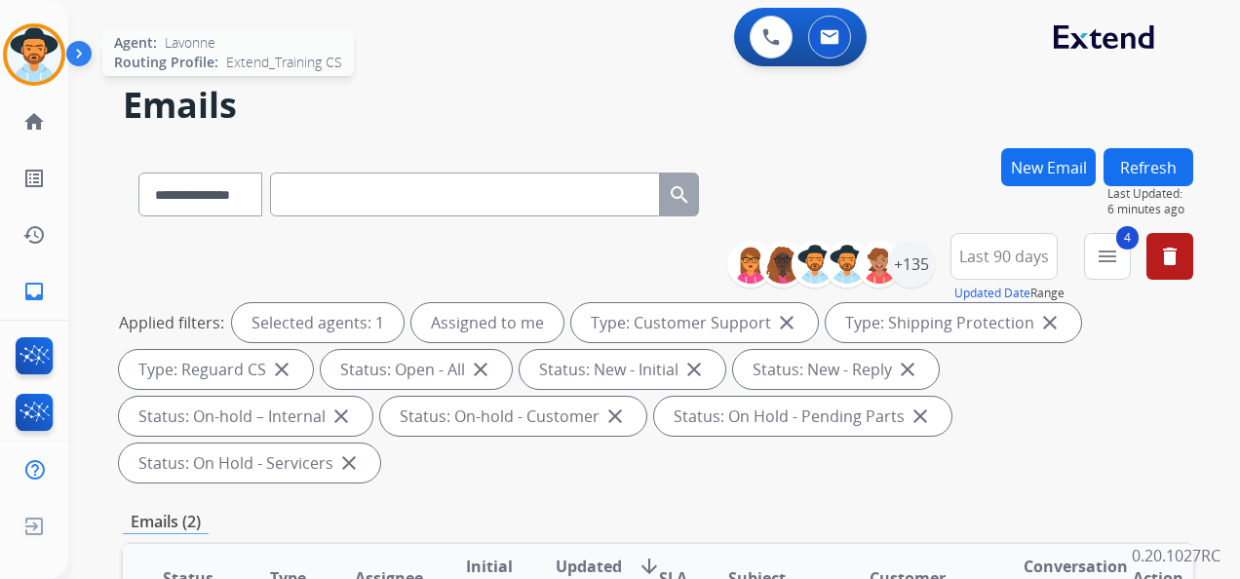
click at [35, 41] on img at bounding box center [34, 54] width 55 height 55
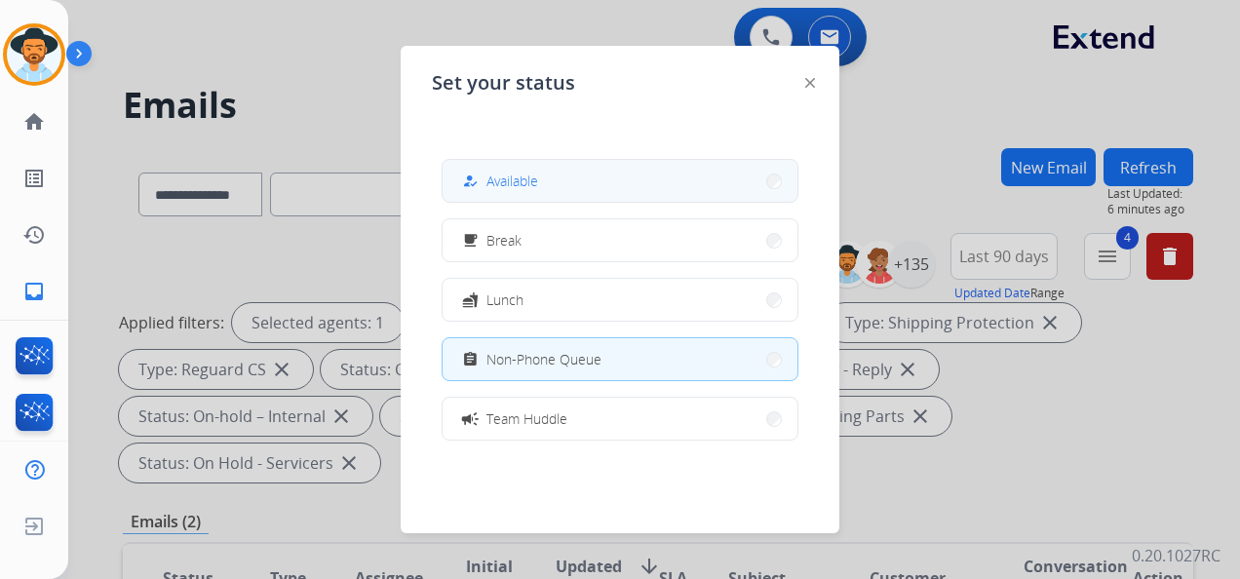
click at [545, 175] on button "how_to_reg Available" at bounding box center [620, 181] width 355 height 42
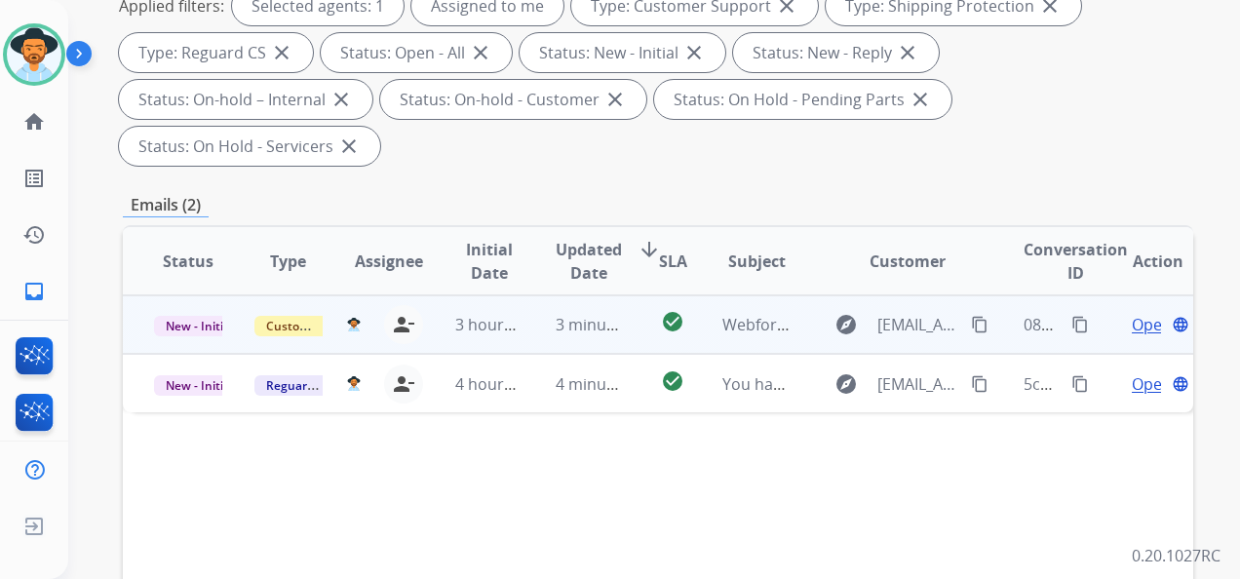
scroll to position [390, 0]
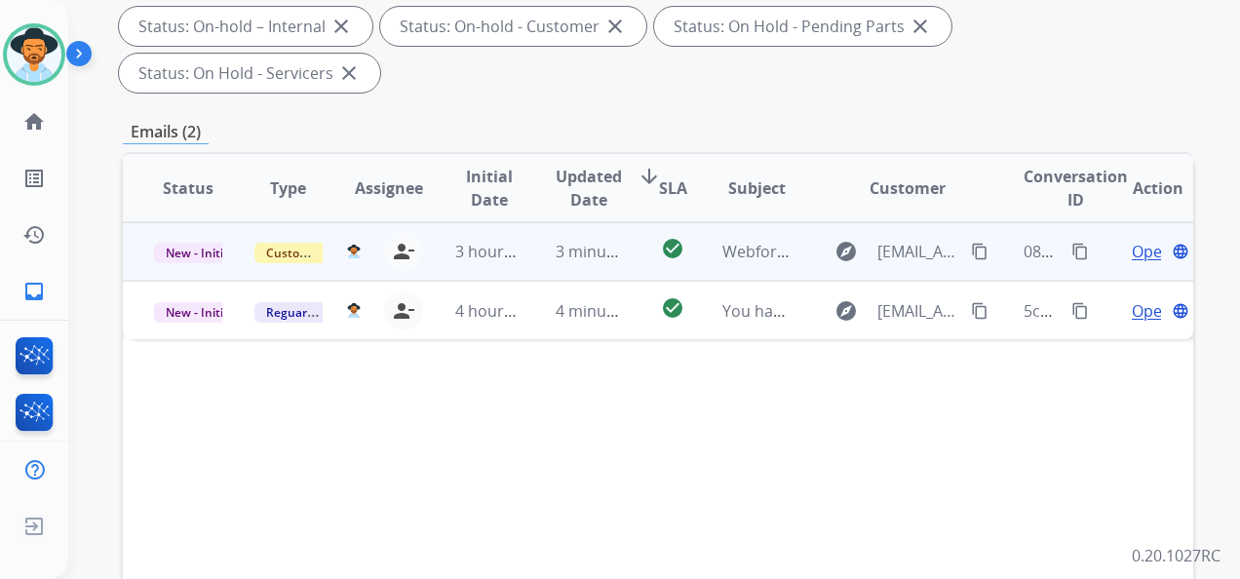
click at [1135, 251] on span "Open" at bounding box center [1152, 251] width 40 height 23
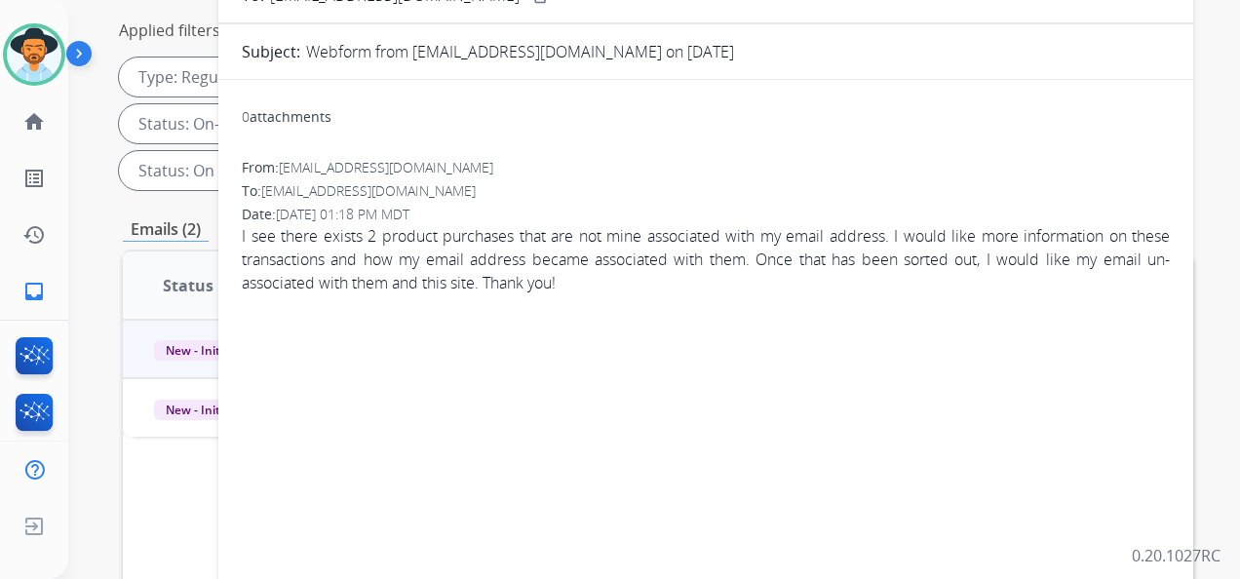
scroll to position [0, 0]
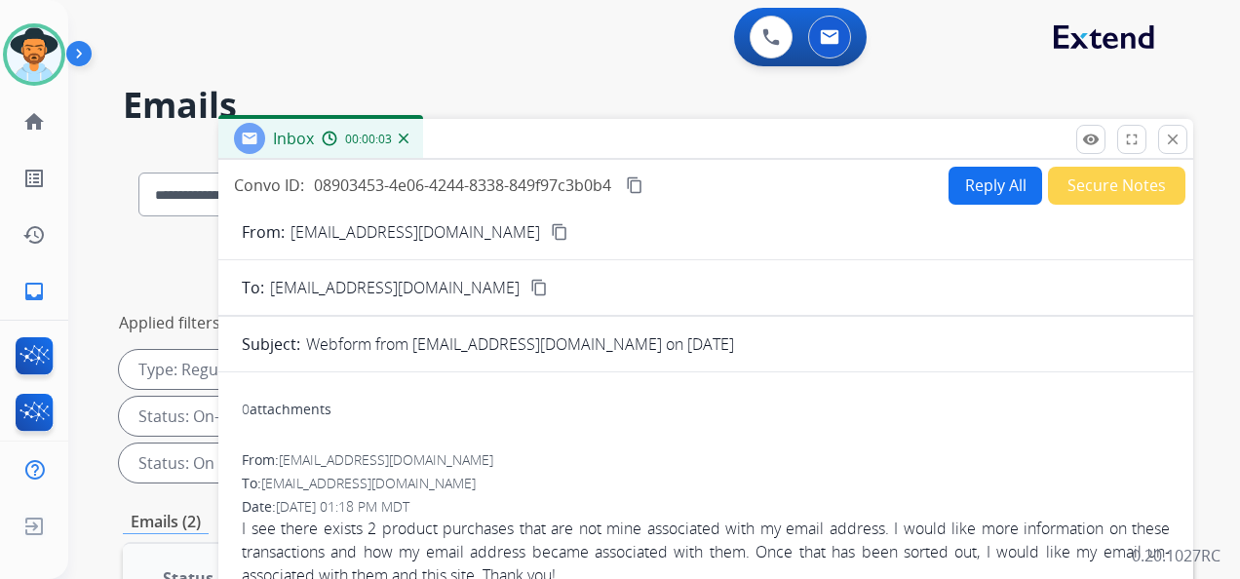
click at [551, 232] on mat-icon "content_copy" at bounding box center [560, 232] width 18 height 18
click at [643, 190] on mat-icon "content_copy" at bounding box center [635, 185] width 18 height 18
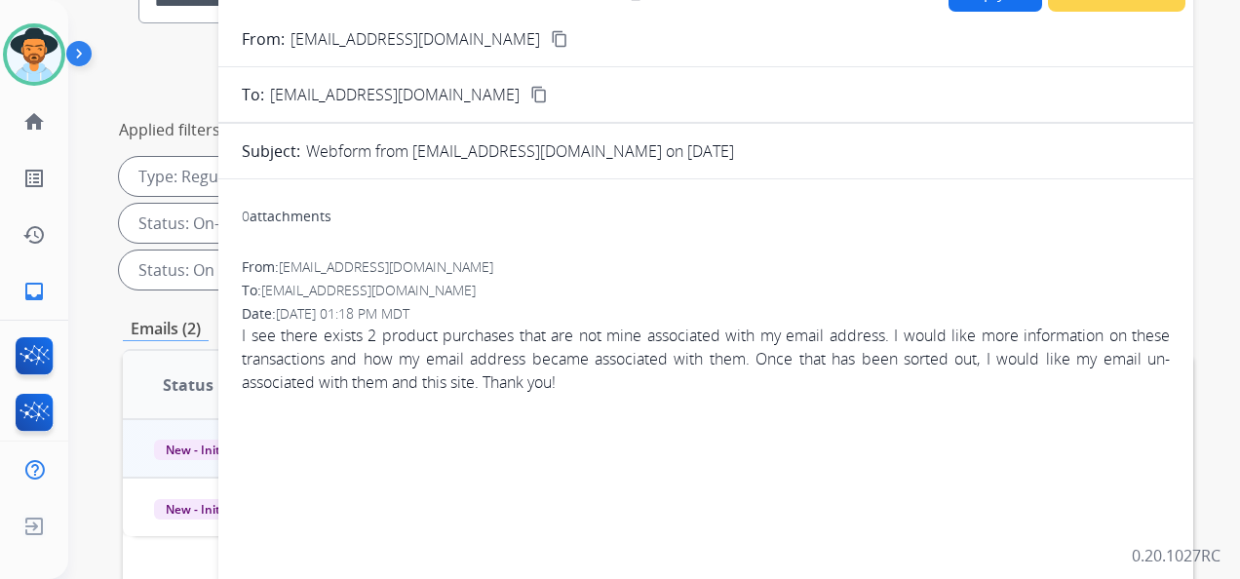
scroll to position [195, 0]
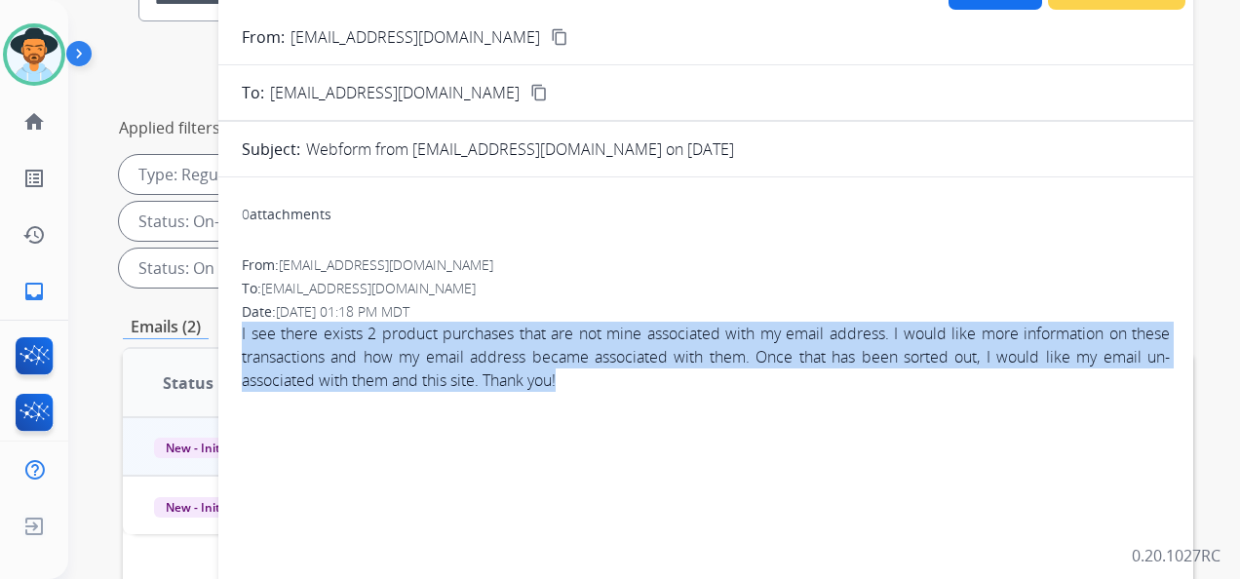
drag, startPoint x: 583, startPoint y: 377, endPoint x: 242, endPoint y: 328, distance: 344.8
click at [242, 328] on span "I see there exists 2 product purchases that are not mine associated with my ema…" at bounding box center [706, 357] width 928 height 70
copy span "I see there exists 2 product purchases that are not mine associated with my ema…"
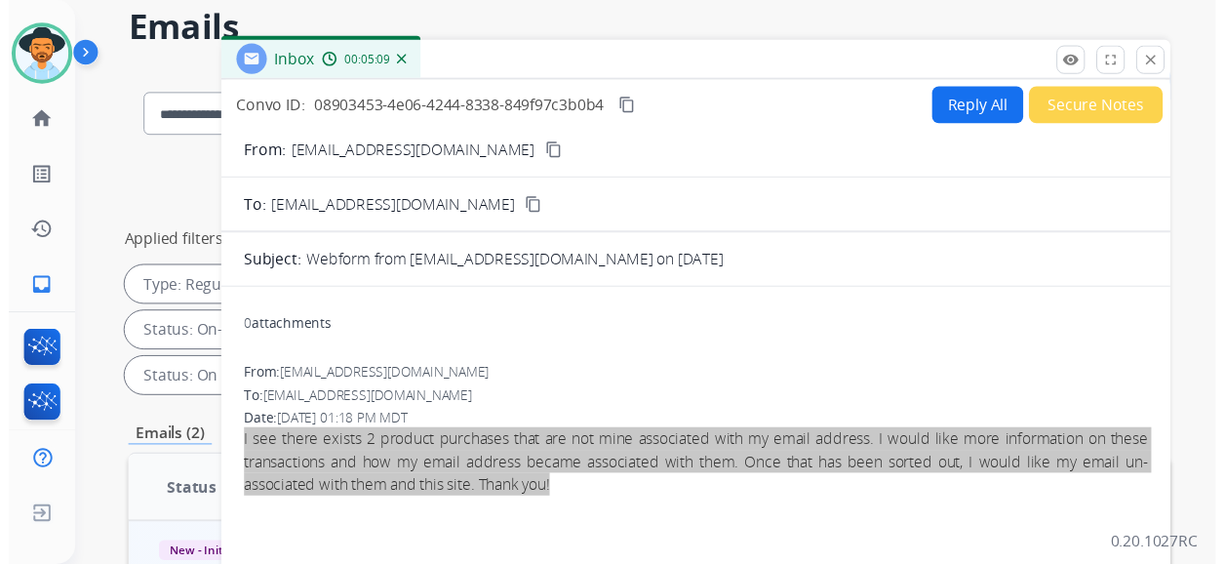
scroll to position [0, 0]
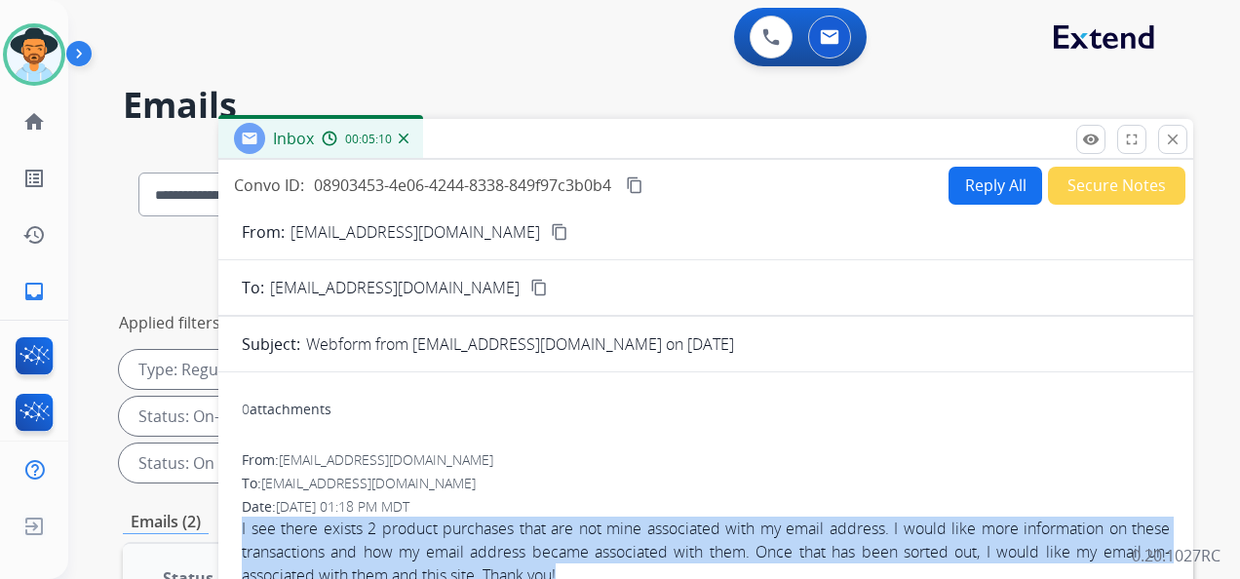
click at [992, 186] on button "Reply All" at bounding box center [996, 186] width 94 height 38
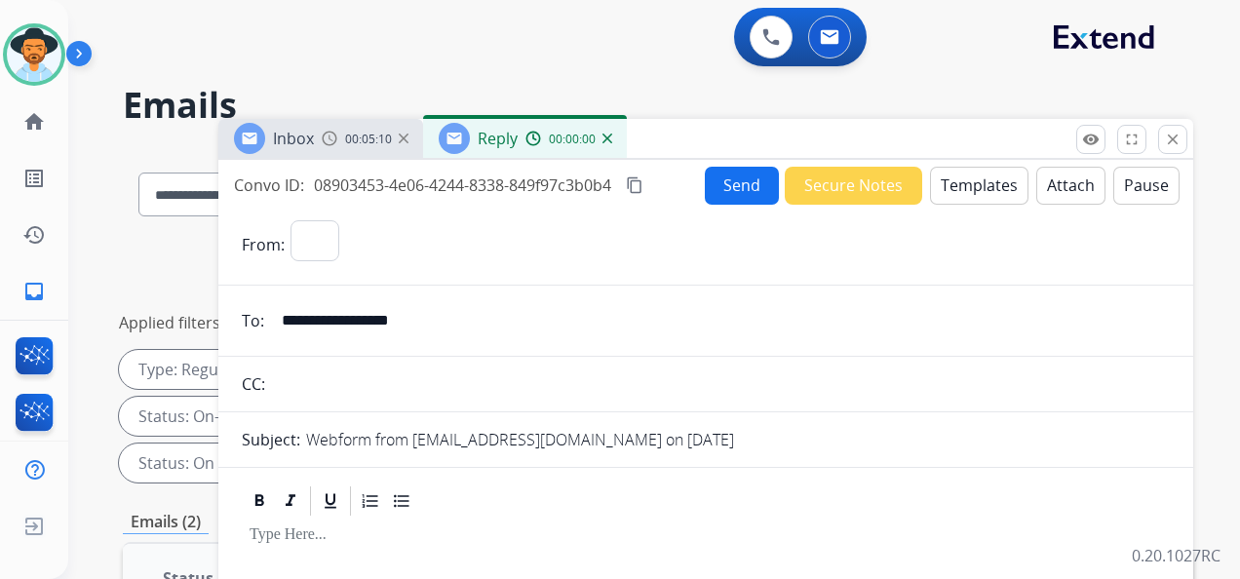
select select "**********"
click at [969, 183] on button "Templates" at bounding box center [979, 186] width 98 height 38
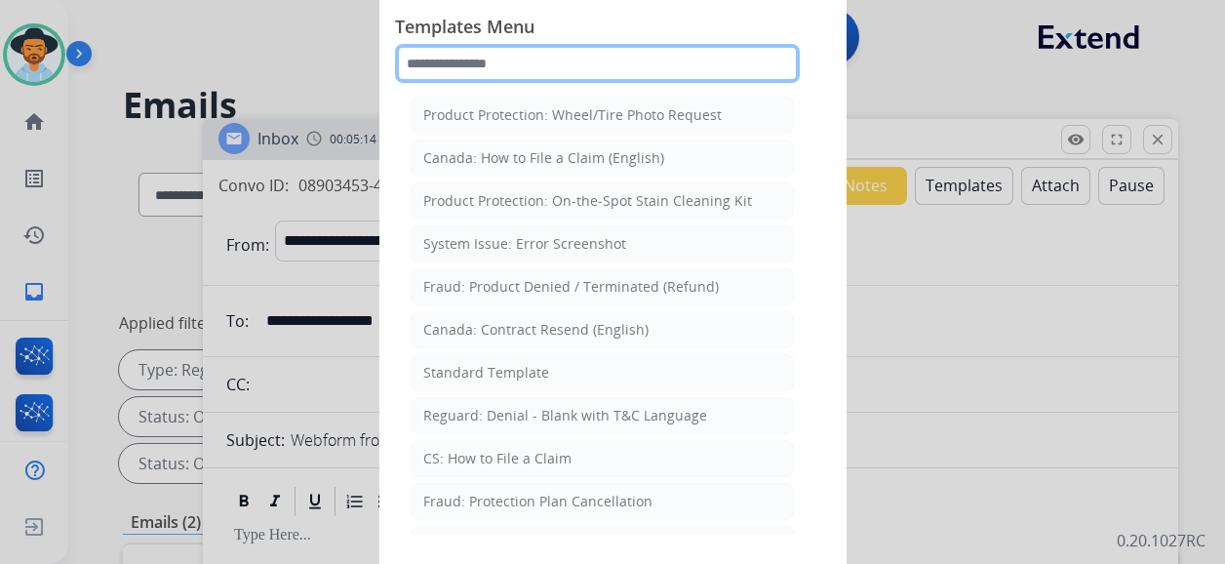
click at [545, 72] on input "text" at bounding box center [597, 63] width 405 height 39
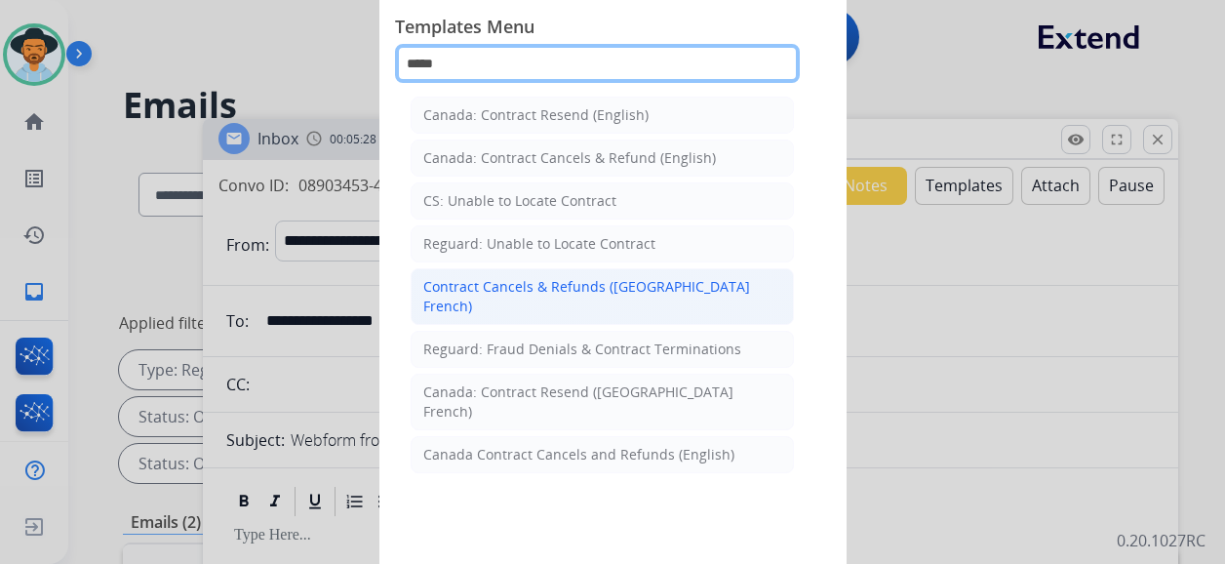
type input "*****"
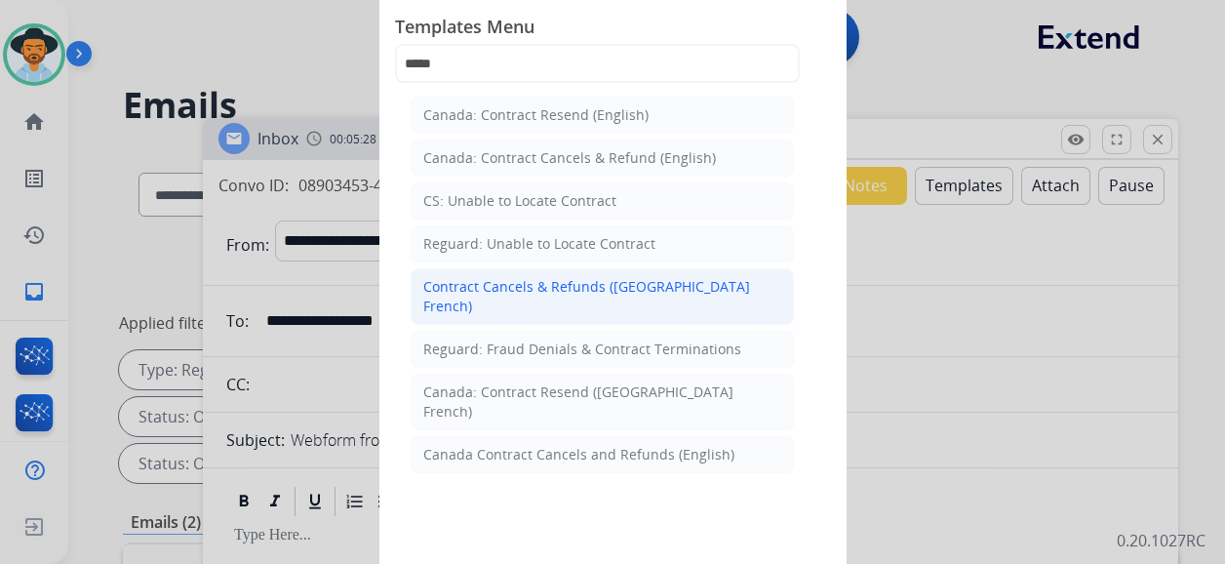
click at [558, 291] on div "Contract Cancels & Refunds ([GEOGRAPHIC_DATA] French)" at bounding box center [602, 296] width 358 height 39
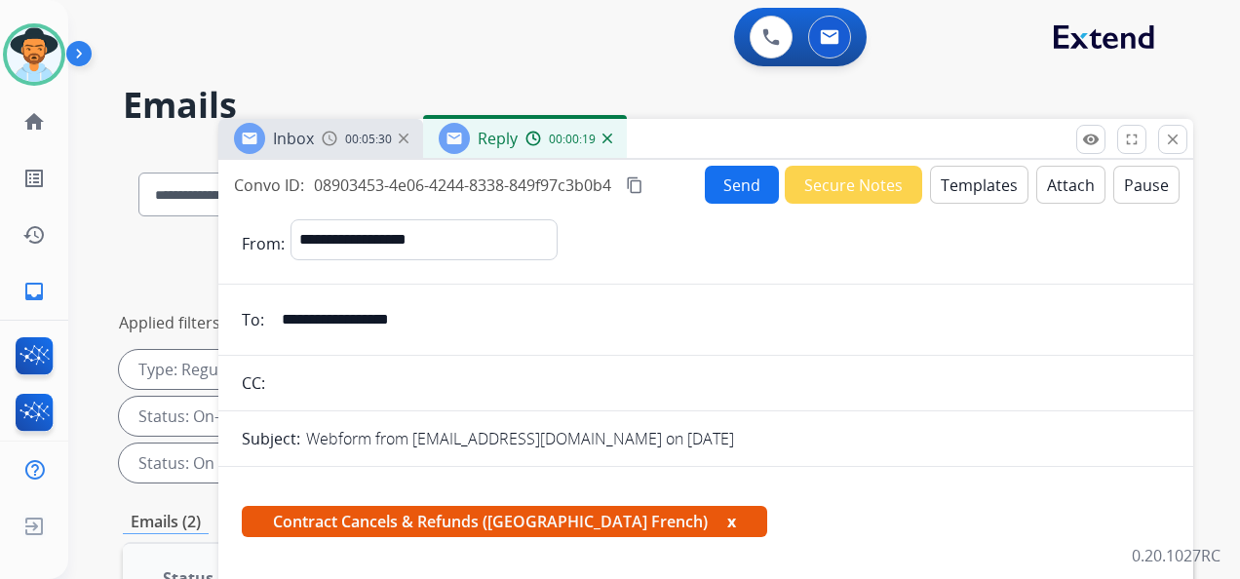
click at [727, 517] on button "x" at bounding box center [731, 521] width 9 height 23
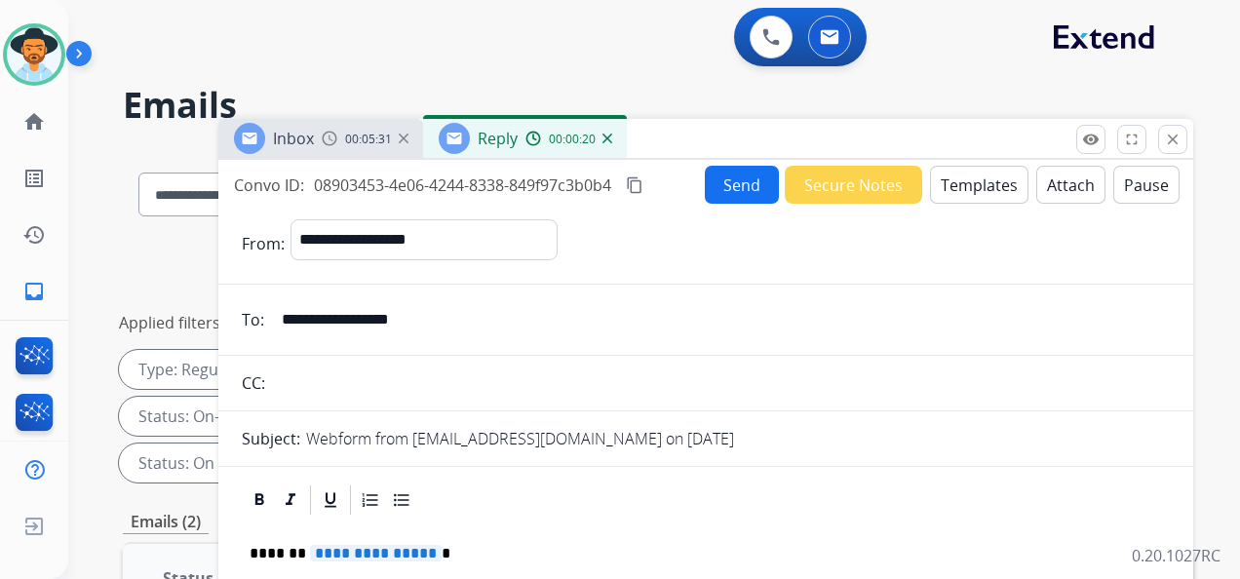
click at [957, 181] on button "Templates" at bounding box center [979, 185] width 98 height 38
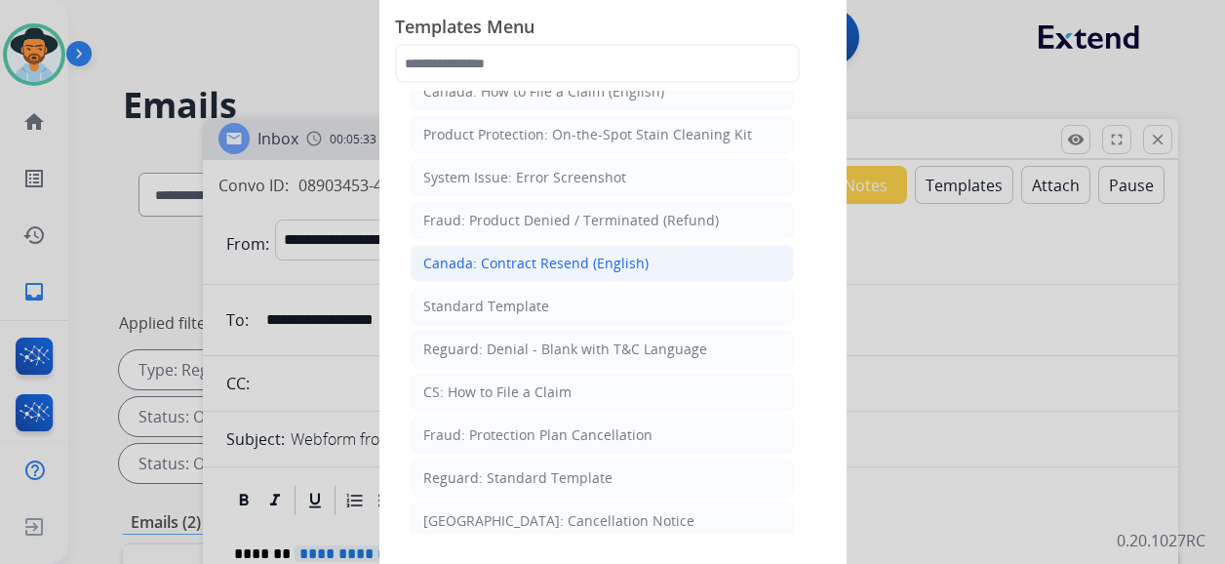
scroll to position [97, 0]
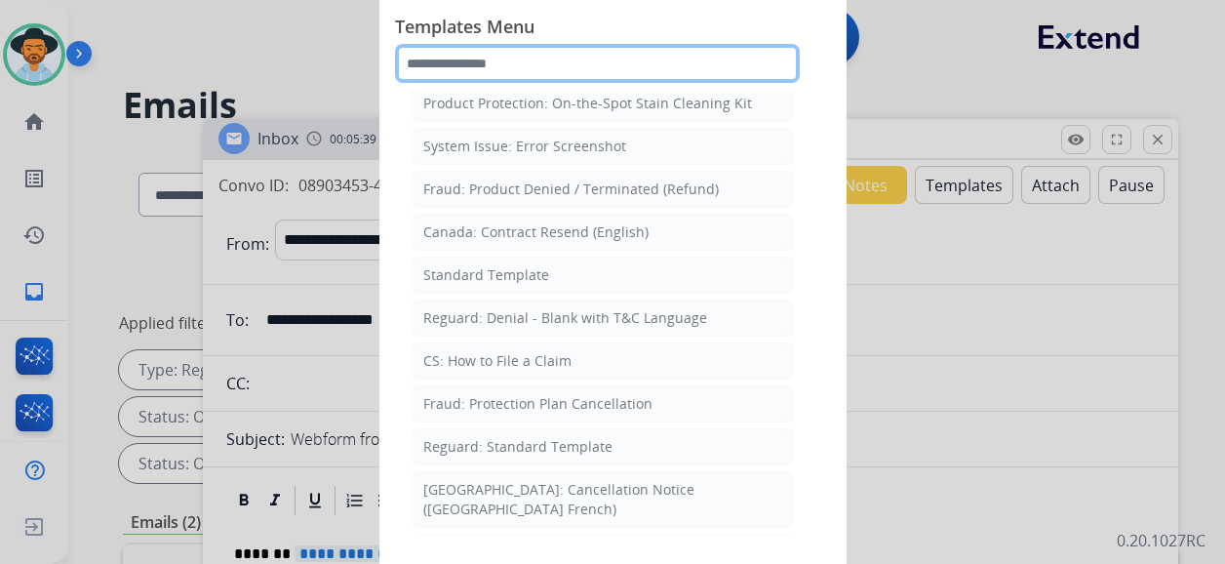
click at [562, 70] on input "text" at bounding box center [597, 63] width 405 height 39
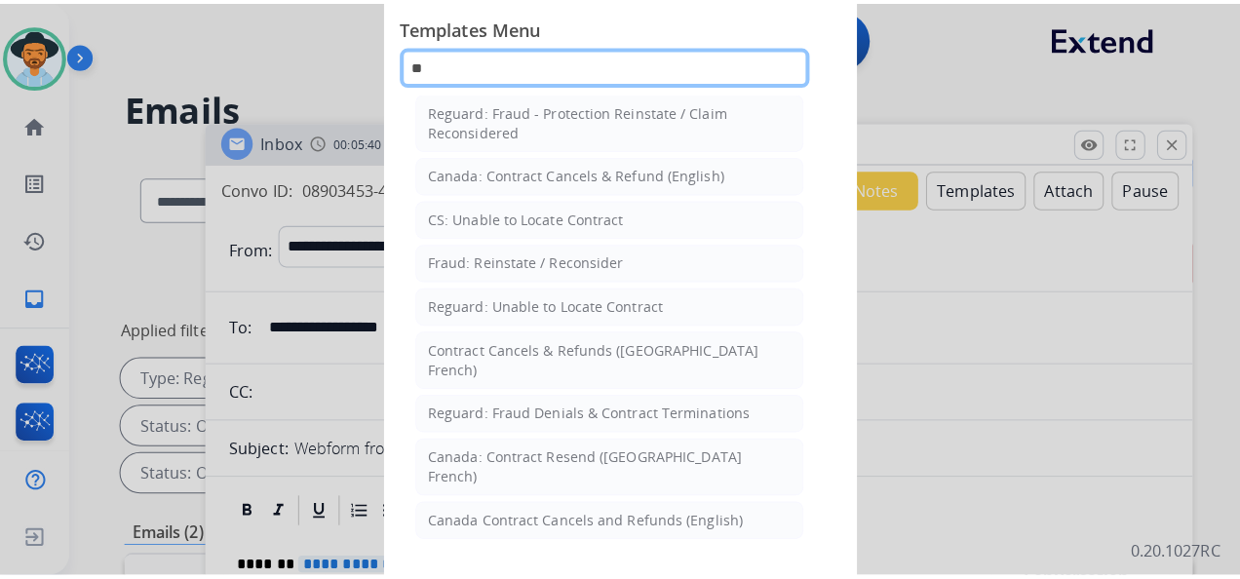
scroll to position [0, 0]
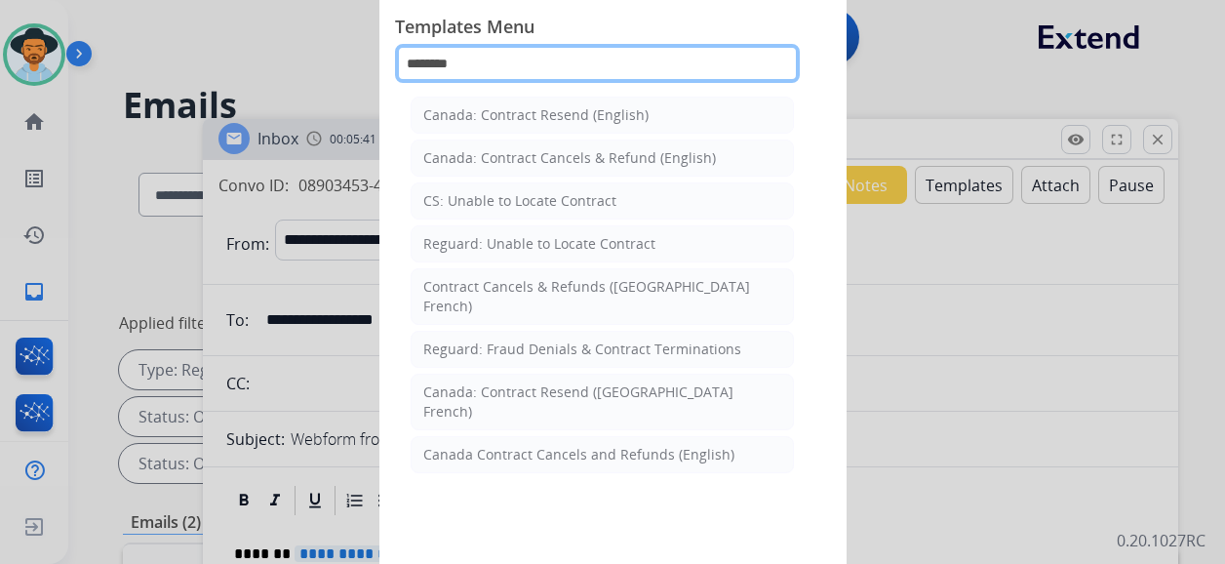
type input "********"
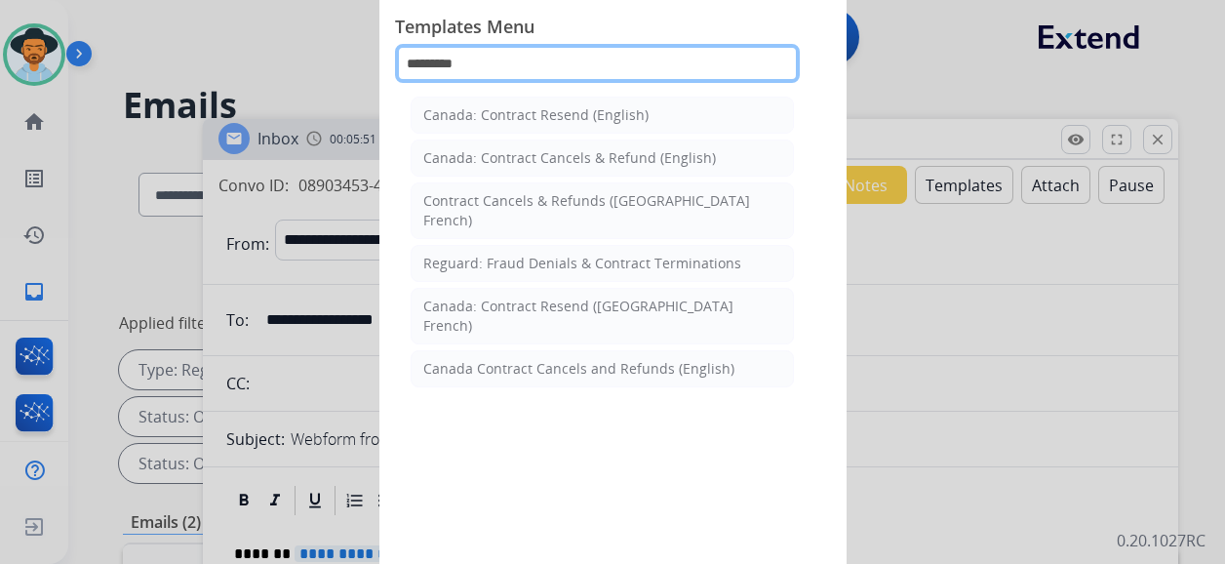
drag, startPoint x: 484, startPoint y: 55, endPoint x: 399, endPoint y: 57, distance: 84.8
click at [402, 57] on input "********" at bounding box center [597, 63] width 405 height 39
click at [399, 57] on input "********" at bounding box center [597, 63] width 405 height 39
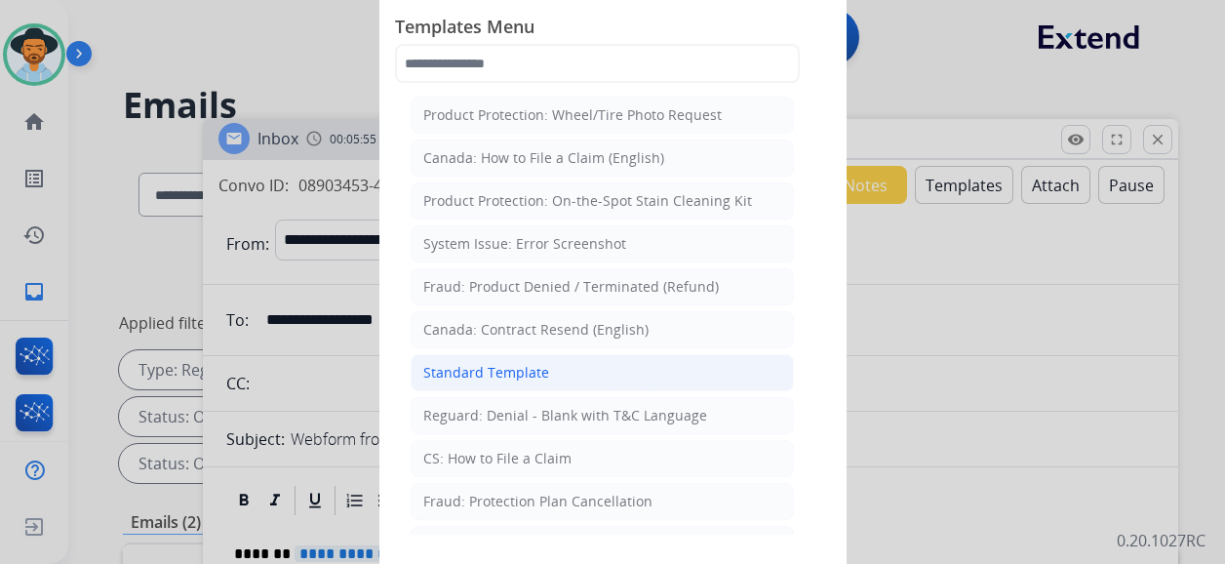
click at [548, 364] on li "Standard Template" at bounding box center [601, 372] width 383 height 37
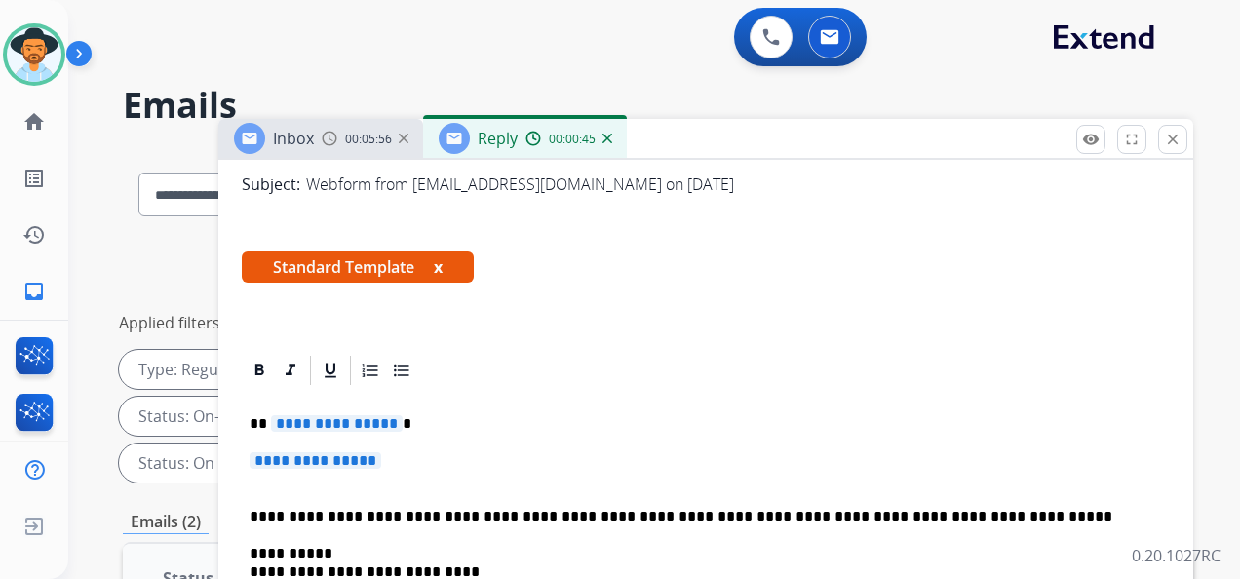
scroll to position [330, 0]
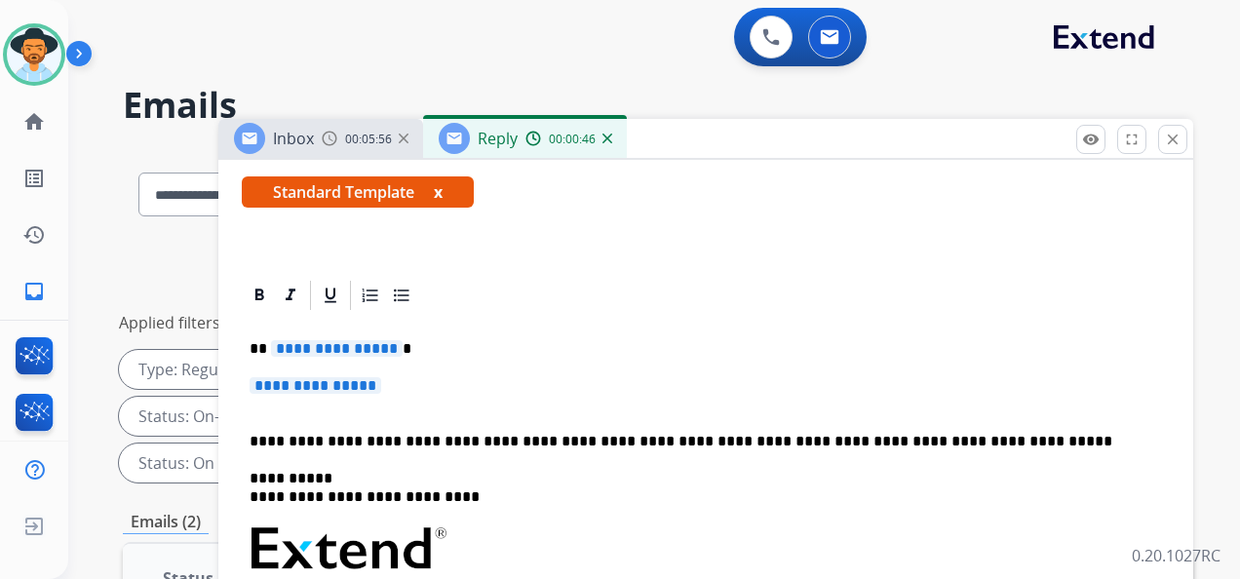
click at [339, 350] on span "**********" at bounding box center [337, 348] width 132 height 17
click at [354, 384] on span "**********" at bounding box center [316, 385] width 132 height 17
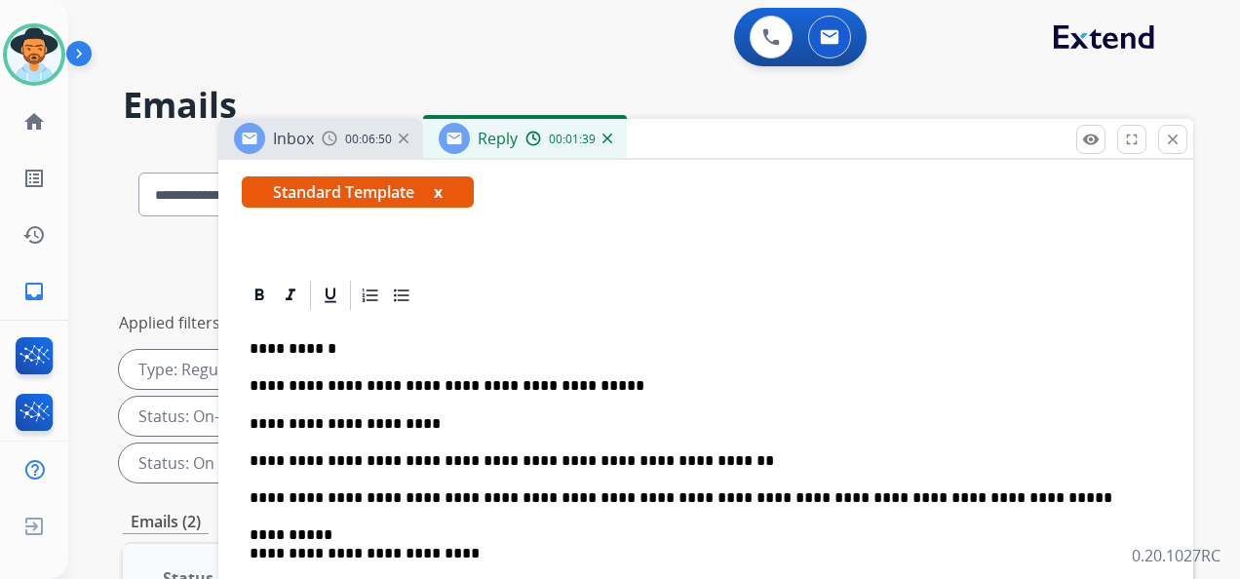
click at [677, 452] on p "**********" at bounding box center [698, 461] width 897 height 18
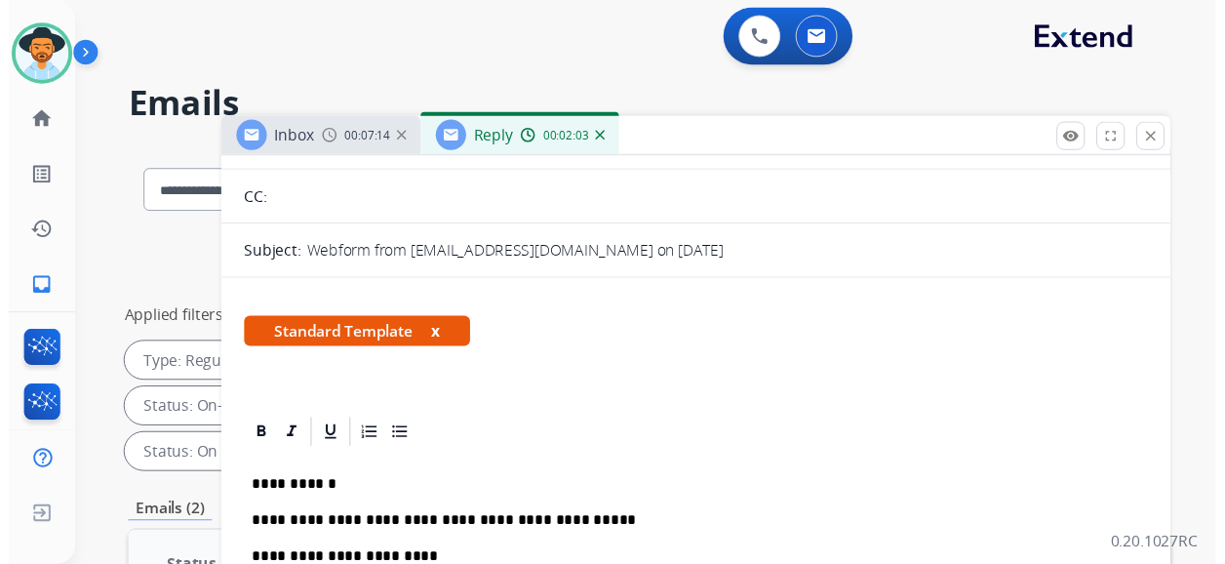
scroll to position [0, 0]
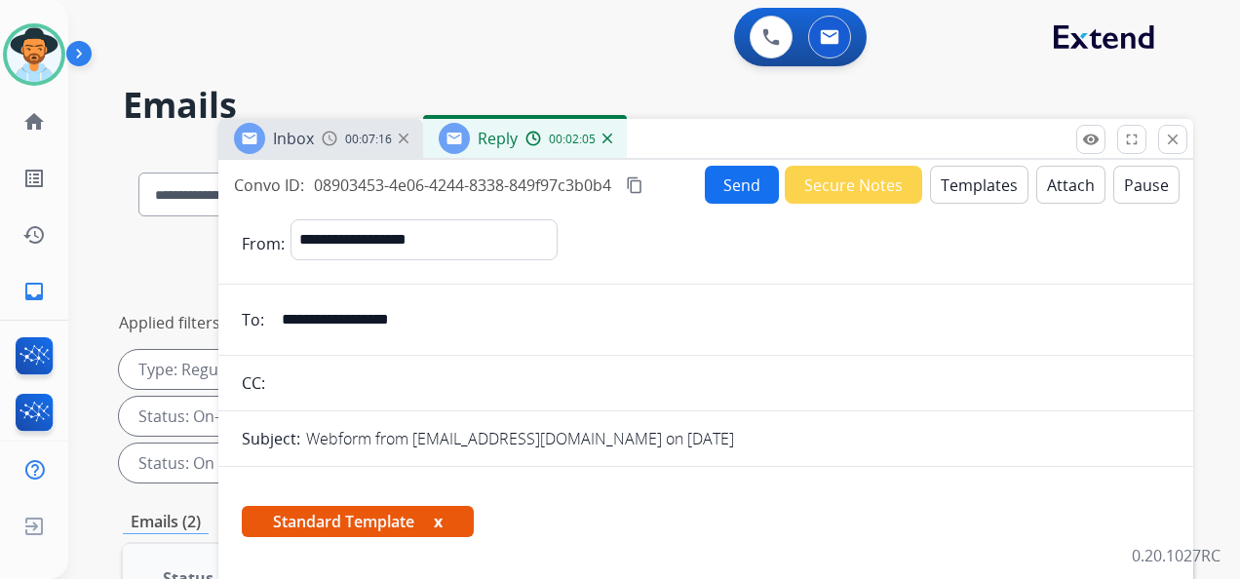
click at [723, 177] on button "Send" at bounding box center [742, 185] width 74 height 38
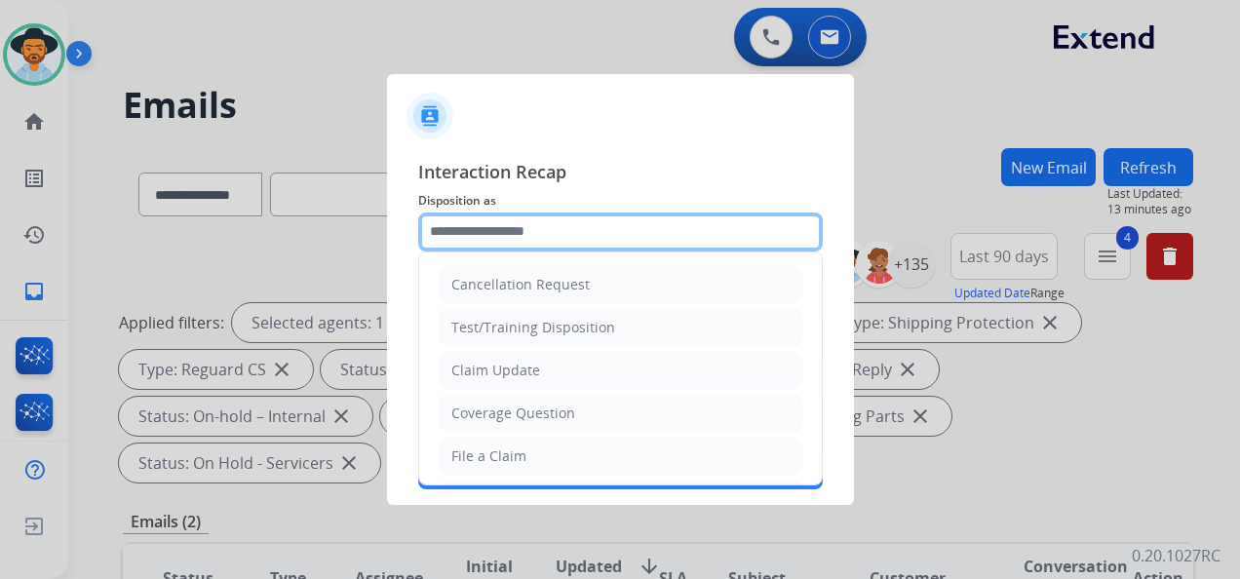
click at [558, 232] on input "text" at bounding box center [620, 232] width 405 height 39
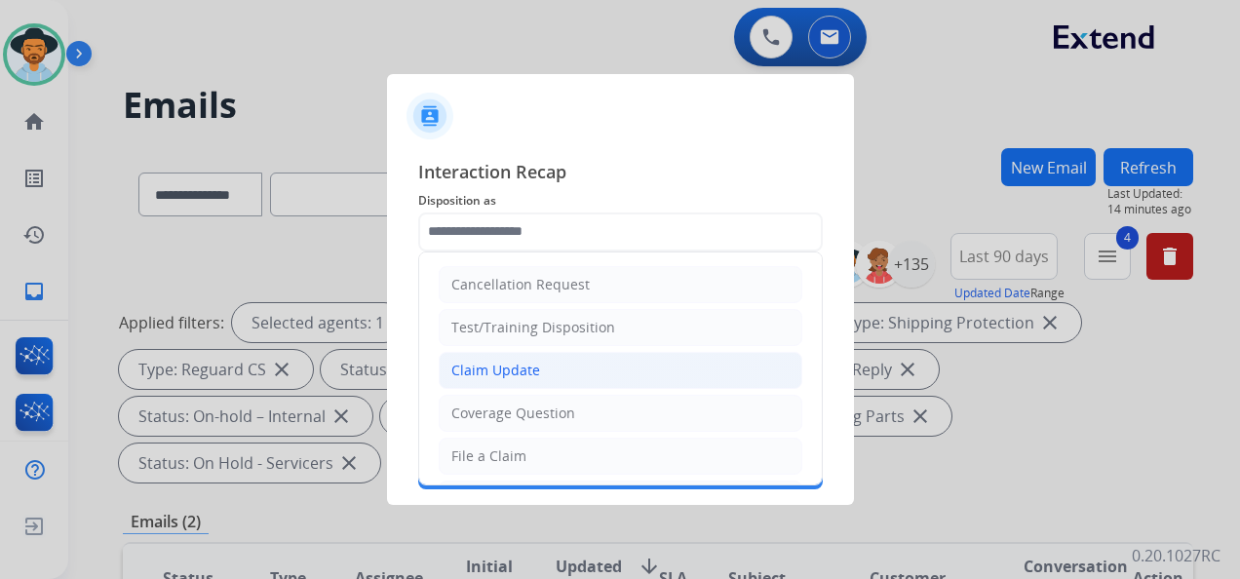
click at [551, 363] on li "Claim Update" at bounding box center [621, 370] width 364 height 37
type input "**********"
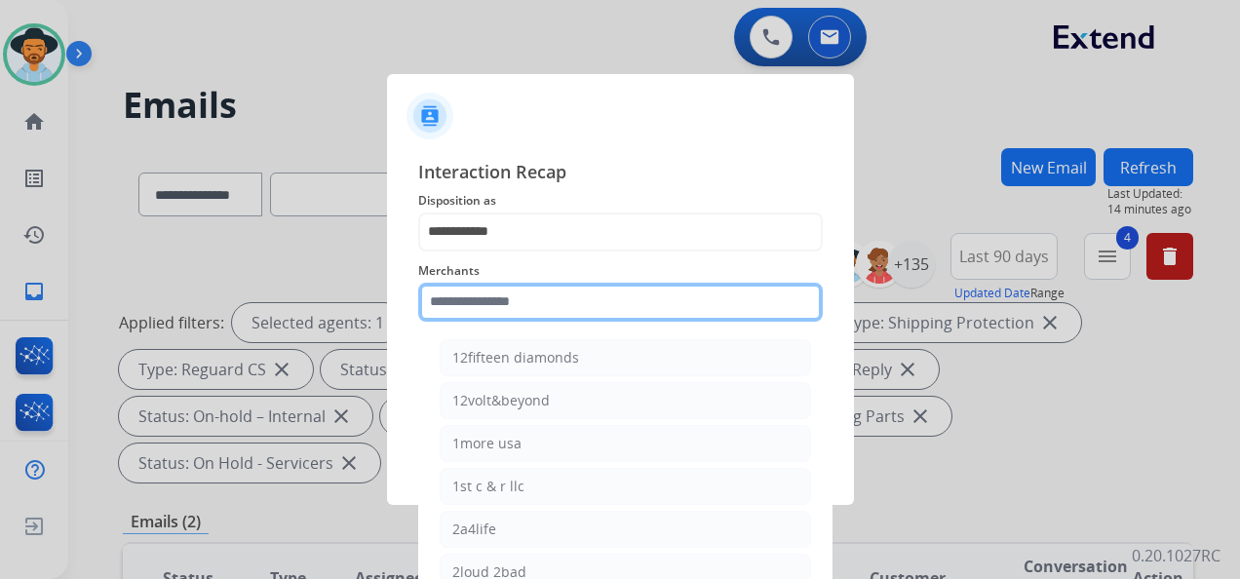
click at [521, 295] on input "text" at bounding box center [620, 302] width 405 height 39
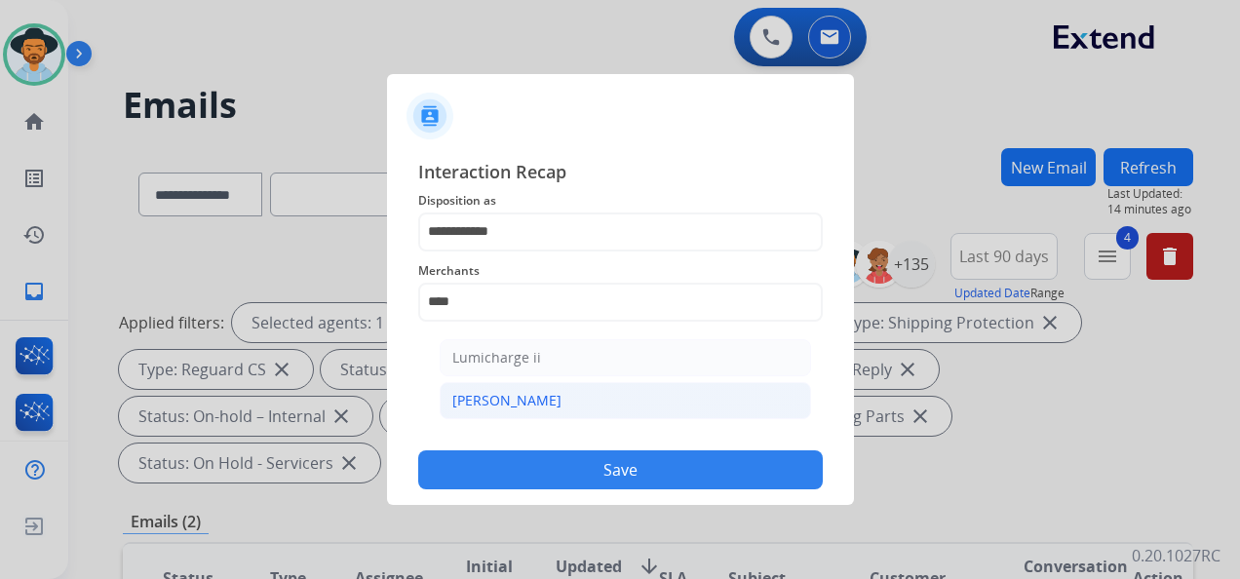
click at [499, 405] on div "[PERSON_NAME]" at bounding box center [506, 400] width 109 height 19
type input "********"
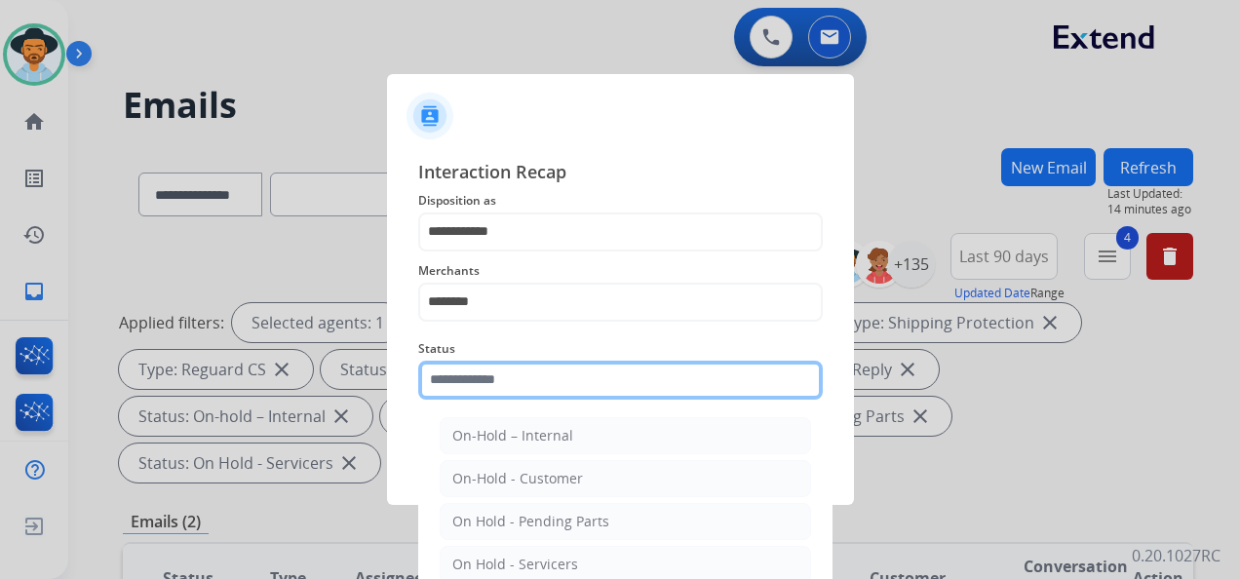
click at [590, 380] on input "text" at bounding box center [620, 380] width 405 height 39
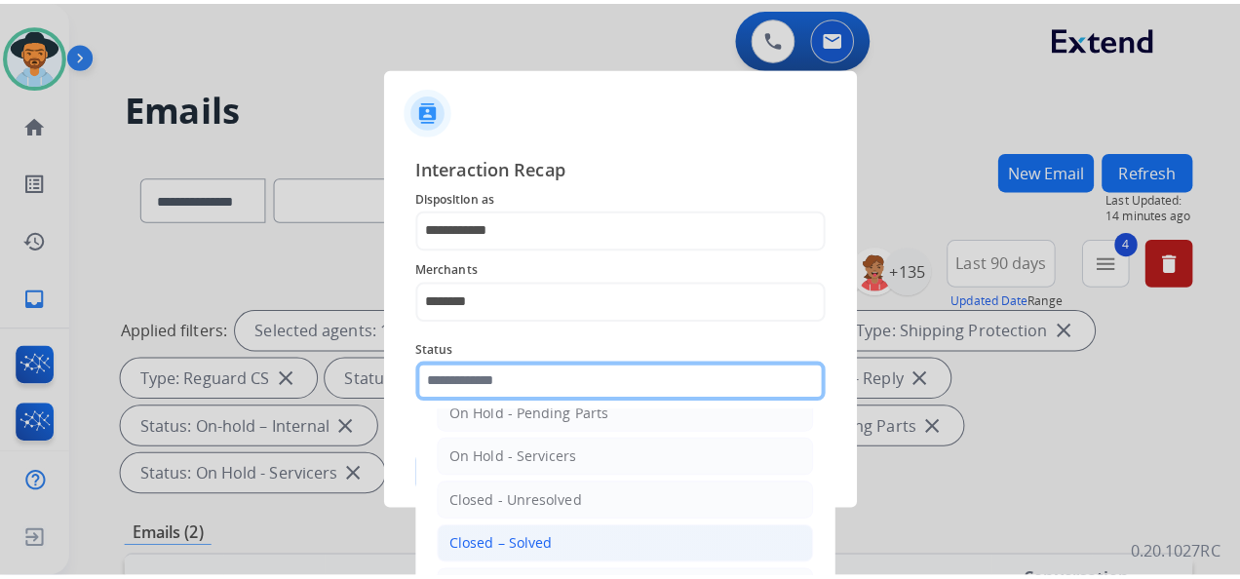
scroll to position [111, 0]
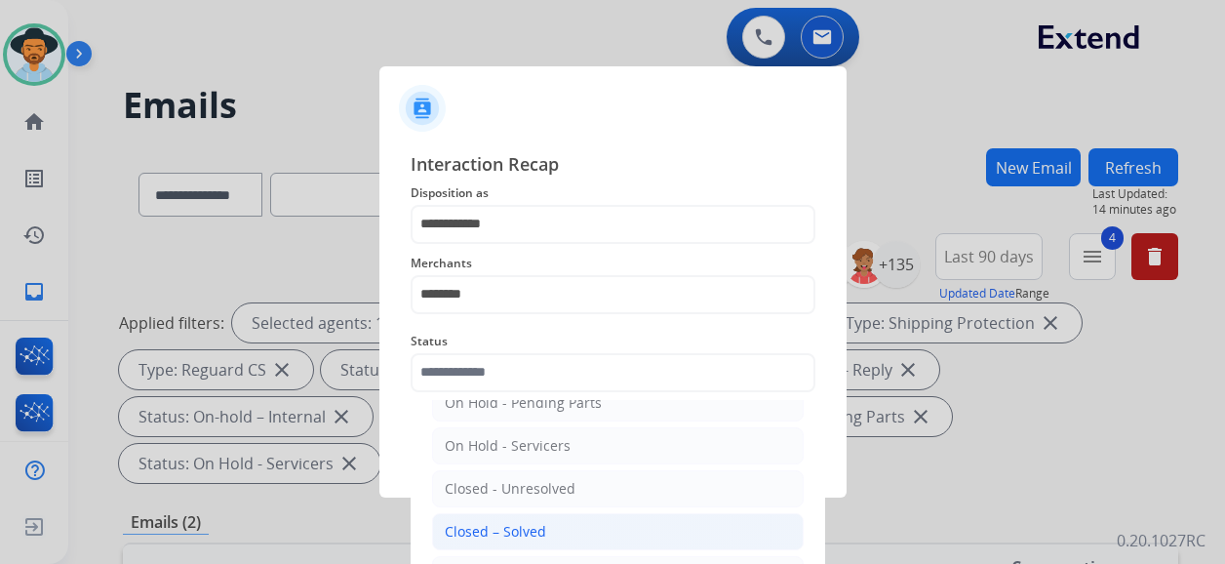
click at [536, 524] on div "Closed – Solved" at bounding box center [495, 531] width 101 height 19
type input "**********"
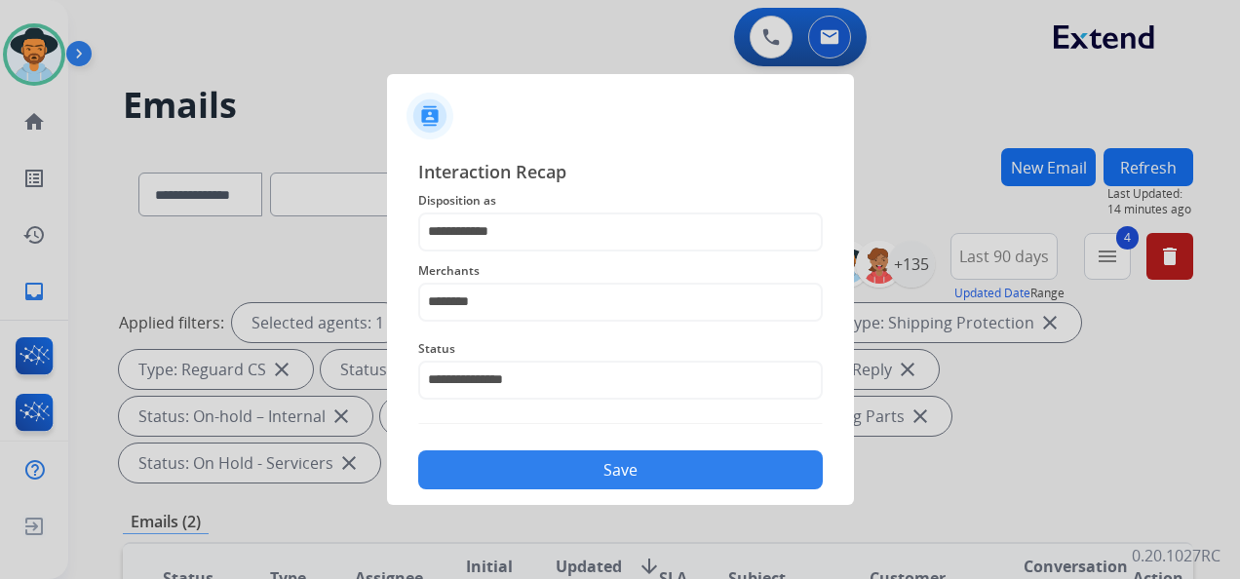
click at [594, 480] on button "Save" at bounding box center [620, 469] width 405 height 39
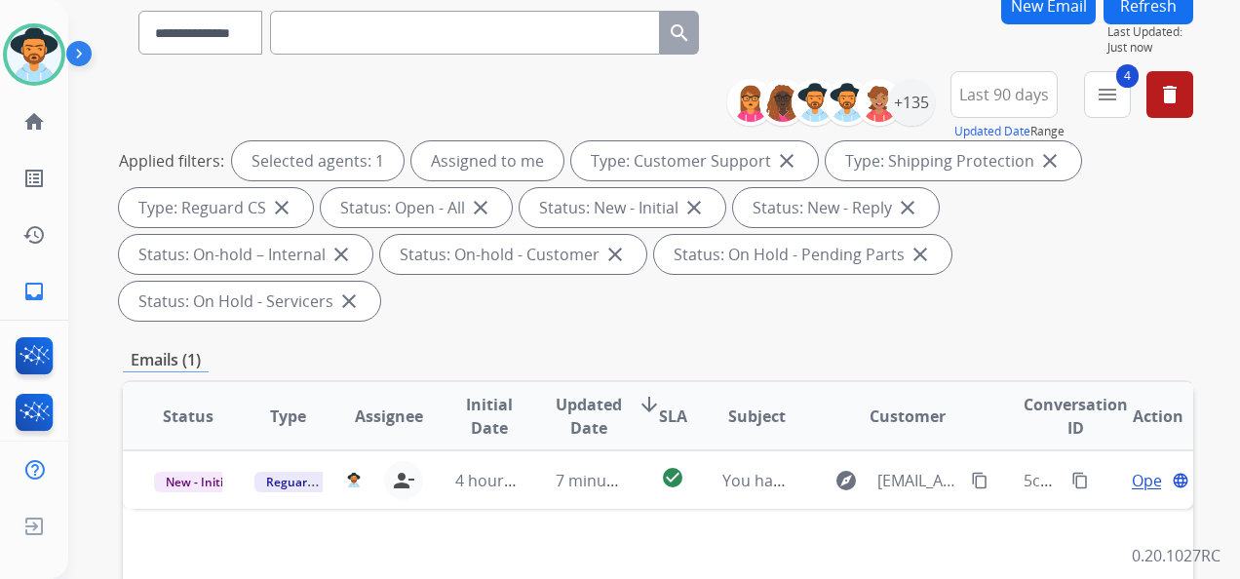
scroll to position [195, 0]
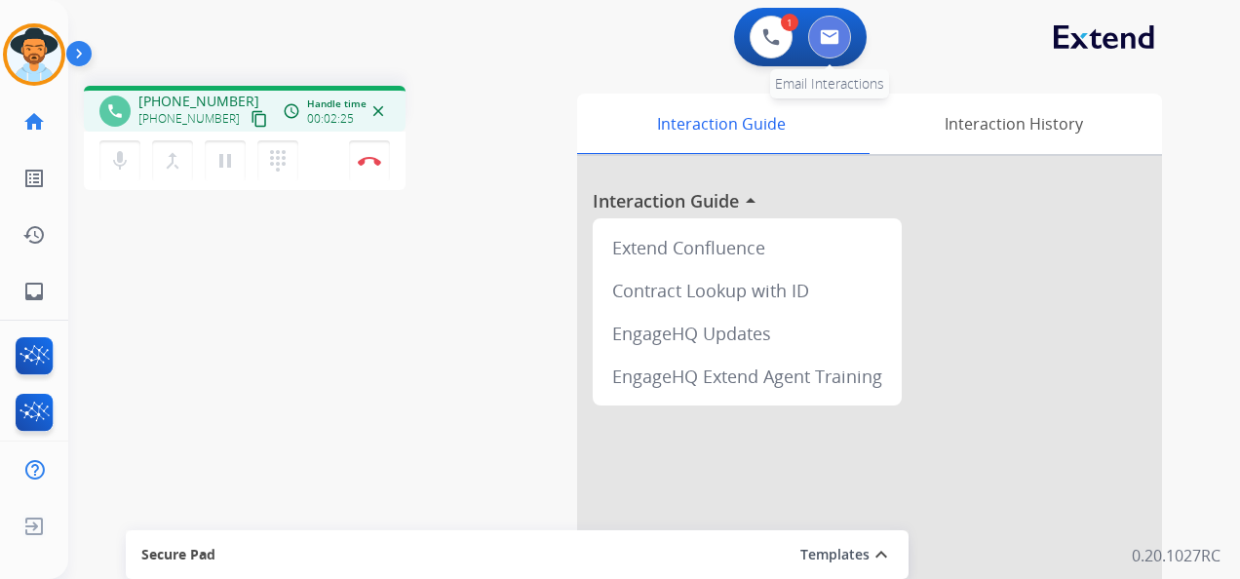
click at [835, 43] on img at bounding box center [829, 37] width 19 height 16
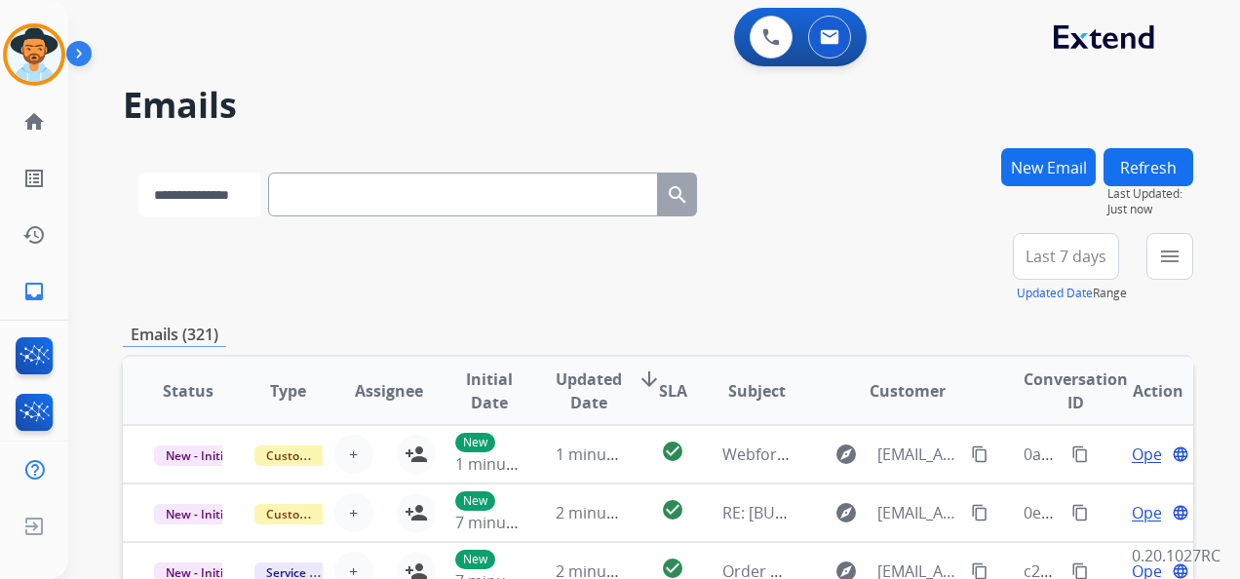
click at [260, 185] on select "**********" at bounding box center [199, 195] width 122 height 44
select select "**********"
click at [138, 173] on select "**********" at bounding box center [199, 195] width 122 height 44
click at [328, 199] on input "text" at bounding box center [465, 195] width 390 height 44
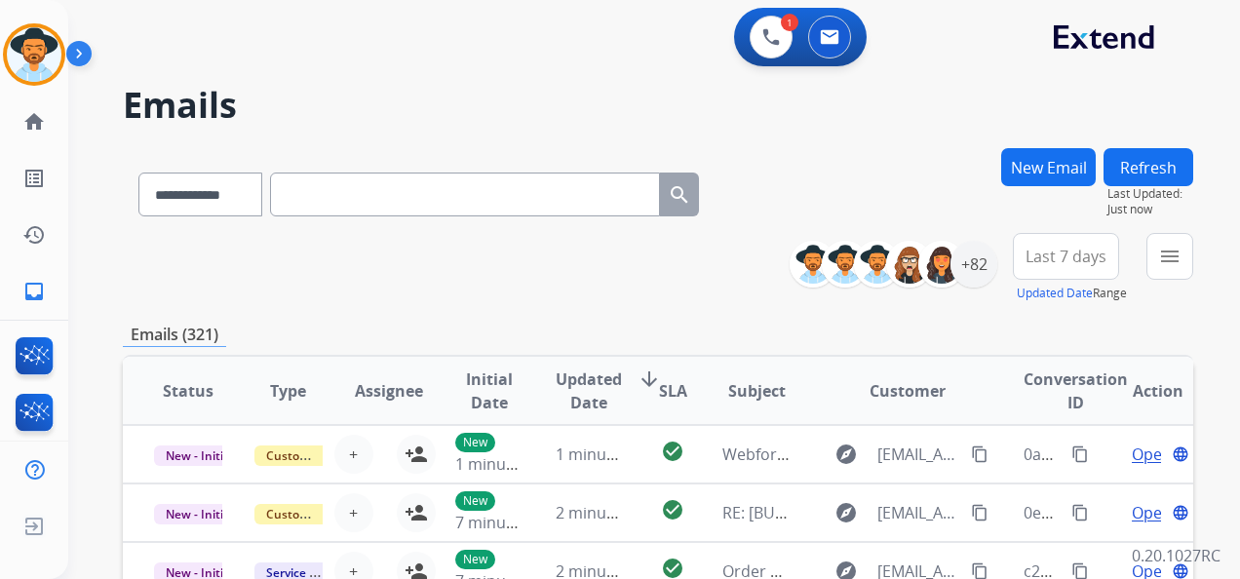
paste input "**********"
type input "**********"
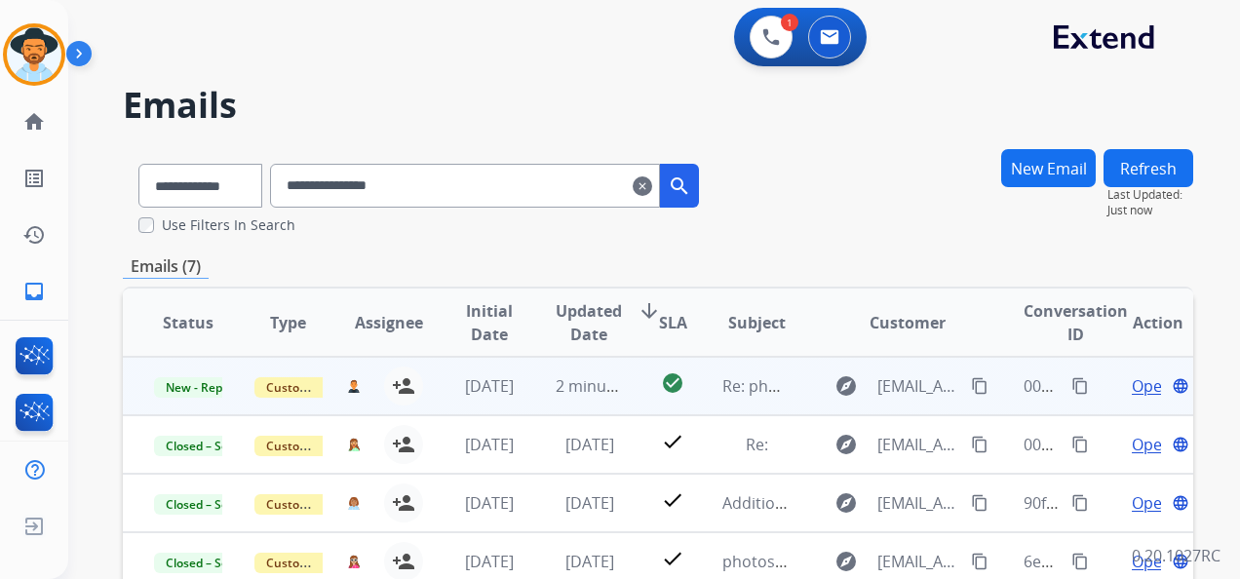
click at [1132, 394] on span "Open" at bounding box center [1152, 385] width 40 height 23
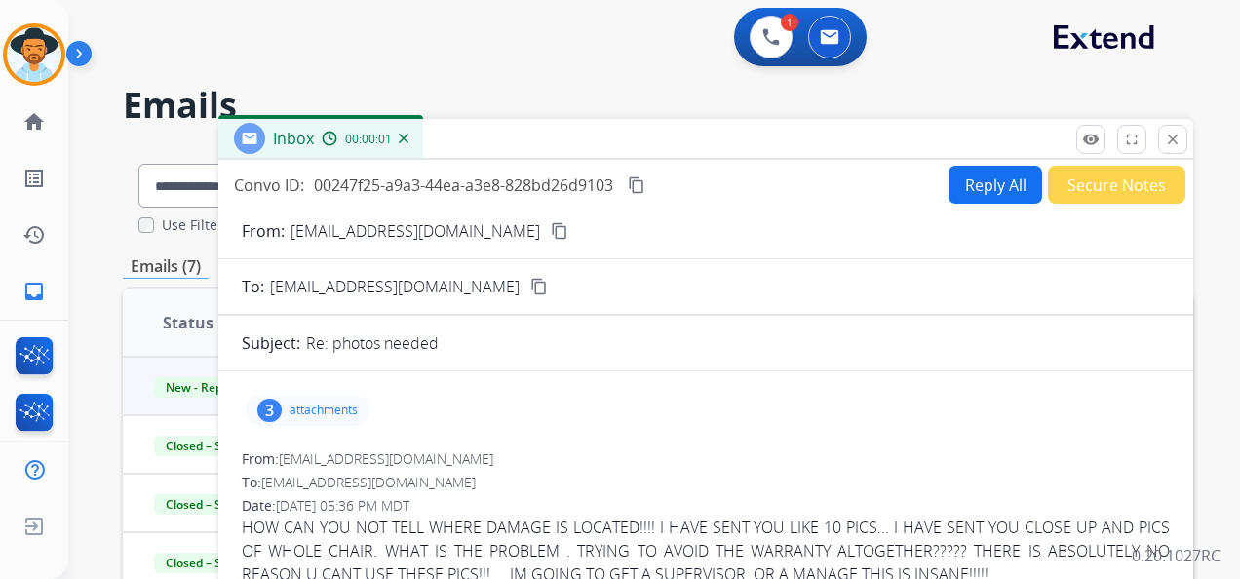
click at [333, 407] on p "attachments" at bounding box center [324, 411] width 68 height 16
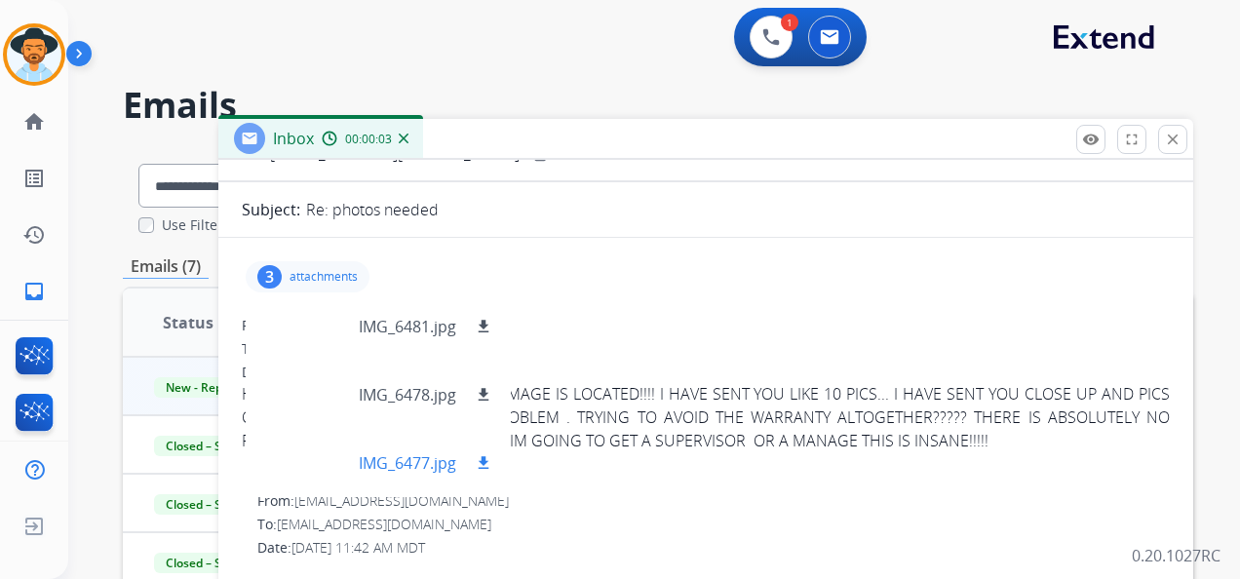
scroll to position [195, 0]
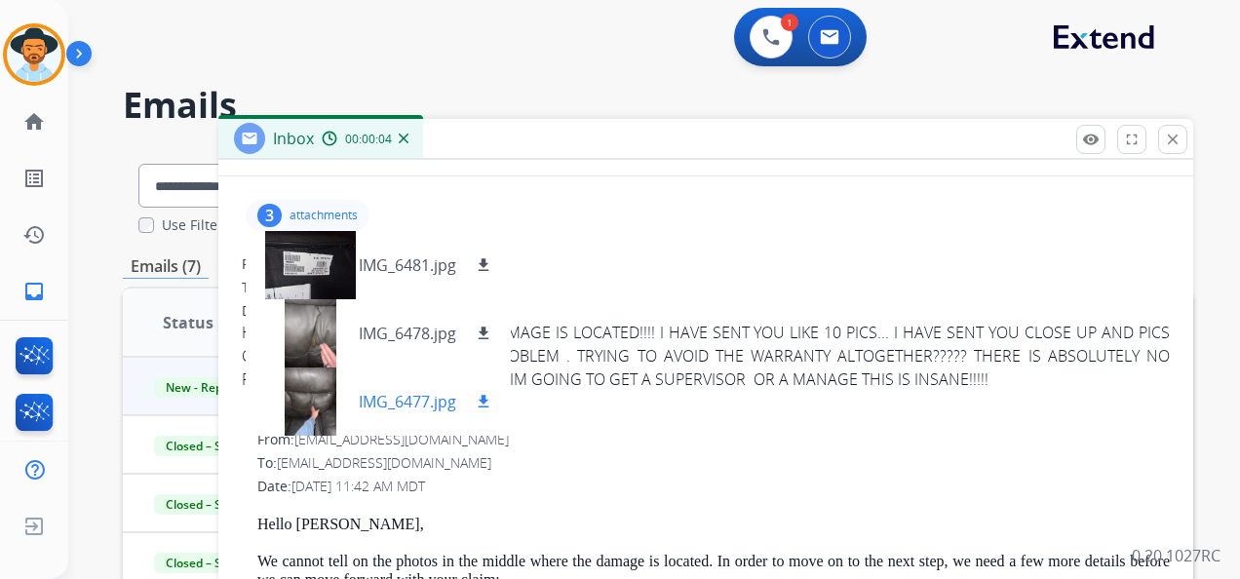
click at [314, 405] on div at bounding box center [309, 402] width 97 height 68
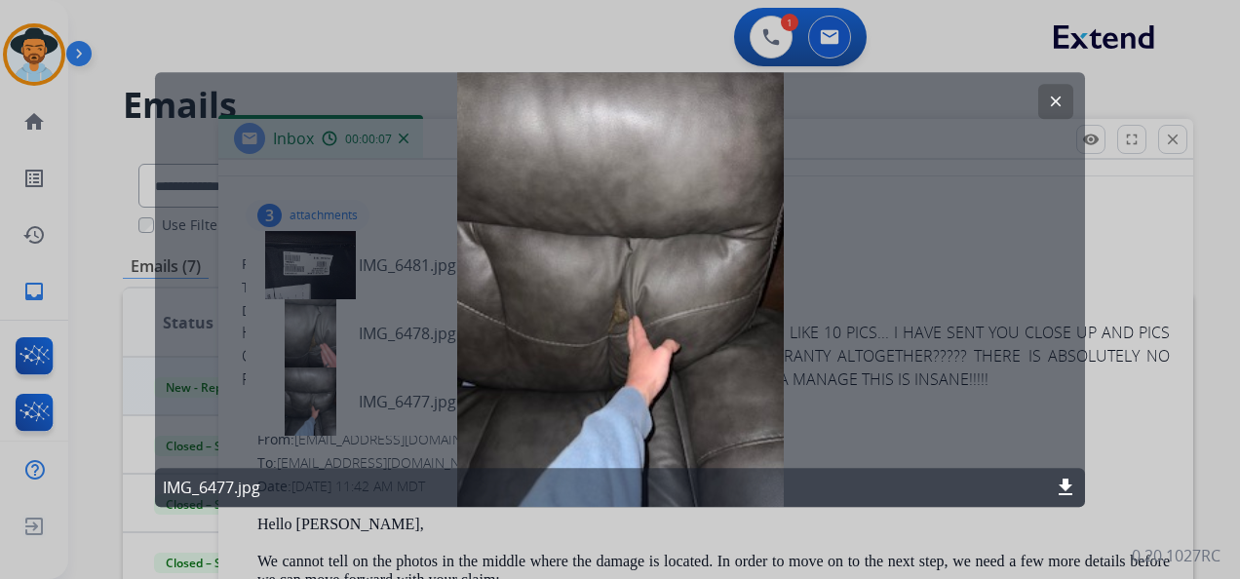
click at [1059, 97] on mat-icon "clear" at bounding box center [1056, 102] width 18 height 18
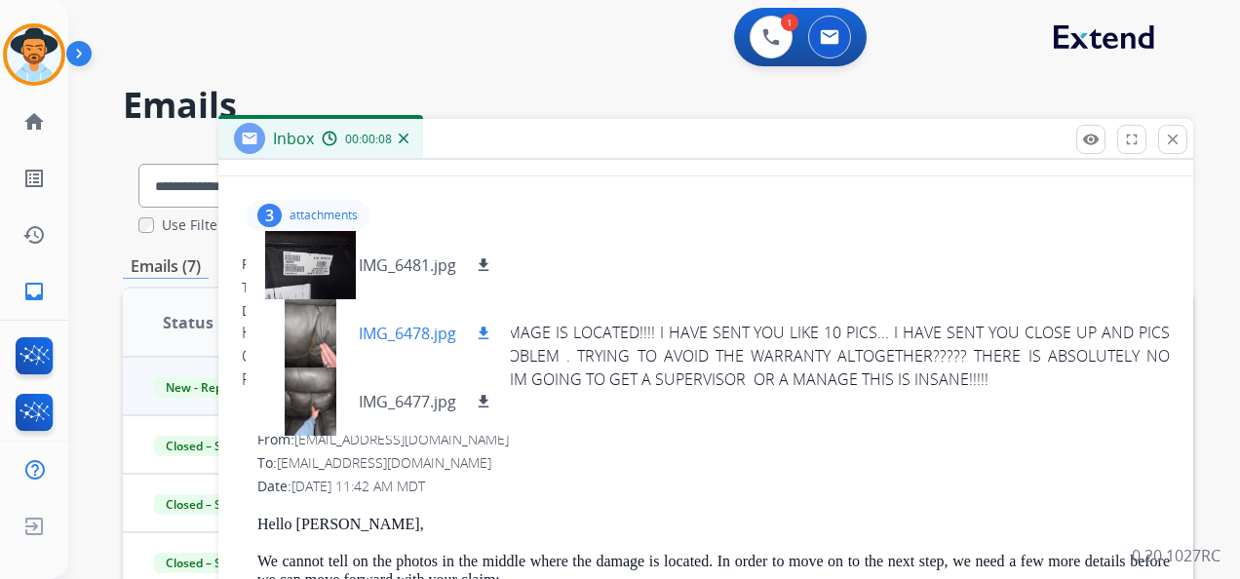
click at [306, 336] on div at bounding box center [309, 333] width 97 height 68
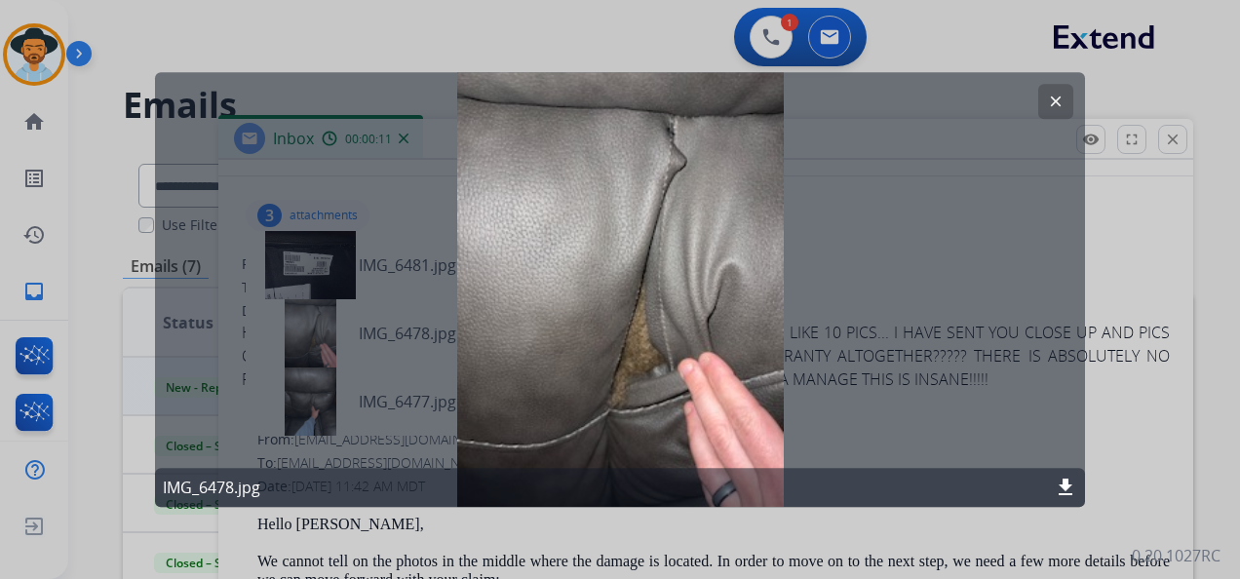
click at [1052, 98] on mat-icon "clear" at bounding box center [1056, 102] width 18 height 18
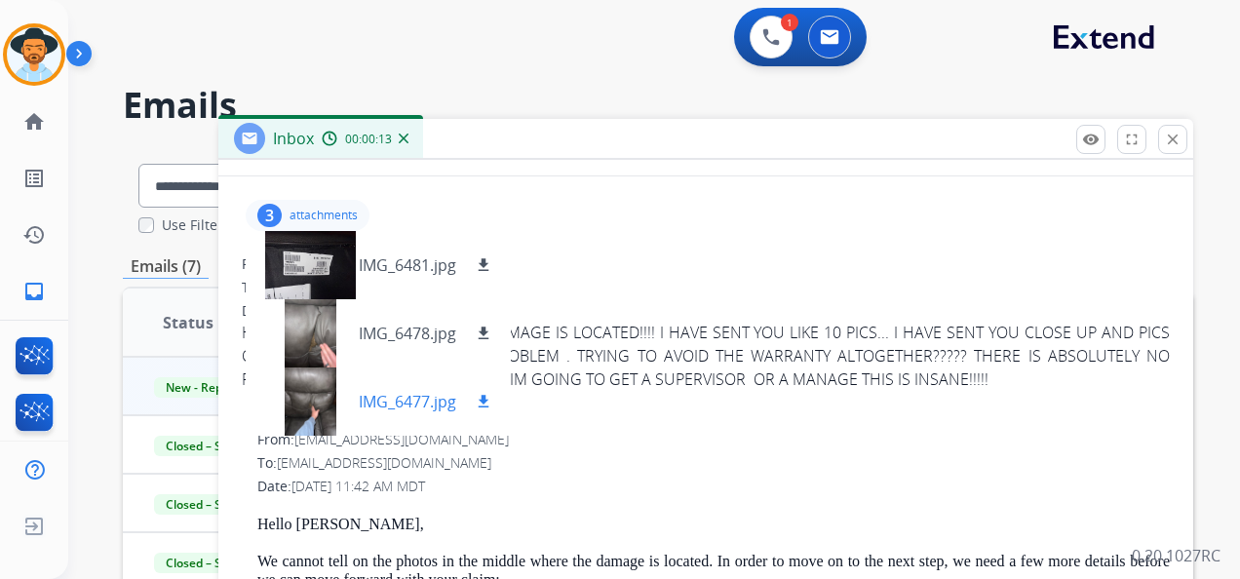
click at [325, 392] on div at bounding box center [309, 402] width 97 height 68
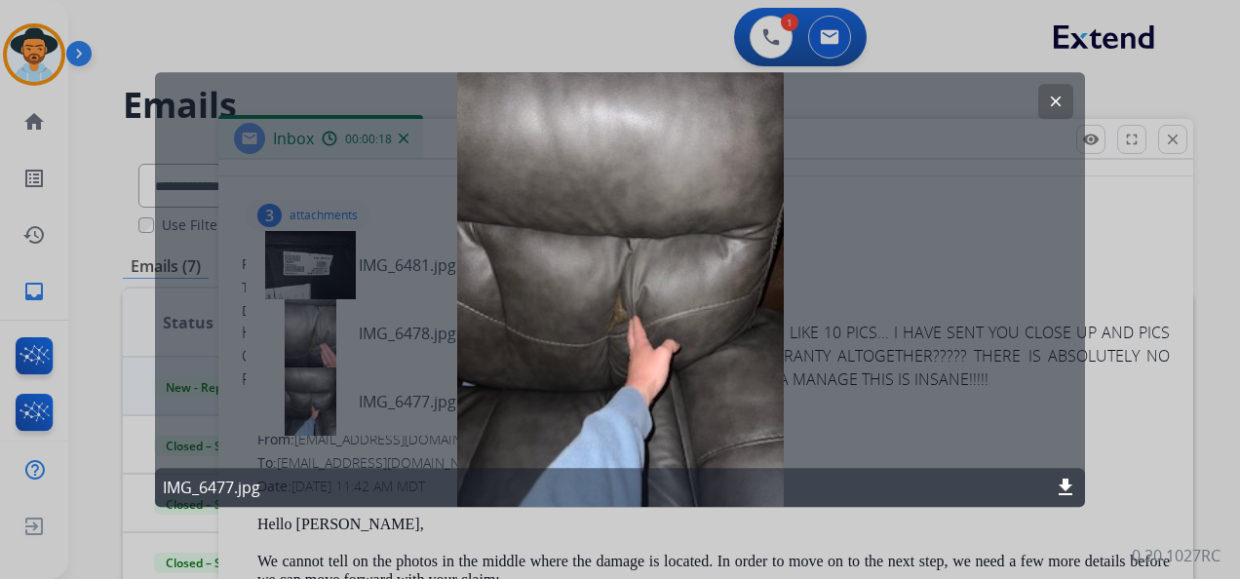
click at [1056, 97] on mat-icon "clear" at bounding box center [1056, 102] width 18 height 18
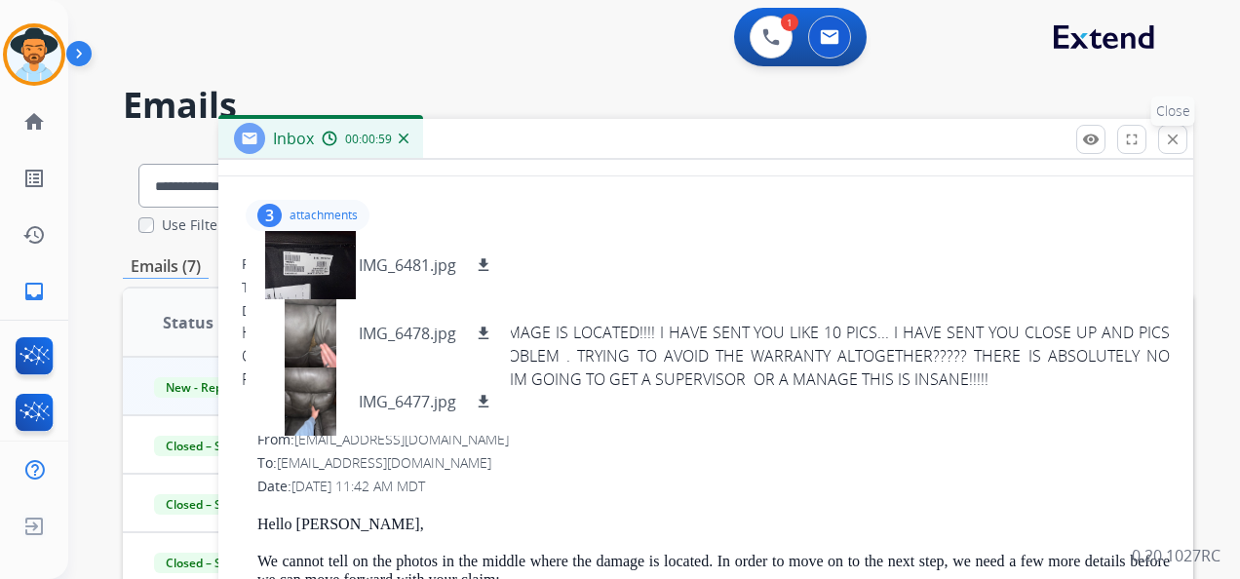
click at [1167, 150] on button "close Close" at bounding box center [1172, 139] width 29 height 29
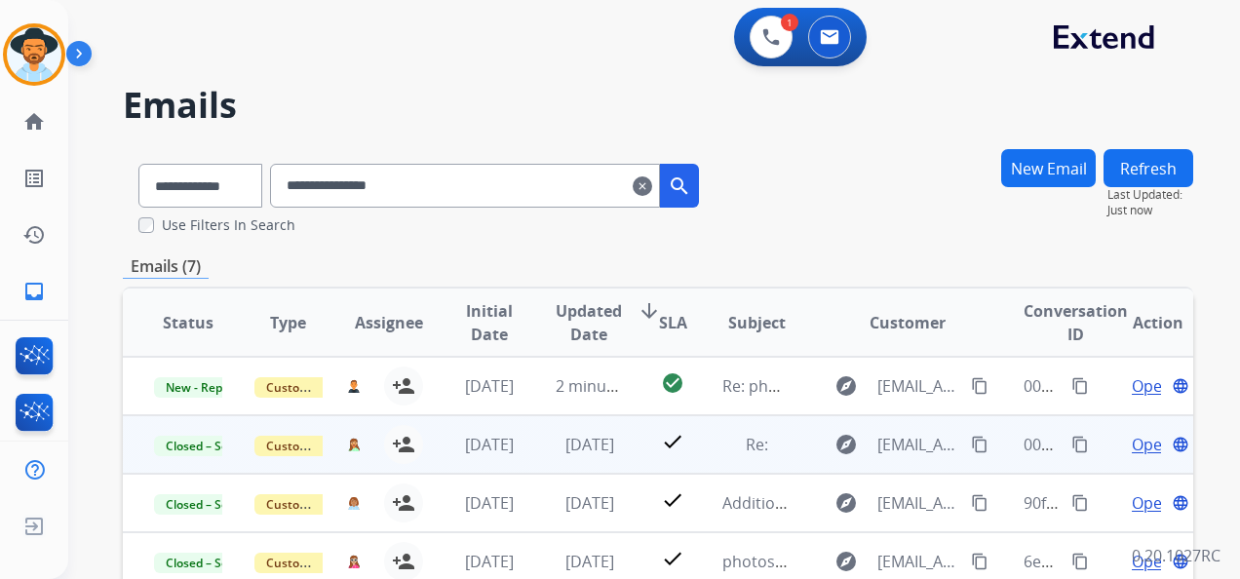
click at [1132, 447] on span "Open" at bounding box center [1152, 444] width 40 height 23
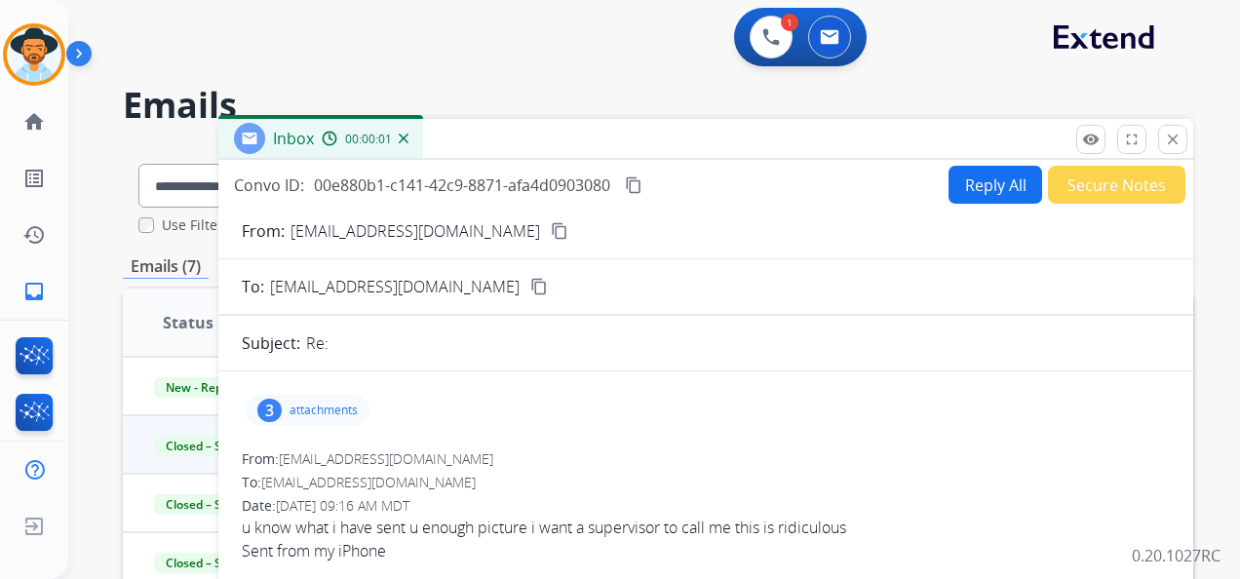
click at [318, 400] on div "3 attachments" at bounding box center [308, 410] width 124 height 31
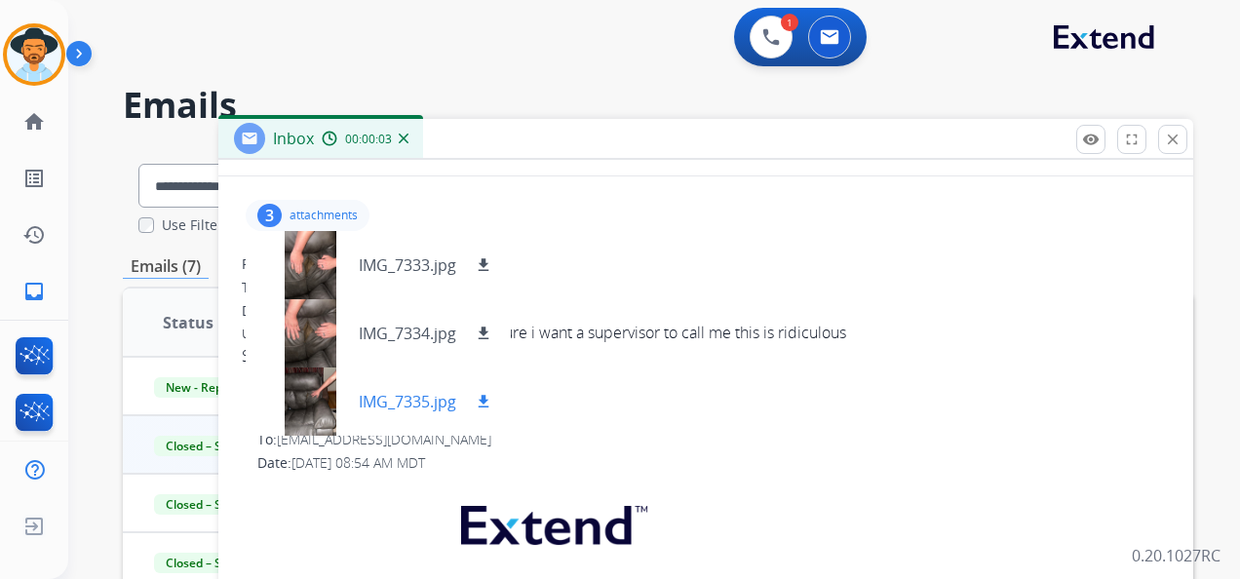
click at [306, 407] on div at bounding box center [309, 402] width 97 height 68
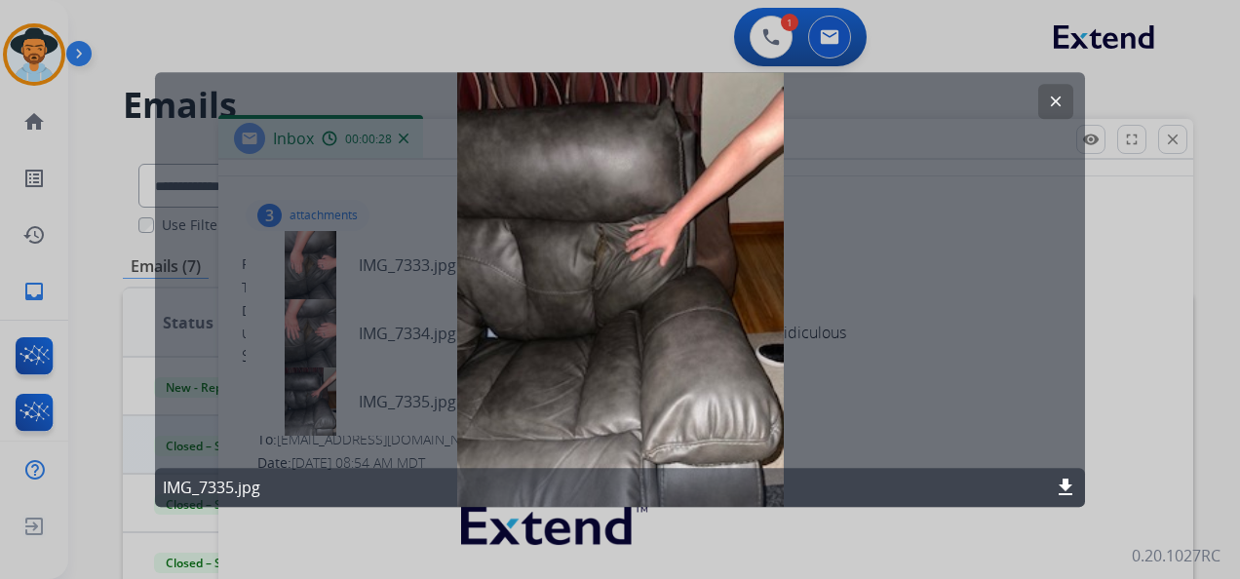
click at [1055, 90] on button "clear" at bounding box center [1055, 101] width 35 height 35
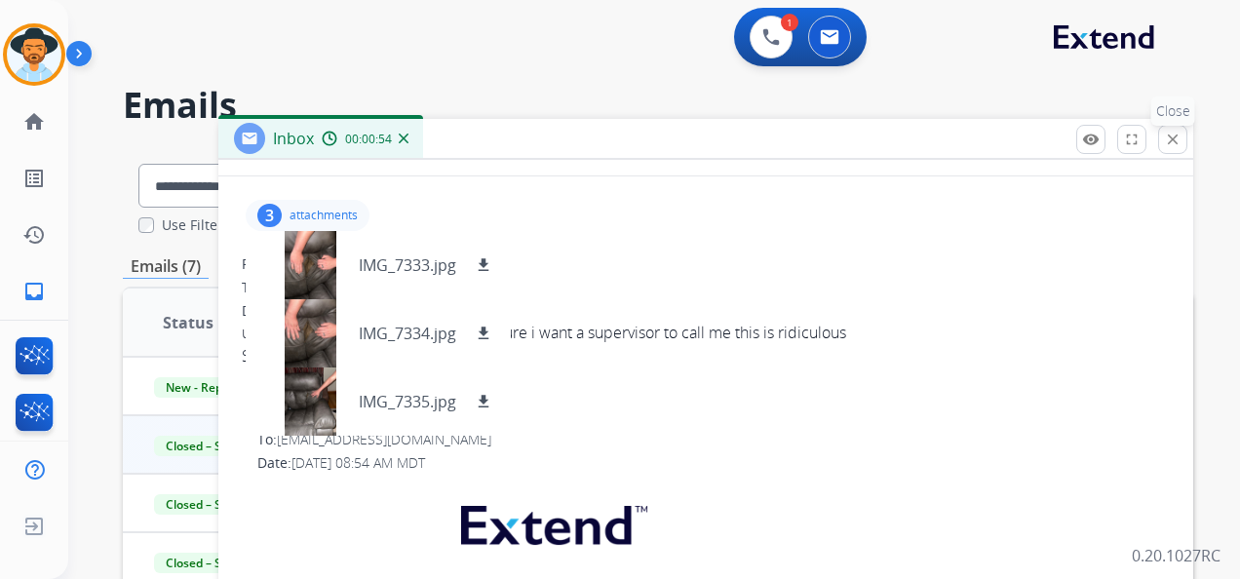
click at [1175, 140] on mat-icon "close" at bounding box center [1173, 140] width 18 height 18
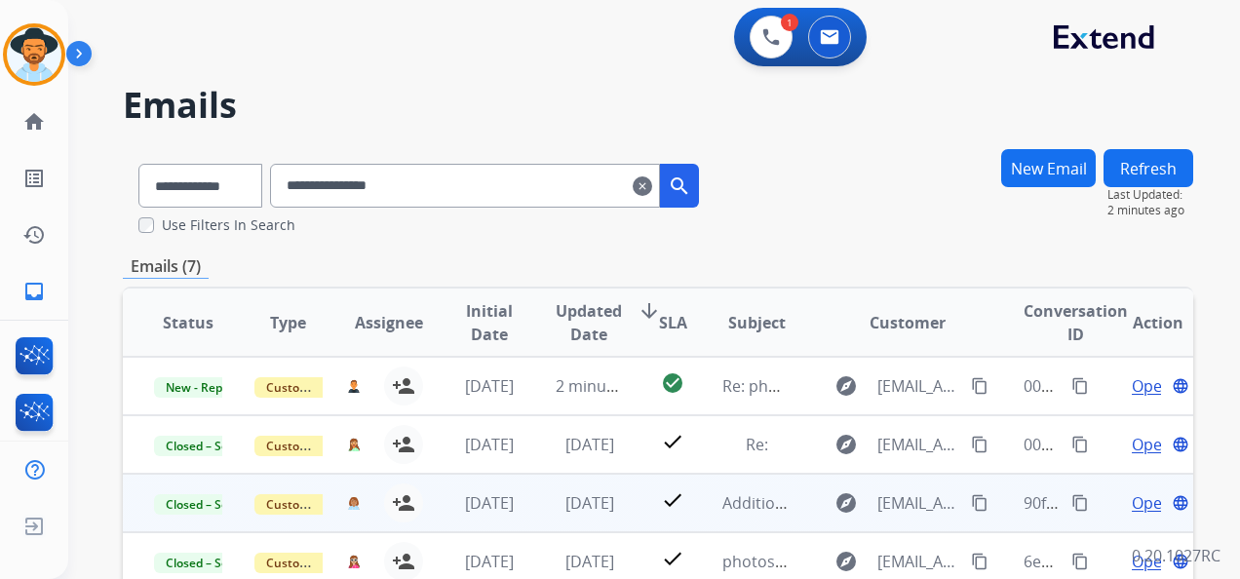
click at [1069, 507] on button "content_copy" at bounding box center [1080, 502] width 23 height 23
click at [1071, 497] on mat-icon "content_copy" at bounding box center [1080, 503] width 18 height 18
click at [1135, 500] on span "Open" at bounding box center [1152, 502] width 40 height 23
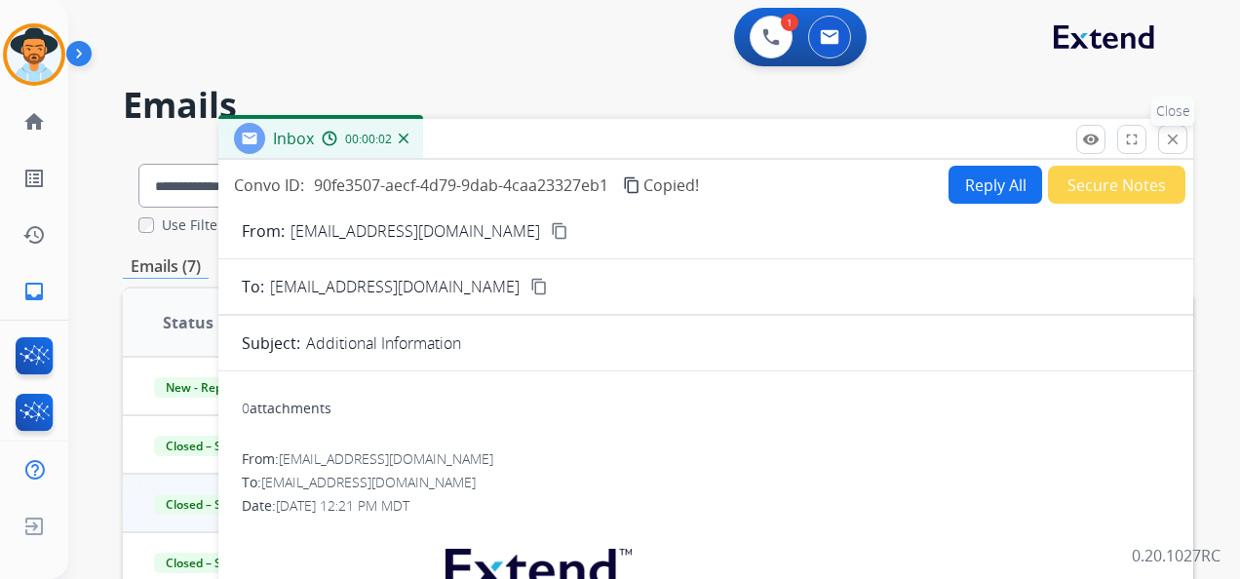
click at [1166, 136] on mat-icon "close" at bounding box center [1173, 140] width 18 height 18
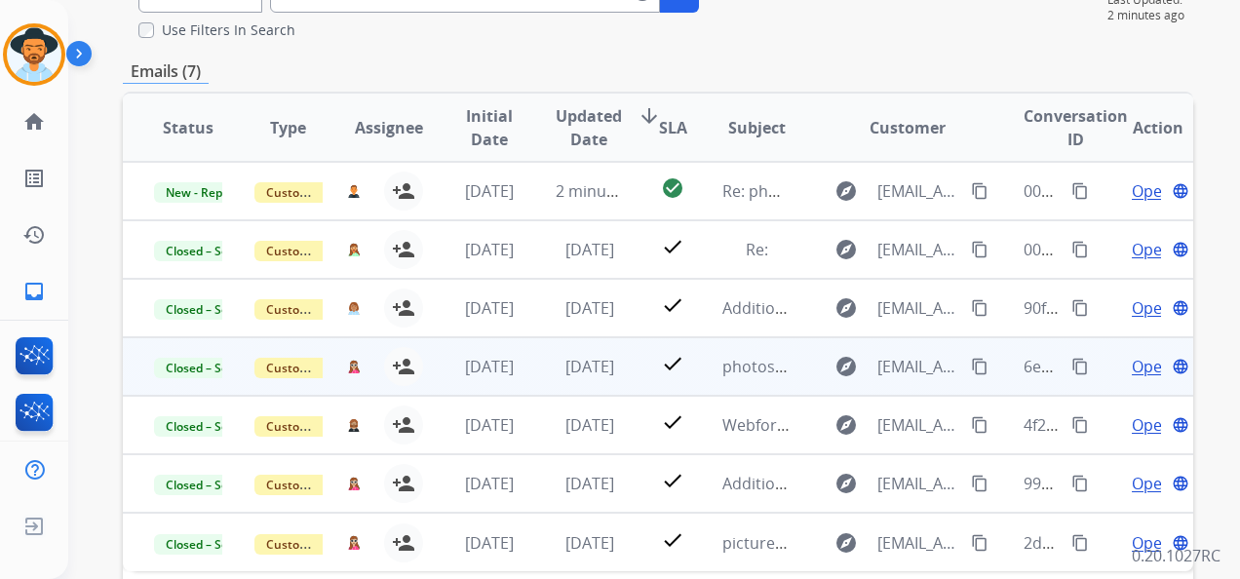
click at [1132, 363] on span "Open" at bounding box center [1152, 366] width 40 height 23
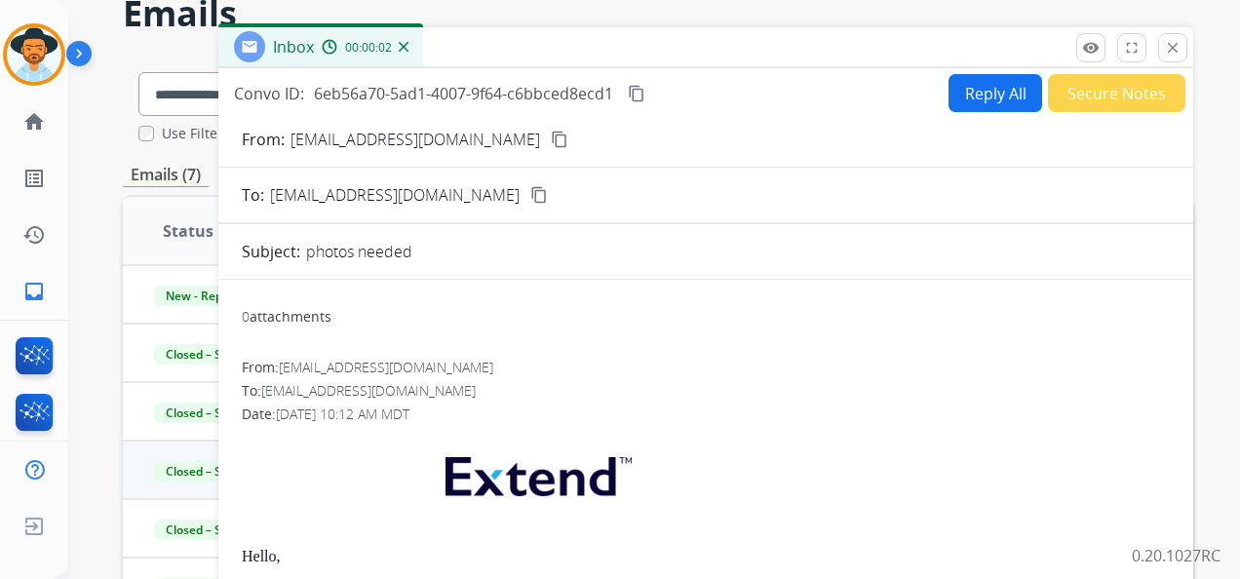
scroll to position [0, 0]
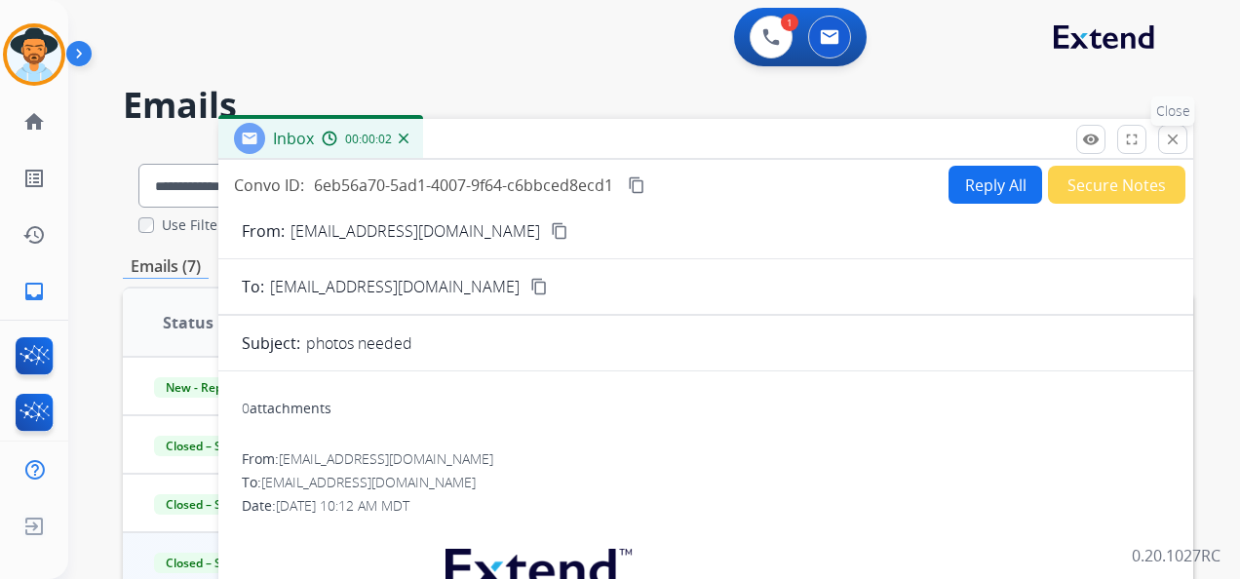
click at [1177, 126] on button "close Close" at bounding box center [1172, 139] width 29 height 29
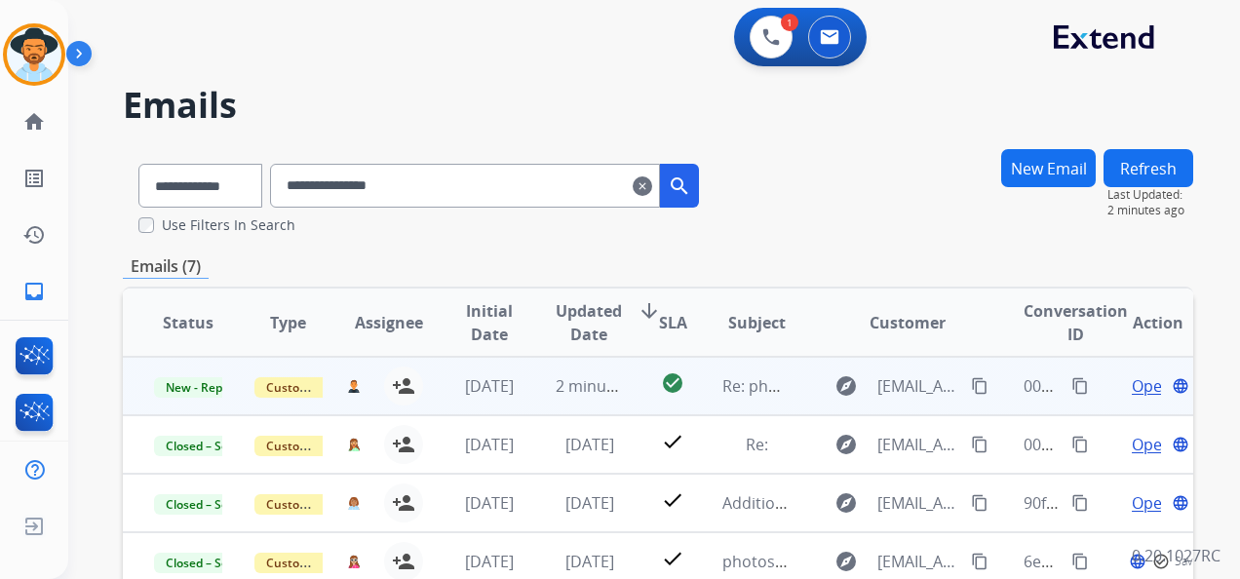
click at [1132, 385] on span "Open" at bounding box center [1152, 385] width 40 height 23
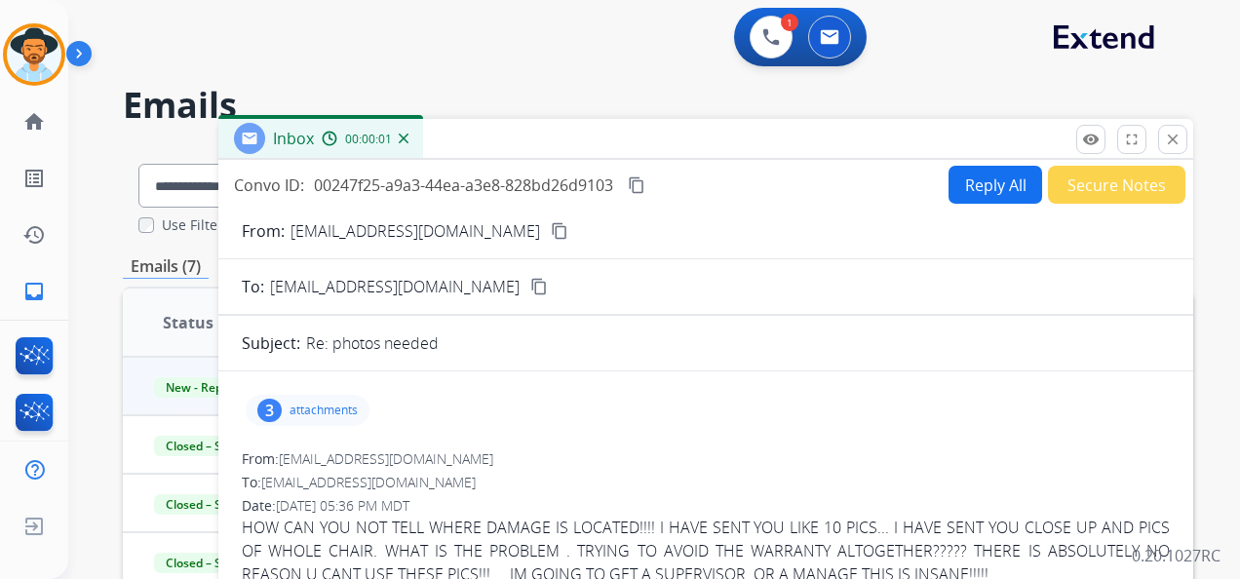
click at [327, 395] on div "3 attachments" at bounding box center [308, 410] width 124 height 31
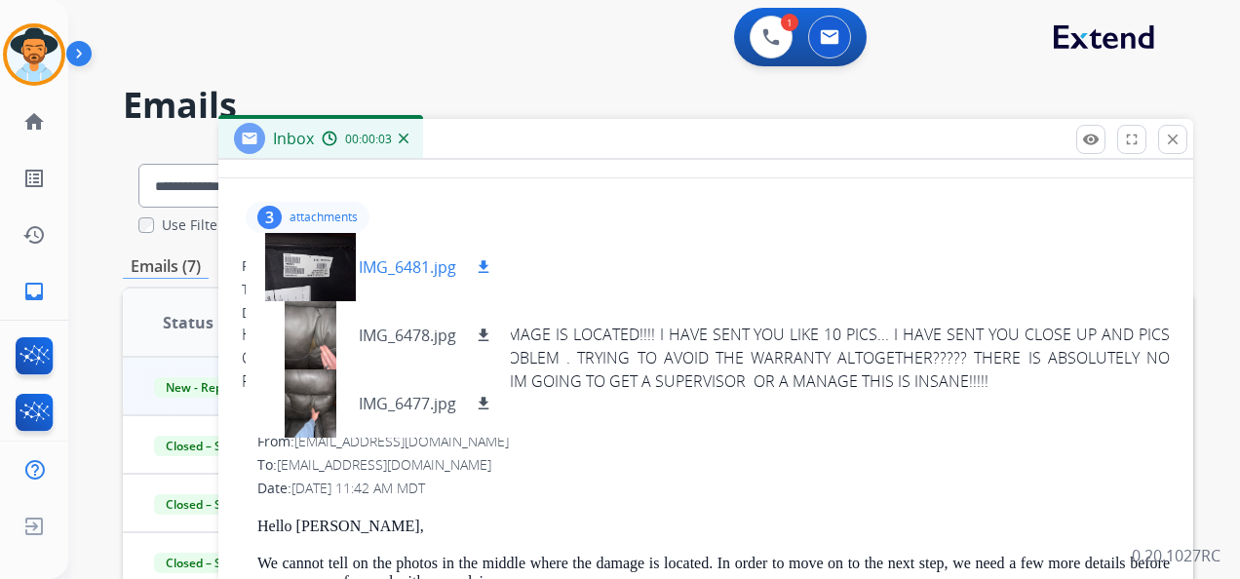
scroll to position [195, 0]
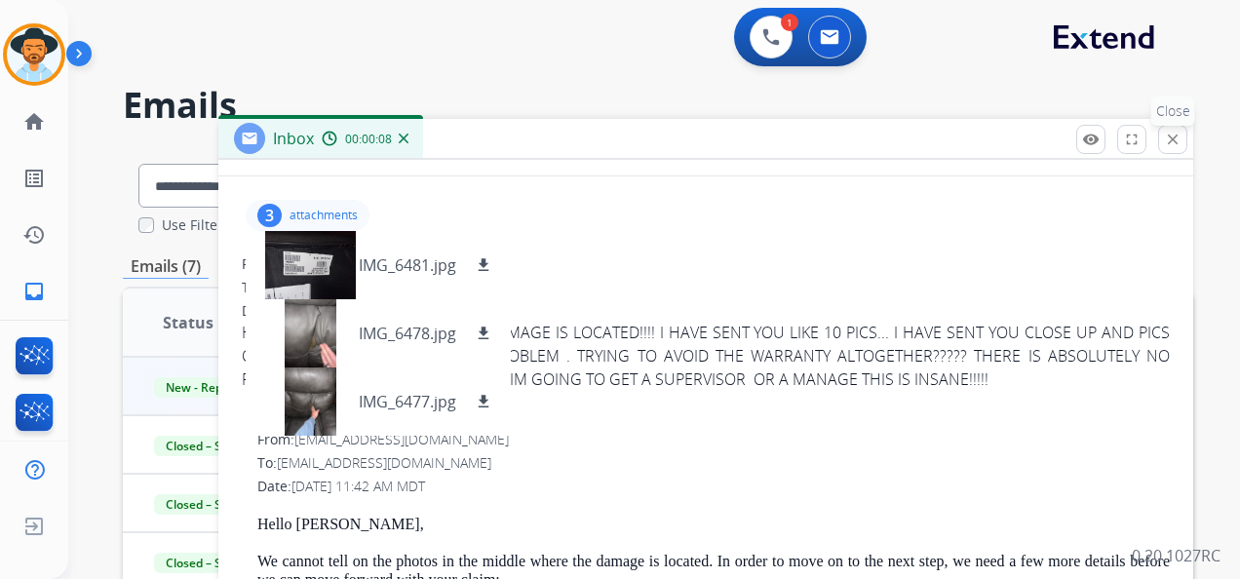
click at [1172, 138] on mat-icon "close" at bounding box center [1173, 140] width 18 height 18
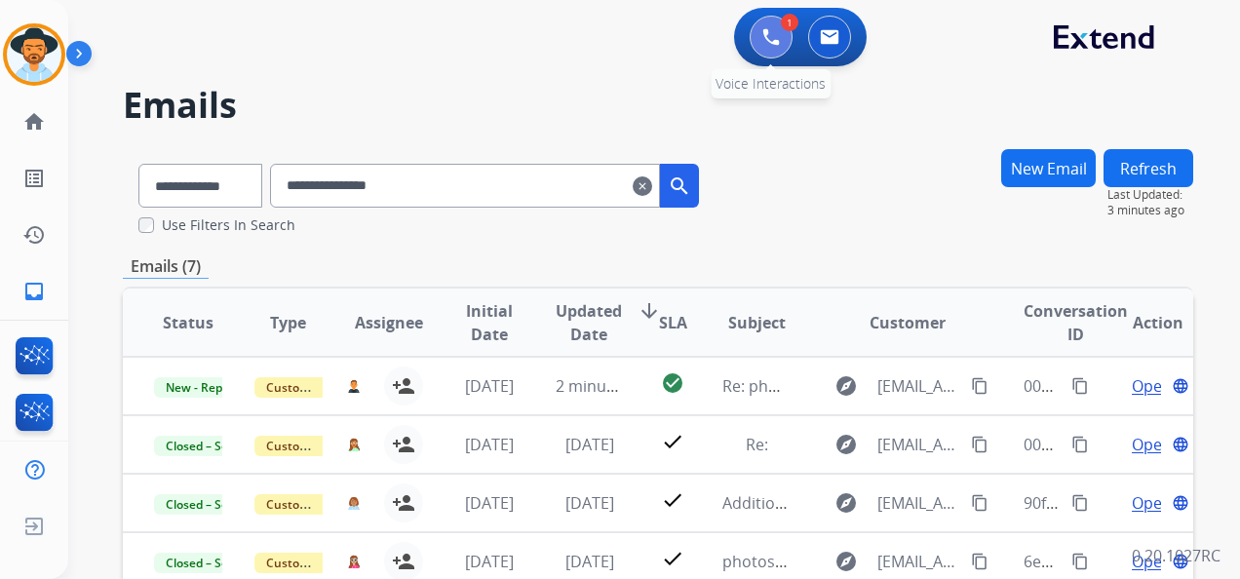
click at [772, 35] on img at bounding box center [771, 37] width 18 height 18
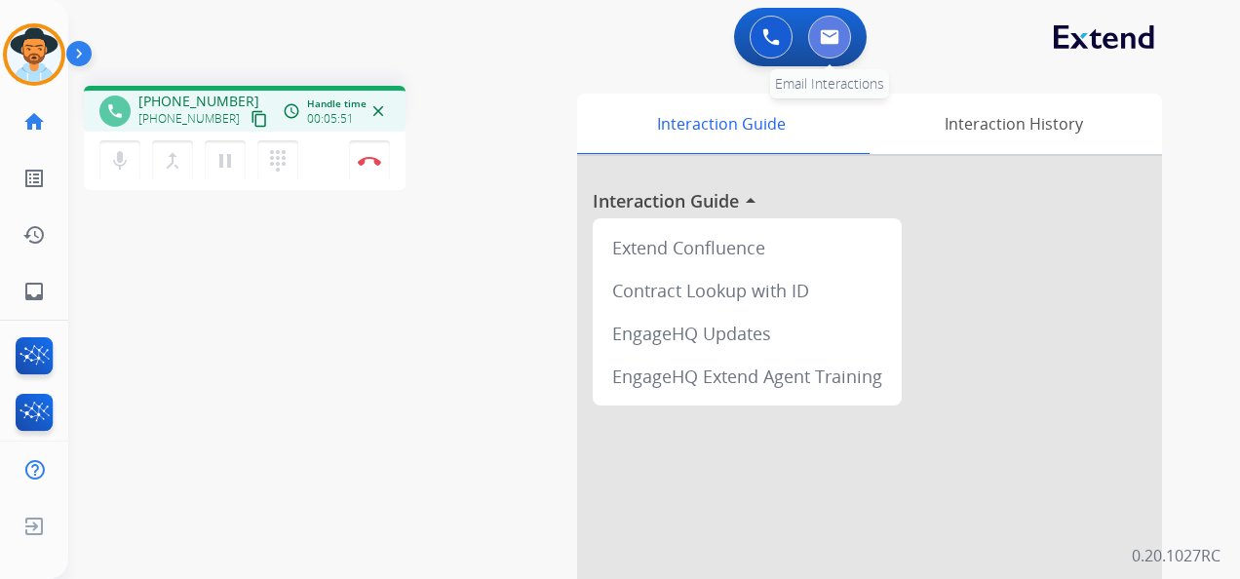
click at [831, 31] on img at bounding box center [829, 37] width 19 height 16
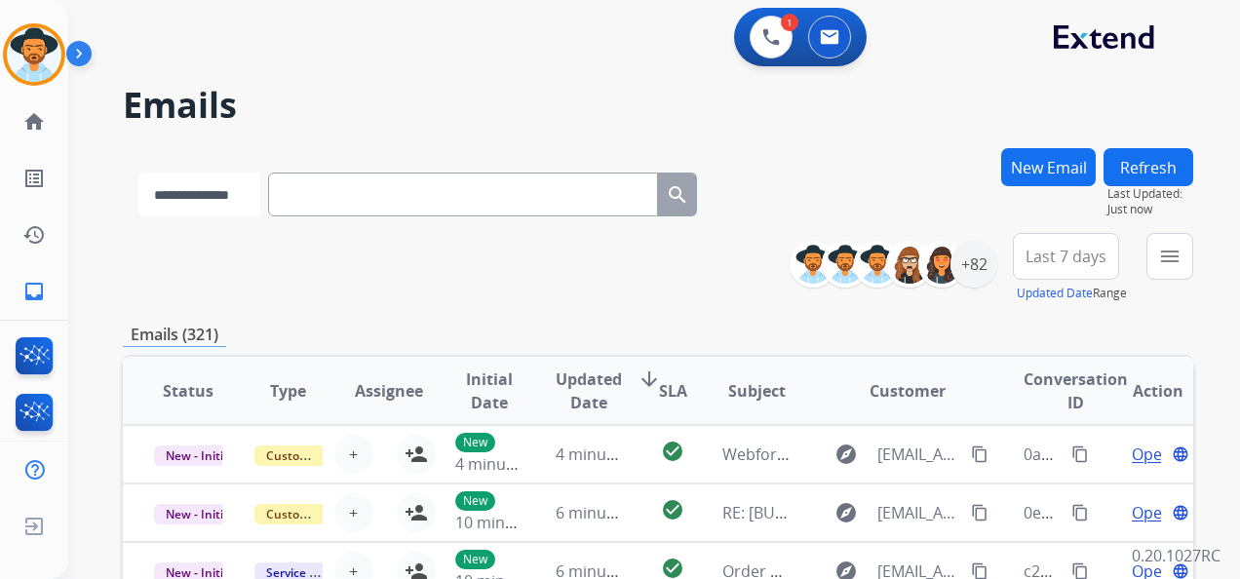
click at [260, 196] on select "**********" at bounding box center [199, 195] width 122 height 44
select select "**********"
click at [138, 173] on select "**********" at bounding box center [199, 195] width 122 height 44
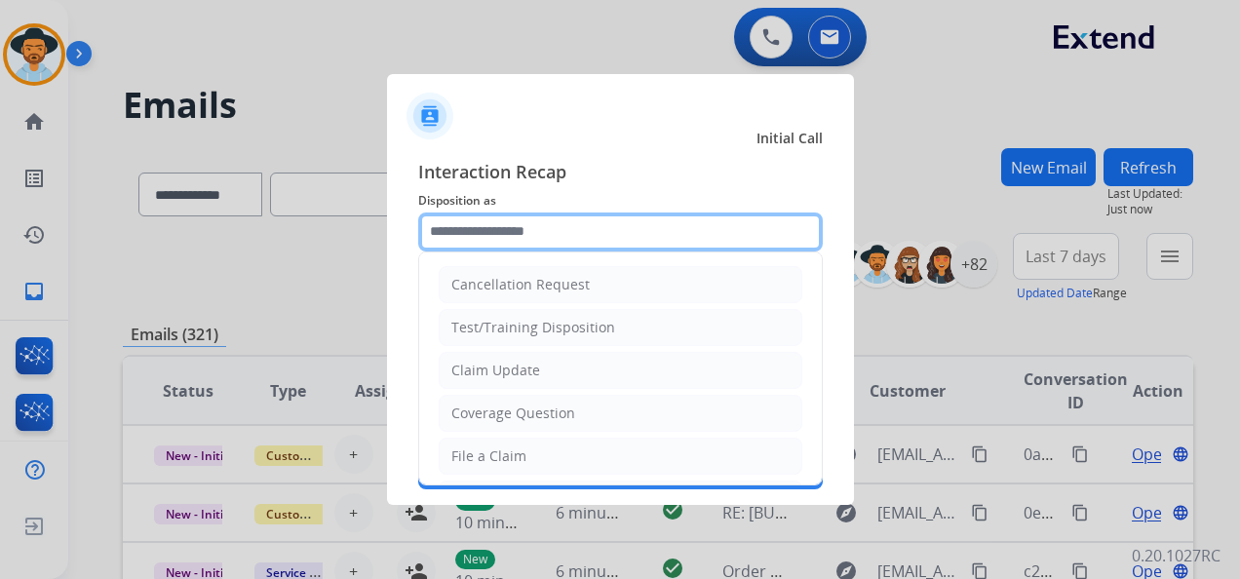
click at [555, 225] on input "text" at bounding box center [620, 232] width 405 height 39
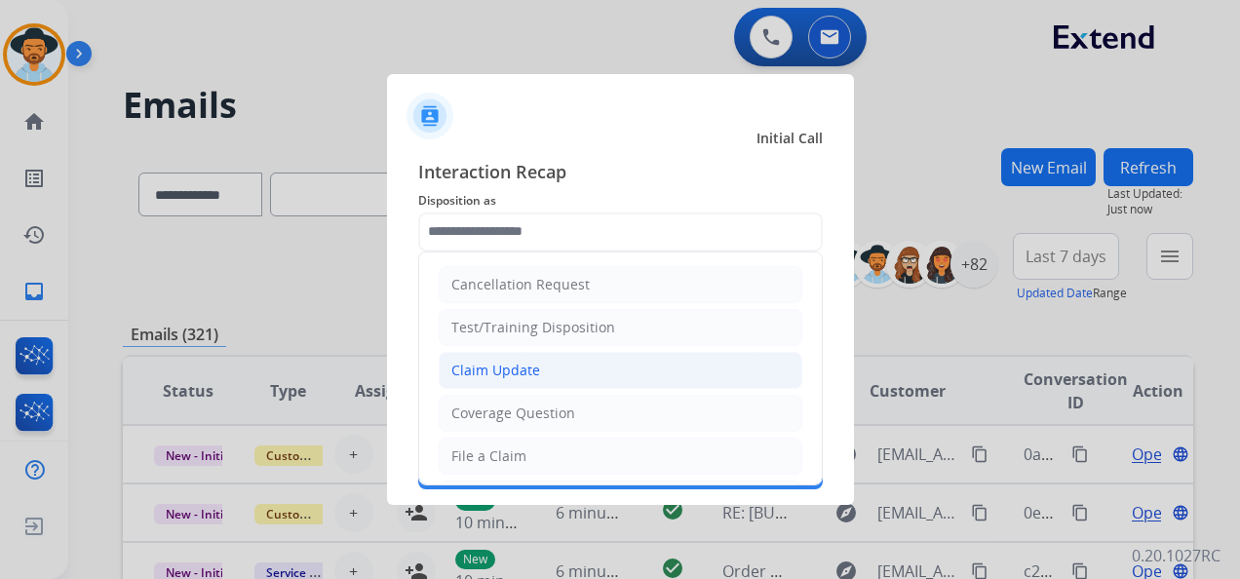
click at [567, 374] on li "Claim Update" at bounding box center [621, 370] width 364 height 37
type input "**********"
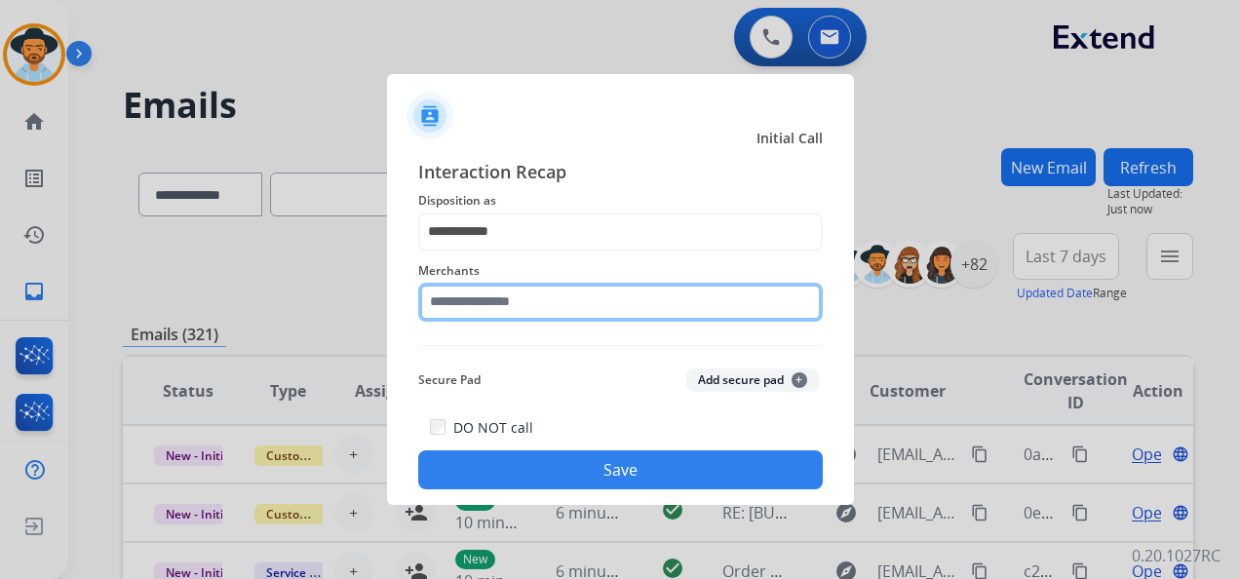
click at [524, 304] on input "text" at bounding box center [620, 302] width 405 height 39
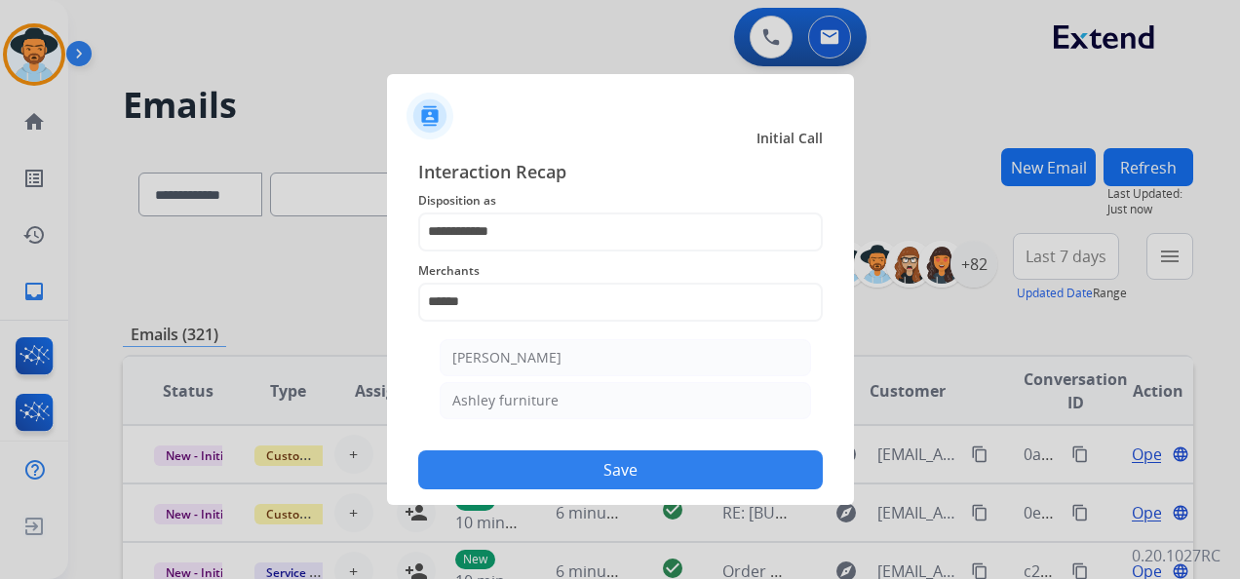
click at [590, 409] on li "Ashley furniture" at bounding box center [625, 400] width 371 height 37
type input "**********"
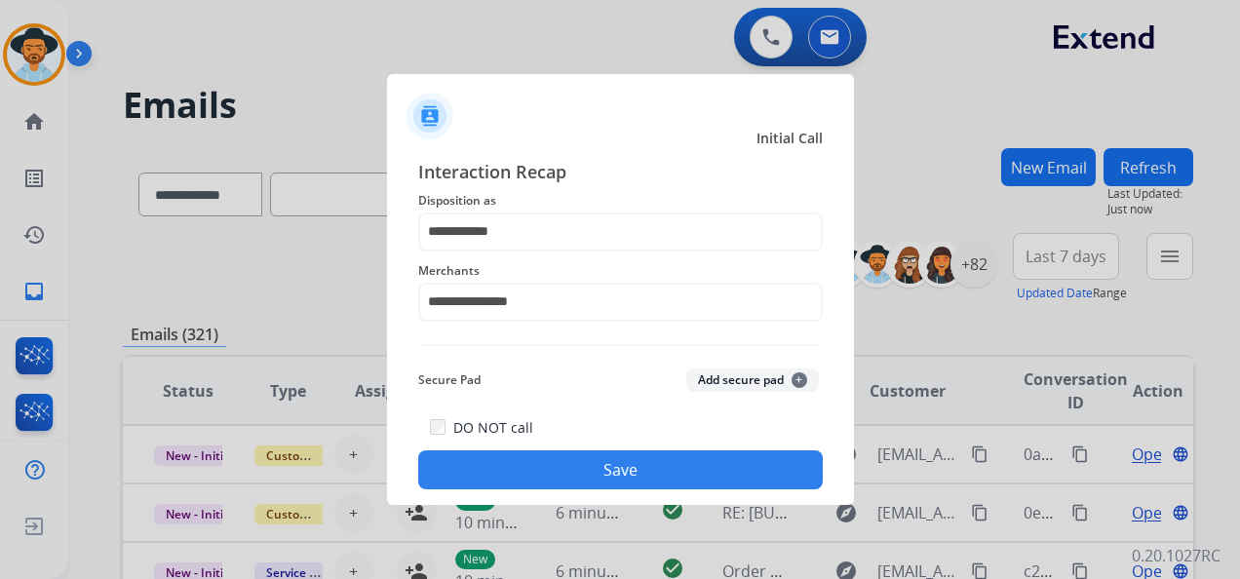
click at [625, 475] on button "Save" at bounding box center [620, 469] width 405 height 39
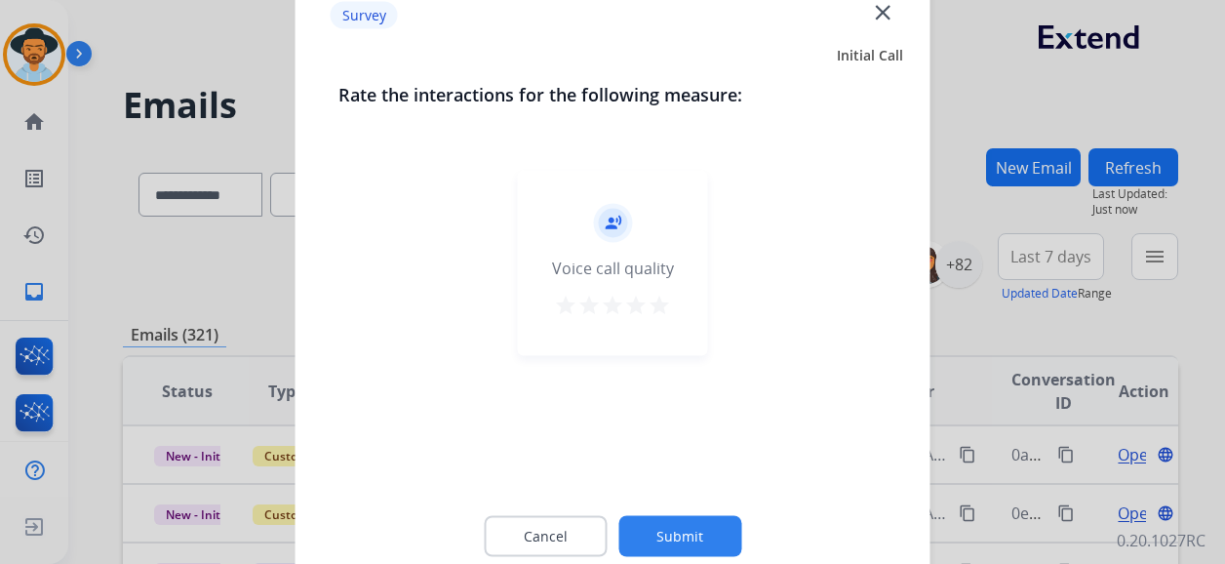
click at [663, 309] on mat-icon "star" at bounding box center [658, 304] width 23 height 23
click at [694, 531] on button "Submit" at bounding box center [679, 536] width 123 height 41
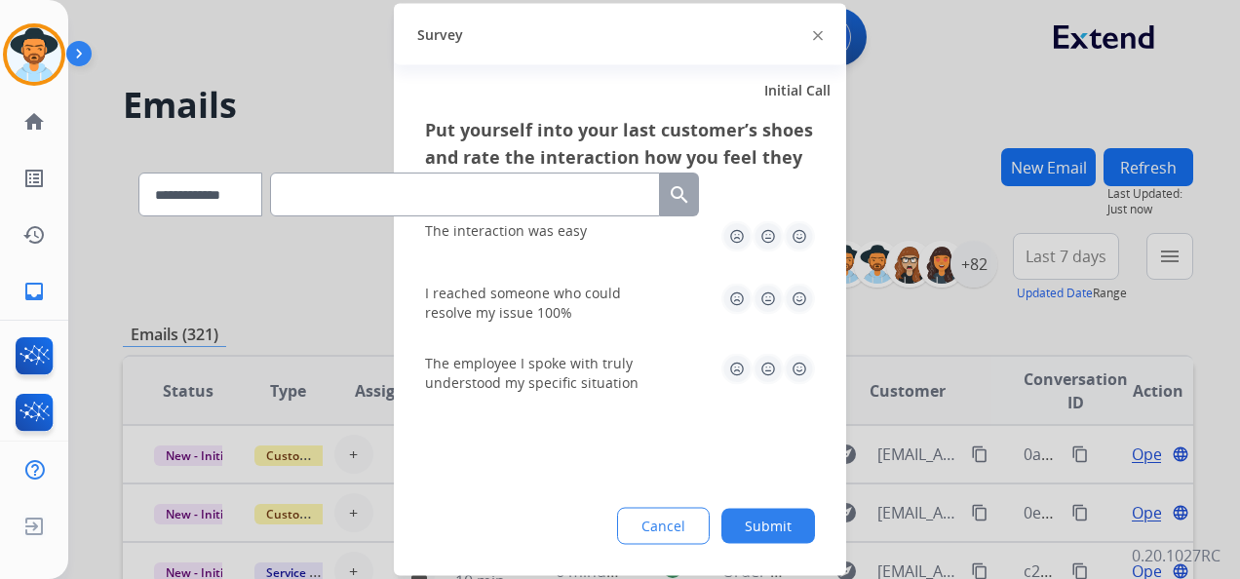
click at [794, 235] on img at bounding box center [799, 236] width 31 height 31
click at [796, 298] on img at bounding box center [799, 299] width 31 height 31
click at [795, 363] on img at bounding box center [799, 369] width 31 height 31
click at [770, 519] on button "Submit" at bounding box center [768, 526] width 94 height 35
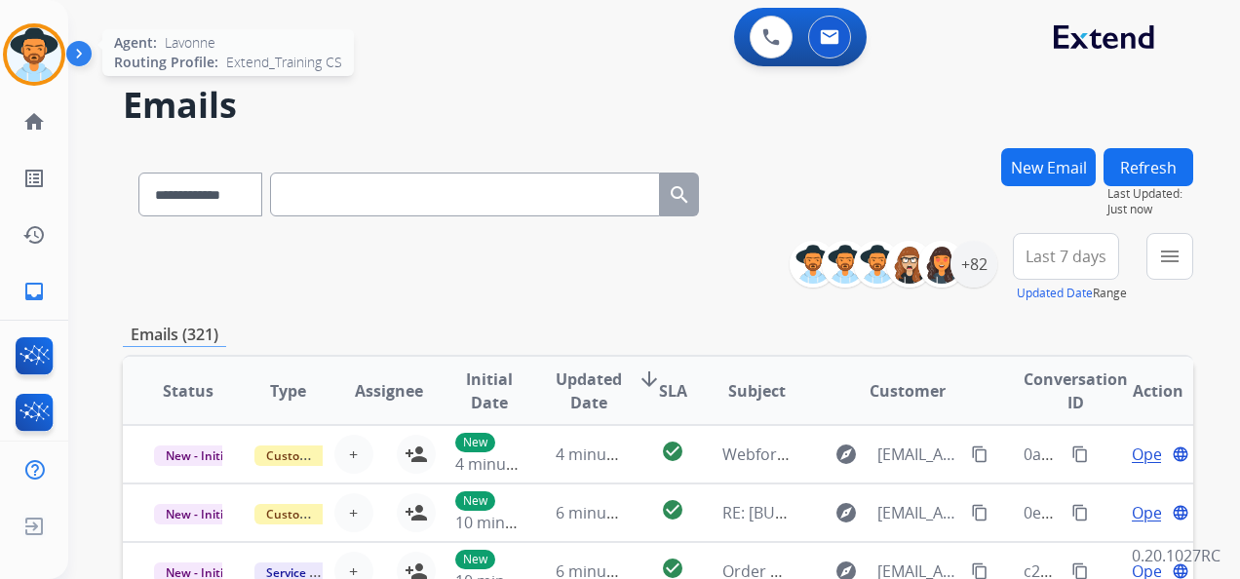
click at [26, 45] on img at bounding box center [34, 54] width 55 height 55
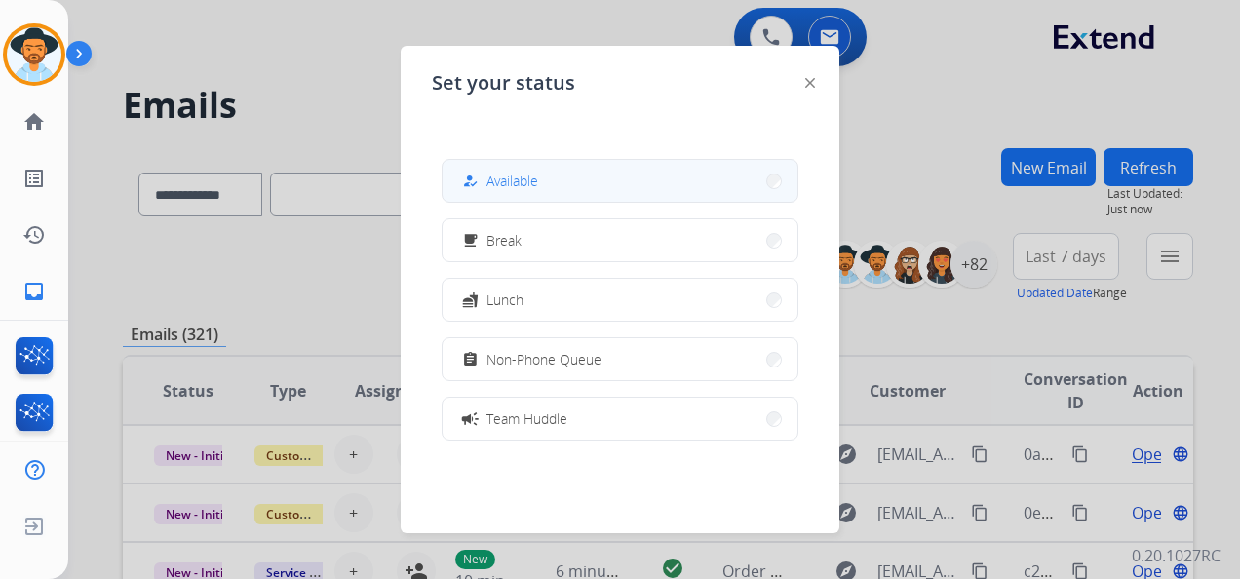
click at [564, 181] on button "how_to_reg Available" at bounding box center [620, 181] width 355 height 42
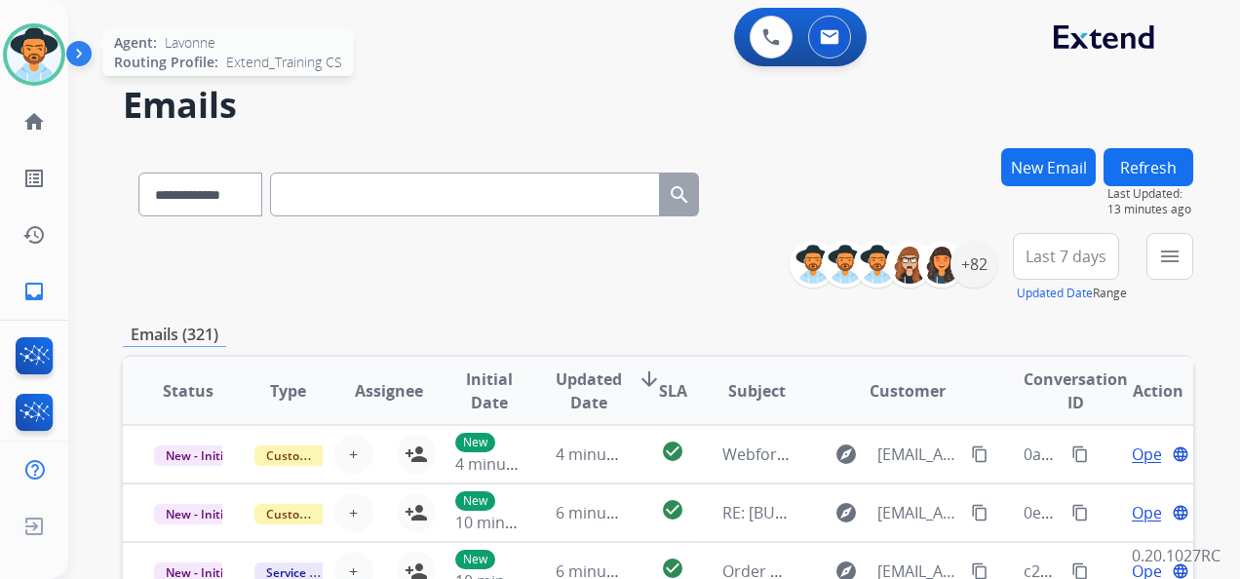
click at [31, 49] on img at bounding box center [34, 54] width 55 height 55
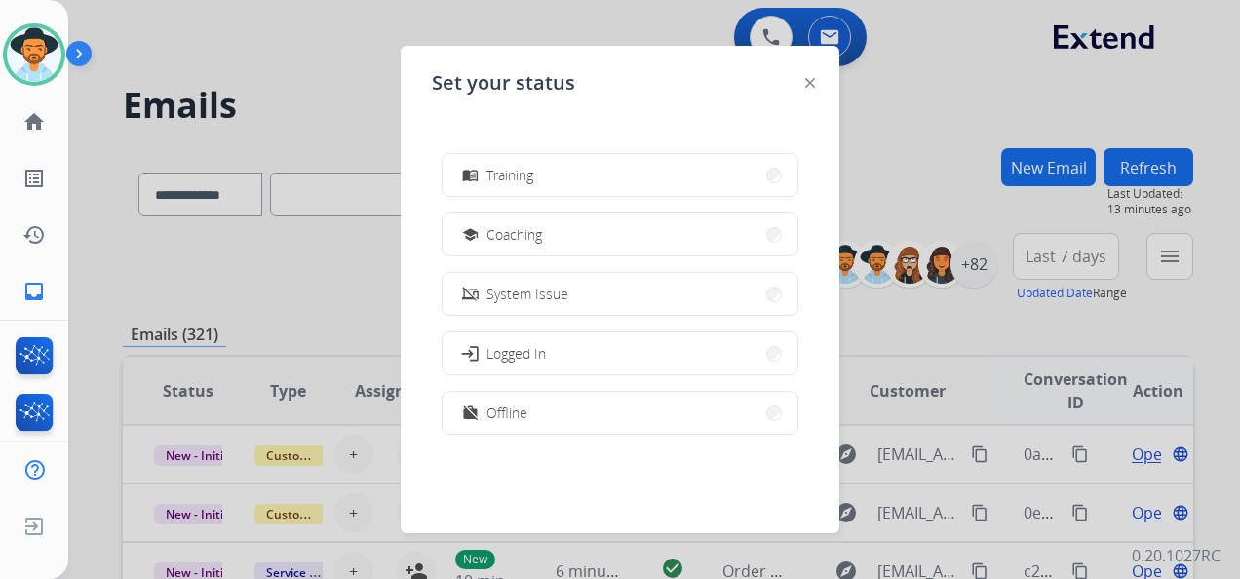
scroll to position [308, 0]
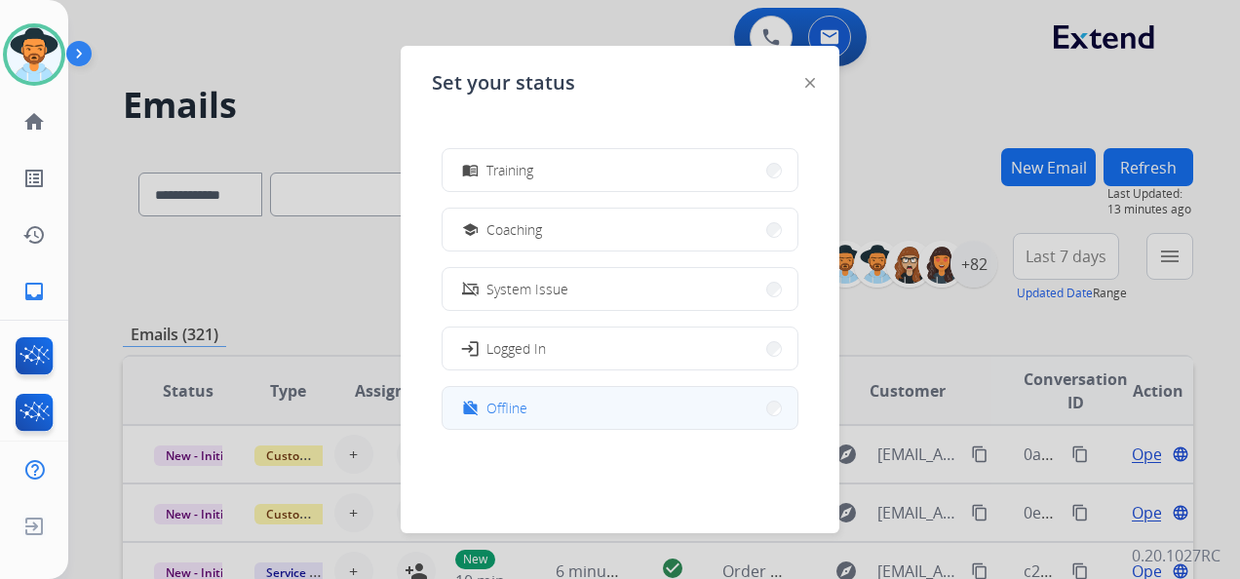
click at [550, 406] on button "work_off Offline" at bounding box center [620, 408] width 355 height 42
